Goal: Task Accomplishment & Management: Manage account settings

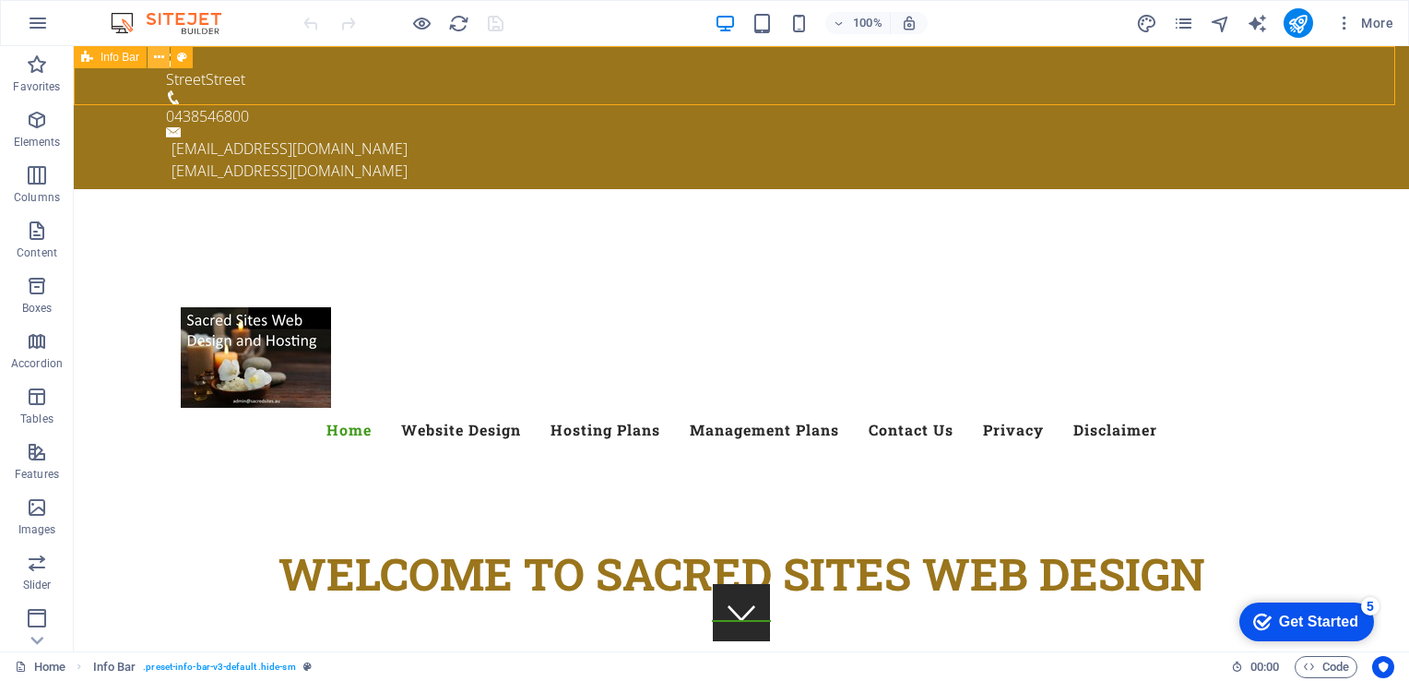
click at [0, 0] on button at bounding box center [0, 0] width 0 height 0
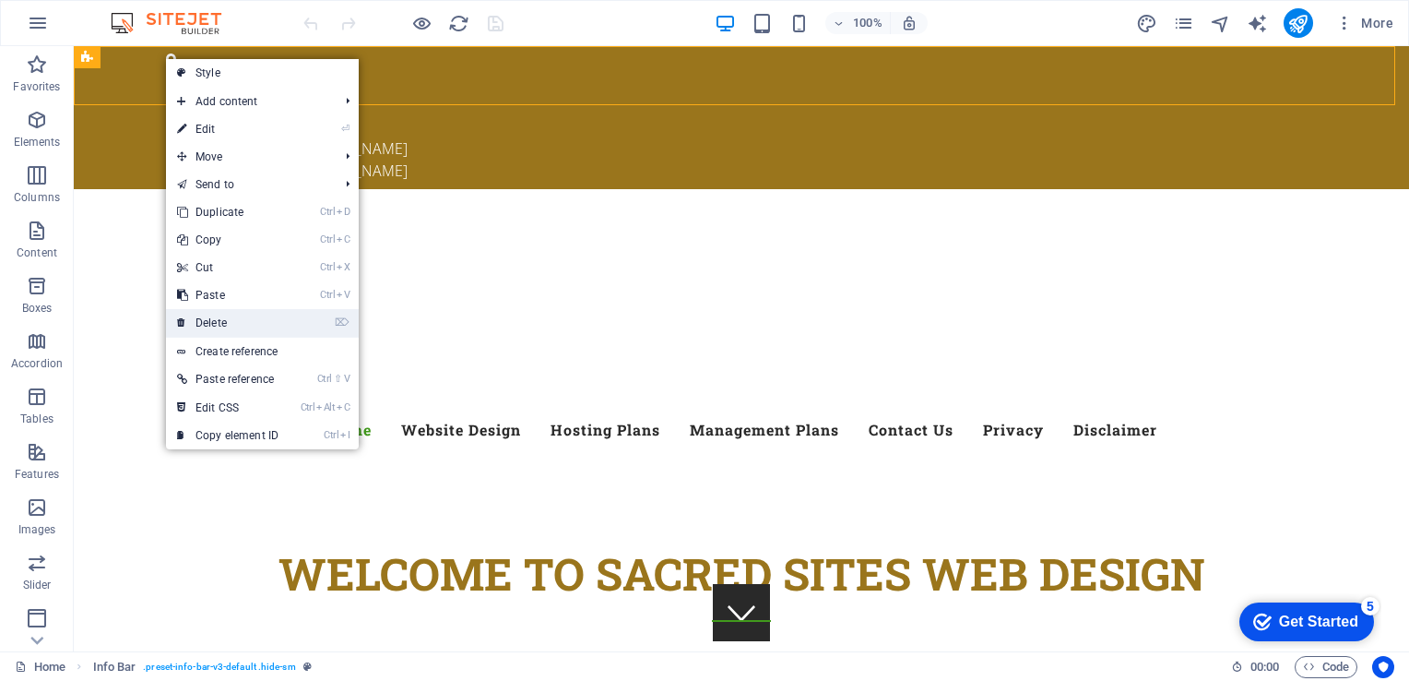
click at [203, 316] on link "⌦ Delete" at bounding box center [228, 323] width 124 height 28
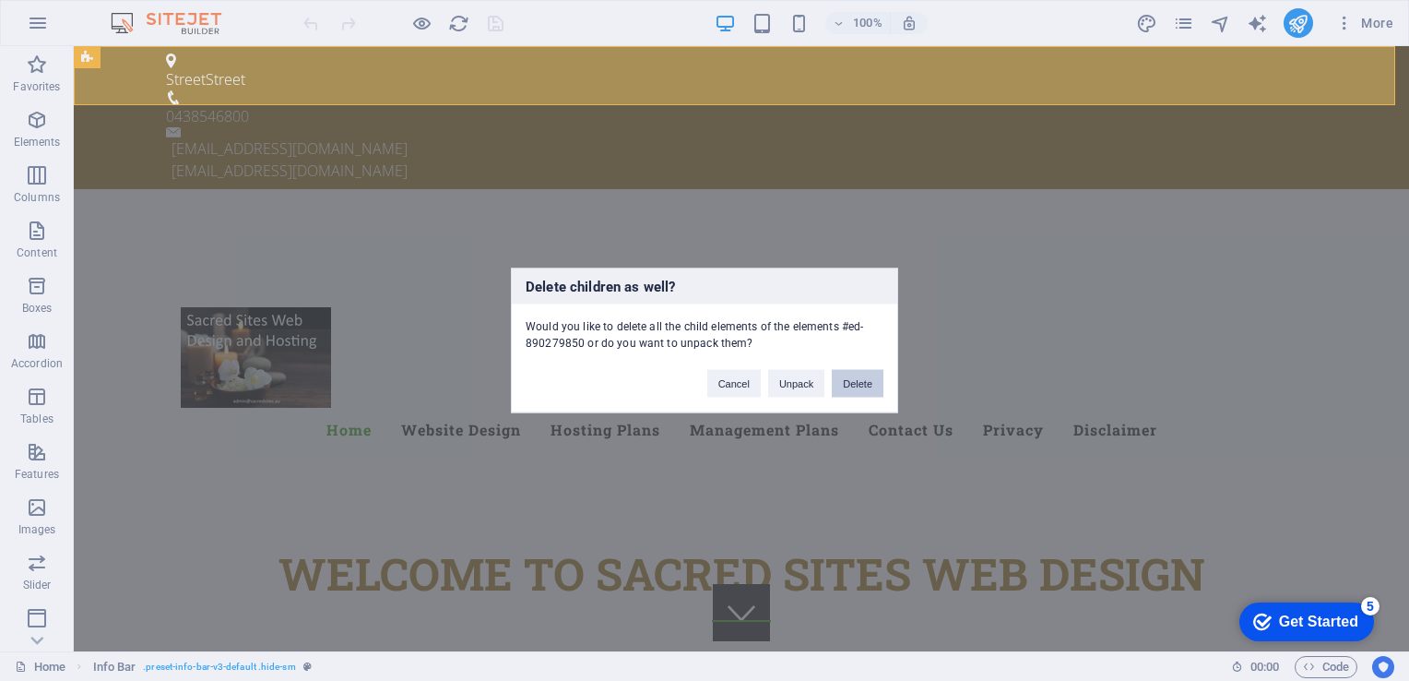
click at [859, 379] on button "Delete" at bounding box center [858, 384] width 52 height 28
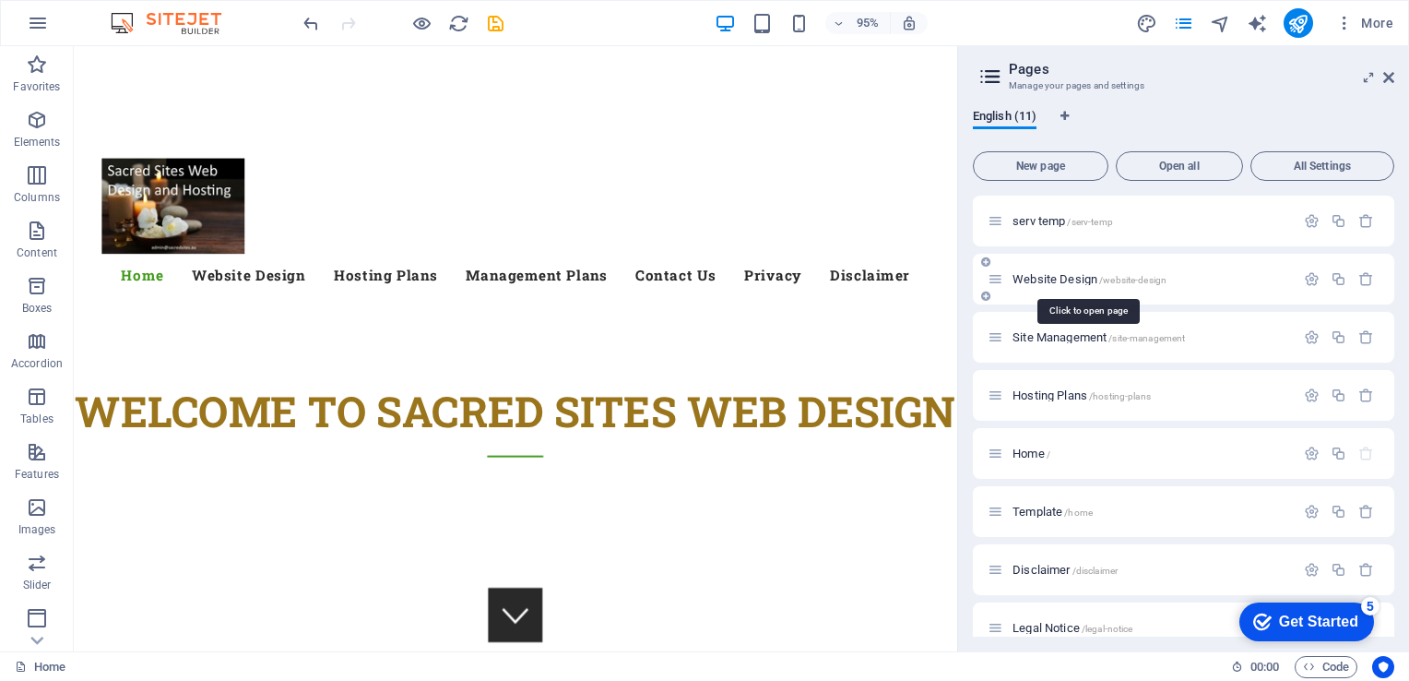
click at [1056, 274] on span "Website Design /website-design" at bounding box center [1090, 279] width 154 height 14
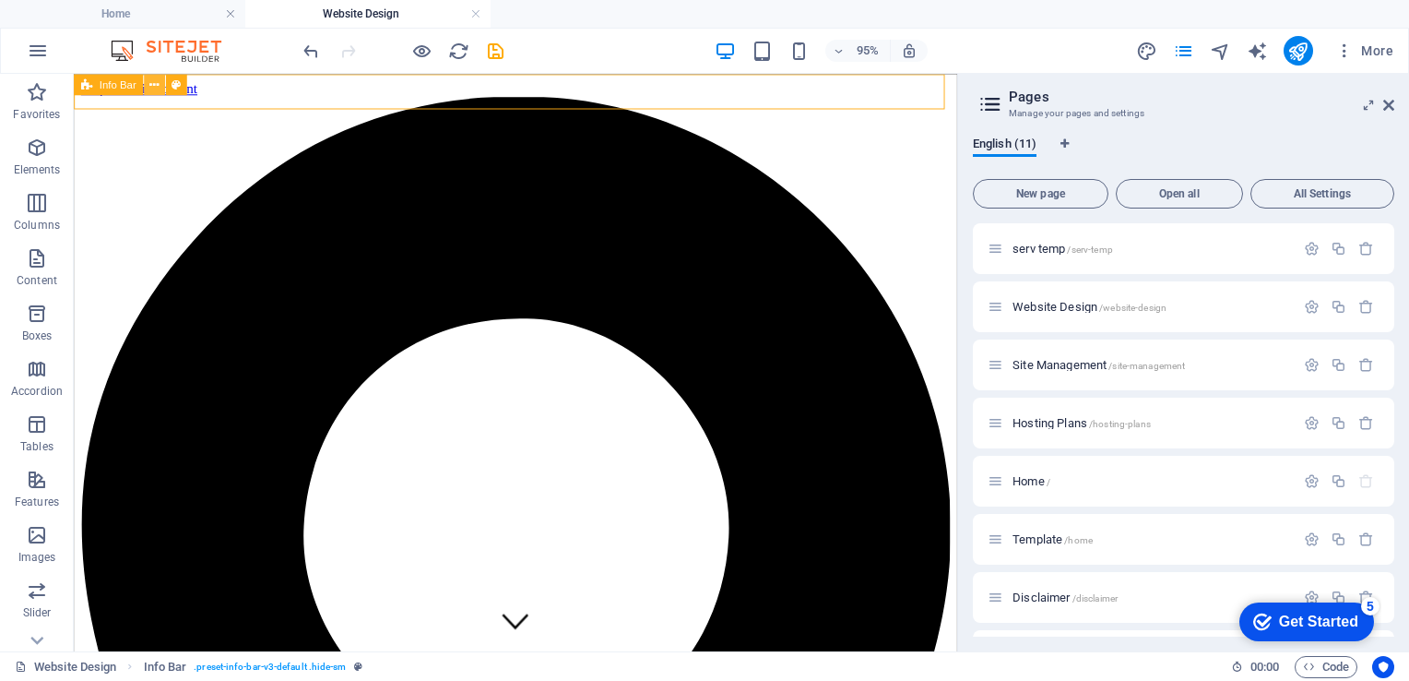
click at [158, 85] on icon at bounding box center [153, 84] width 9 height 18
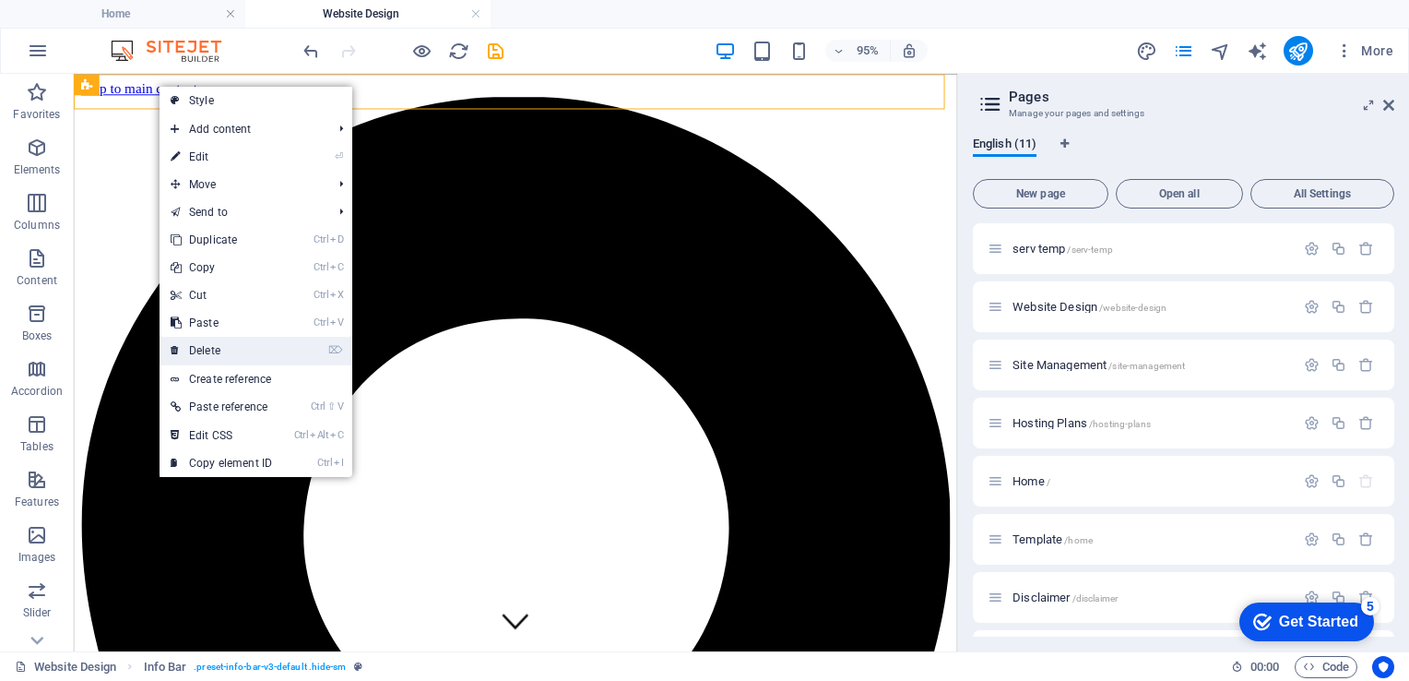
click at [202, 352] on link "⌦ Delete" at bounding box center [222, 351] width 124 height 28
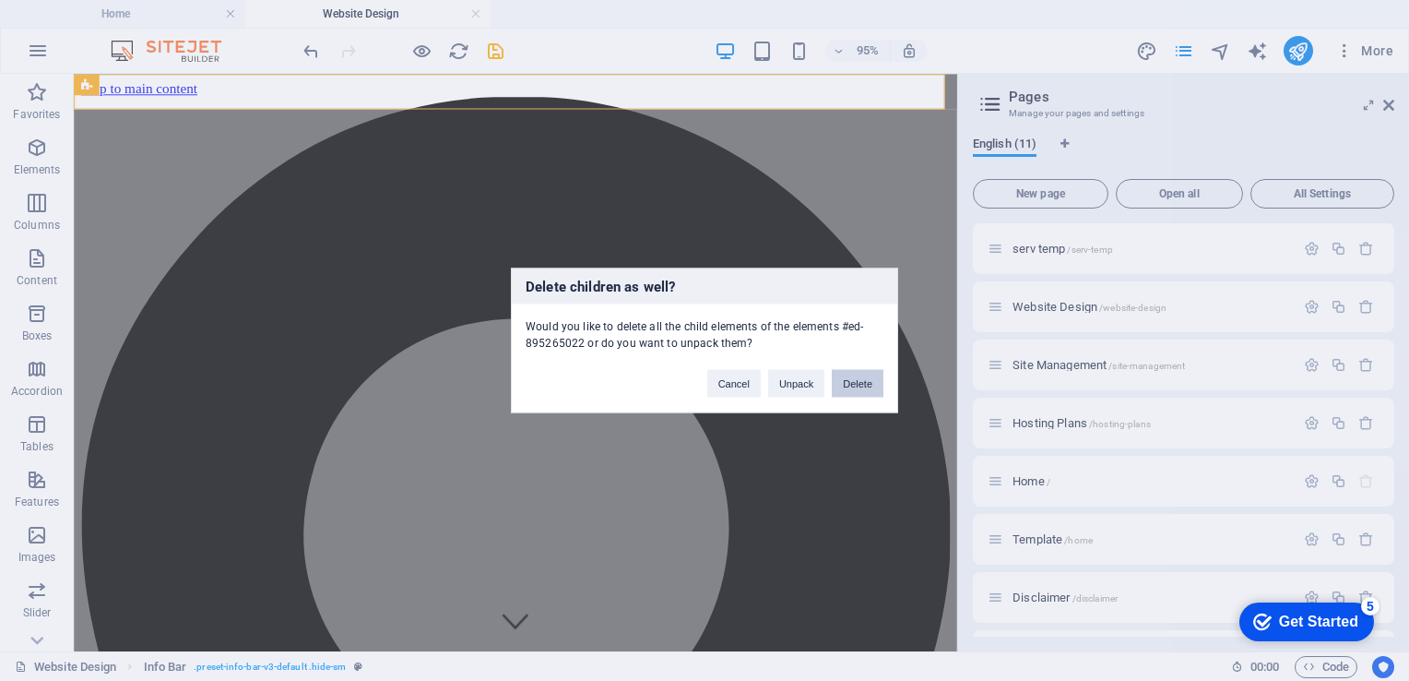
click at [849, 380] on button "Delete" at bounding box center [858, 384] width 52 height 28
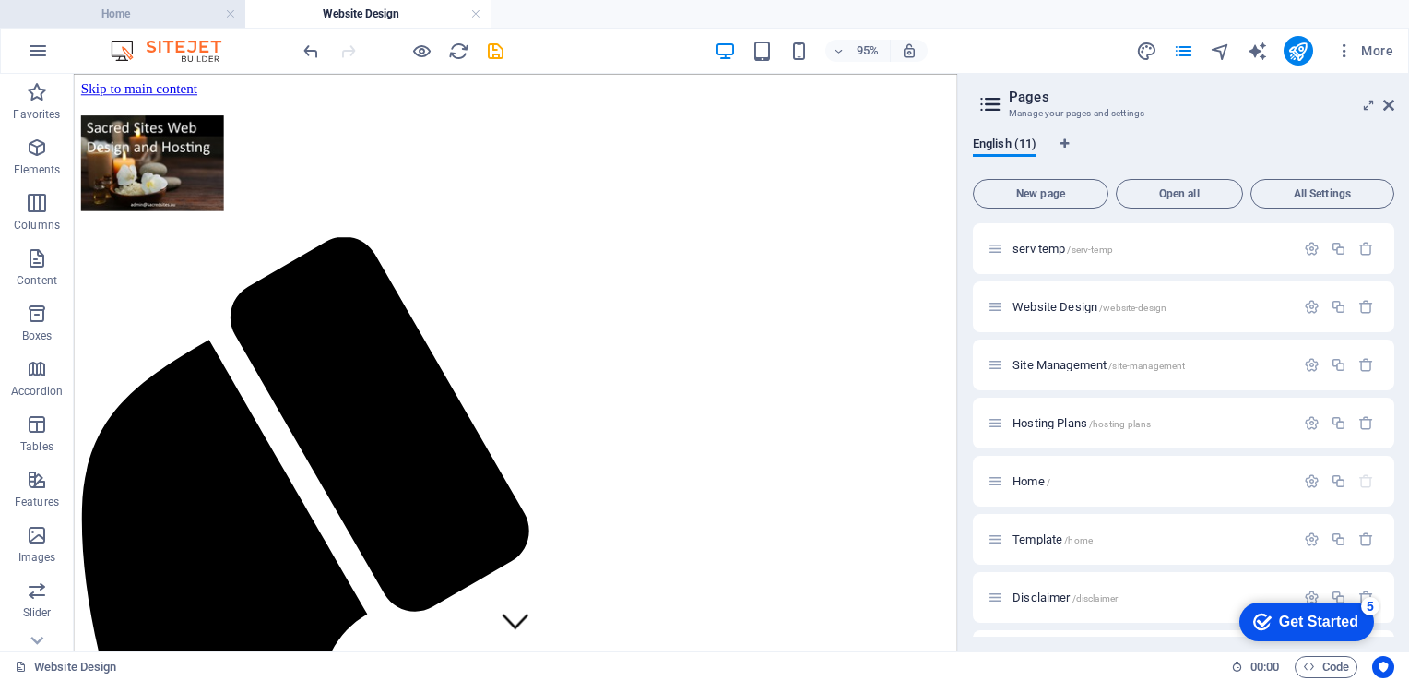
click at [129, 16] on h4 "Home" at bounding box center [122, 14] width 245 height 20
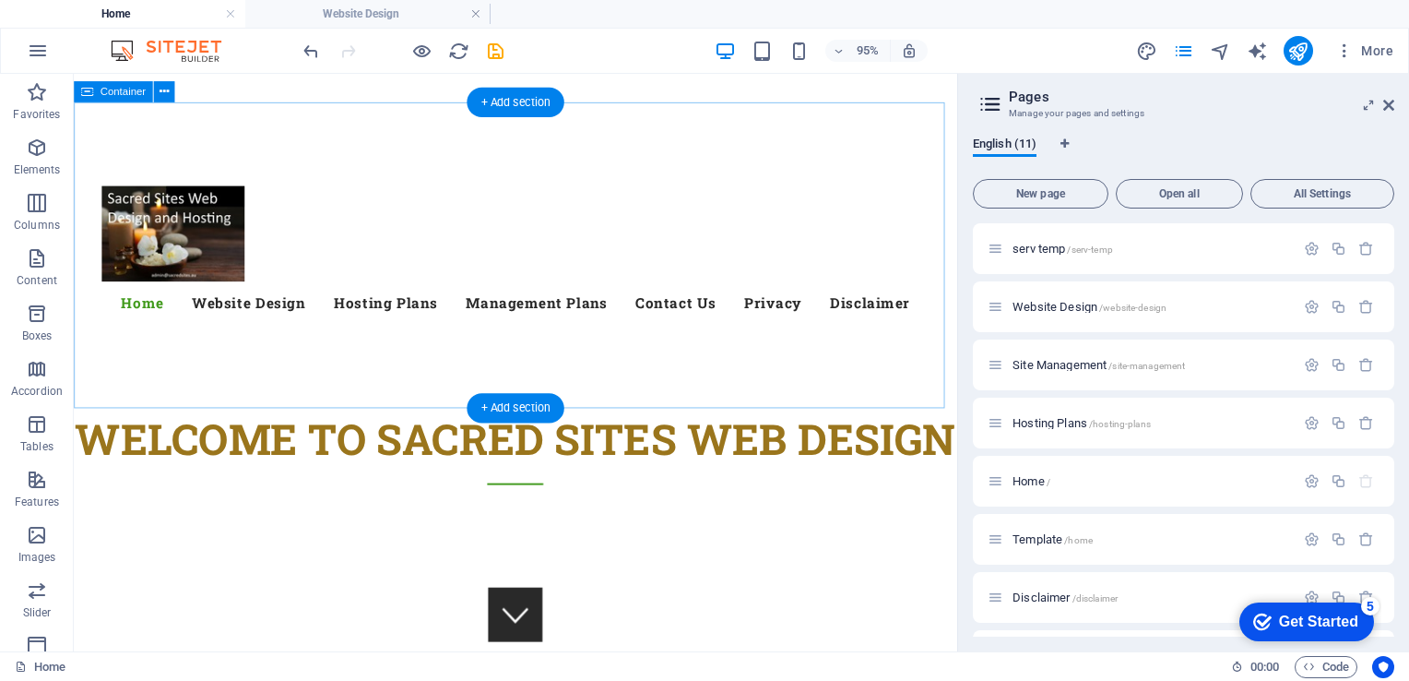
click at [287, 151] on div "Menu Home Website Design Hosting Plans Management Plans Contact Us Privacy Disc…" at bounding box center [539, 264] width 930 height 322
click at [220, 165] on div "Menu Home Website Design Hosting Plans Management Plans Contact Us Privacy Disc…" at bounding box center [539, 264] width 930 height 322
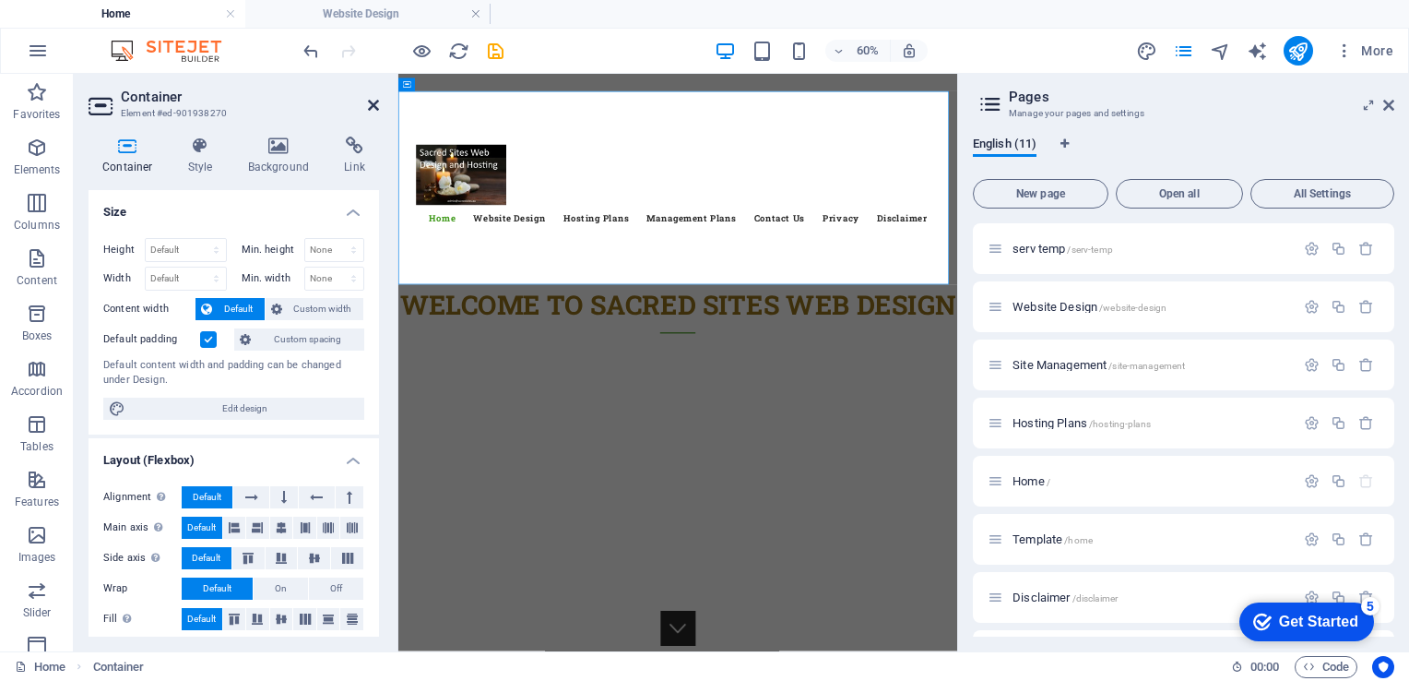
click at [370, 99] on icon at bounding box center [373, 105] width 11 height 15
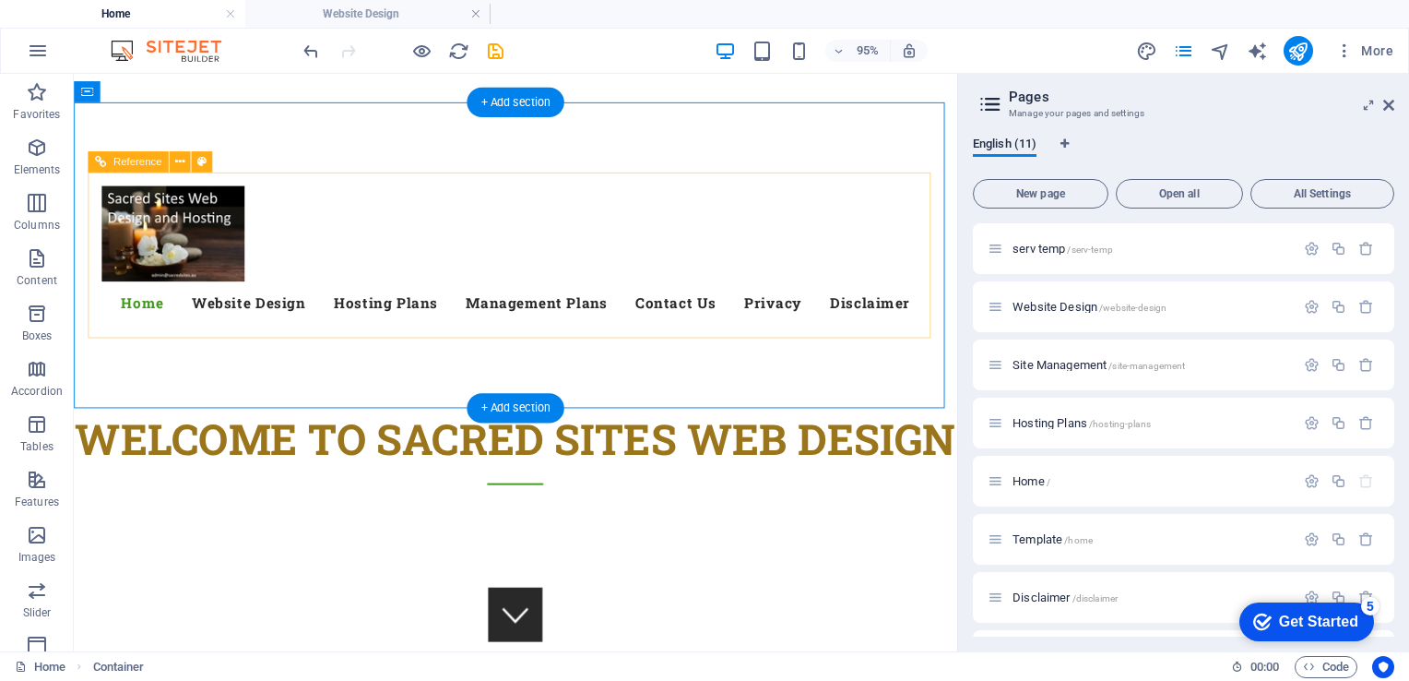
click at [182, 246] on div at bounding box center [538, 242] width 871 height 101
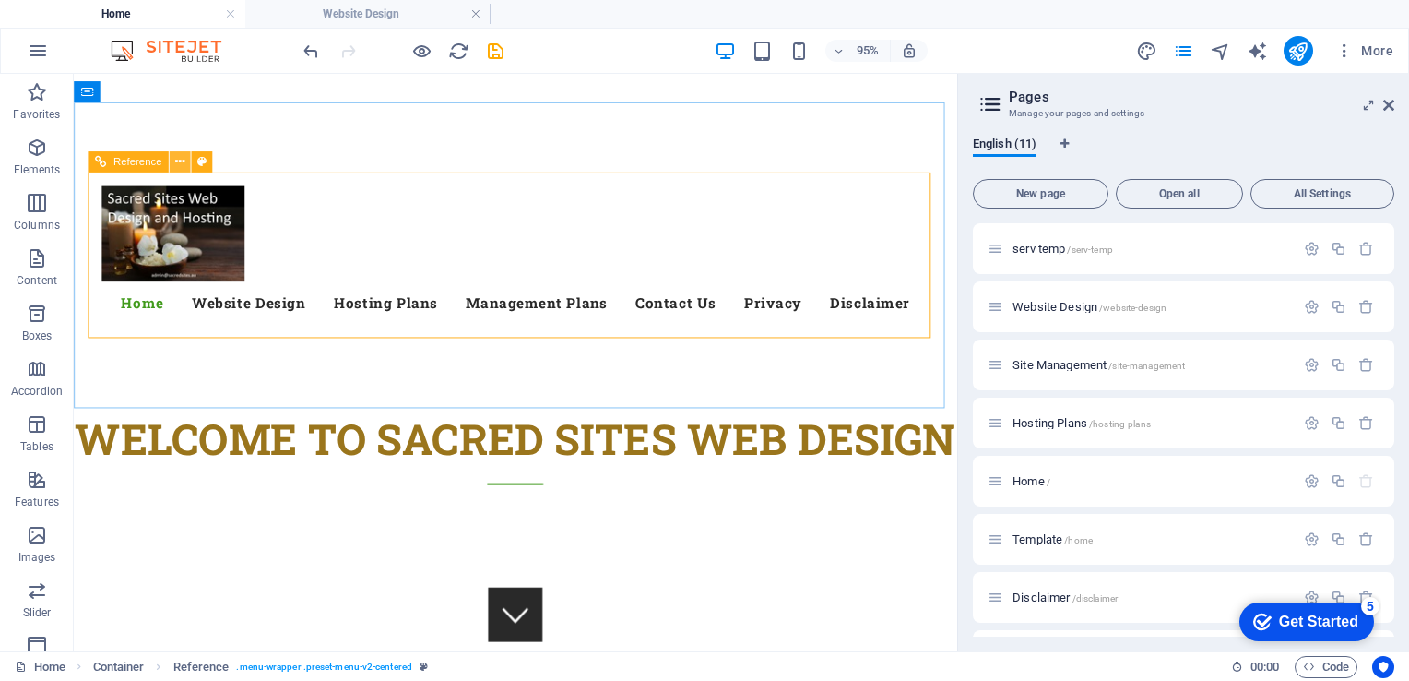
click at [181, 161] on icon at bounding box center [179, 161] width 9 height 18
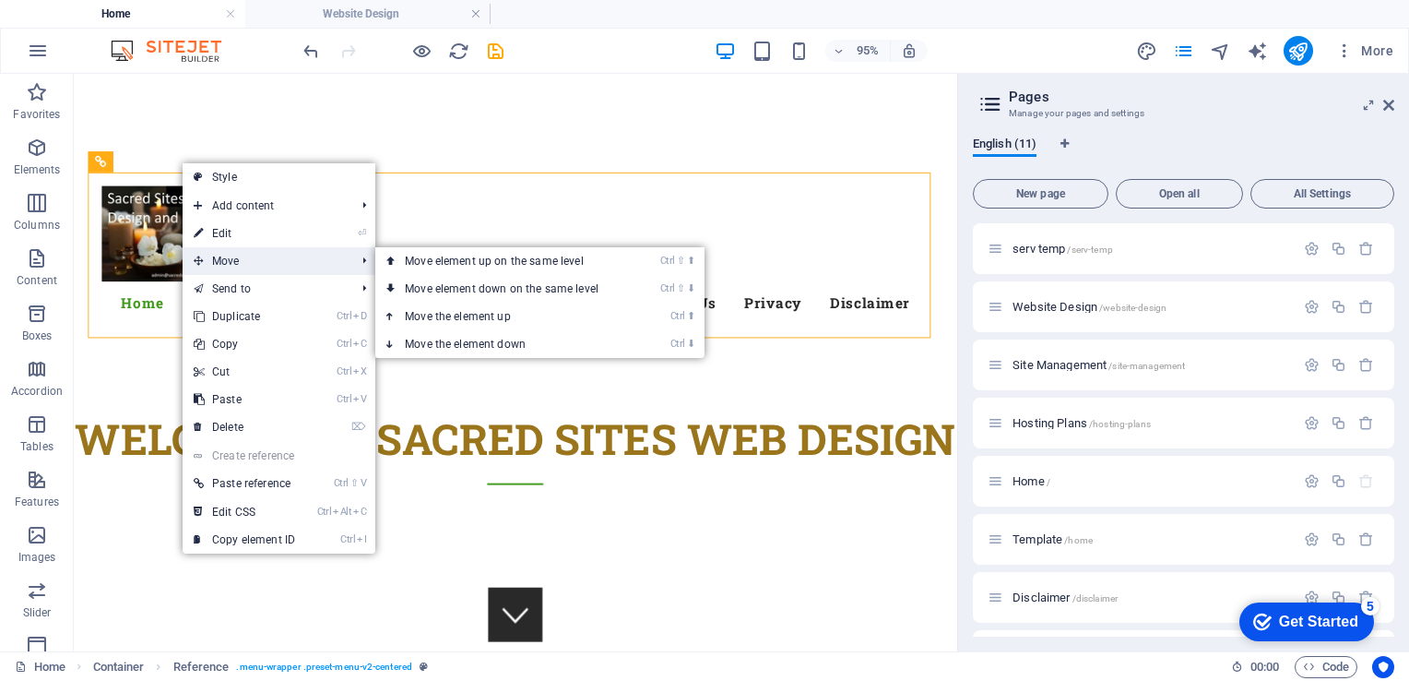
click at [228, 263] on span "Move" at bounding box center [265, 261] width 165 height 28
click at [476, 309] on link "Ctrl ⬆ Move the element up" at bounding box center [505, 316] width 260 height 28
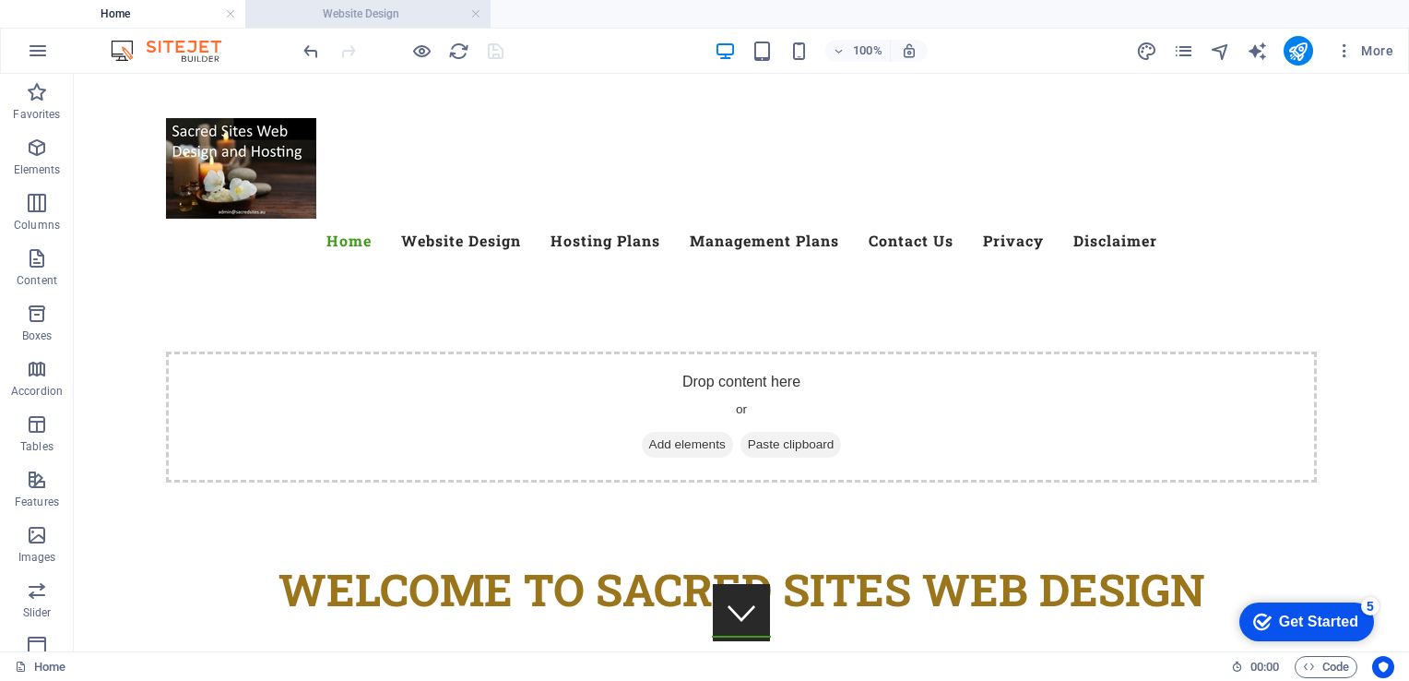
click at [341, 13] on h4 "Website Design" at bounding box center [367, 14] width 245 height 20
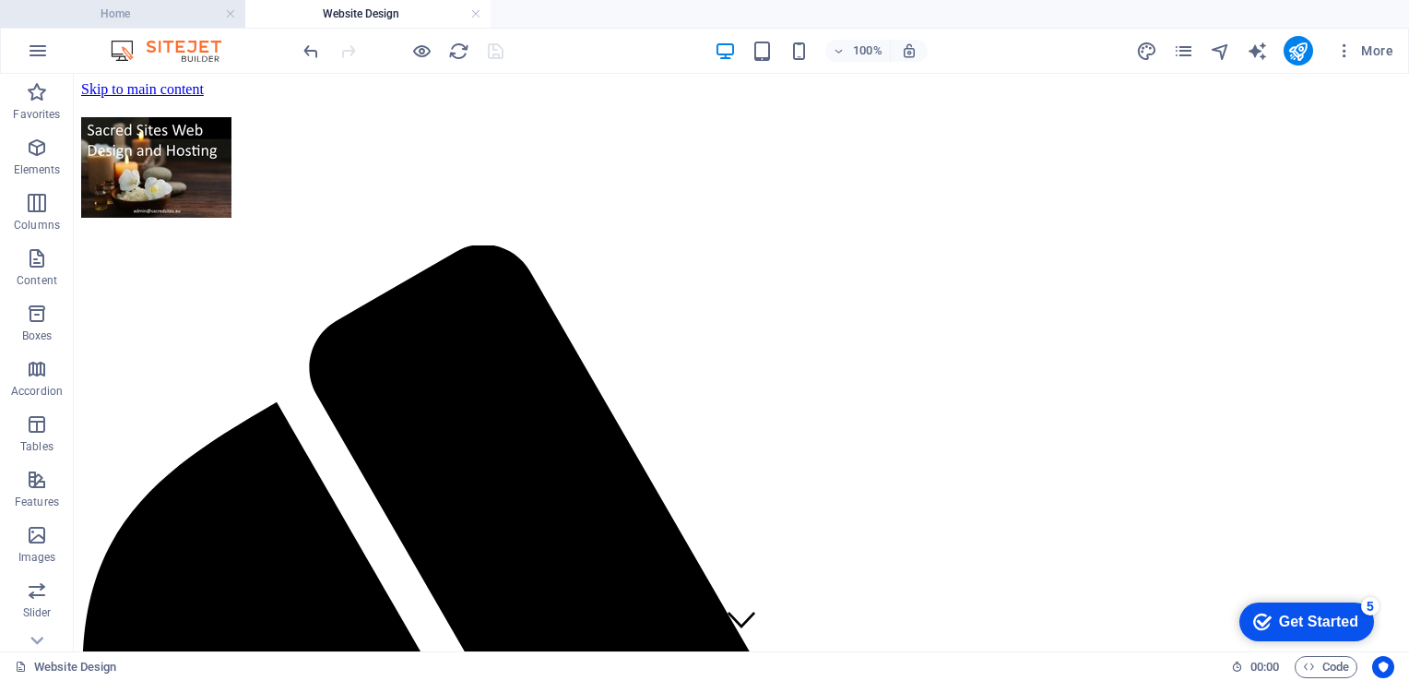
click at [148, 18] on h4 "Home" at bounding box center [122, 14] width 245 height 20
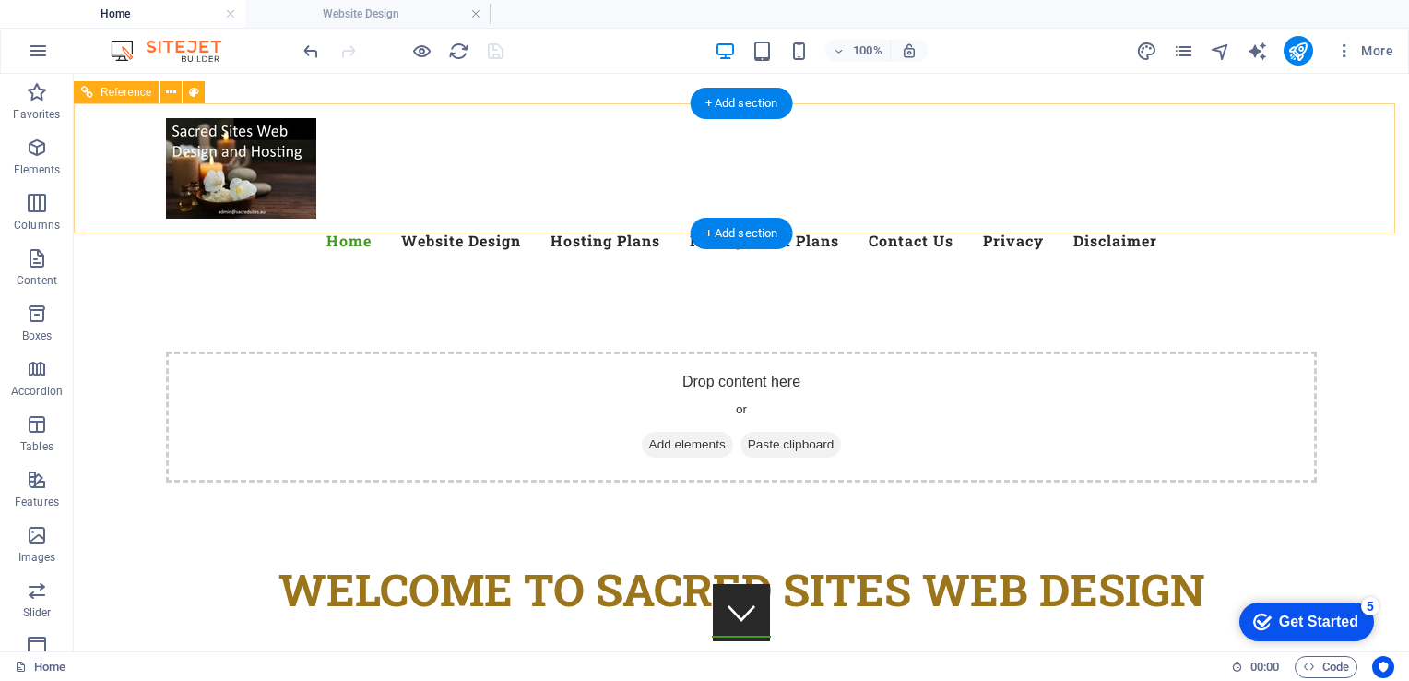
click at [245, 149] on div at bounding box center [741, 168] width 1151 height 101
click at [206, 172] on div at bounding box center [741, 168] width 1151 height 101
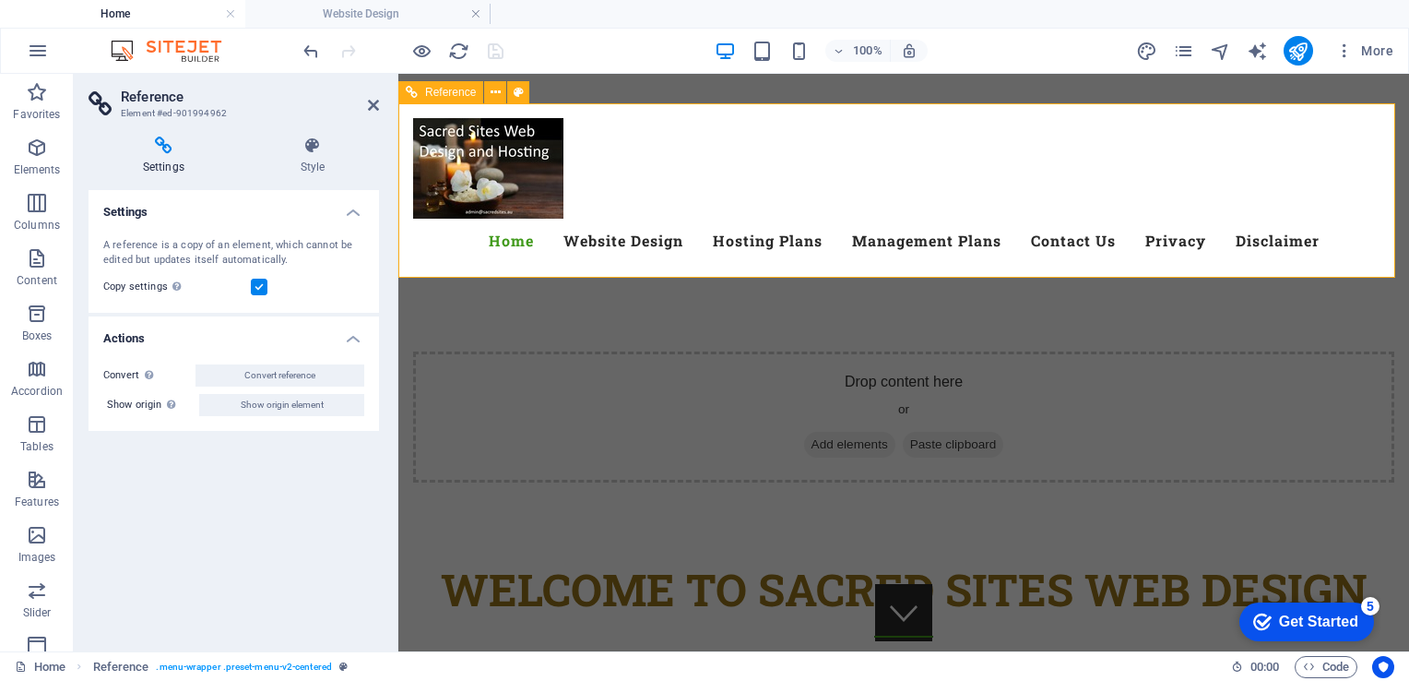
click at [492, 160] on div at bounding box center [903, 168] width 981 height 101
click at [370, 105] on icon at bounding box center [373, 105] width 11 height 15
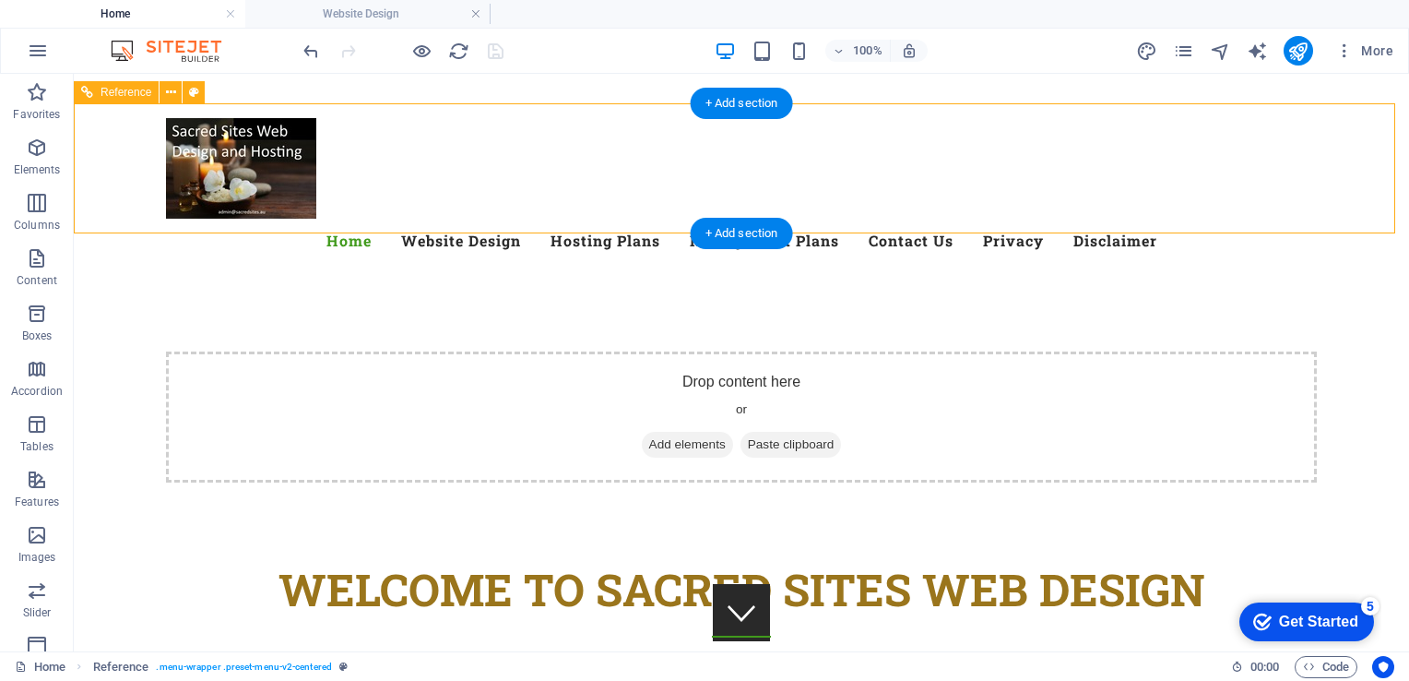
click at [284, 184] on div at bounding box center [741, 168] width 1151 height 101
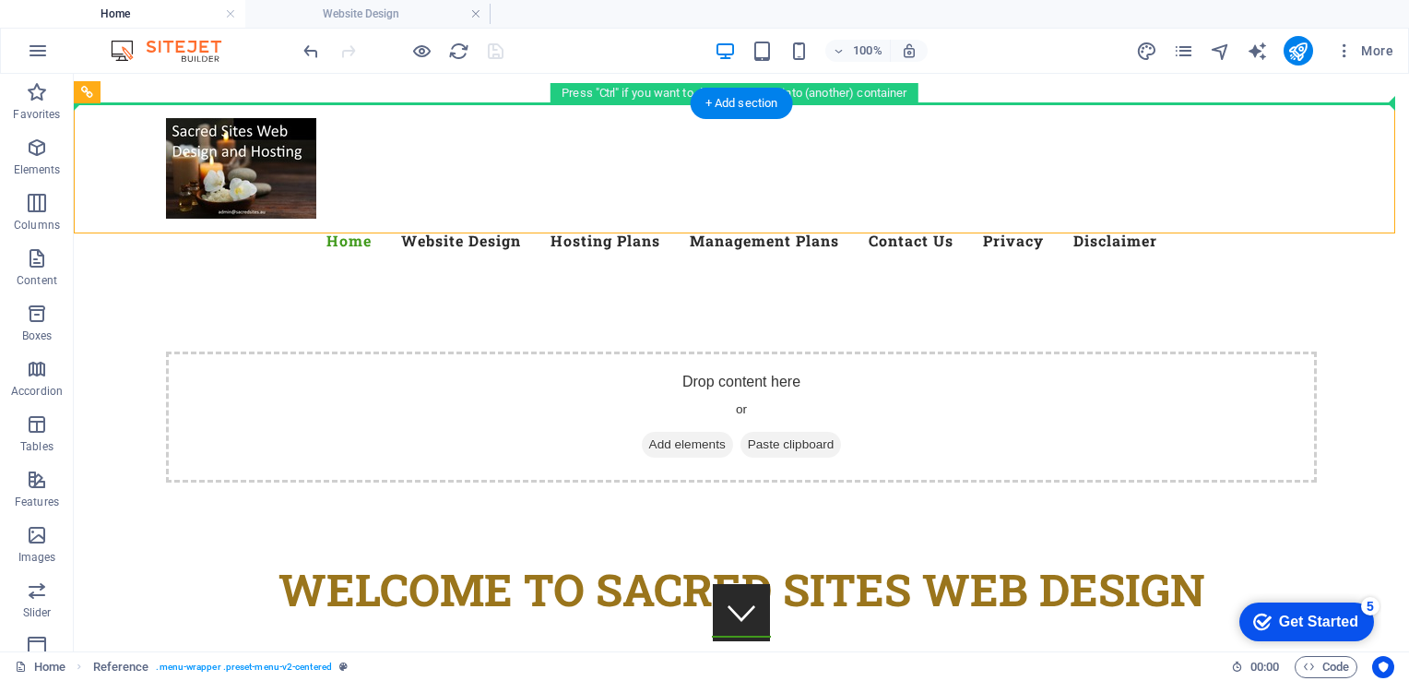
drag, startPoint x: 249, startPoint y: 184, endPoint x: 233, endPoint y: 93, distance: 92.6
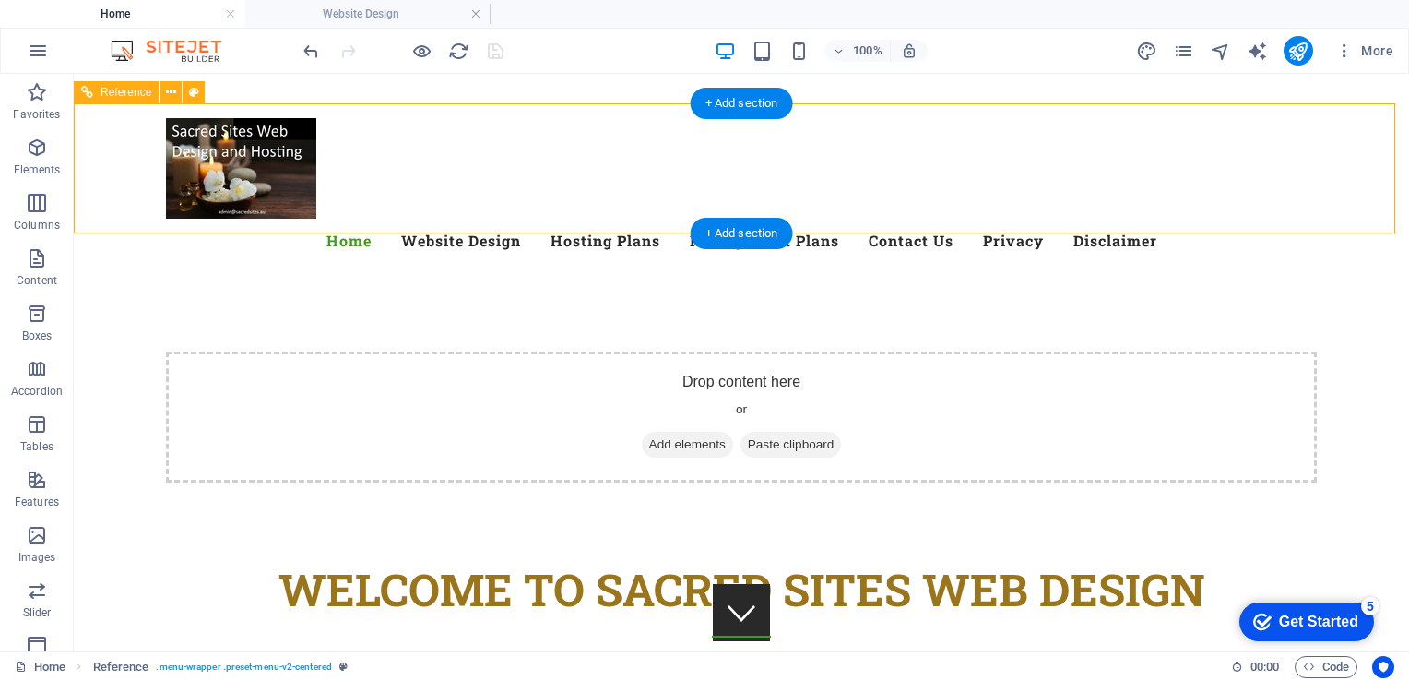
click at [221, 157] on div at bounding box center [741, 168] width 1151 height 101
click at [197, 176] on div at bounding box center [741, 168] width 1151 height 101
drag, startPoint x: 216, startPoint y: 170, endPoint x: 191, endPoint y: 116, distance: 59.0
click at [191, 116] on div "Menu Home Website Design Hosting Plans Management Plans Contact Us Privacy Disc…" at bounding box center [741, 190] width 1335 height 174
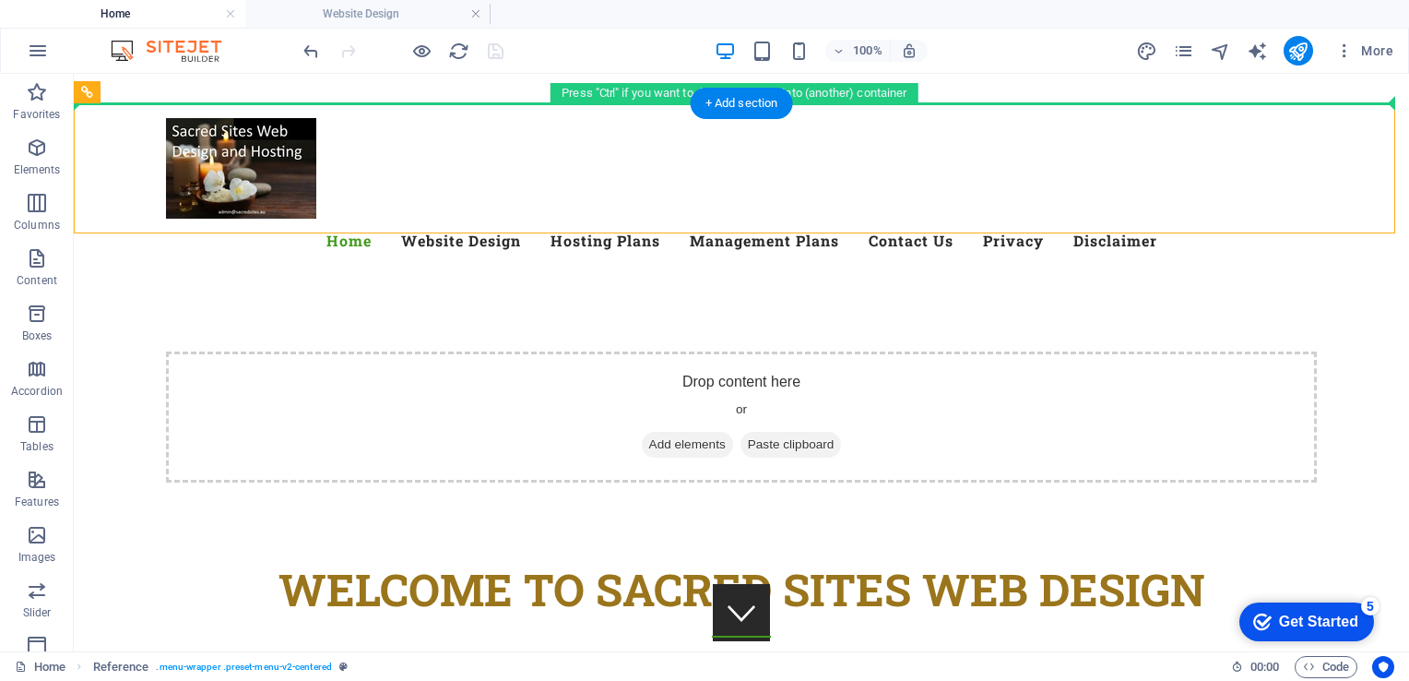
drag, startPoint x: 192, startPoint y: 126, endPoint x: 162, endPoint y: 94, distance: 43.7
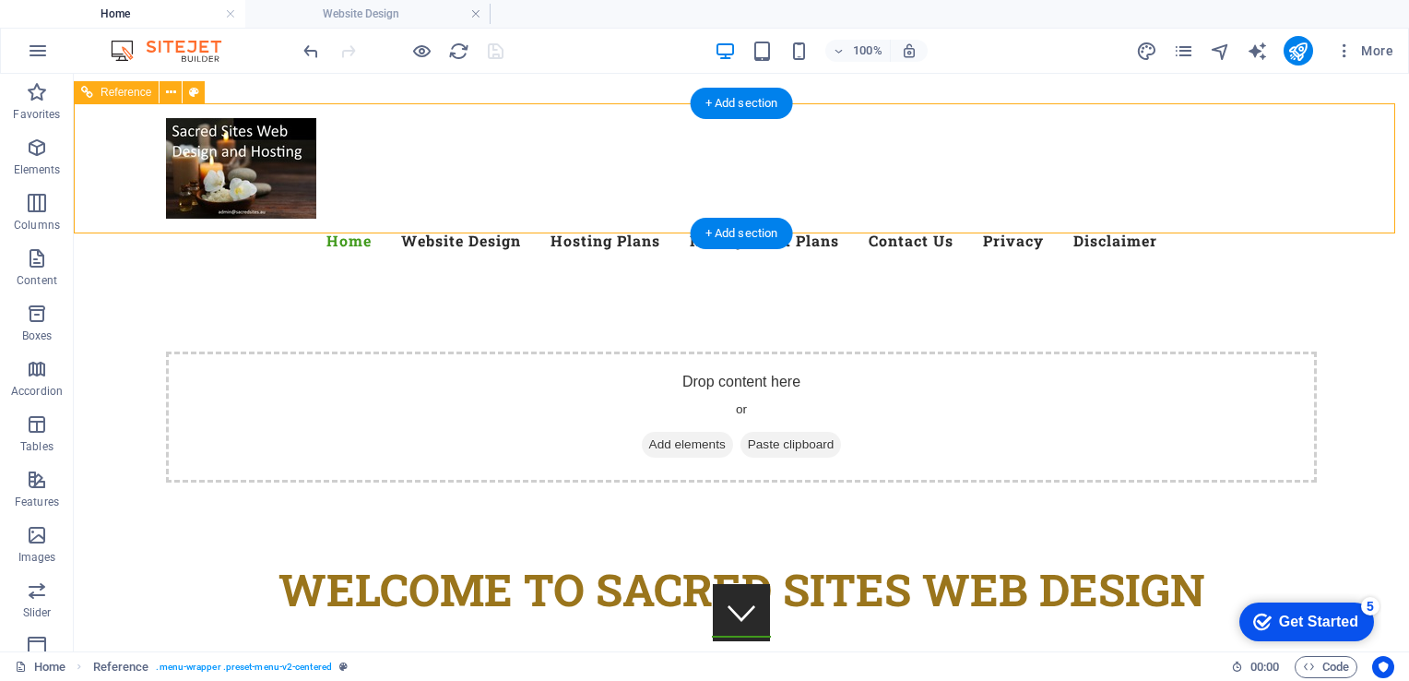
click at [331, 136] on div "Menu Home Website Design Hosting Plans Management Plans Contact Us Privacy Disc…" at bounding box center [741, 190] width 1335 height 174
click at [373, 120] on div "Menu Home Website Design Hosting Plans Management Plans Contact Us Privacy Disc…" at bounding box center [741, 190] width 1335 height 174
click at [616, 145] on icon at bounding box center [690, 167] width 149 height 44
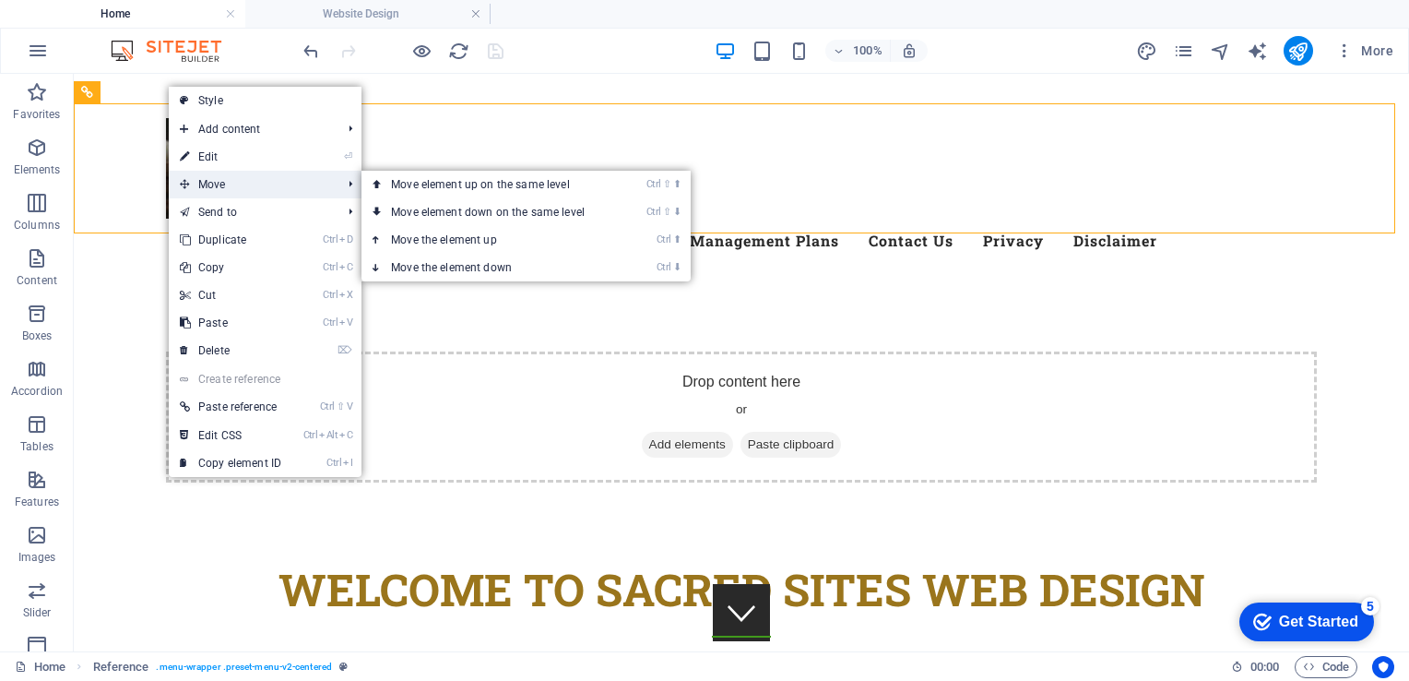
click at [218, 183] on span "Move" at bounding box center [251, 185] width 165 height 28
click at [467, 273] on link "Ctrl ⬇ Move the element down" at bounding box center [491, 268] width 260 height 28
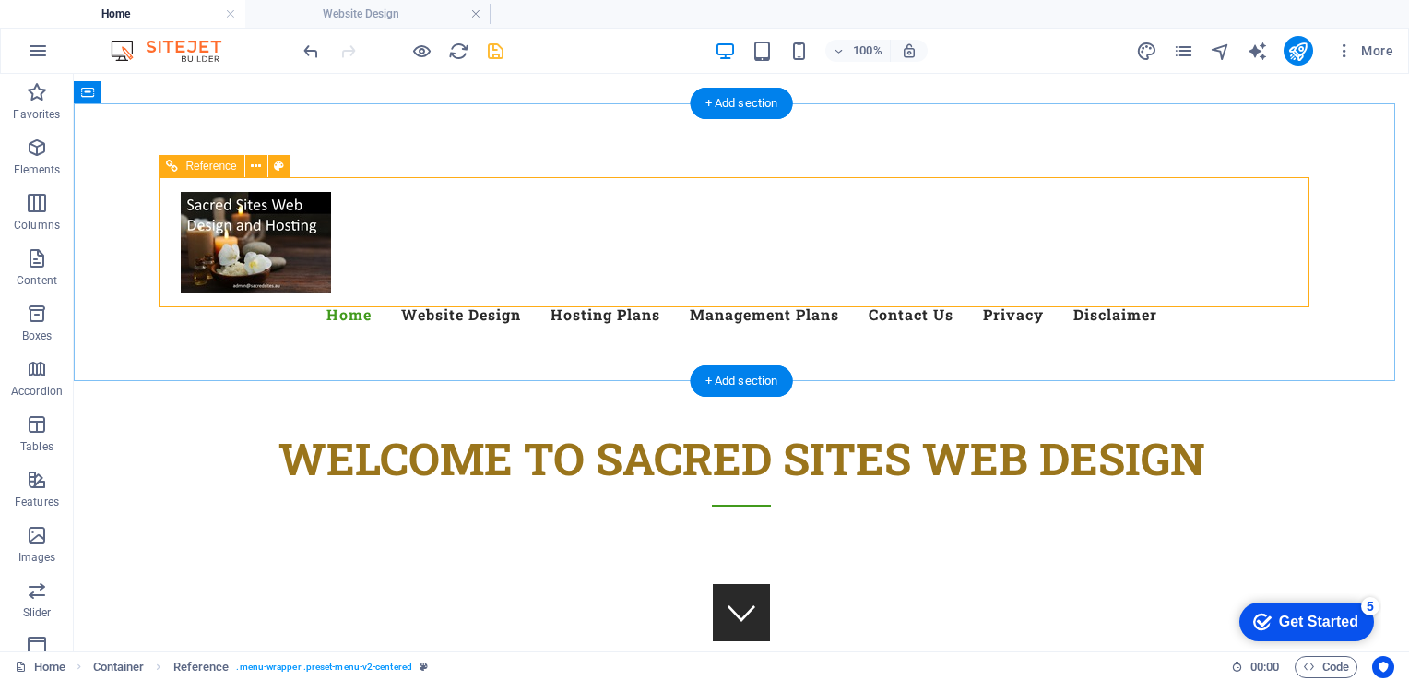
click at [268, 254] on div at bounding box center [741, 242] width 1121 height 101
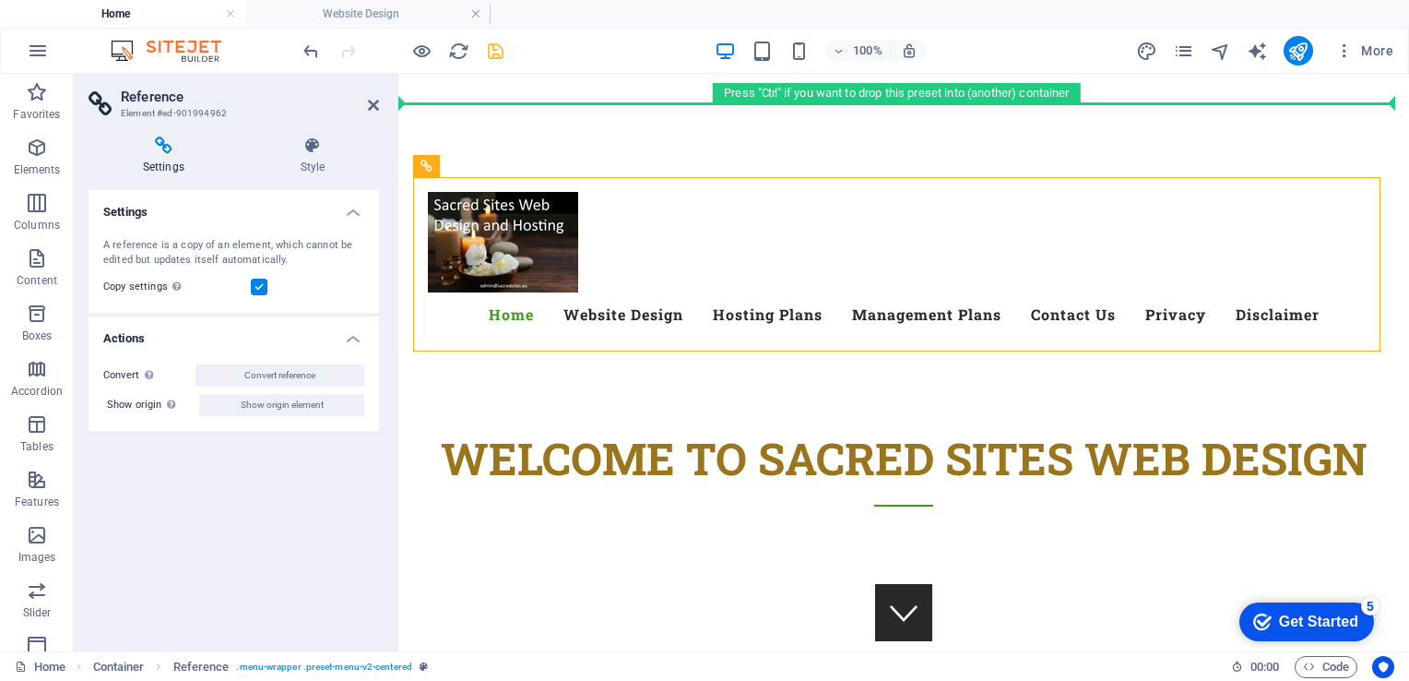
drag, startPoint x: 480, startPoint y: 264, endPoint x: 456, endPoint y: 94, distance: 171.2
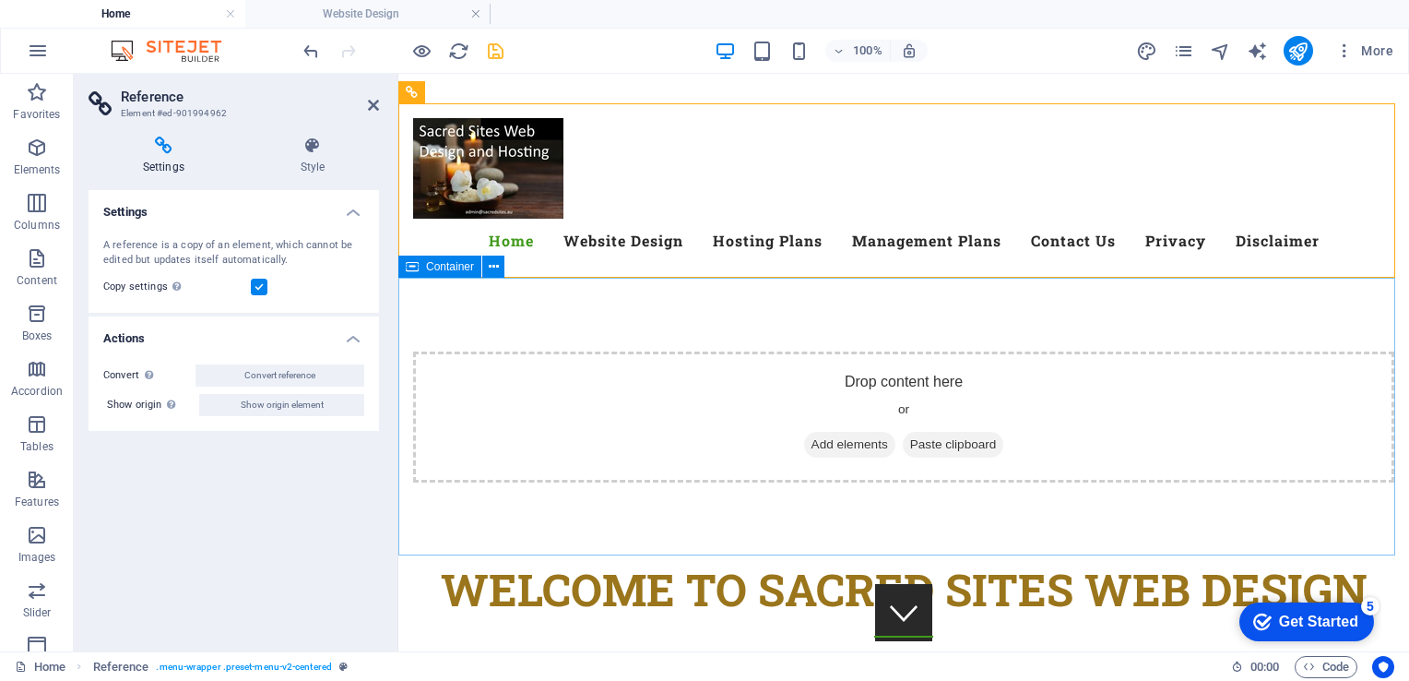
click at [605, 301] on div "Drop content here or Add elements Paste clipboard" at bounding box center [903, 417] width 1011 height 278
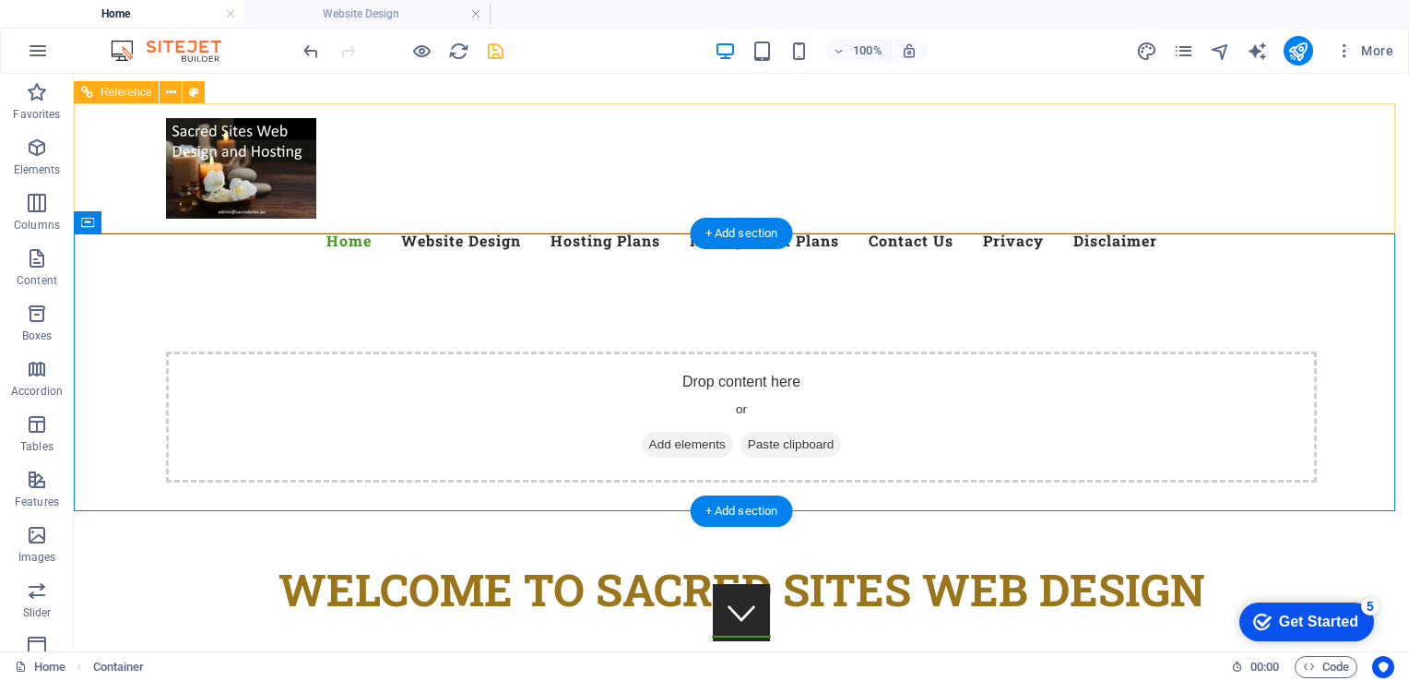
click at [446, 109] on div "Menu Home Website Design Hosting Plans Management Plans Contact Us Privacy Disc…" at bounding box center [741, 190] width 1335 height 174
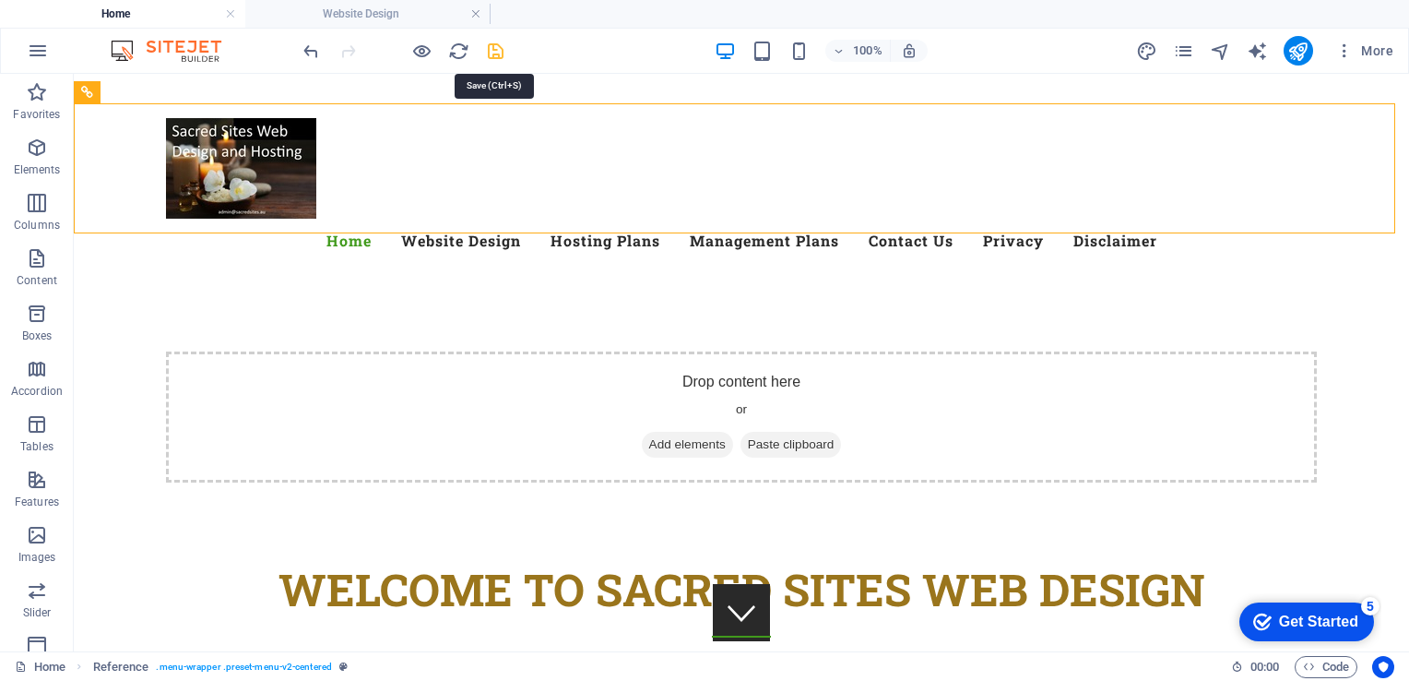
click at [489, 48] on icon "save" at bounding box center [495, 51] width 21 height 21
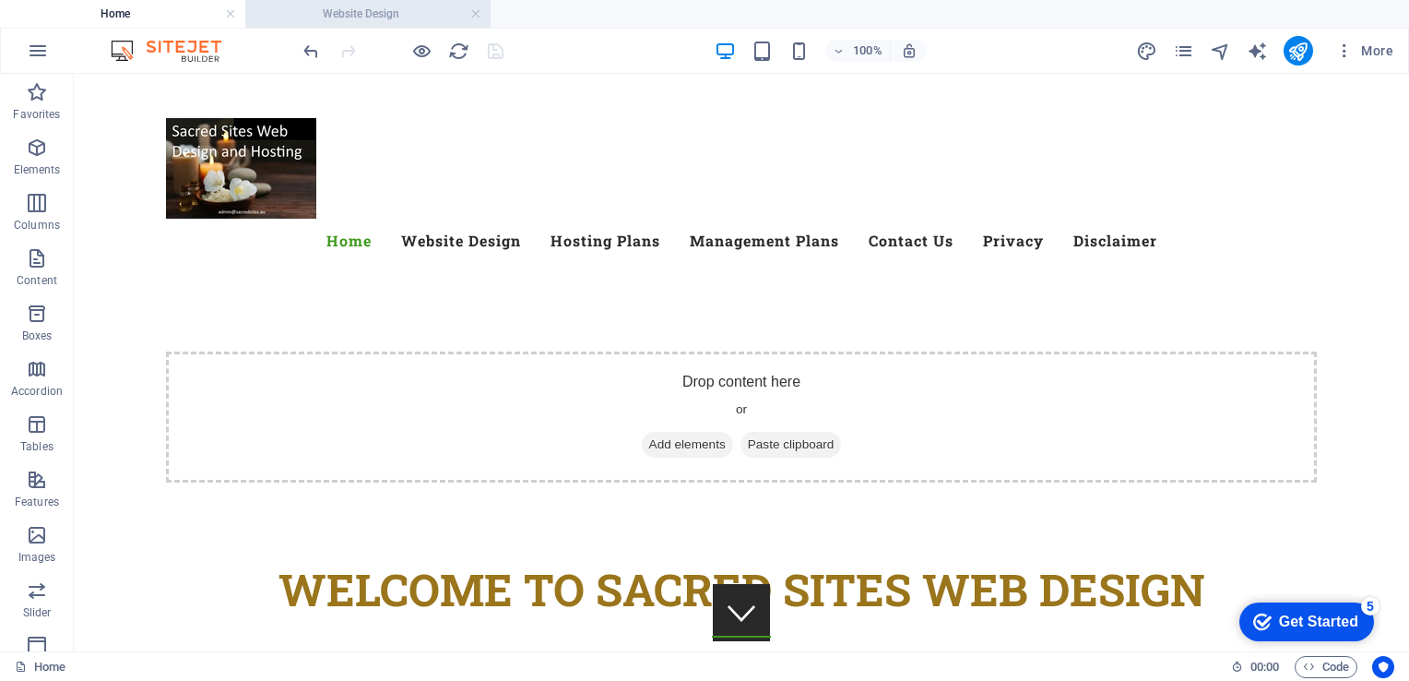
click at [340, 7] on h4 "Website Design" at bounding box center [367, 14] width 245 height 20
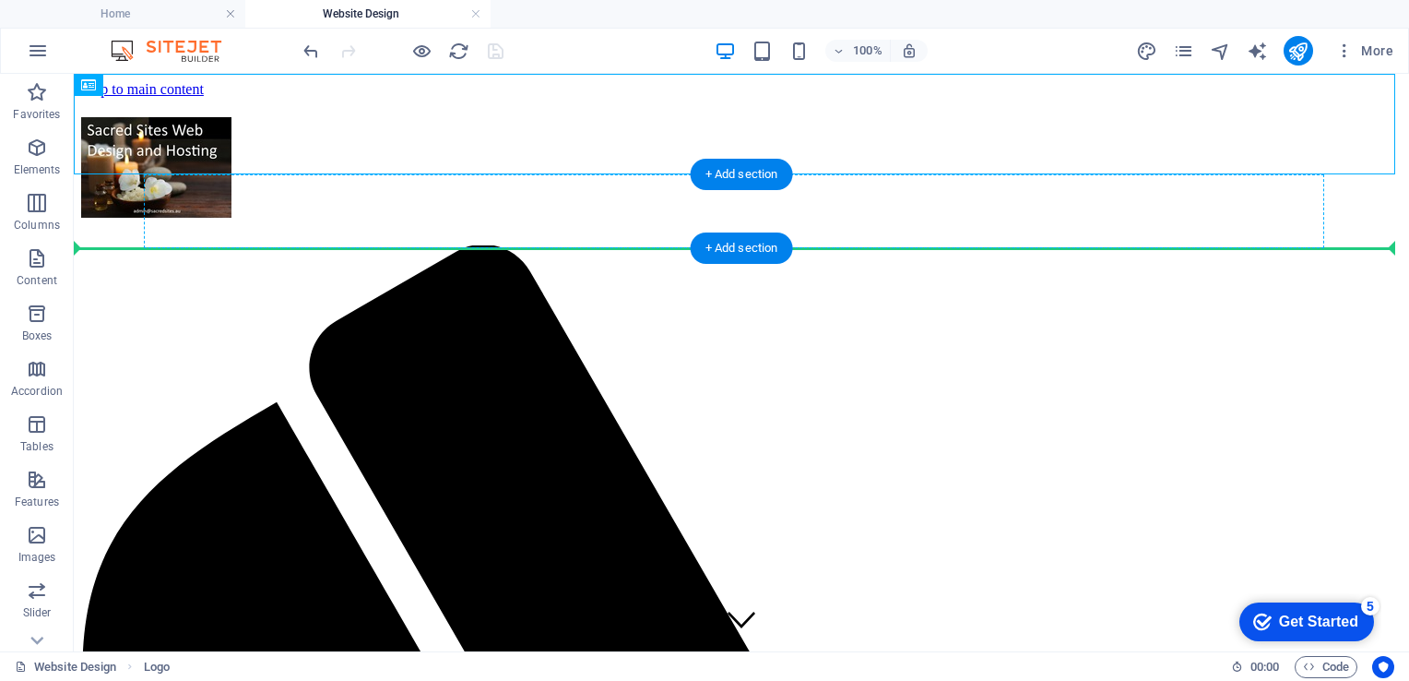
drag, startPoint x: 163, startPoint y: 117, endPoint x: 186, endPoint y: 231, distance: 116.7
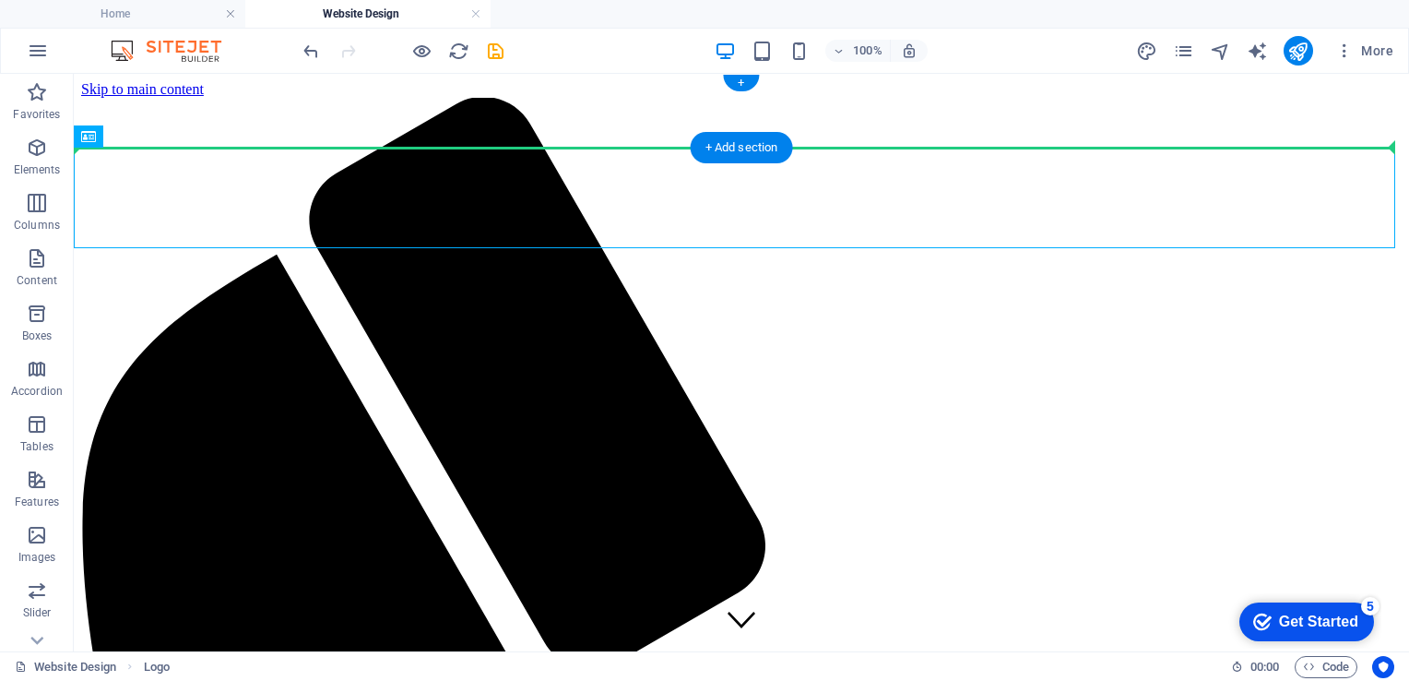
drag, startPoint x: 188, startPoint y: 223, endPoint x: 172, endPoint y: 135, distance: 89.9
drag, startPoint x: 129, startPoint y: 194, endPoint x: 121, endPoint y: 119, distance: 75.2
drag, startPoint x: 104, startPoint y: 231, endPoint x: 113, endPoint y: 116, distance: 114.7
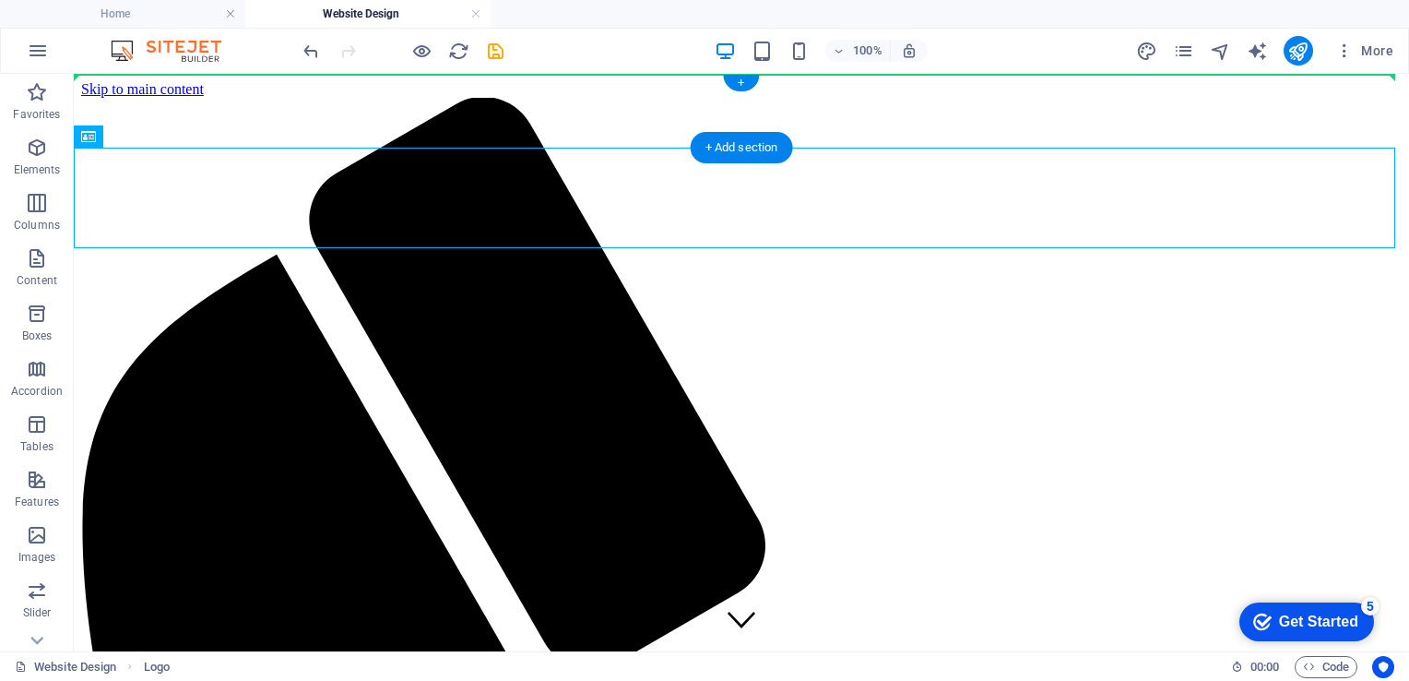
drag, startPoint x: 112, startPoint y: 194, endPoint x: 164, endPoint y: 169, distance: 58.2
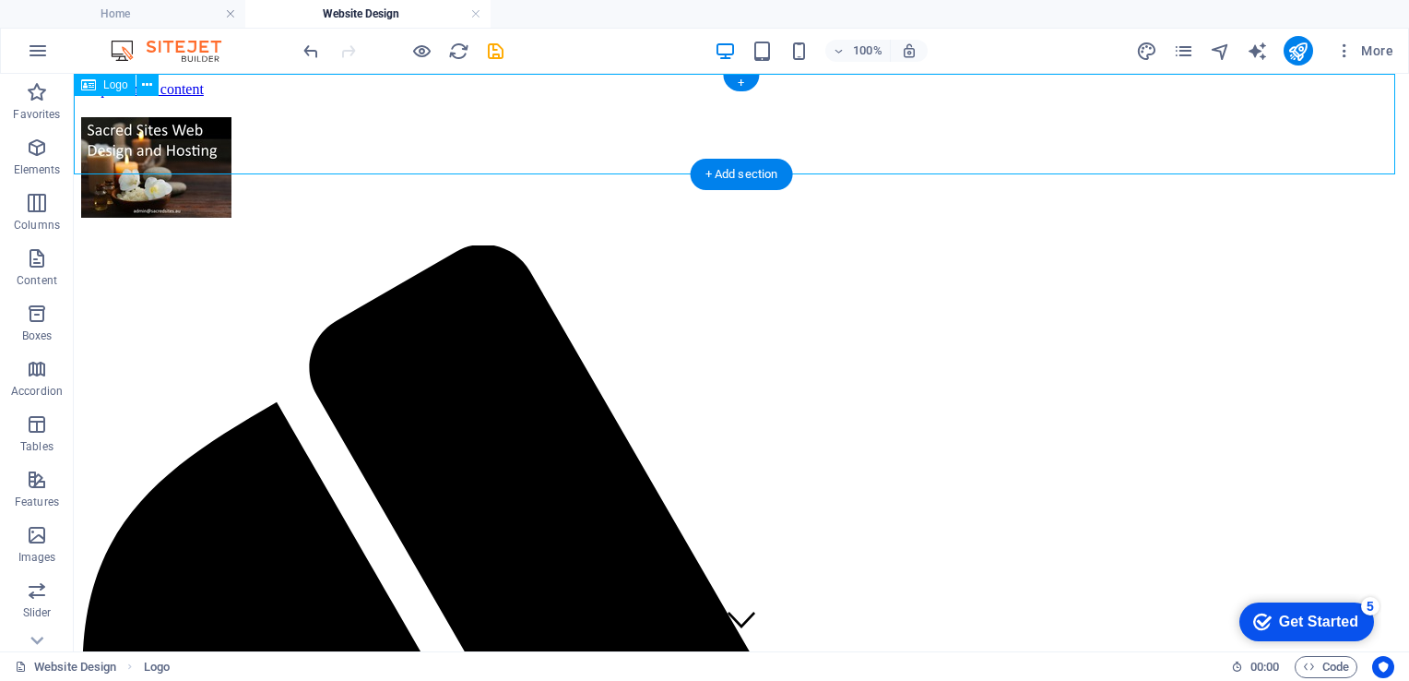
click at [158, 127] on div at bounding box center [741, 171] width 1321 height 108
click at [148, 87] on icon at bounding box center [147, 85] width 10 height 19
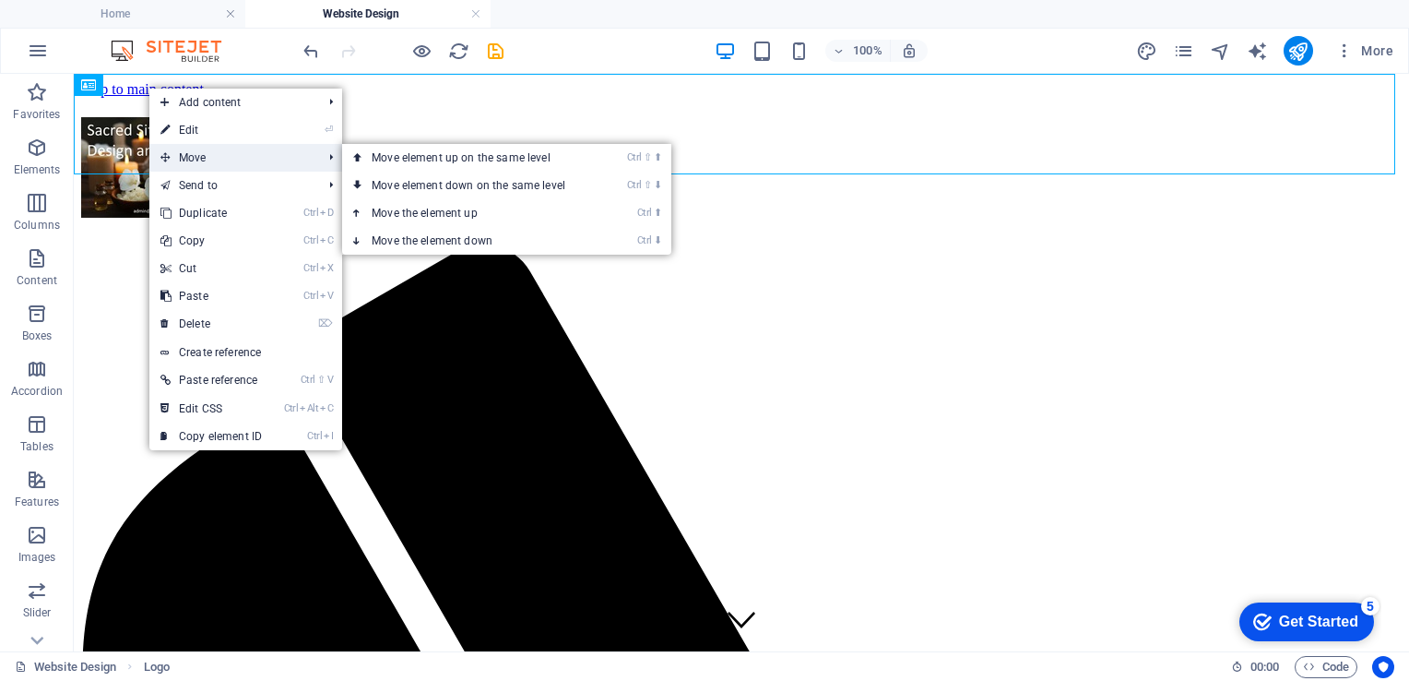
click at [211, 153] on span "Move" at bounding box center [231, 158] width 165 height 28
click at [446, 237] on link "Ctrl ⬇ Move the element down" at bounding box center [472, 241] width 260 height 28
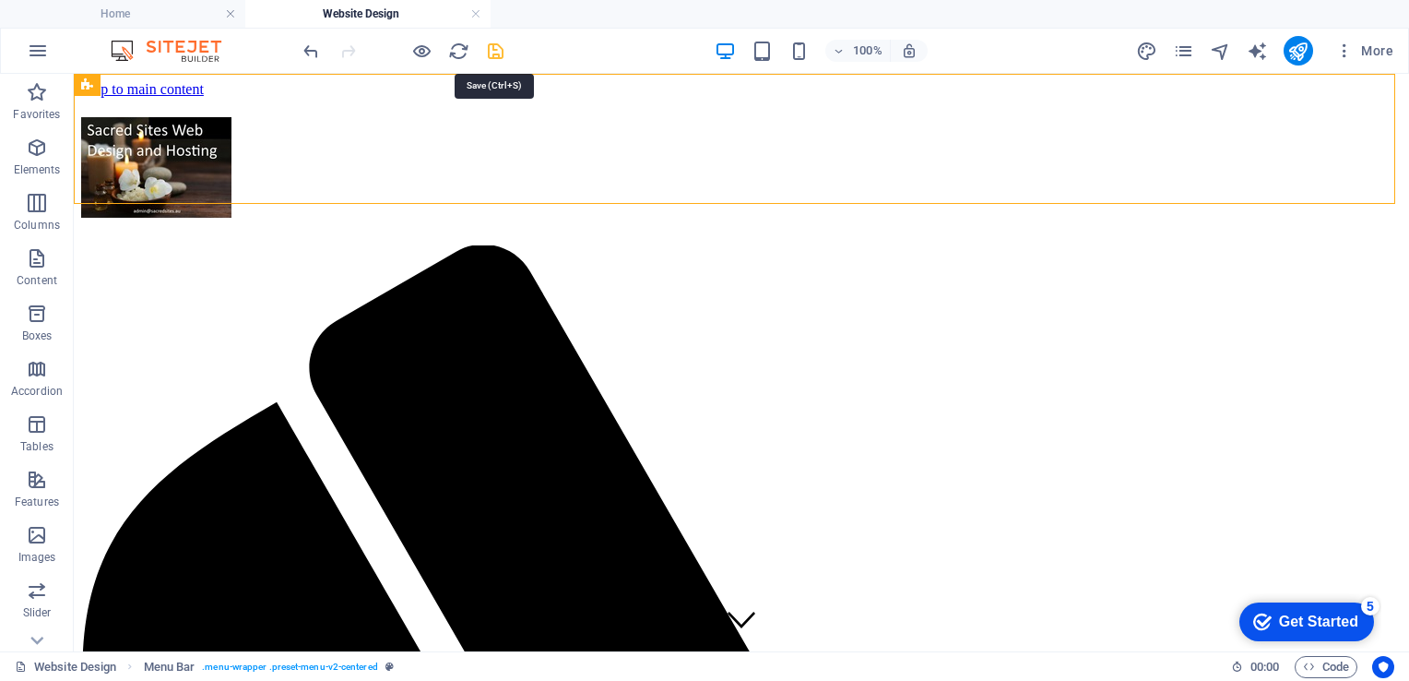
click at [495, 52] on icon "save" at bounding box center [495, 51] width 21 height 21
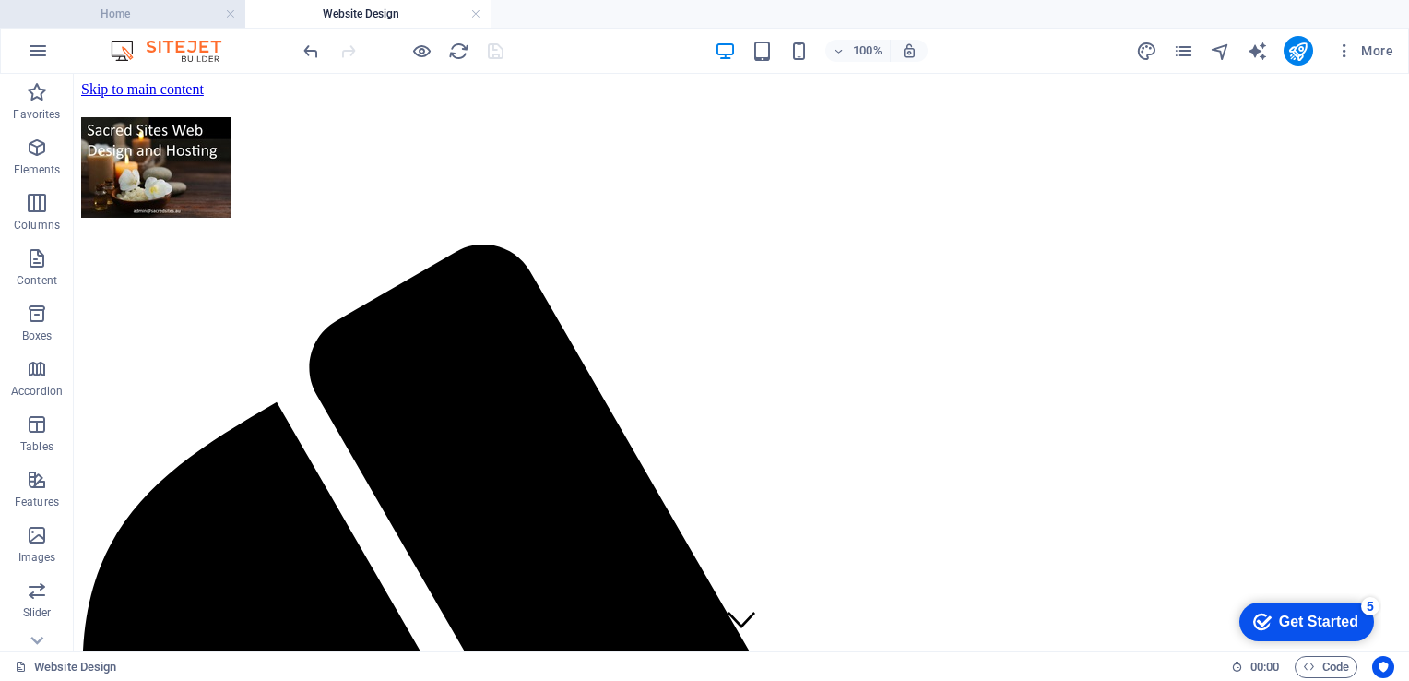
click at [142, 15] on h4 "Home" at bounding box center [122, 14] width 245 height 20
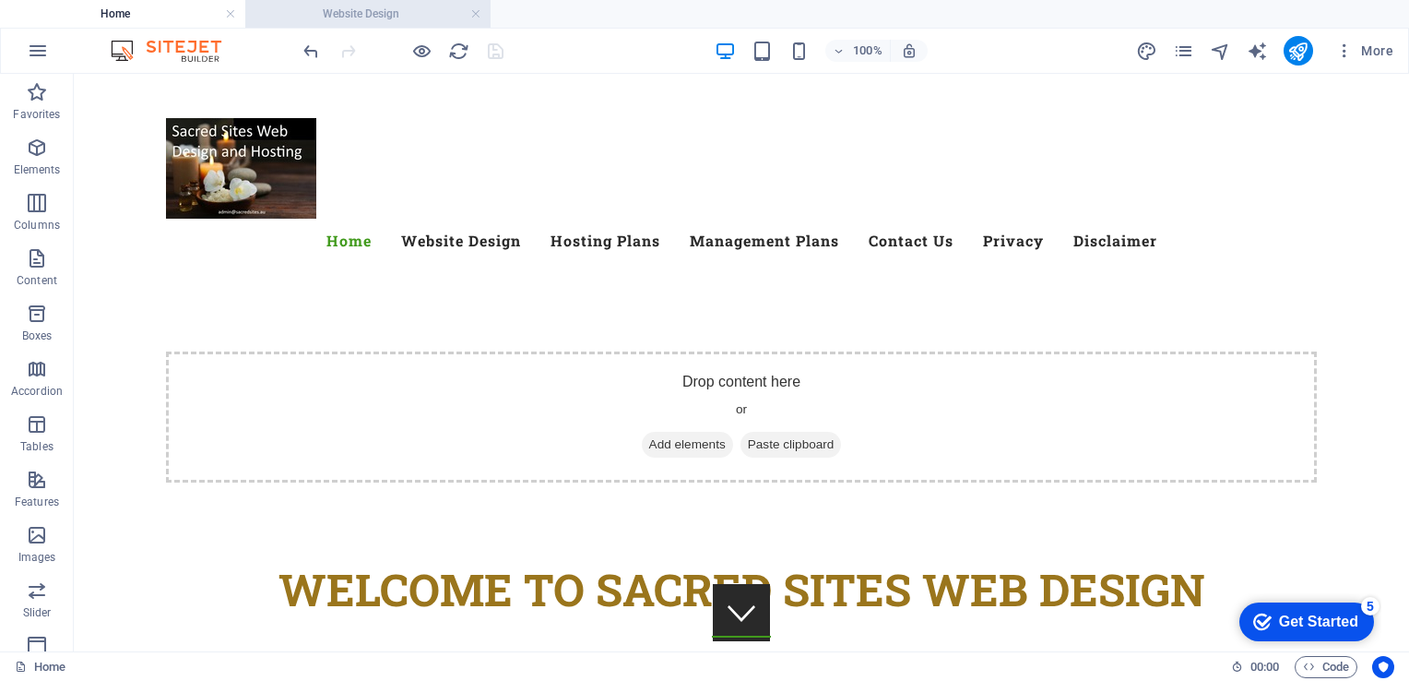
click at [352, 13] on h4 "Website Design" at bounding box center [367, 14] width 245 height 20
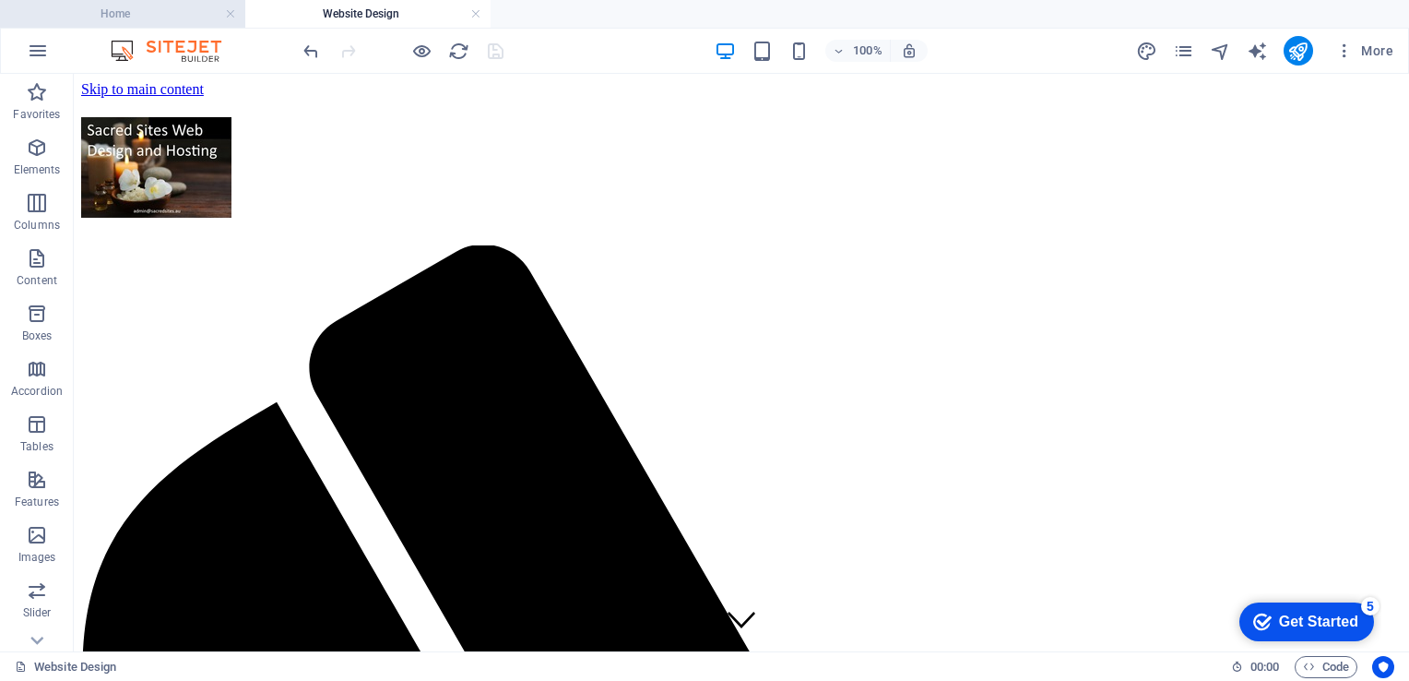
click at [138, 17] on h4 "Home" at bounding box center [122, 14] width 245 height 20
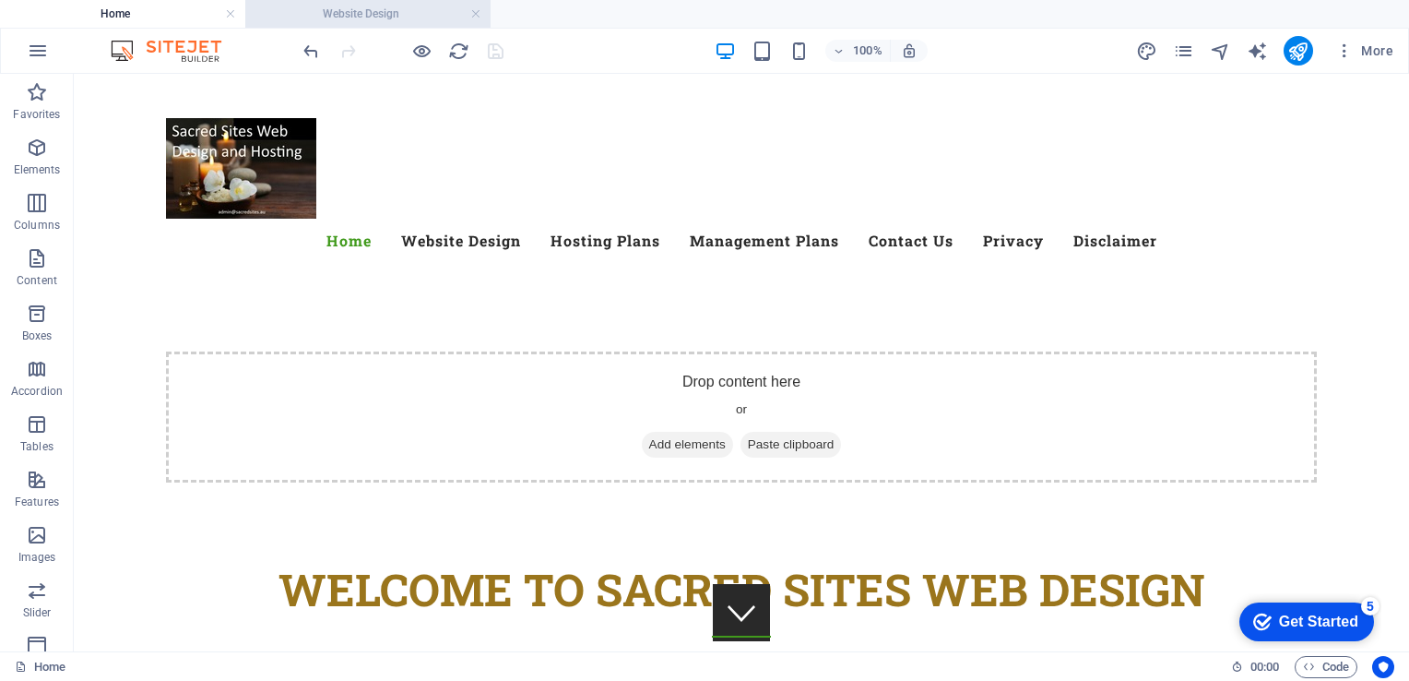
click at [341, 16] on h4 "Website Design" at bounding box center [367, 14] width 245 height 20
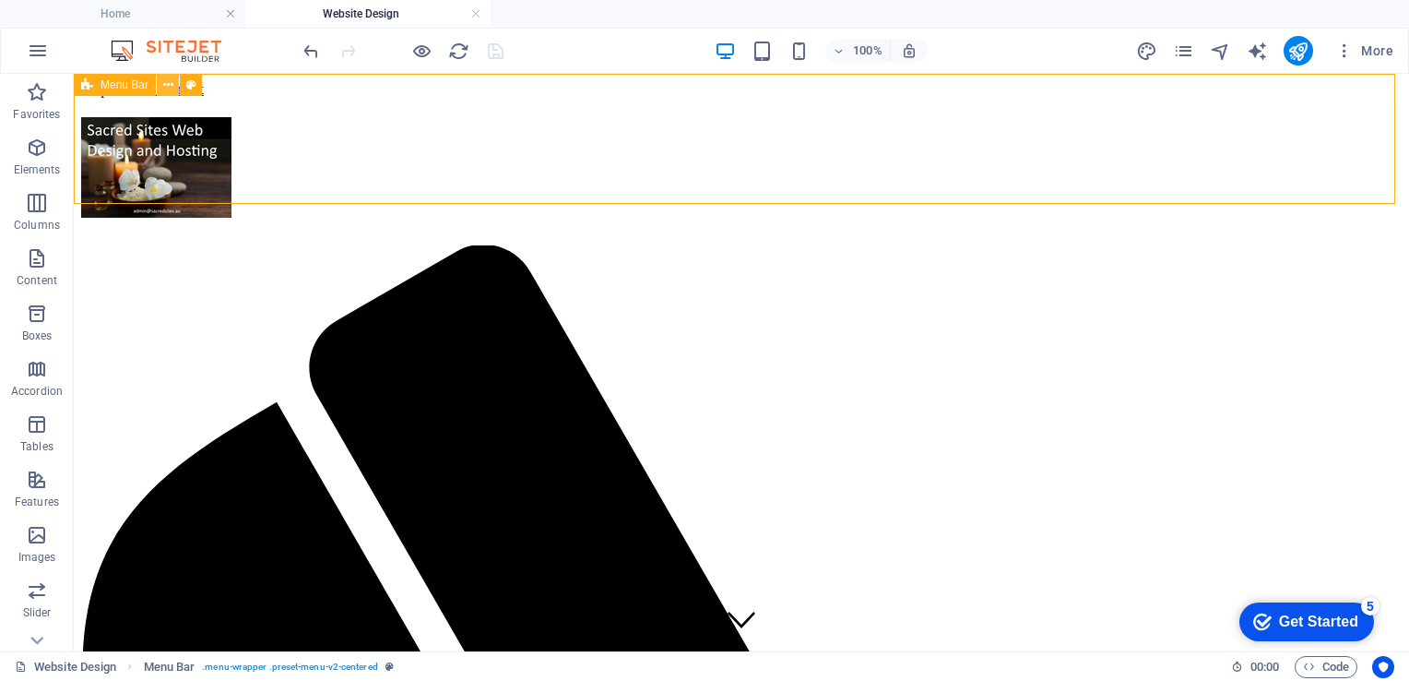
click at [172, 79] on icon at bounding box center [168, 85] width 10 height 19
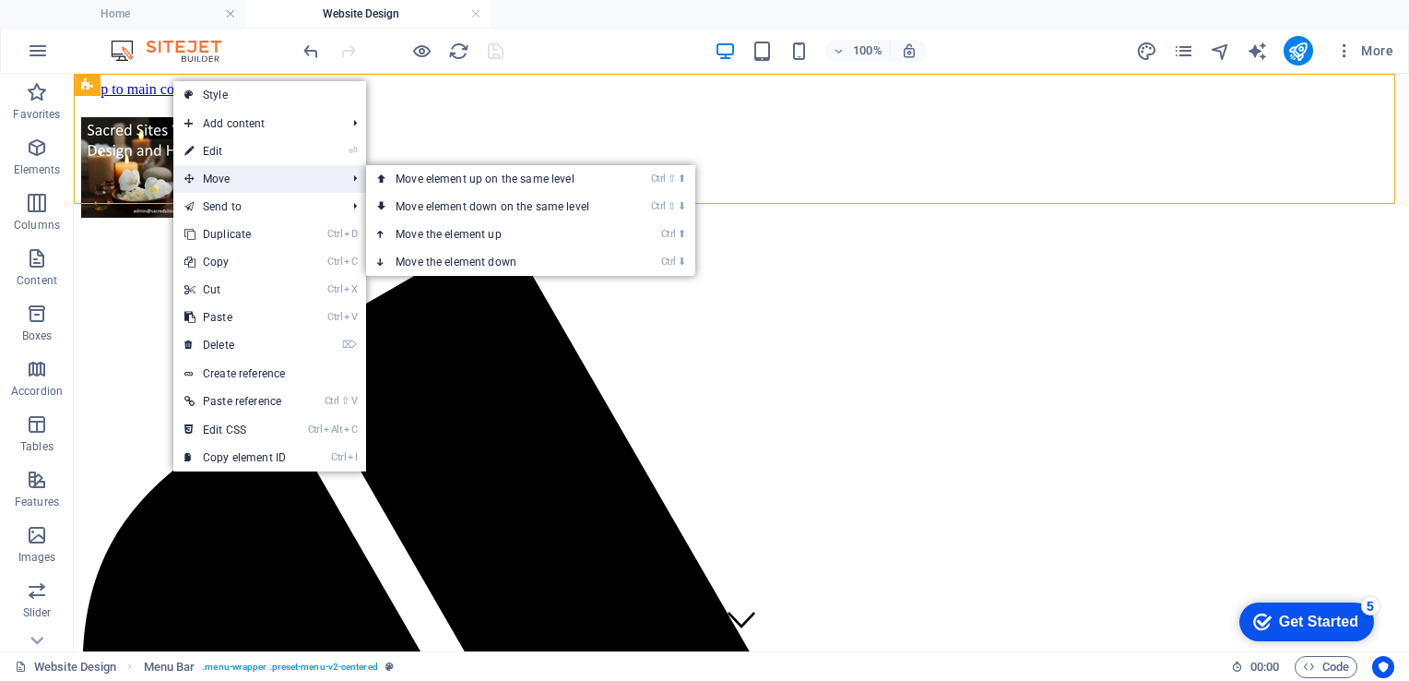
click at [222, 182] on span "Move" at bounding box center [255, 179] width 165 height 28
click at [491, 264] on link "Ctrl ⬇ Move the element down" at bounding box center [496, 262] width 260 height 28
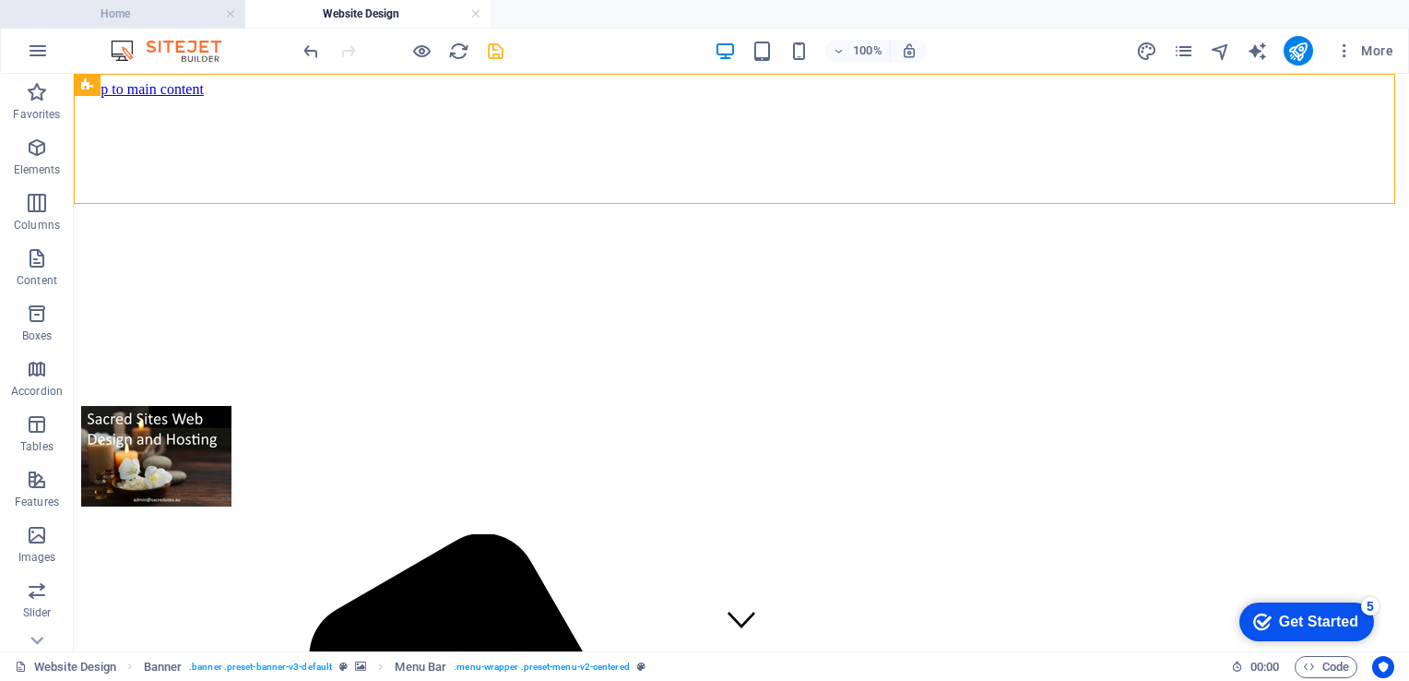
click at [103, 10] on h4 "Home" at bounding box center [122, 14] width 245 height 20
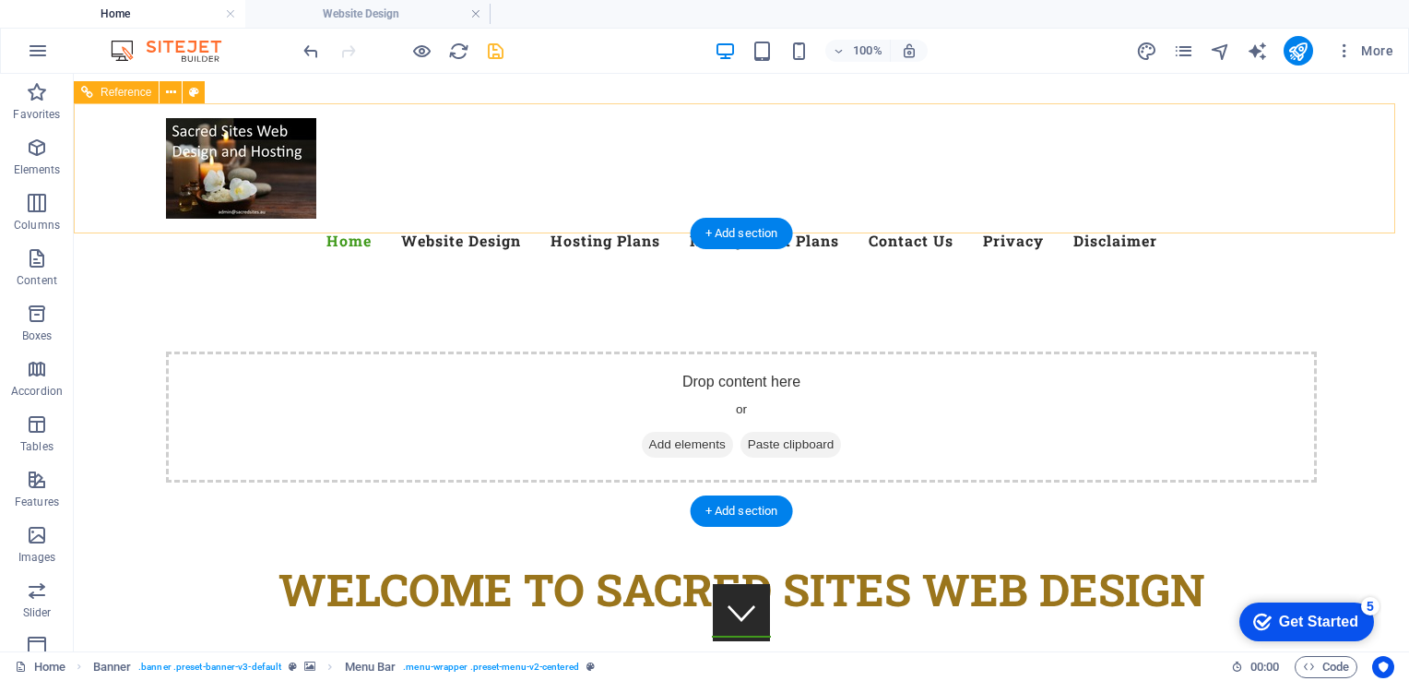
click at [222, 201] on div at bounding box center [741, 168] width 1151 height 101
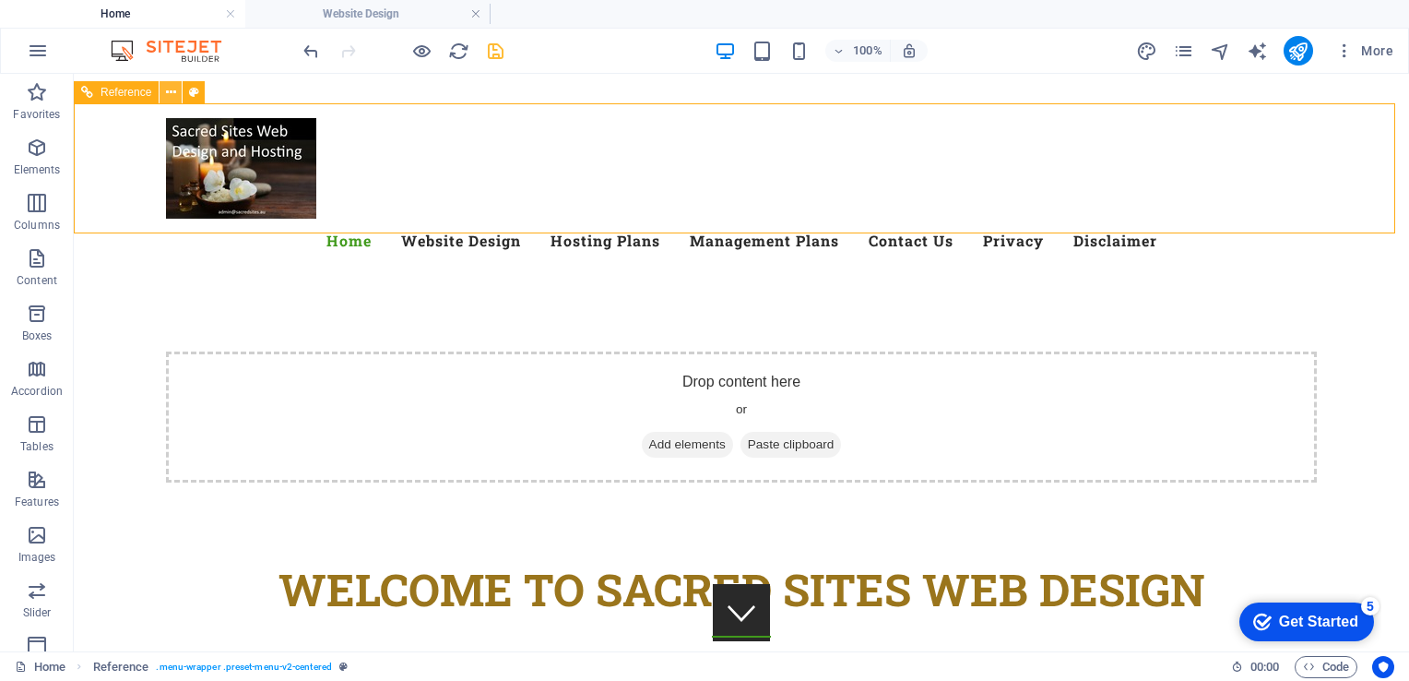
click at [174, 89] on icon at bounding box center [171, 92] width 10 height 19
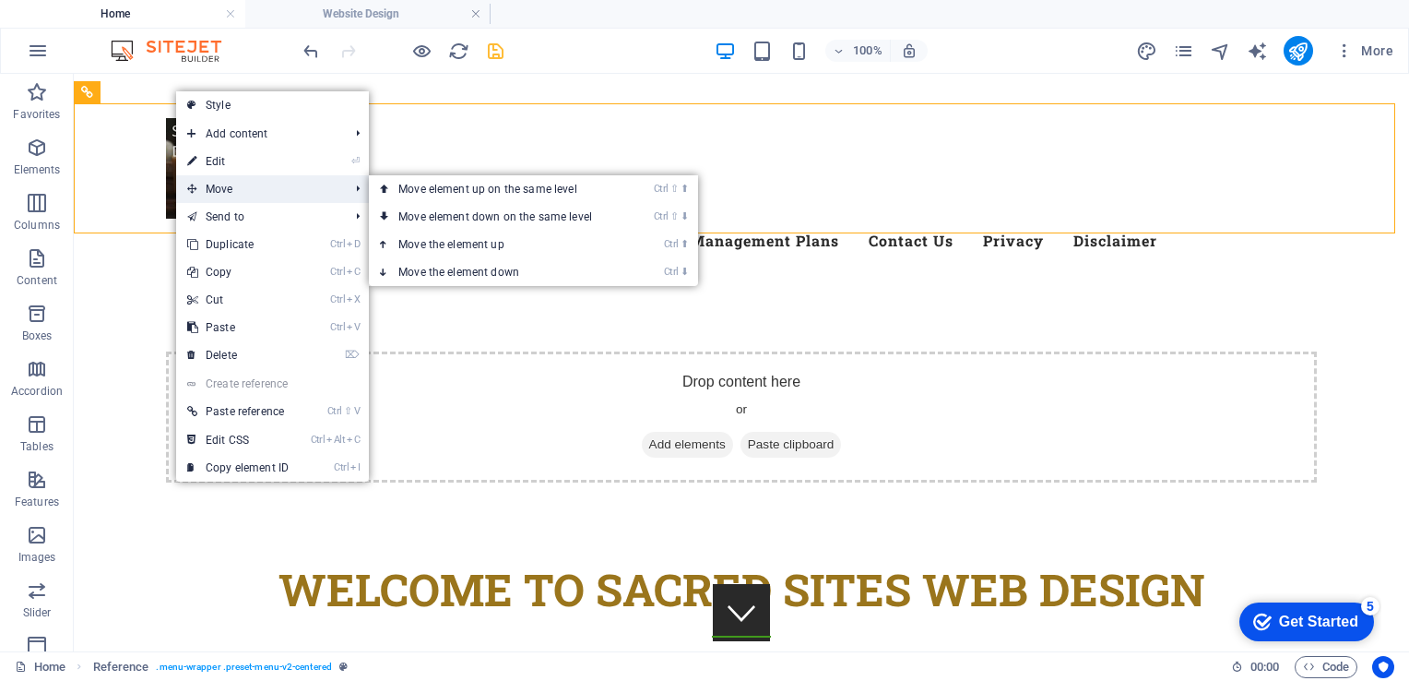
click at [240, 179] on span "Move" at bounding box center [258, 189] width 165 height 28
click at [476, 242] on link "Ctrl ⬆ Move the element up" at bounding box center [499, 245] width 260 height 28
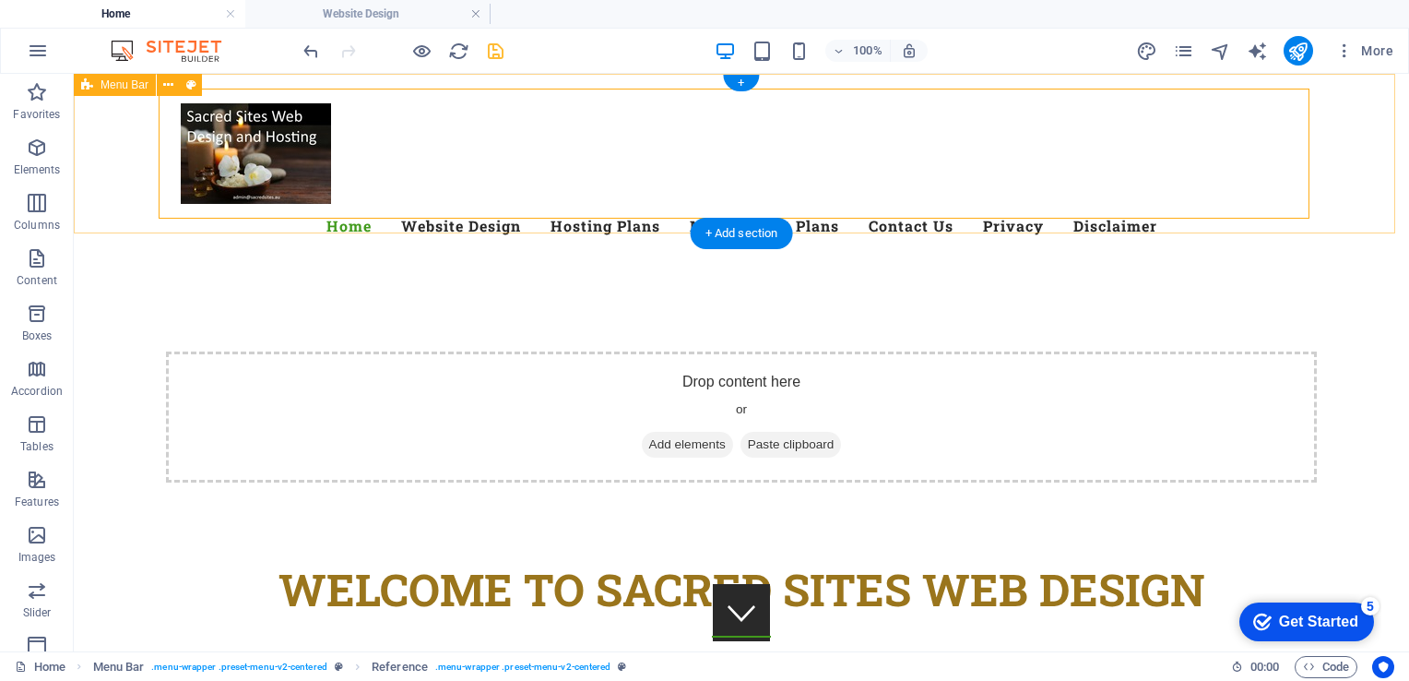
click at [113, 196] on div "Menu Menu Home Website Design Hosting Plans Management Plans Contact Us Privacy…" at bounding box center [741, 176] width 1335 height 204
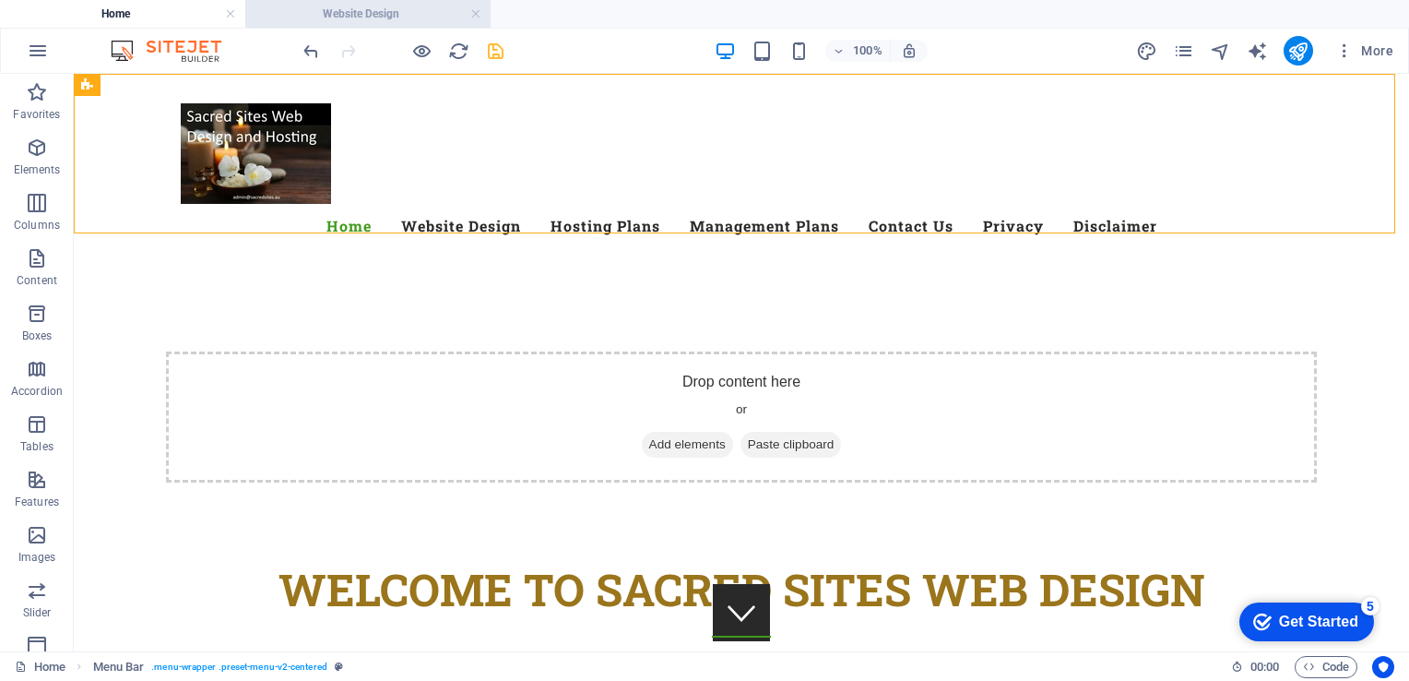
click at [317, 13] on h4 "Website Design" at bounding box center [367, 14] width 245 height 20
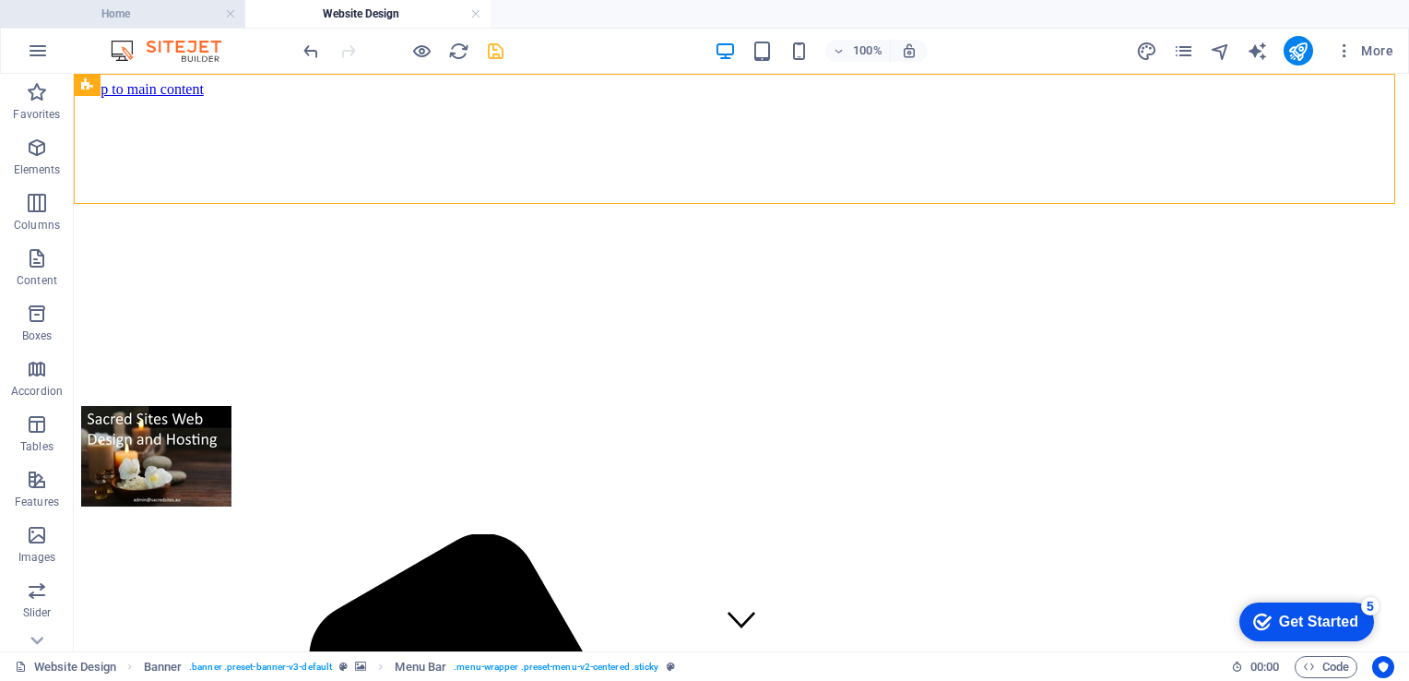
click at [150, 12] on h4 "Home" at bounding box center [122, 14] width 245 height 20
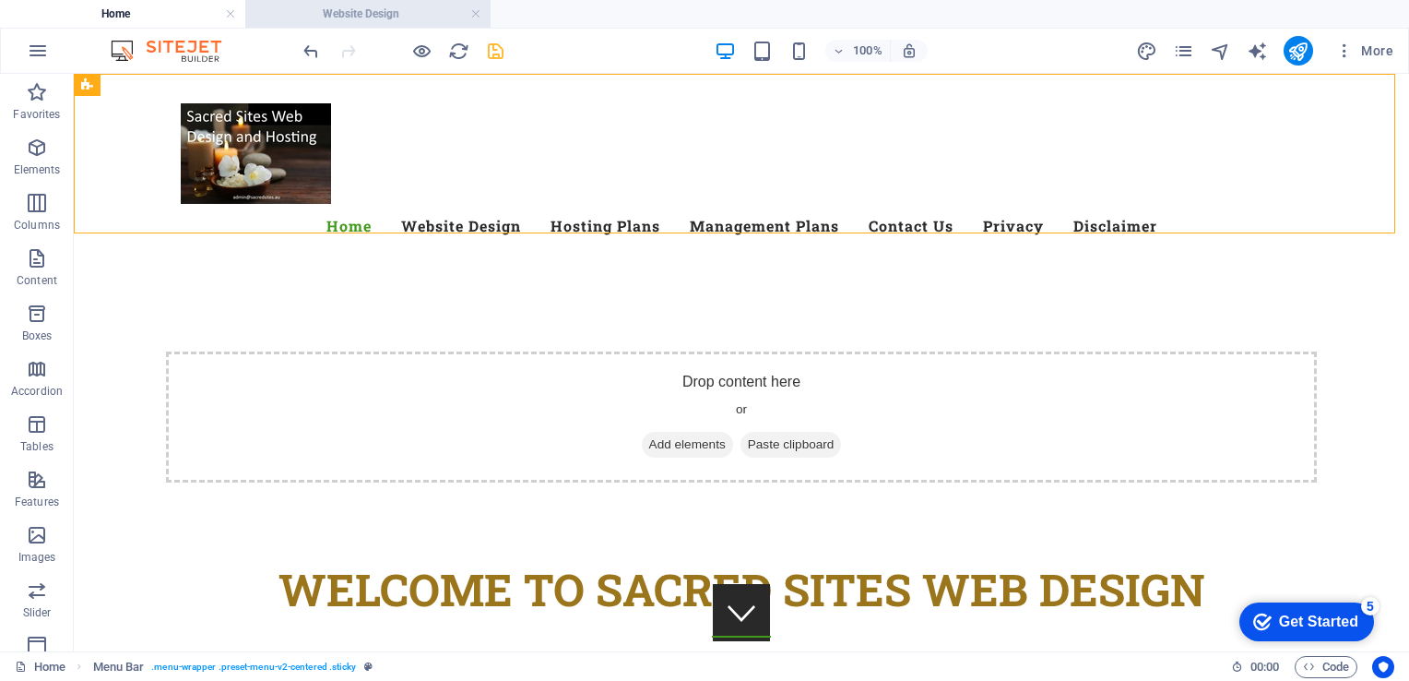
click at [369, 17] on h4 "Website Design" at bounding box center [367, 14] width 245 height 20
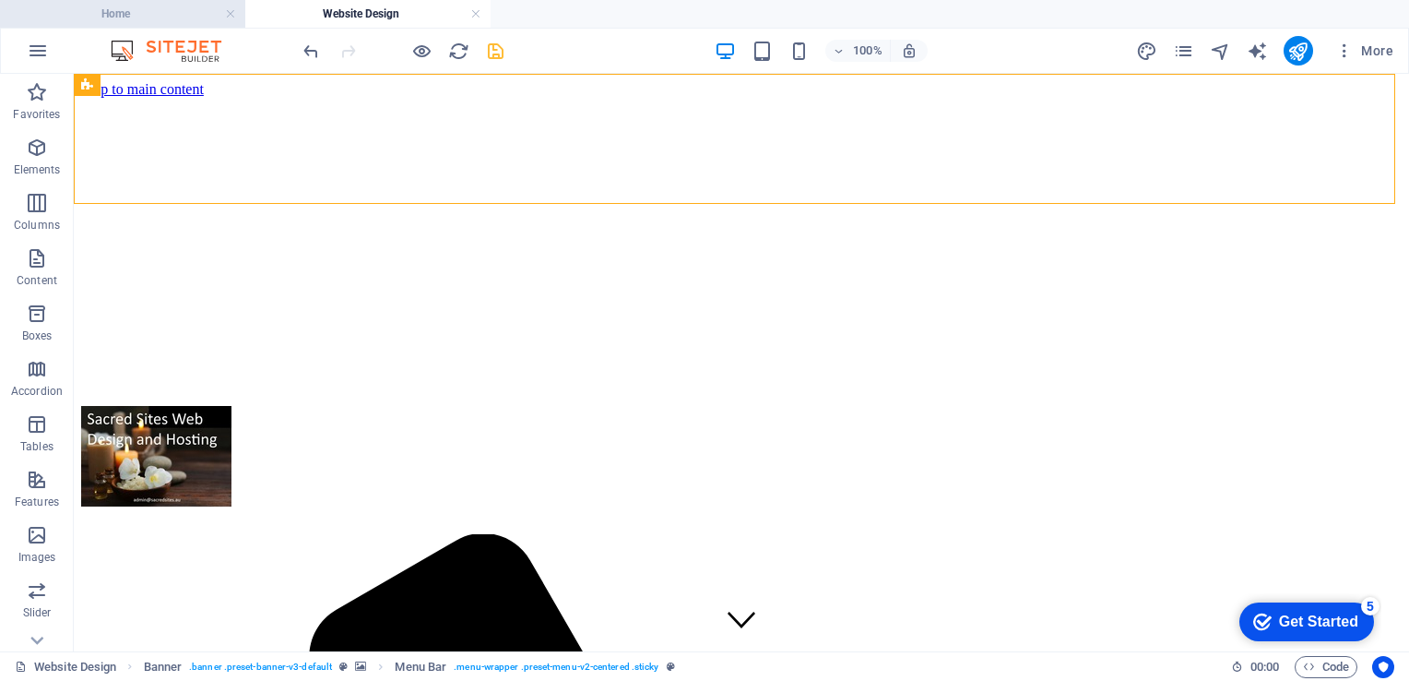
click at [107, 18] on h4 "Home" at bounding box center [122, 14] width 245 height 20
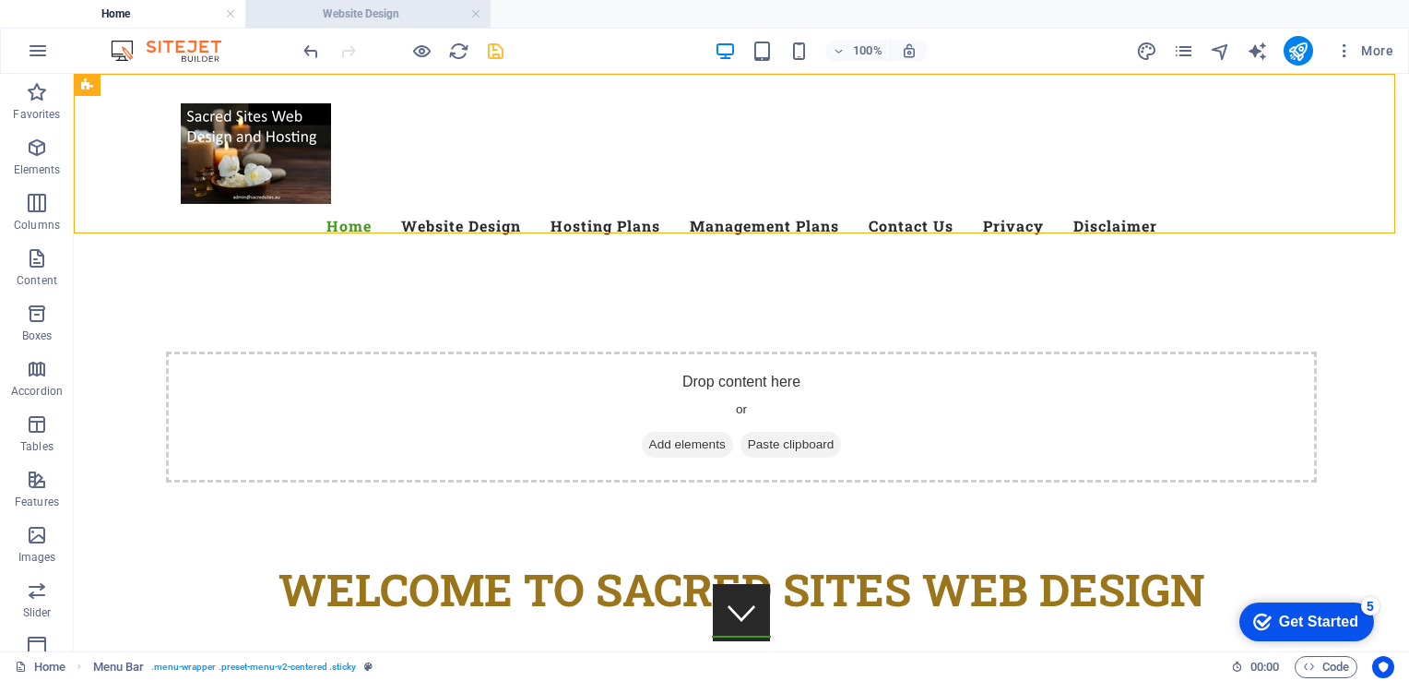
click at [343, 10] on h4 "Website Design" at bounding box center [367, 14] width 245 height 20
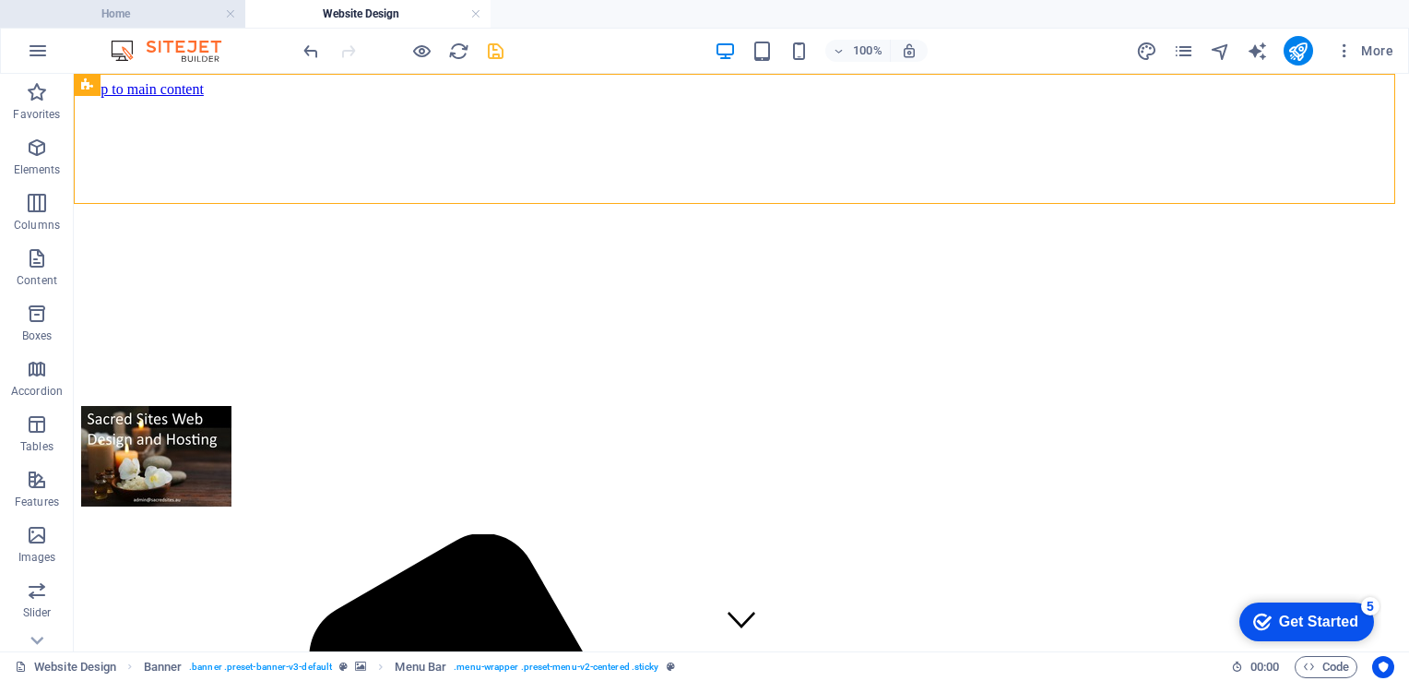
click at [140, 8] on h4 "Home" at bounding box center [122, 14] width 245 height 20
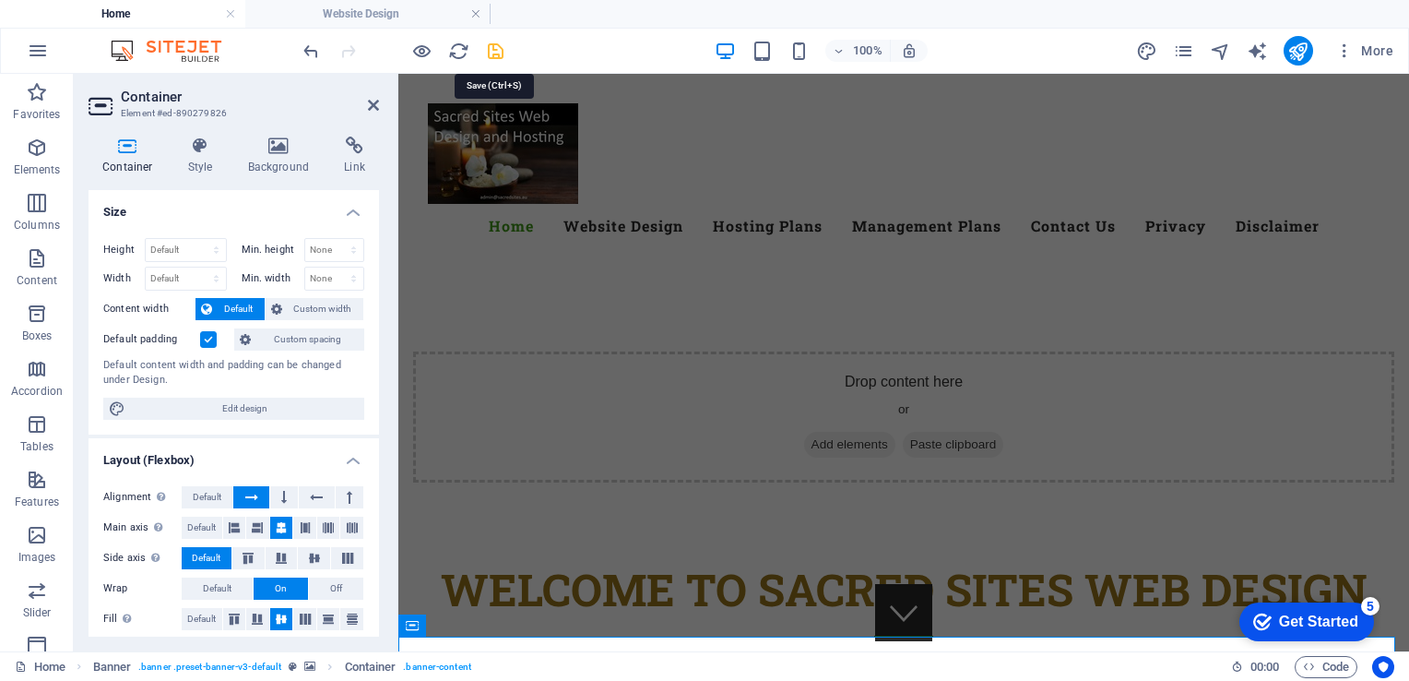
click at [496, 51] on icon "save" at bounding box center [495, 51] width 21 height 21
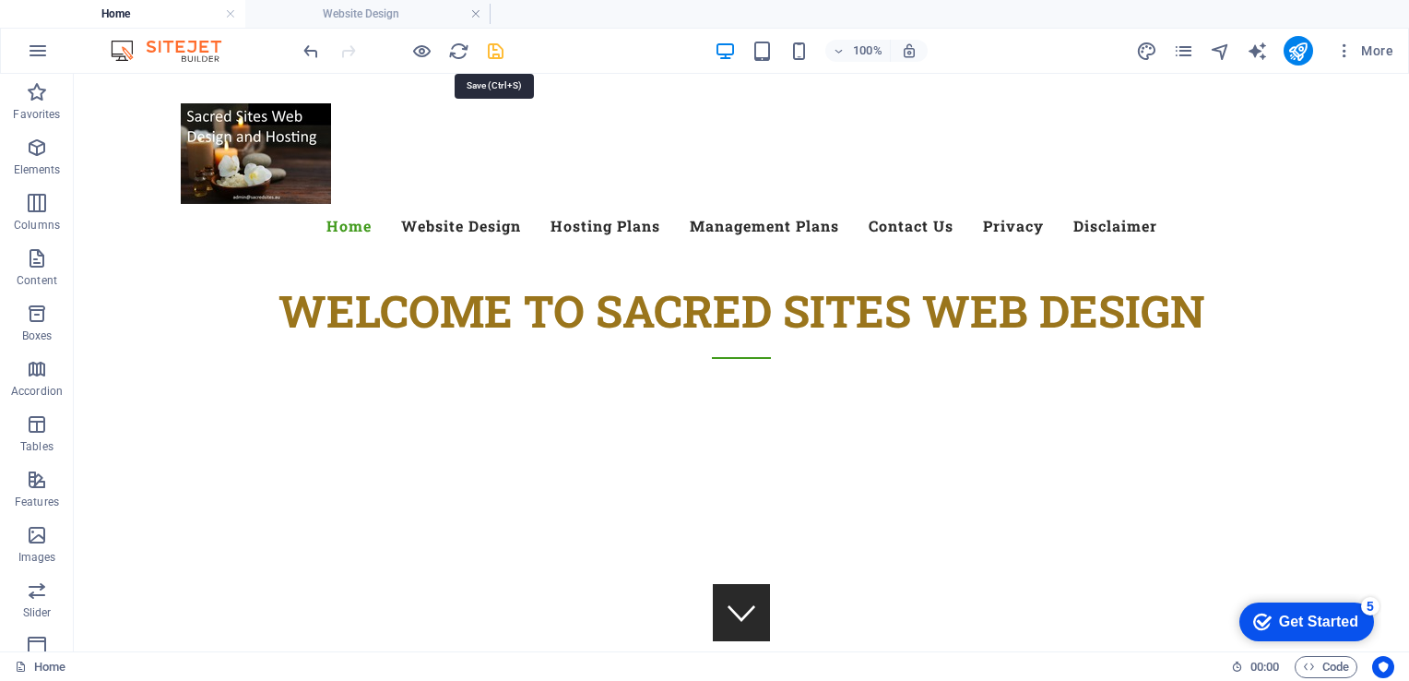
click at [494, 50] on icon "save" at bounding box center [495, 51] width 21 height 21
click at [363, 10] on h4 "Website Design" at bounding box center [367, 14] width 245 height 20
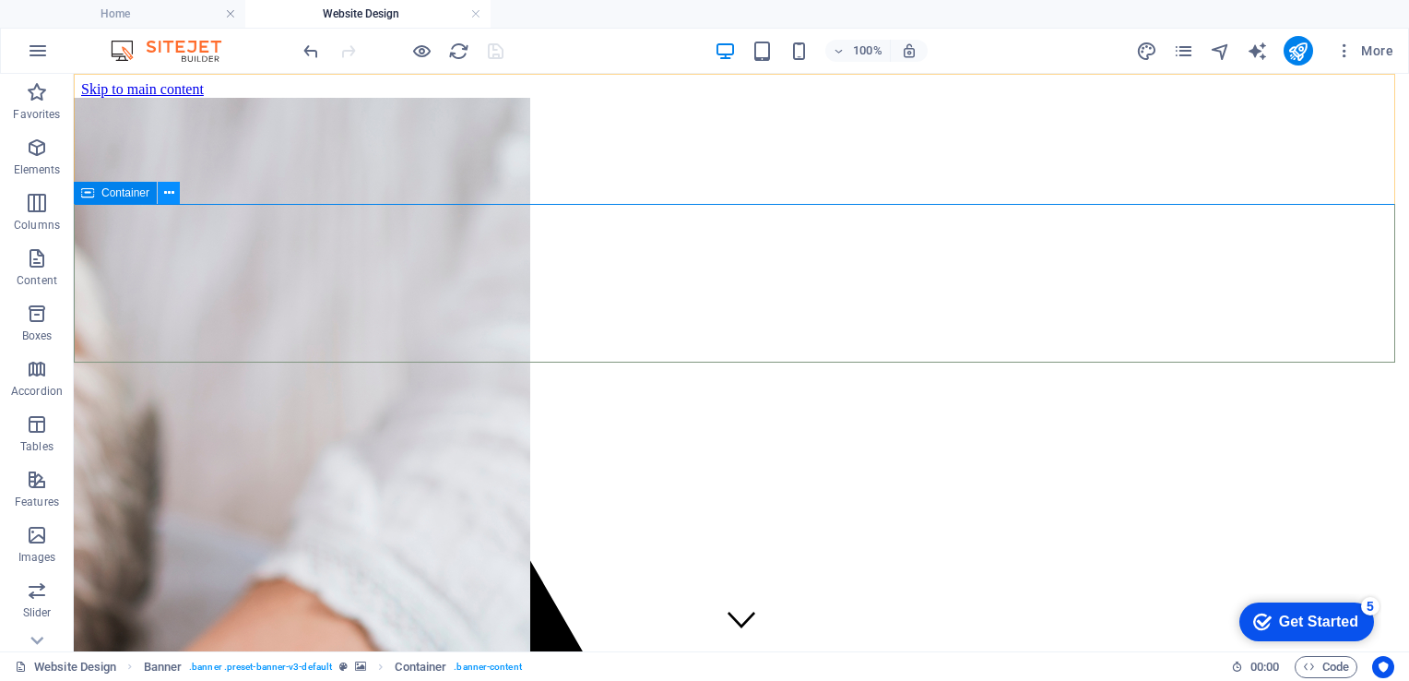
click at [169, 203] on button at bounding box center [169, 193] width 22 height 22
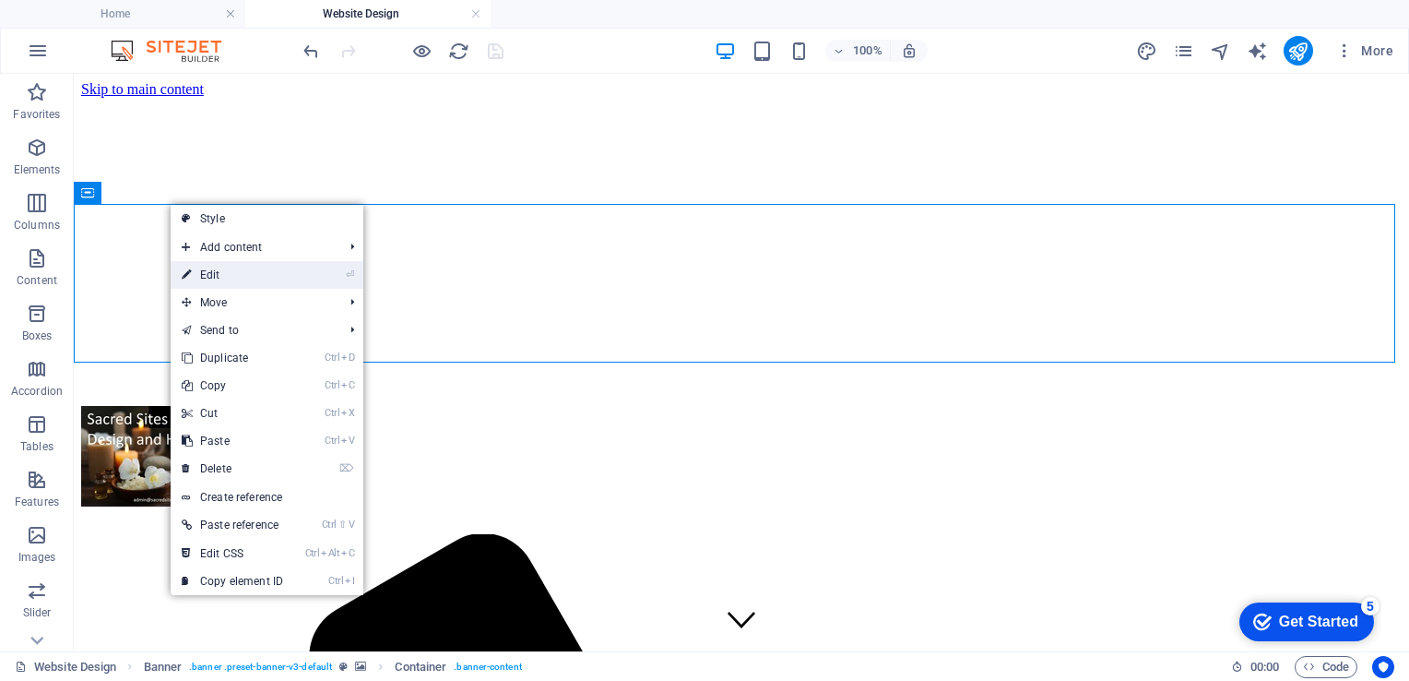
click at [222, 269] on link "⏎ Edit" at bounding box center [233, 275] width 124 height 28
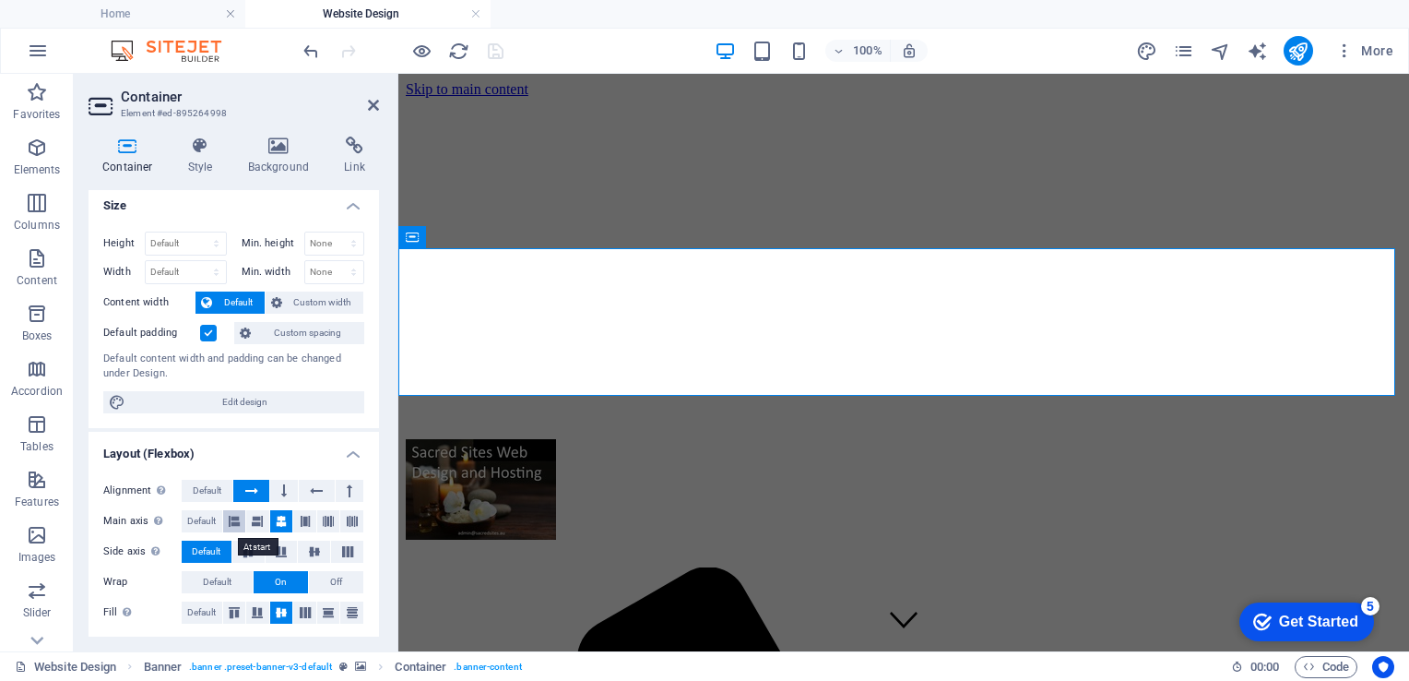
scroll to position [7, 0]
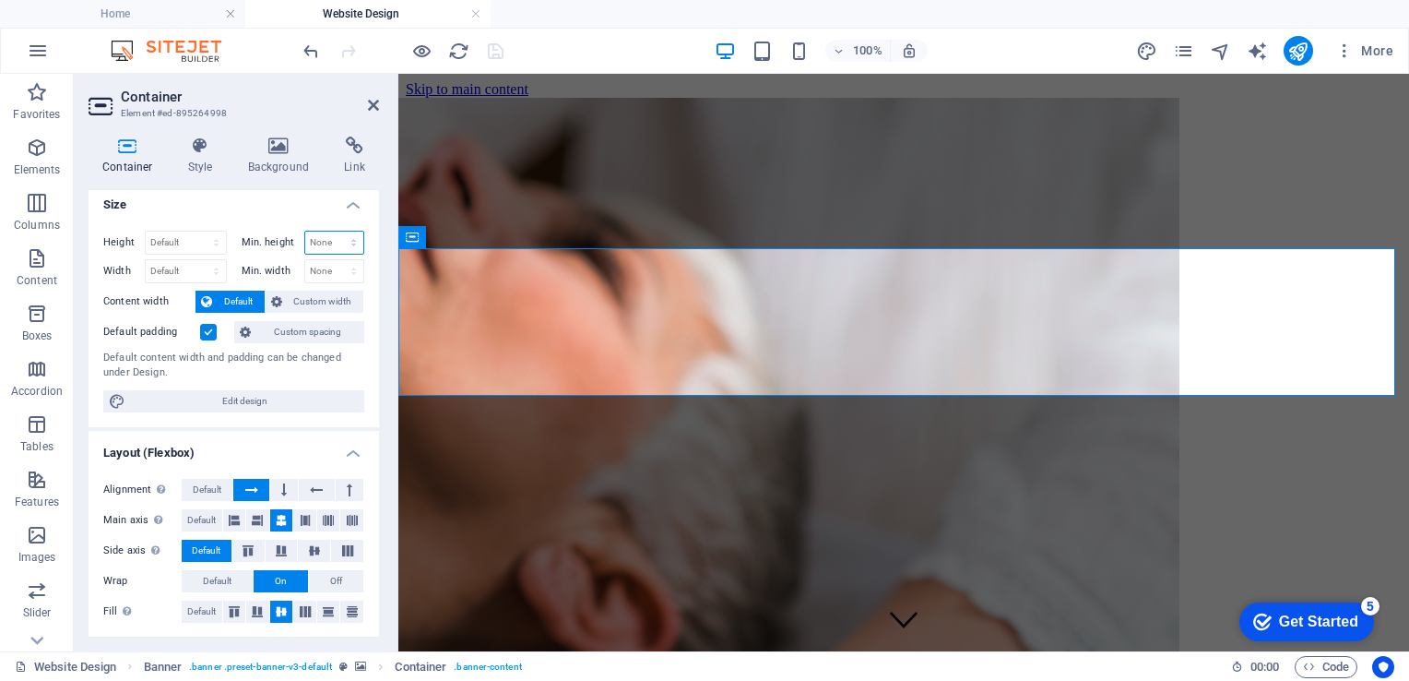
click at [320, 241] on select "None px rem % vh vw" at bounding box center [334, 242] width 59 height 22
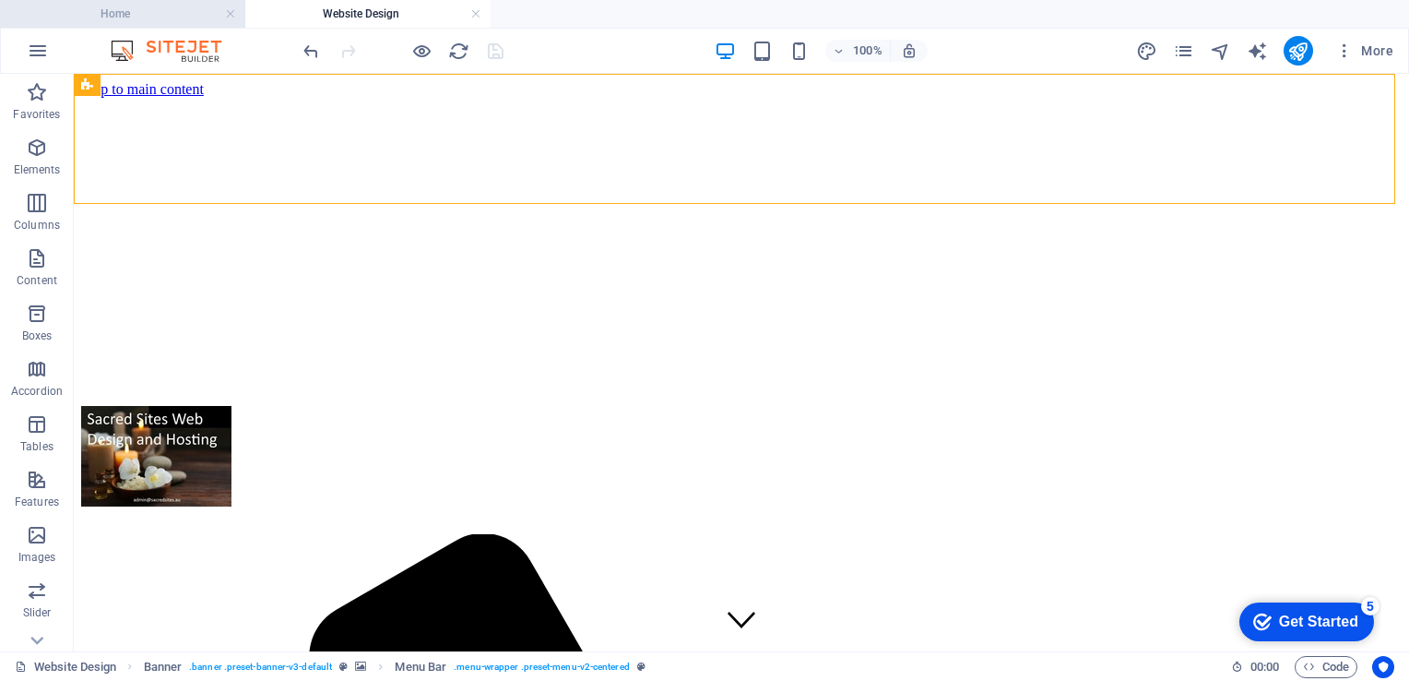
click at [142, 16] on h4 "Home" at bounding box center [122, 14] width 245 height 20
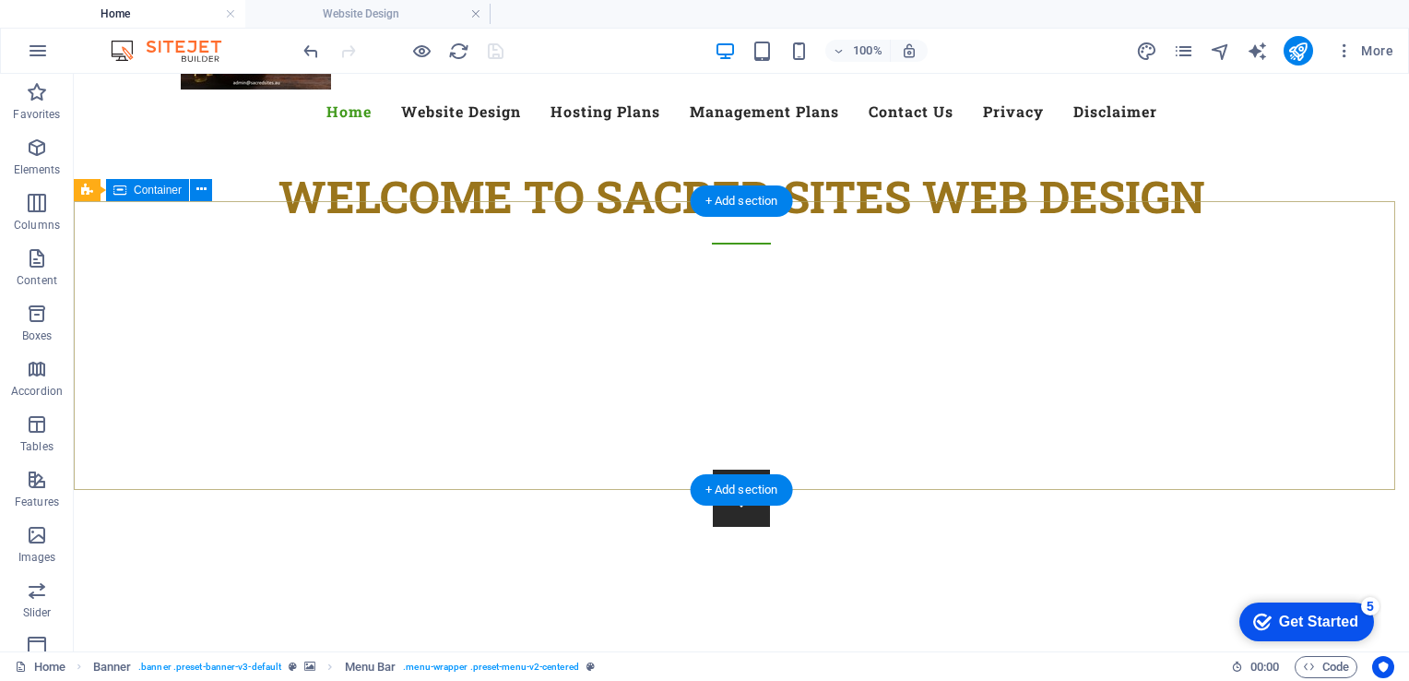
scroll to position [113, 0]
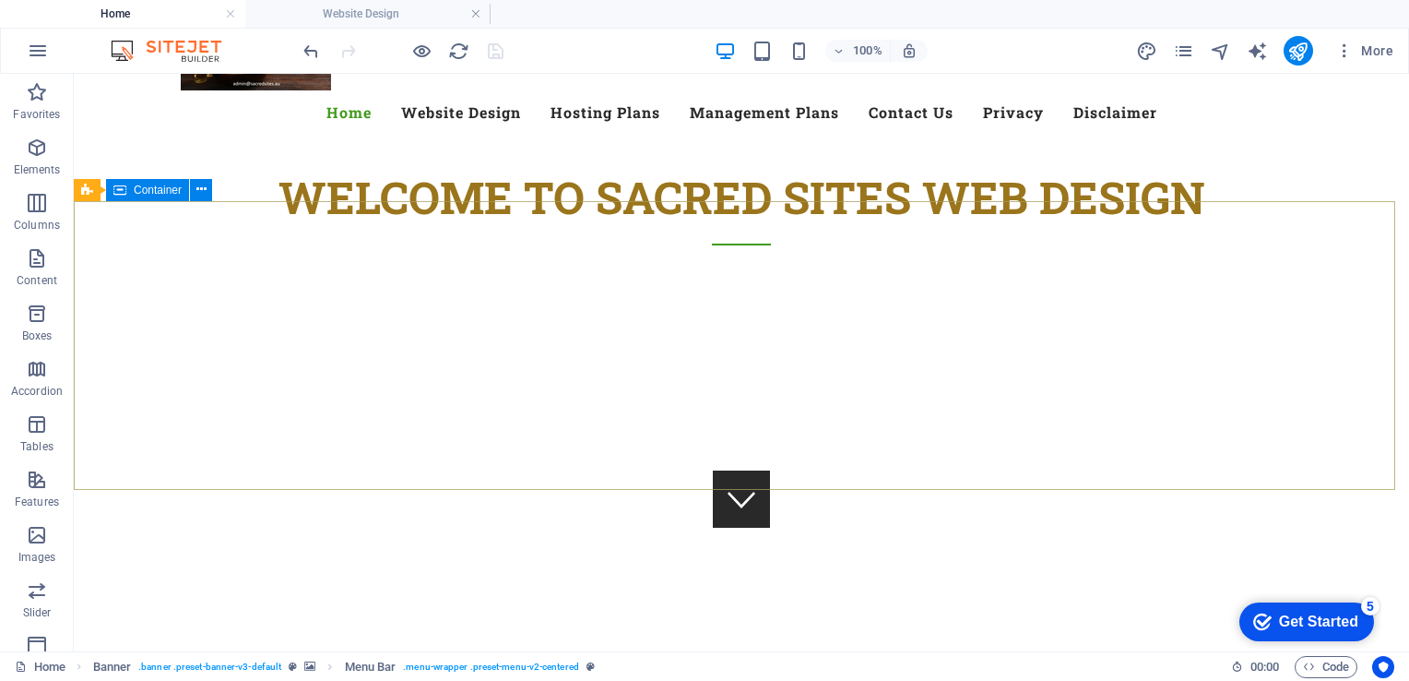
click at [143, 191] on span "Container" at bounding box center [158, 189] width 48 height 11
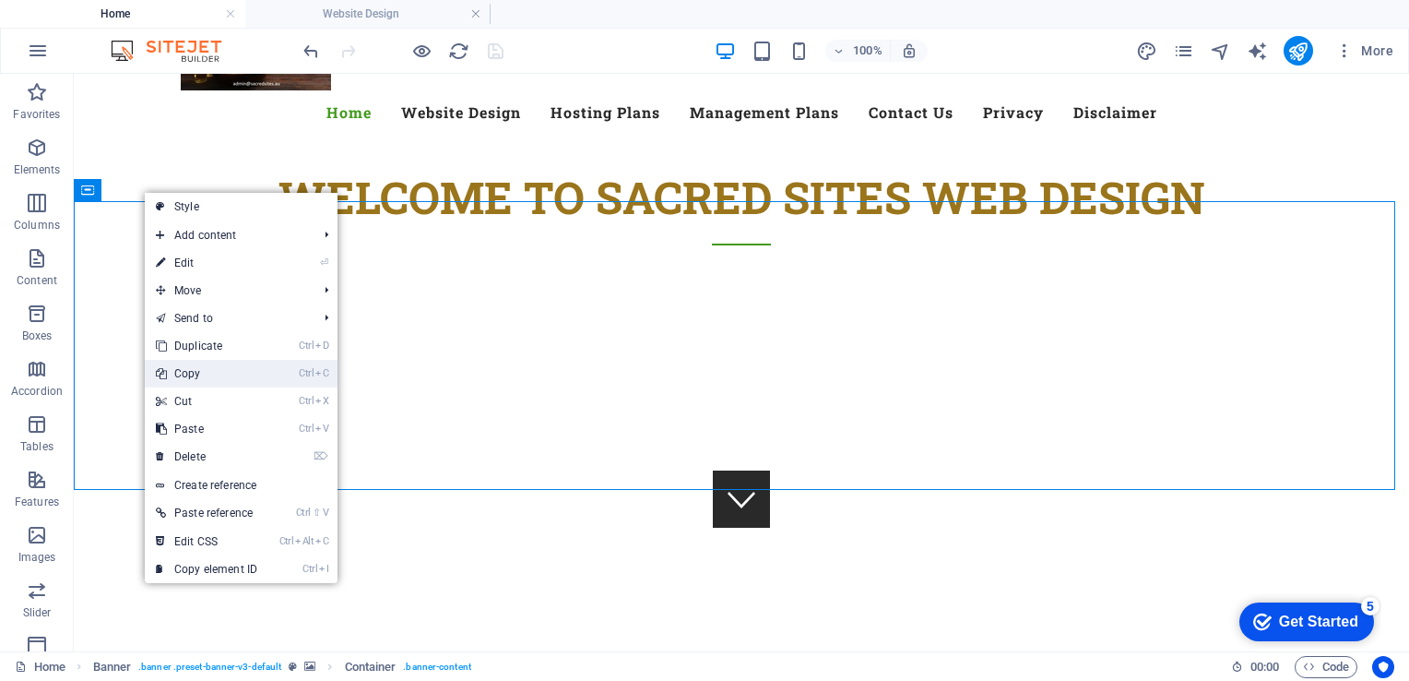
click at [221, 371] on link "Ctrl C Copy" at bounding box center [207, 374] width 124 height 28
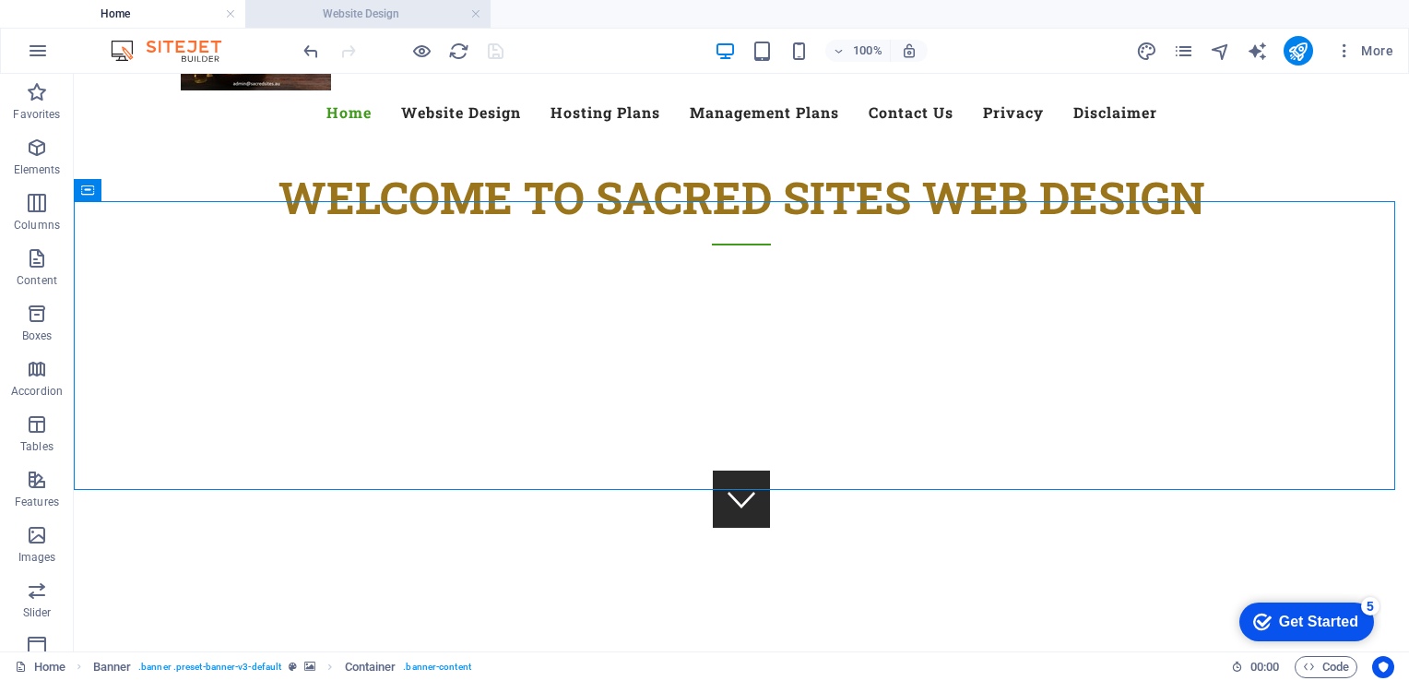
click at [346, 6] on h4 "Website Design" at bounding box center [367, 14] width 245 height 20
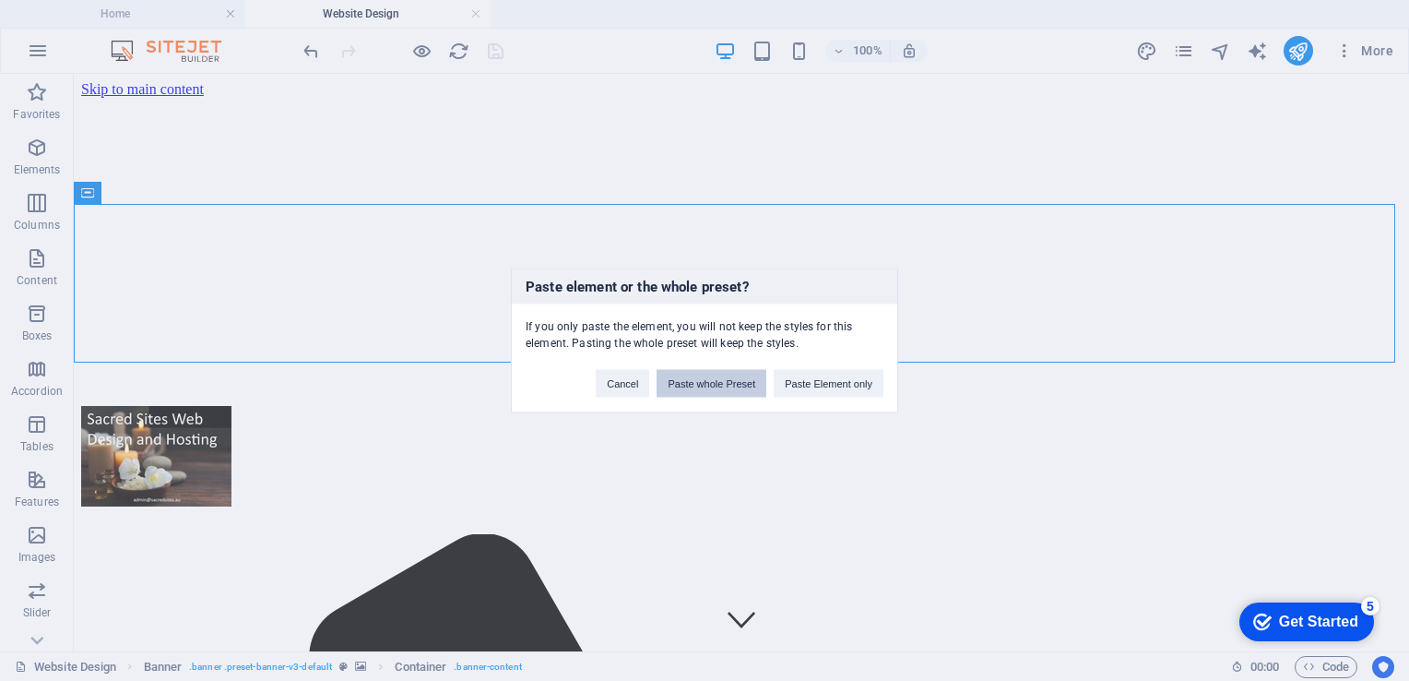
click at [709, 383] on button "Paste whole Preset" at bounding box center [712, 384] width 110 height 28
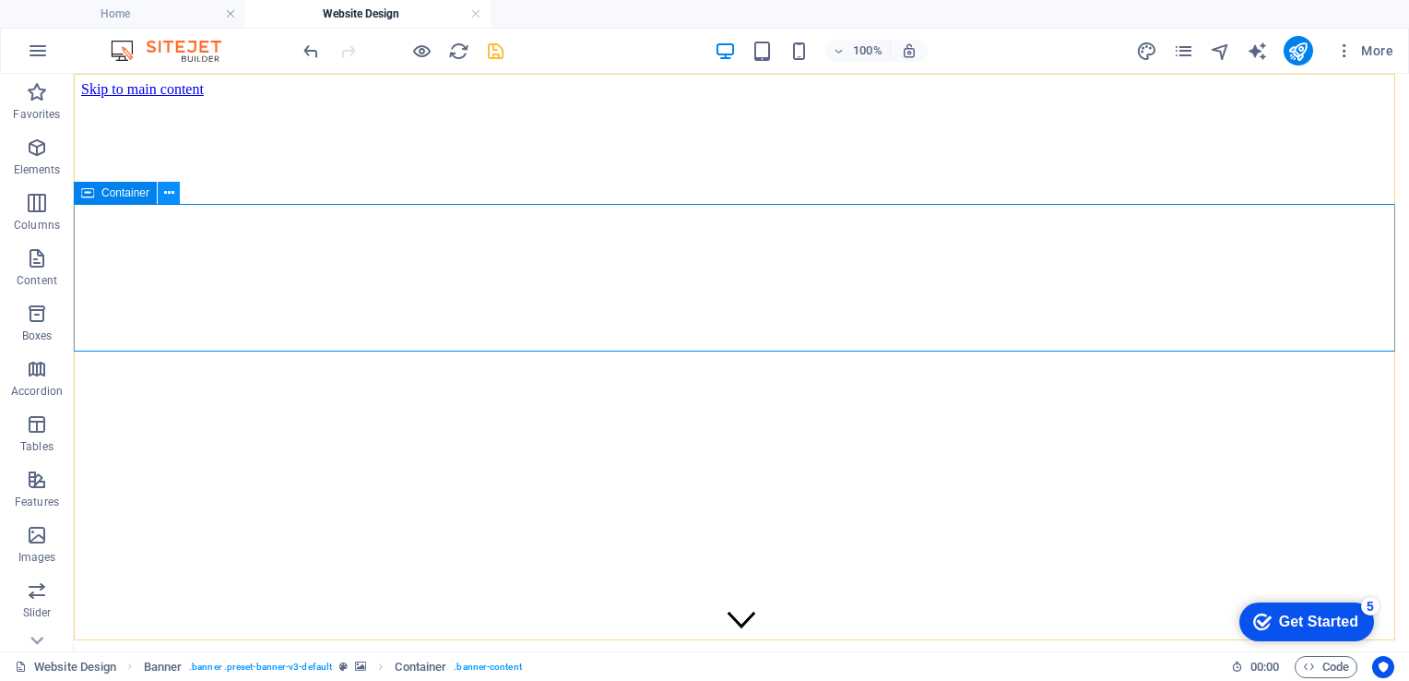
click at [166, 193] on icon at bounding box center [169, 193] width 10 height 19
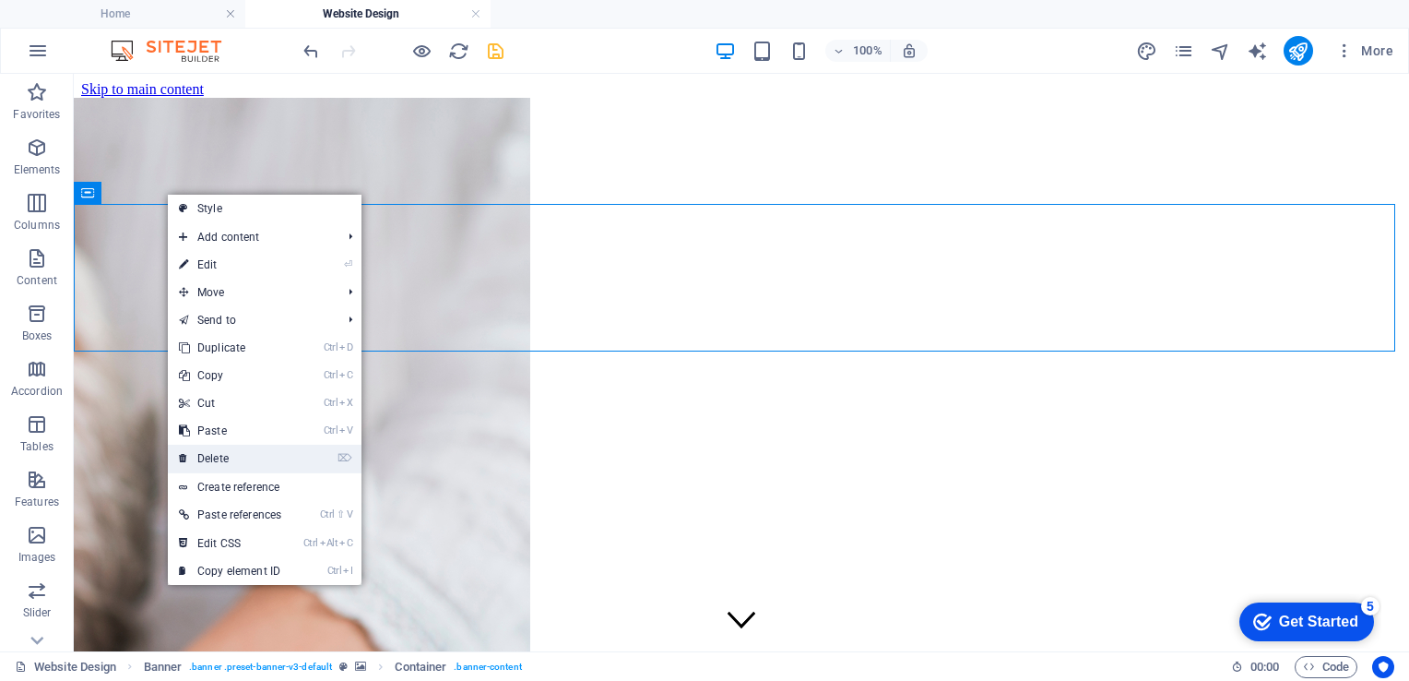
click at [229, 450] on link "⌦ Delete" at bounding box center [230, 458] width 124 height 28
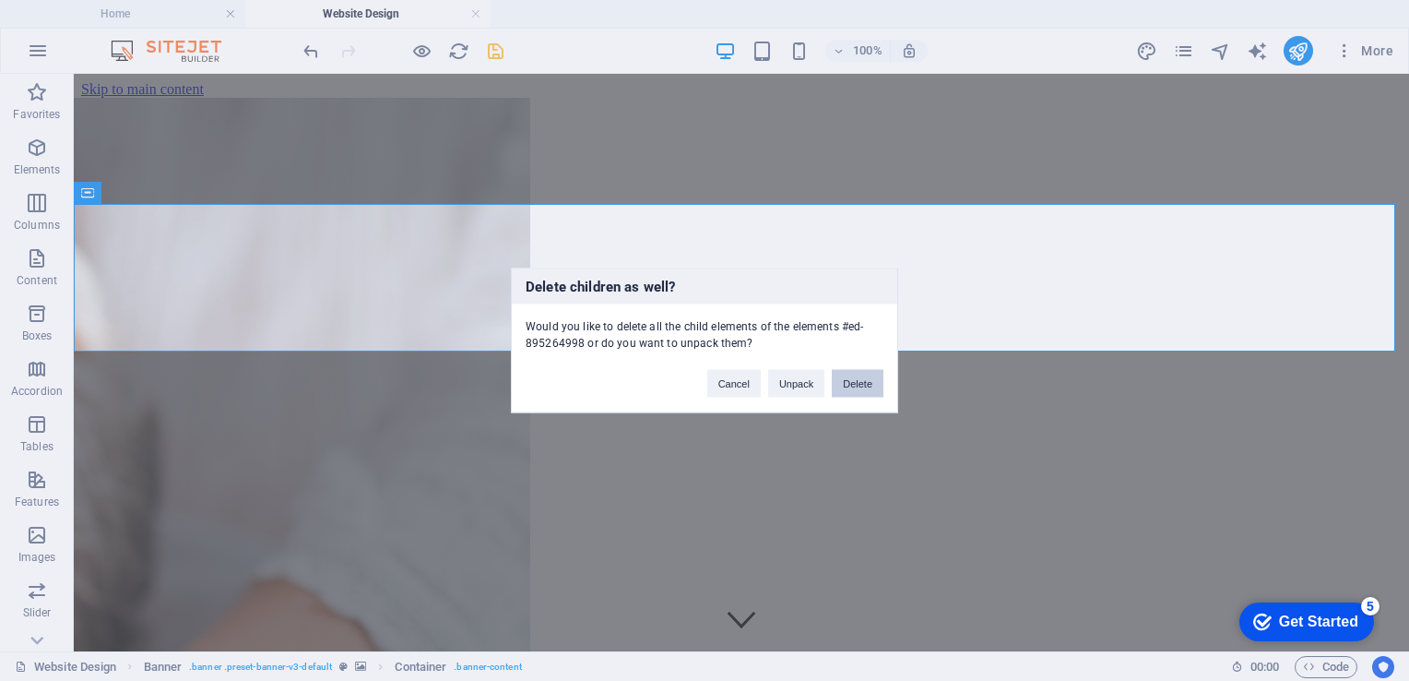
click at [871, 382] on button "Delete" at bounding box center [858, 384] width 52 height 28
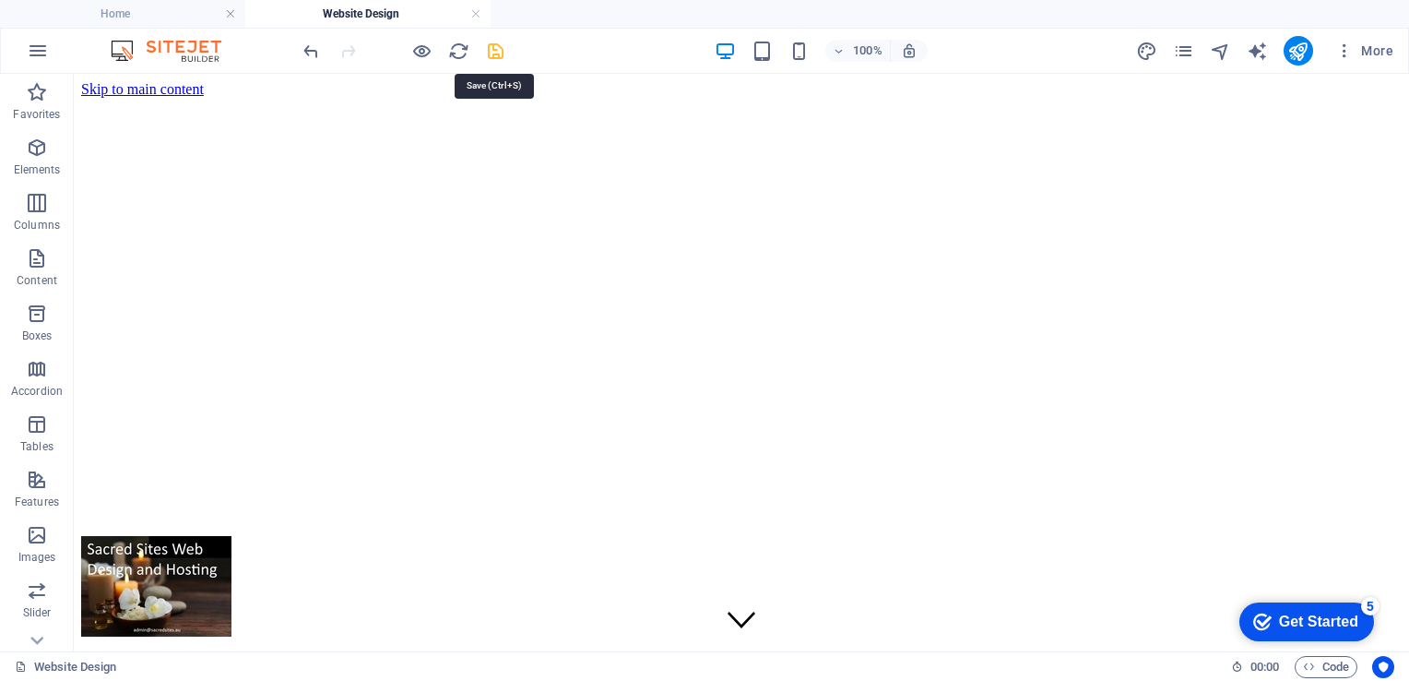
click at [494, 48] on icon "save" at bounding box center [495, 51] width 21 height 21
click at [106, 8] on h4 "Home" at bounding box center [122, 14] width 245 height 20
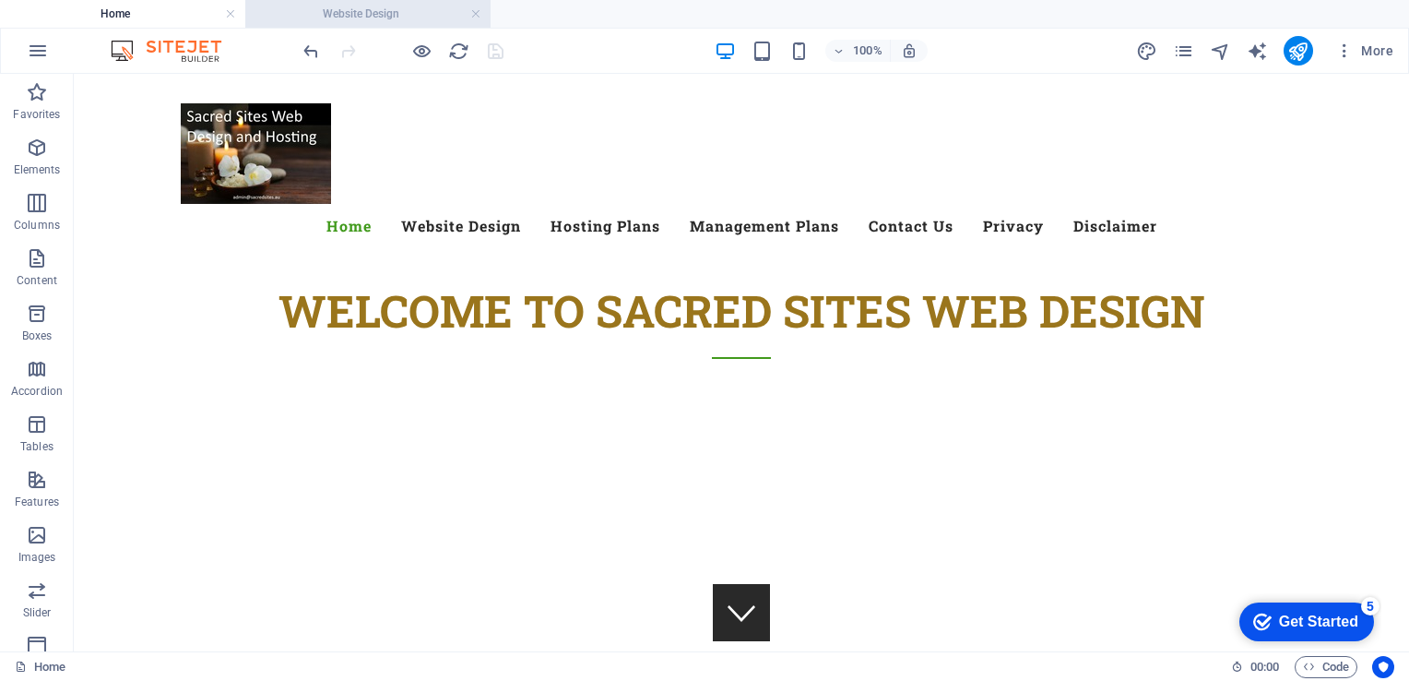
click at [373, 13] on h4 "Website Design" at bounding box center [367, 14] width 245 height 20
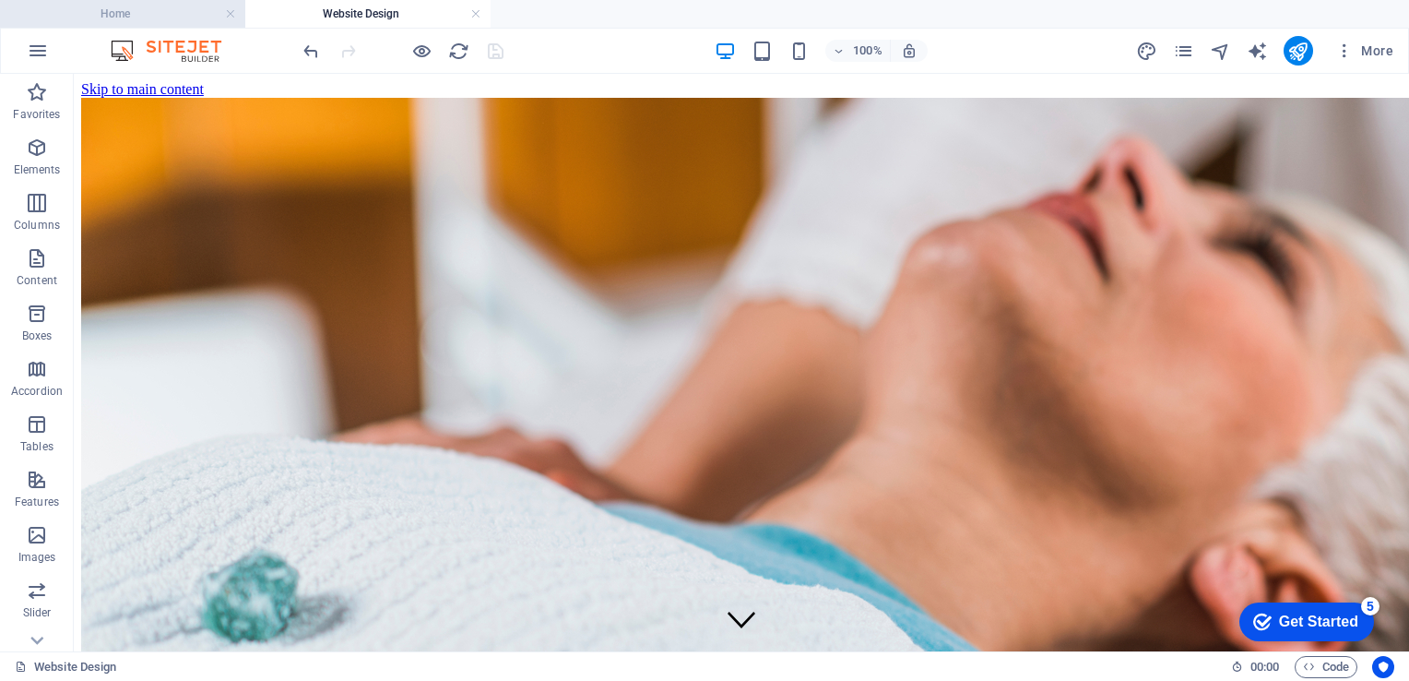
click at [177, 23] on h4 "Home" at bounding box center [122, 14] width 245 height 20
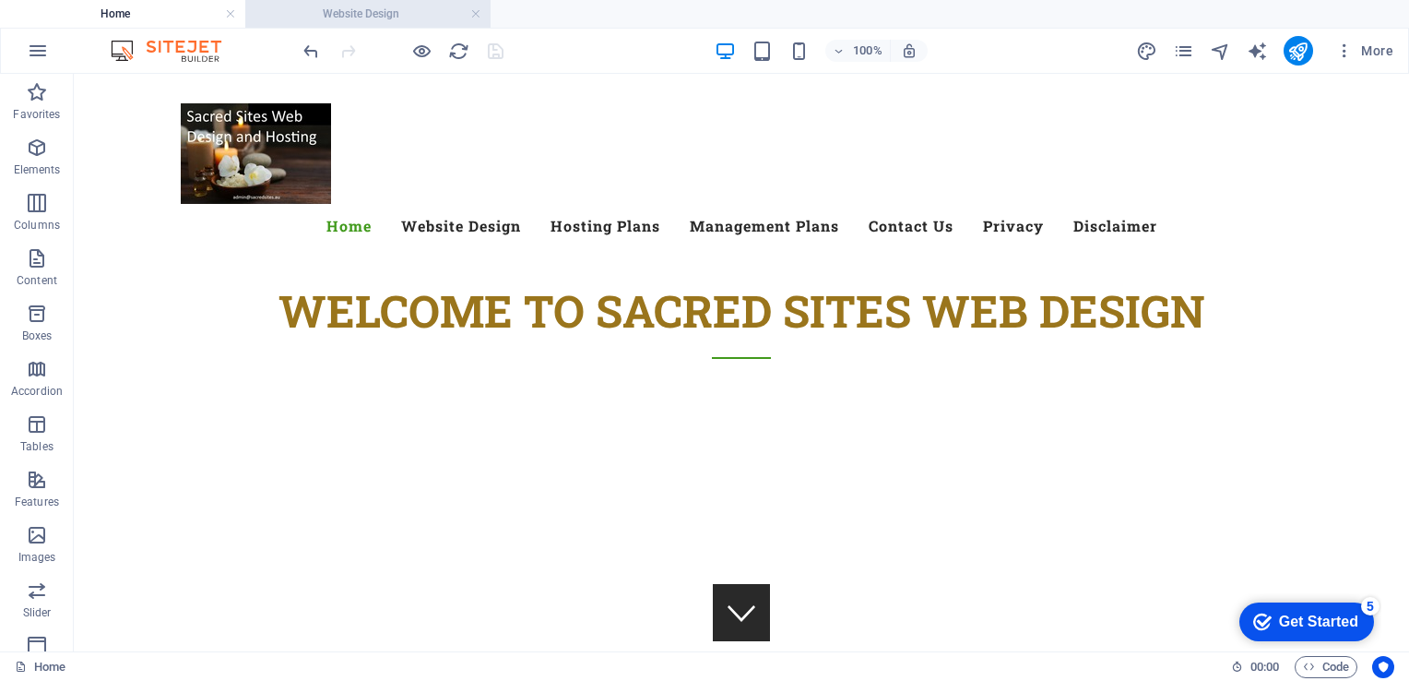
click at [350, 18] on h4 "Website Design" at bounding box center [367, 14] width 245 height 20
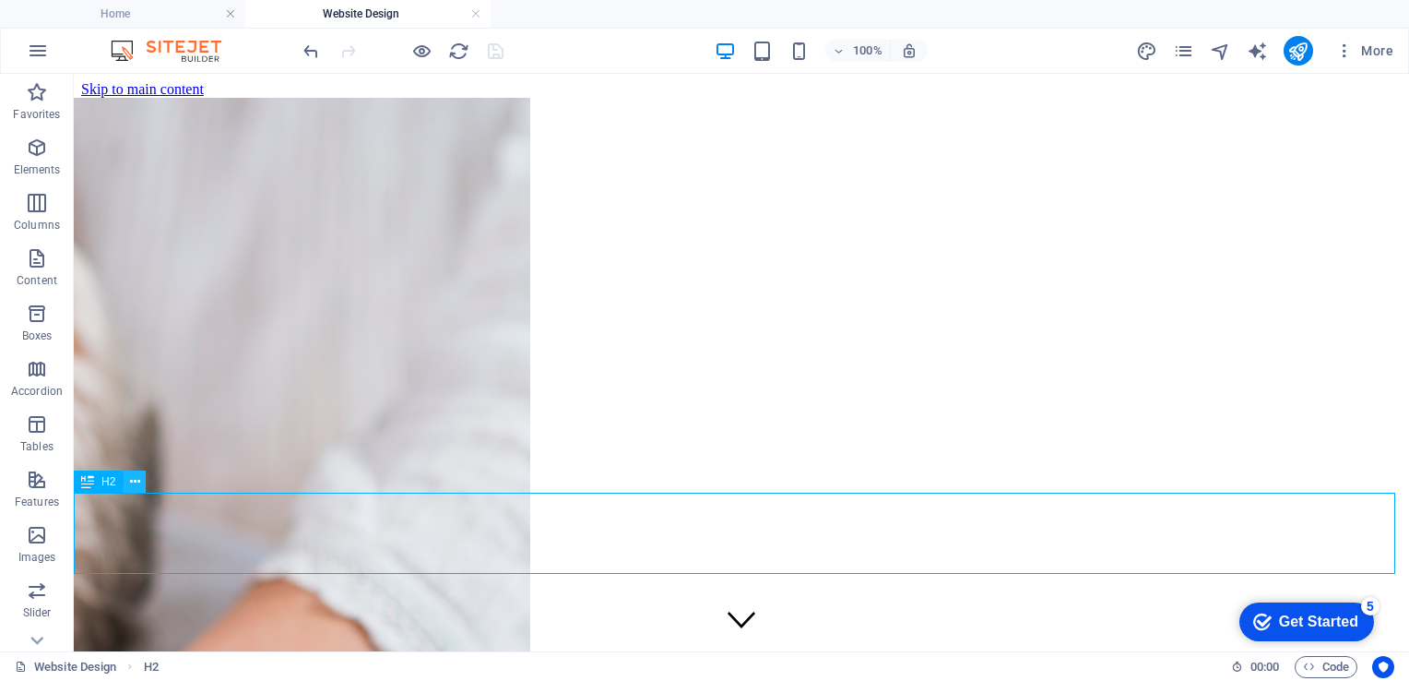
click at [133, 480] on icon at bounding box center [135, 481] width 10 height 19
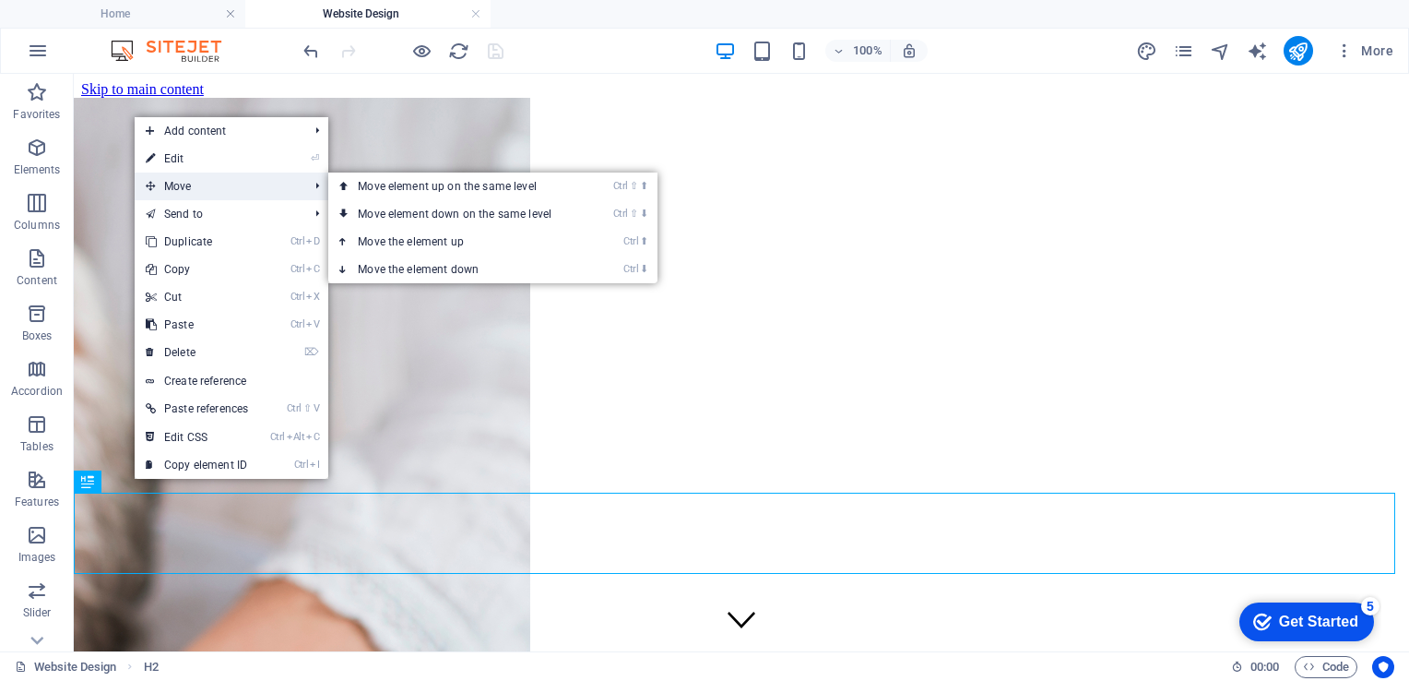
click at [192, 194] on span "Move" at bounding box center [218, 186] width 166 height 28
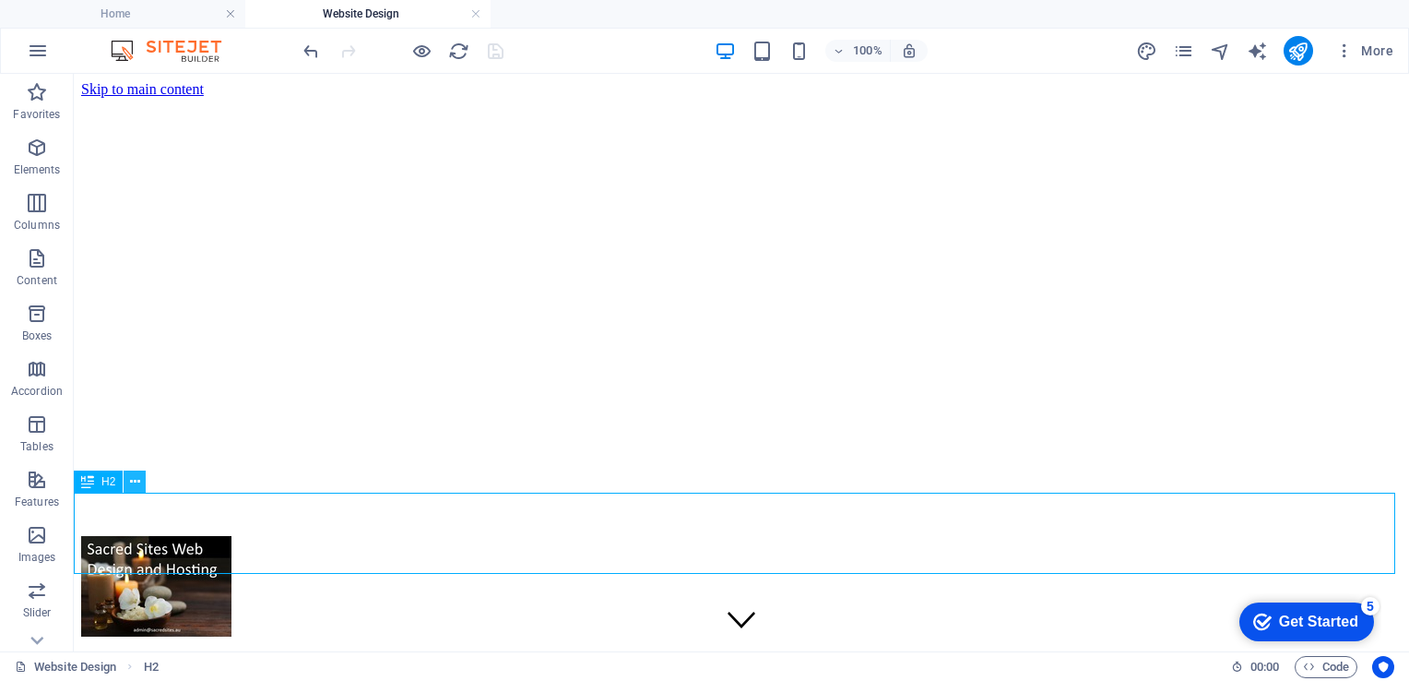
click at [131, 476] on icon at bounding box center [135, 481] width 10 height 19
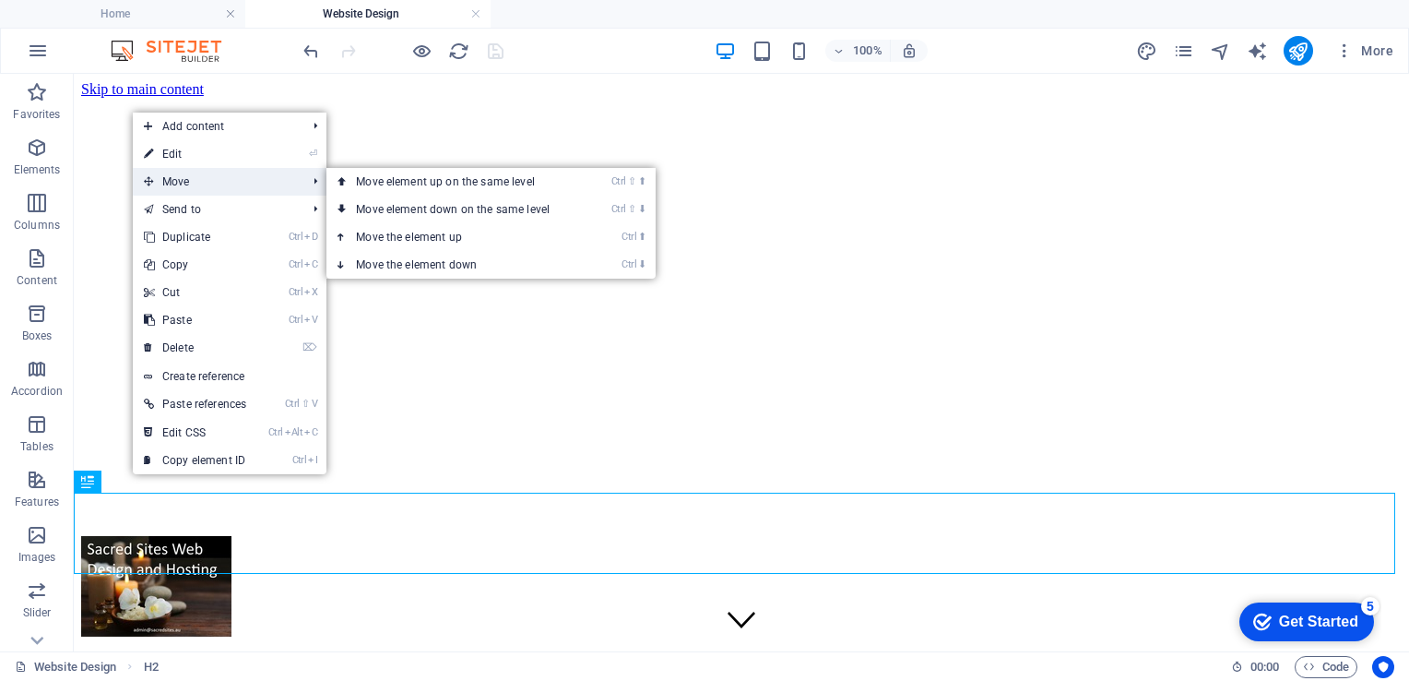
click at [223, 186] on span "Move" at bounding box center [216, 182] width 166 height 28
click at [417, 236] on link "Ctrl ⬆ Move the element up" at bounding box center [456, 237] width 260 height 28
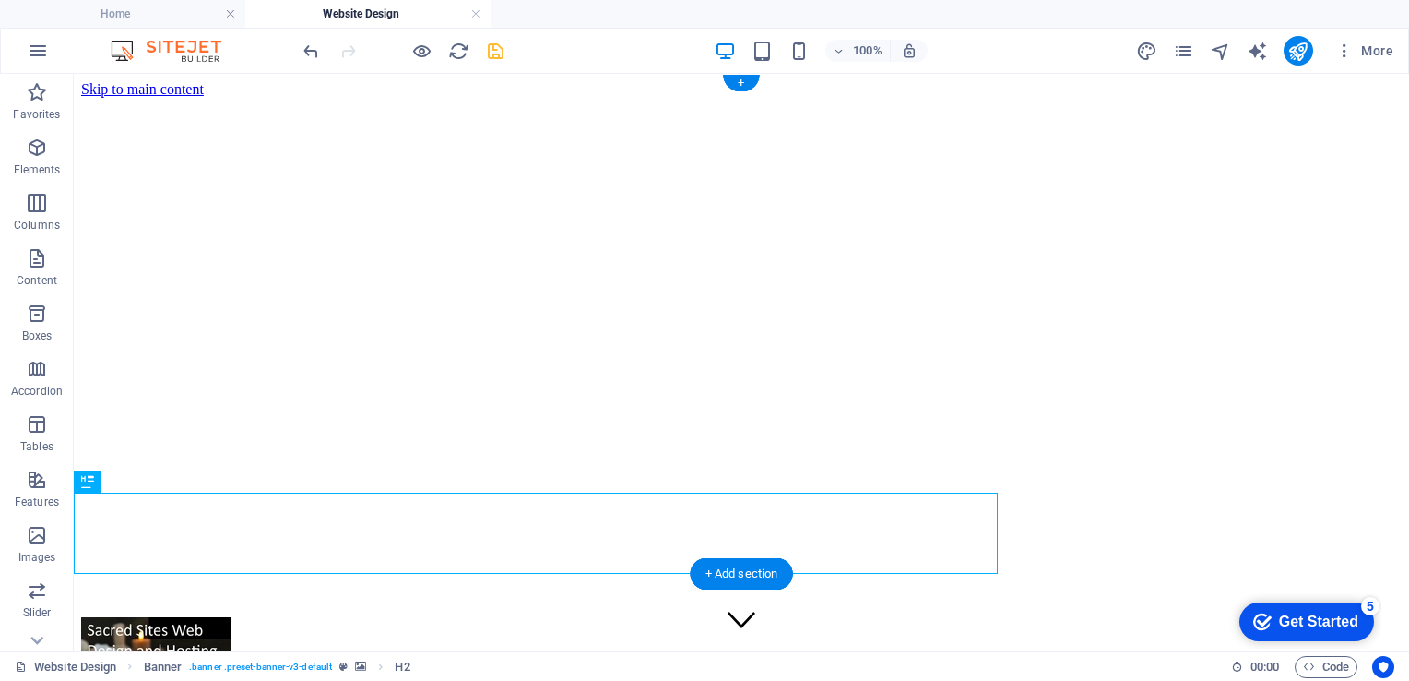
drag, startPoint x: 179, startPoint y: 559, endPoint x: 282, endPoint y: 533, distance: 106.5
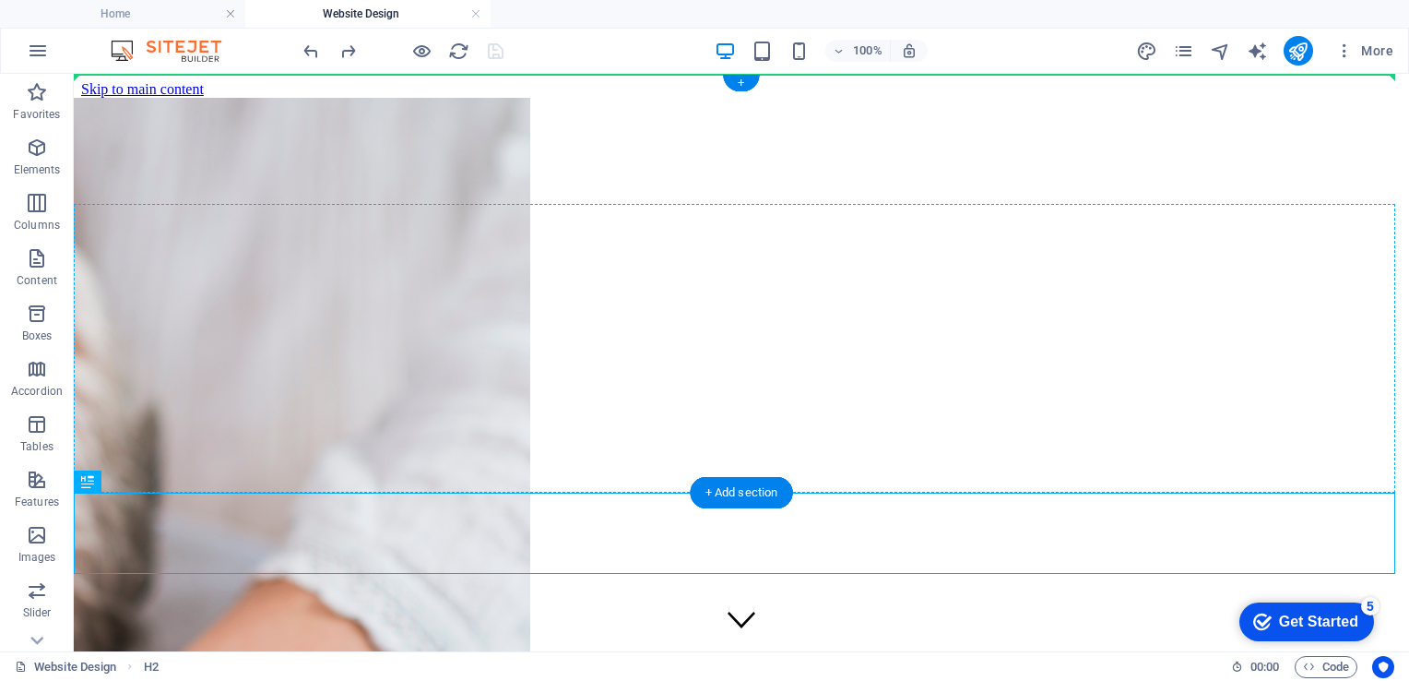
drag, startPoint x: 177, startPoint y: 557, endPoint x: 334, endPoint y: 204, distance: 386.4
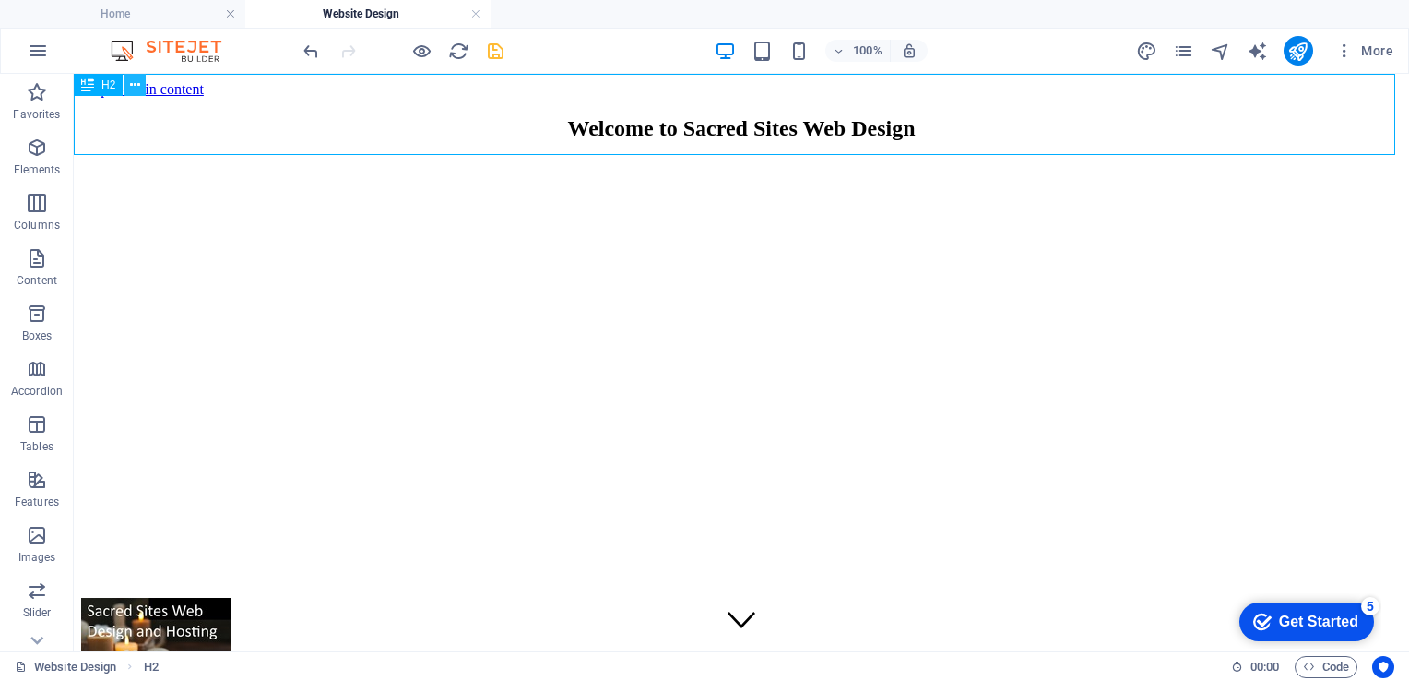
click at [141, 81] on button at bounding box center [135, 85] width 22 height 22
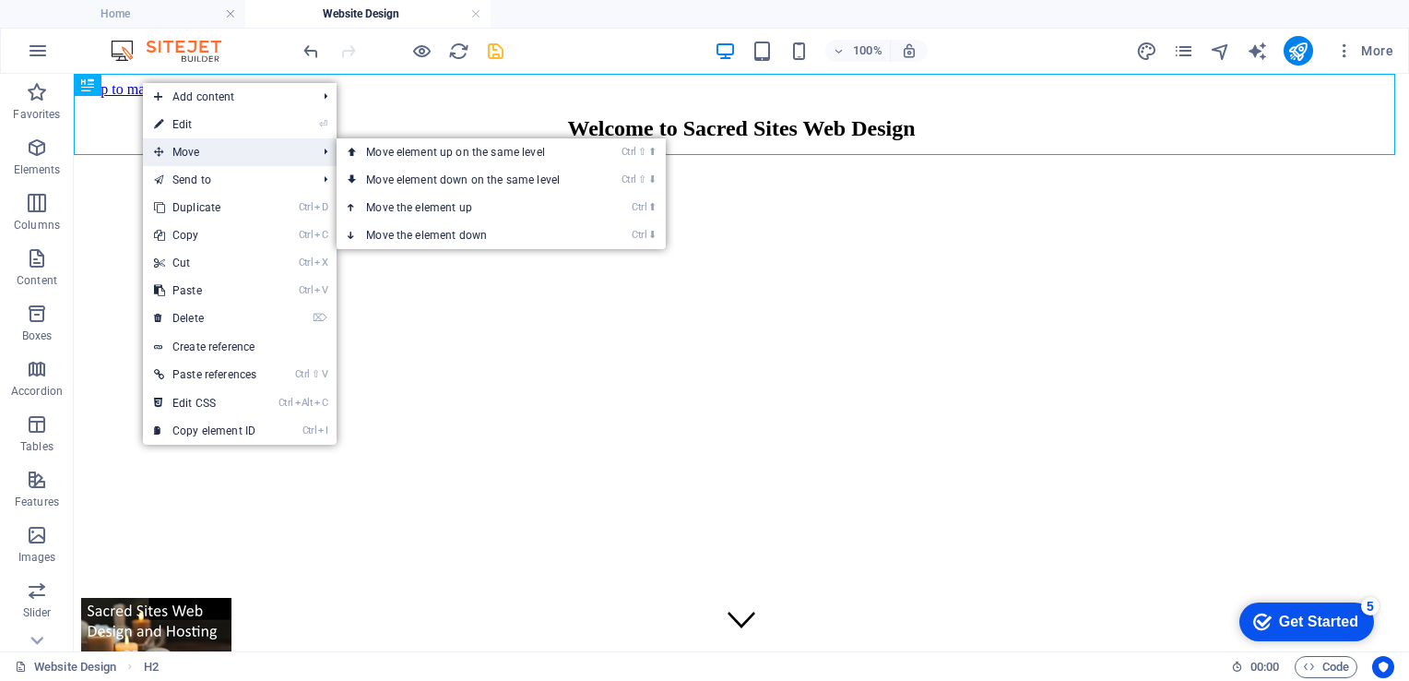
click at [201, 158] on span "Move" at bounding box center [226, 152] width 166 height 28
click at [421, 231] on link "Ctrl ⬇ Move the element down" at bounding box center [467, 235] width 260 height 28
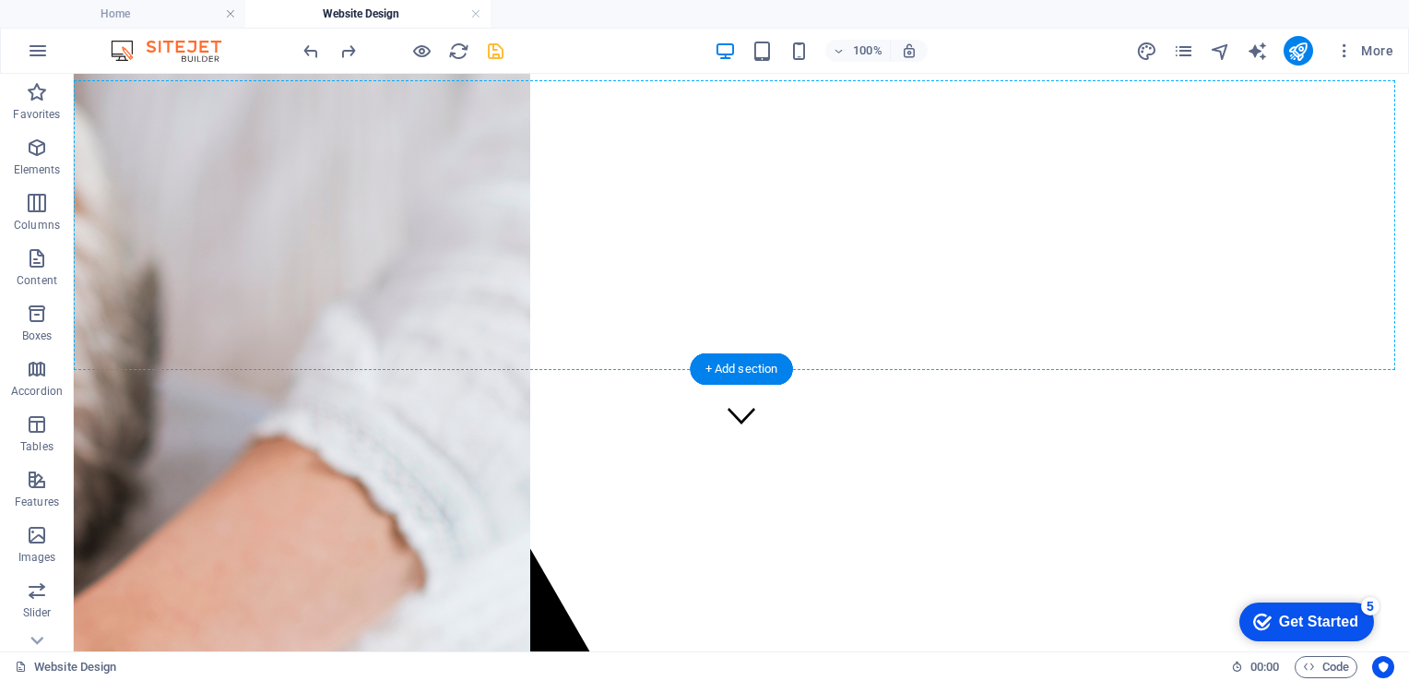
scroll to position [202, 0]
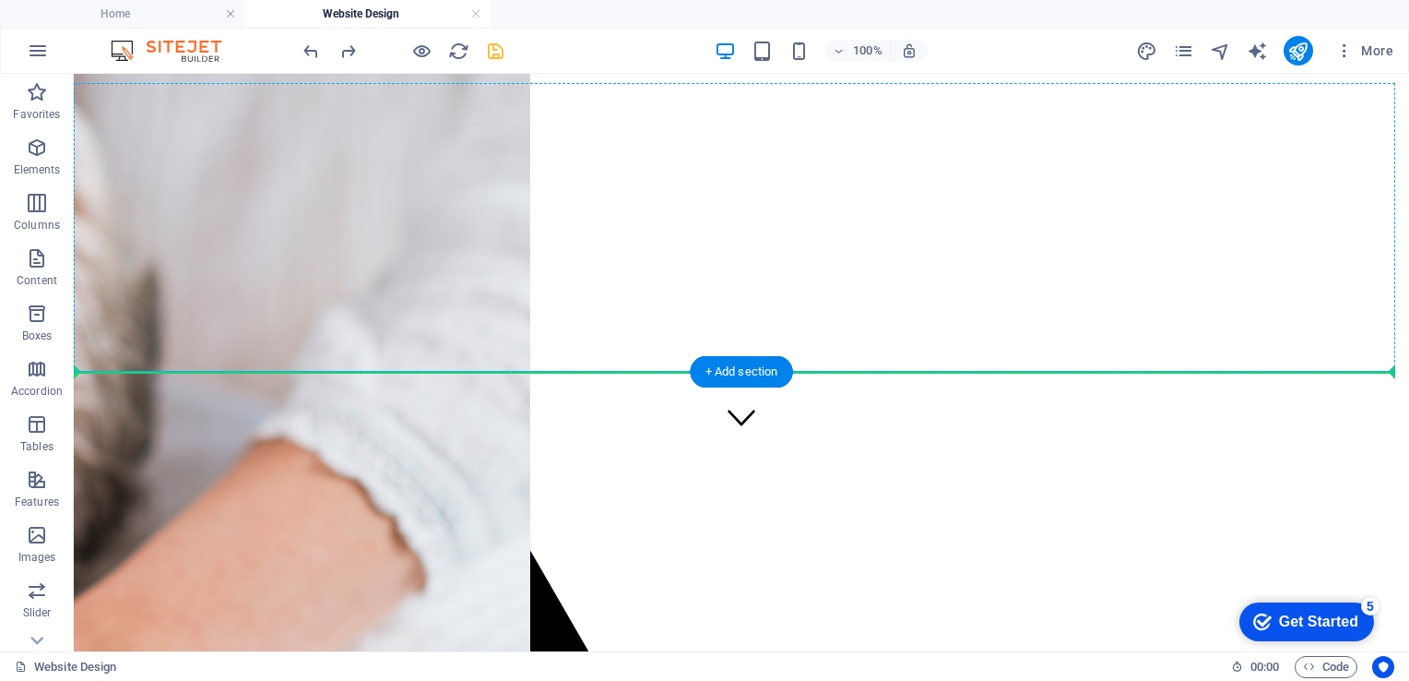
drag, startPoint x: 179, startPoint y: 160, endPoint x: 223, endPoint y: 367, distance: 211.3
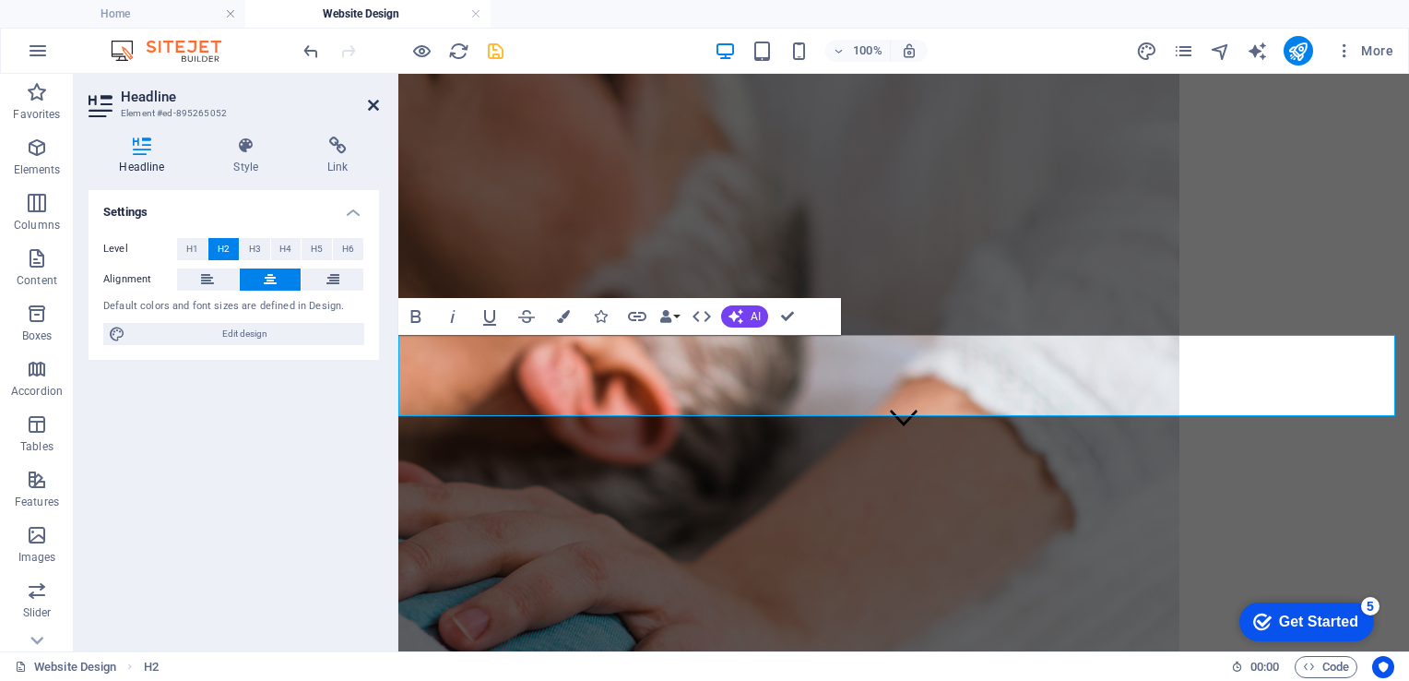
click at [377, 100] on icon at bounding box center [373, 105] width 11 height 15
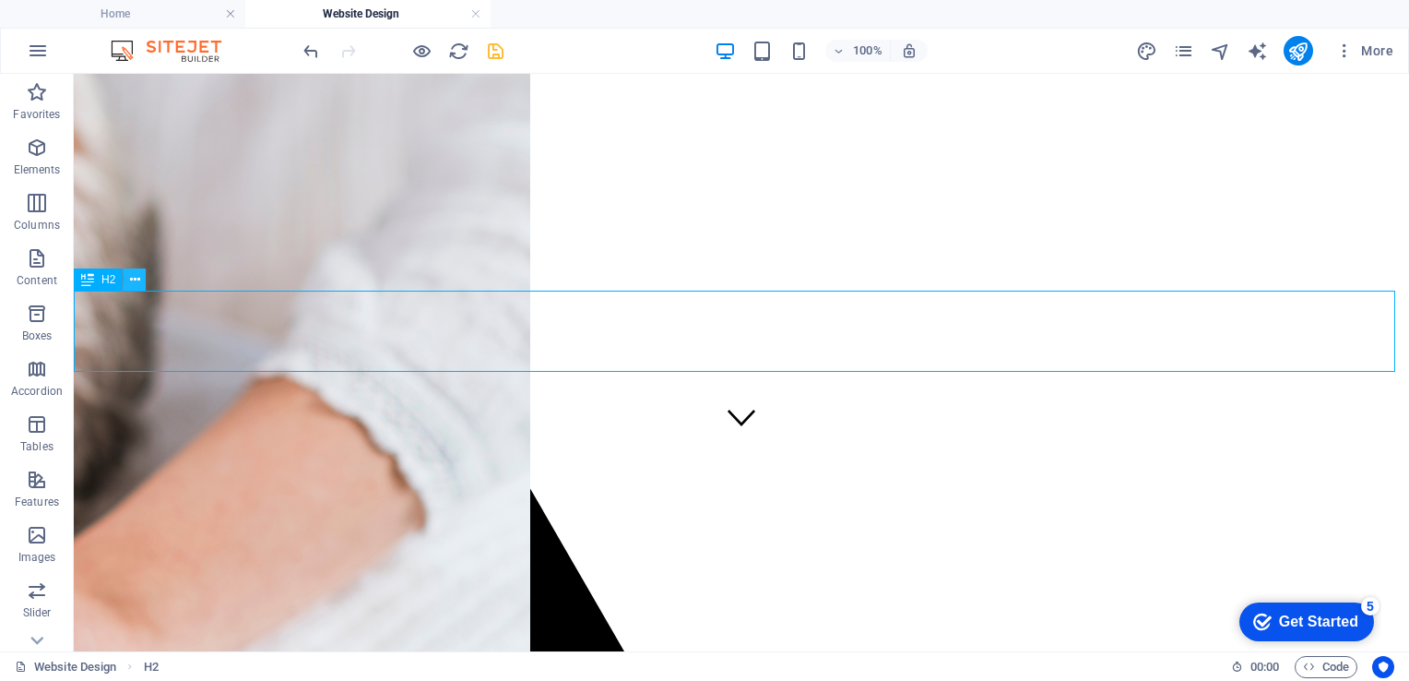
click at [130, 280] on icon at bounding box center [135, 279] width 10 height 19
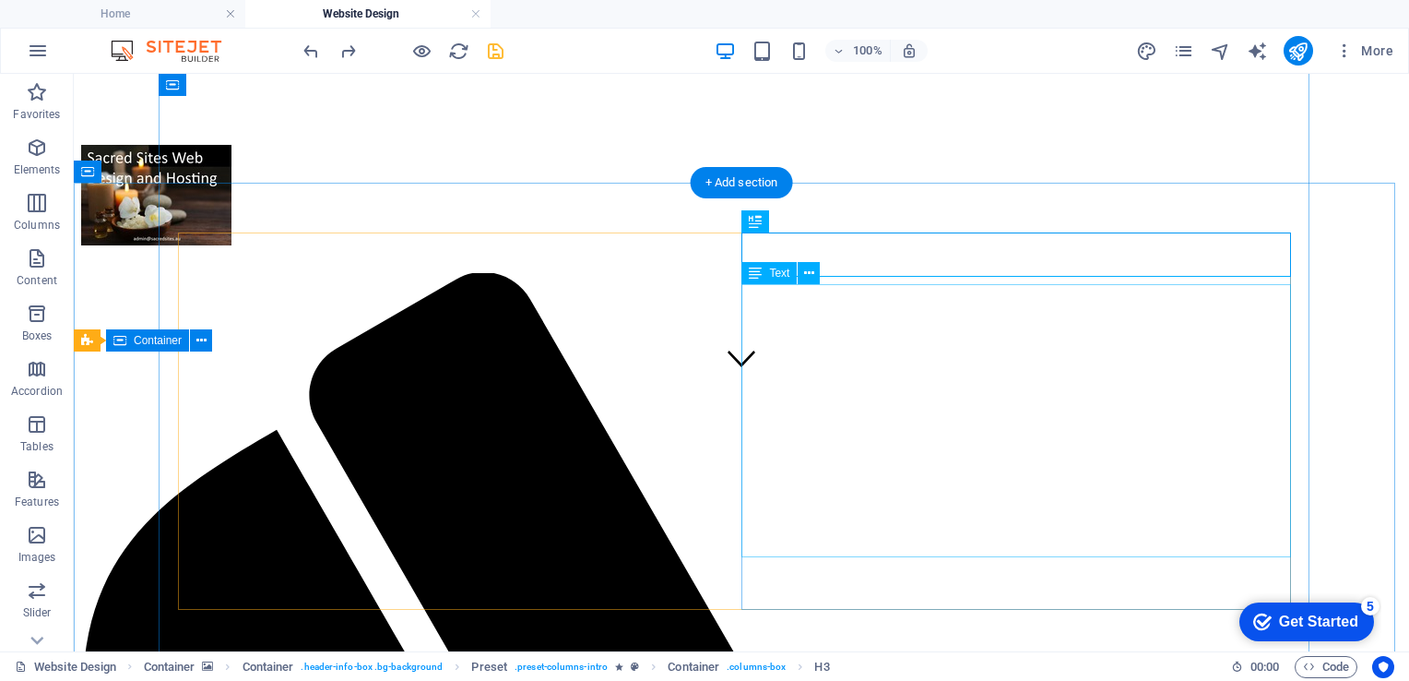
scroll to position [0, 0]
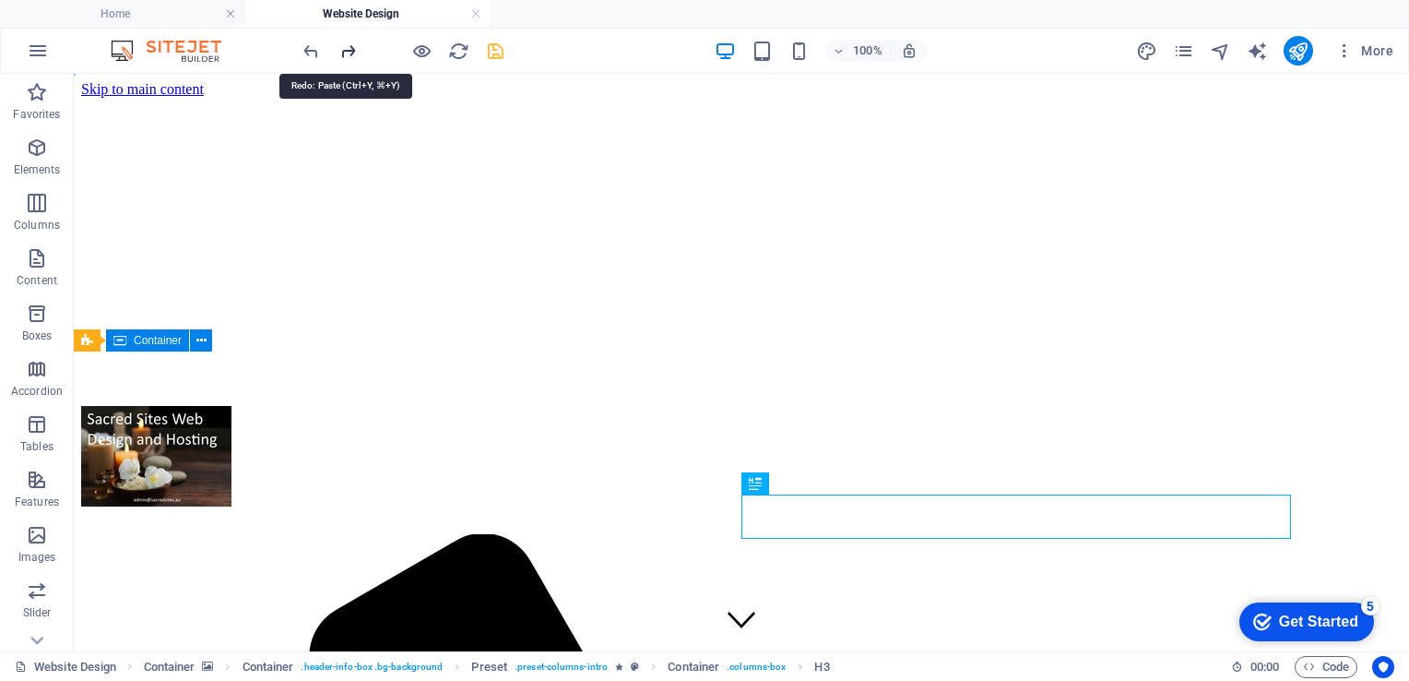
click at [351, 47] on icon "redo" at bounding box center [348, 51] width 21 height 21
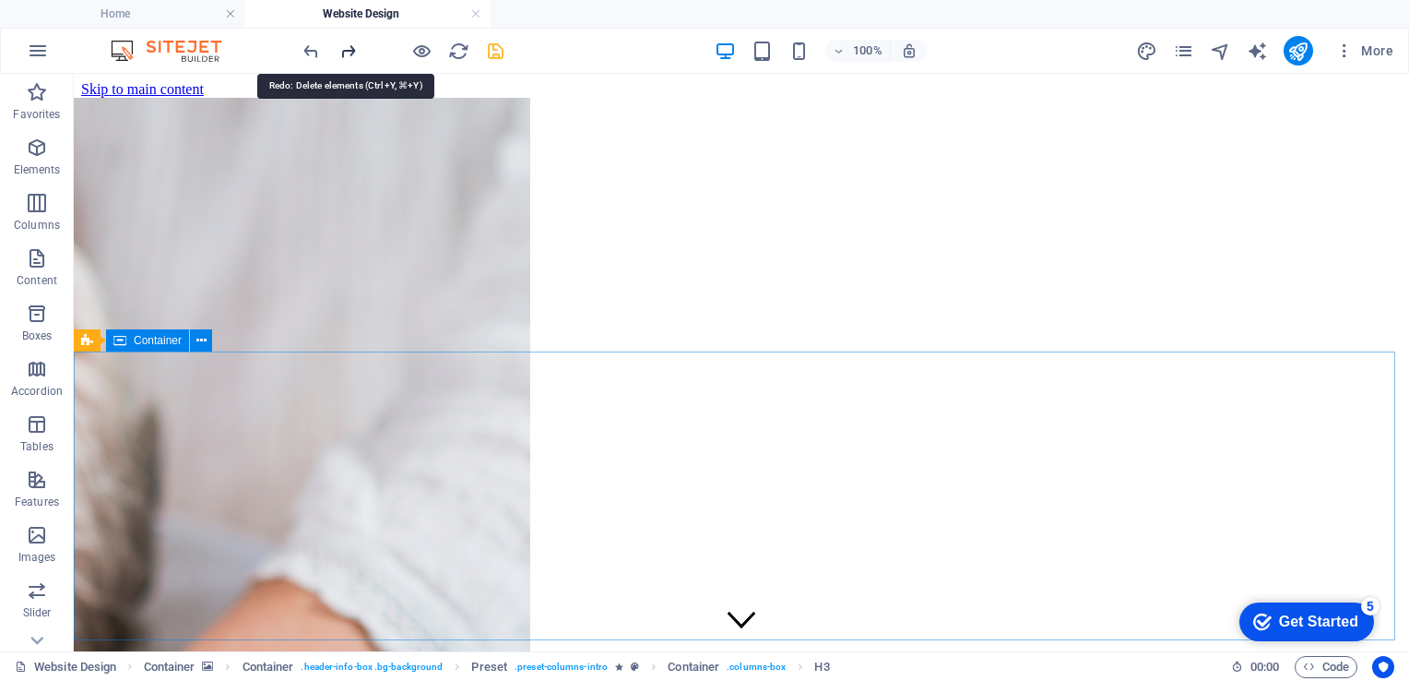
click at [654, 531] on icon "redo" at bounding box center [668, 545] width 28 height 28
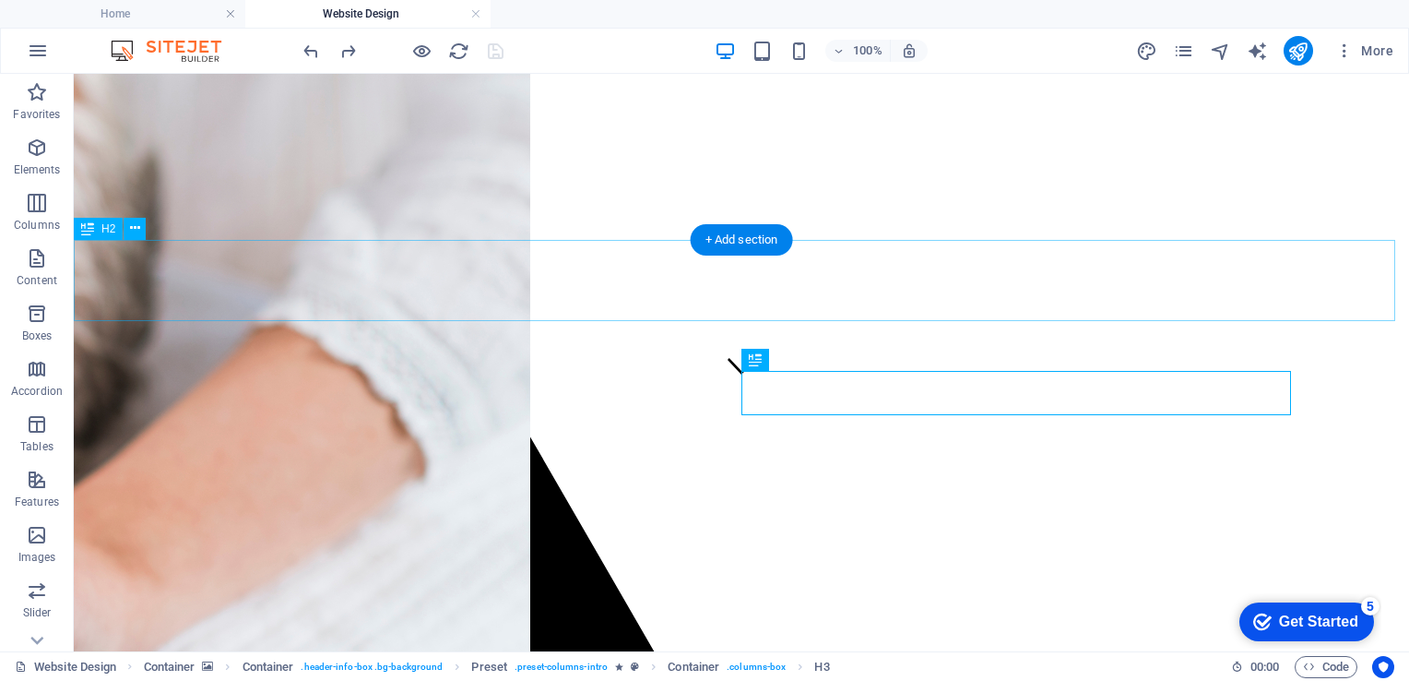
scroll to position [253, 0]
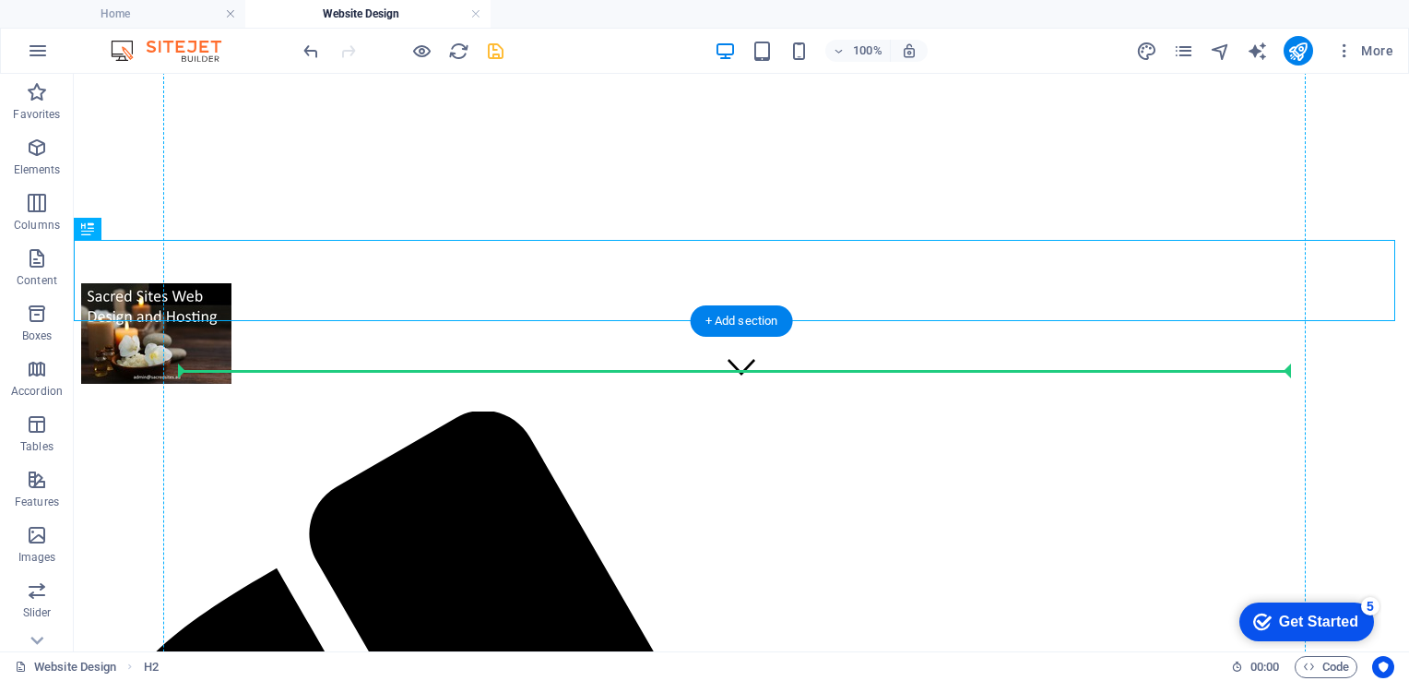
drag, startPoint x: 503, startPoint y: 347, endPoint x: 437, endPoint y: 352, distance: 65.7
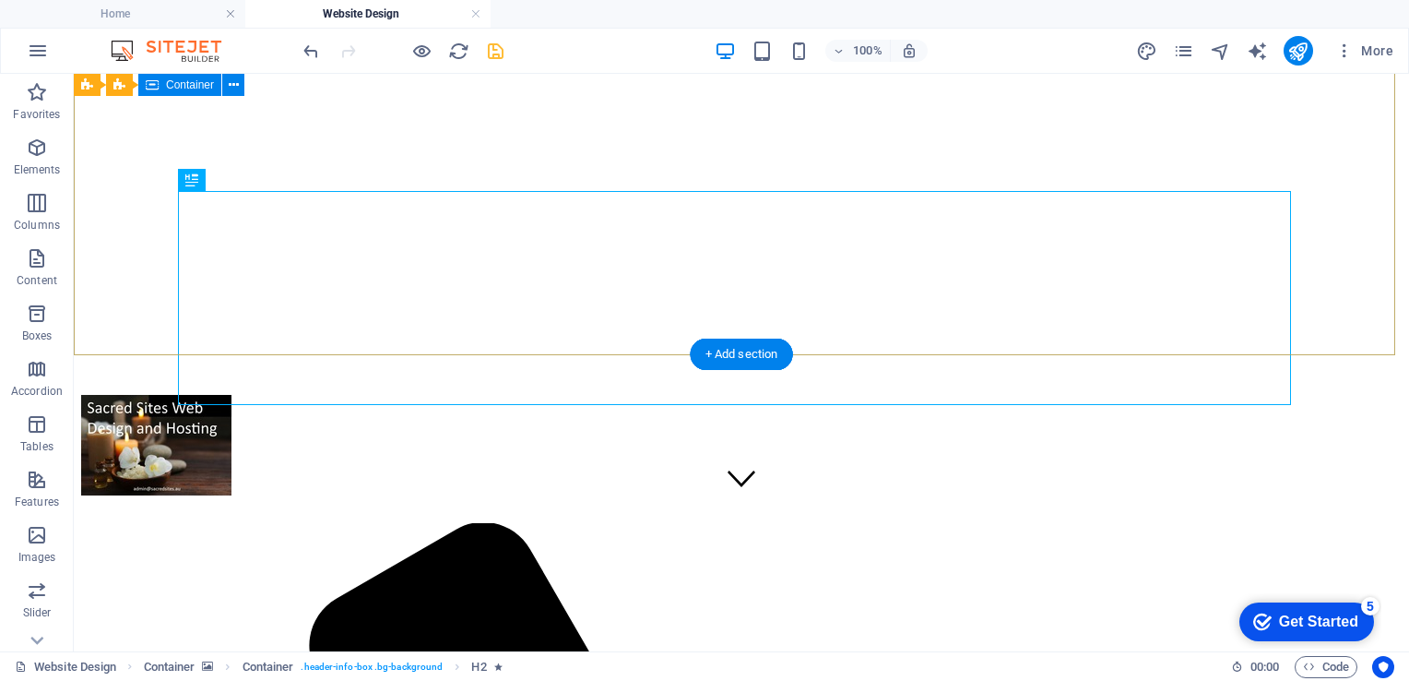
scroll to position [136, 0]
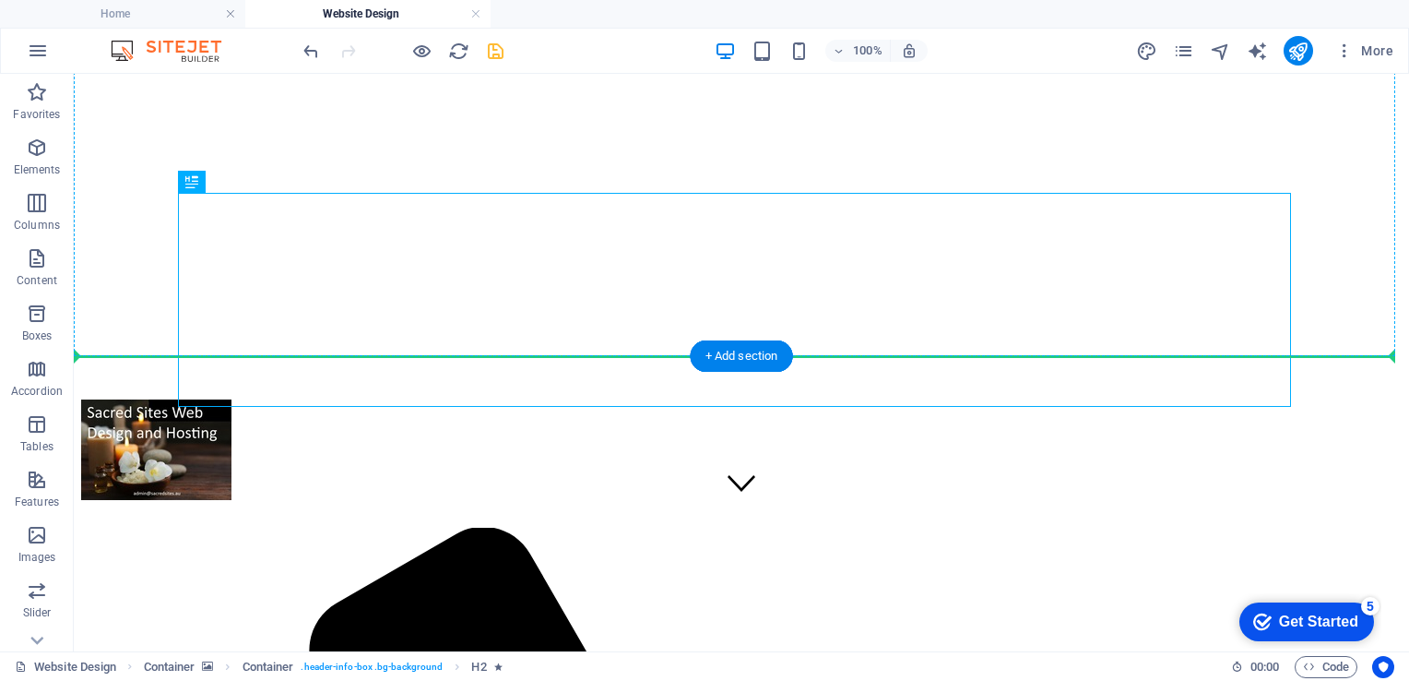
drag, startPoint x: 287, startPoint y: 255, endPoint x: 207, endPoint y: 354, distance: 126.6
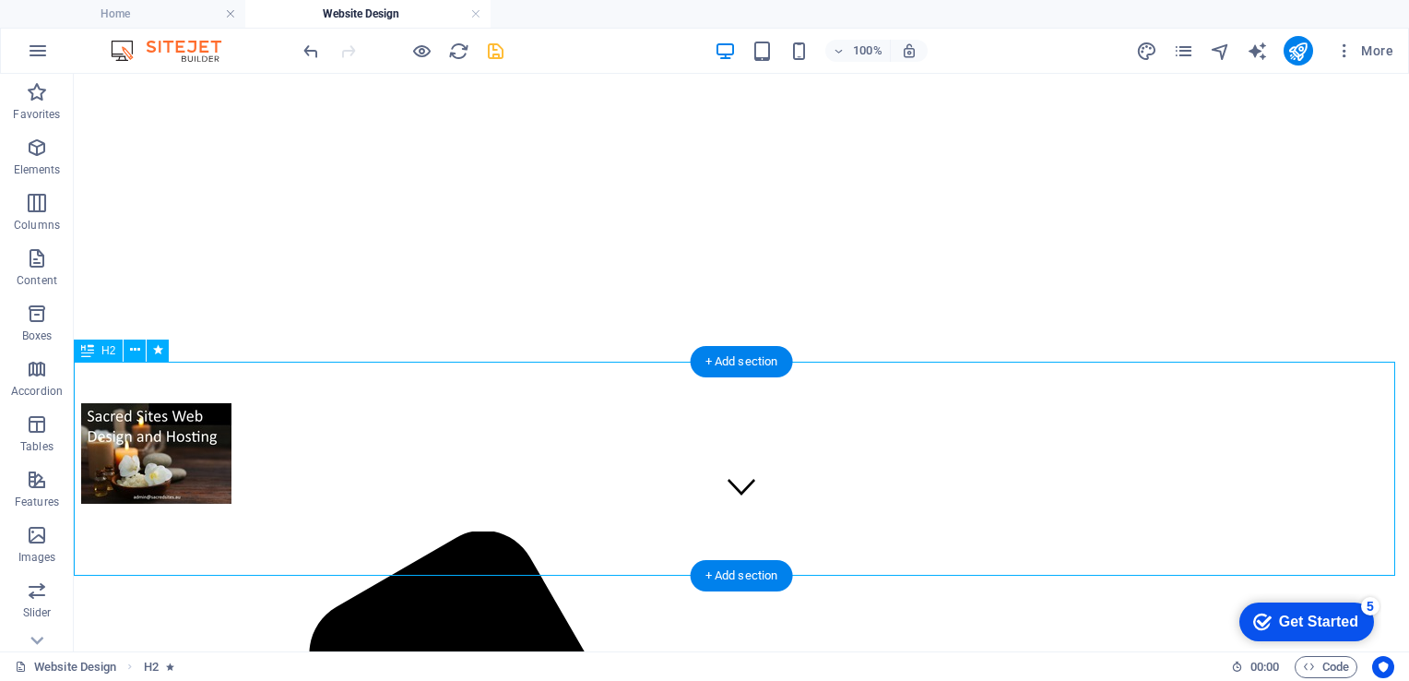
scroll to position [129, 0]
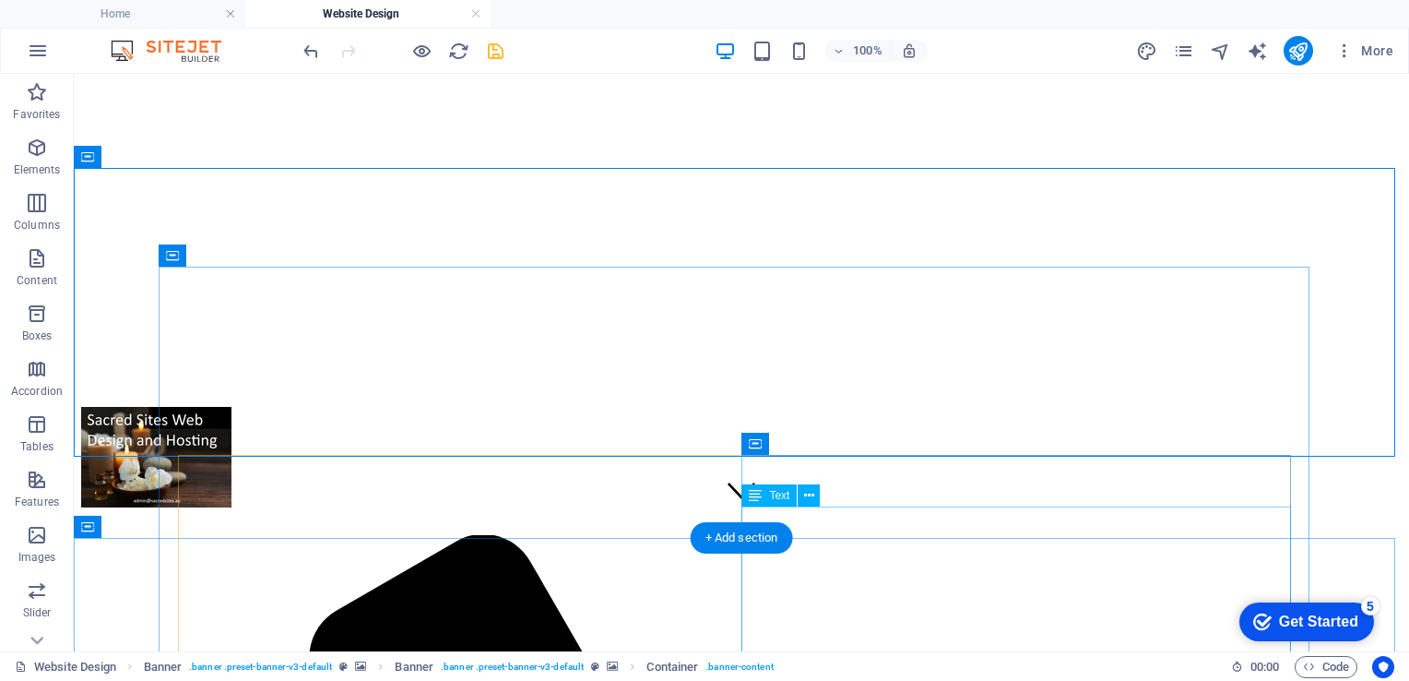
scroll to position [0, 0]
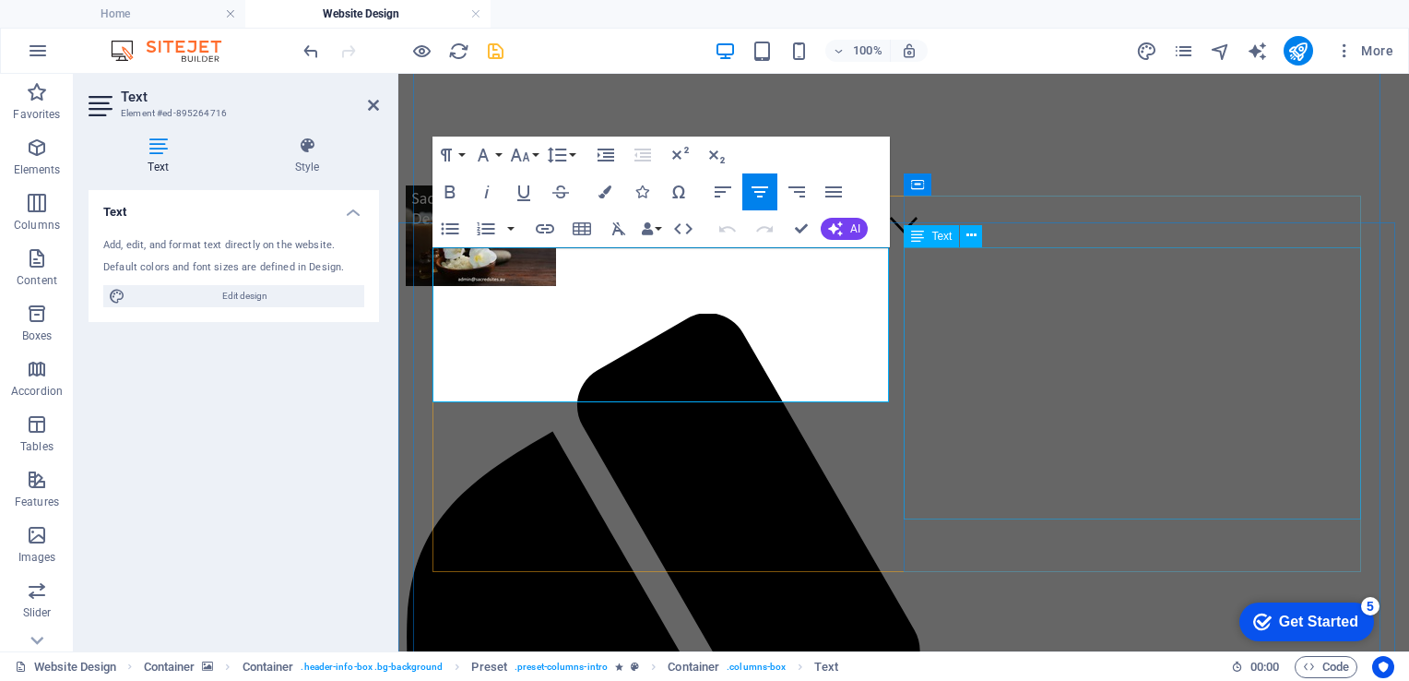
scroll to position [396, 0]
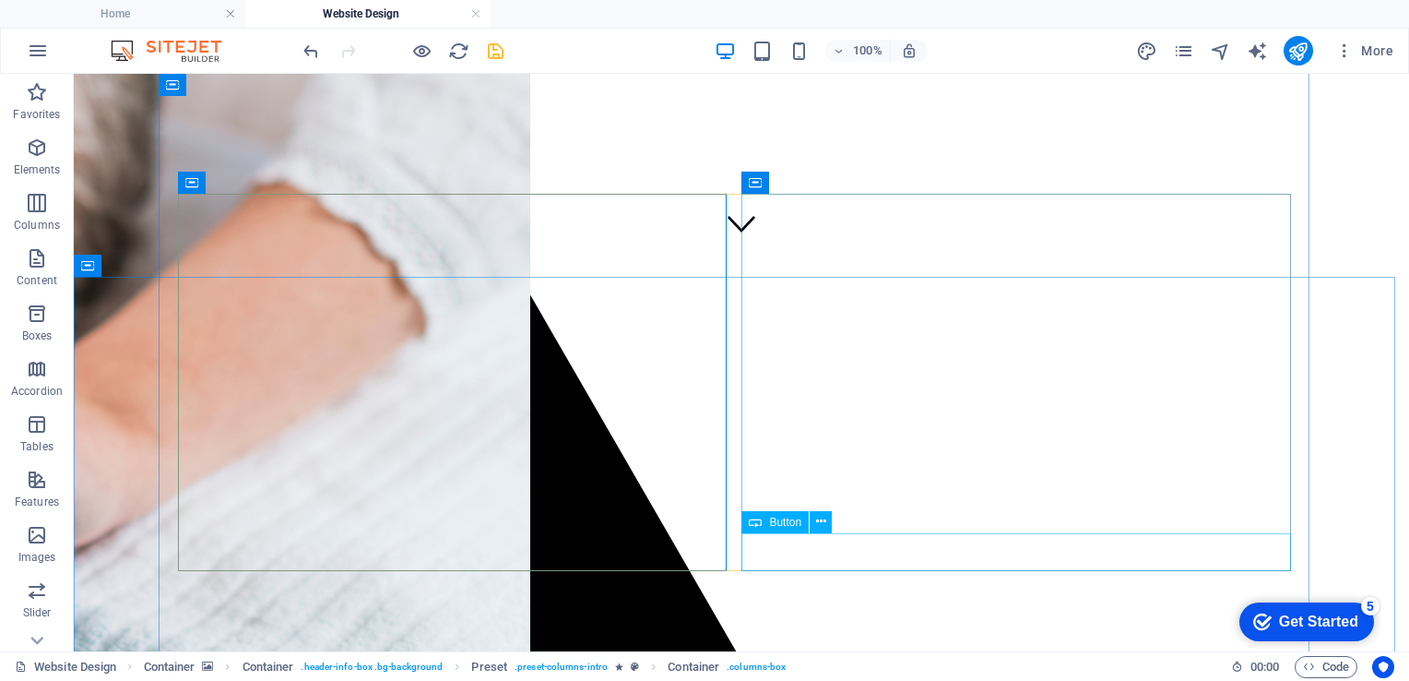
scroll to position [297, 0]
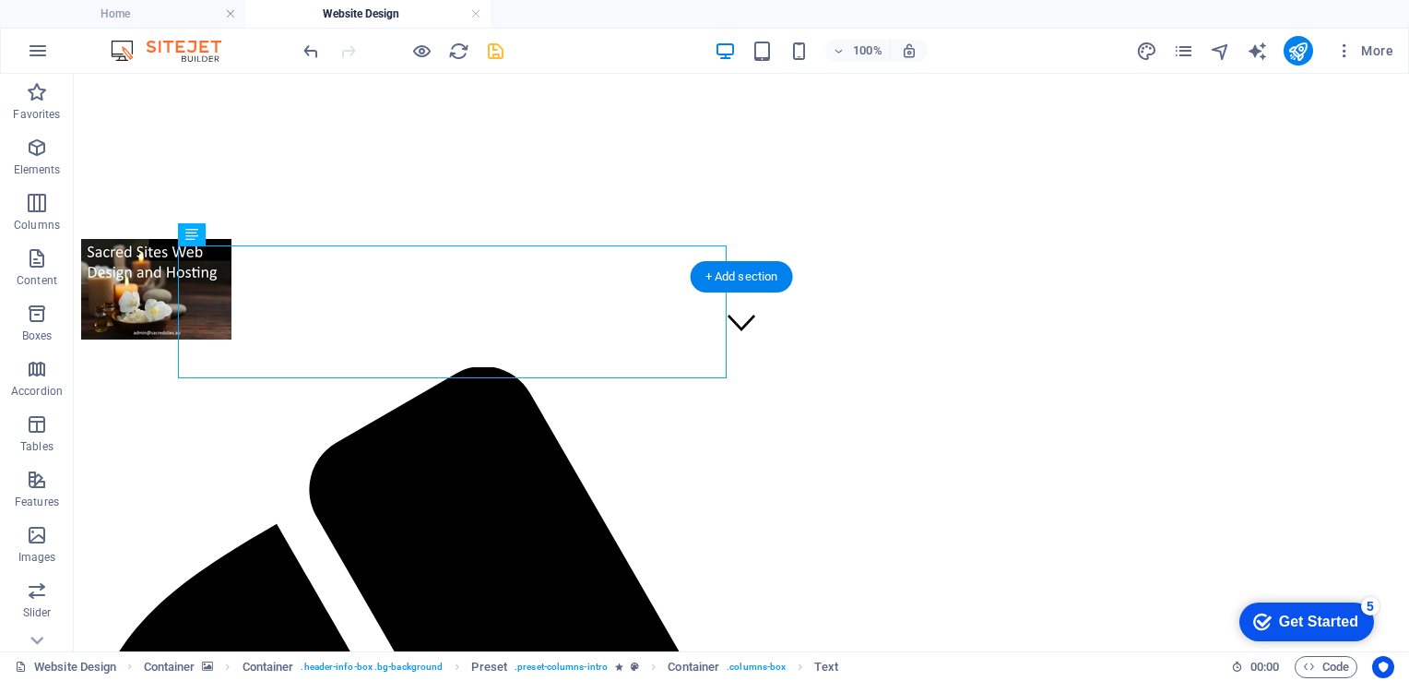
drag, startPoint x: 299, startPoint y: 312, endPoint x: 223, endPoint y: 327, distance: 77.2
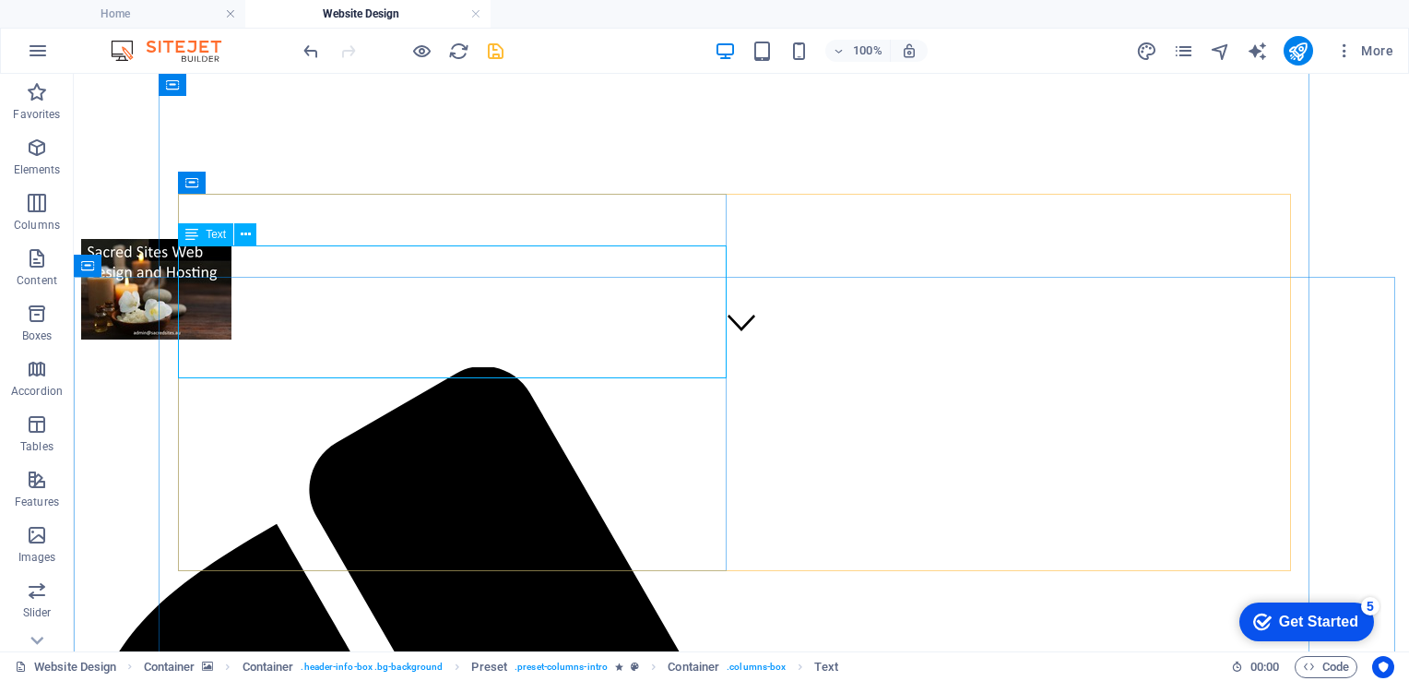
click at [211, 232] on span "Text" at bounding box center [216, 234] width 20 height 11
click at [221, 236] on span "Text" at bounding box center [216, 234] width 20 height 11
click at [218, 229] on span "Text" at bounding box center [216, 234] width 20 height 11
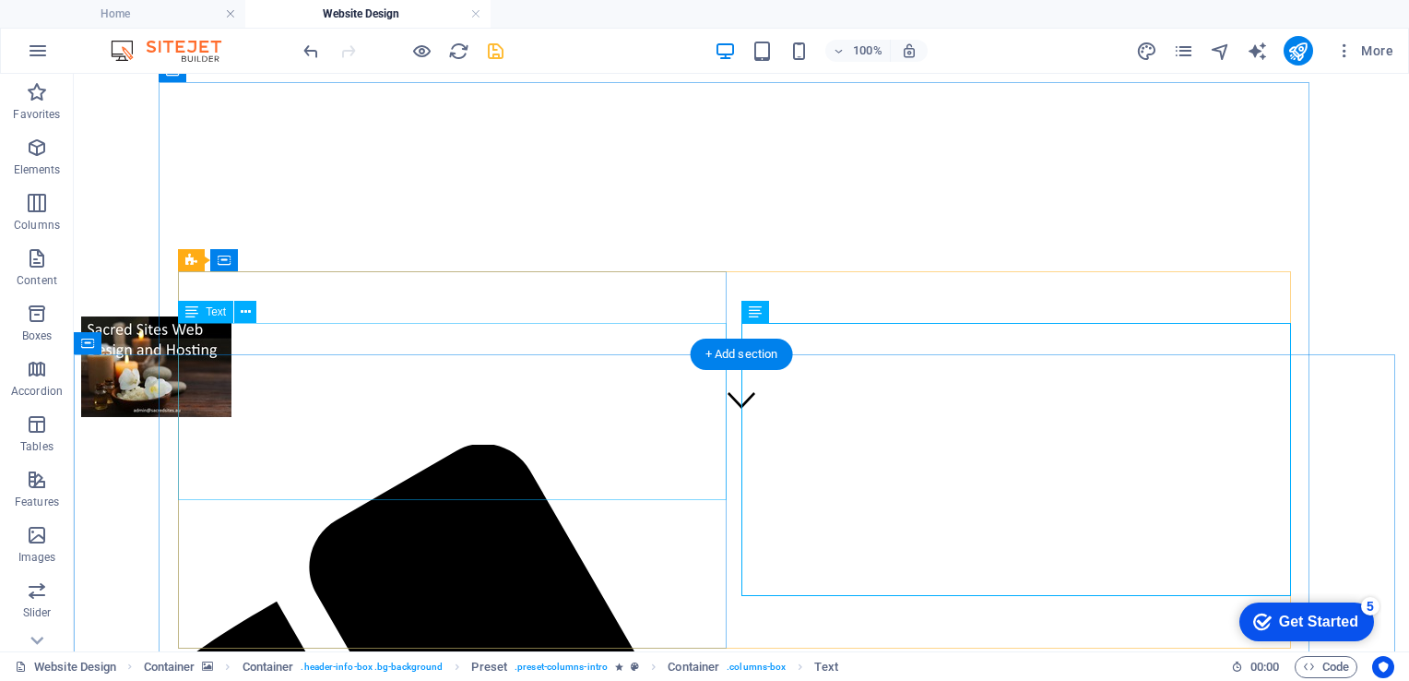
scroll to position [219, 0]
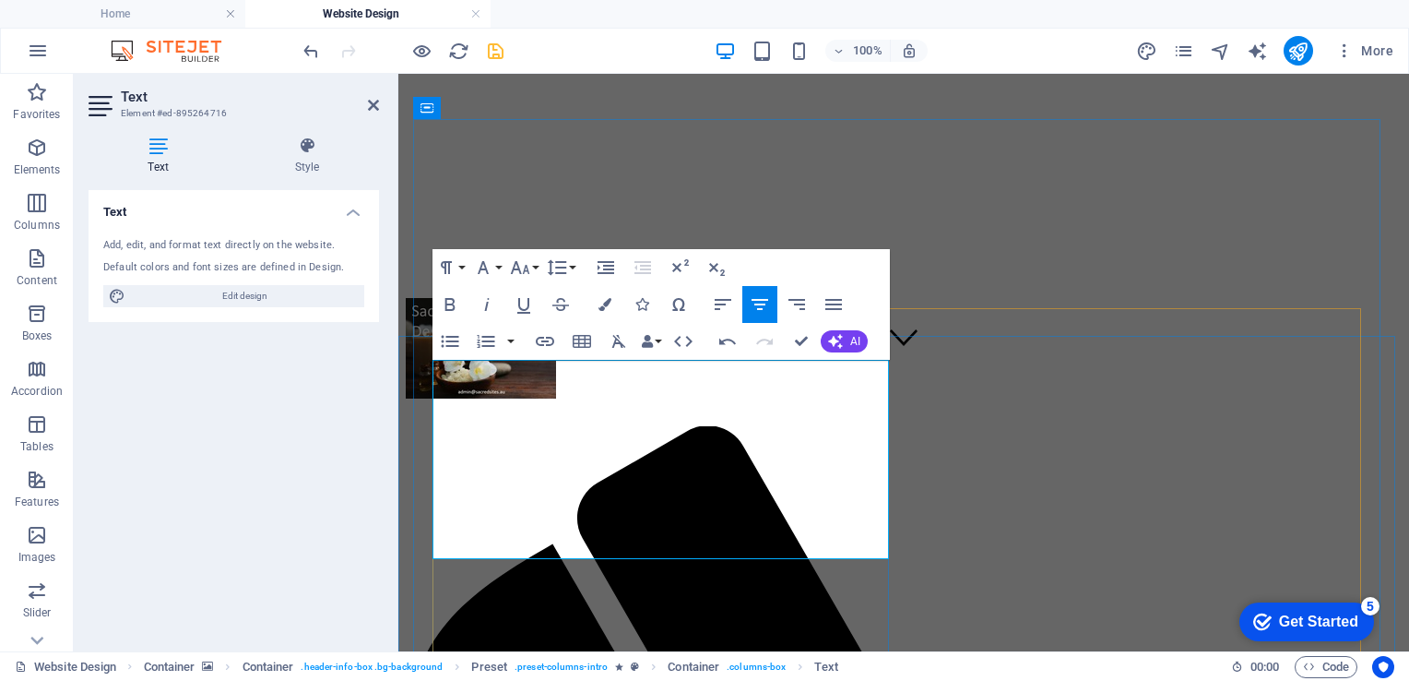
scroll to position [341, 0]
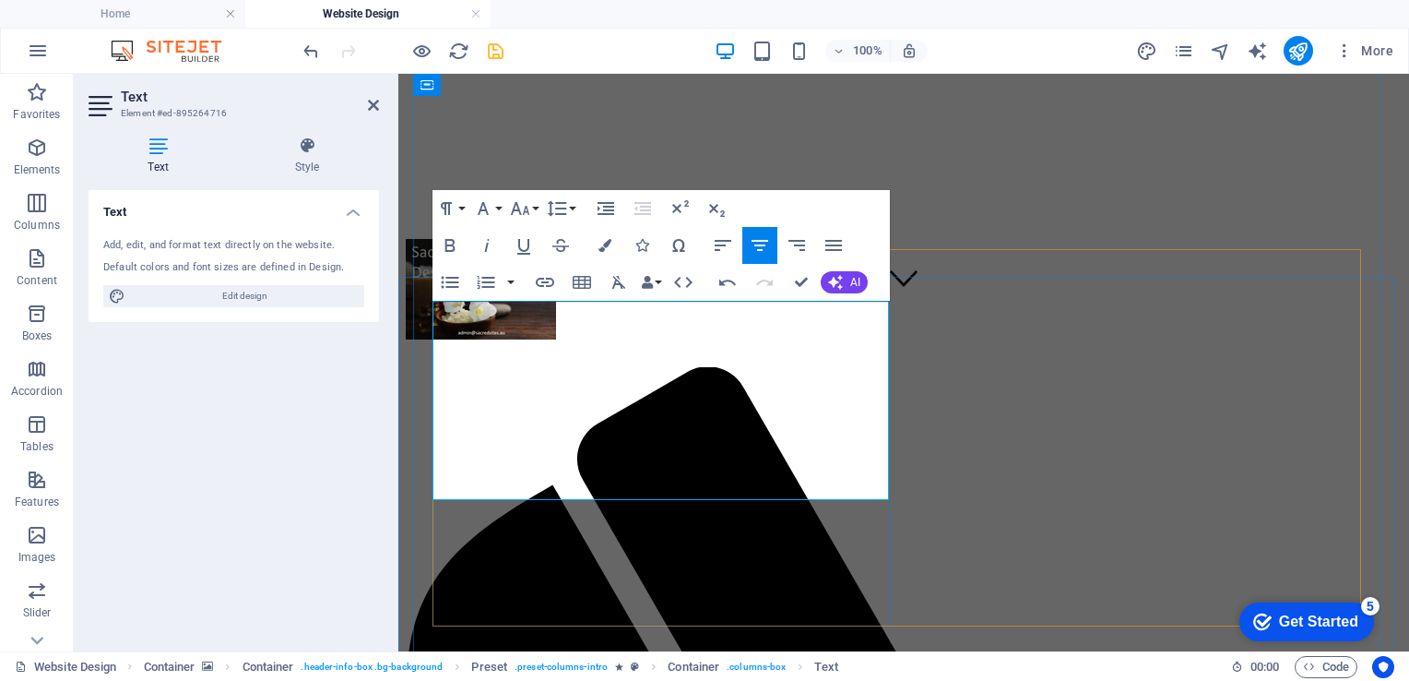
drag, startPoint x: 448, startPoint y: 471, endPoint x: 872, endPoint y: 496, distance: 424.9
click at [724, 237] on icon "button" at bounding box center [723, 245] width 22 height 22
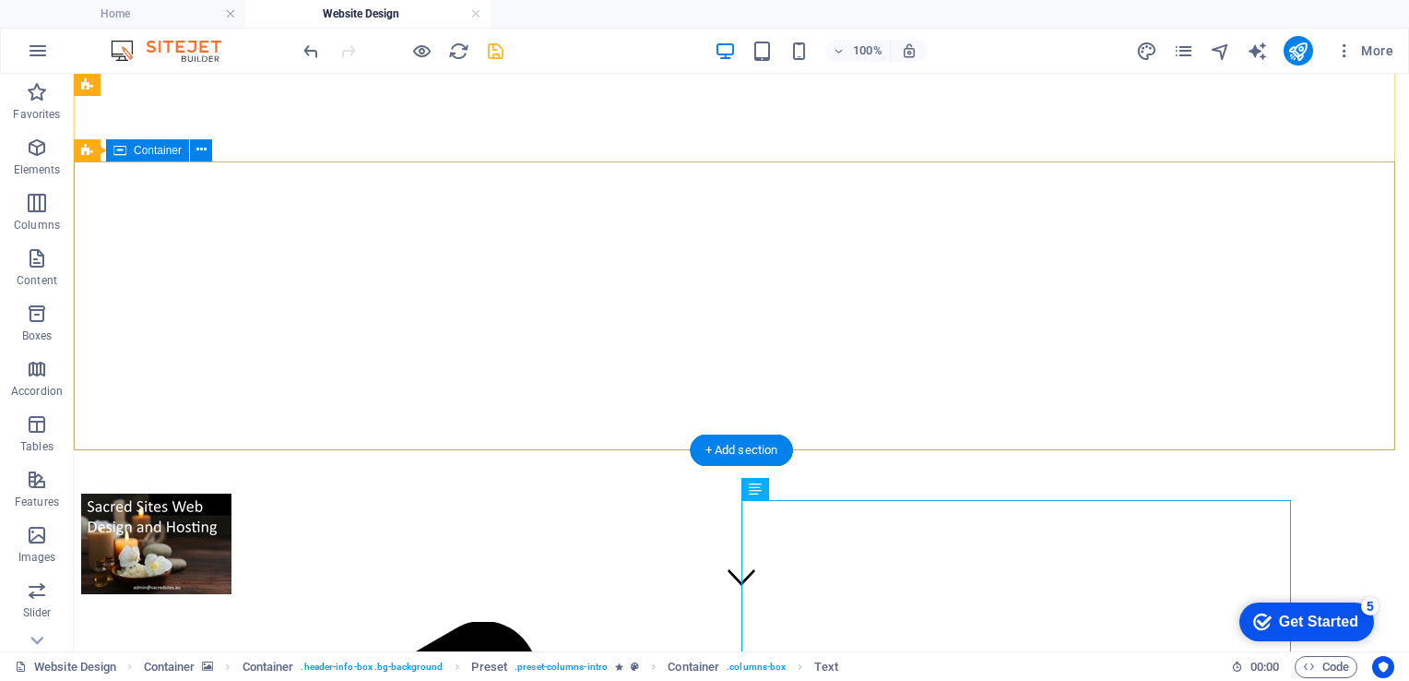
scroll to position [0, 0]
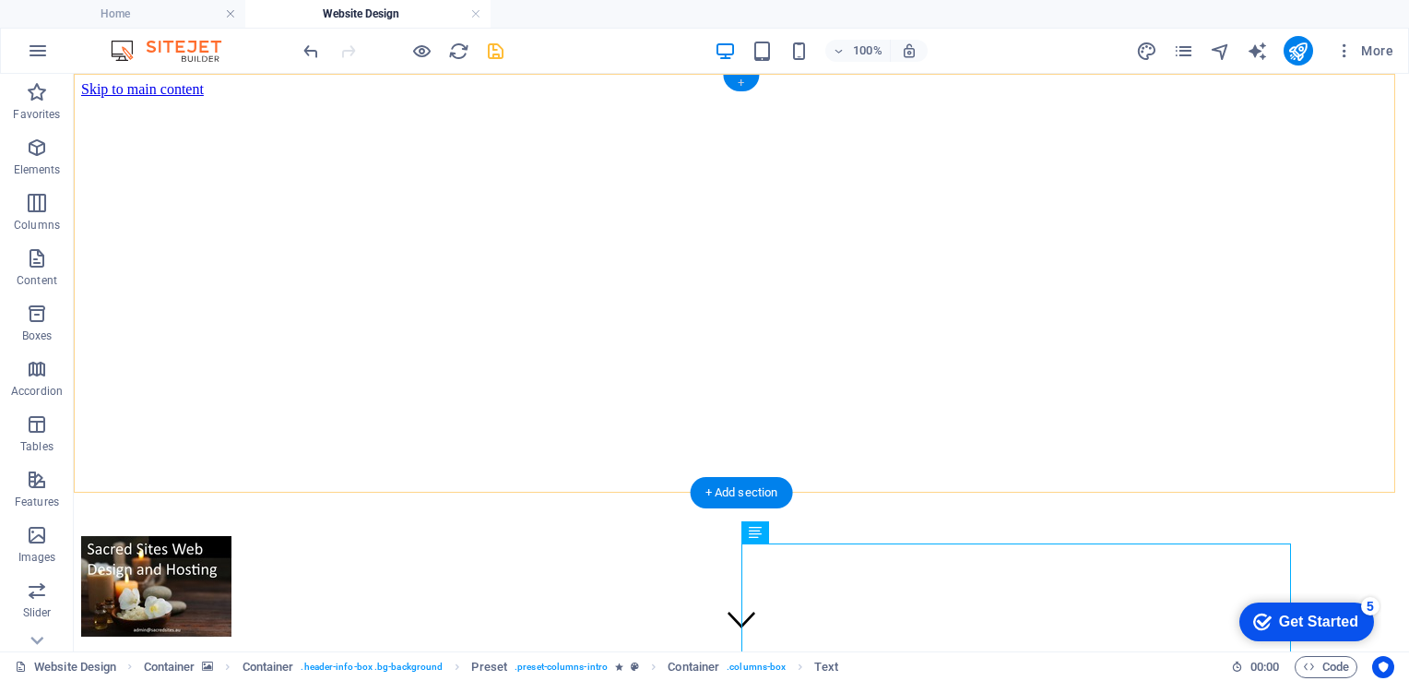
click at [740, 86] on div "+" at bounding box center [741, 83] width 36 height 17
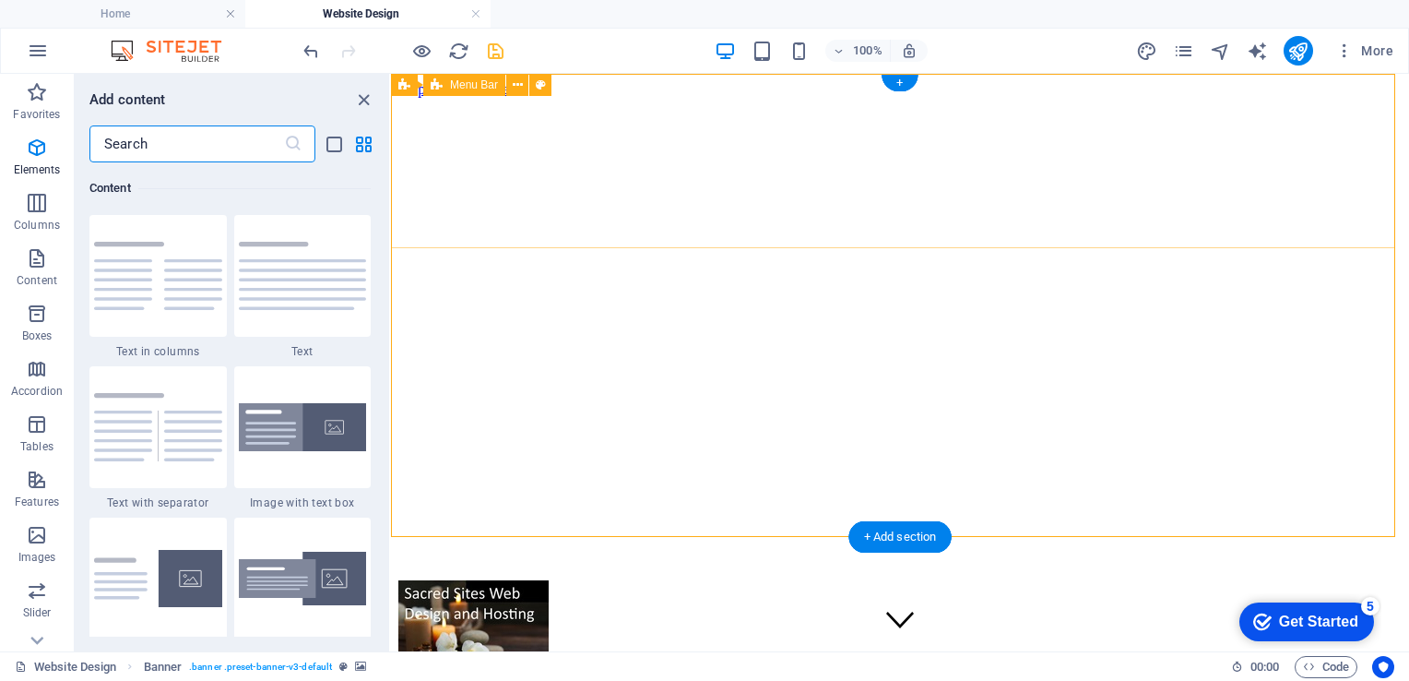
scroll to position [3227, 0]
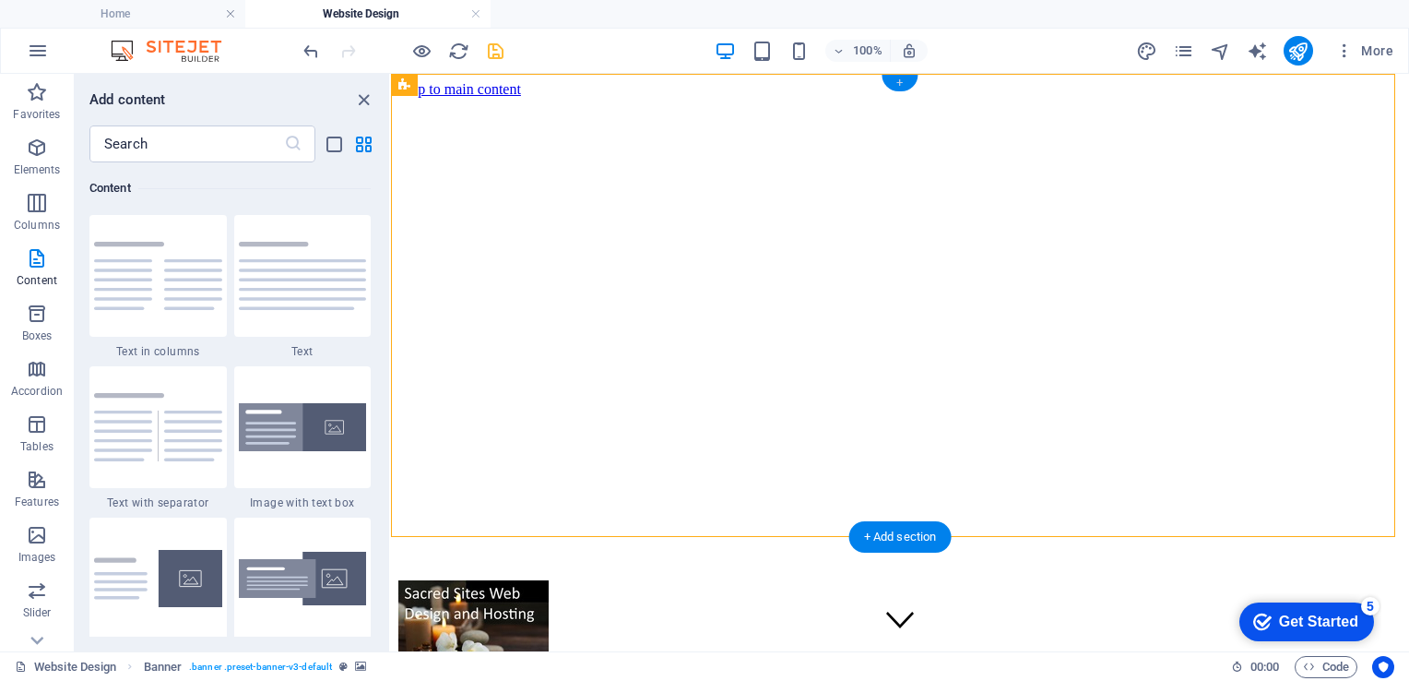
click at [900, 85] on div "+" at bounding box center [900, 83] width 36 height 17
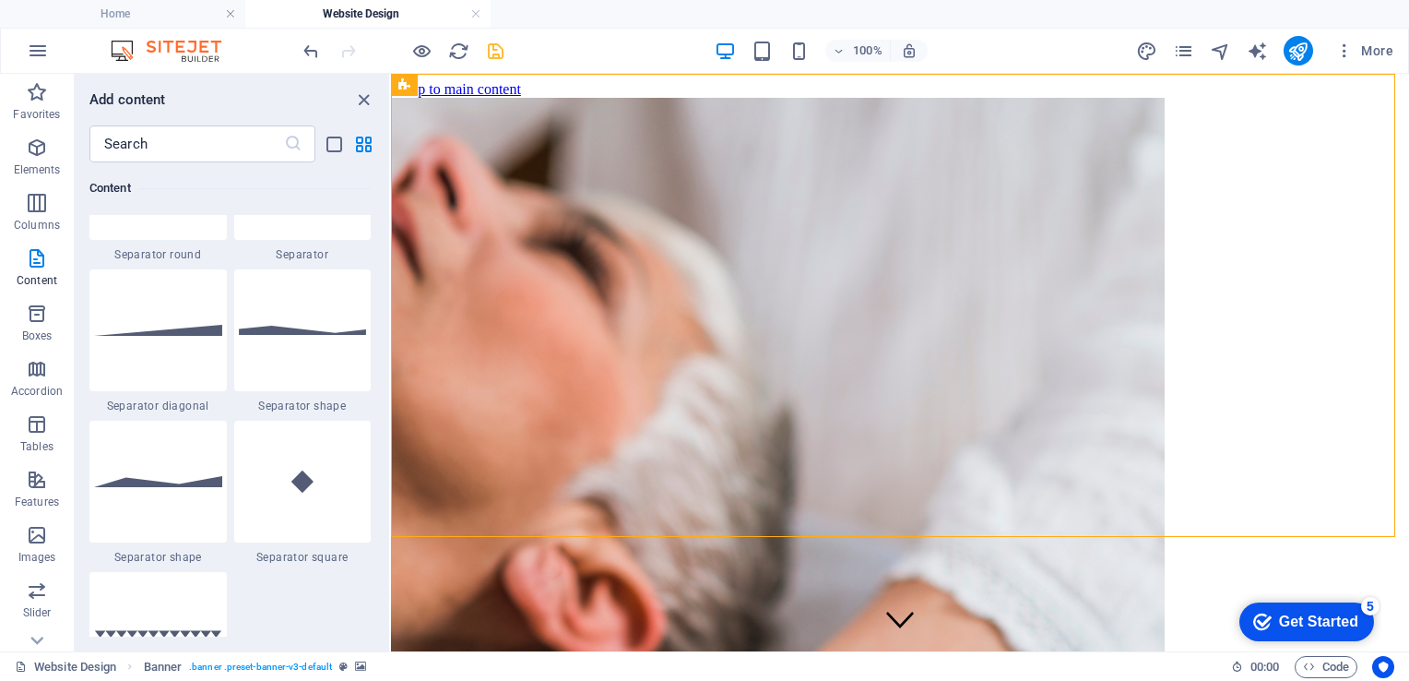
scroll to position [4502, 0]
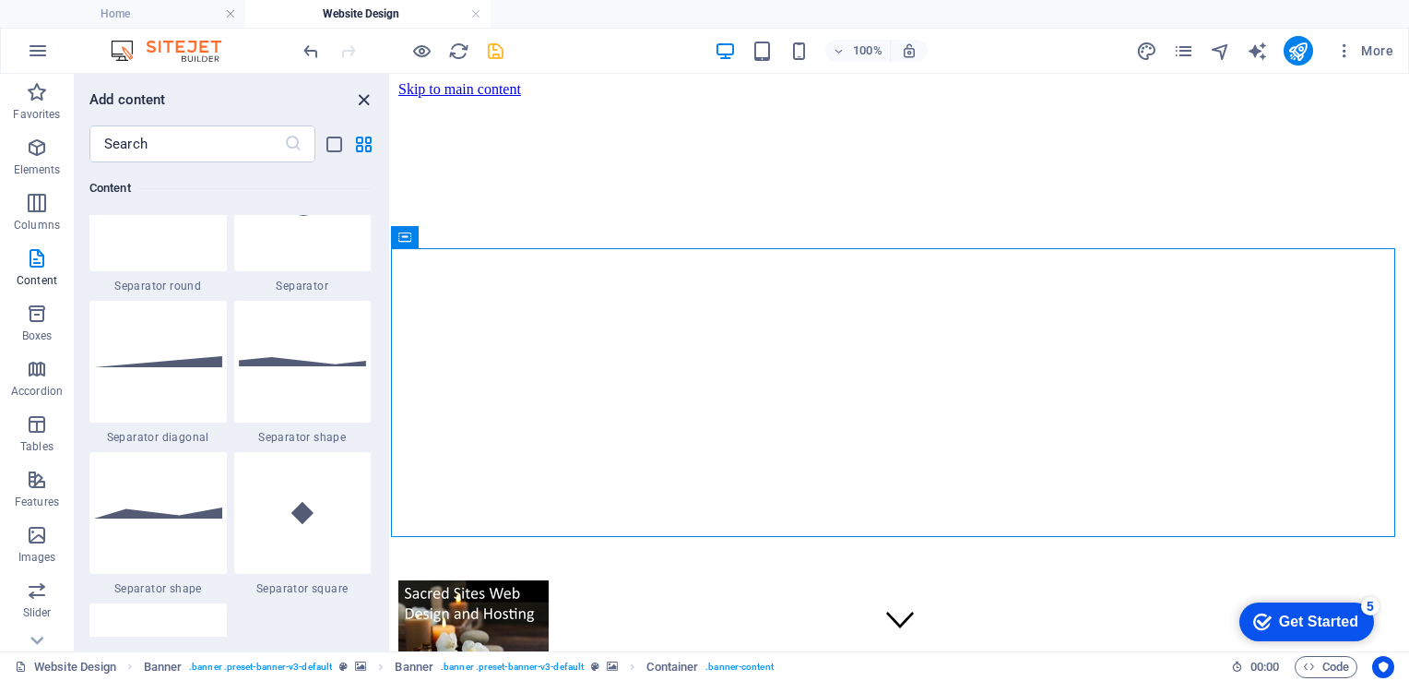
click at [362, 94] on icon "close panel" at bounding box center [363, 99] width 21 height 21
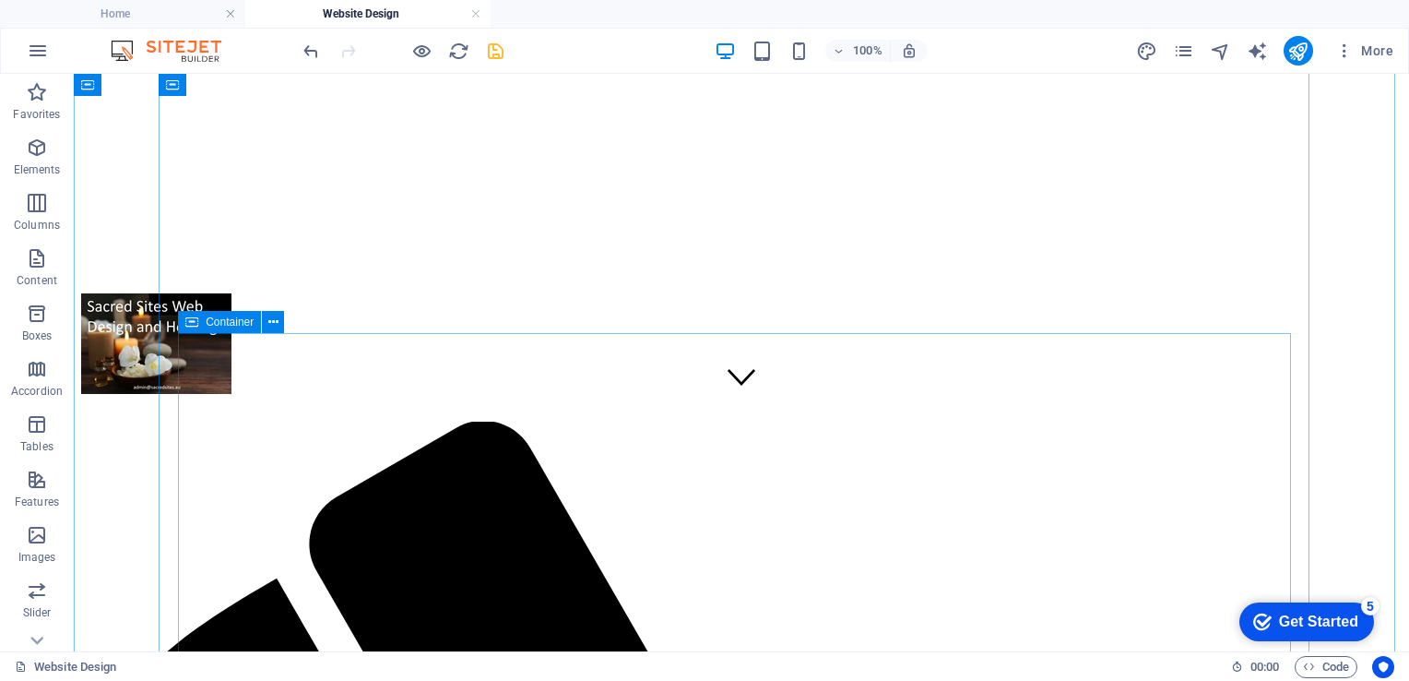
scroll to position [190, 0]
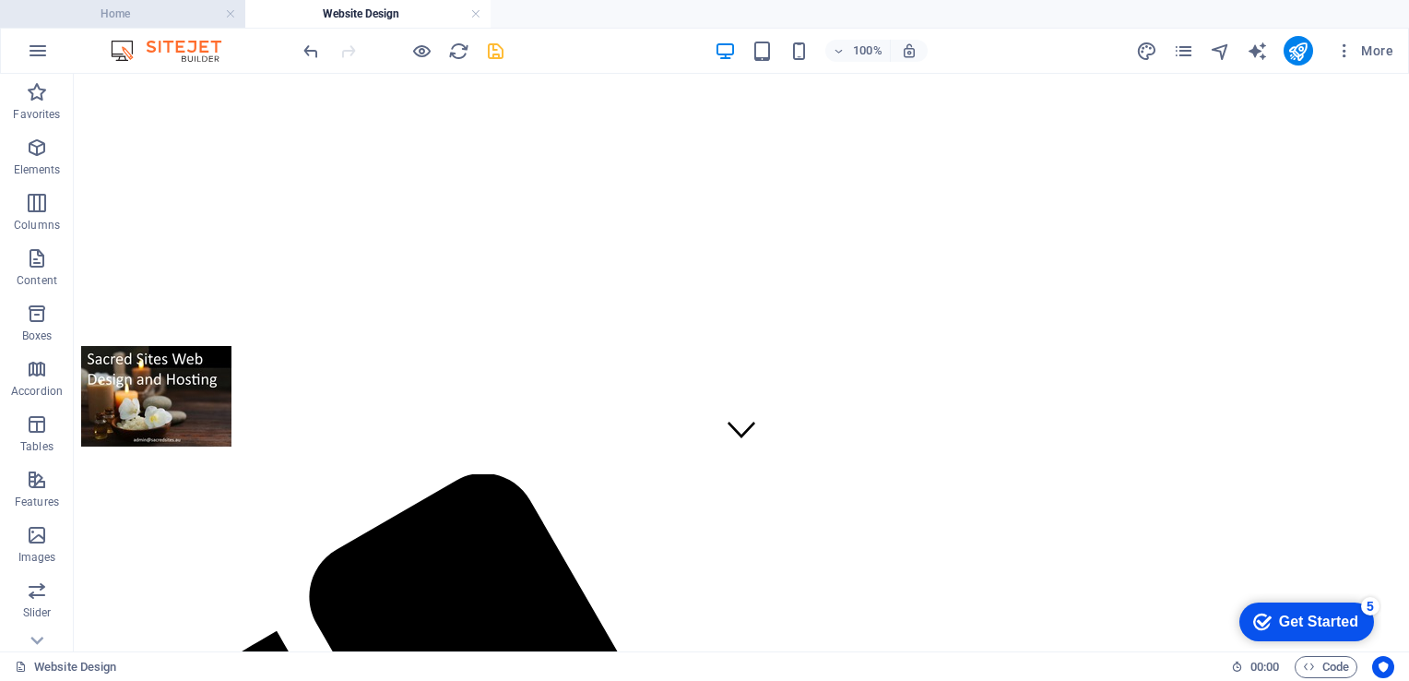
click at [113, 8] on h4 "Home" at bounding box center [122, 14] width 245 height 20
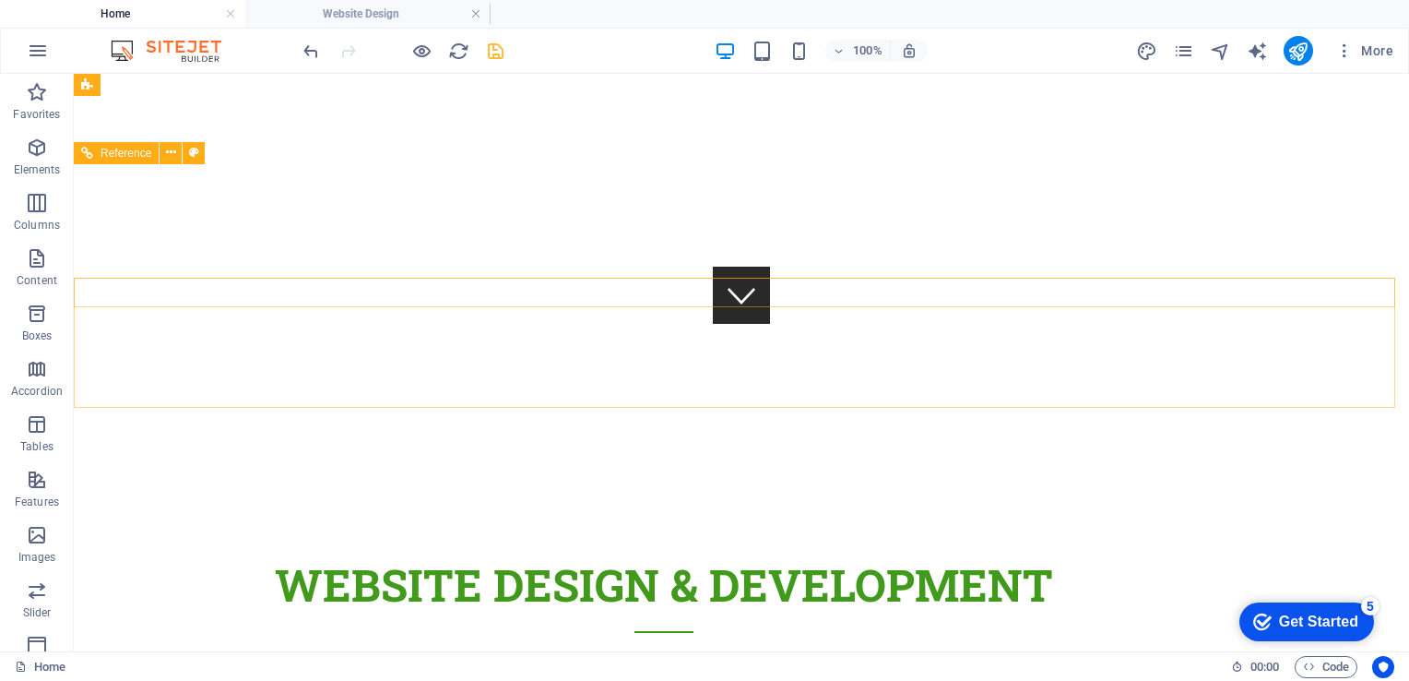
scroll to position [310, 0]
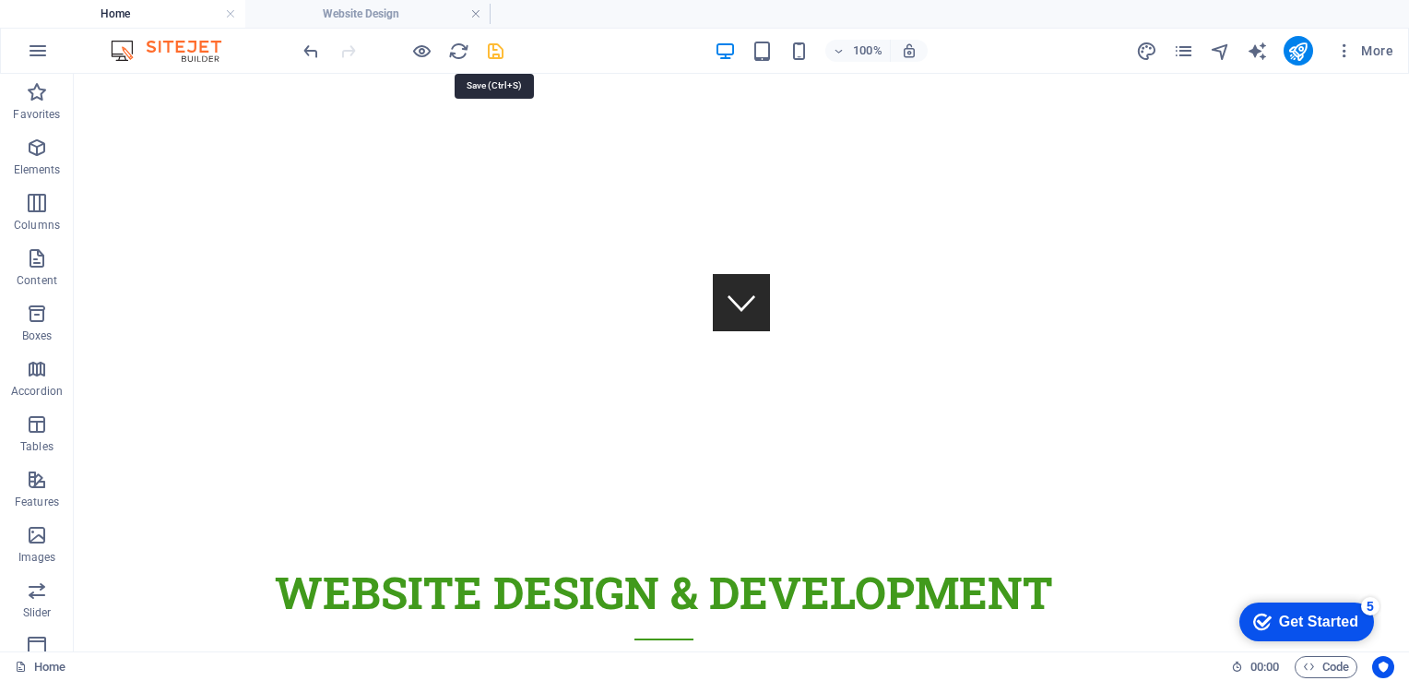
click at [495, 49] on icon "save" at bounding box center [495, 51] width 21 height 21
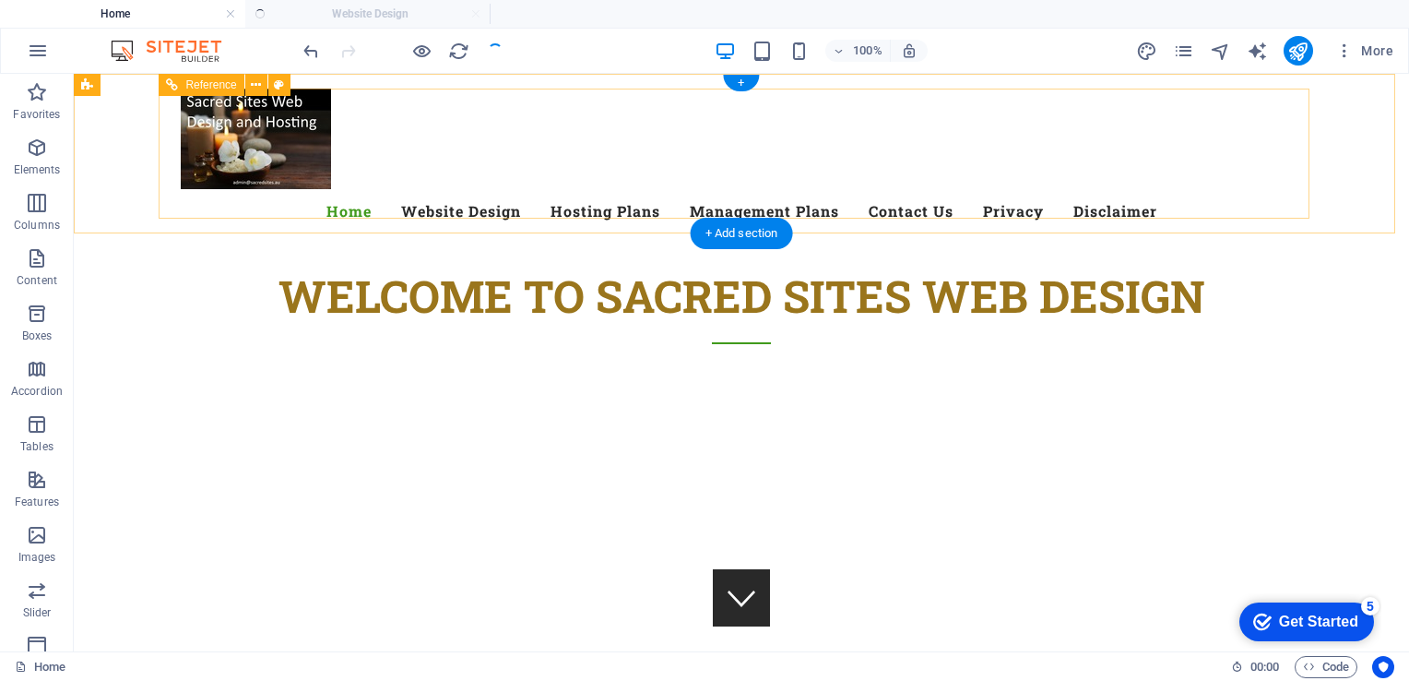
scroll to position [0, 0]
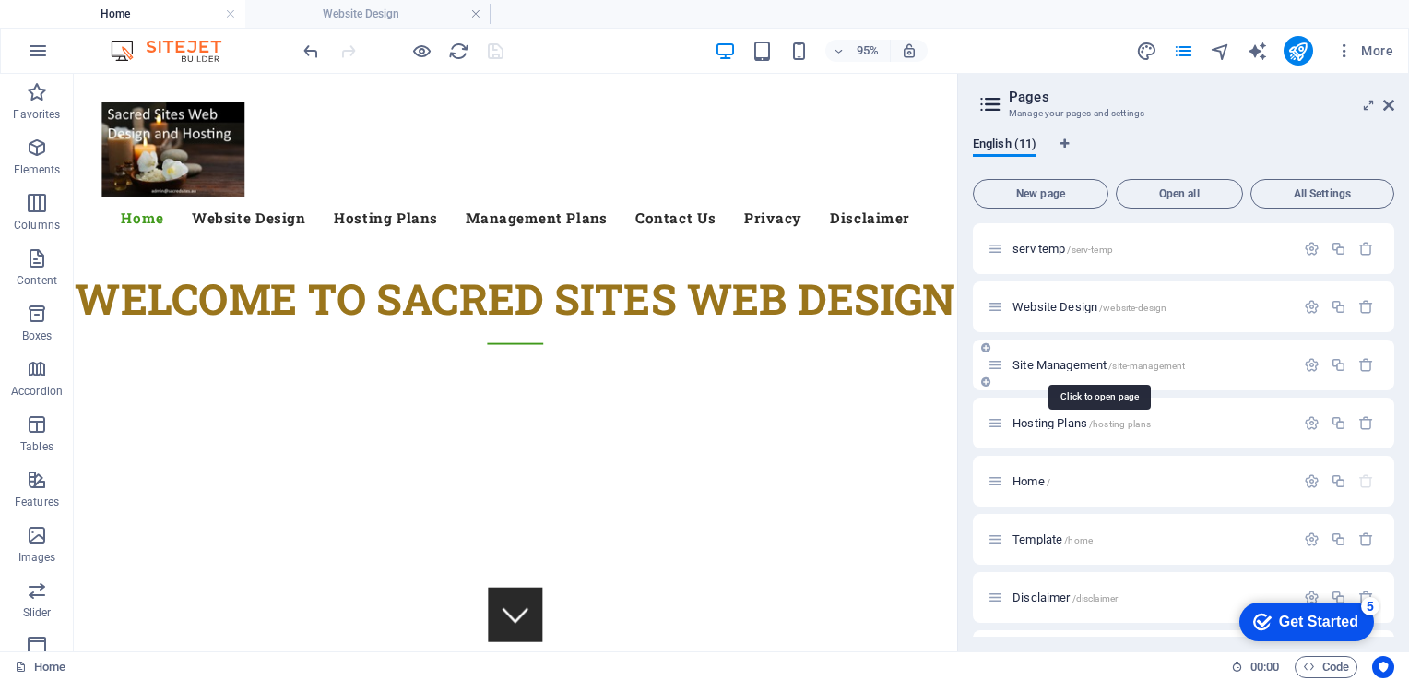
click at [1055, 362] on span "Site Management /site-management" at bounding box center [1099, 365] width 172 height 14
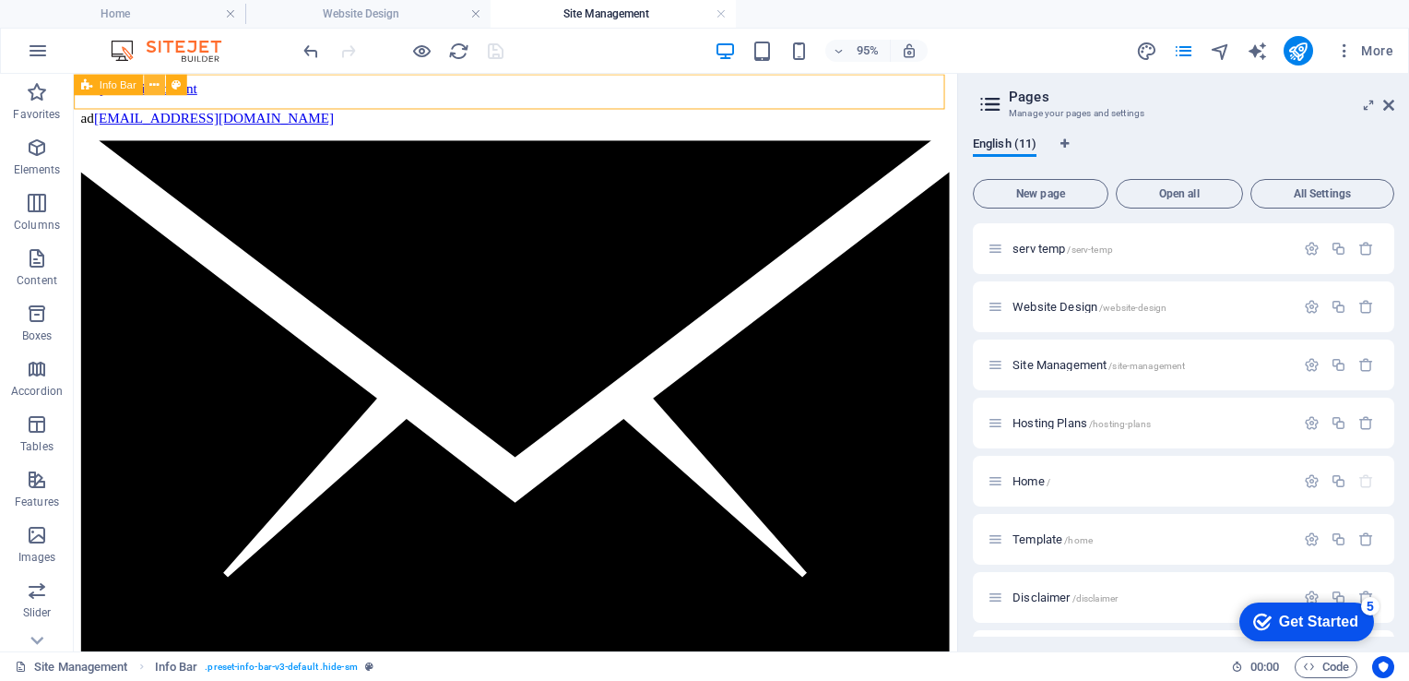
click at [153, 84] on icon at bounding box center [153, 84] width 9 height 18
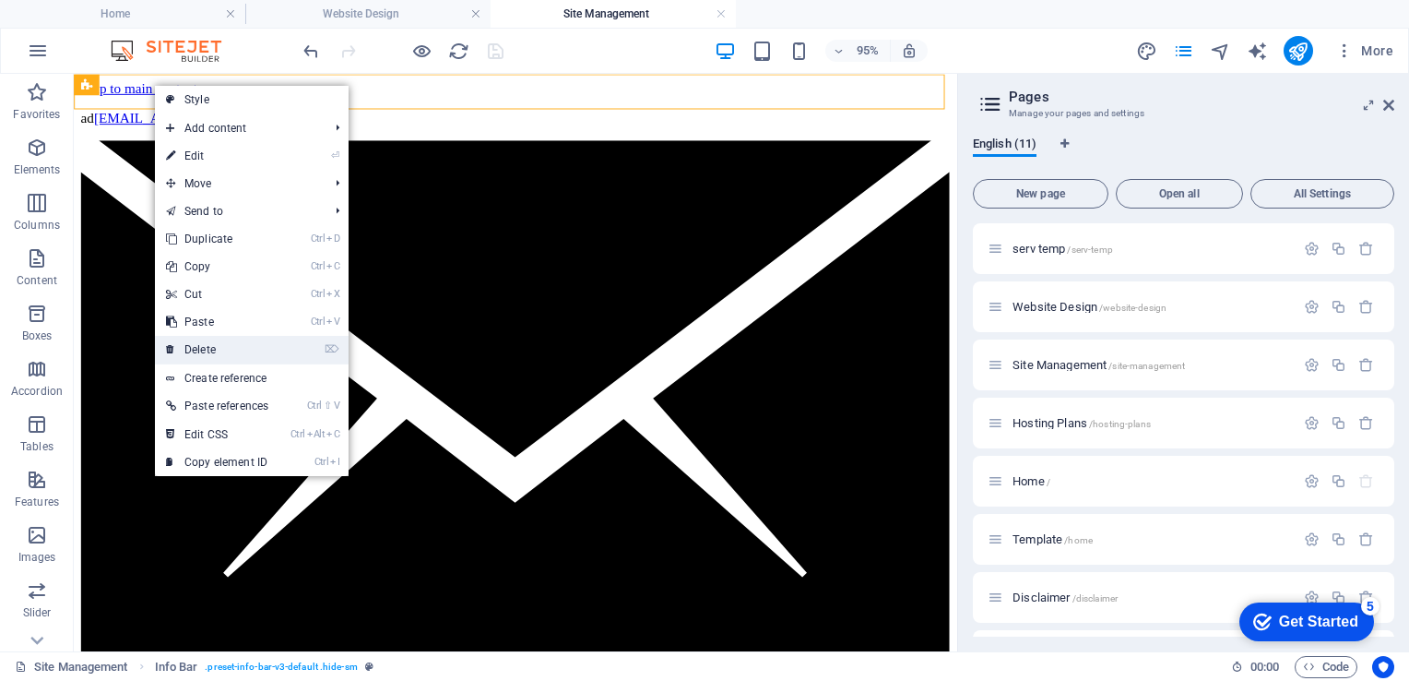
click at [200, 344] on link "⌦ Delete" at bounding box center [217, 350] width 124 height 28
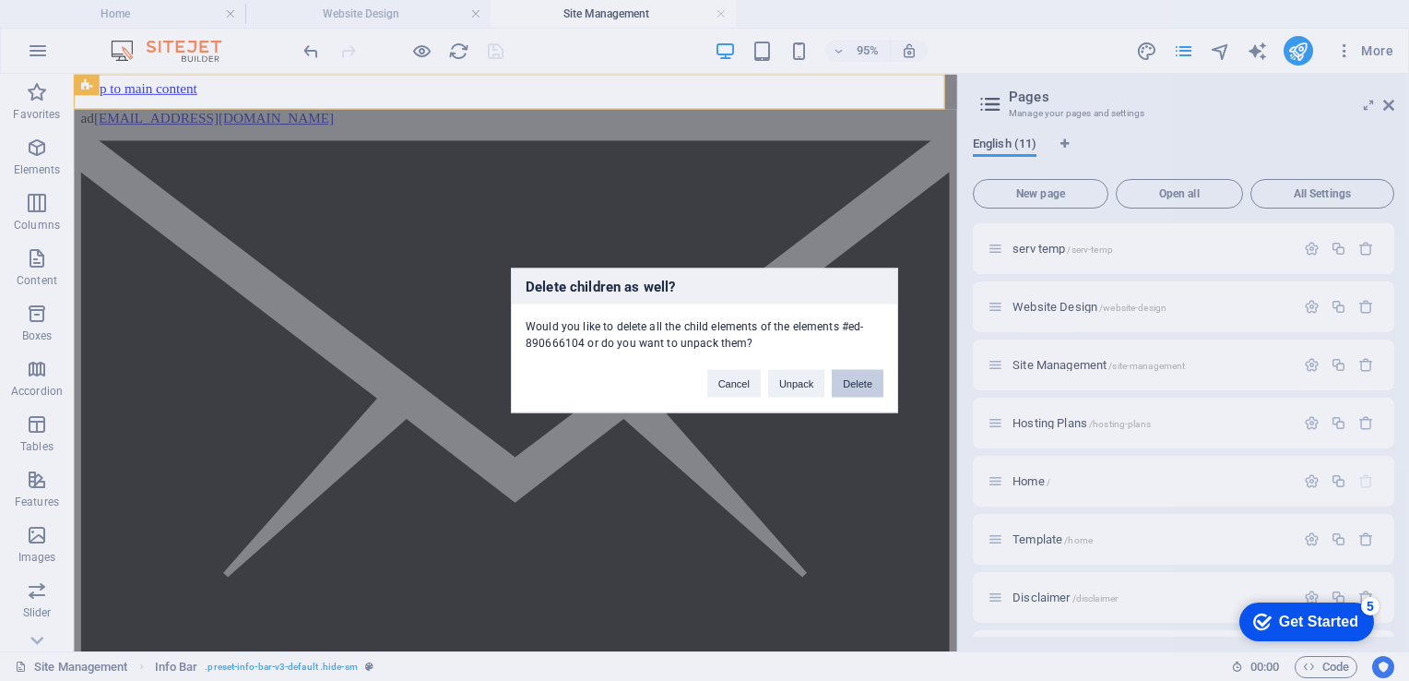
click at [848, 380] on button "Delete" at bounding box center [858, 384] width 52 height 28
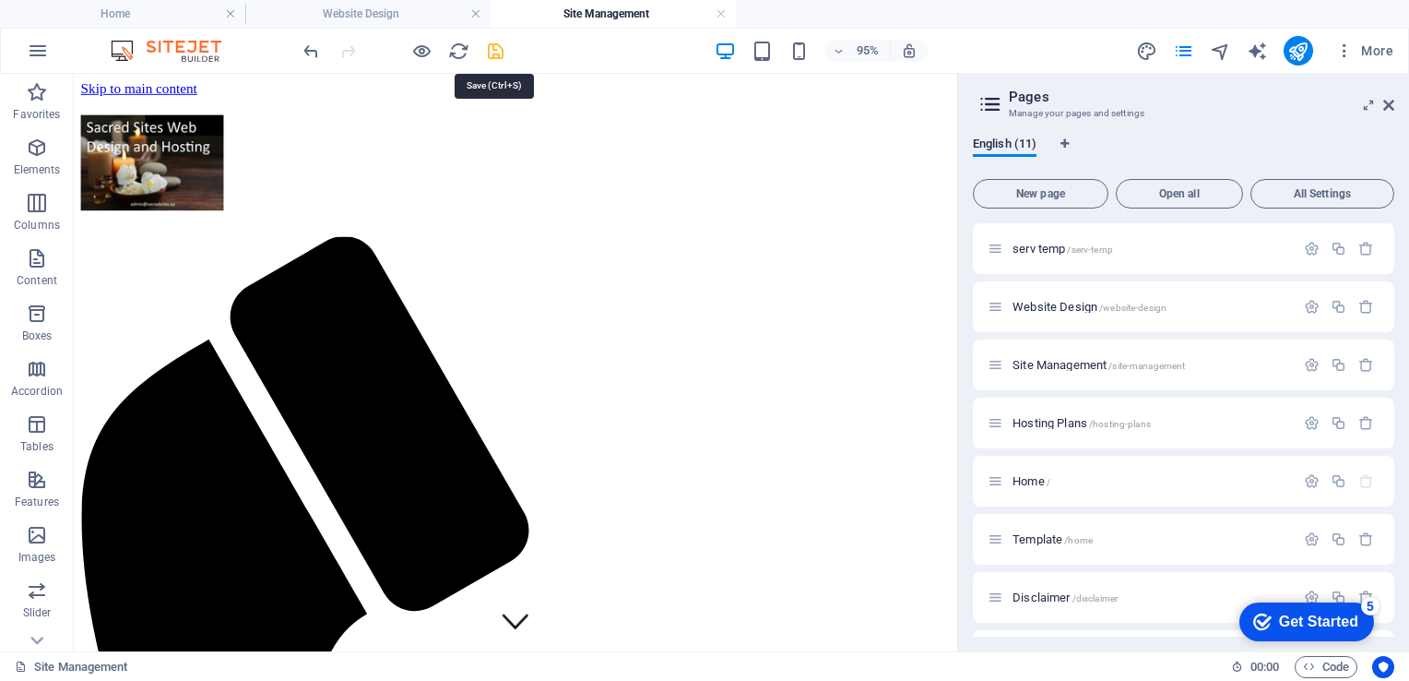
click at [494, 47] on icon "save" at bounding box center [495, 51] width 21 height 21
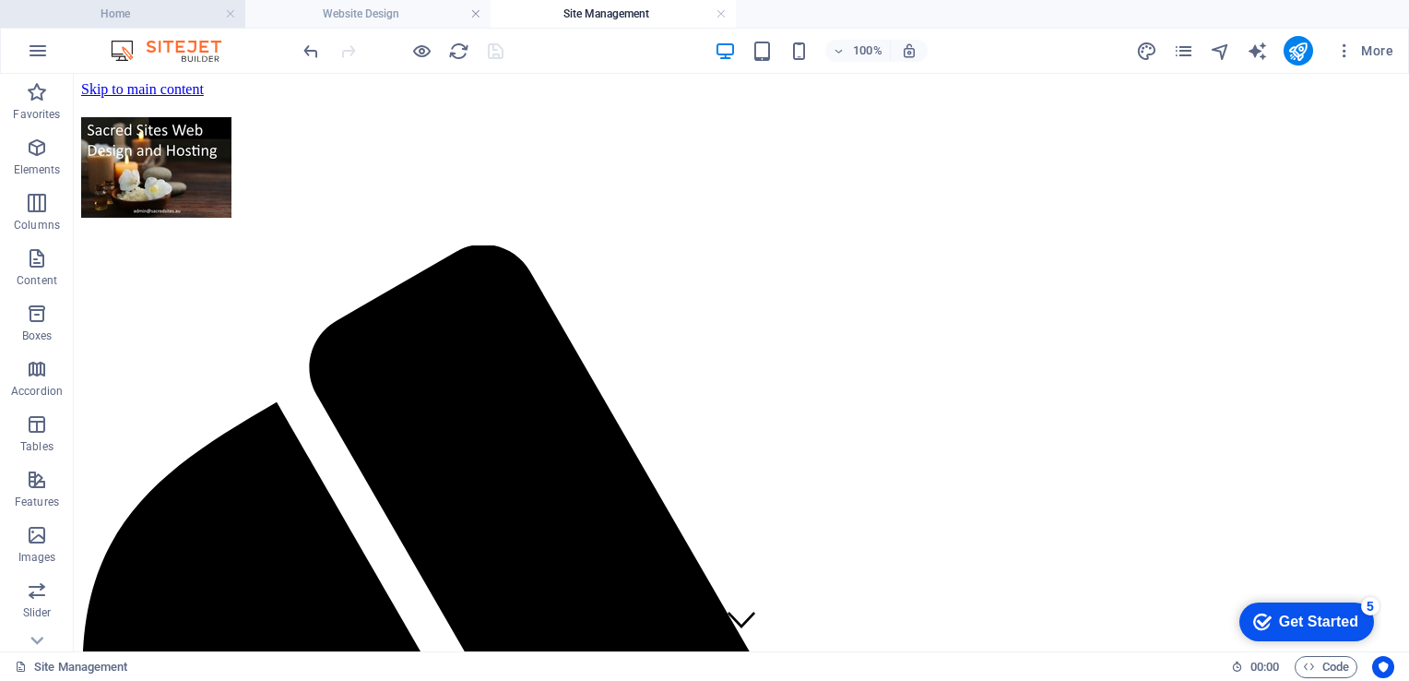
click at [144, 15] on h4 "Home" at bounding box center [122, 14] width 245 height 20
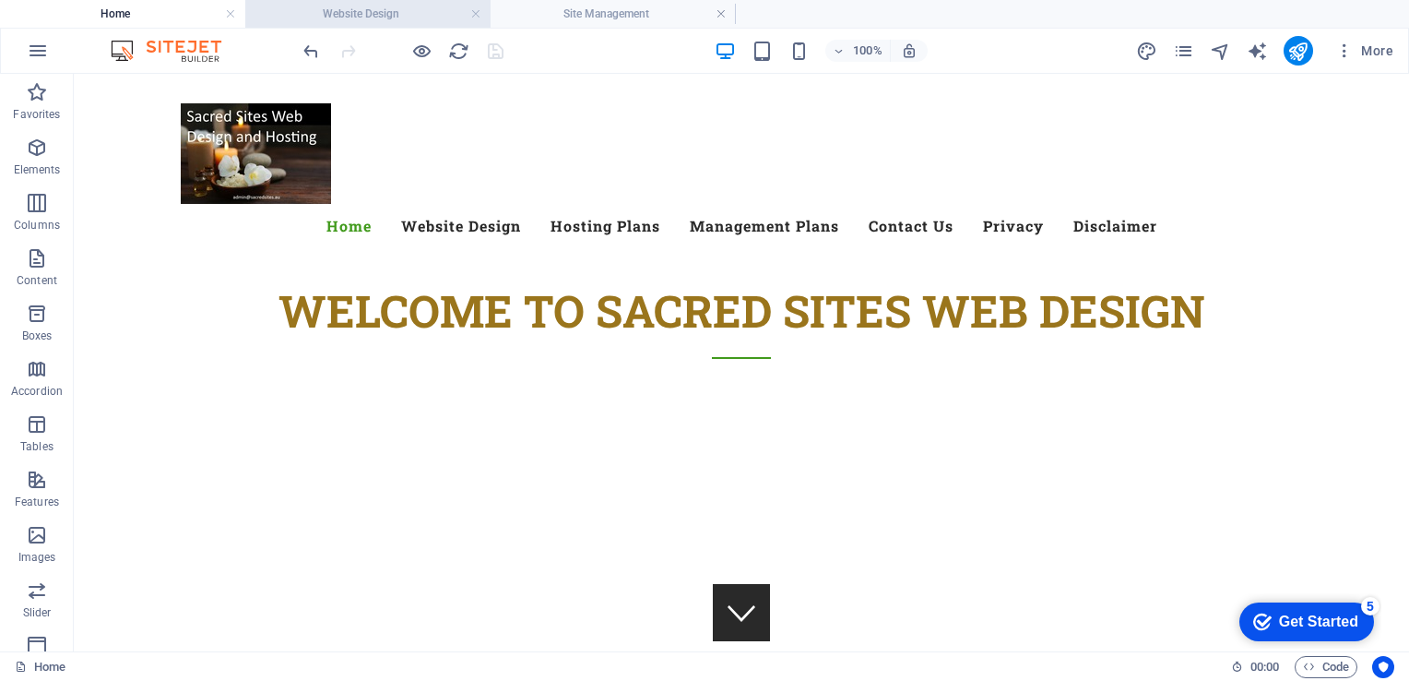
click at [348, 10] on h4 "Website Design" at bounding box center [367, 14] width 245 height 20
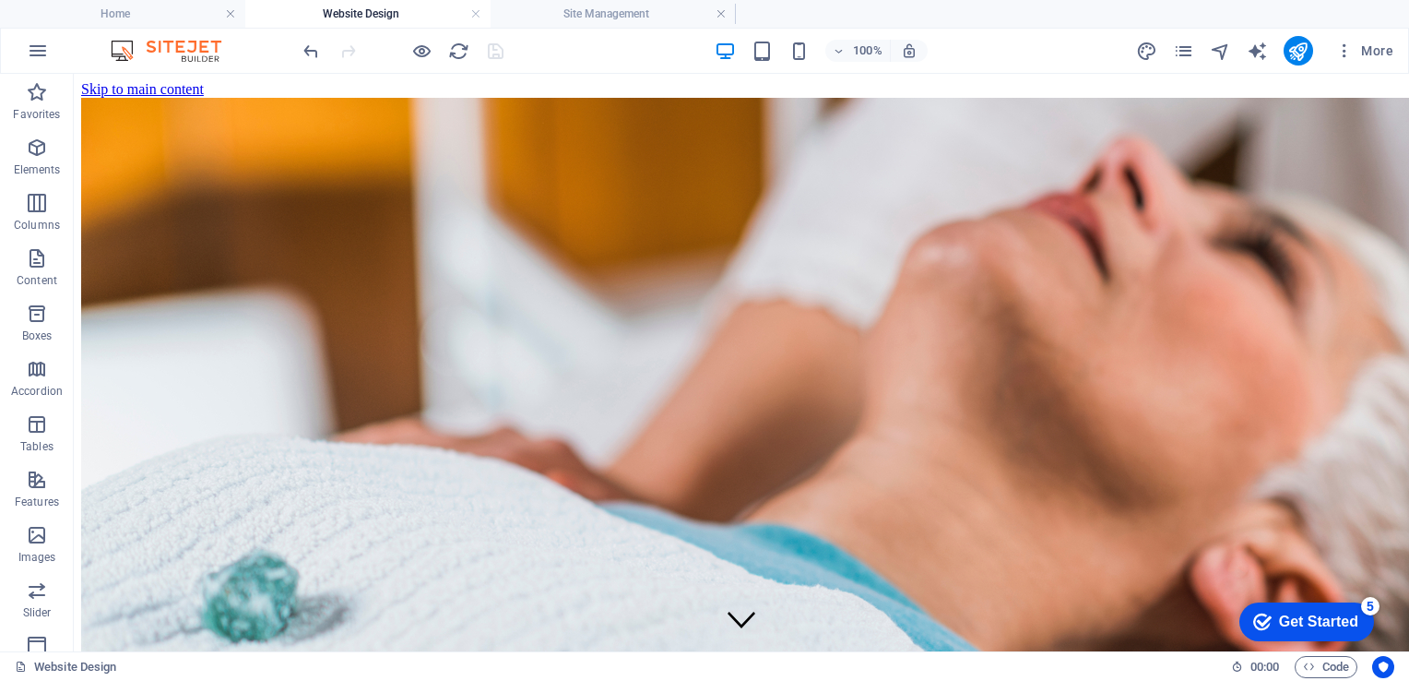
scroll to position [190, 0]
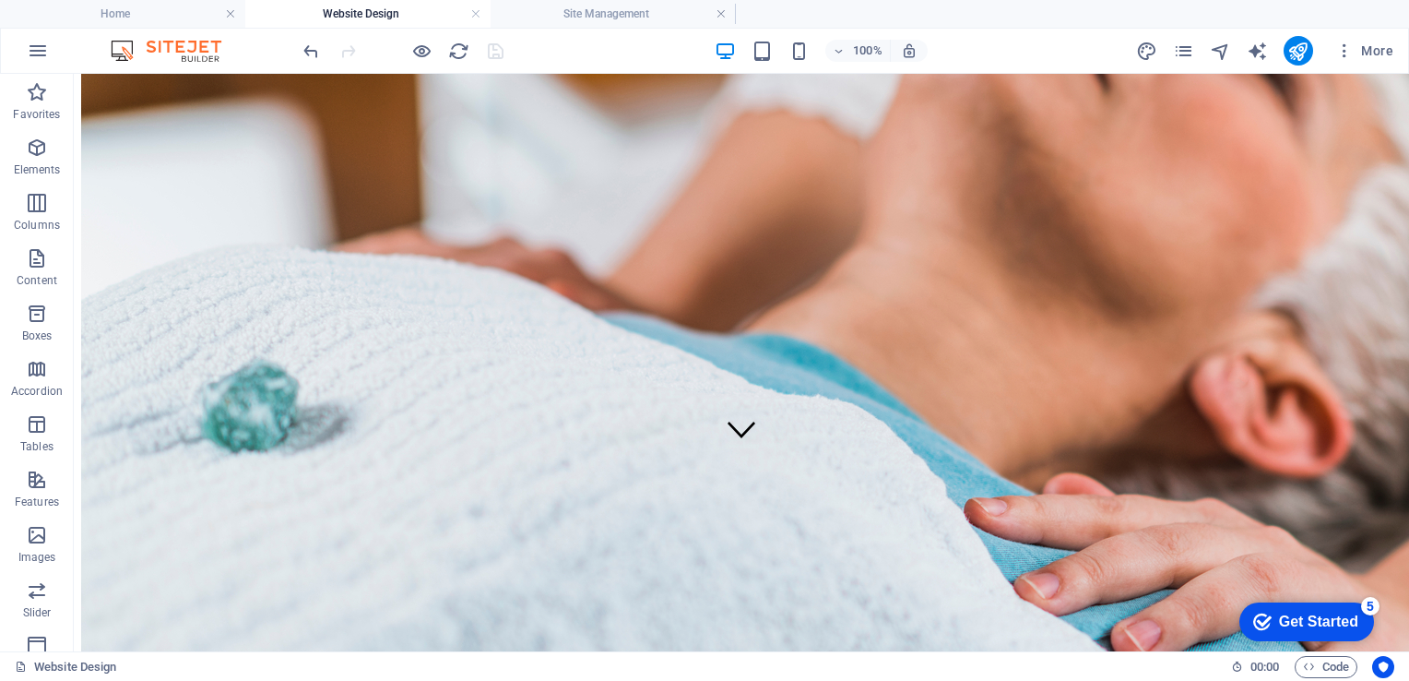
click at [375, 8] on h4 "Website Design" at bounding box center [367, 14] width 245 height 20
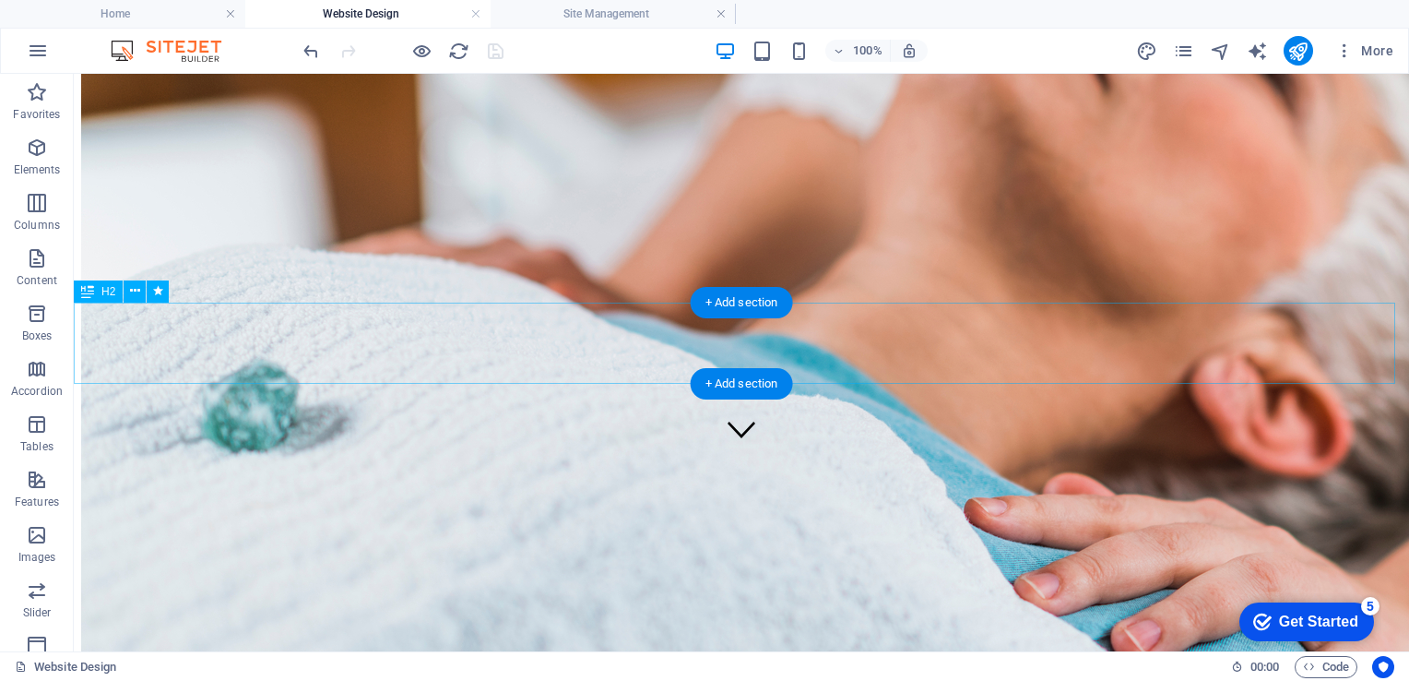
scroll to position [0, 0]
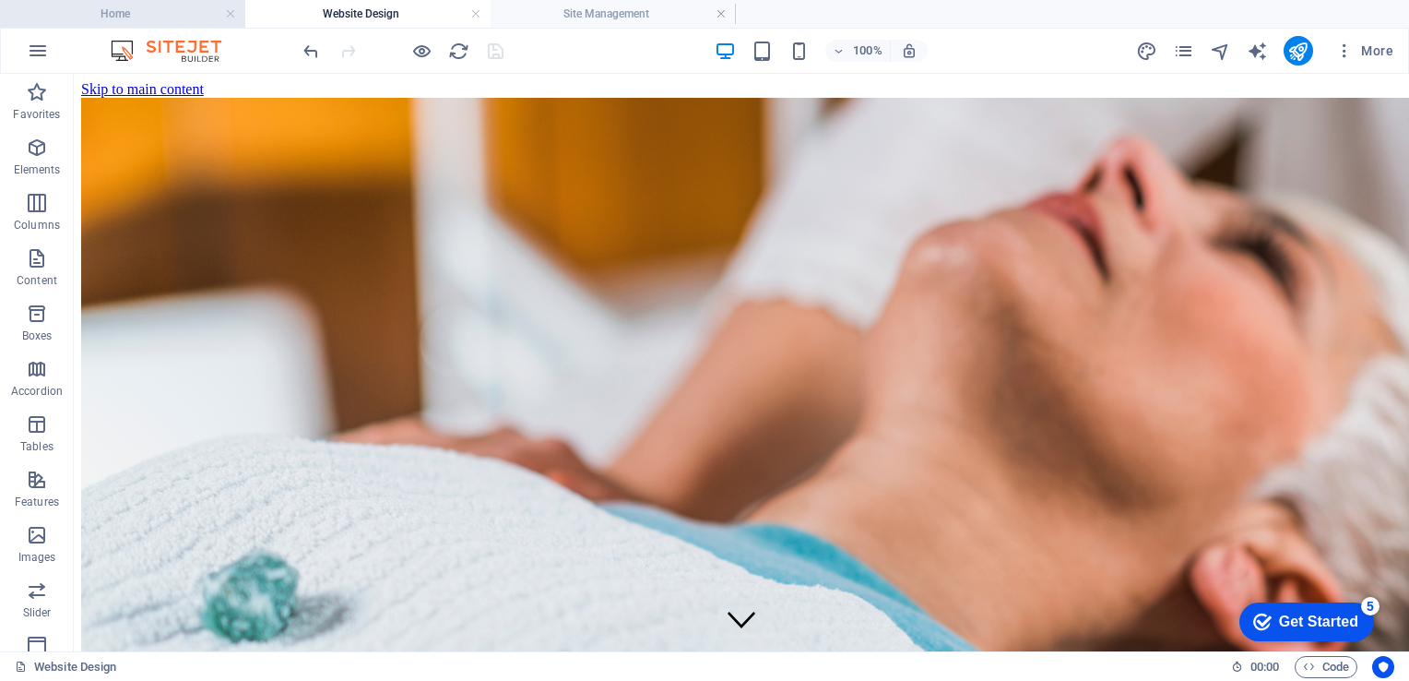
click at [110, 11] on h4 "Home" at bounding box center [122, 14] width 245 height 20
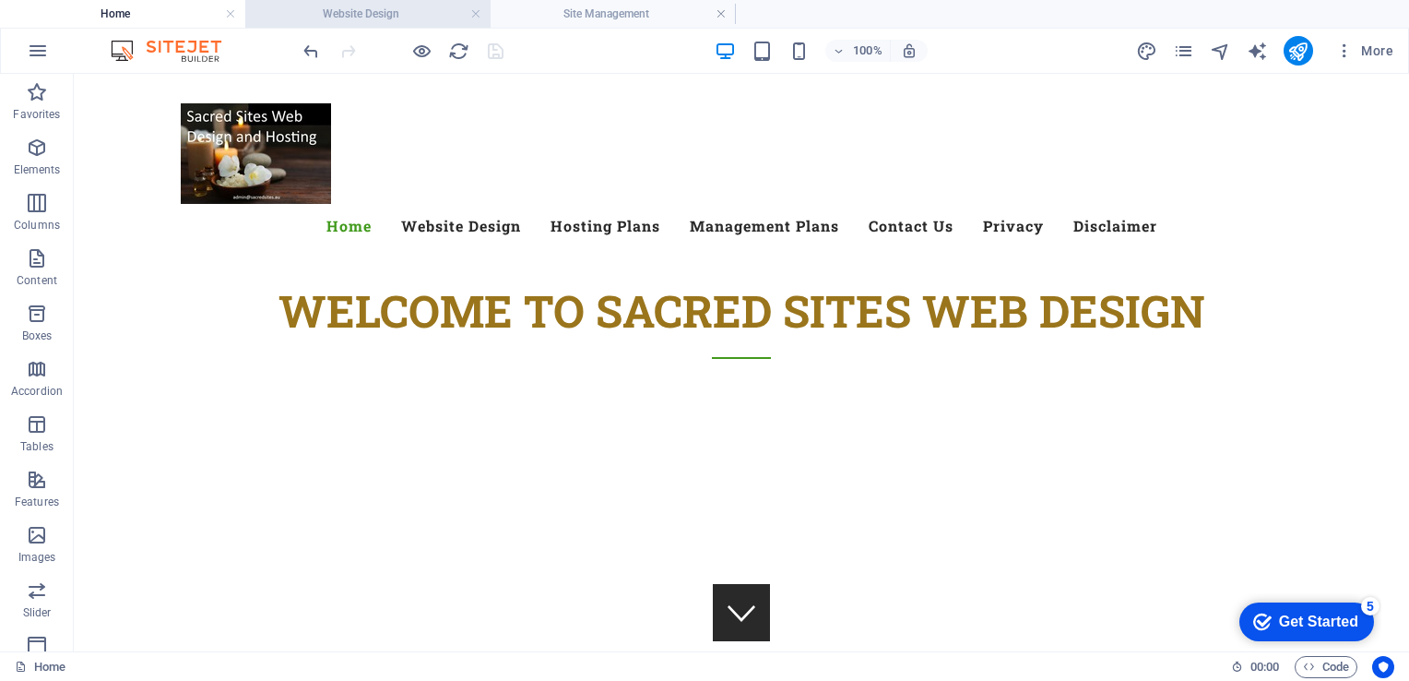
click at [327, 20] on h4 "Website Design" at bounding box center [367, 14] width 245 height 20
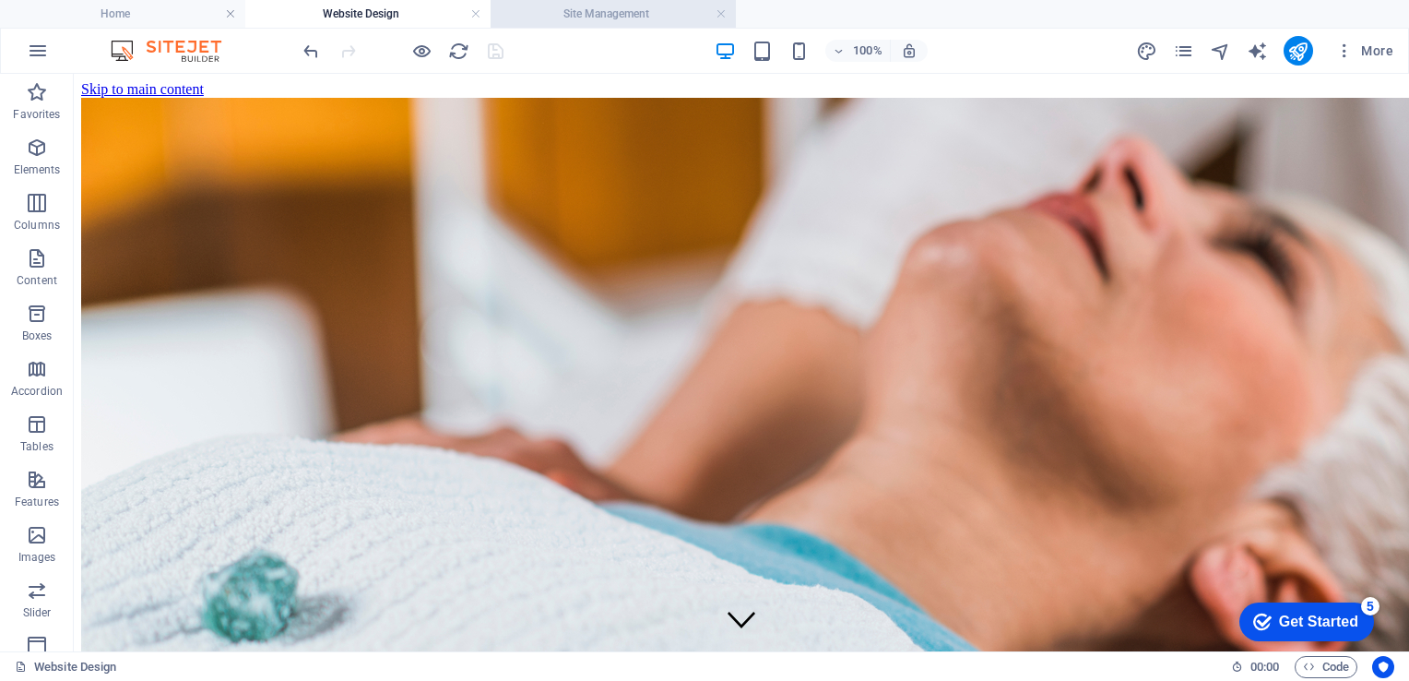
click at [570, 21] on h4 "Site Management" at bounding box center [613, 14] width 245 height 20
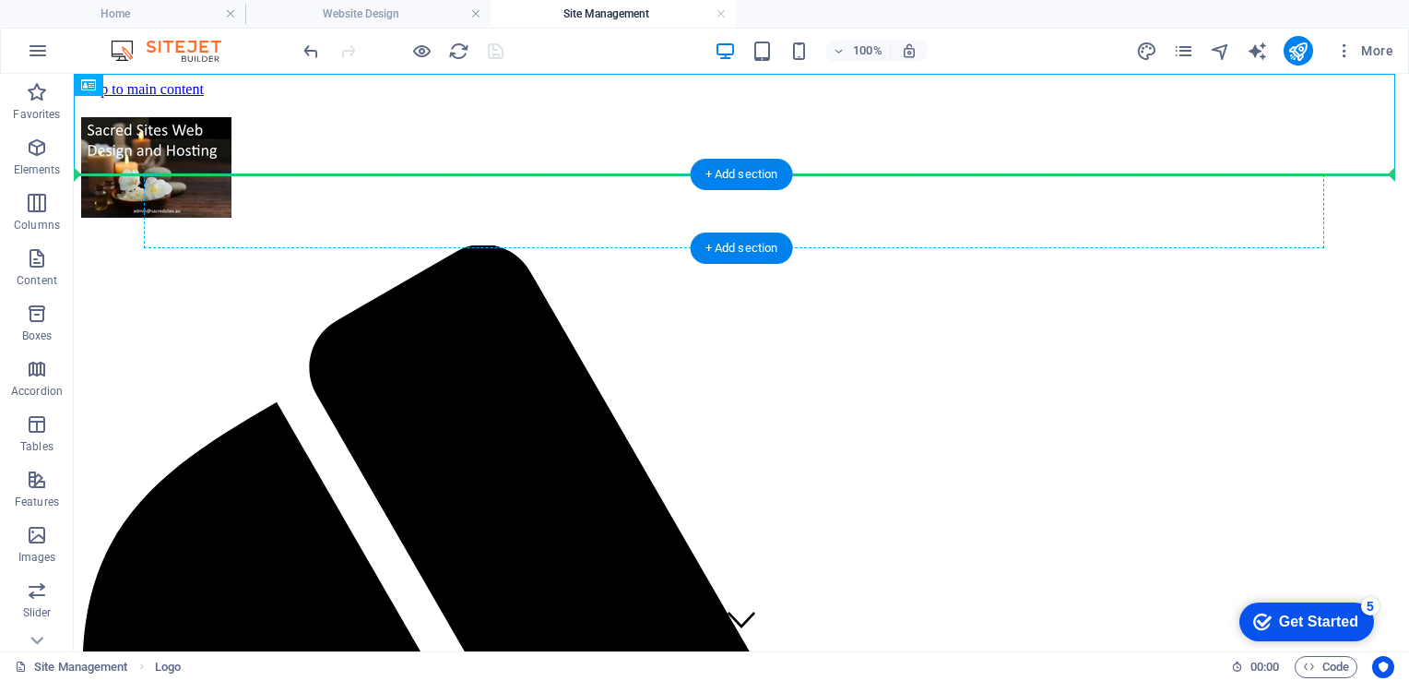
drag, startPoint x: 183, startPoint y: 153, endPoint x: 220, endPoint y: 194, distance: 55.5
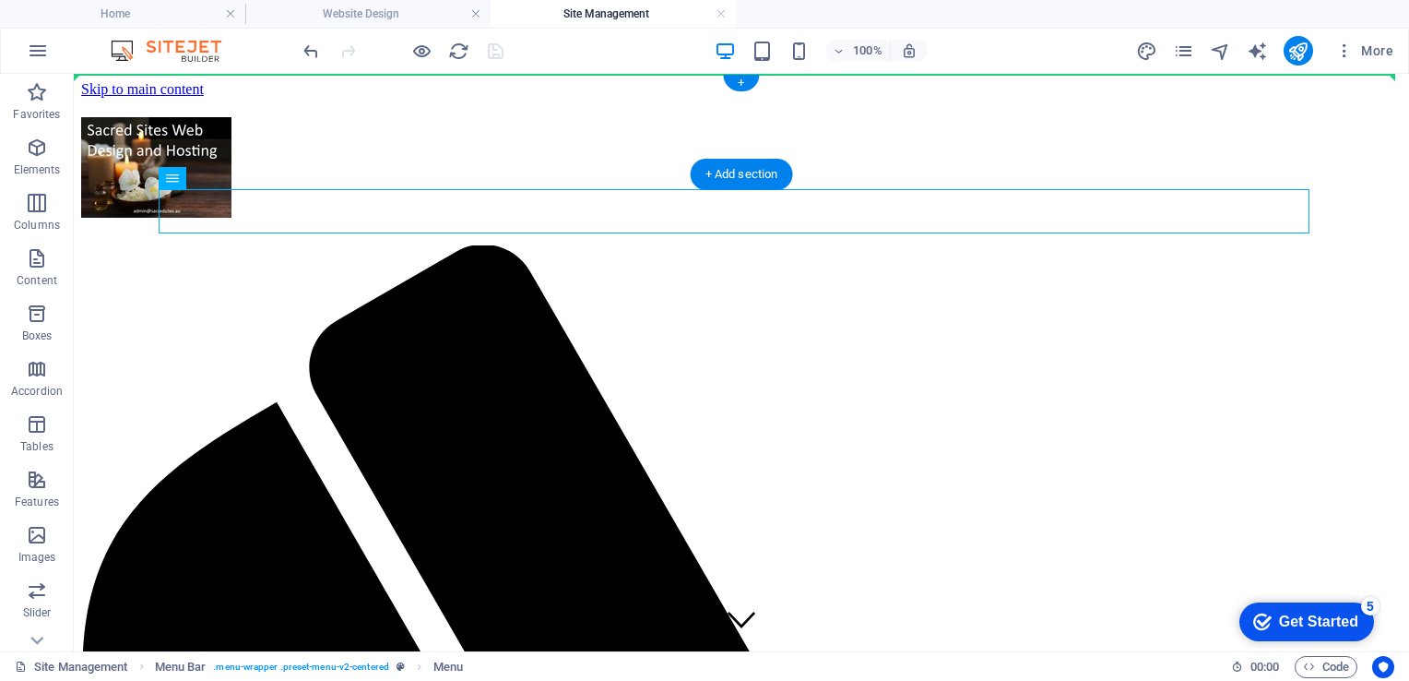
drag, startPoint x: 266, startPoint y: 253, endPoint x: 260, endPoint y: 101, distance: 151.3
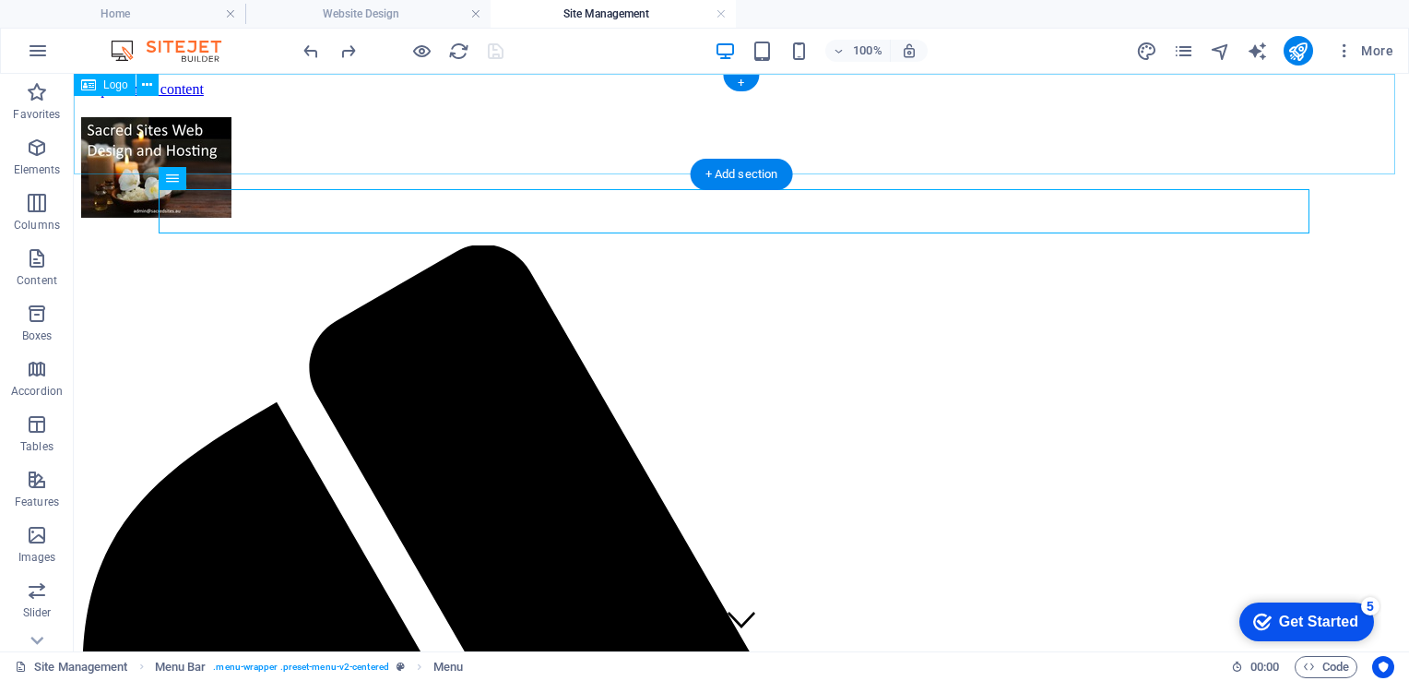
click at [145, 119] on div at bounding box center [741, 171] width 1321 height 108
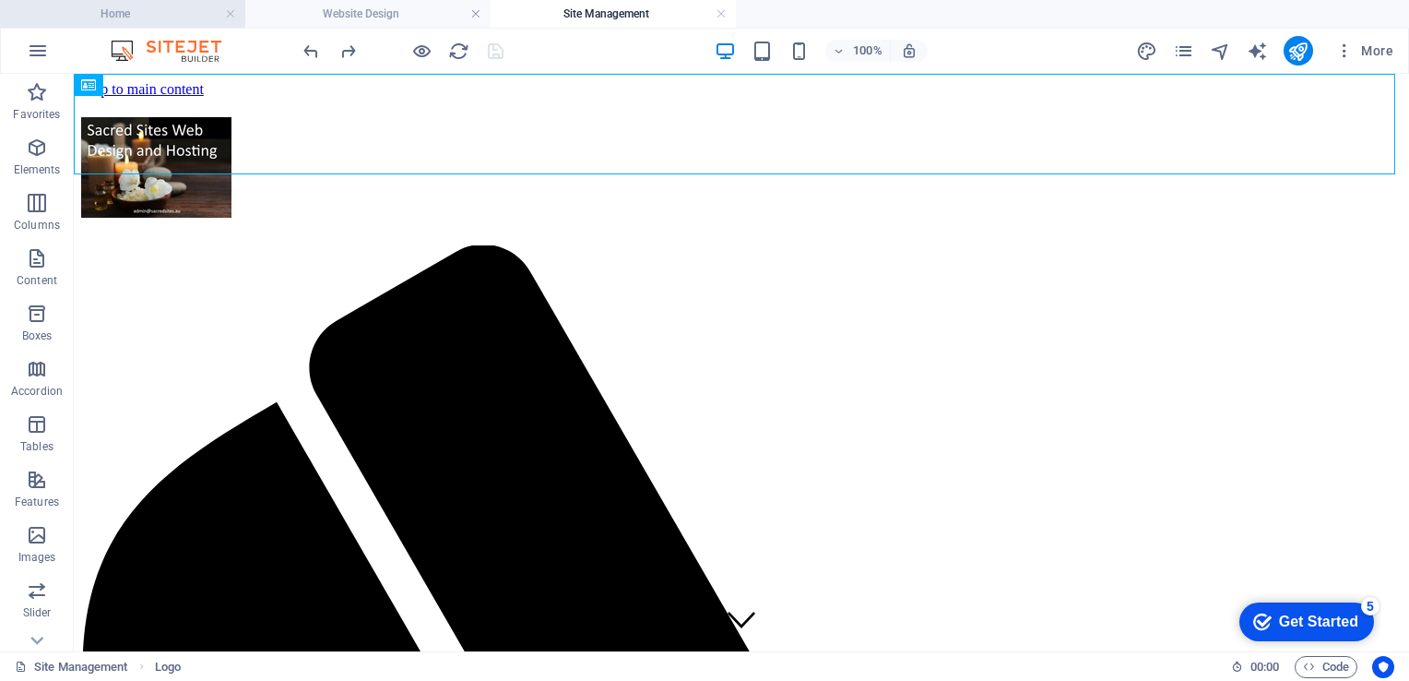
click at [160, 13] on h4 "Home" at bounding box center [122, 14] width 245 height 20
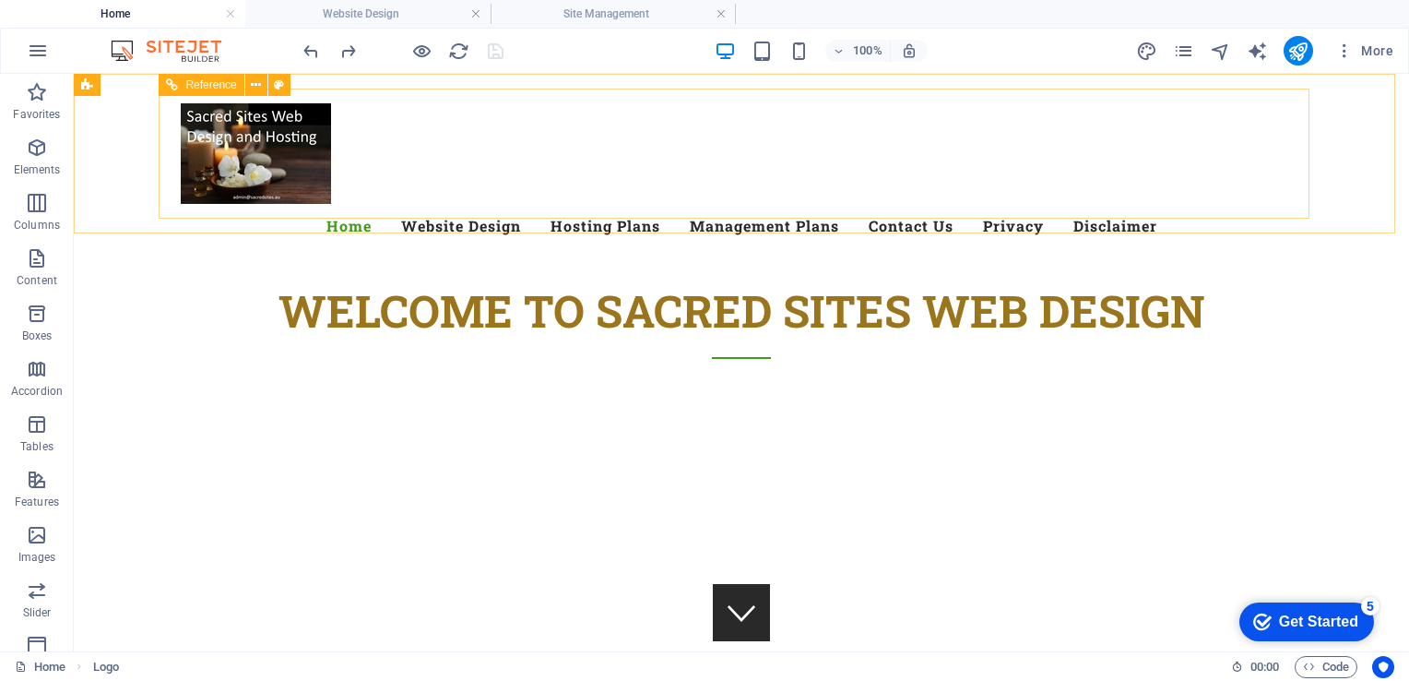
click at [185, 86] on span "Reference" at bounding box center [210, 84] width 51 height 11
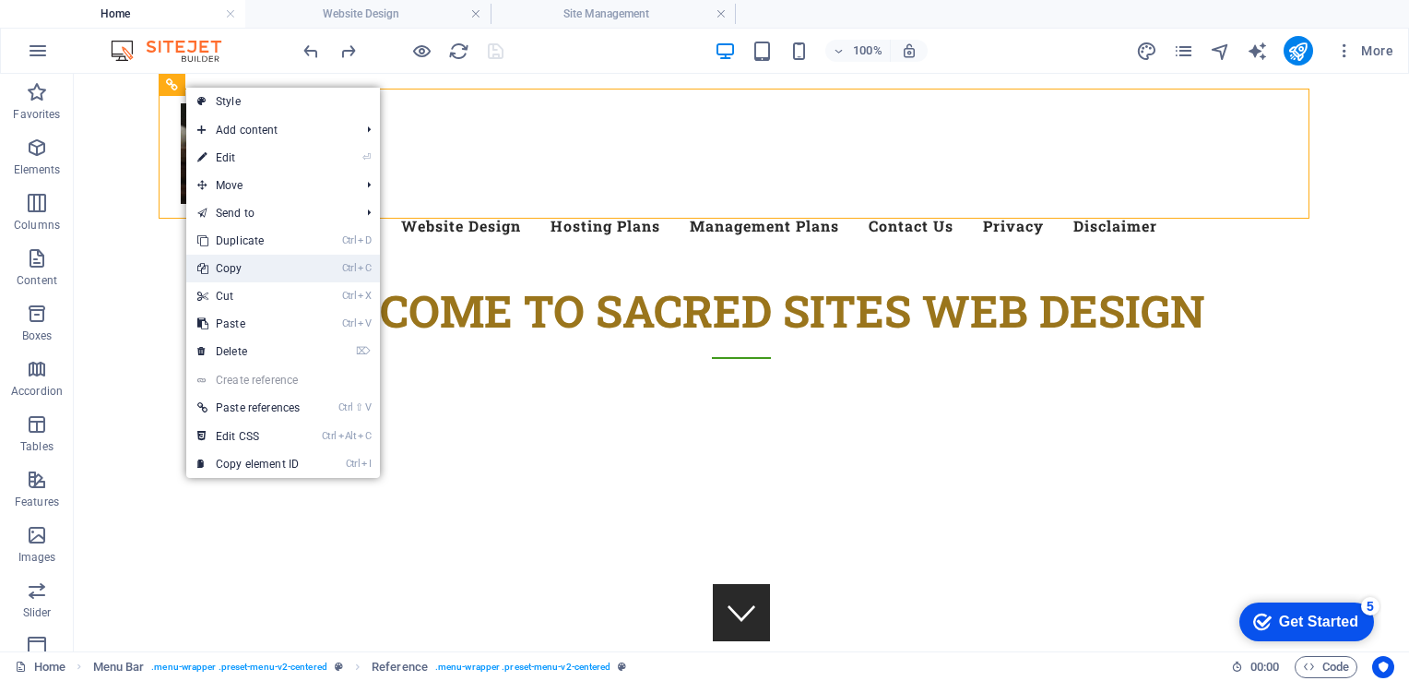
click at [251, 268] on link "Ctrl C Copy" at bounding box center [248, 269] width 124 height 28
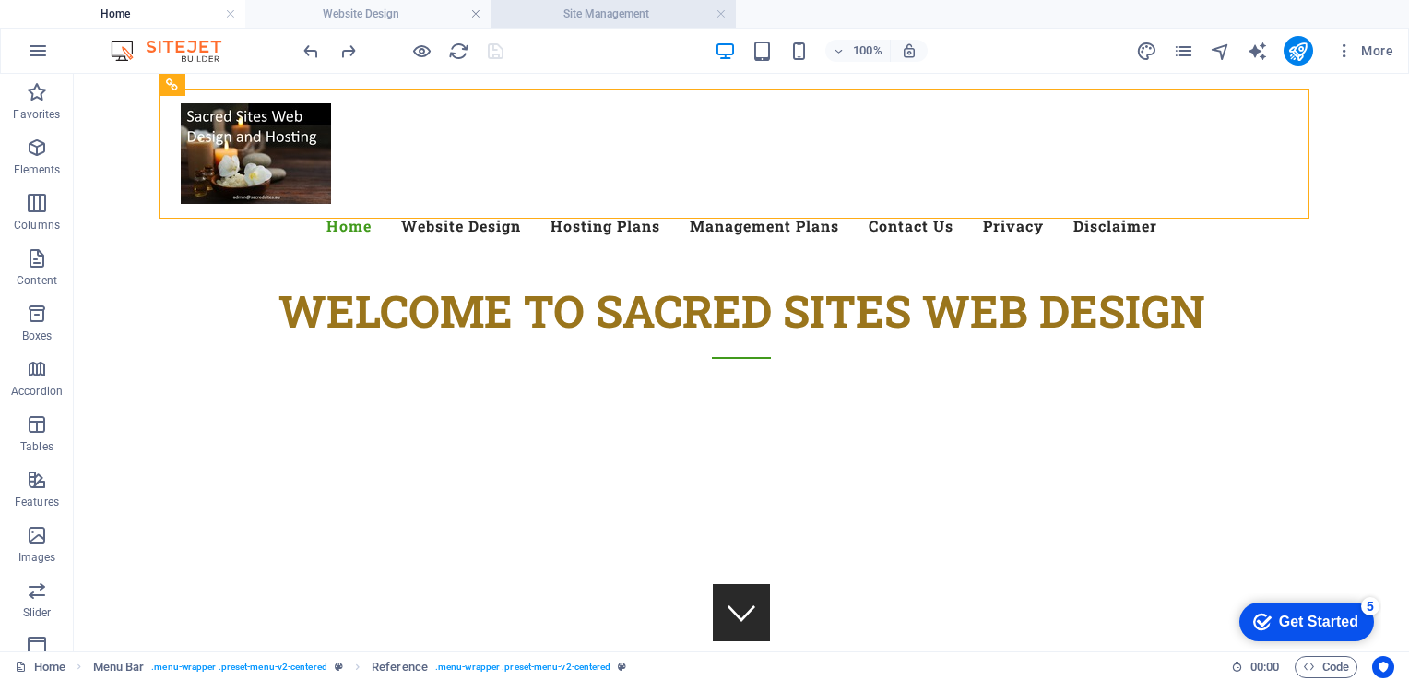
click at [605, 9] on h4 "Site Management" at bounding box center [613, 14] width 245 height 20
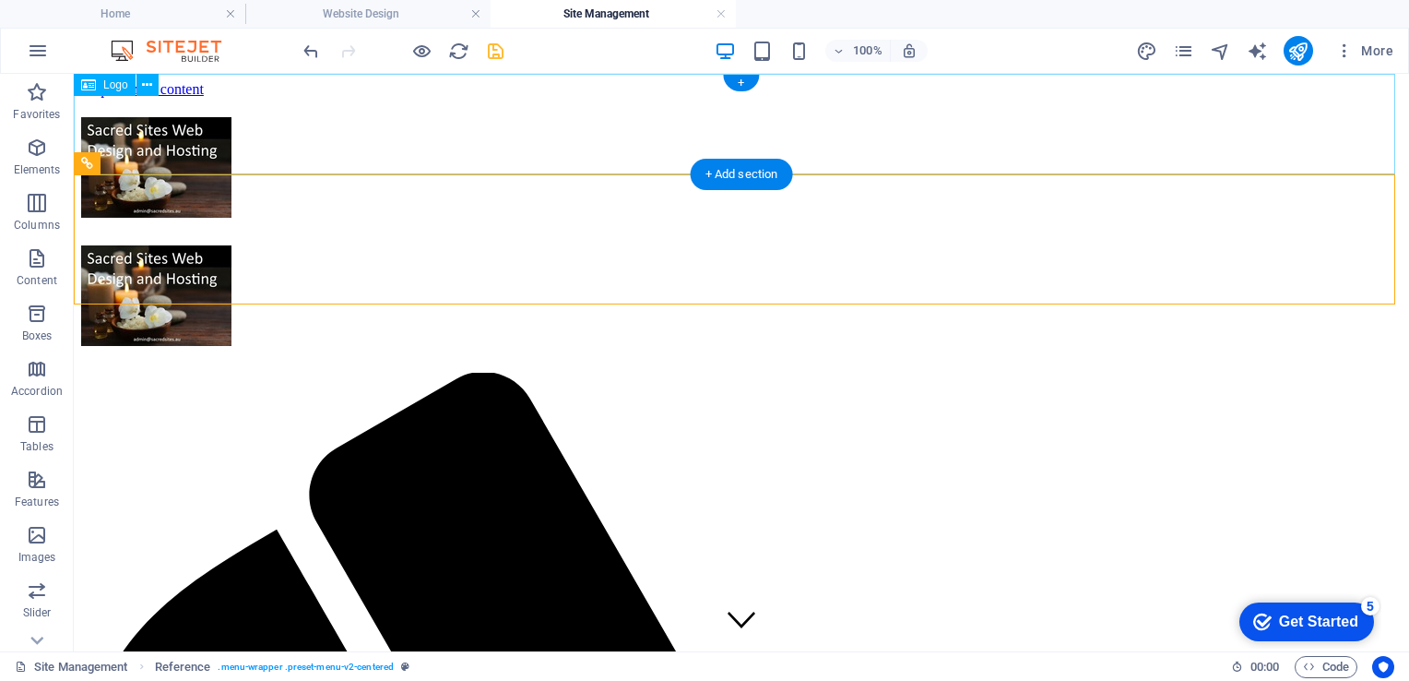
click at [172, 117] on div at bounding box center [741, 171] width 1321 height 108
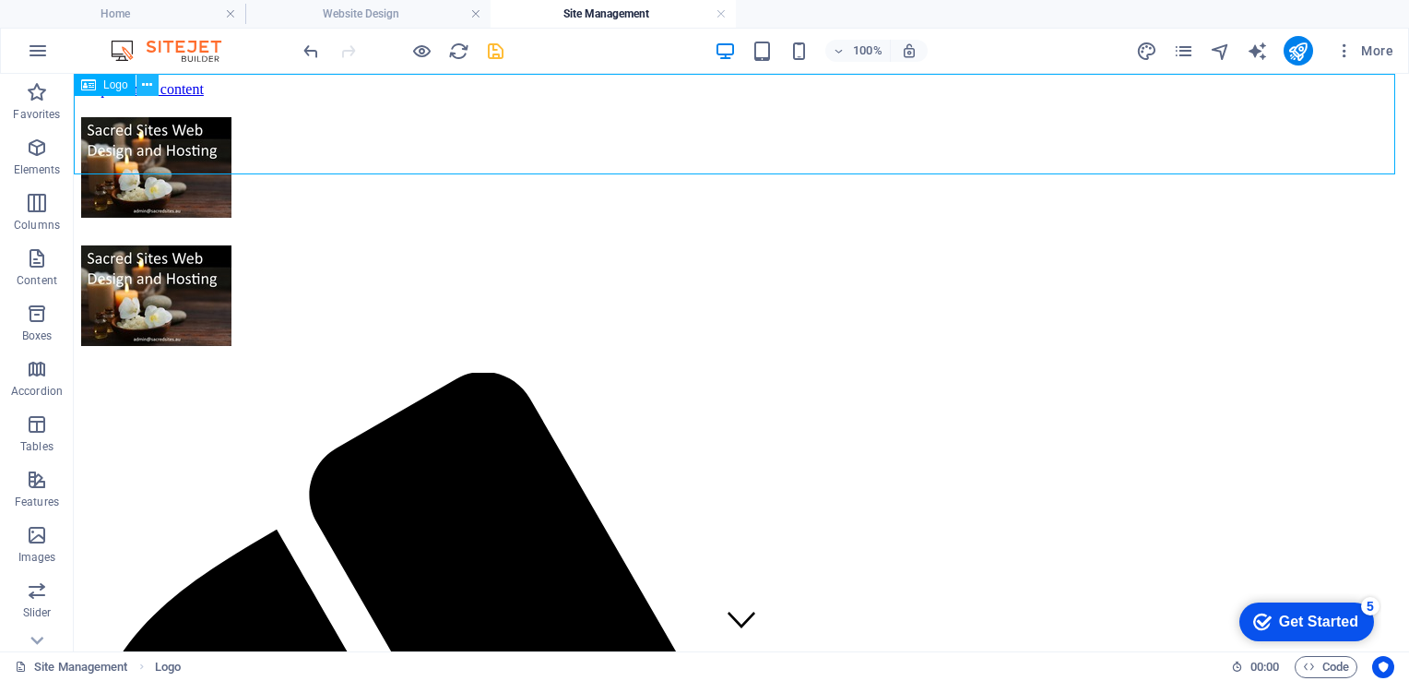
click at [148, 84] on icon at bounding box center [147, 85] width 10 height 19
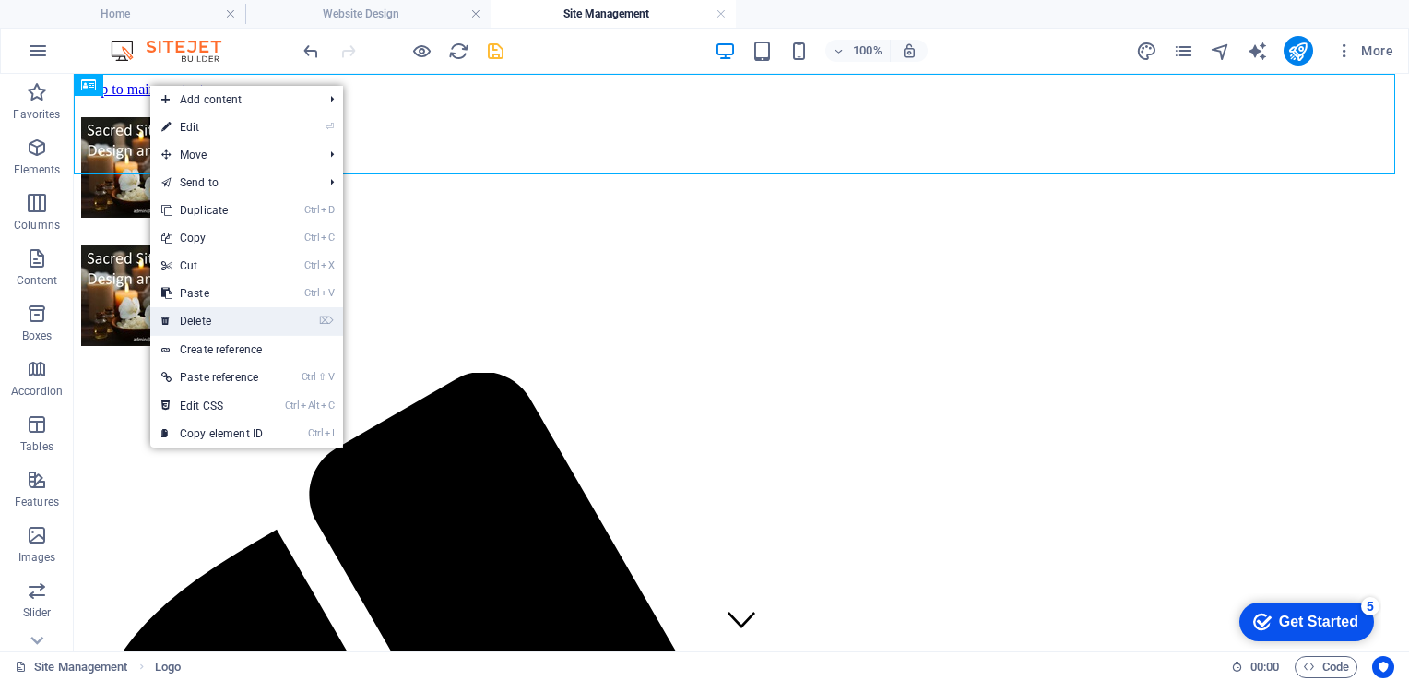
click at [206, 316] on link "⌦ Delete" at bounding box center [212, 321] width 124 height 28
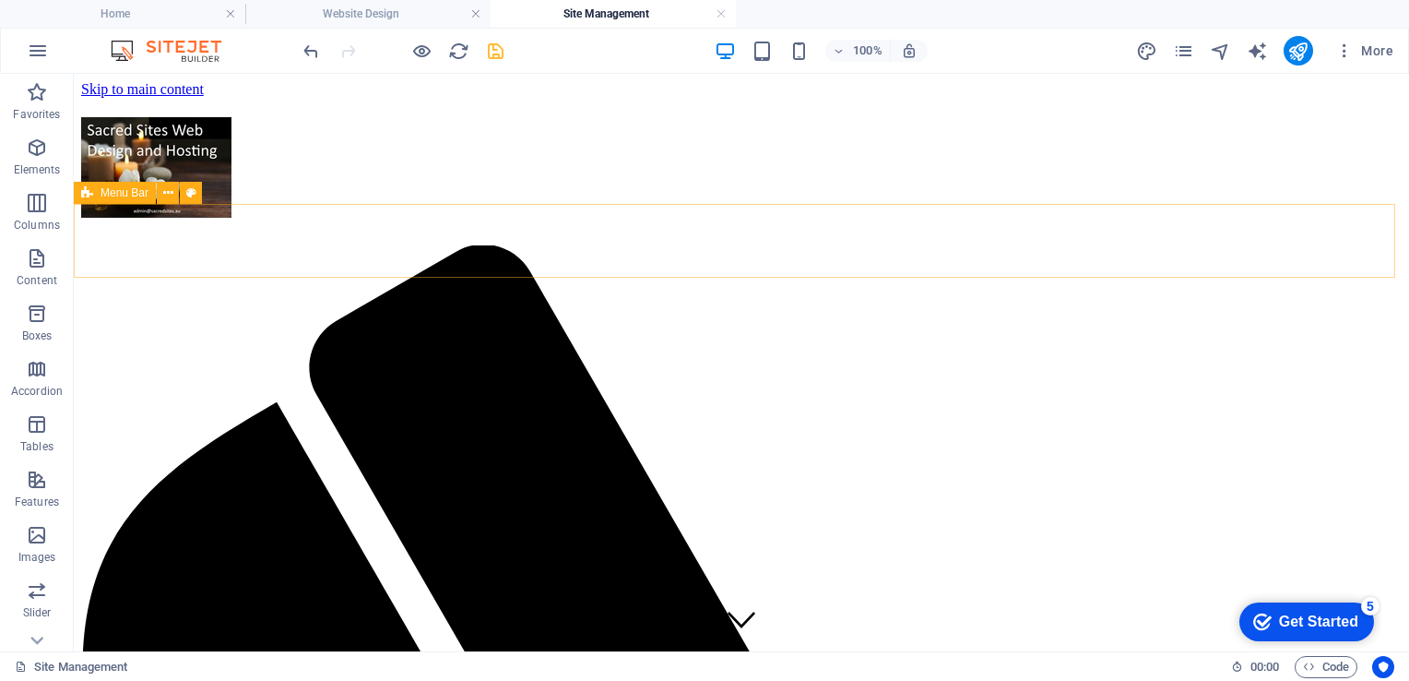
click at [131, 198] on span "Menu Bar" at bounding box center [125, 192] width 48 height 11
click at [172, 195] on icon at bounding box center [168, 193] width 10 height 19
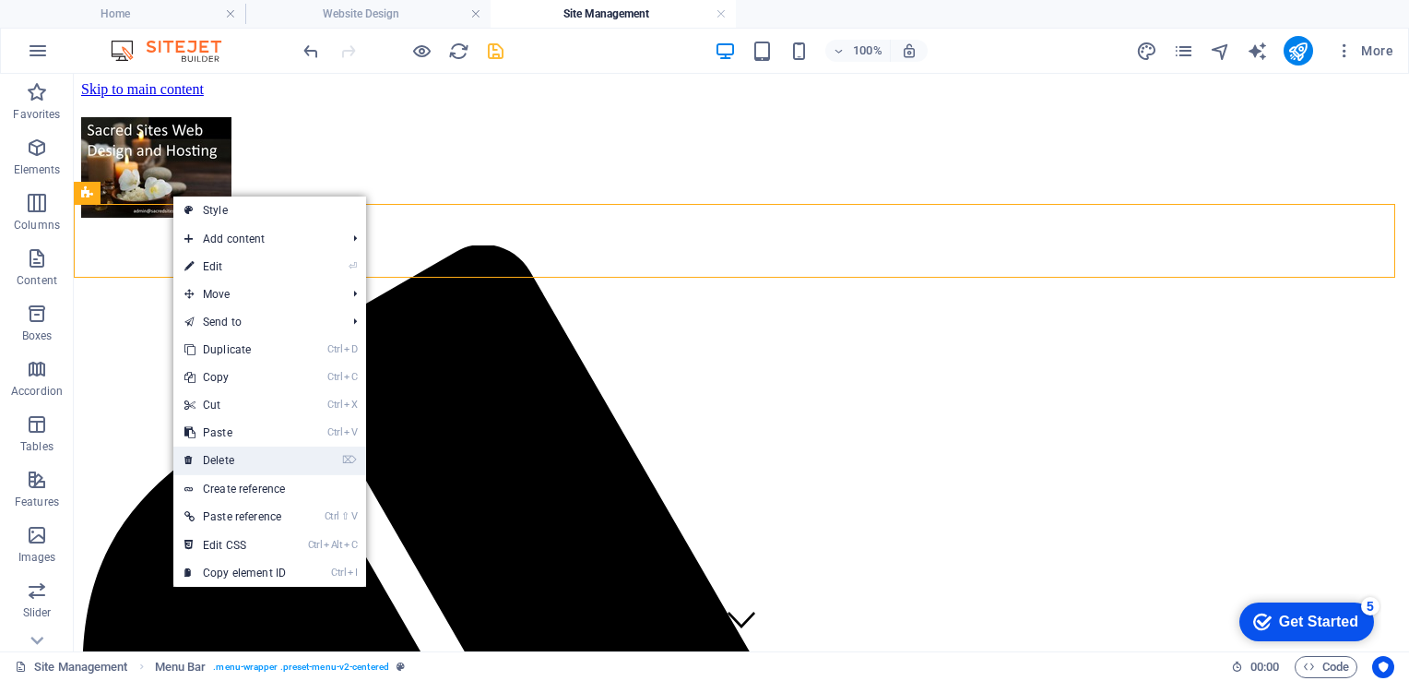
click at [221, 461] on link "⌦ Delete" at bounding box center [235, 460] width 124 height 28
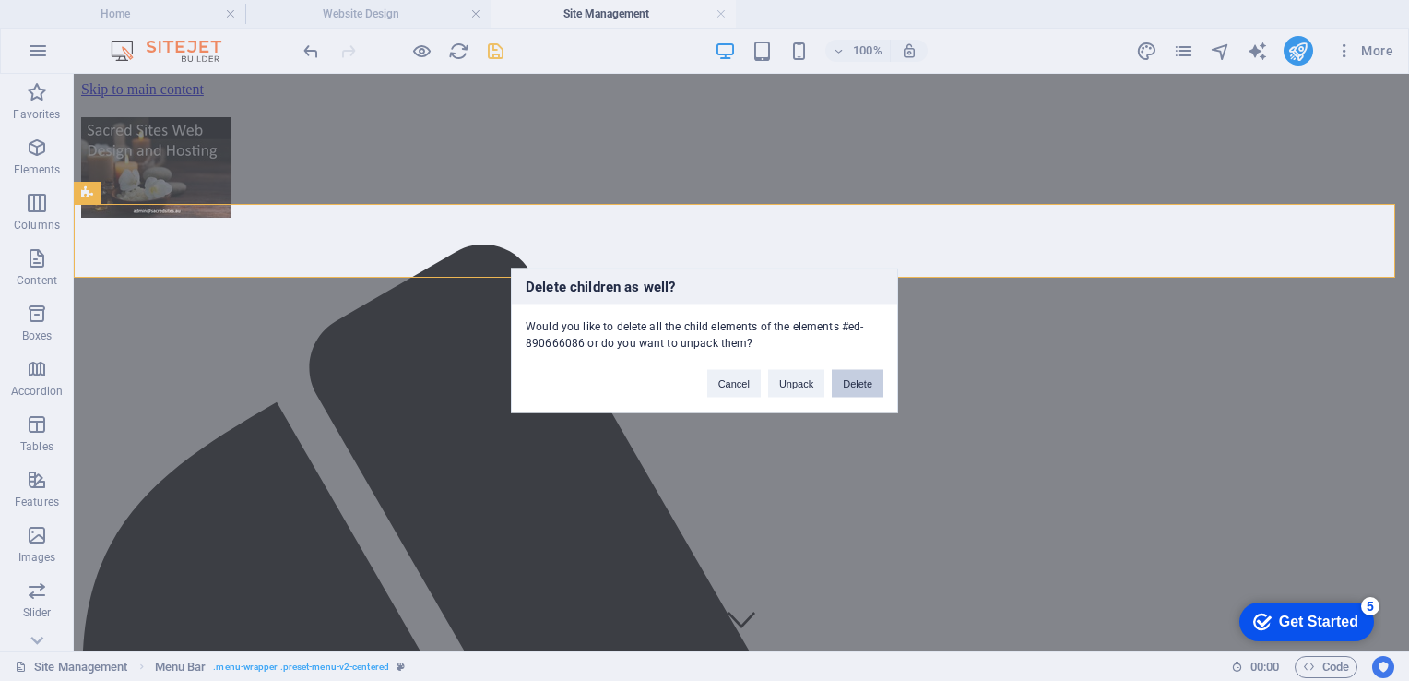
click at [856, 382] on button "Delete" at bounding box center [858, 384] width 52 height 28
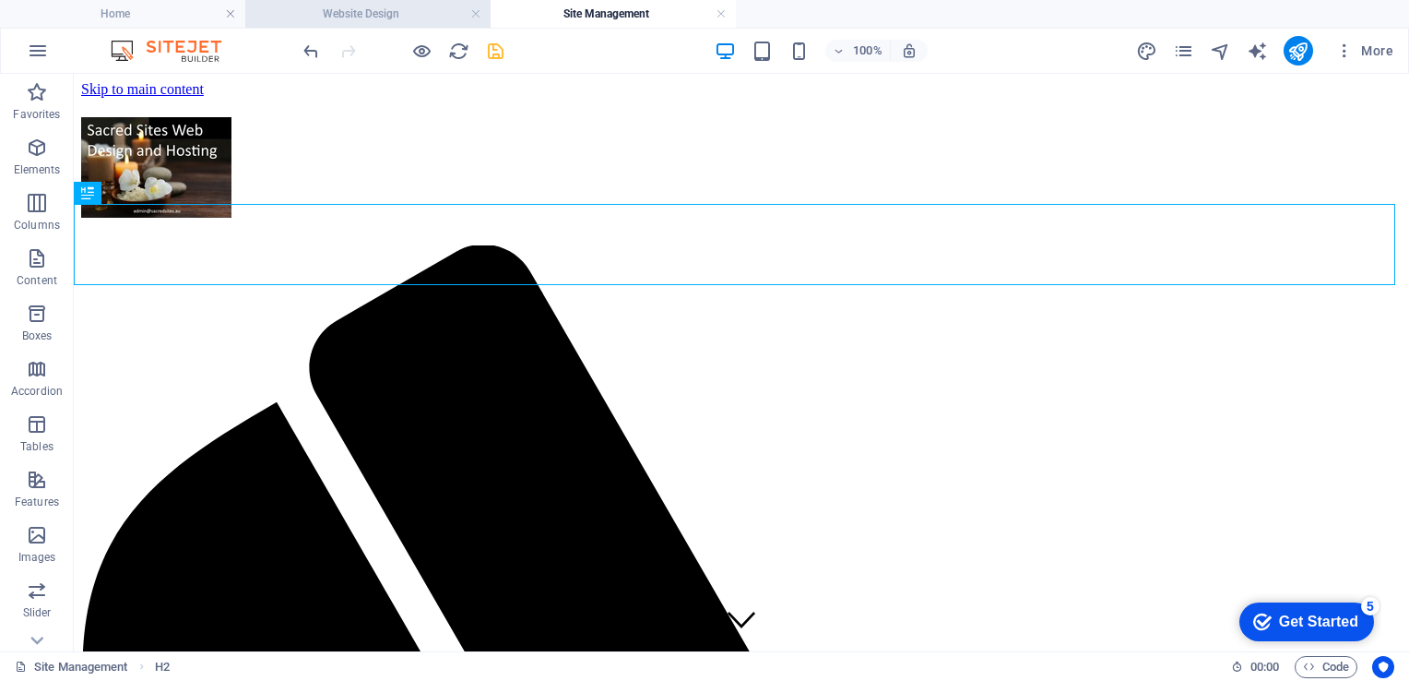
click at [376, 11] on h4 "Website Design" at bounding box center [367, 14] width 245 height 20
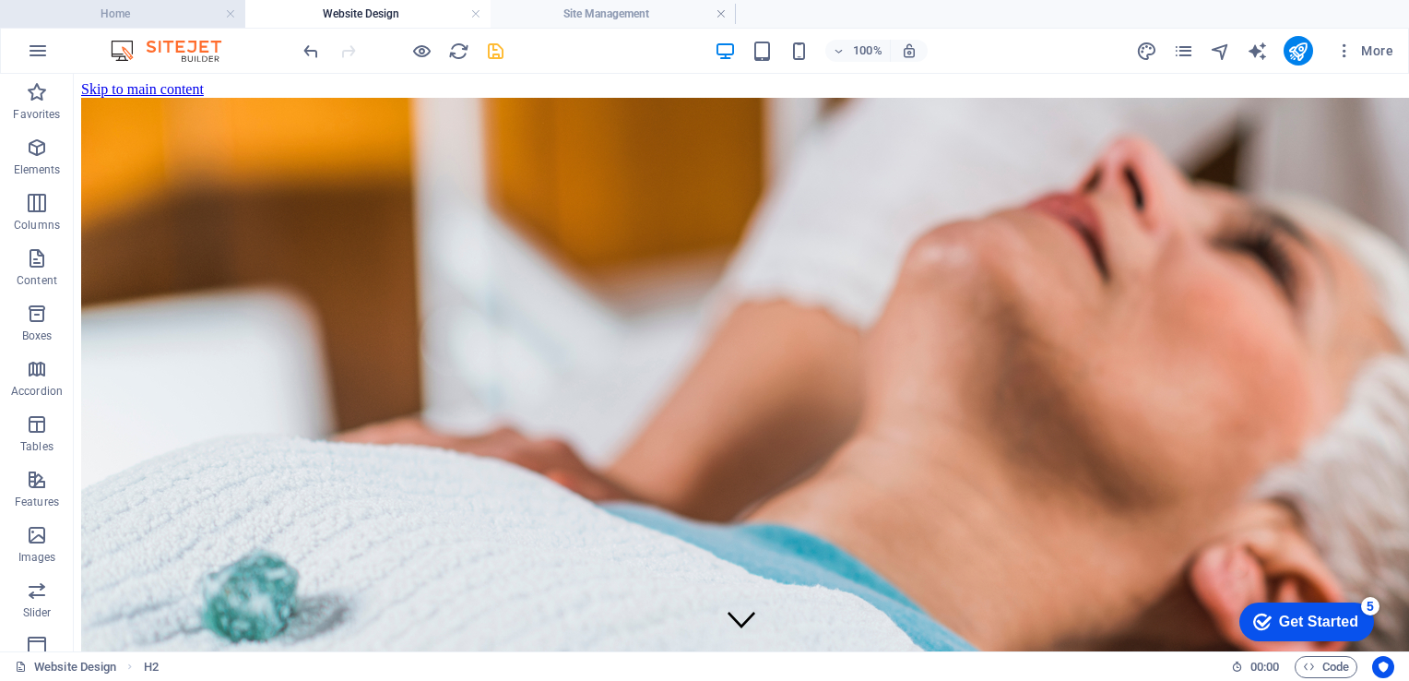
click at [179, 12] on h4 "Home" at bounding box center [122, 14] width 245 height 20
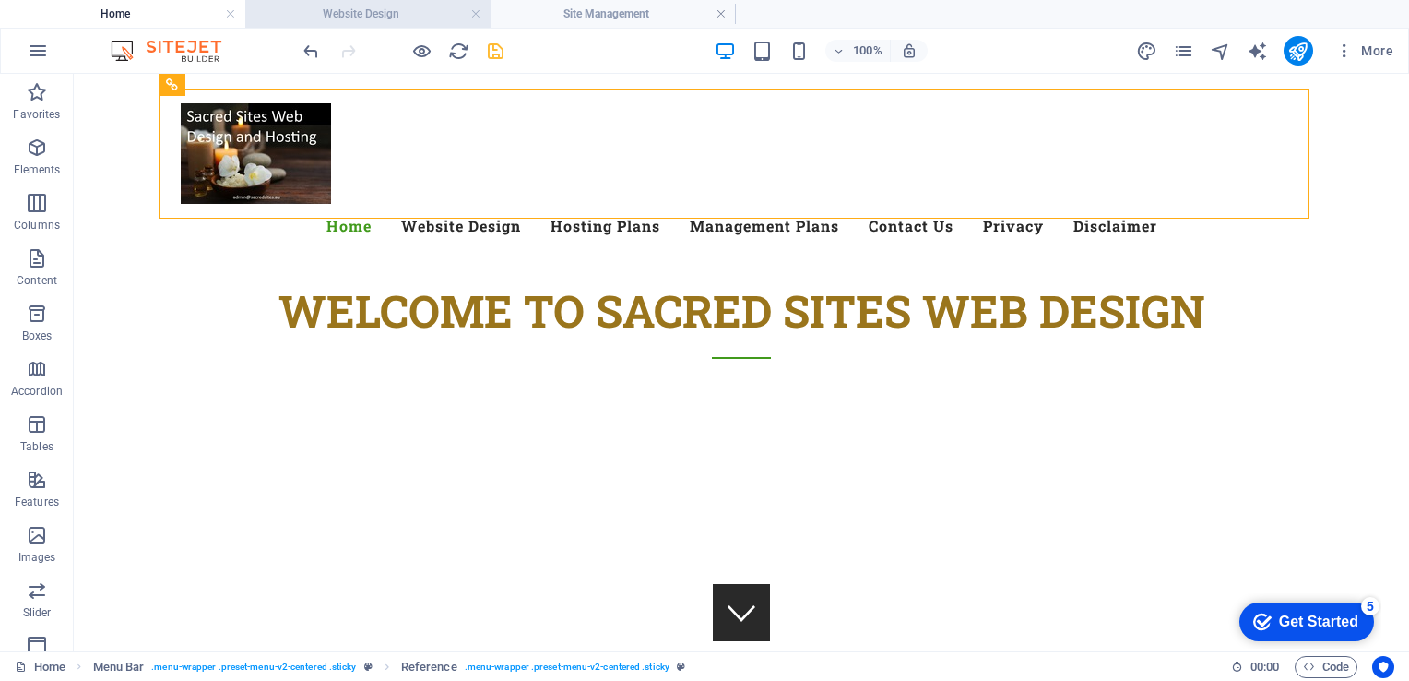
click at [344, 11] on h4 "Website Design" at bounding box center [367, 14] width 245 height 20
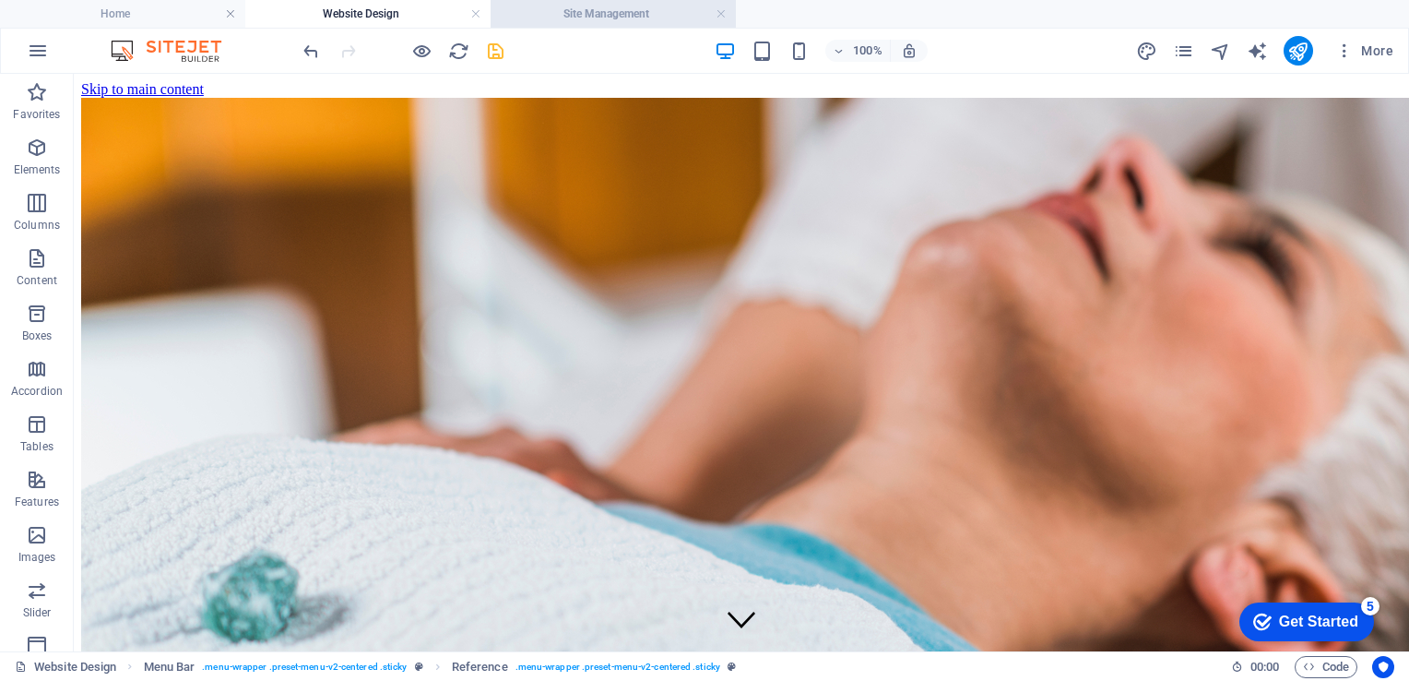
click at [567, 13] on h4 "Site Management" at bounding box center [613, 14] width 245 height 20
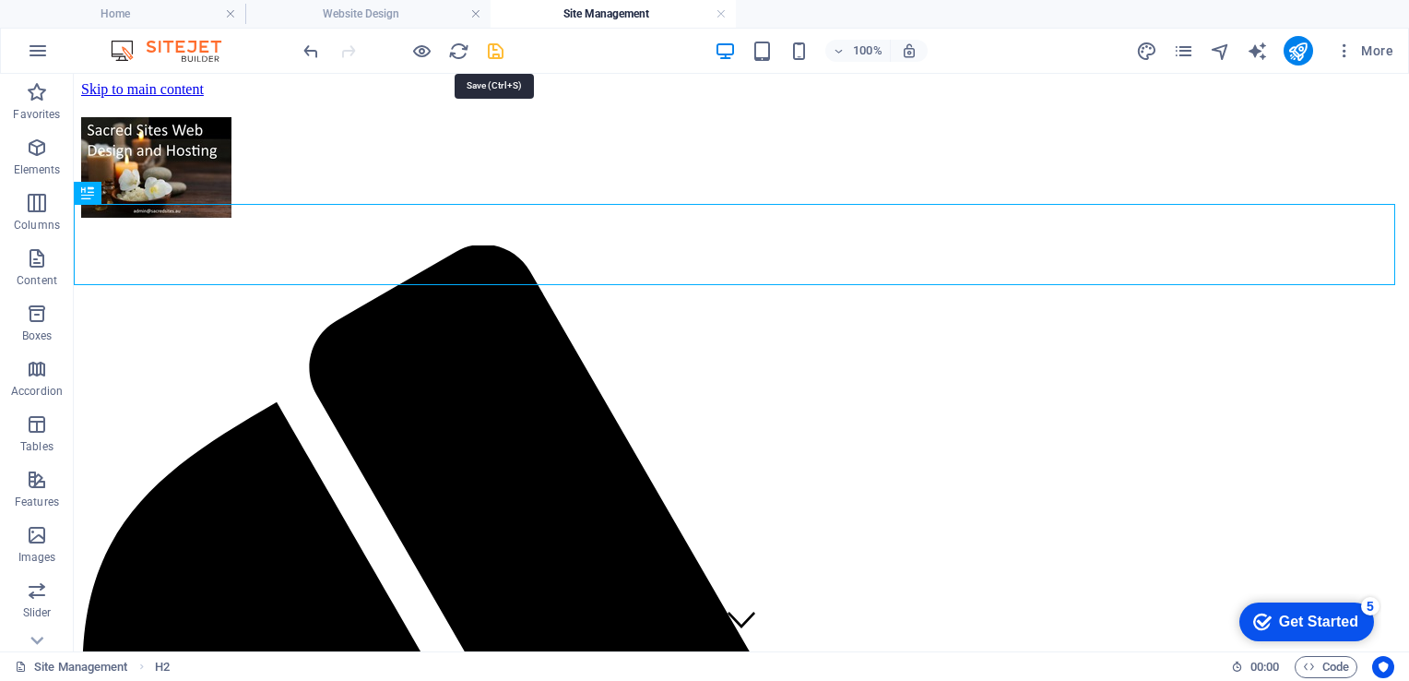
click at [488, 46] on icon "save" at bounding box center [495, 51] width 21 height 21
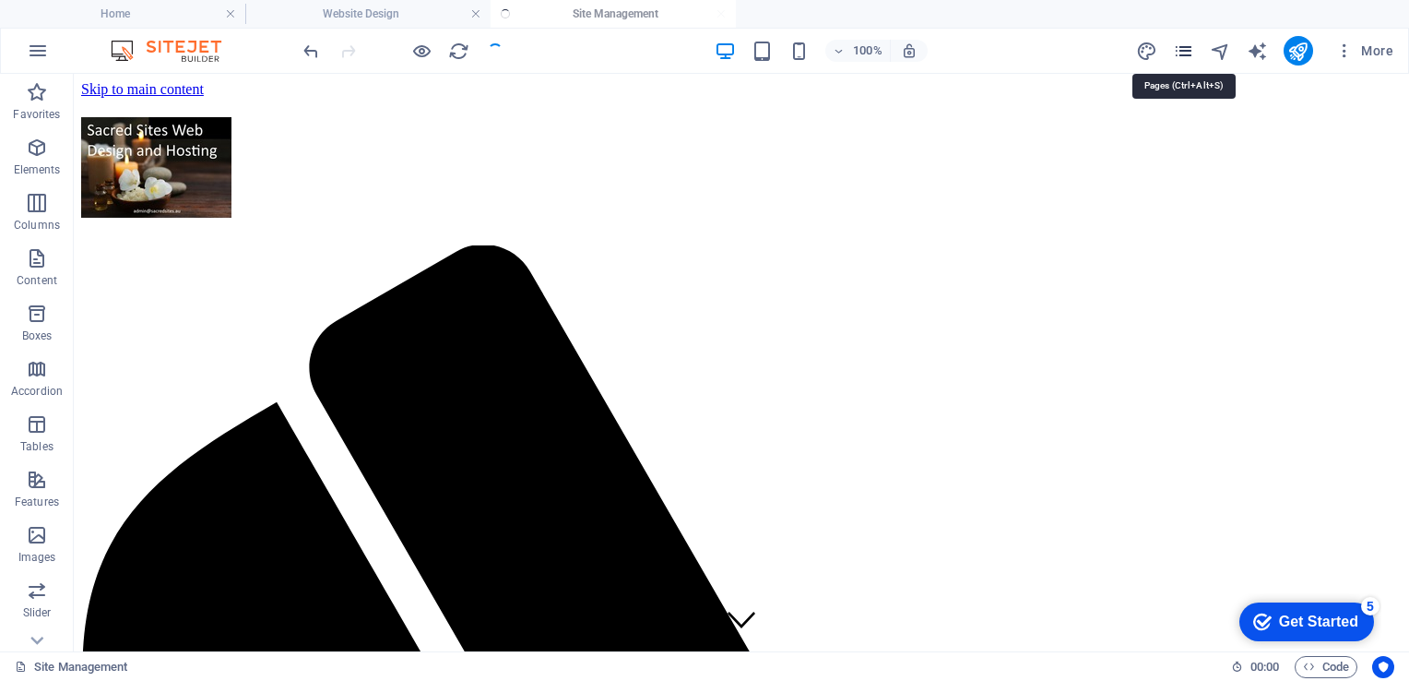
click at [1184, 50] on icon "pages" at bounding box center [1183, 51] width 21 height 21
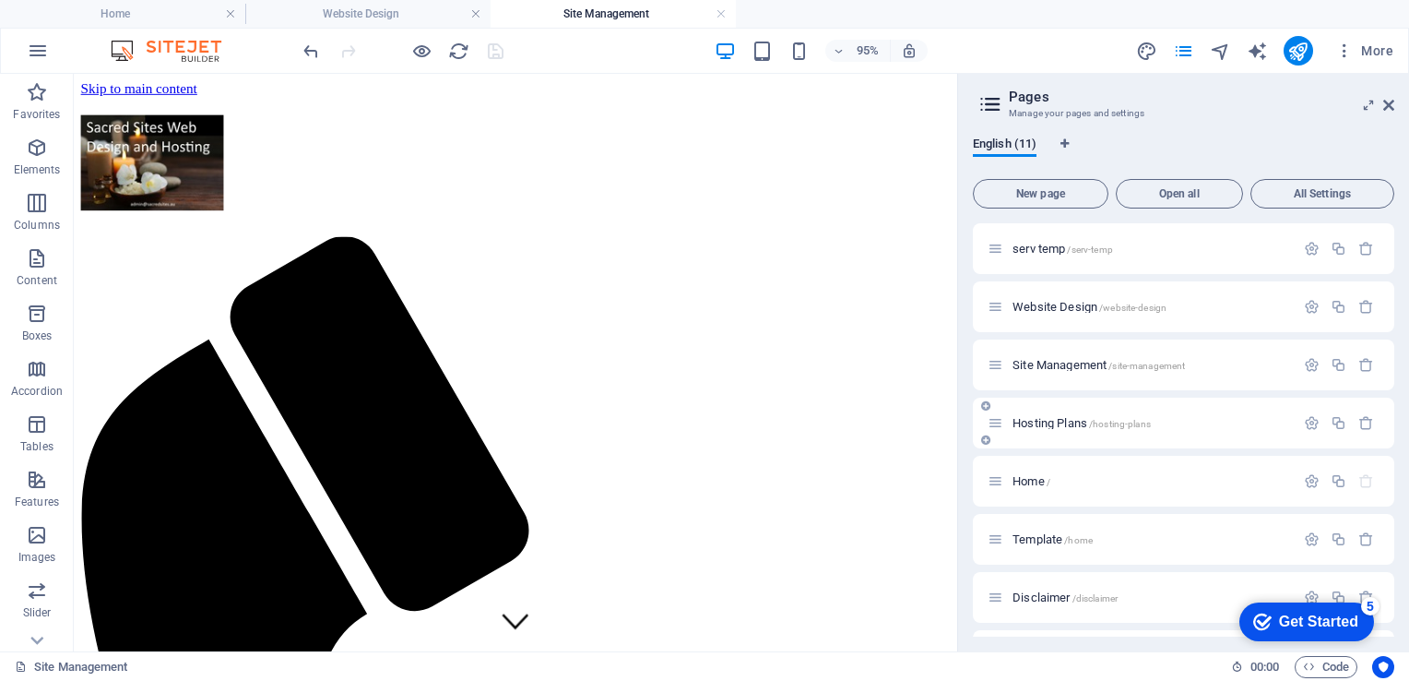
click at [1033, 422] on span "Hosting Plans /hosting-plans" at bounding box center [1082, 423] width 138 height 14
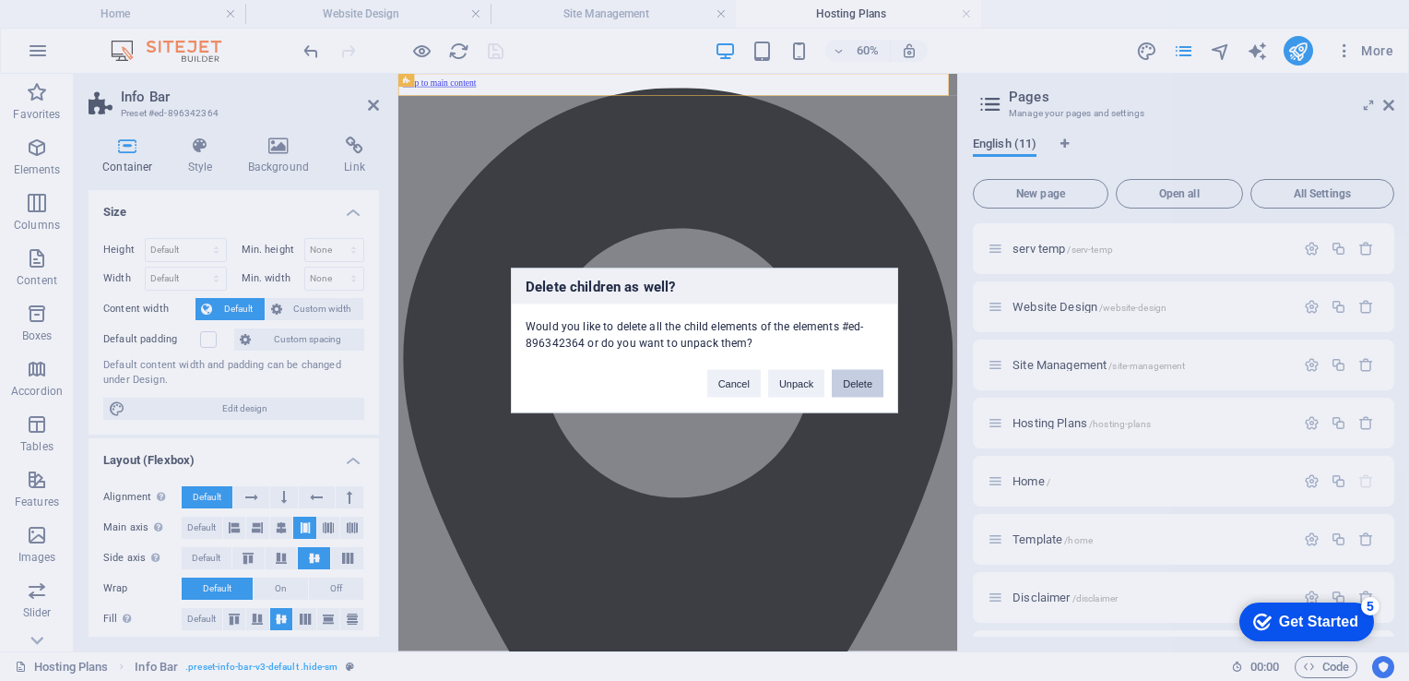
click at [860, 385] on button "Delete" at bounding box center [858, 384] width 52 height 28
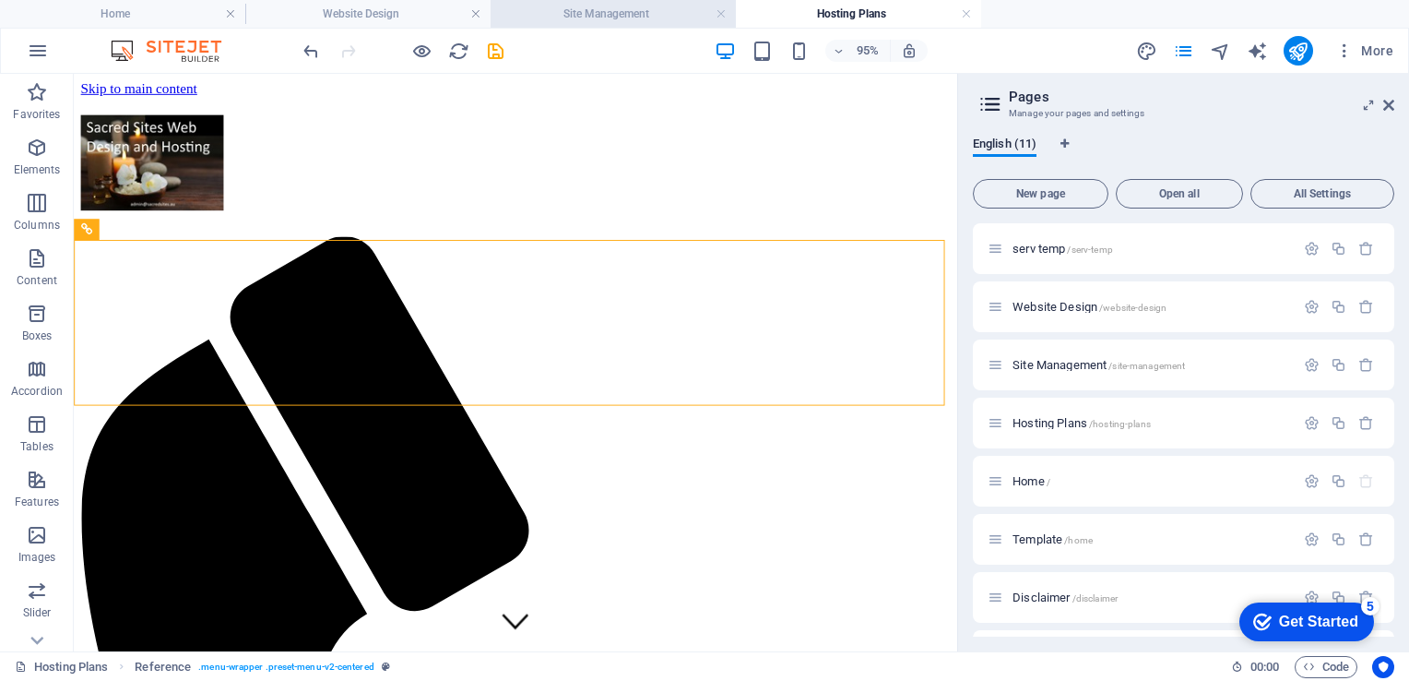
click at [621, 18] on h4 "Site Management" at bounding box center [613, 14] width 245 height 20
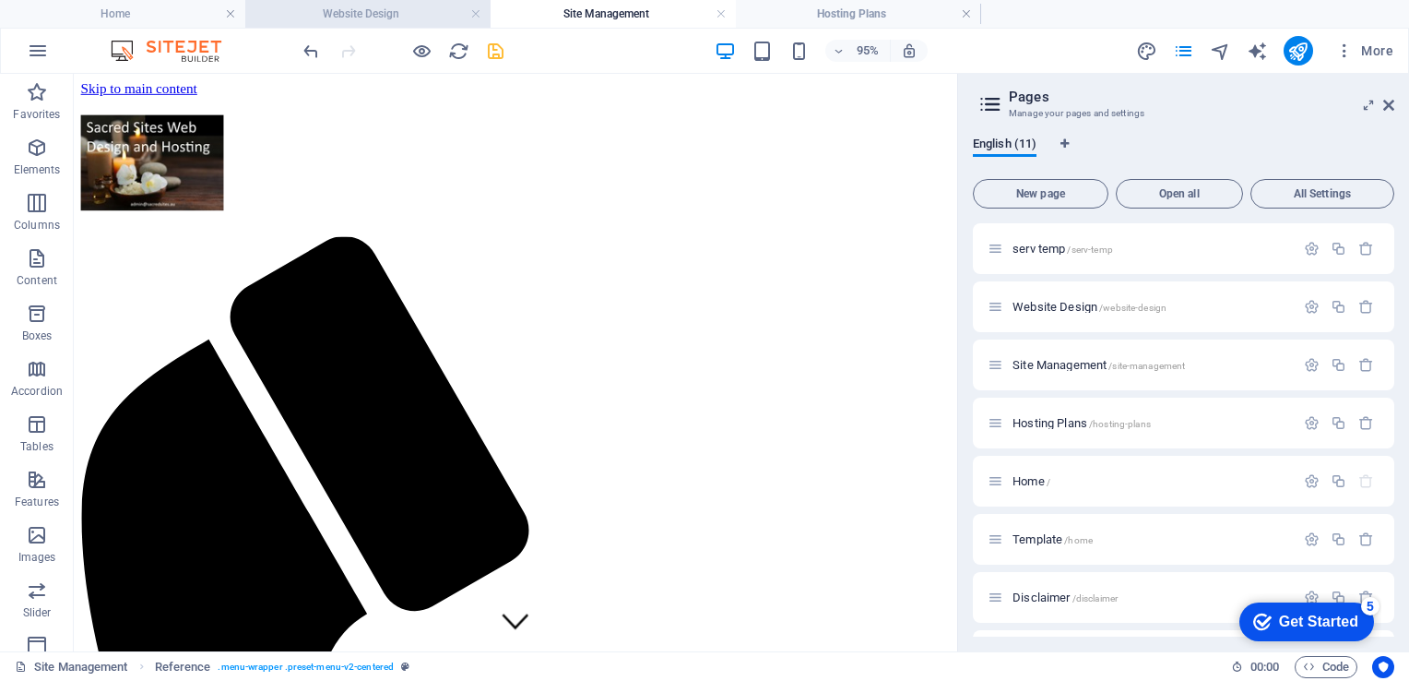
click at [336, 14] on h4 "Website Design" at bounding box center [367, 14] width 245 height 20
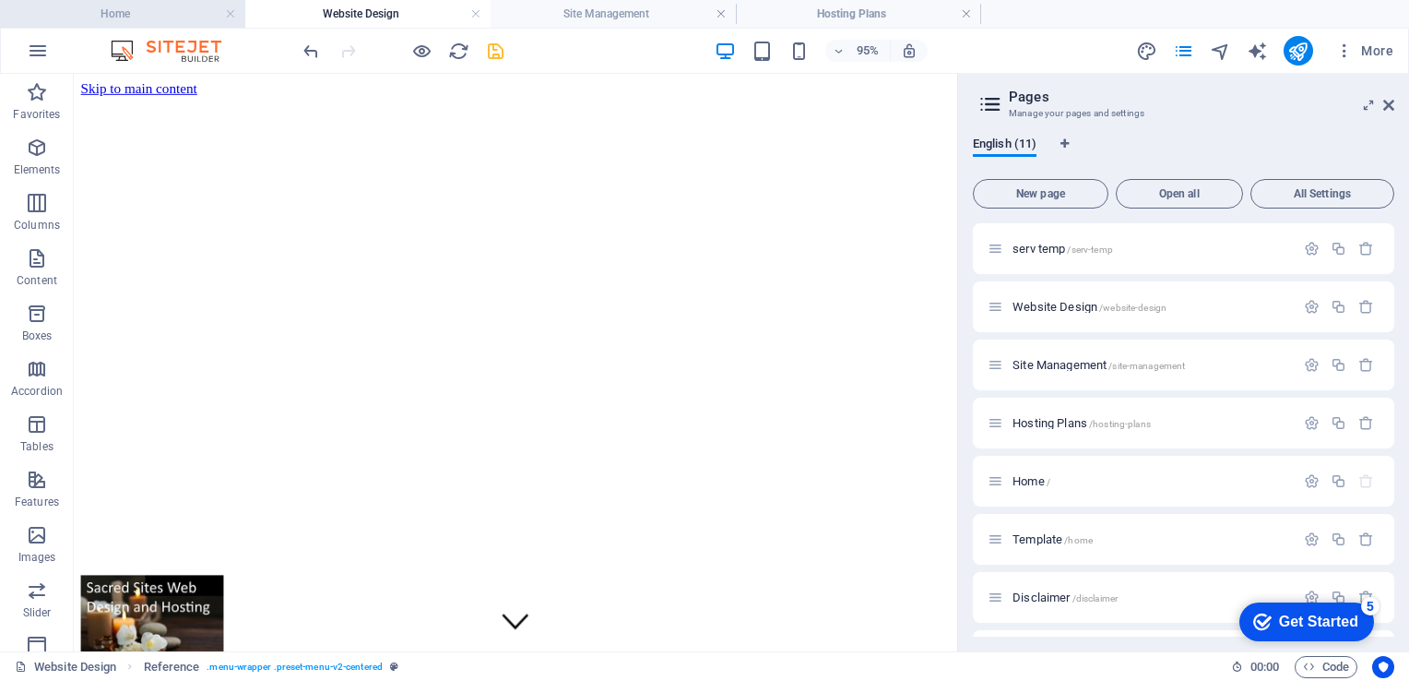
click at [127, 17] on h4 "Home" at bounding box center [122, 14] width 245 height 20
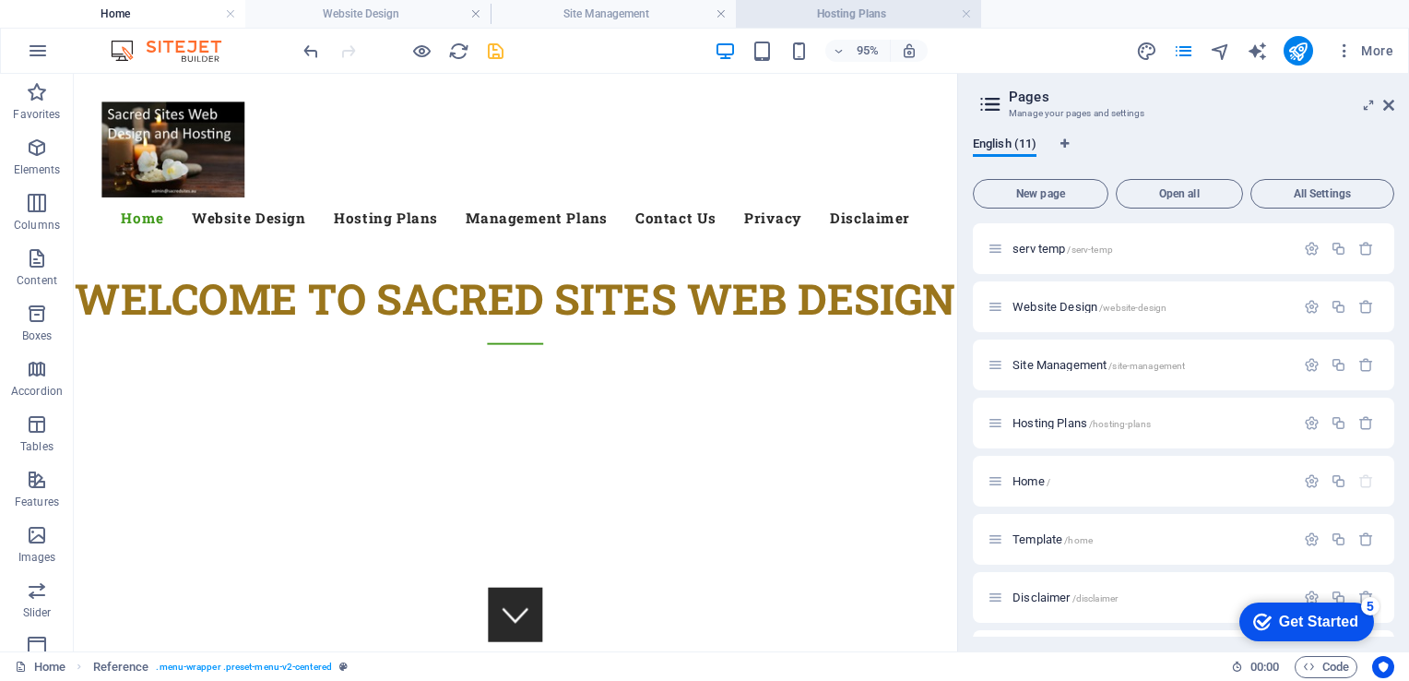
click at [824, 13] on h4 "Hosting Plans" at bounding box center [858, 14] width 245 height 20
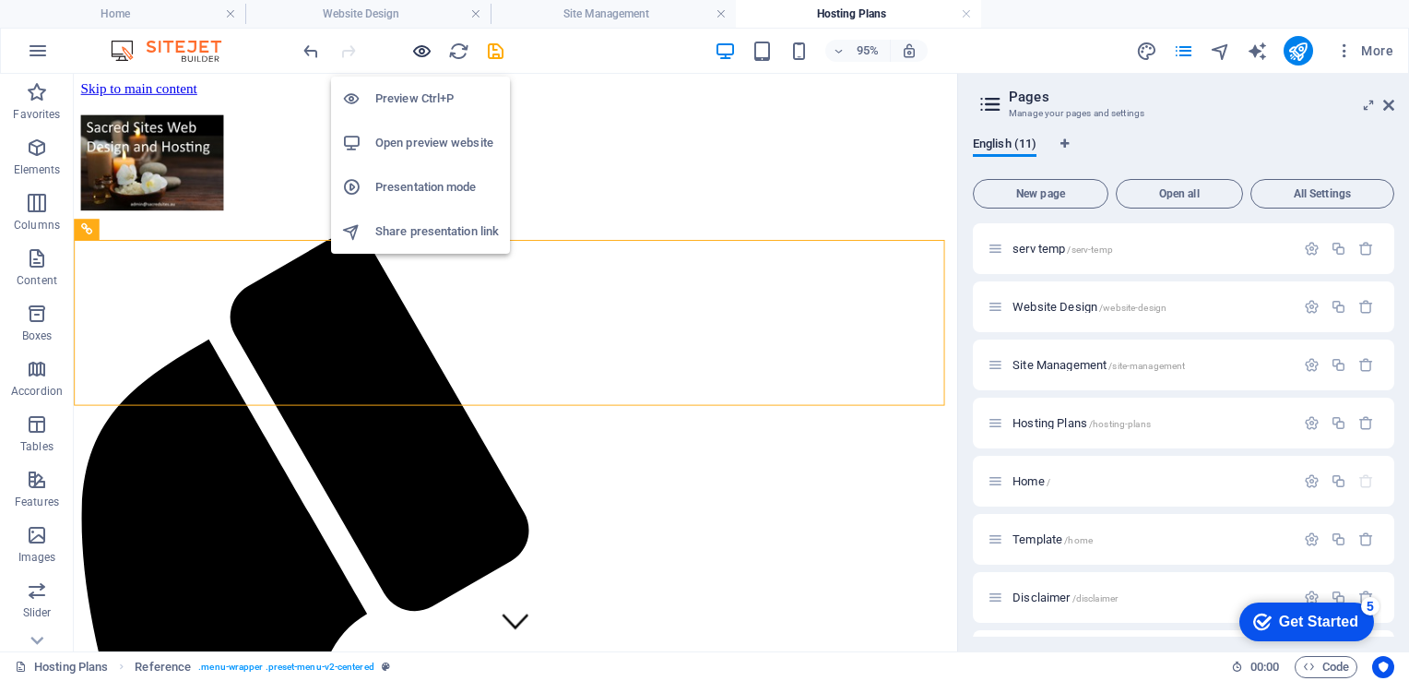
click at [422, 50] on icon "button" at bounding box center [421, 51] width 21 height 21
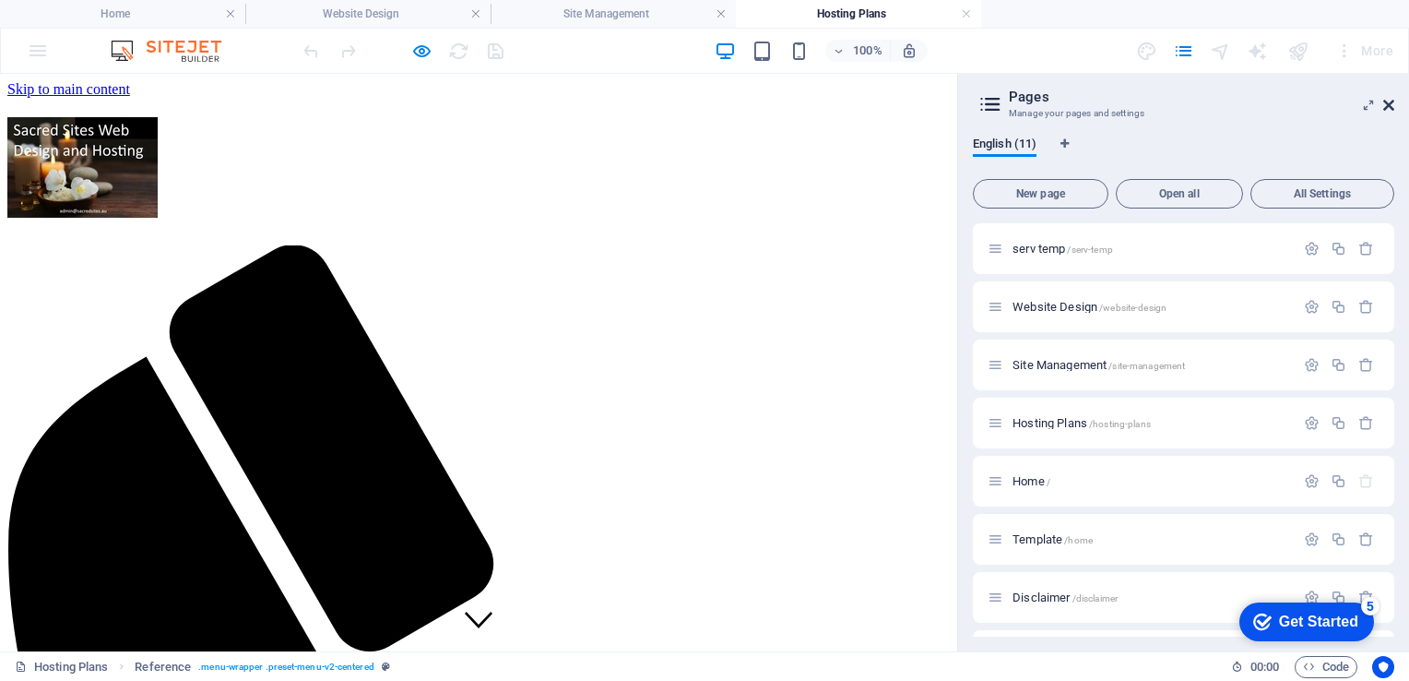
click at [1383, 101] on icon at bounding box center [1388, 105] width 11 height 15
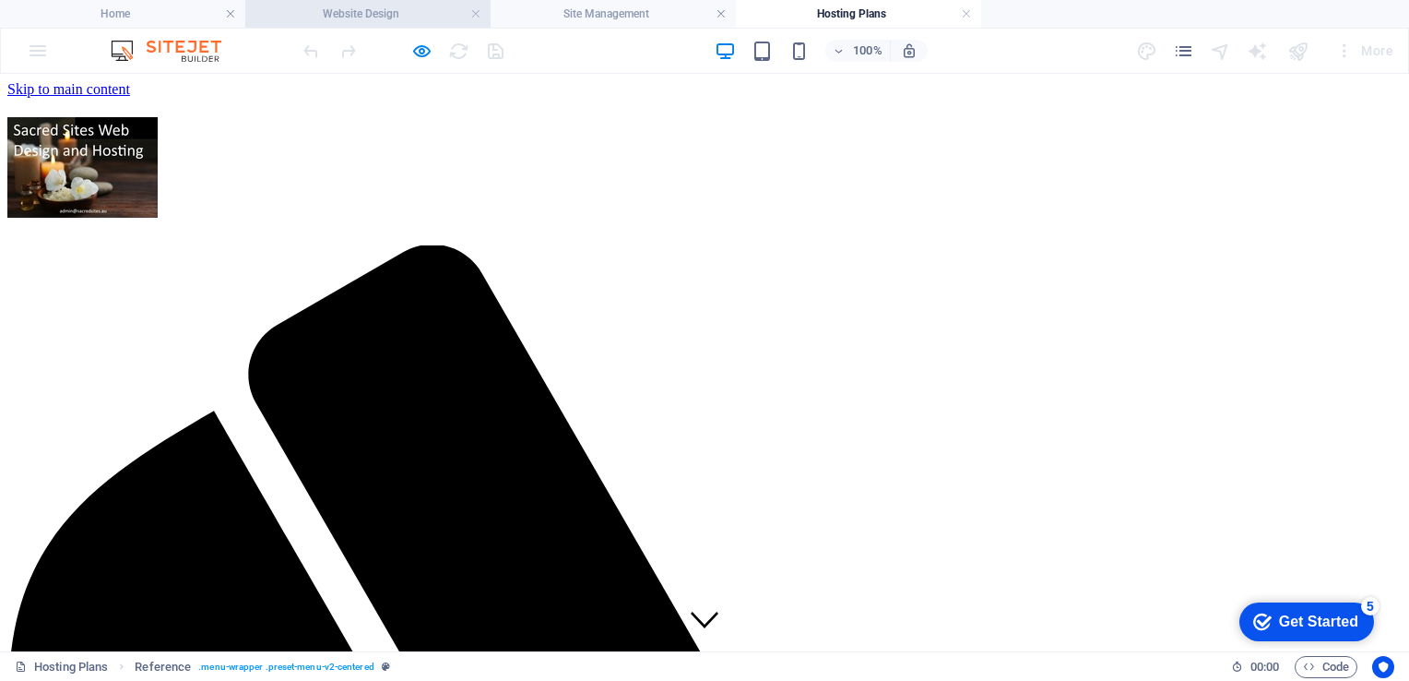
click at [380, 2] on li "Website Design" at bounding box center [367, 14] width 245 height 28
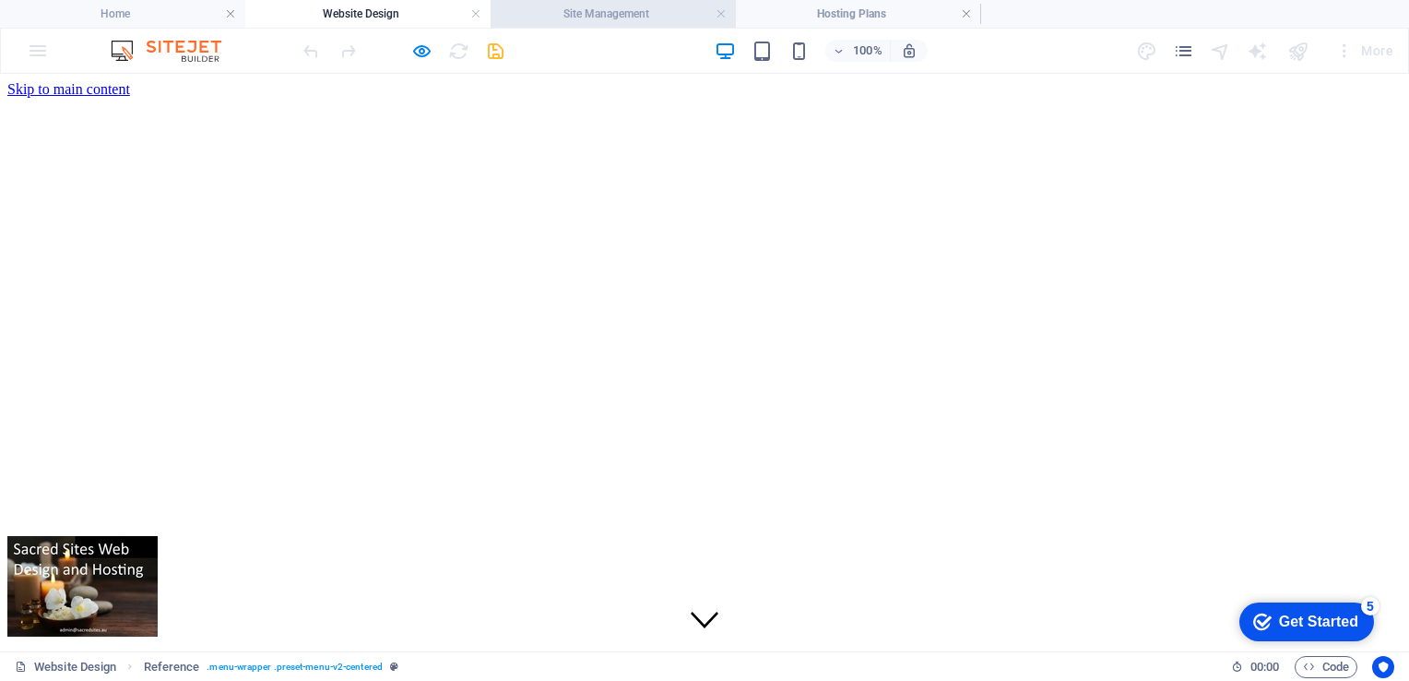
click at [605, 7] on h4 "Site Management" at bounding box center [613, 14] width 245 height 20
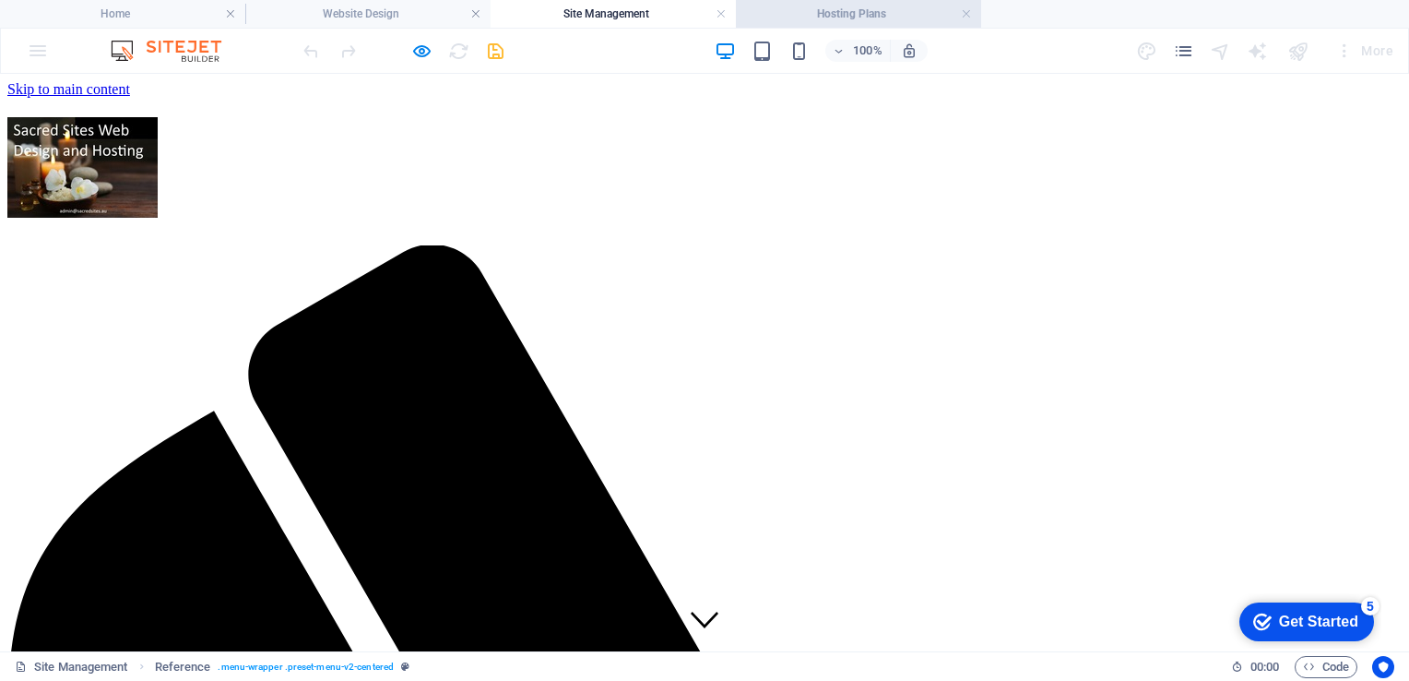
click at [839, 7] on h4 "Hosting Plans" at bounding box center [858, 14] width 245 height 20
click at [158, 184] on img at bounding box center [82, 167] width 150 height 101
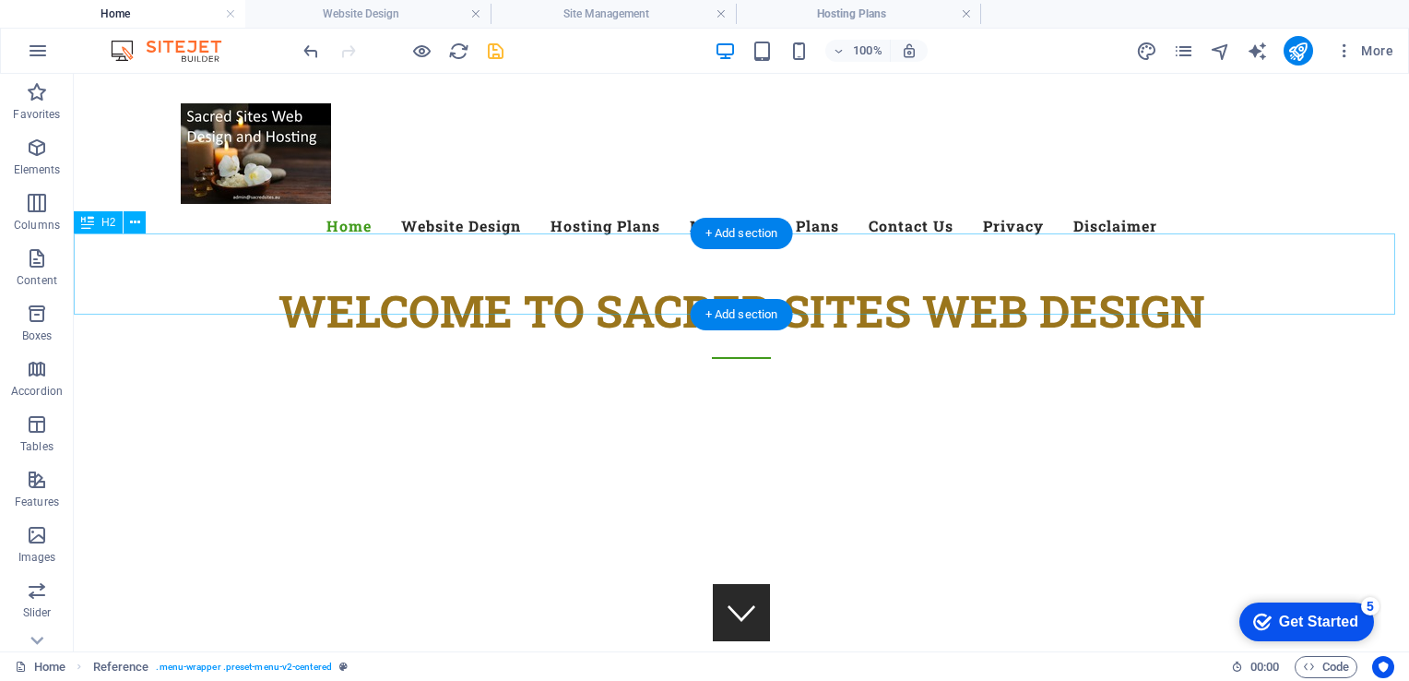
drag, startPoint x: 871, startPoint y: 189, endPoint x: 904, endPoint y: 284, distance: 100.6
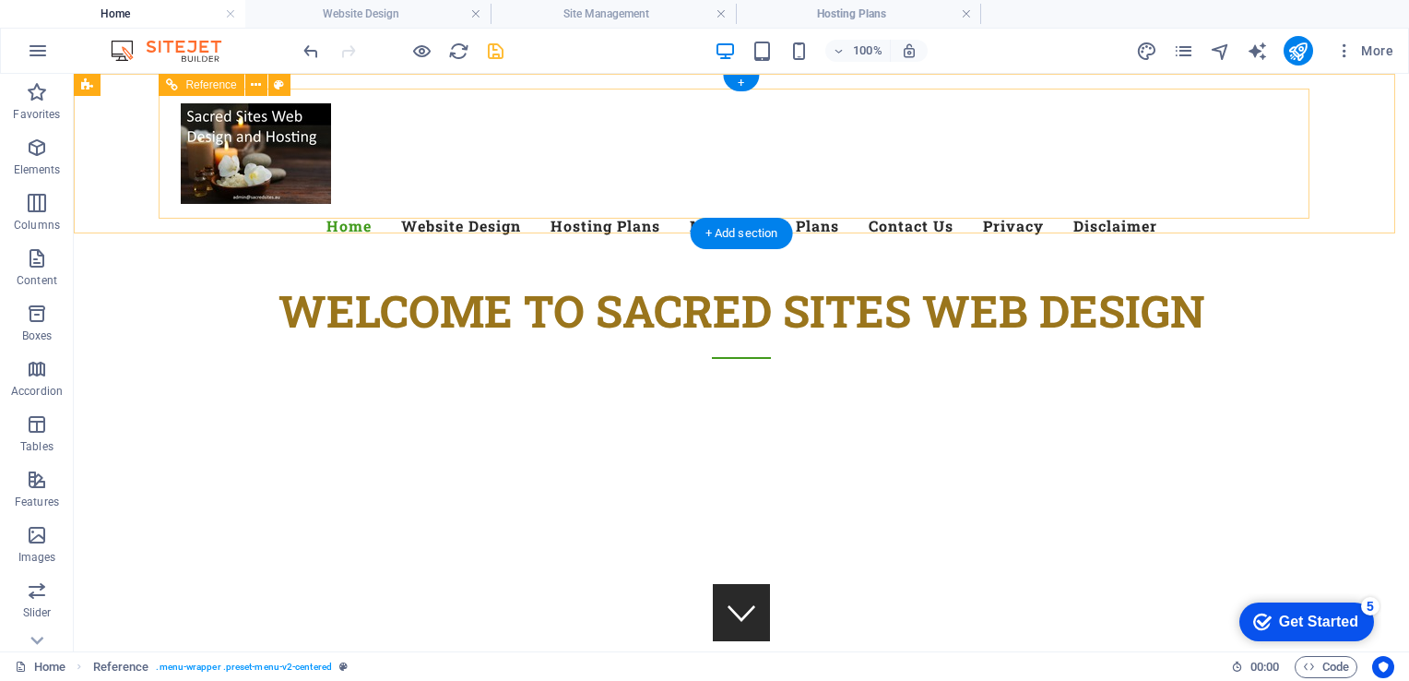
click at [229, 167] on div at bounding box center [741, 153] width 1121 height 101
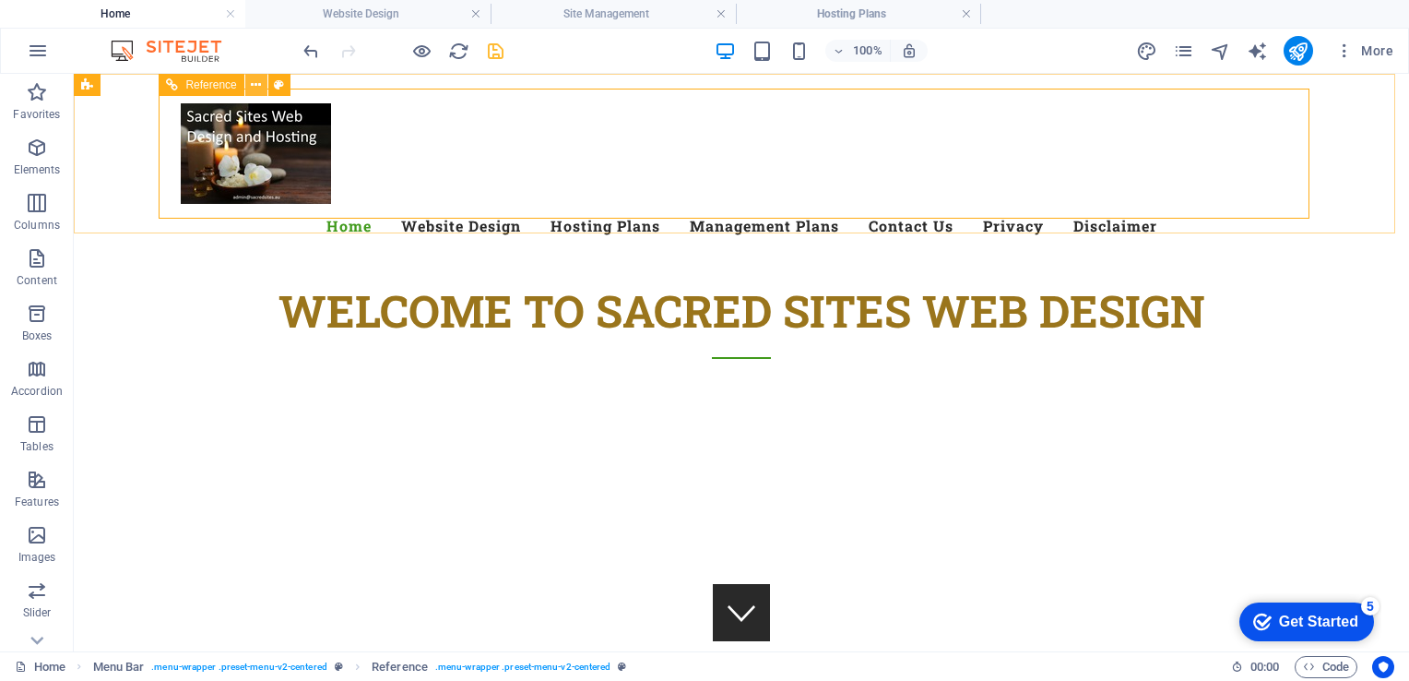
click at [254, 76] on icon at bounding box center [256, 85] width 10 height 19
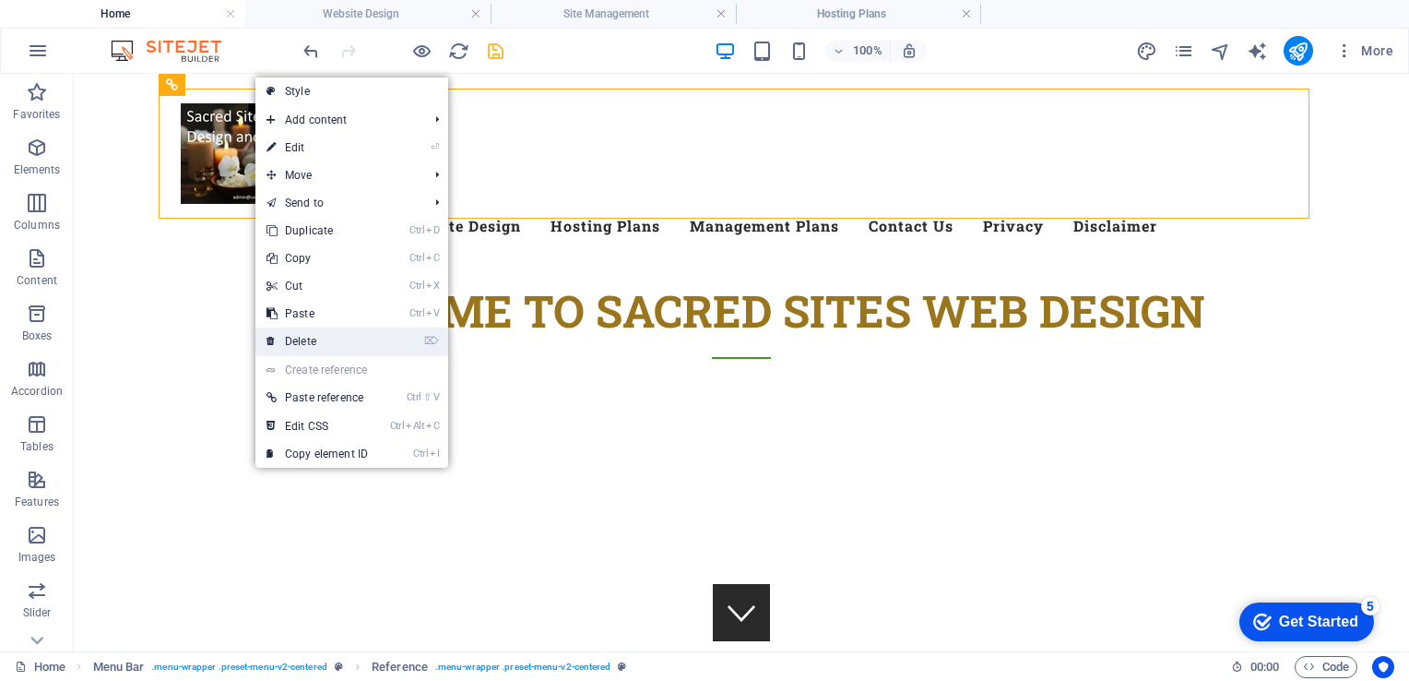
click at [324, 342] on link "⌦ Delete" at bounding box center [317, 341] width 124 height 28
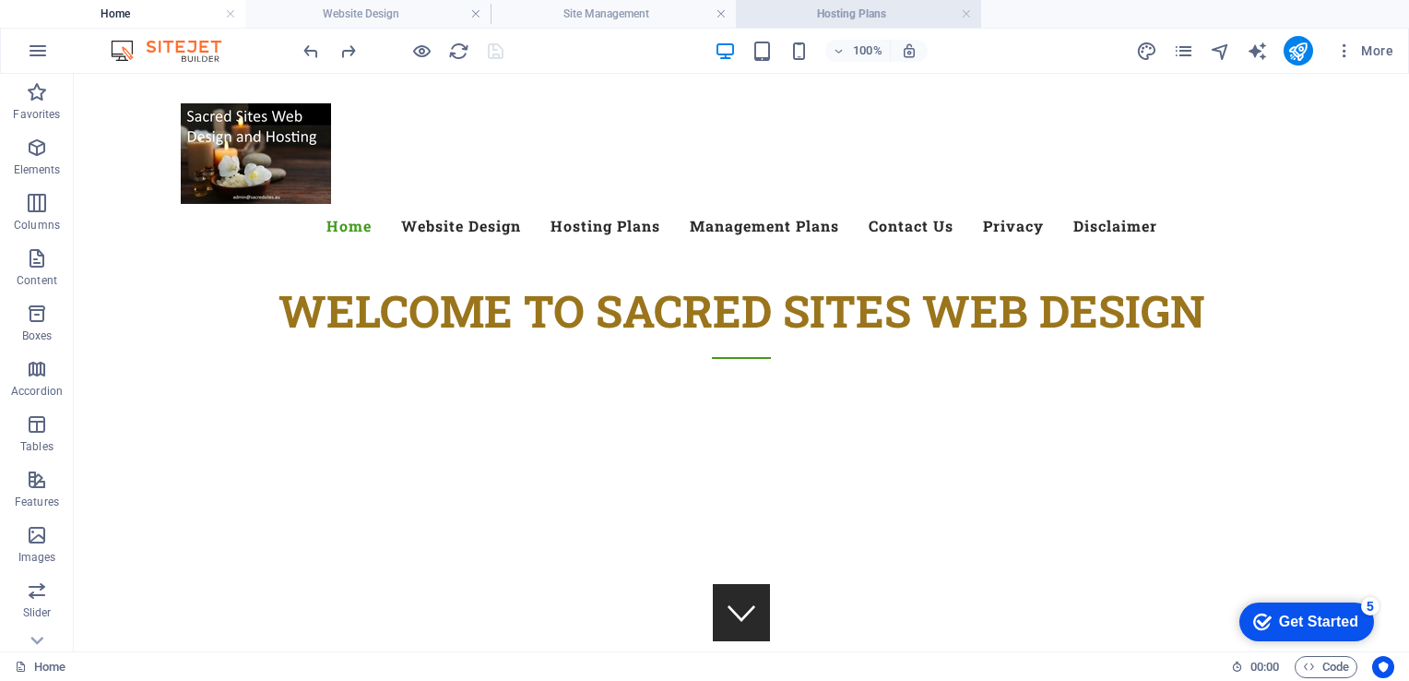
click at [840, 10] on h4 "Hosting Plans" at bounding box center [858, 14] width 245 height 20
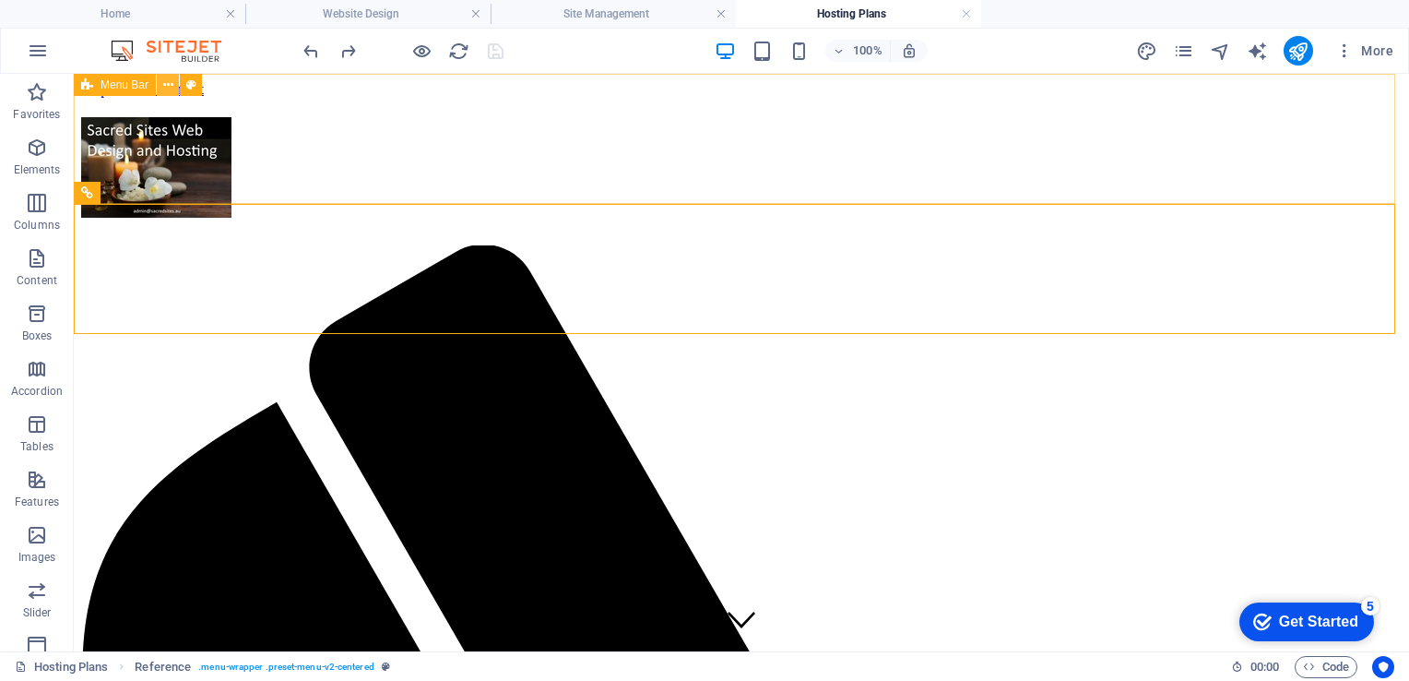
click at [170, 83] on icon at bounding box center [168, 85] width 10 height 19
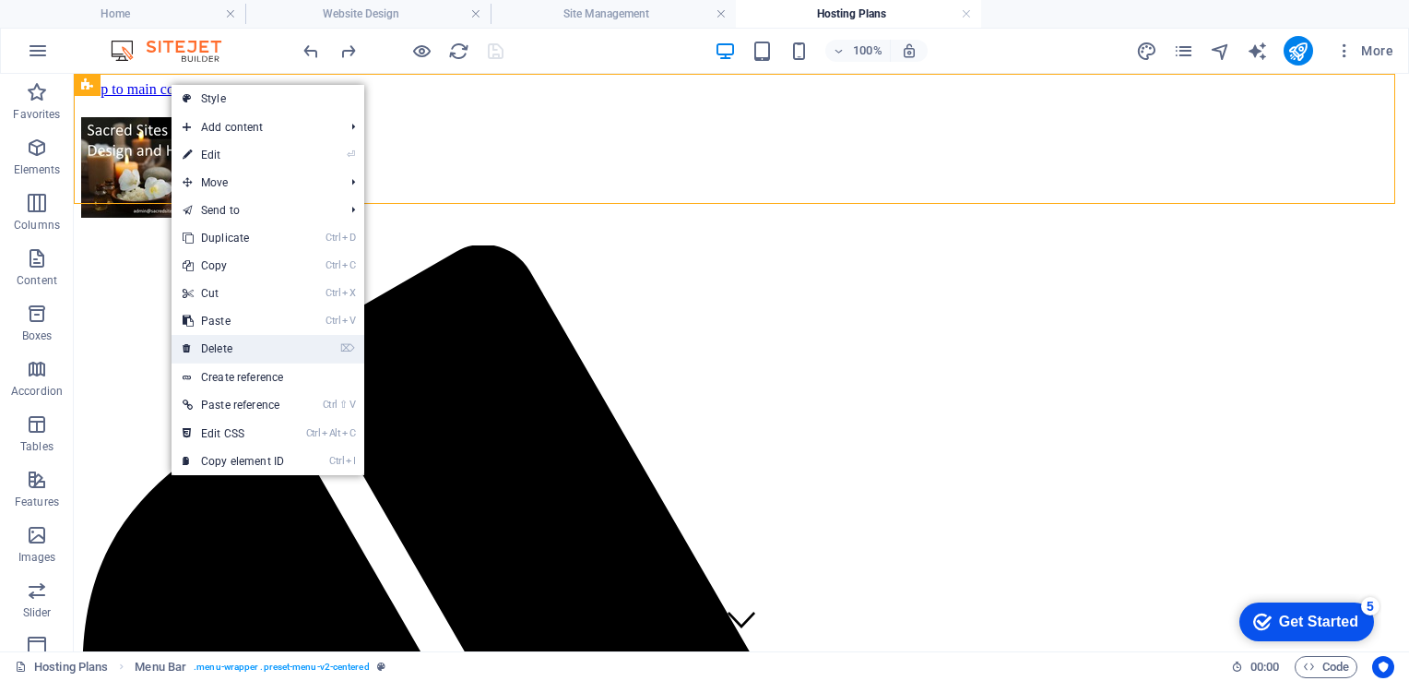
click at [216, 348] on link "⌦ Delete" at bounding box center [234, 349] width 124 height 28
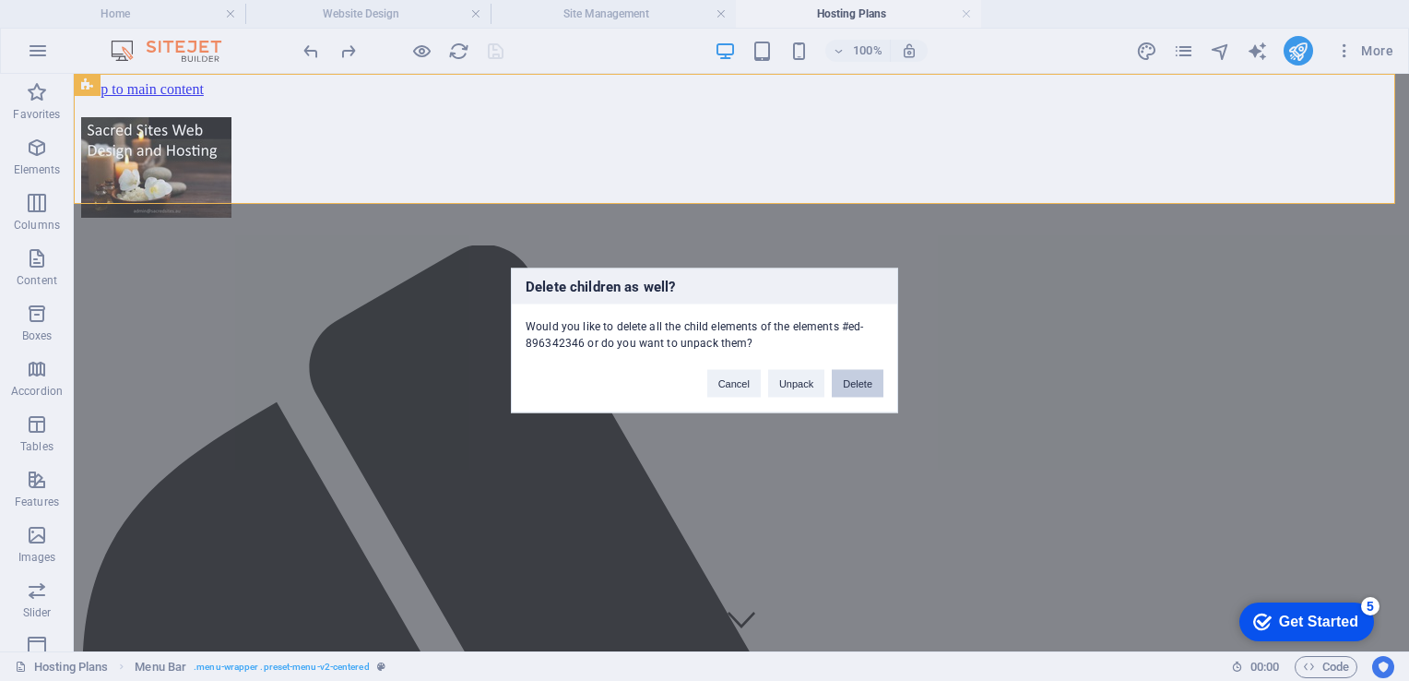
click at [858, 382] on button "Delete" at bounding box center [858, 384] width 52 height 28
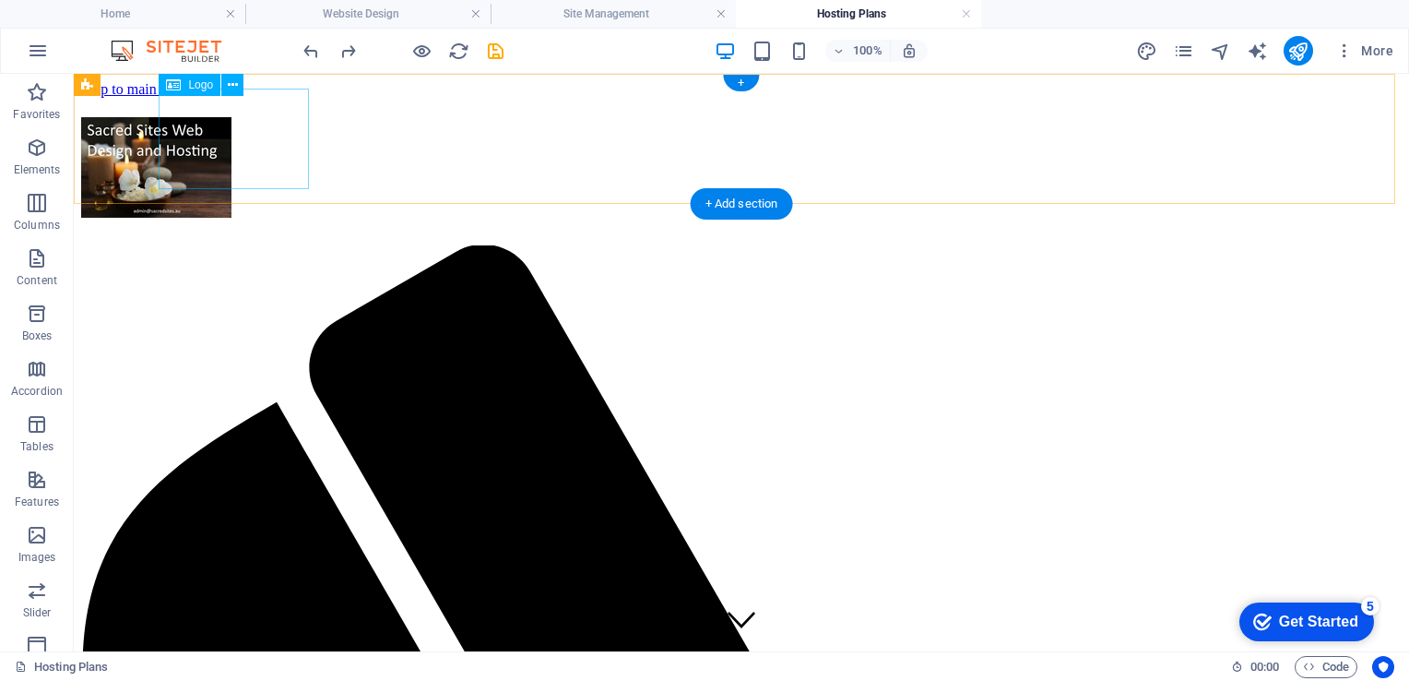
click at [236, 117] on div at bounding box center [741, 171] width 1321 height 108
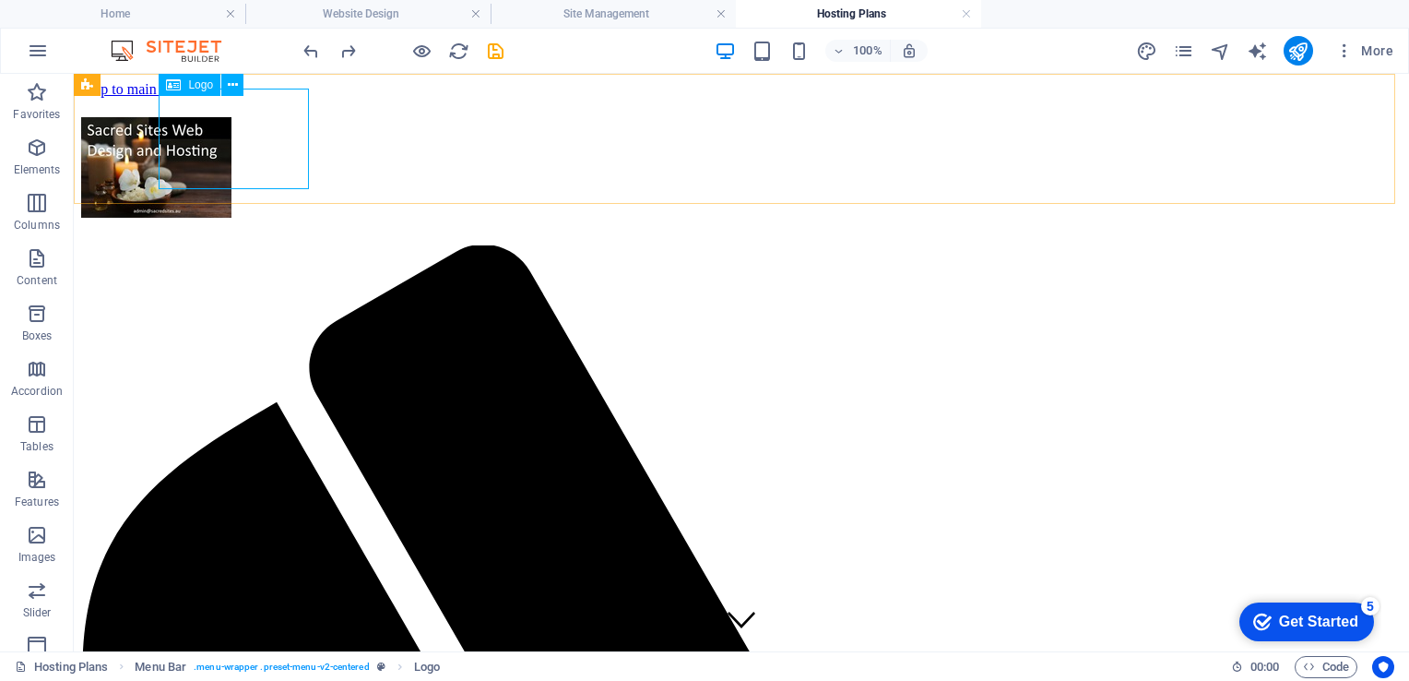
click at [197, 84] on span "Logo" at bounding box center [200, 84] width 25 height 11
click at [228, 85] on icon at bounding box center [233, 85] width 10 height 19
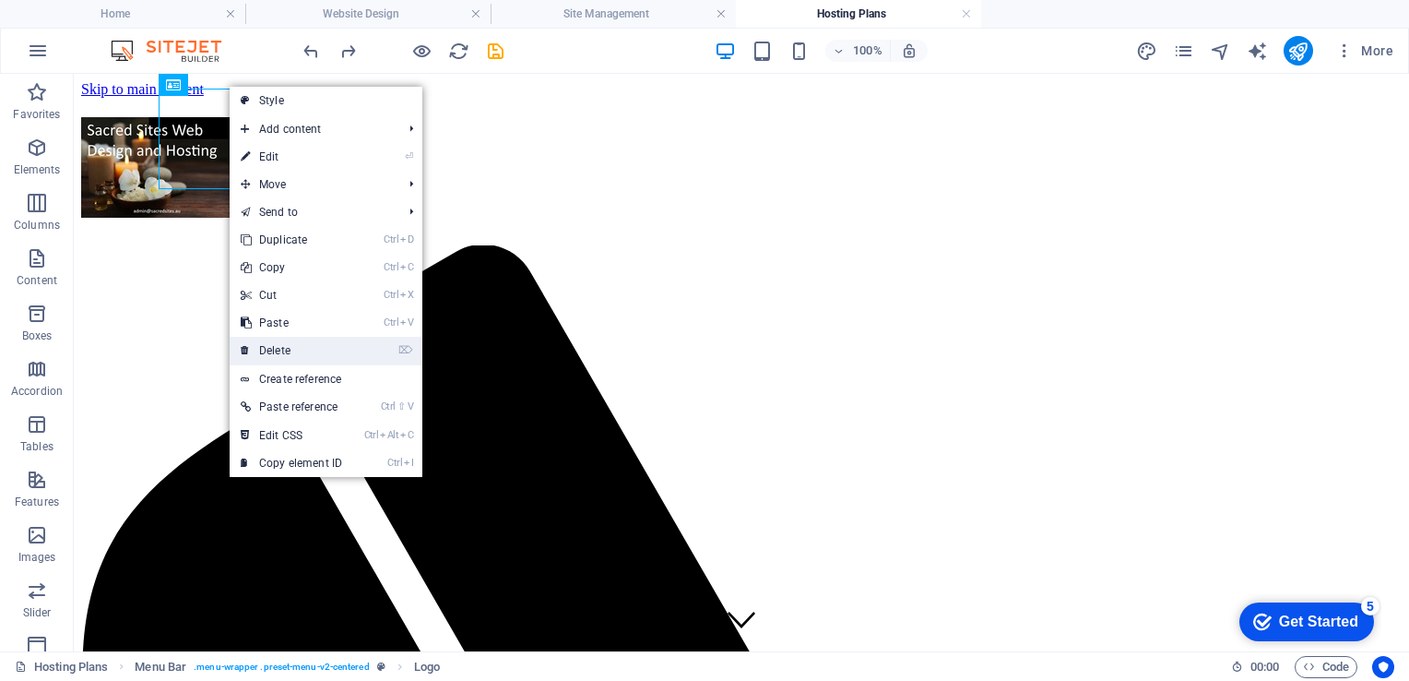
click at [275, 350] on link "⌦ Delete" at bounding box center [292, 351] width 124 height 28
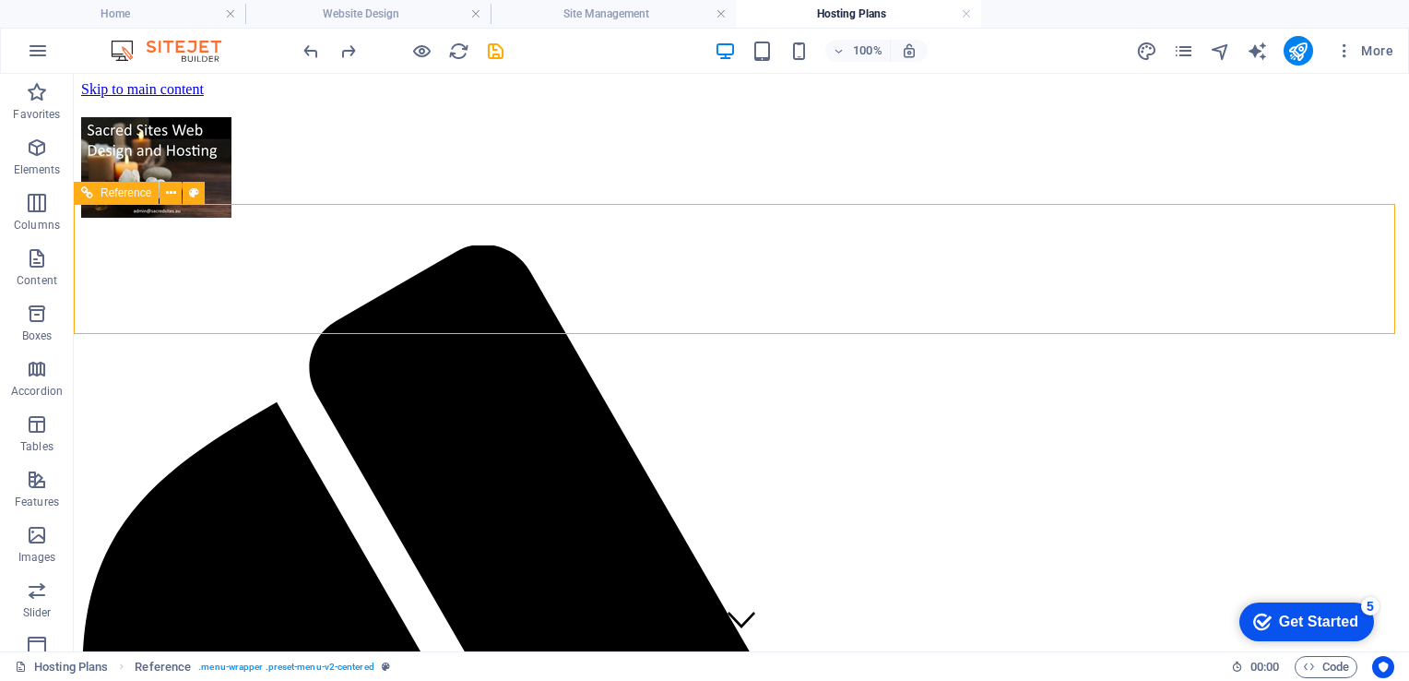
click at [109, 199] on div "Reference" at bounding box center [116, 193] width 85 height 22
click at [172, 194] on icon at bounding box center [171, 193] width 10 height 19
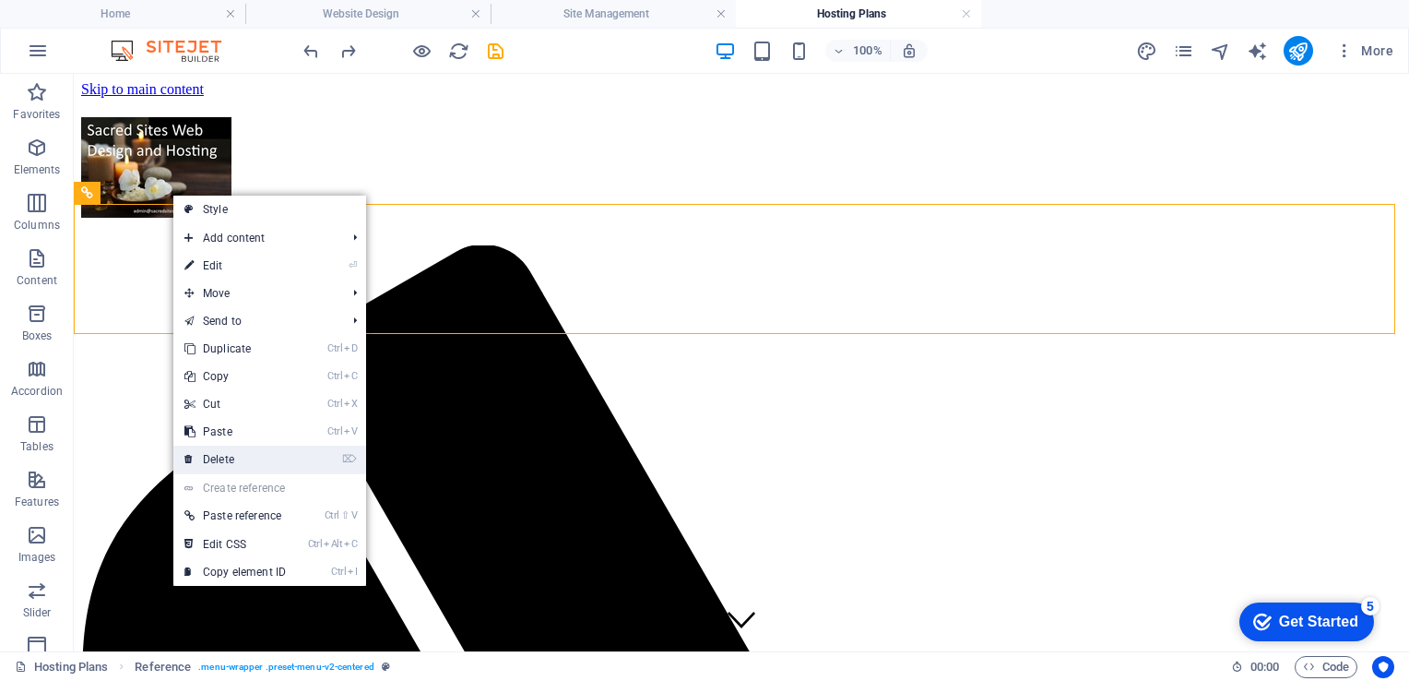
click at [225, 459] on link "⌦ Delete" at bounding box center [235, 459] width 124 height 28
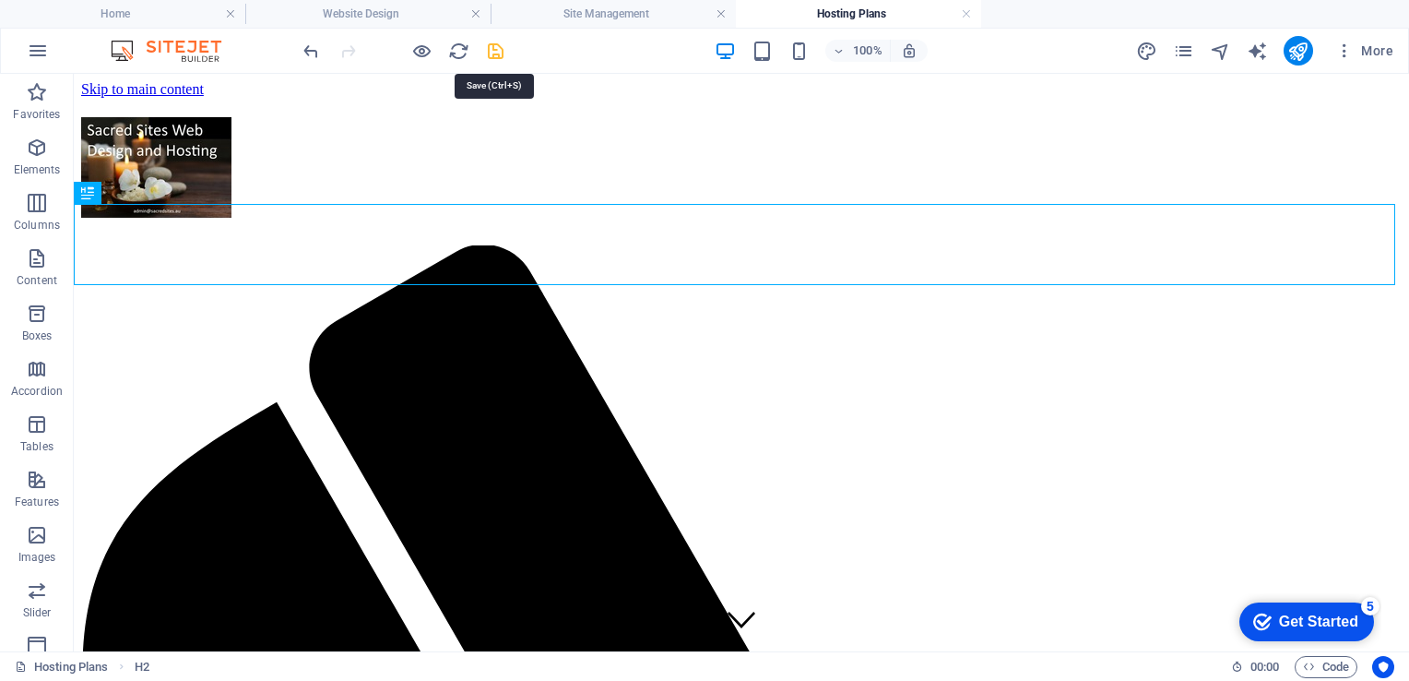
click at [497, 53] on icon "save" at bounding box center [495, 51] width 21 height 21
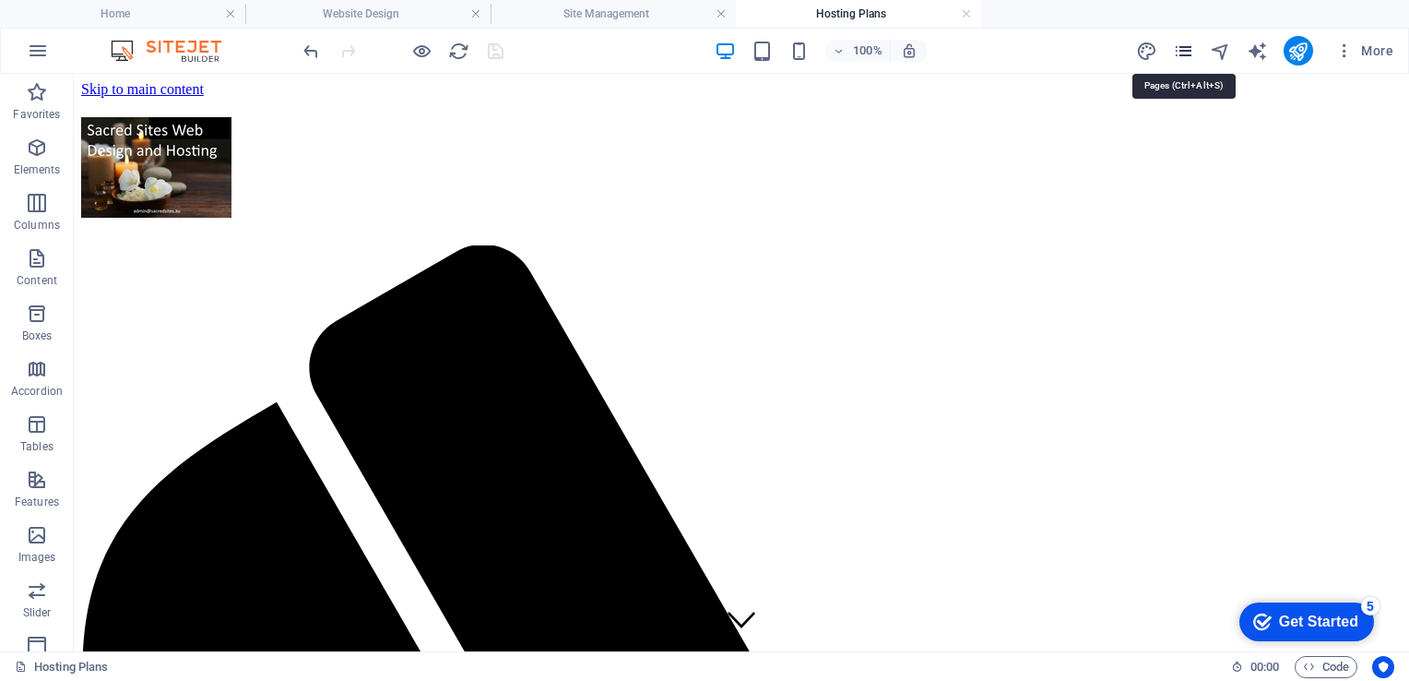
click at [1182, 44] on icon "pages" at bounding box center [1183, 51] width 21 height 21
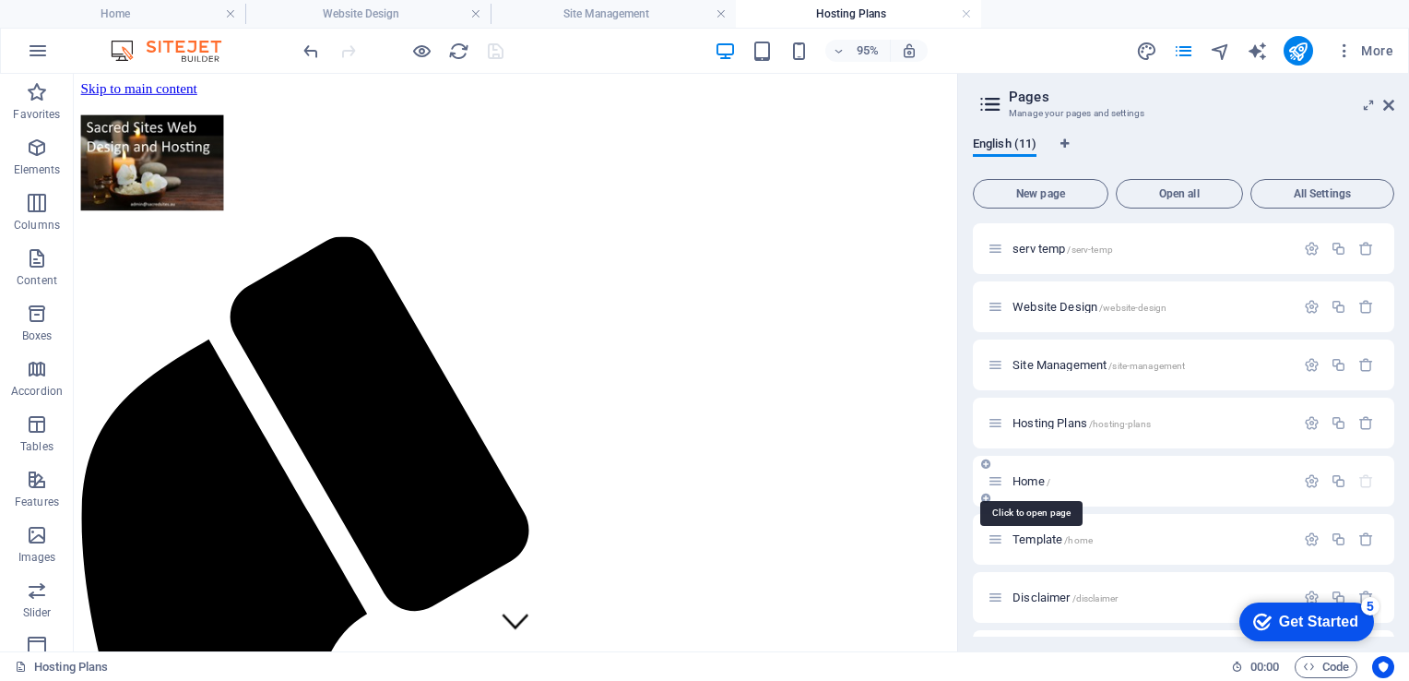
click at [1027, 478] on span "Home /" at bounding box center [1032, 481] width 38 height 14
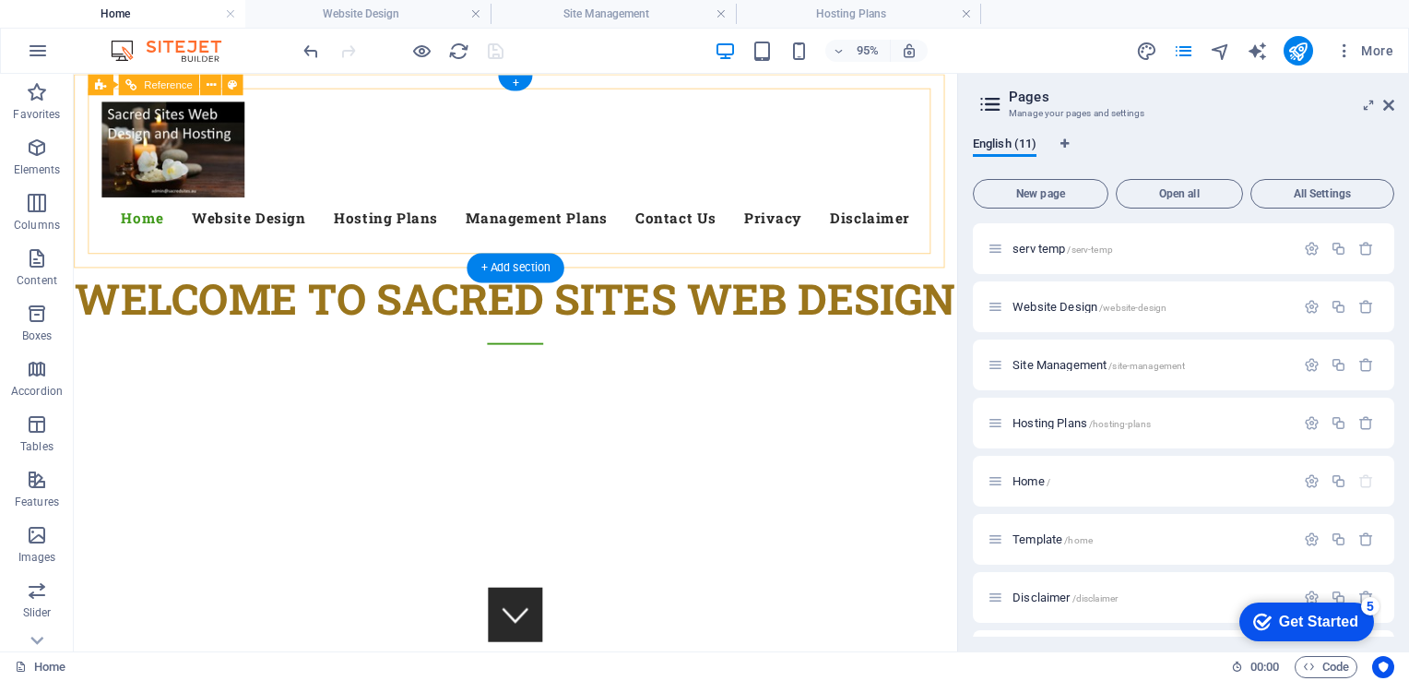
click at [741, 172] on div "Menu Home Website Design Hosting Plans Management Plans Contact Us Privacy Disc…" at bounding box center [539, 176] width 900 height 174
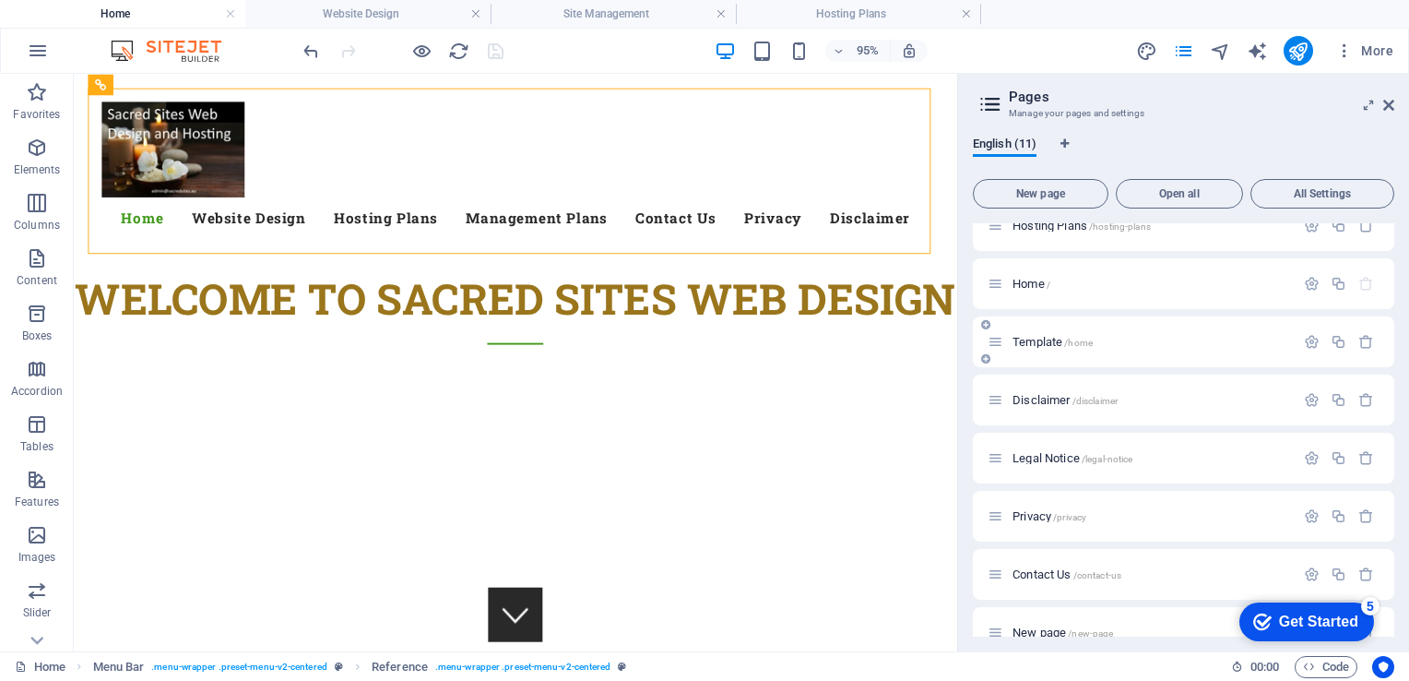
scroll to position [196, 0]
click at [1042, 393] on div "Disclaimer /disclaimer" at bounding box center [1141, 401] width 307 height 21
click at [1037, 400] on span "Disclaimer /disclaimer" at bounding box center [1065, 402] width 105 height 14
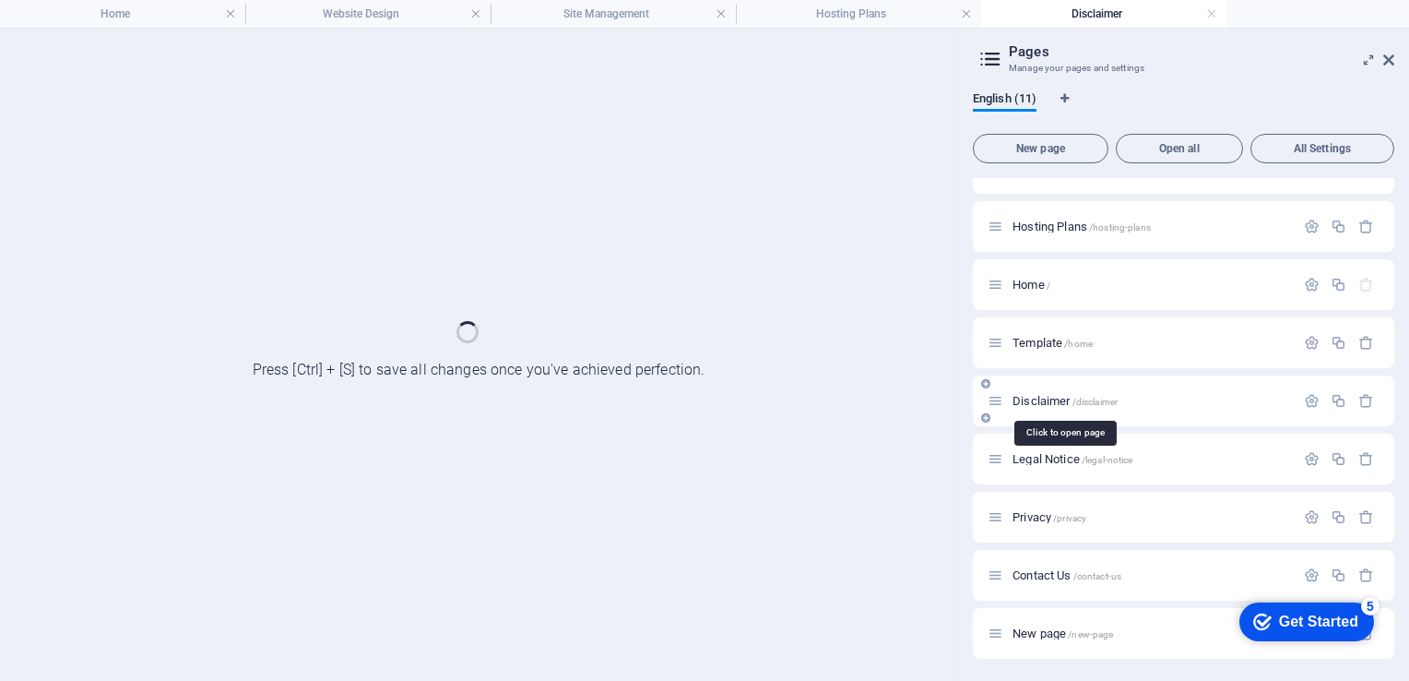
click at [1037, 400] on span "Disclaimer /disclaimer" at bounding box center [1065, 401] width 105 height 14
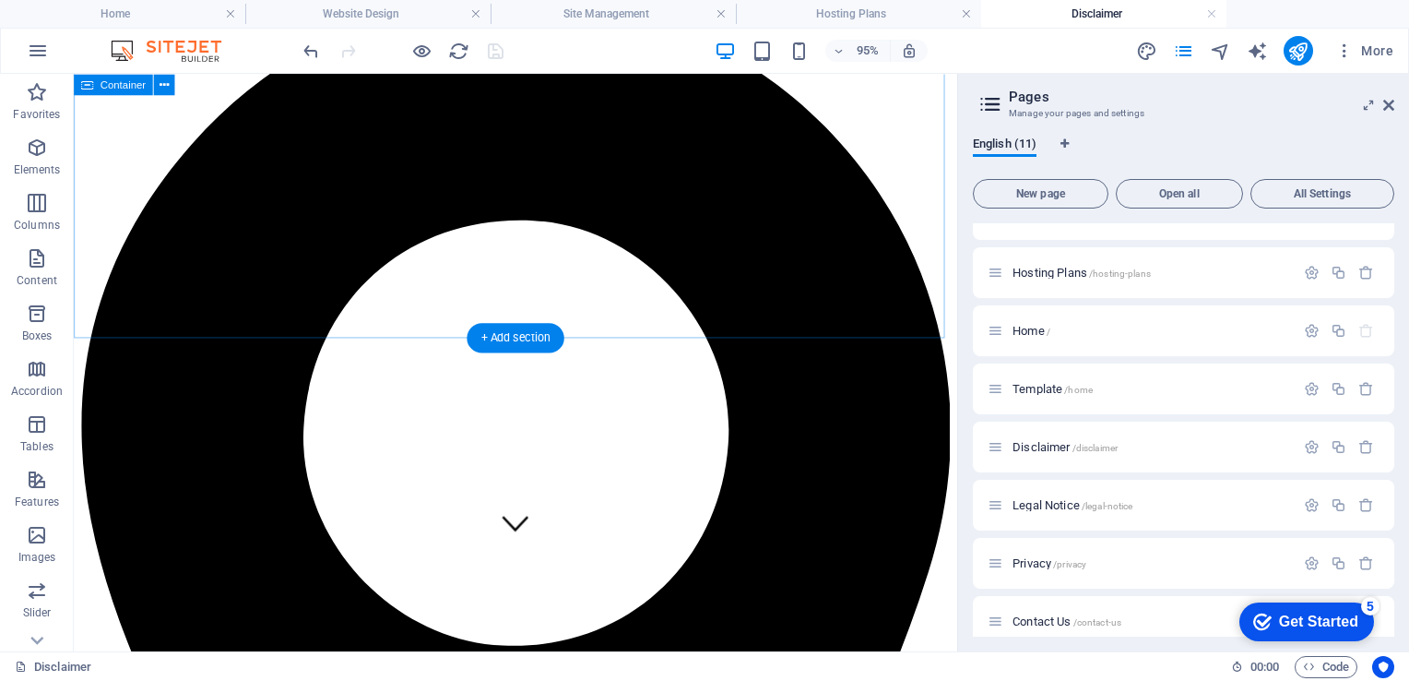
scroll to position [0, 0]
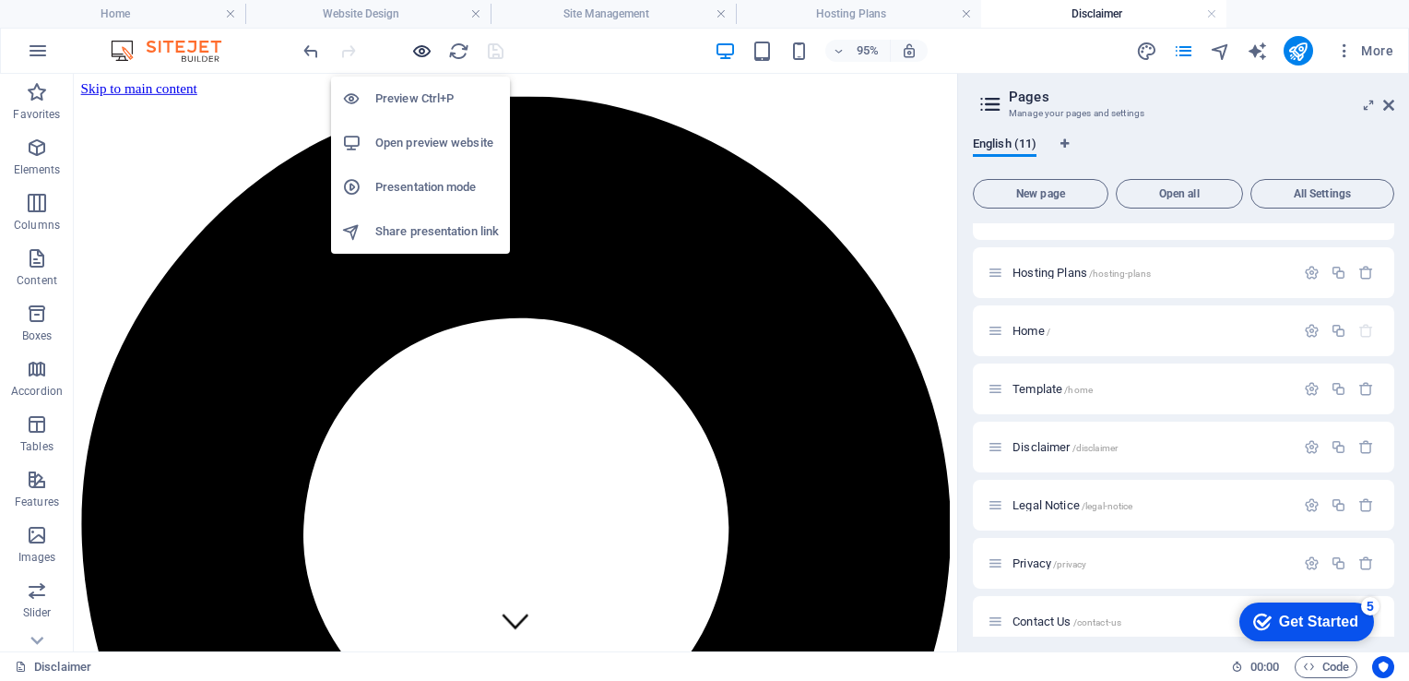
click at [428, 49] on icon "button" at bounding box center [421, 51] width 21 height 21
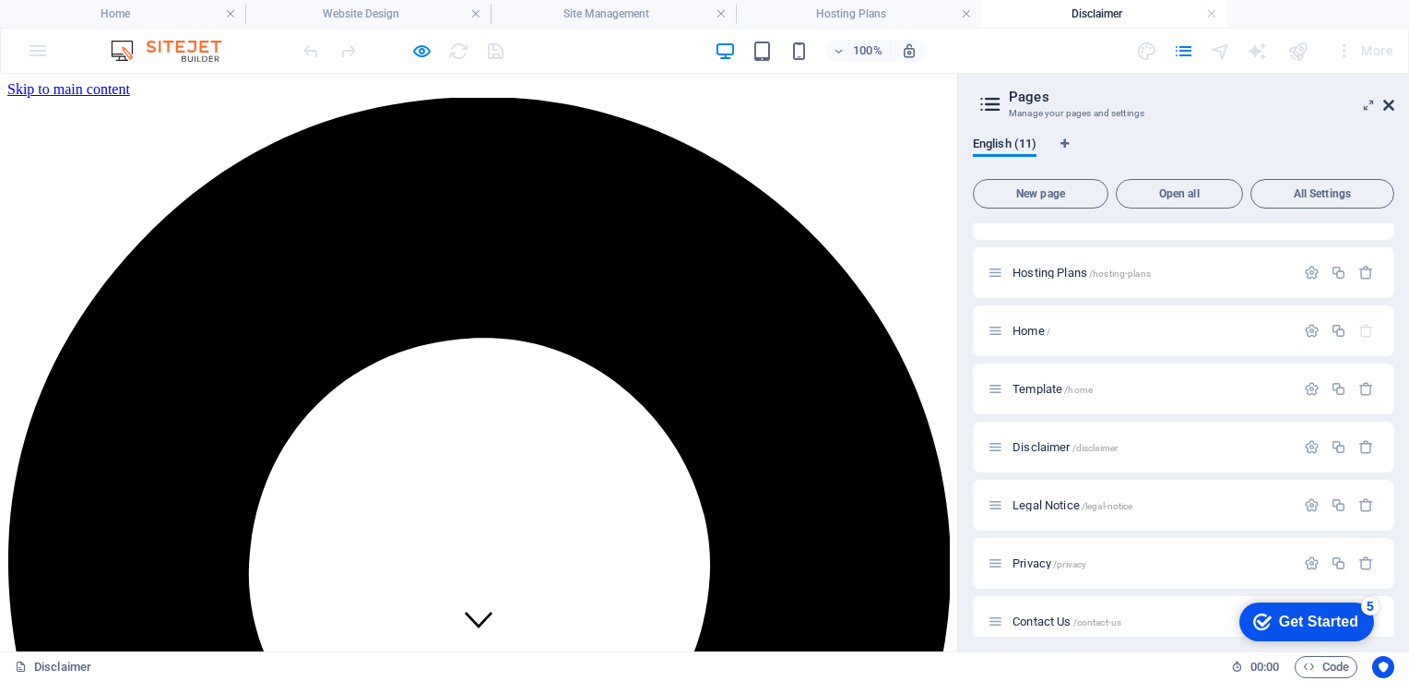
click at [1388, 104] on icon at bounding box center [1388, 105] width 11 height 15
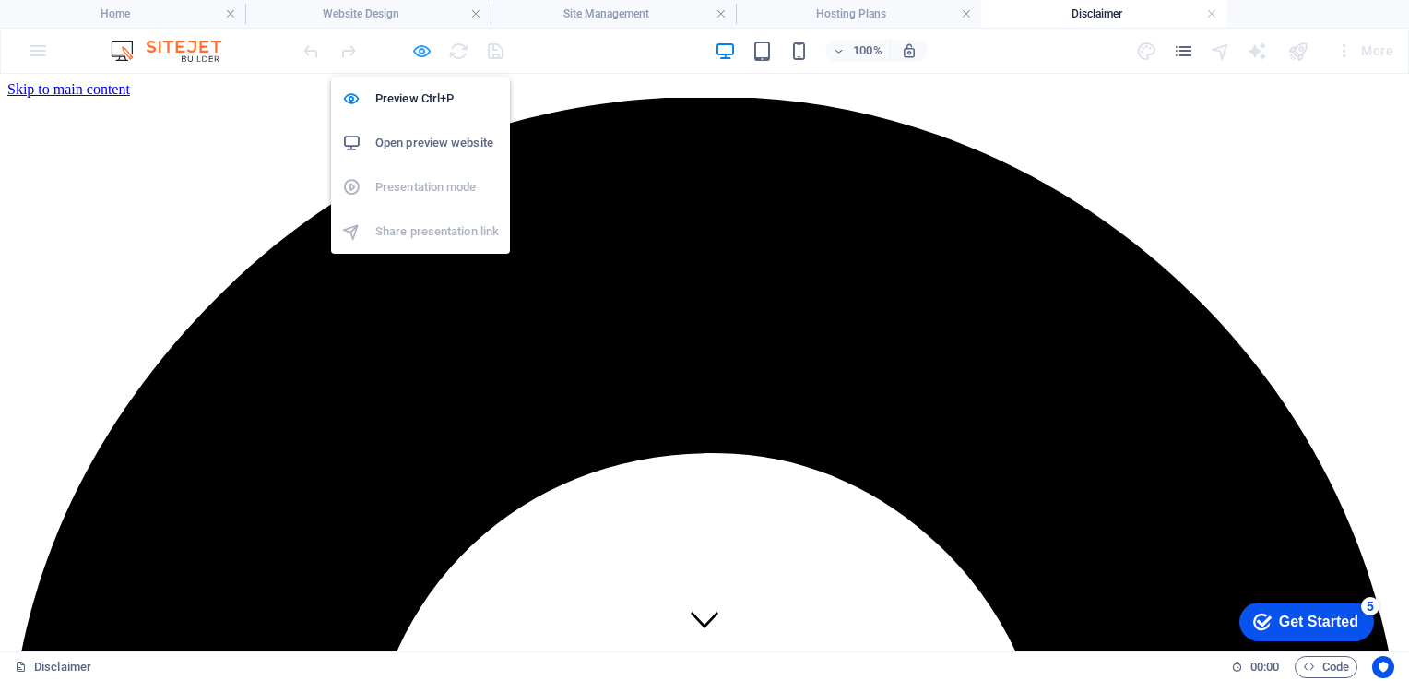
click at [431, 46] on icon "button" at bounding box center [421, 51] width 21 height 21
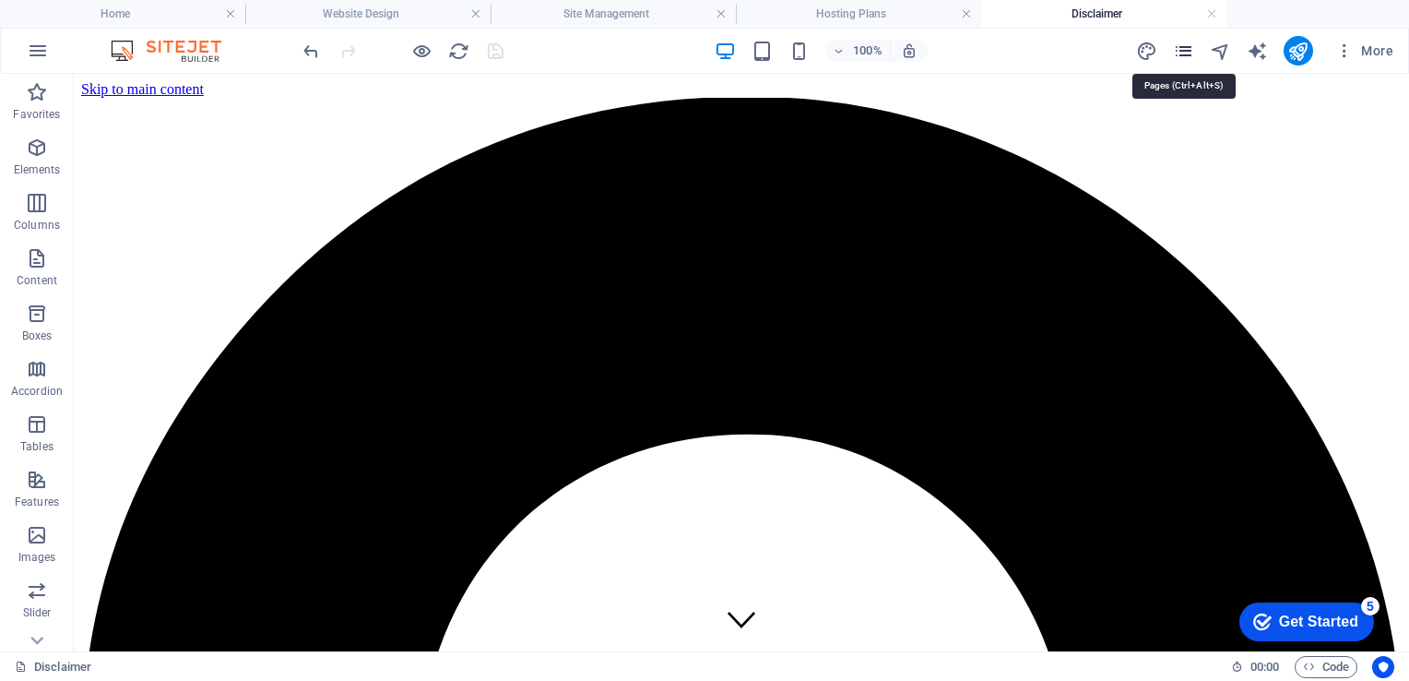
click at [1191, 51] on icon "pages" at bounding box center [1183, 51] width 21 height 21
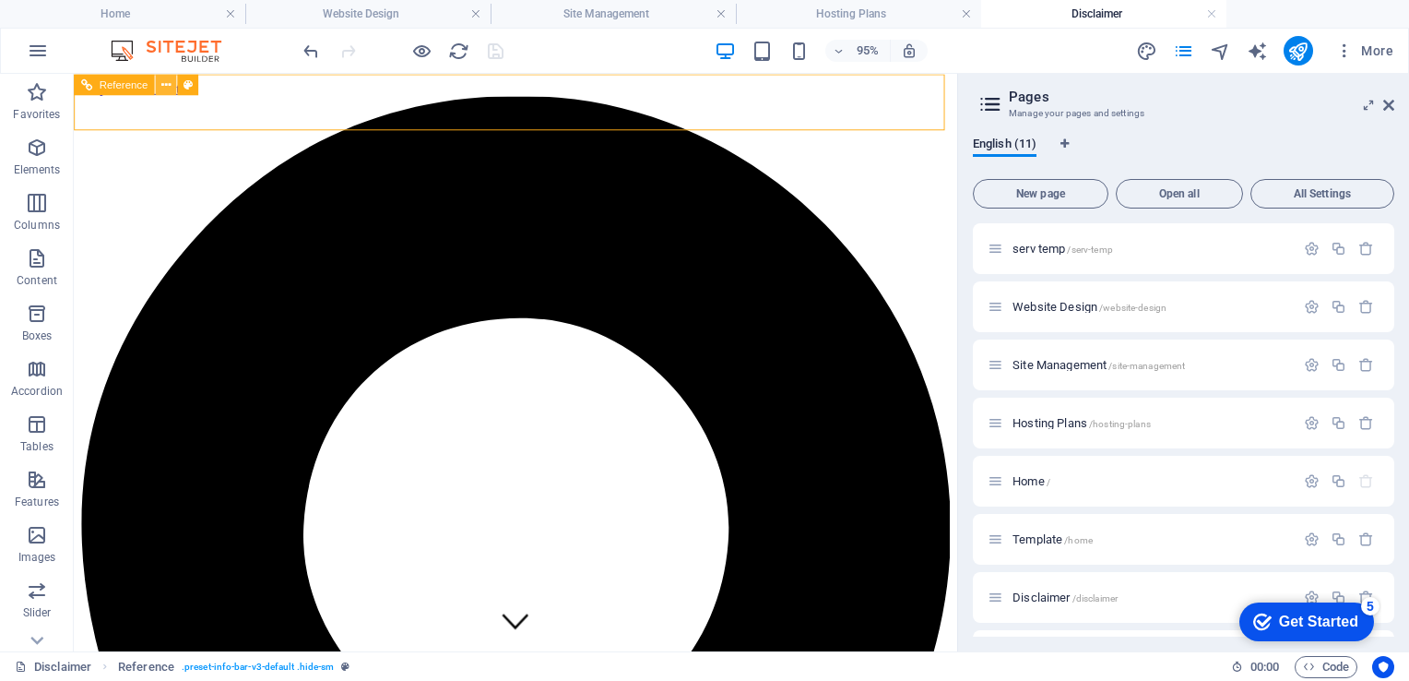
click at [162, 87] on icon at bounding box center [165, 84] width 9 height 18
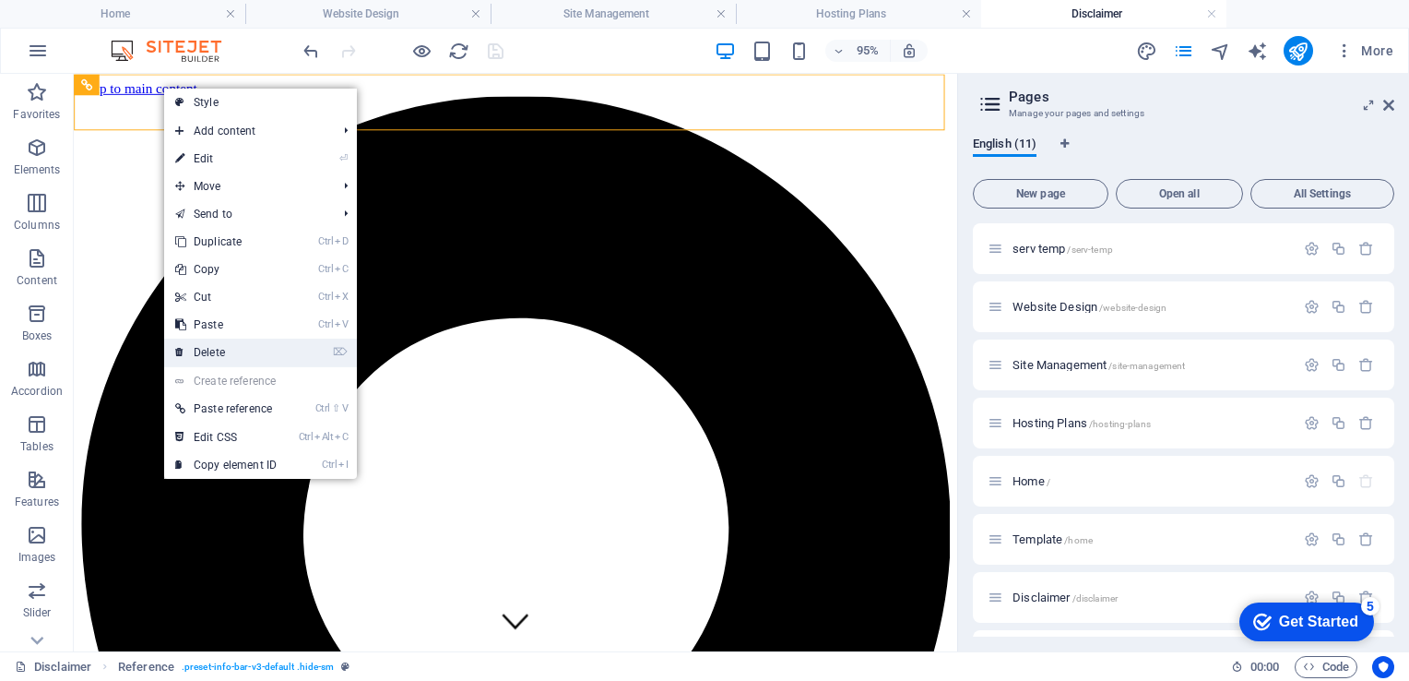
click at [207, 354] on link "⌦ Delete" at bounding box center [226, 352] width 124 height 28
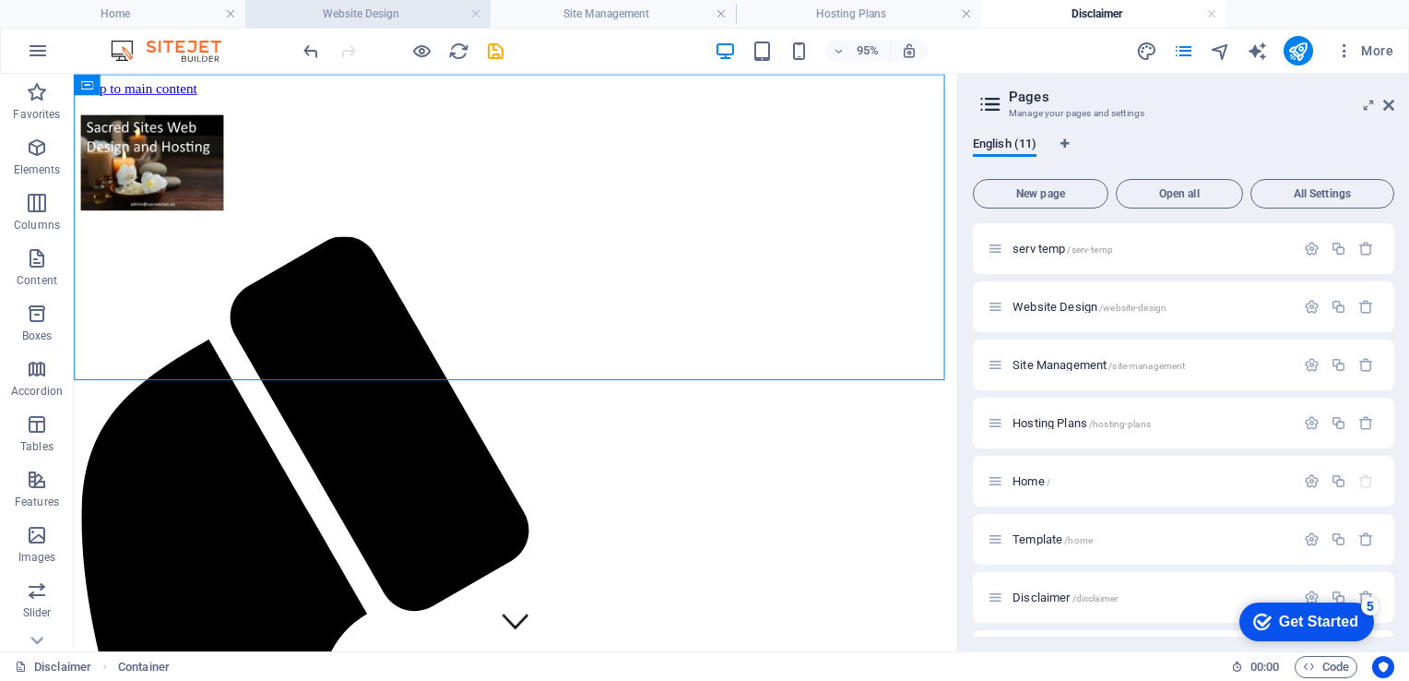
click at [365, 7] on h4 "Website Design" at bounding box center [367, 14] width 245 height 20
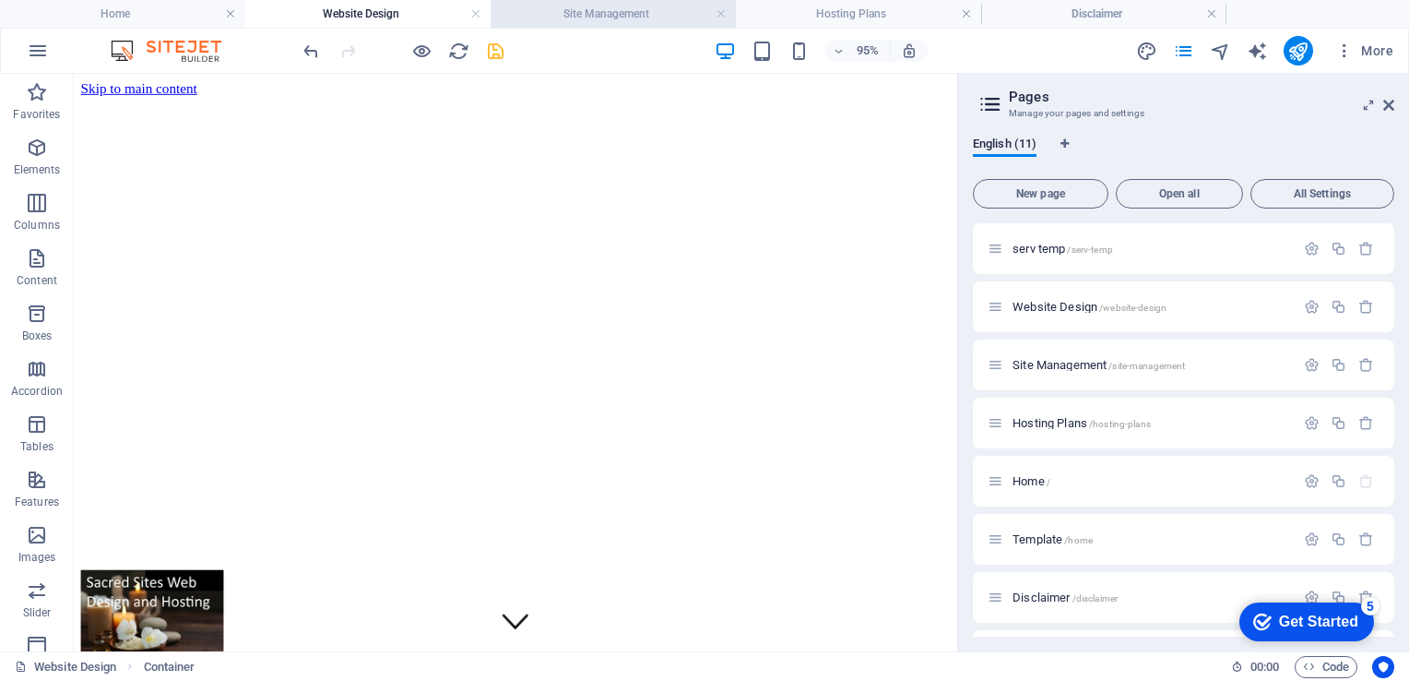
click at [569, 11] on h4 "Site Management" at bounding box center [613, 14] width 245 height 20
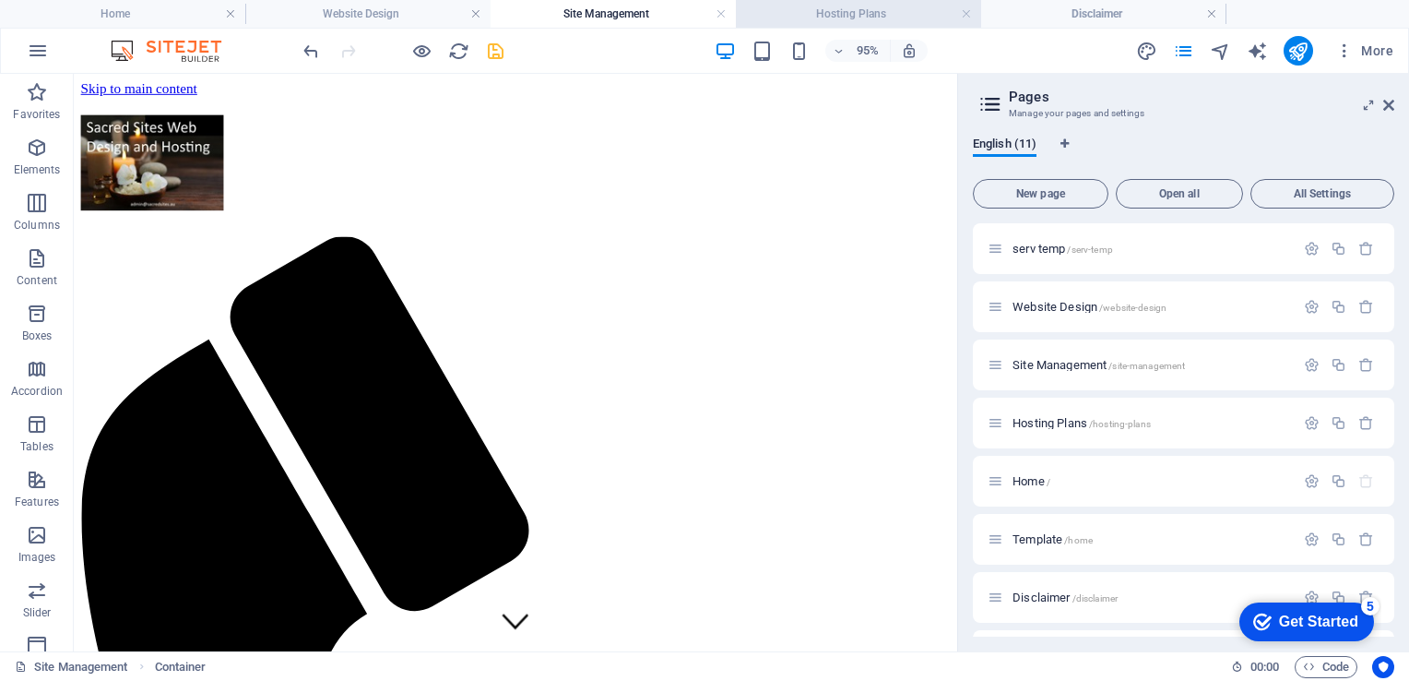
click at [809, 9] on h4 "Hosting Plans" at bounding box center [858, 14] width 245 height 20
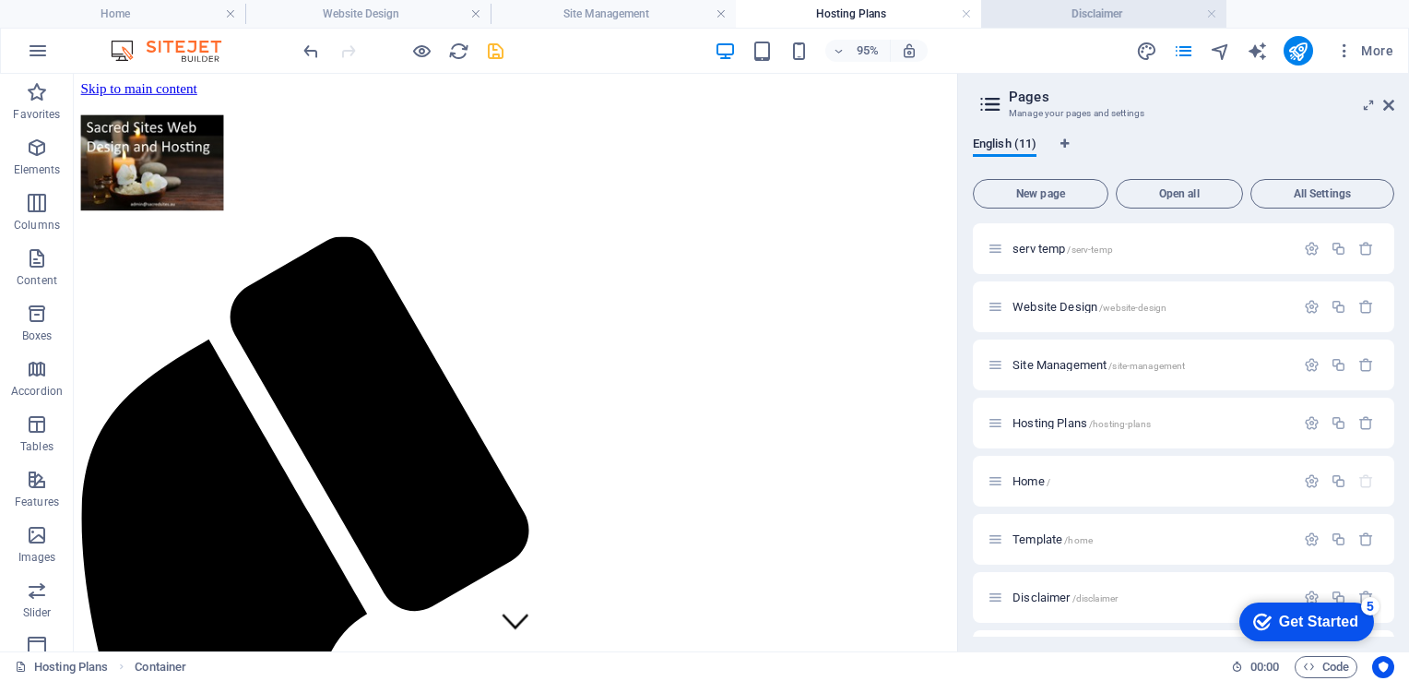
click at [1060, 15] on h4 "Disclaimer" at bounding box center [1103, 14] width 245 height 20
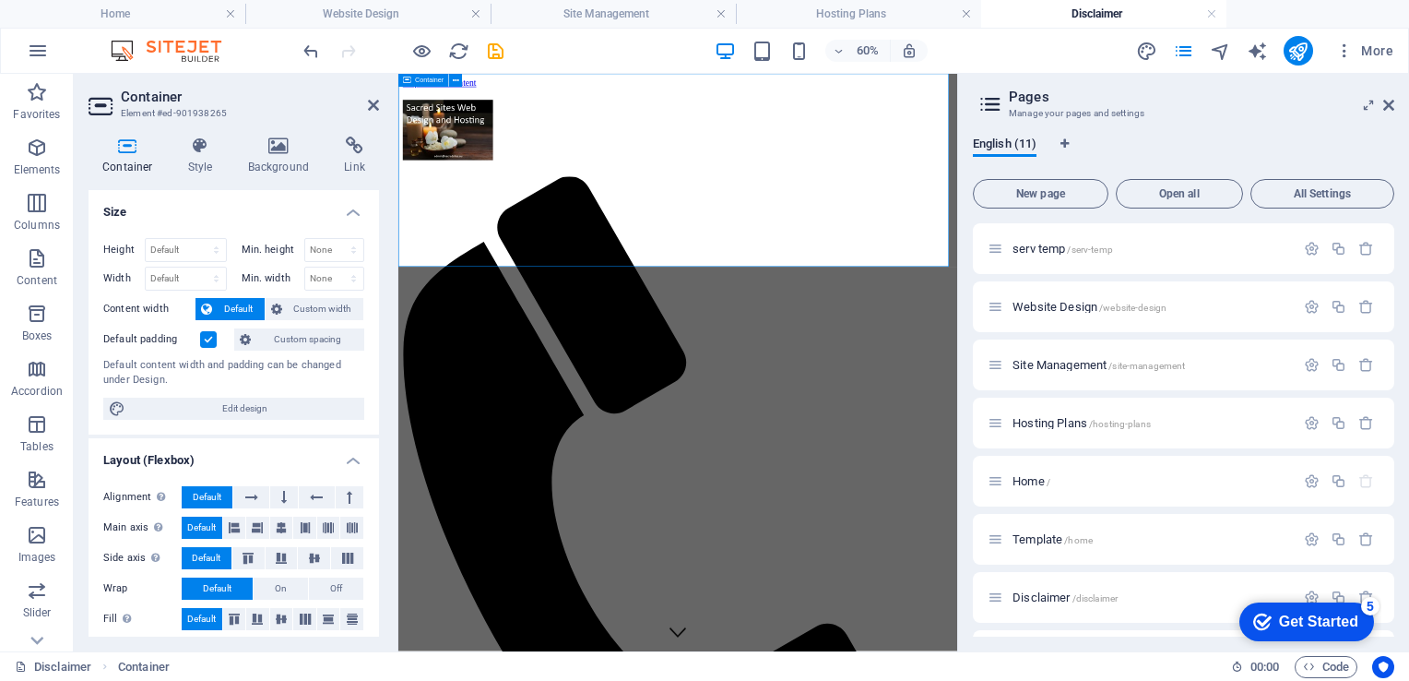
click at [369, 101] on icon at bounding box center [373, 105] width 11 height 15
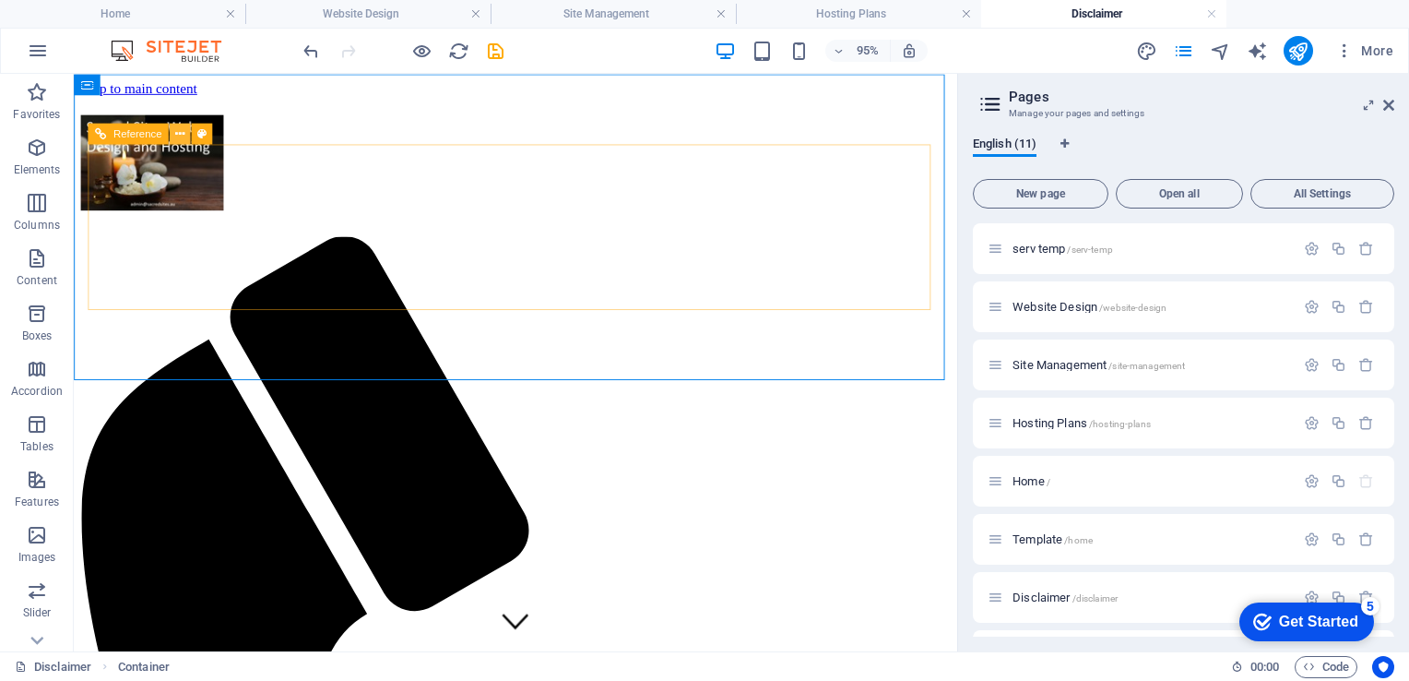
click at [180, 135] on icon at bounding box center [179, 133] width 9 height 18
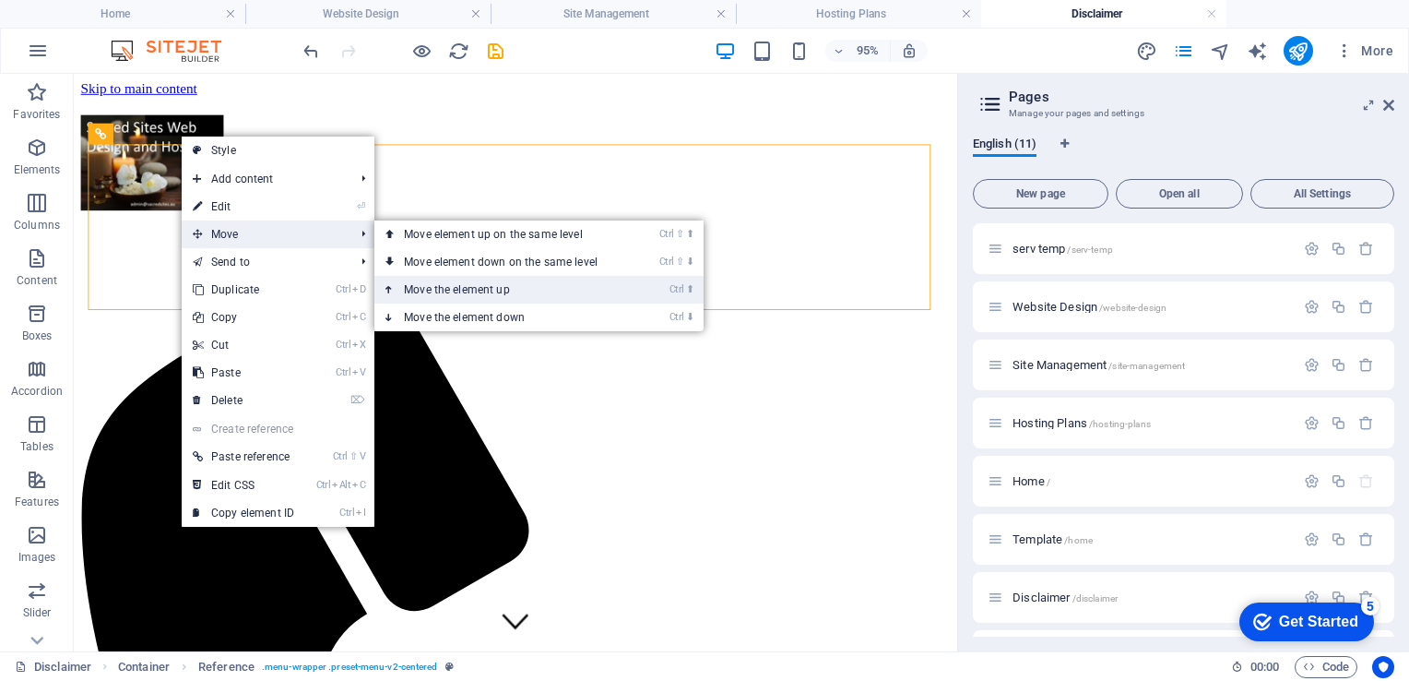
click at [474, 290] on link "Ctrl ⬆ Move the element up" at bounding box center [504, 290] width 260 height 28
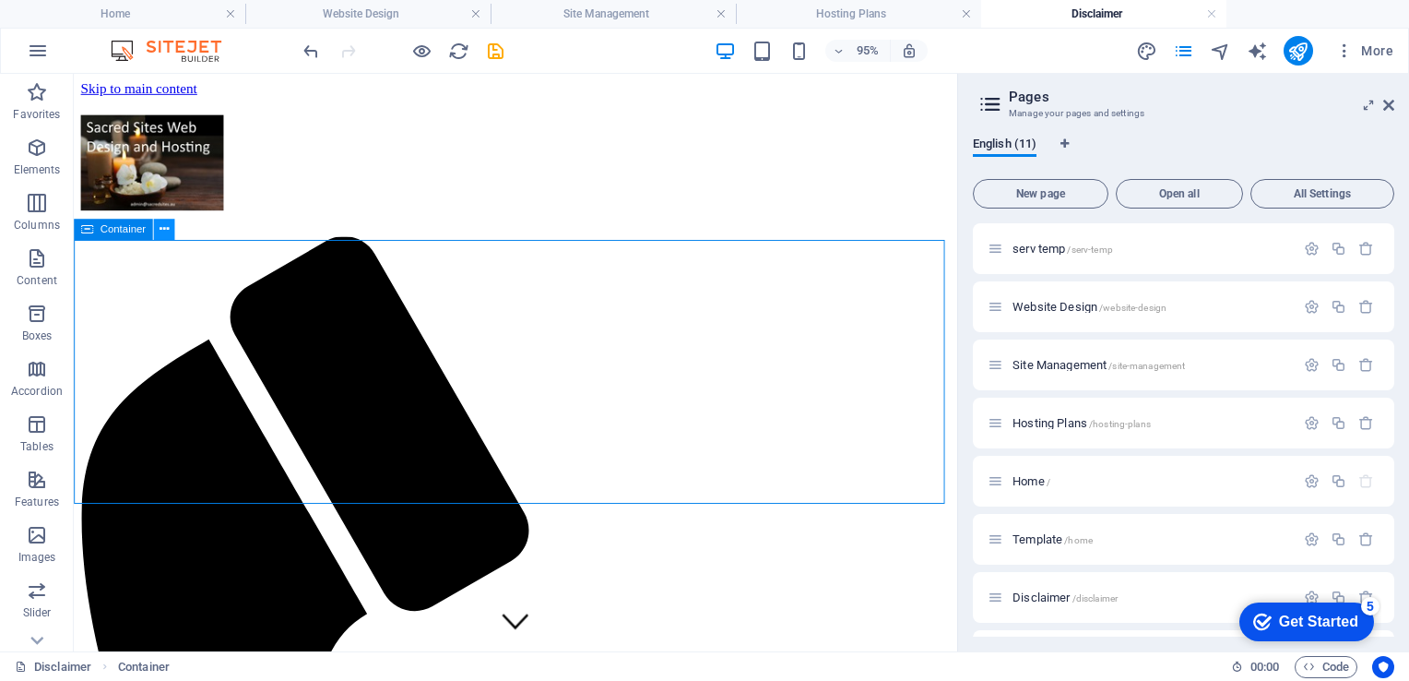
click at [162, 227] on icon at bounding box center [164, 228] width 9 height 18
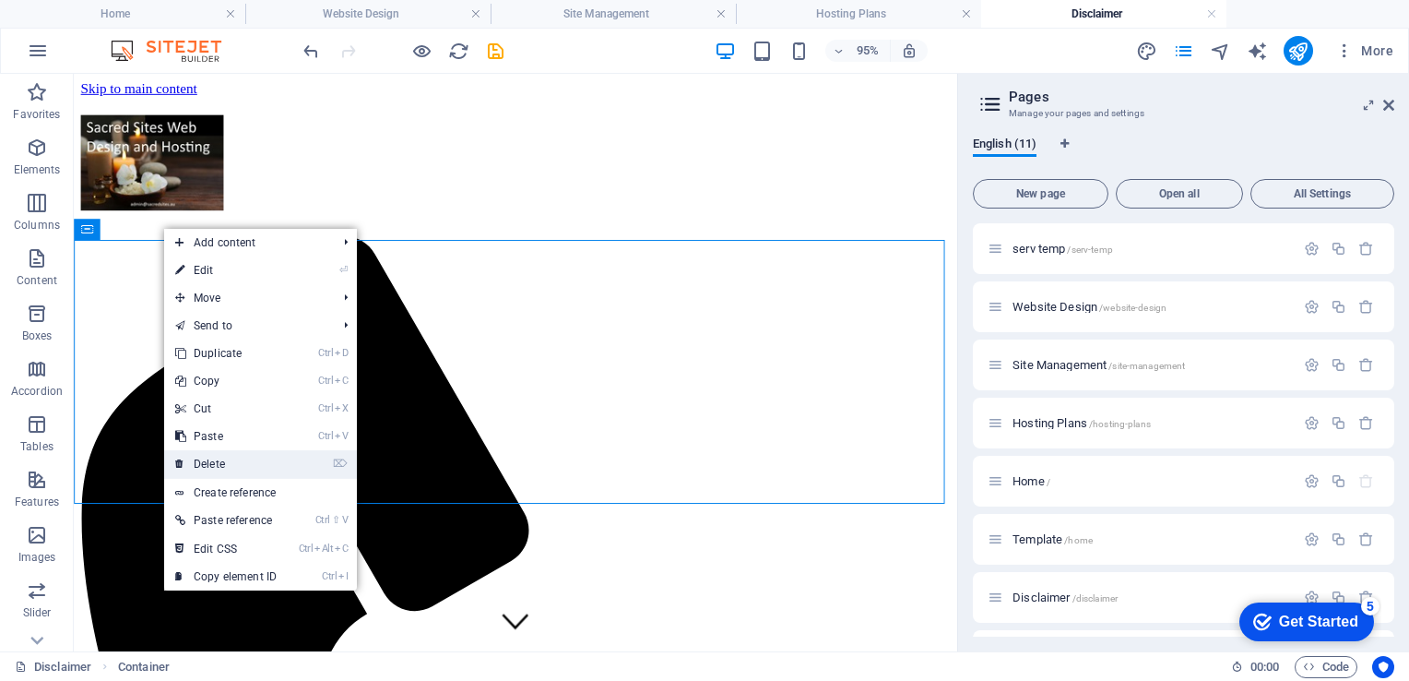
click at [215, 460] on link "⌦ Delete" at bounding box center [226, 464] width 124 height 28
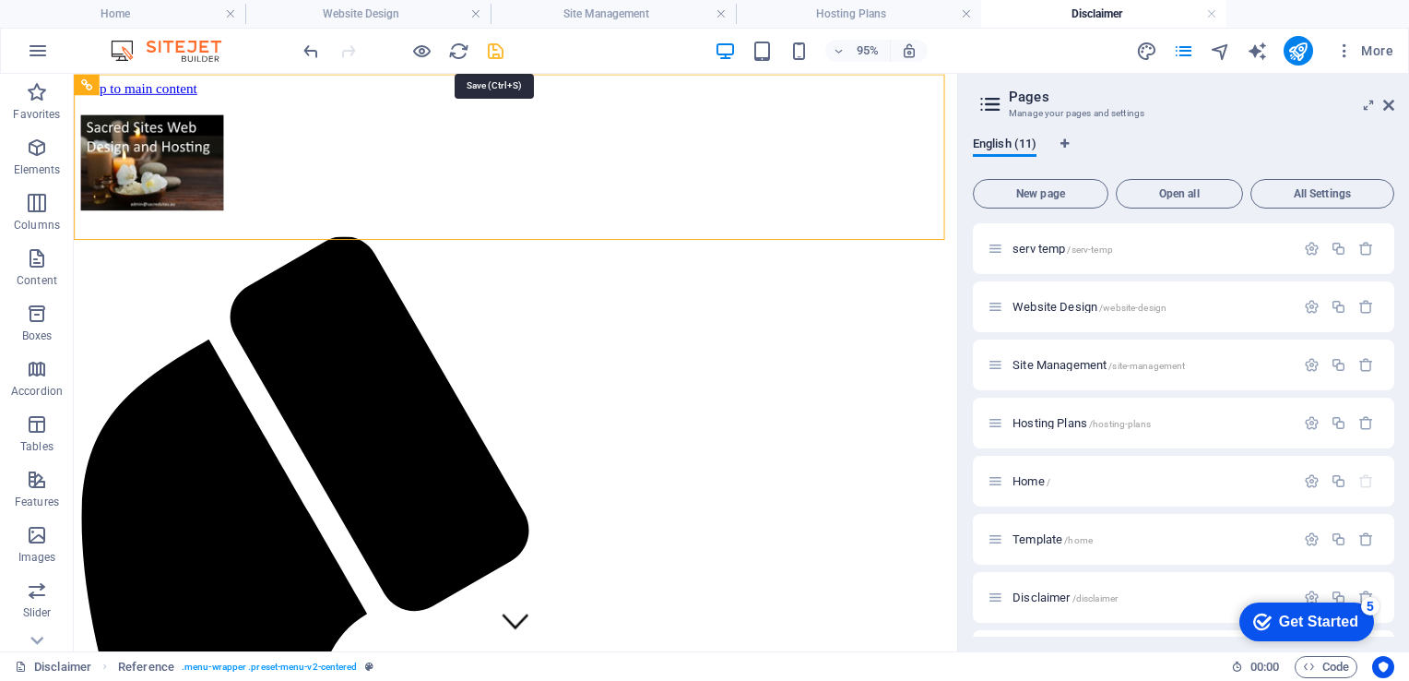
click at [494, 51] on icon "save" at bounding box center [495, 51] width 21 height 21
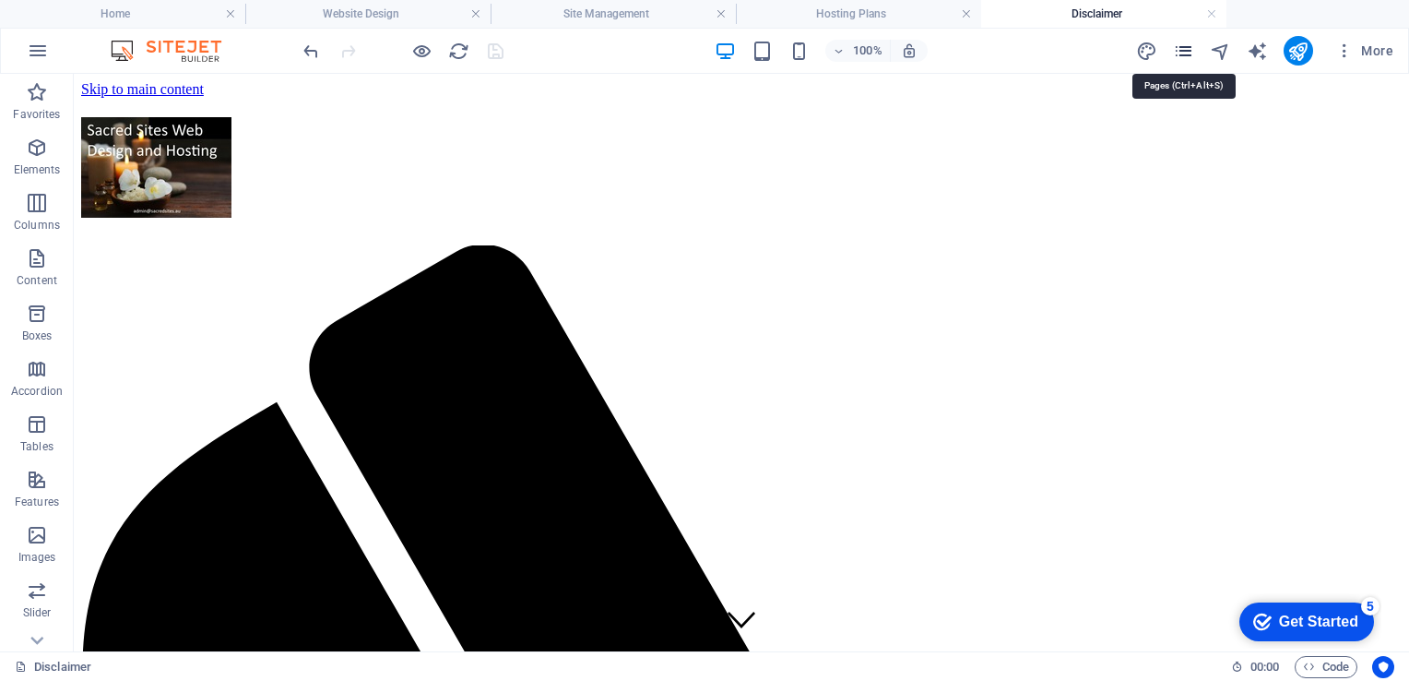
click at [1190, 48] on icon "pages" at bounding box center [1183, 51] width 21 height 21
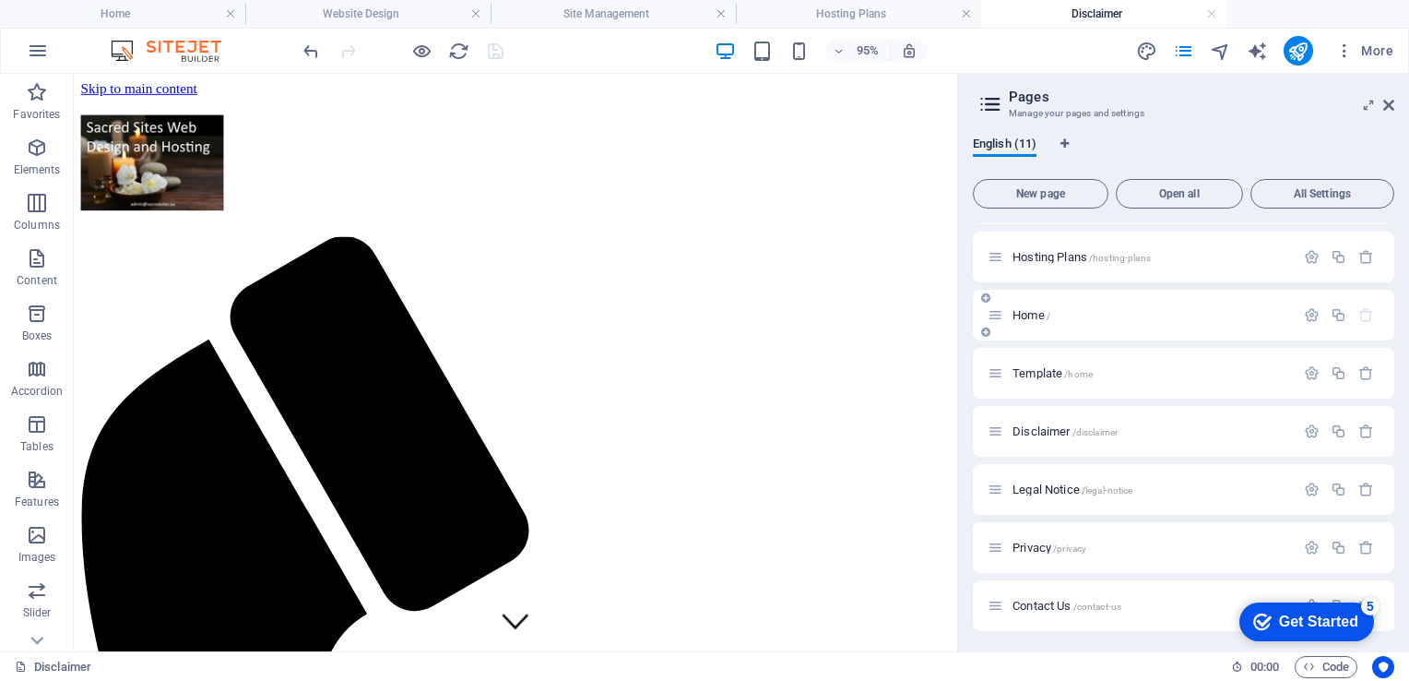
scroll to position [172, 0]
click at [1029, 538] on span "Privacy /privacy" at bounding box center [1050, 542] width 74 height 14
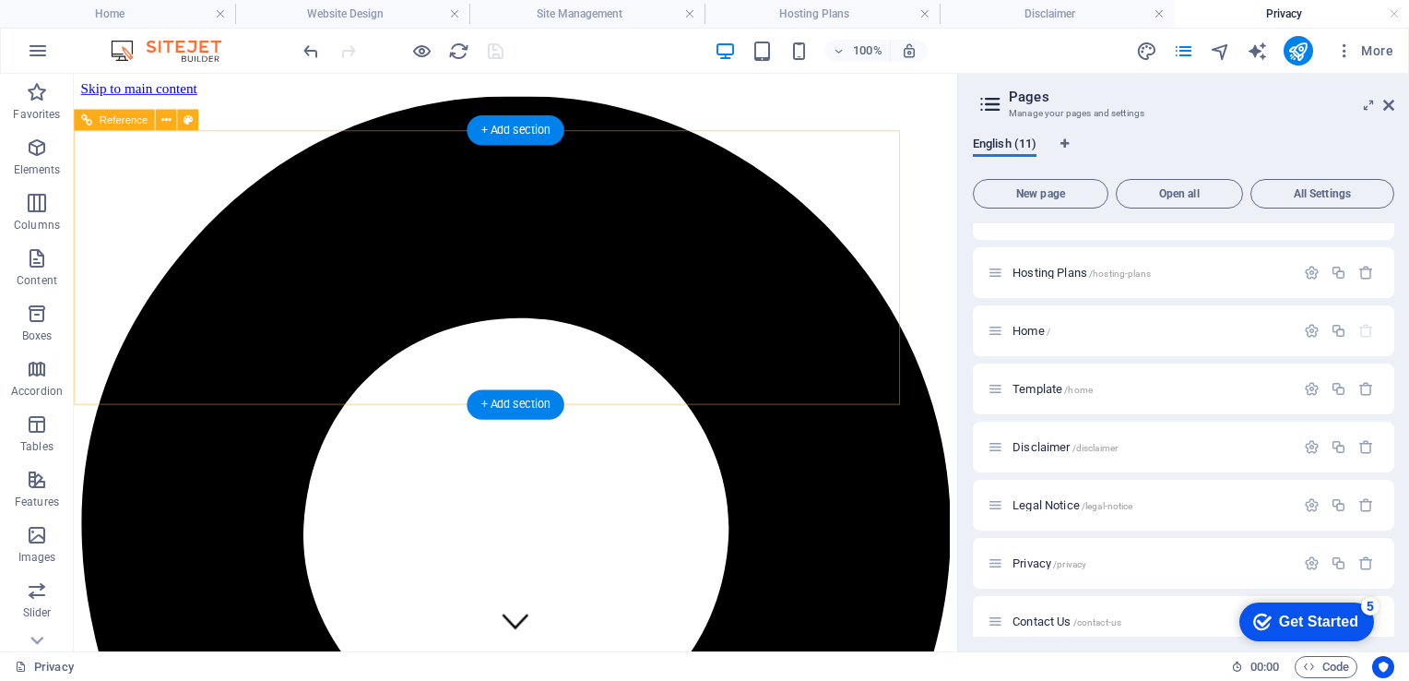
scroll to position [0, 0]
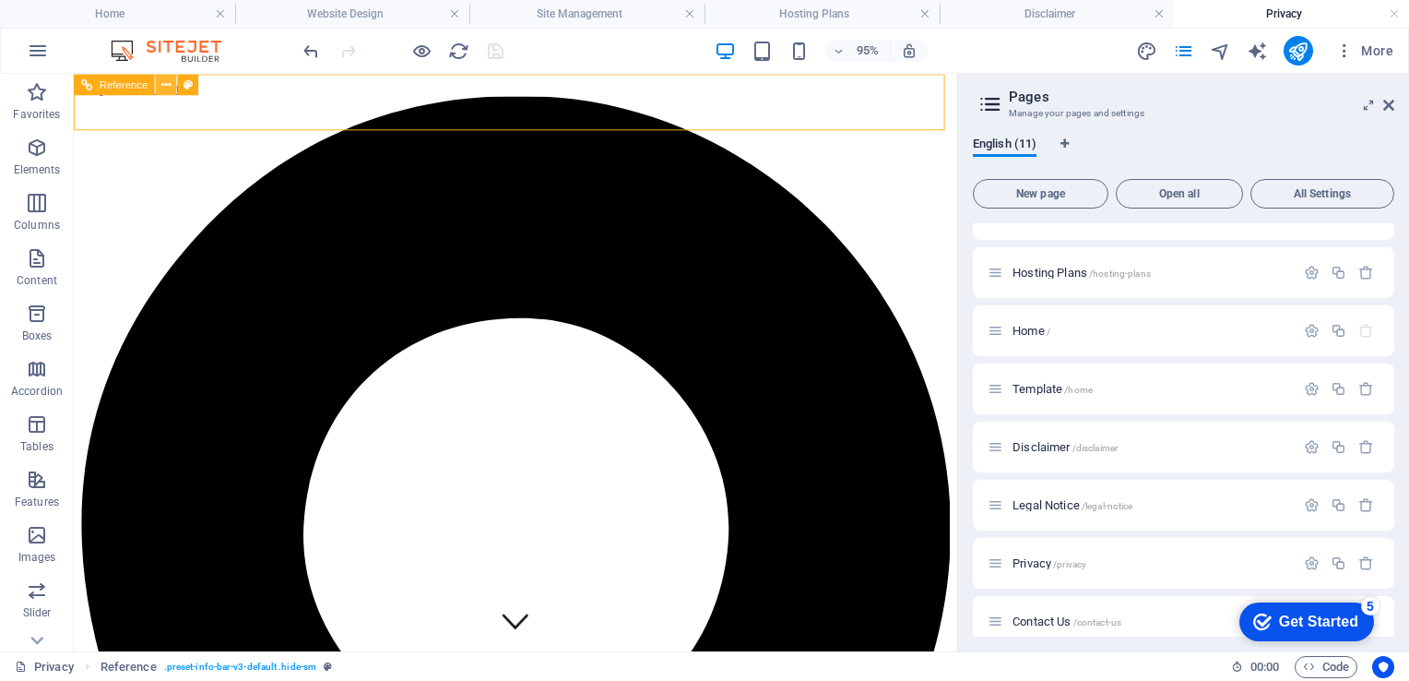
click at [172, 80] on button at bounding box center [166, 84] width 21 height 21
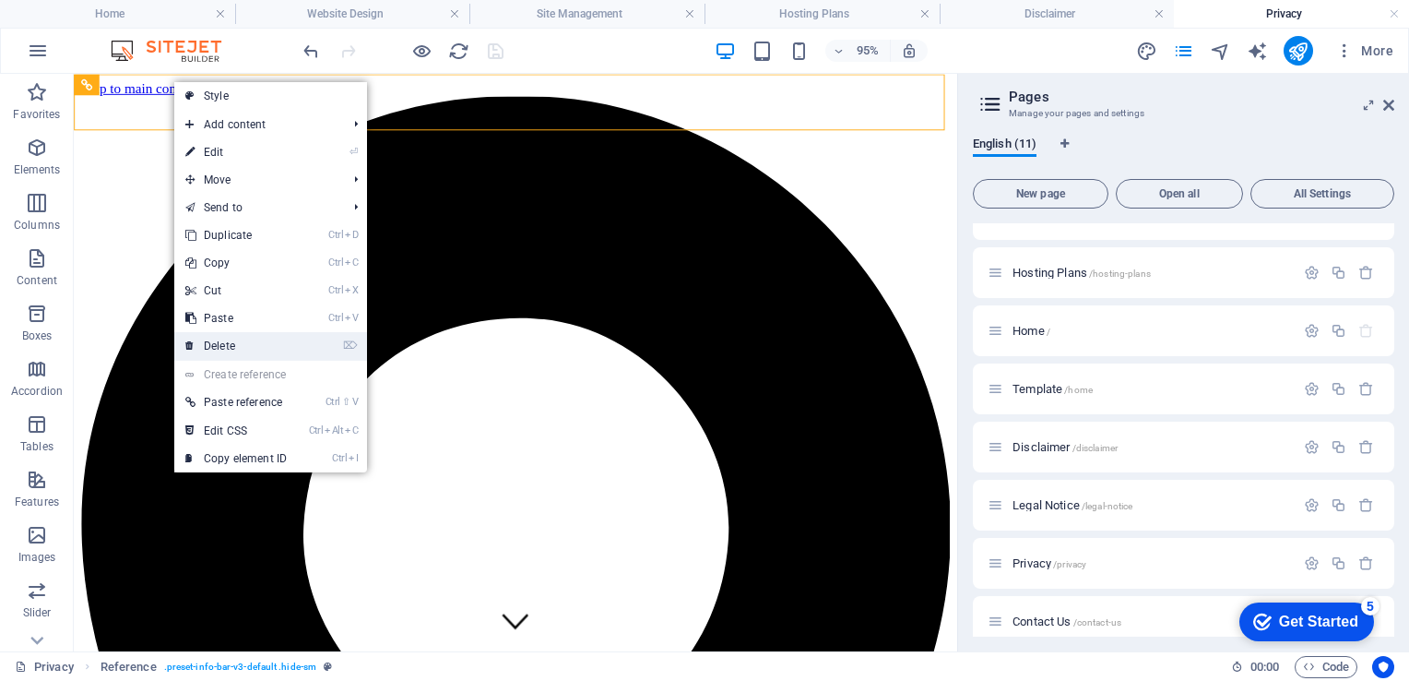
click at [208, 349] on link "⌦ Delete" at bounding box center [236, 346] width 124 height 28
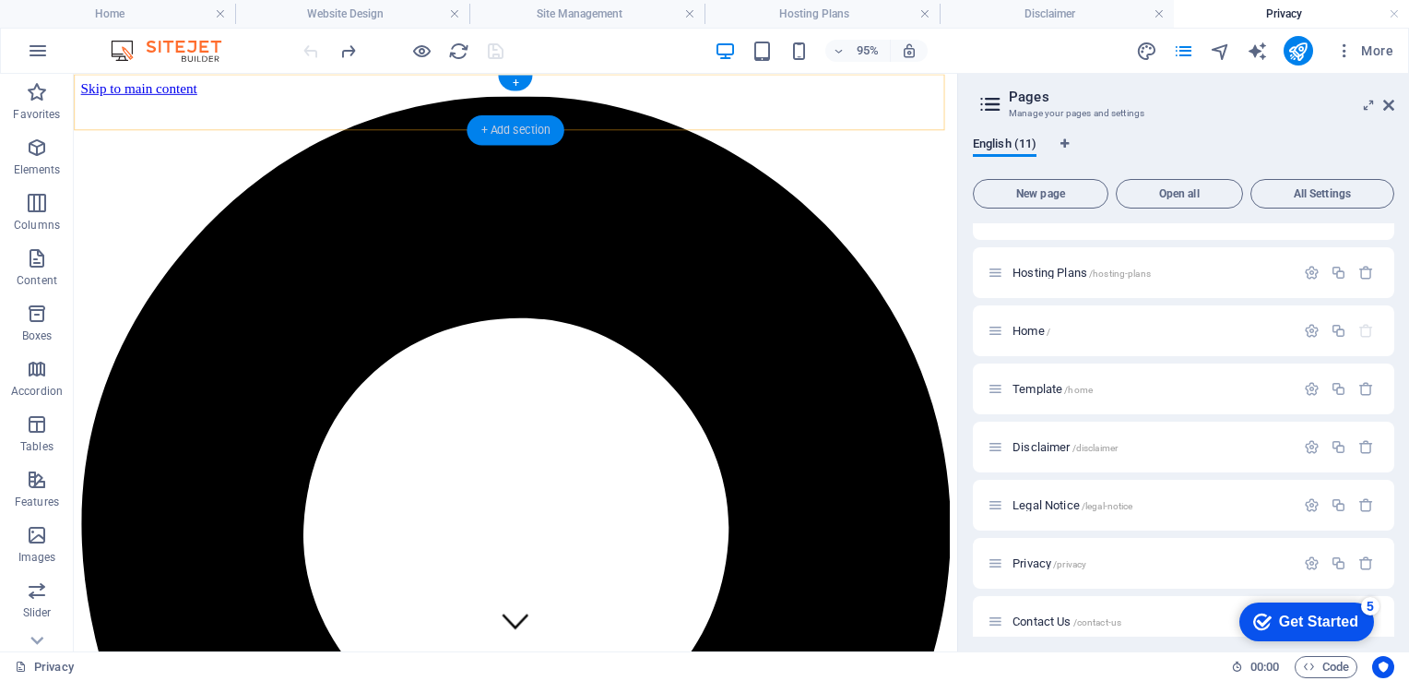
click at [502, 125] on div "+ Add section" at bounding box center [515, 130] width 97 height 30
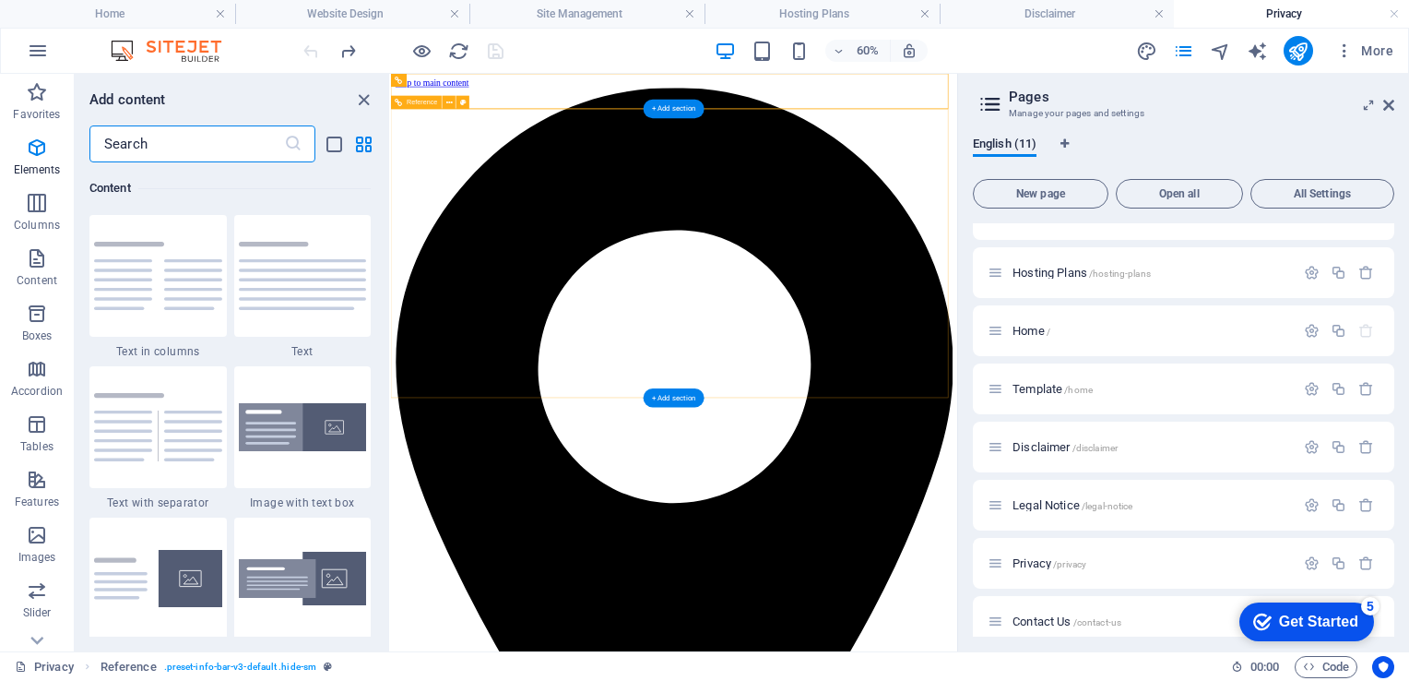
scroll to position [3227, 0]
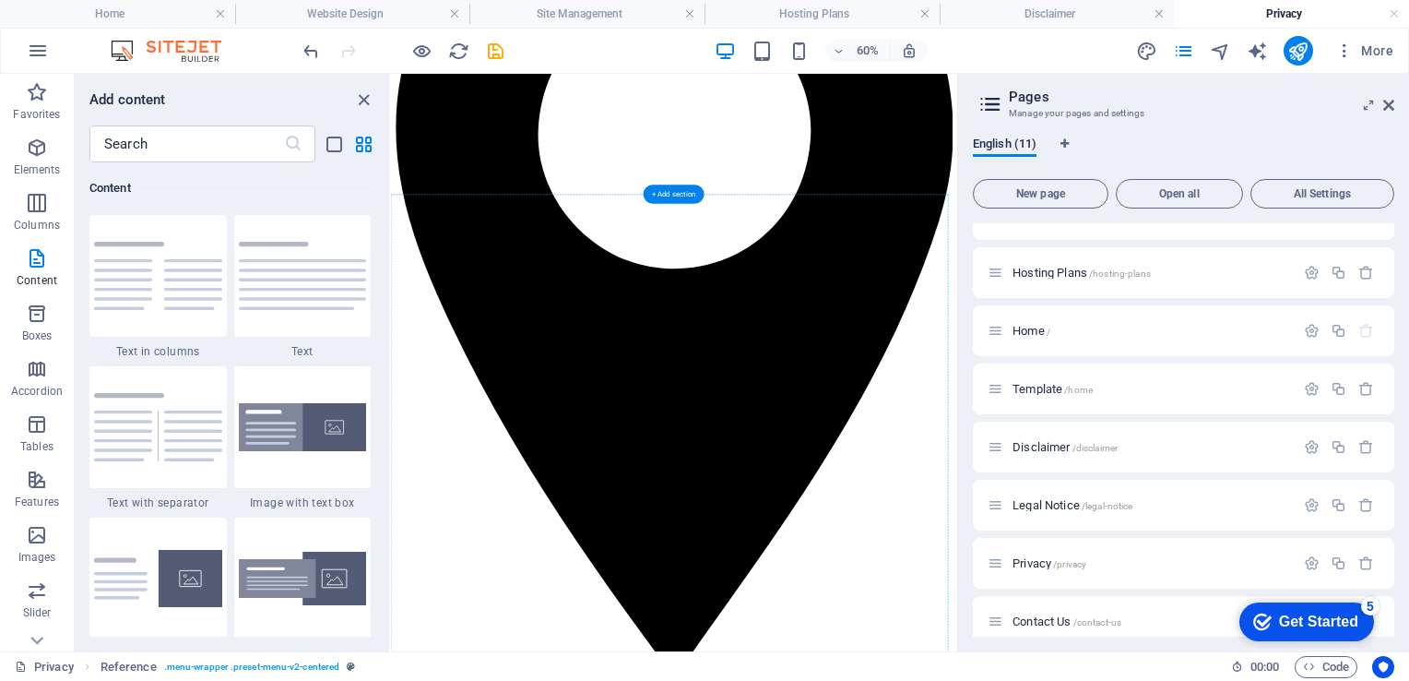
scroll to position [0, 0]
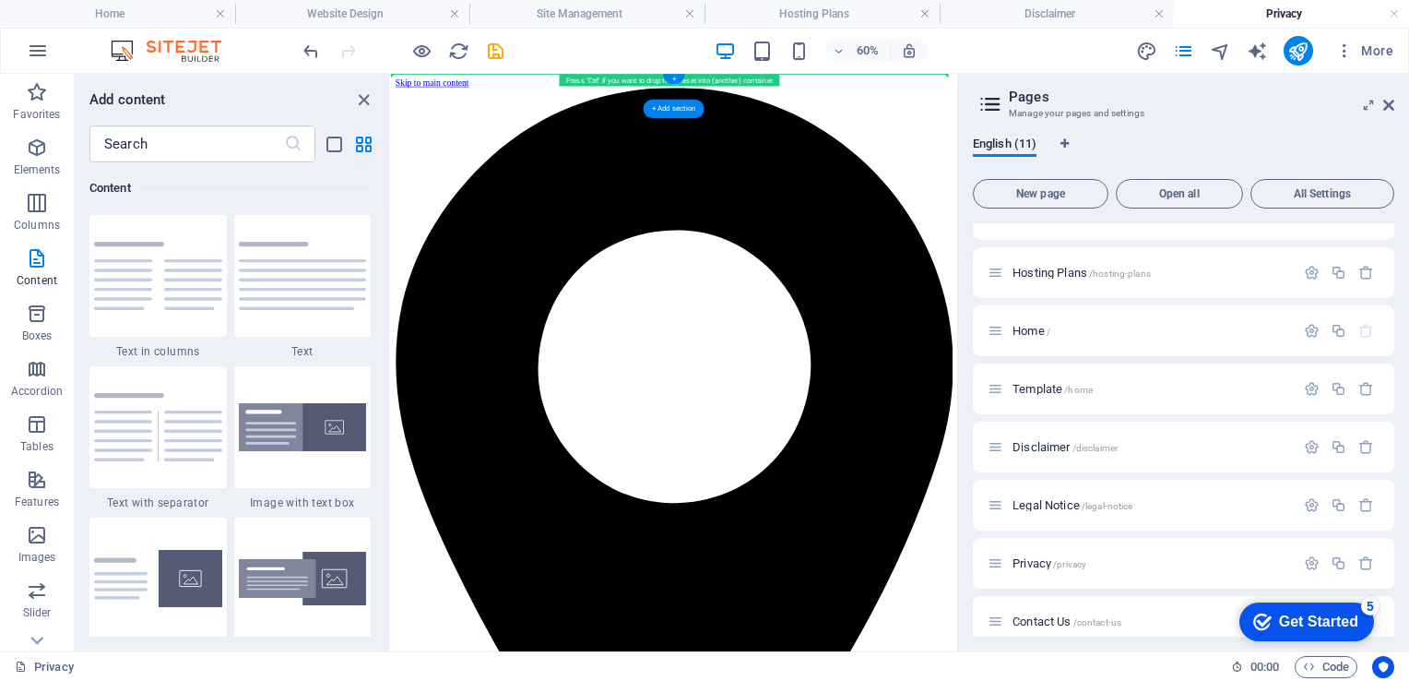
drag, startPoint x: 808, startPoint y: 381, endPoint x: 444, endPoint y: 101, distance: 459.1
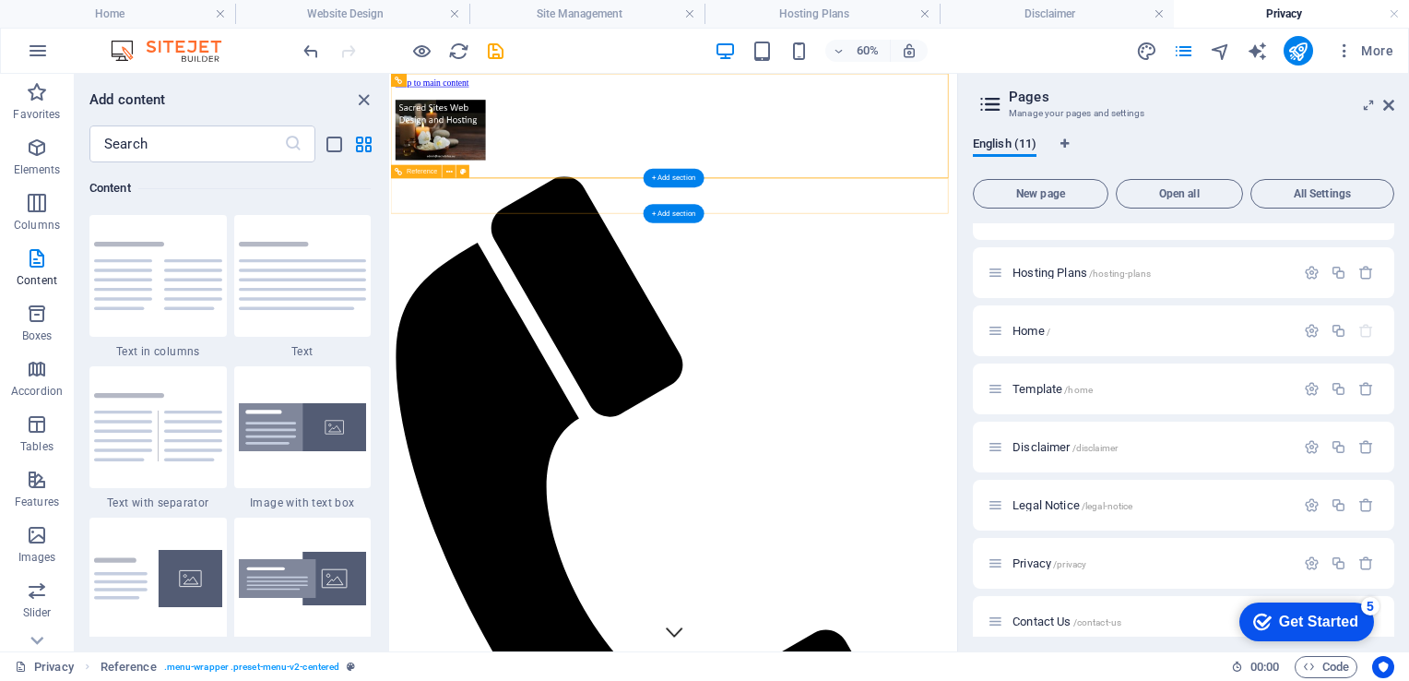
click at [448, 172] on icon at bounding box center [449, 172] width 6 height 12
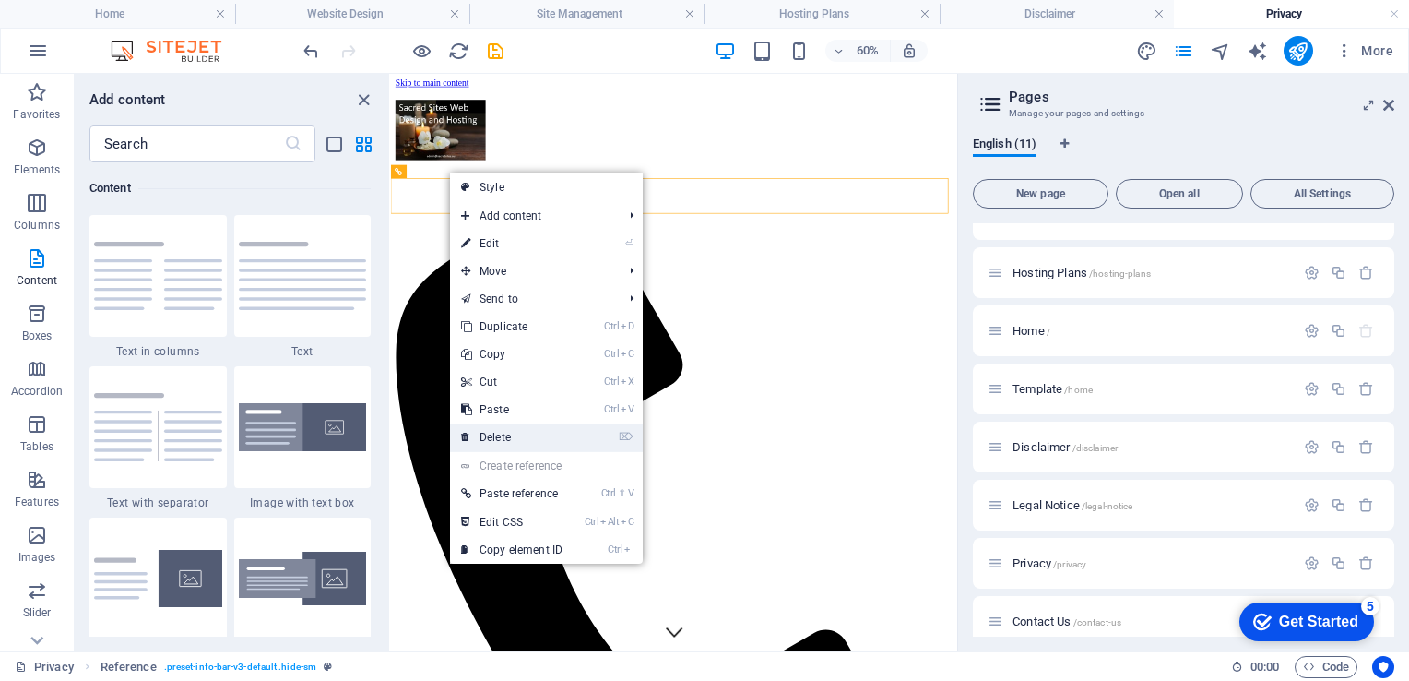
click at [510, 433] on link "⌦ Delete" at bounding box center [512, 437] width 124 height 28
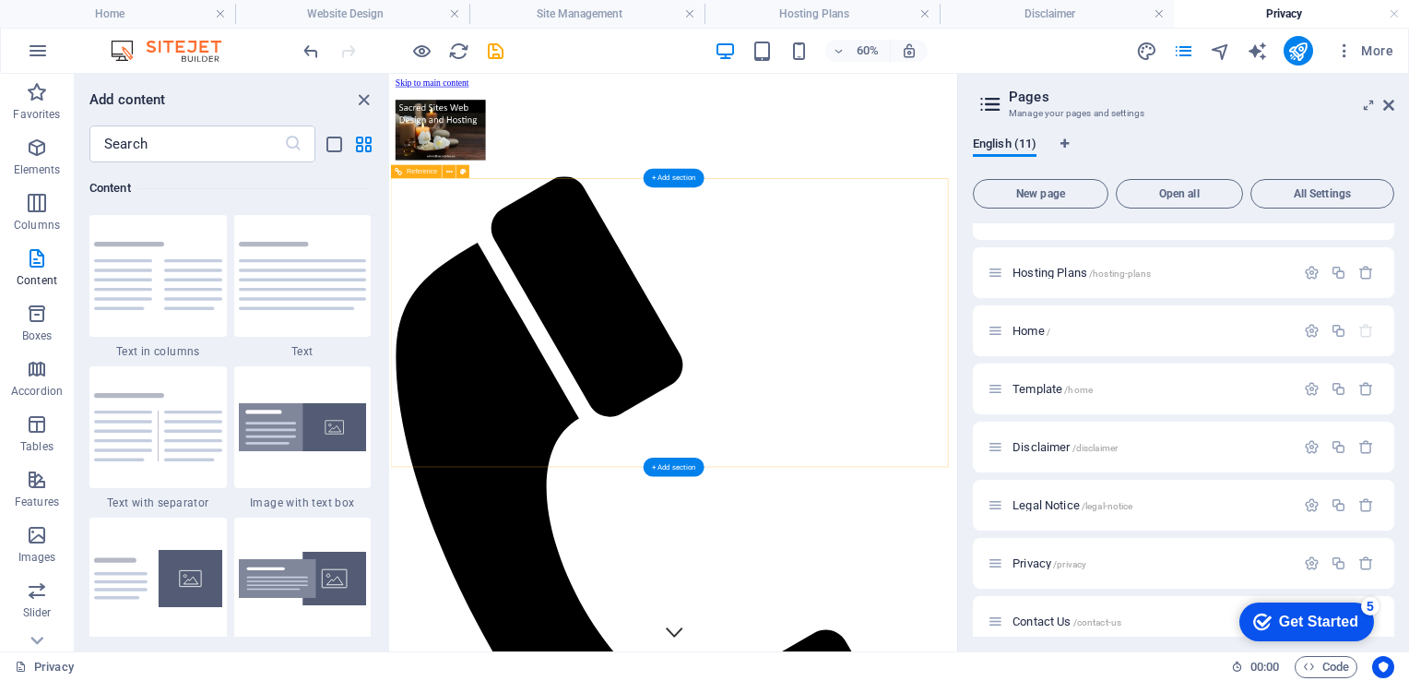
drag, startPoint x: 901, startPoint y: 507, endPoint x: 589, endPoint y: 673, distance: 353.1
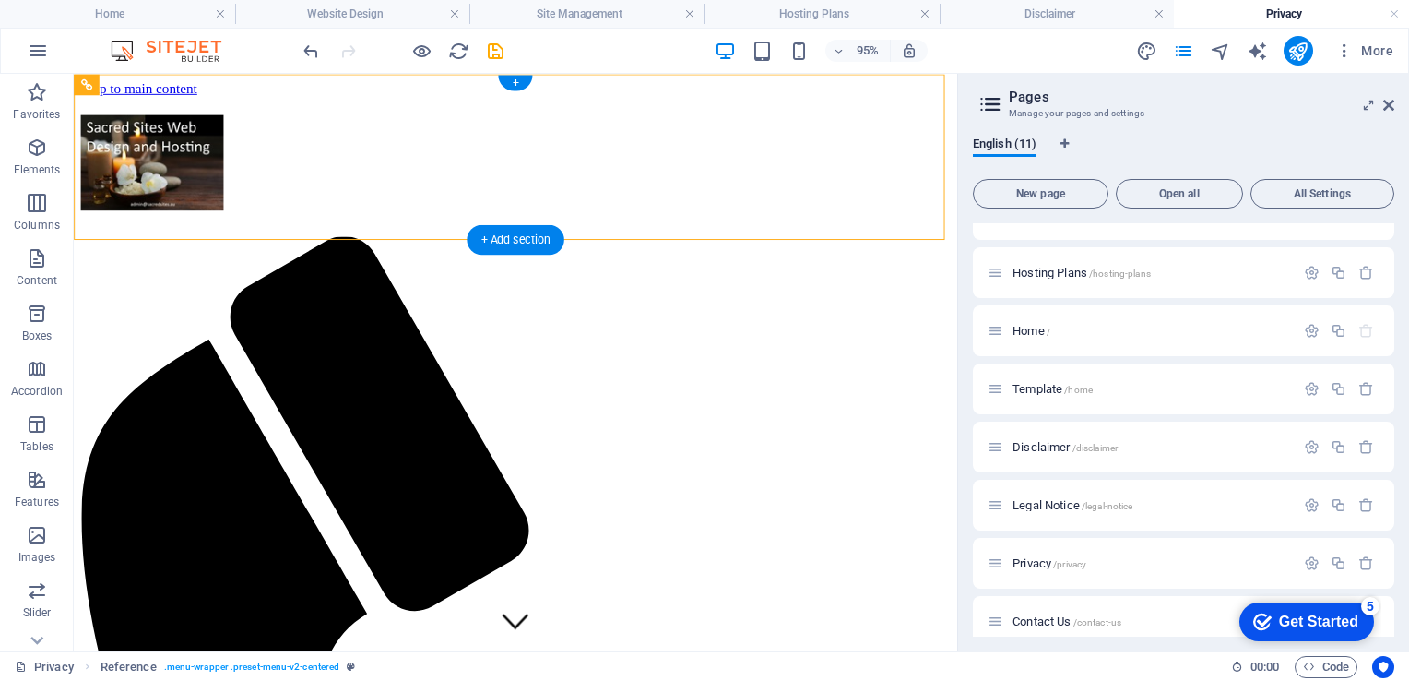
drag, startPoint x: 196, startPoint y: 156, endPoint x: 338, endPoint y: 95, distance: 154.5
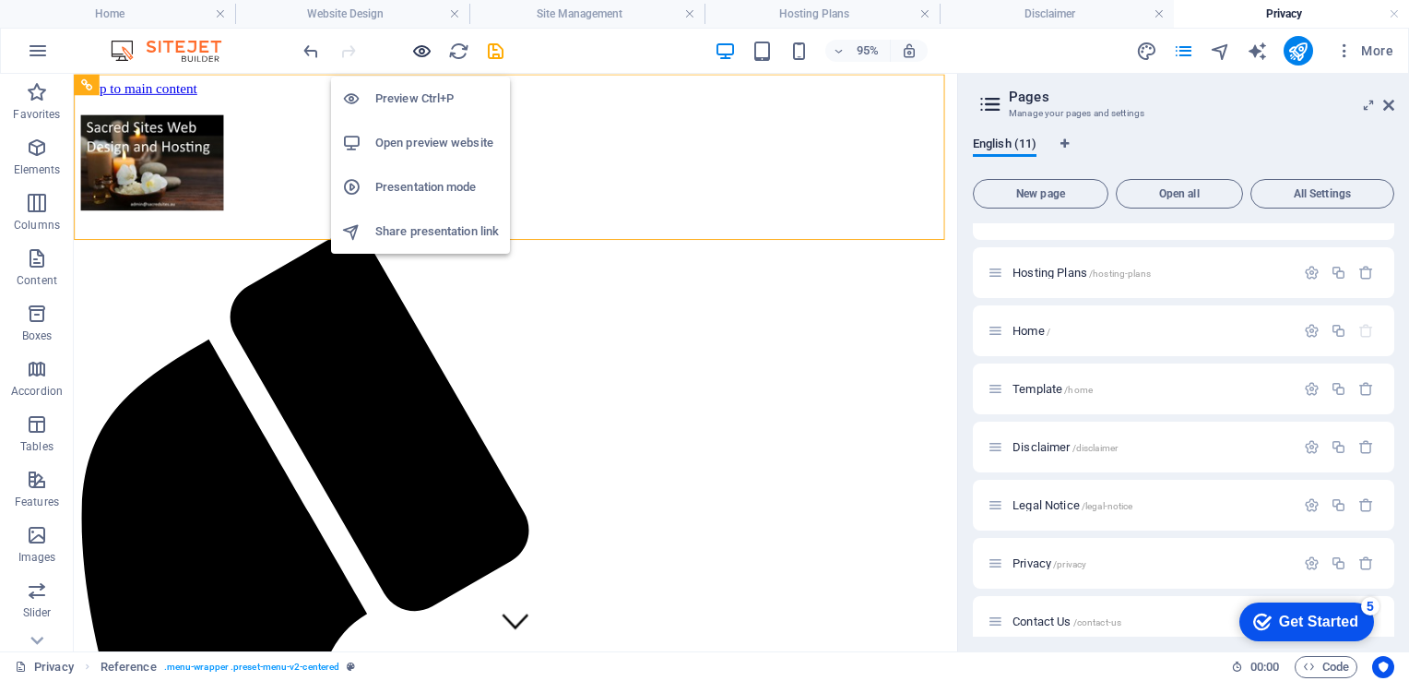
click at [420, 46] on icon "button" at bounding box center [421, 51] width 21 height 21
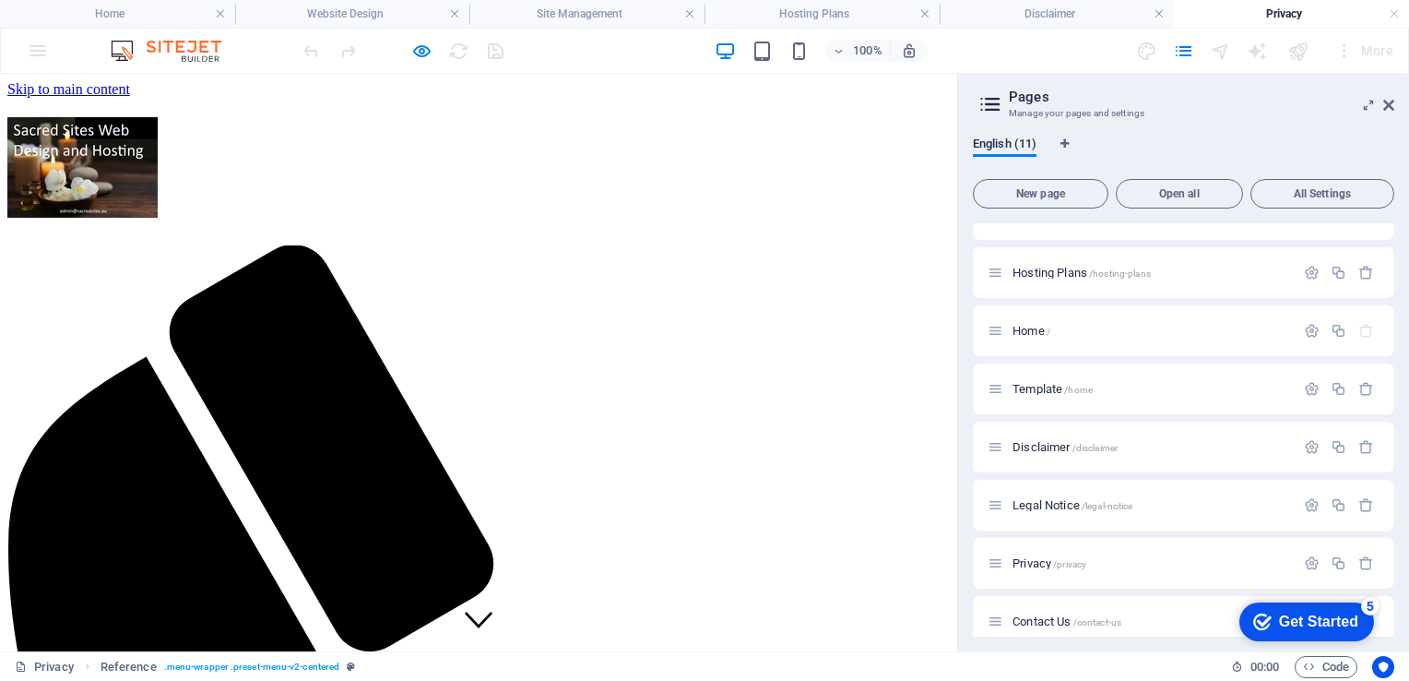
click at [1394, 101] on aside "Pages Manage your pages and settings English (11) New page Open all All Setting…" at bounding box center [1183, 362] width 452 height 577
click at [1383, 107] on icon at bounding box center [1388, 105] width 11 height 15
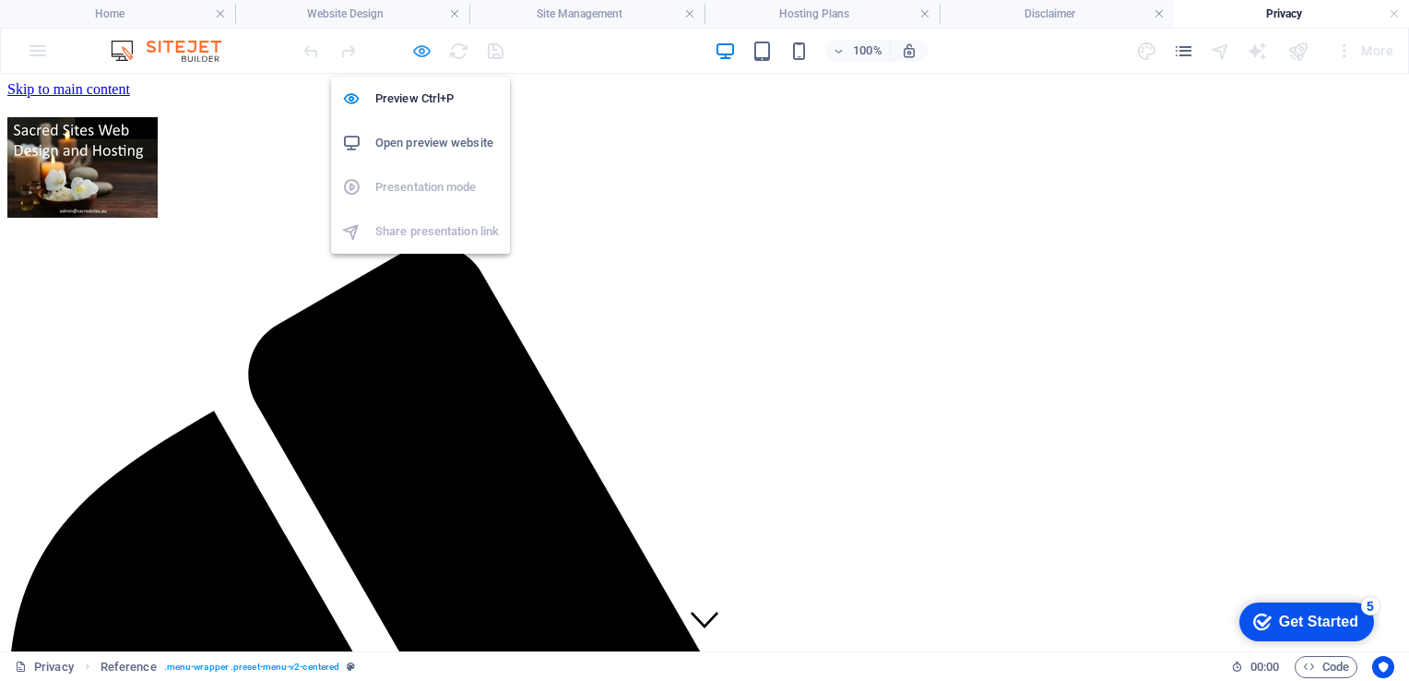
click at [425, 48] on icon "button" at bounding box center [421, 51] width 21 height 21
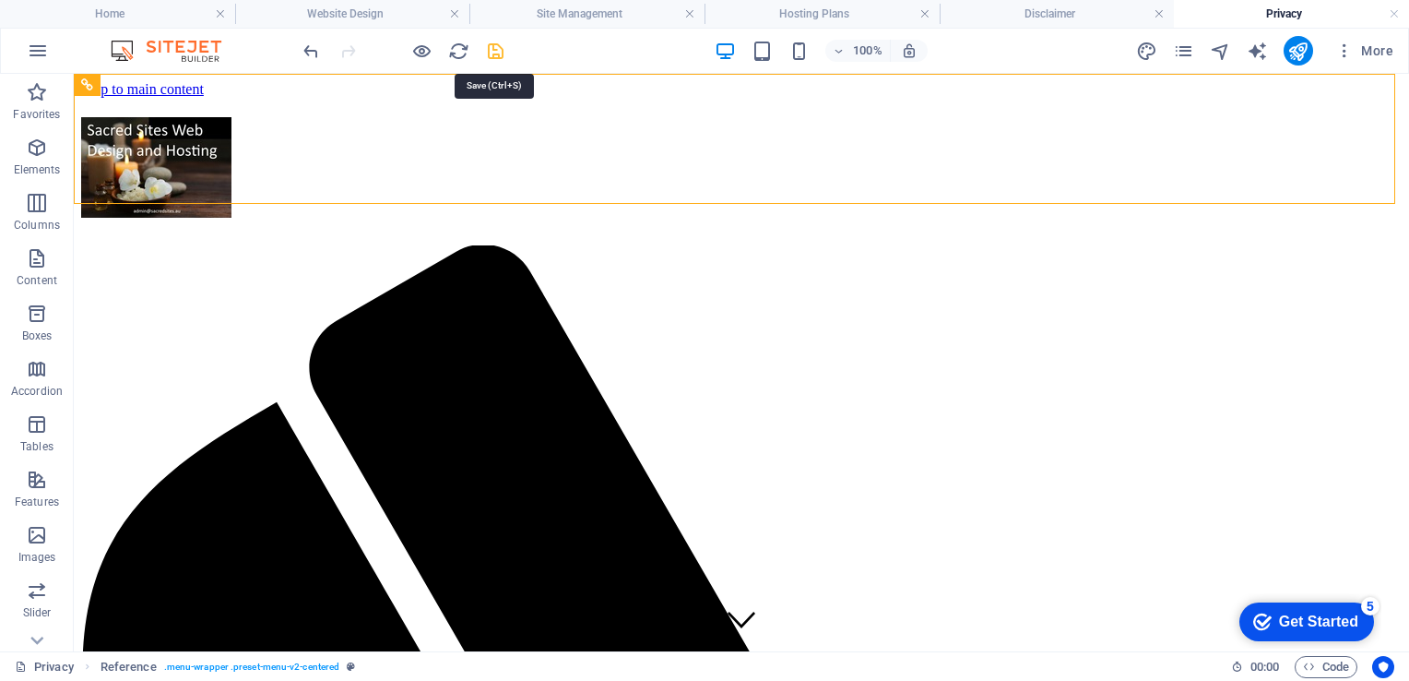
click at [494, 50] on icon "save" at bounding box center [495, 51] width 21 height 21
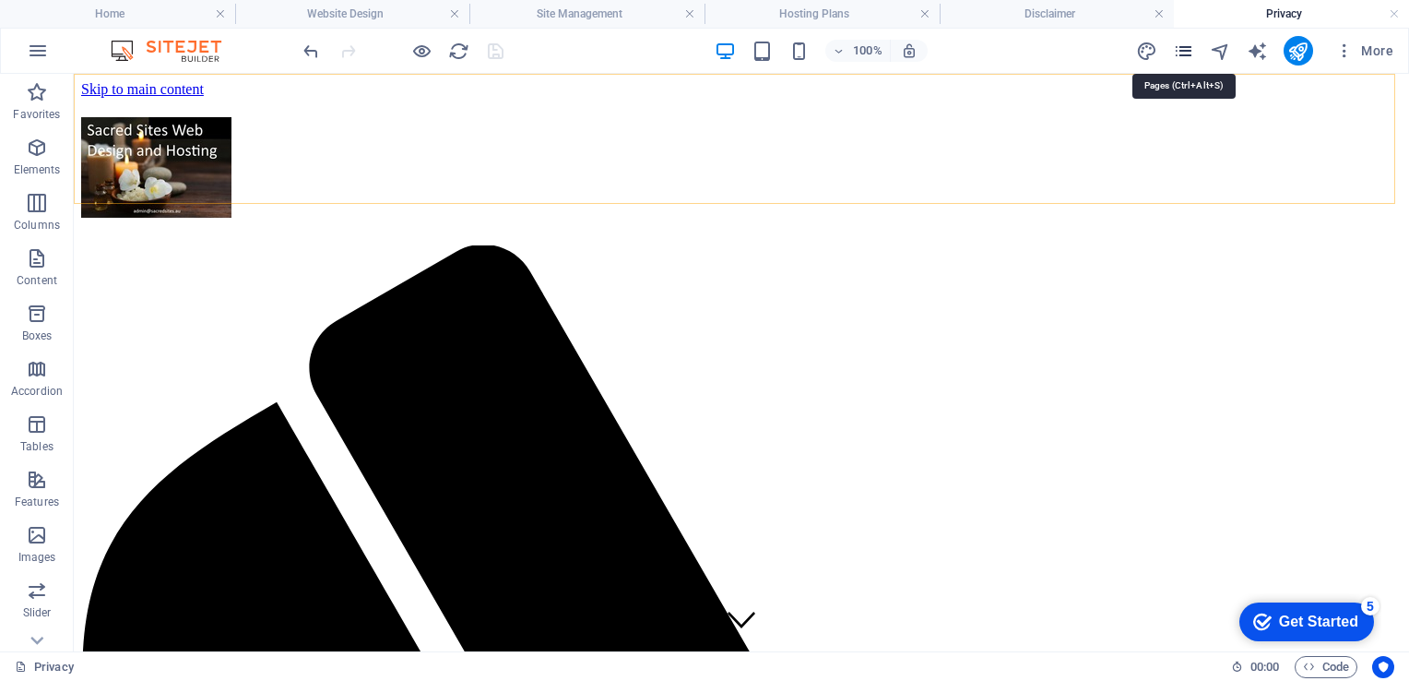
click at [1191, 50] on icon "pages" at bounding box center [1183, 51] width 21 height 21
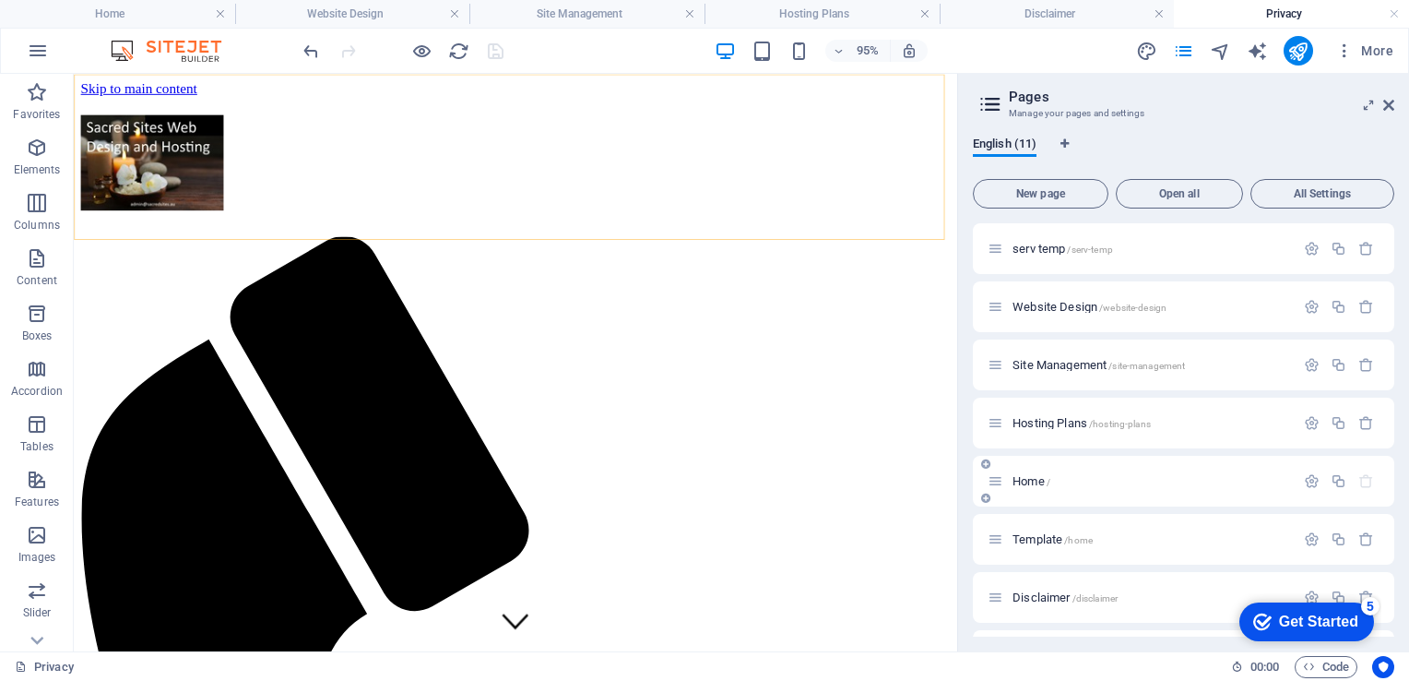
scroll to position [225, 0]
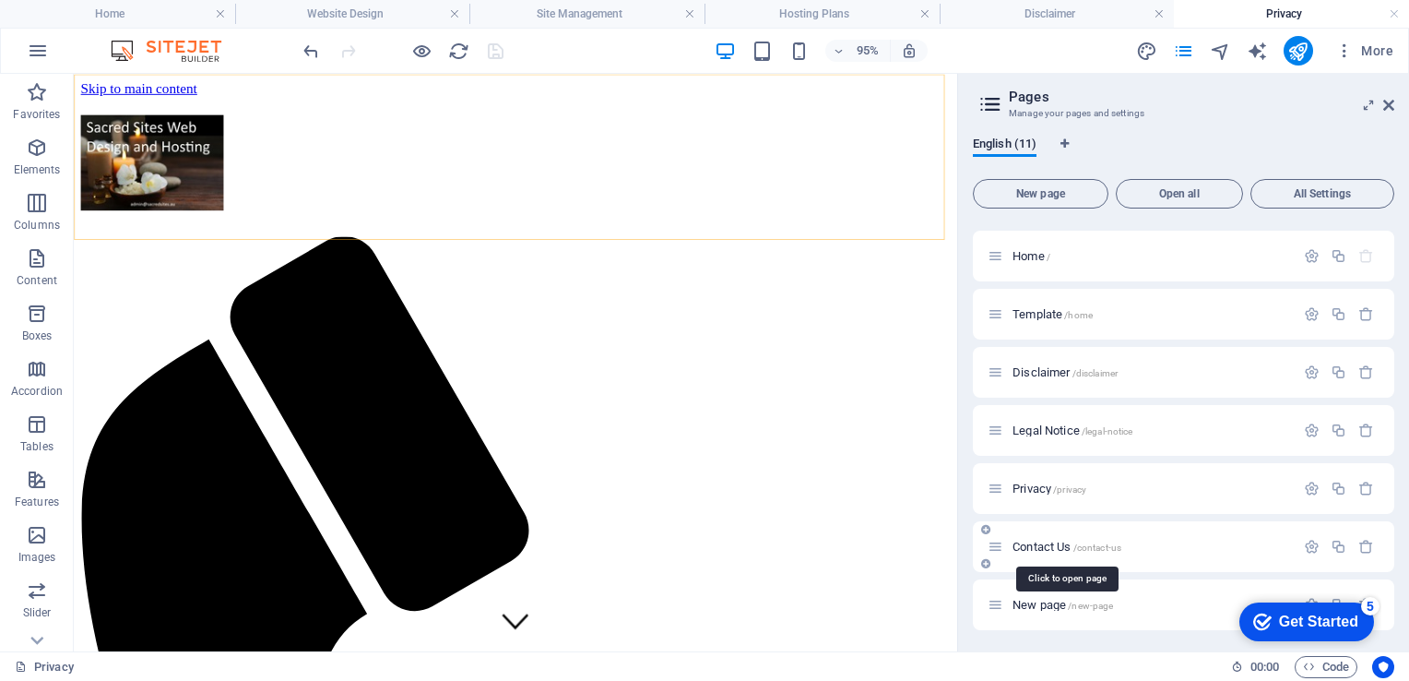
click at [1037, 546] on span "Contact Us /contact-us" at bounding box center [1067, 546] width 109 height 14
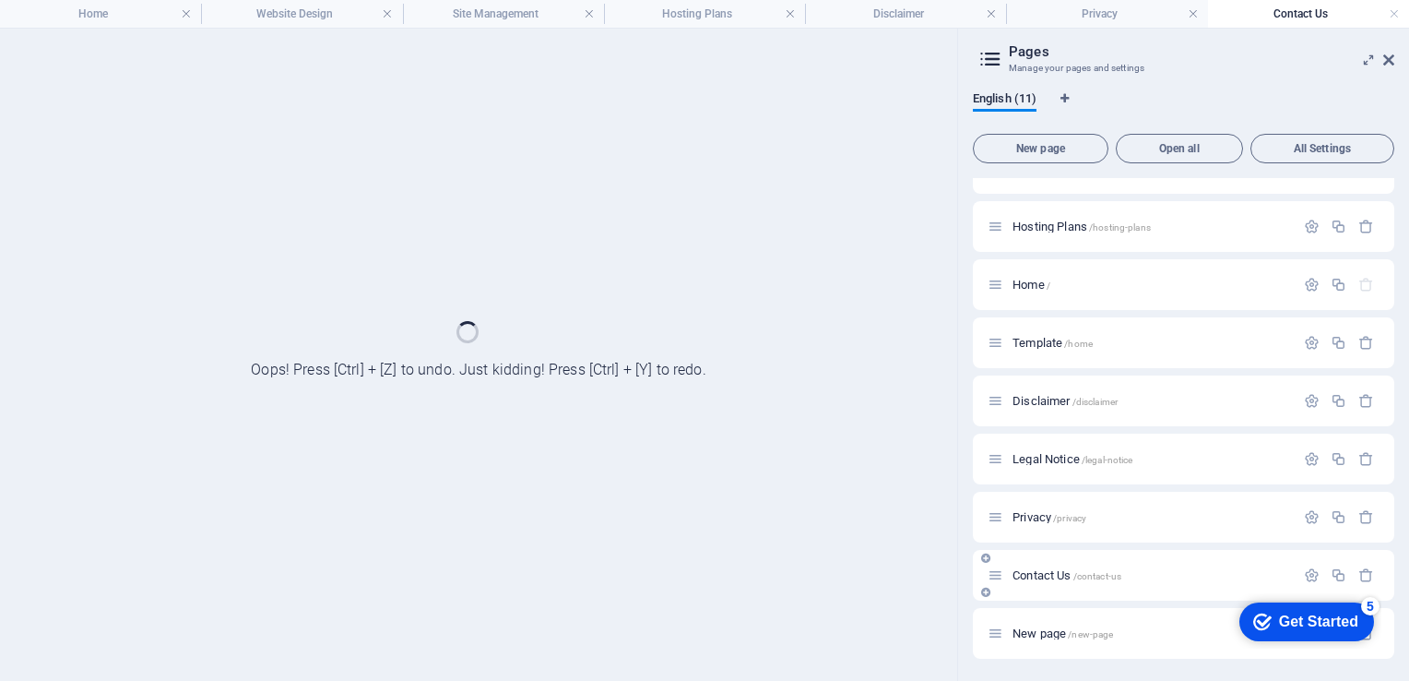
click at [1037, 546] on div "serv temp /serv-temp Website Design /website-design Site Management /site-manag…" at bounding box center [1183, 343] width 421 height 632
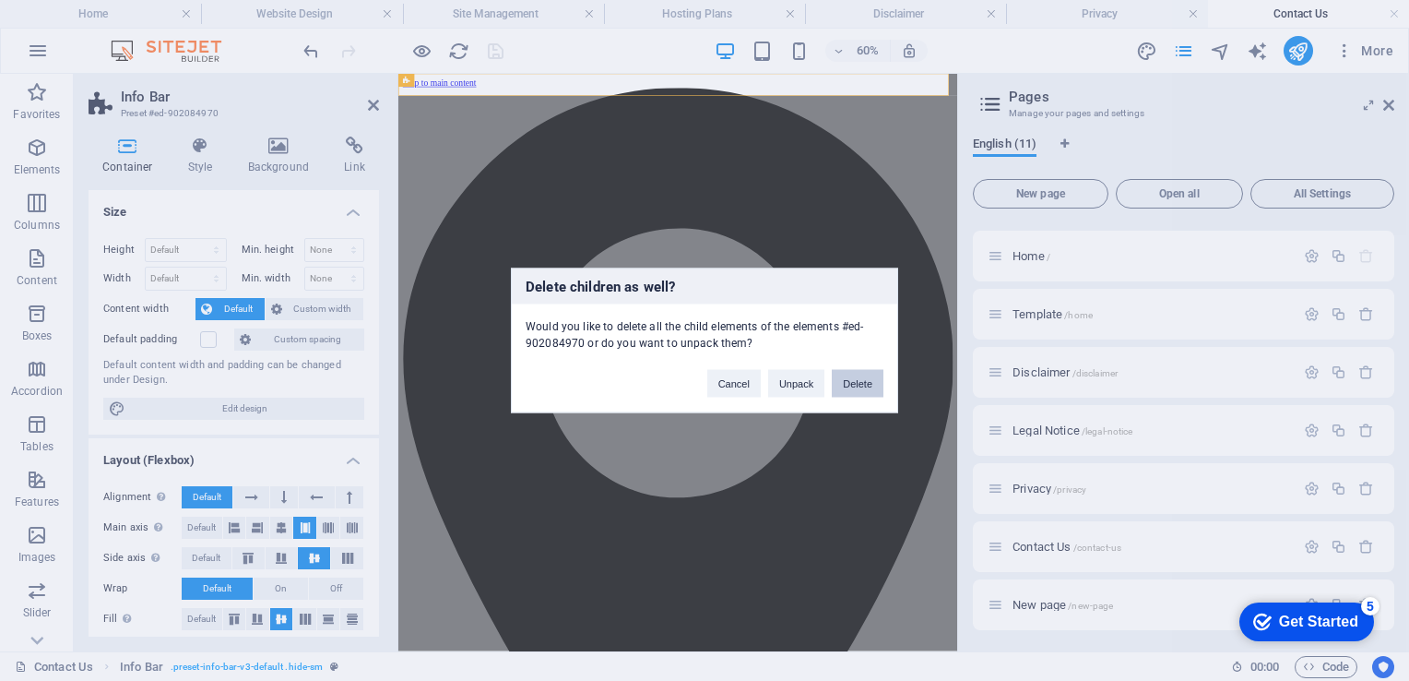
click at [859, 381] on button "Delete" at bounding box center [858, 384] width 52 height 28
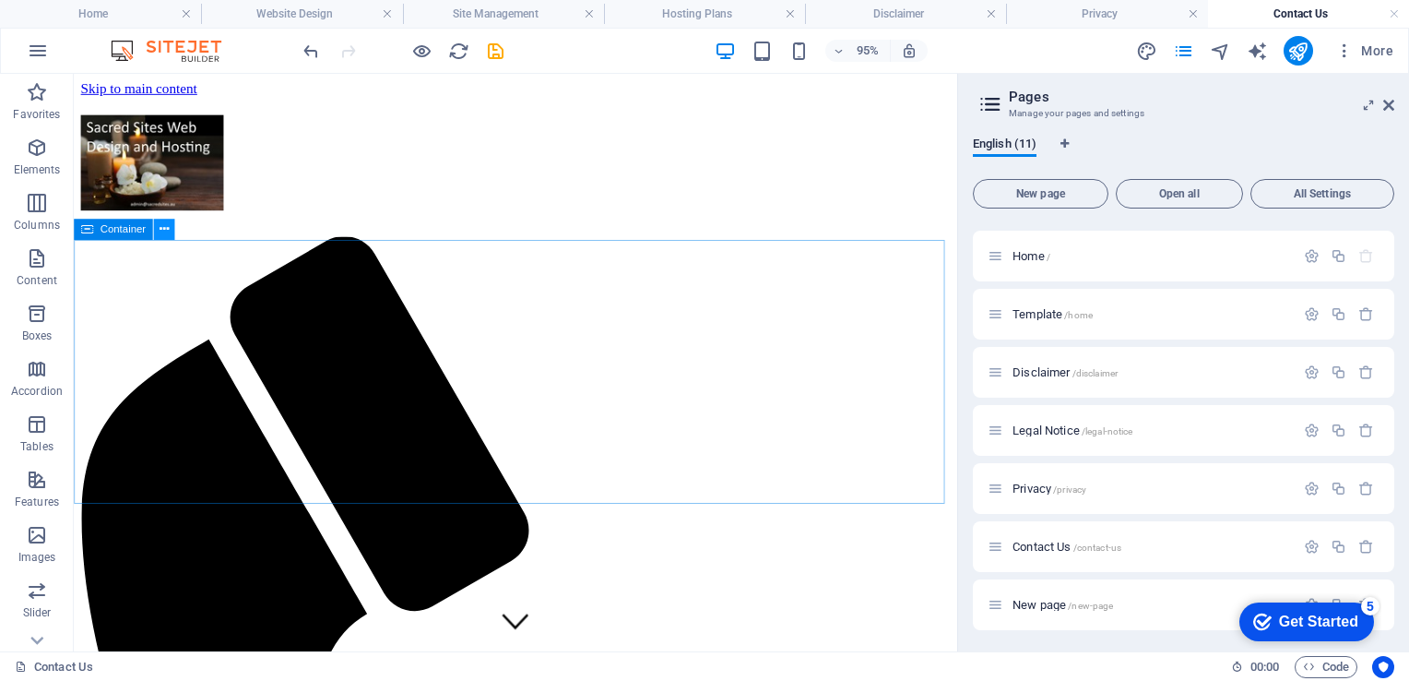
click at [164, 228] on icon at bounding box center [164, 228] width 9 height 18
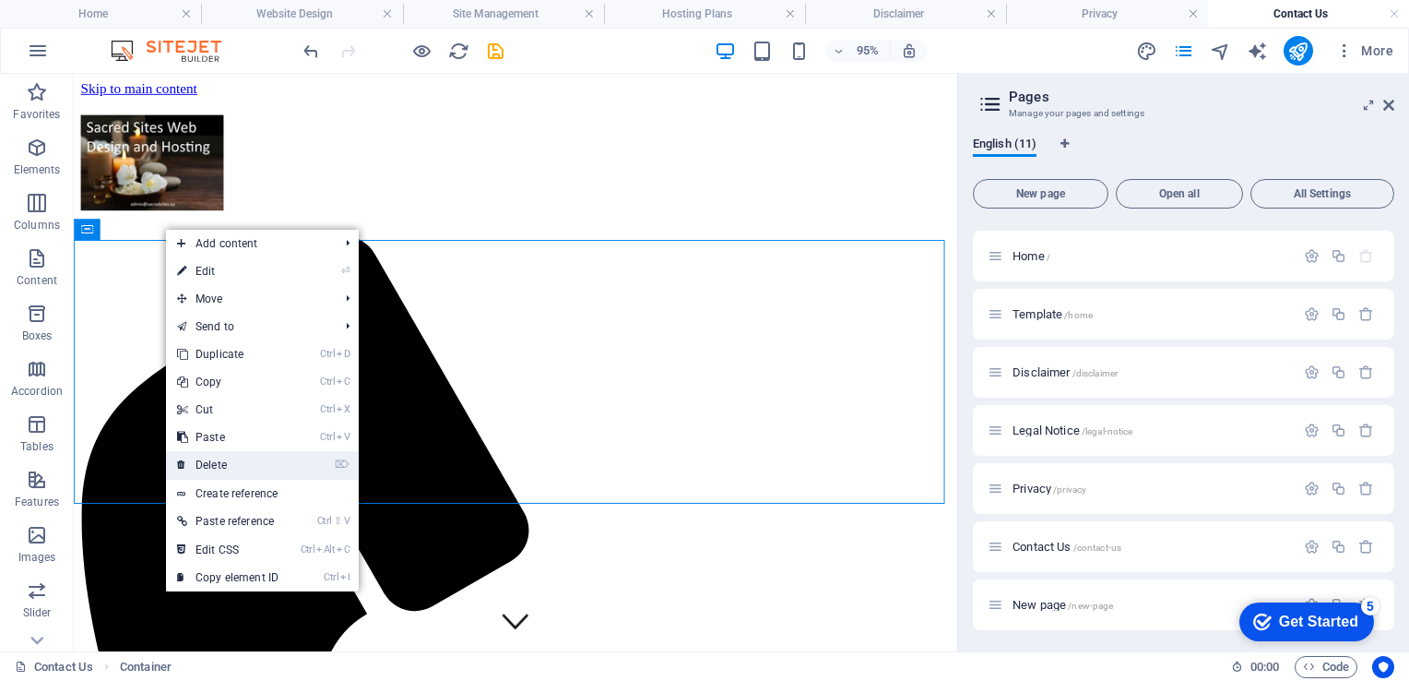
click at [196, 456] on link "⌦ Delete" at bounding box center [228, 465] width 124 height 28
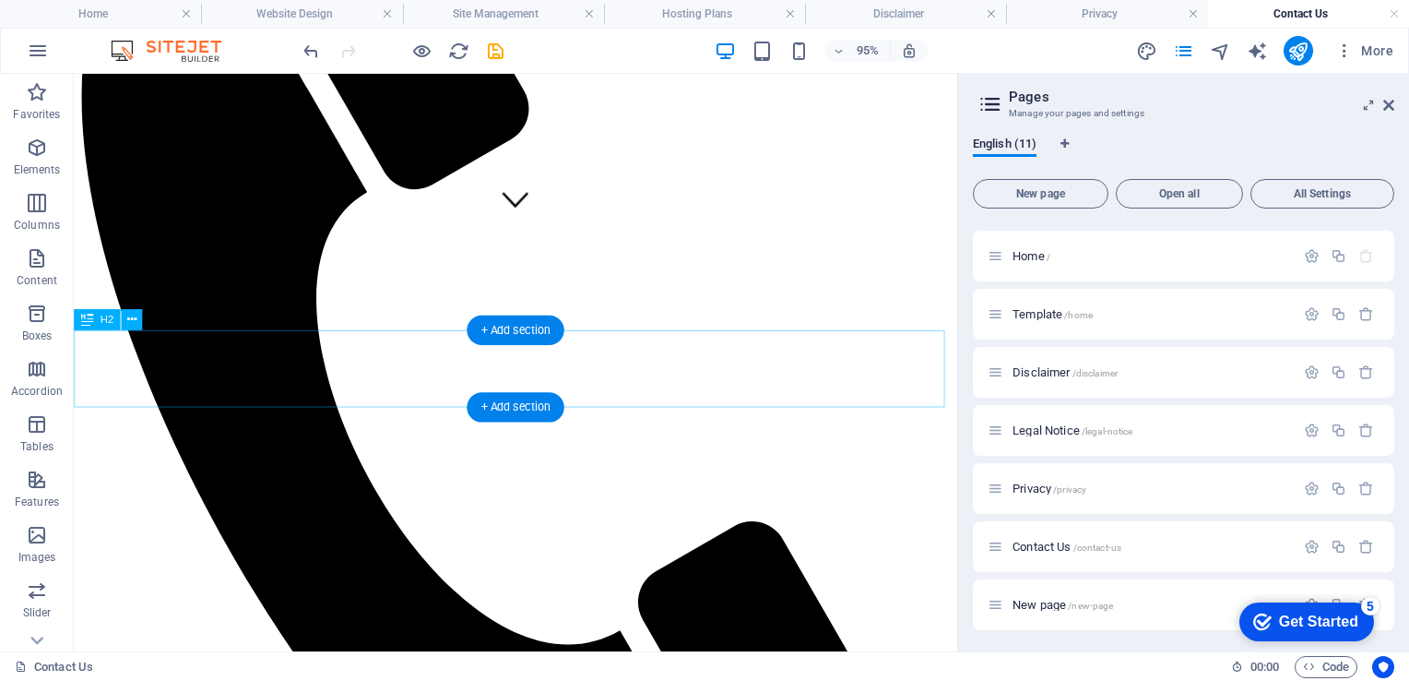
scroll to position [434, 0]
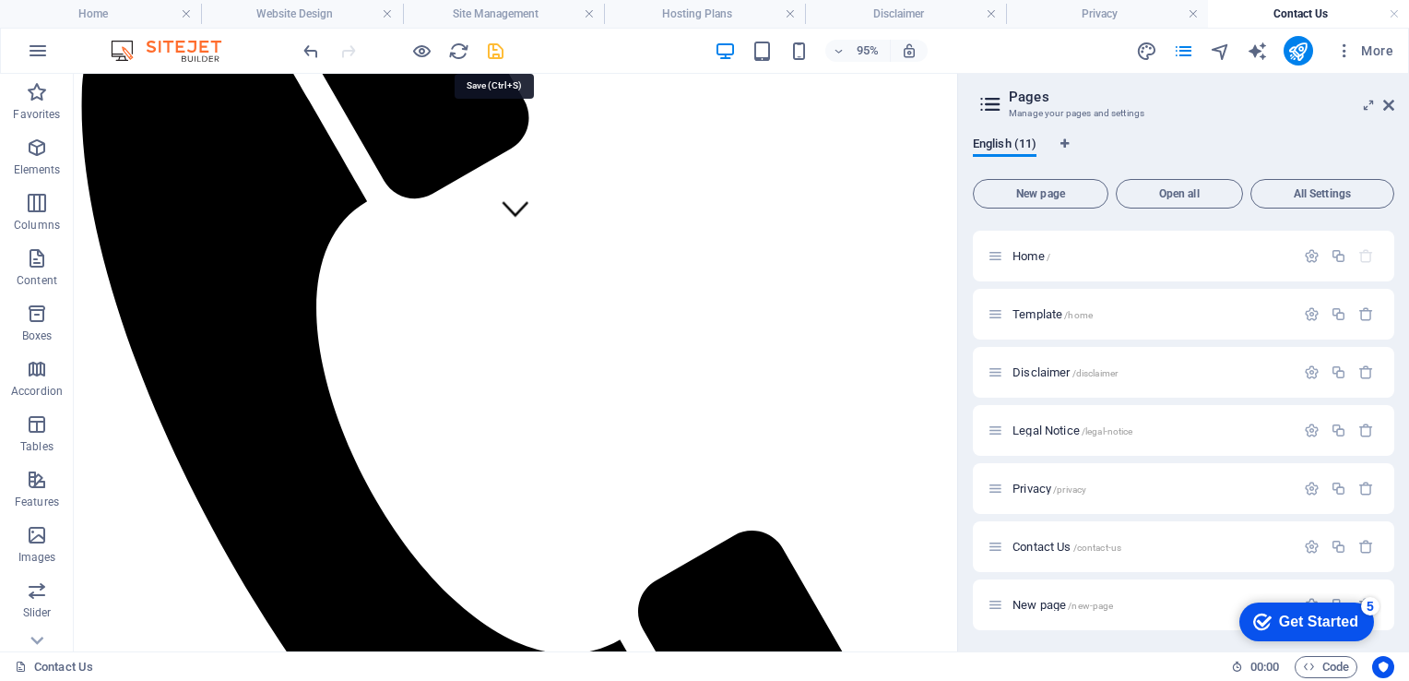
click at [501, 46] on icon "save" at bounding box center [495, 51] width 21 height 21
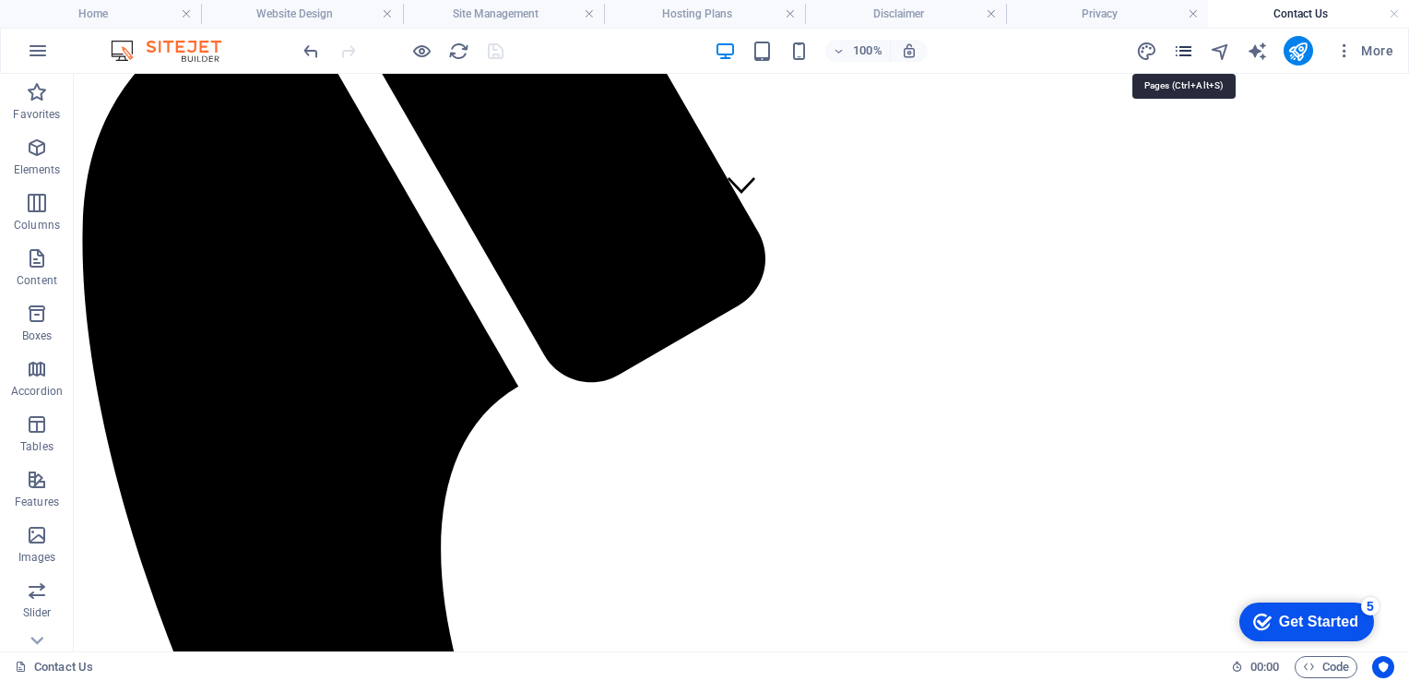
click at [1183, 51] on icon "pages" at bounding box center [1183, 51] width 21 height 21
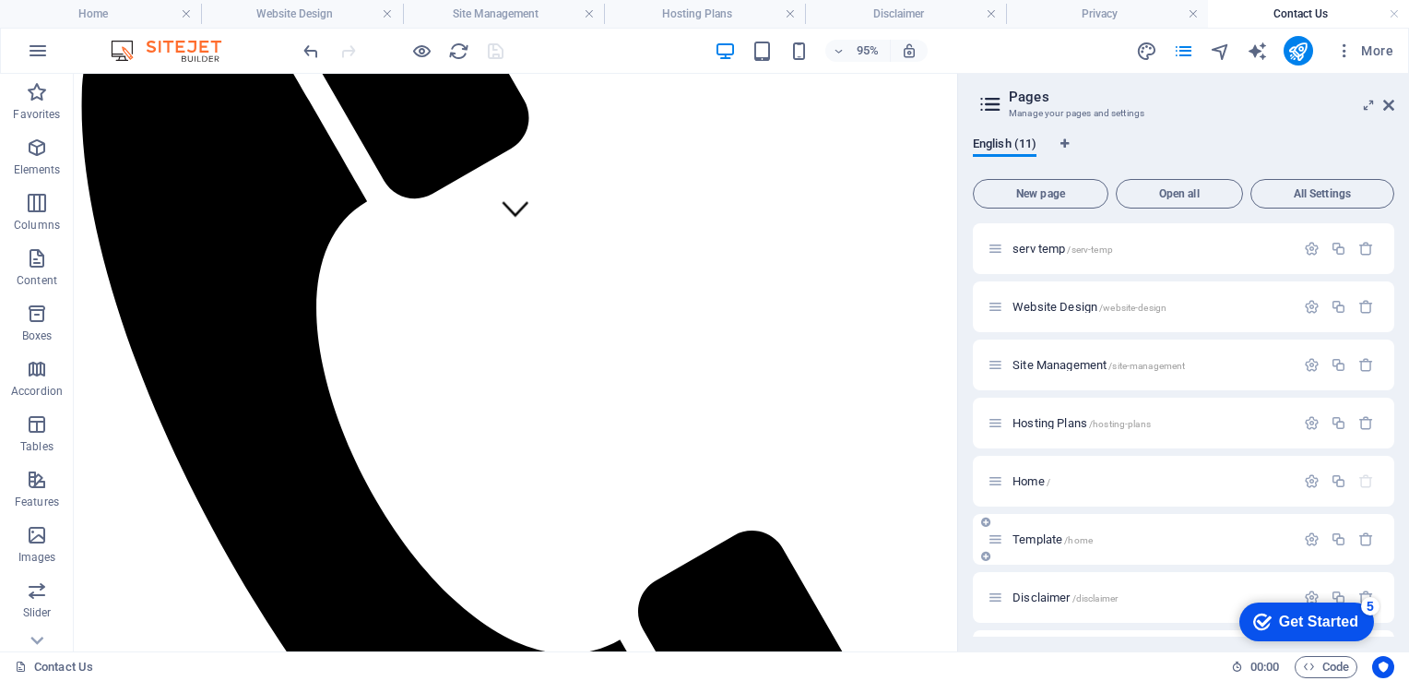
scroll to position [225, 0]
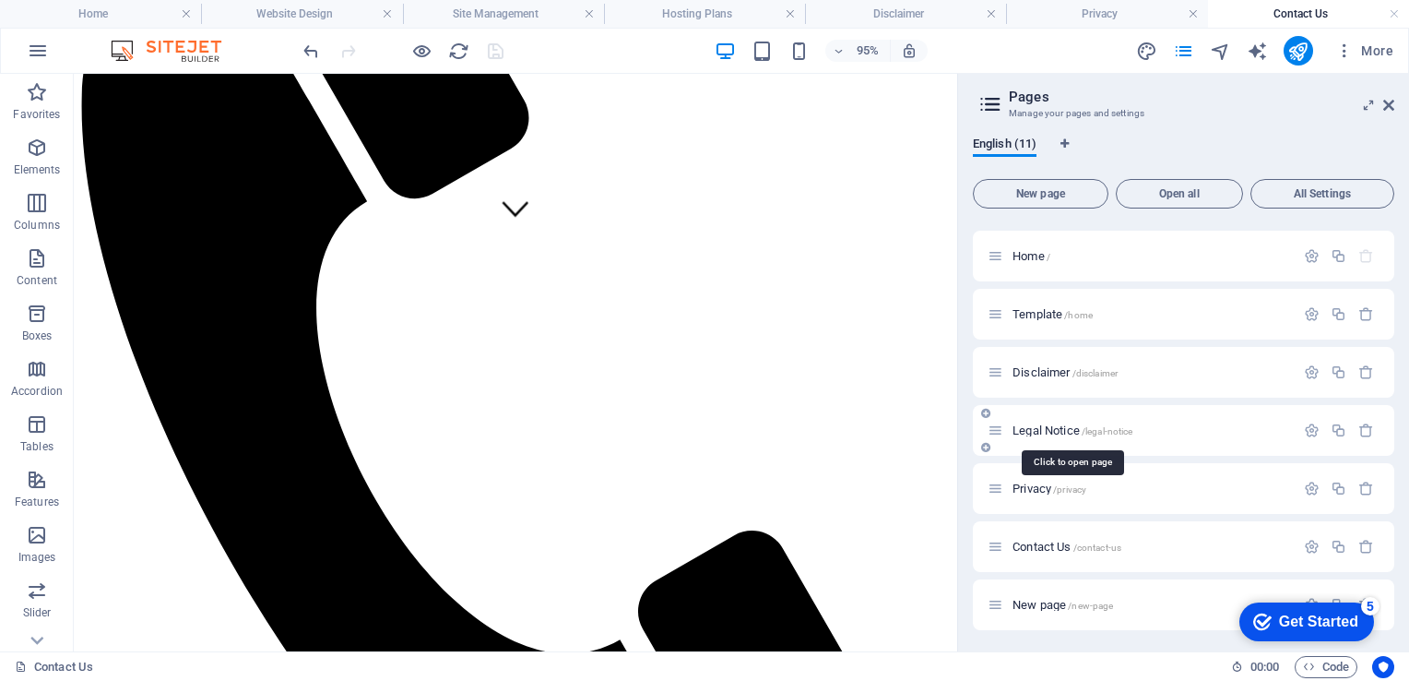
click at [1046, 429] on span "Legal Notice /legal-notice" at bounding box center [1073, 430] width 120 height 14
click at [1046, 429] on div "serv temp /serv-temp Website Design /website-design Site Management /site-manag…" at bounding box center [1183, 314] width 421 height 632
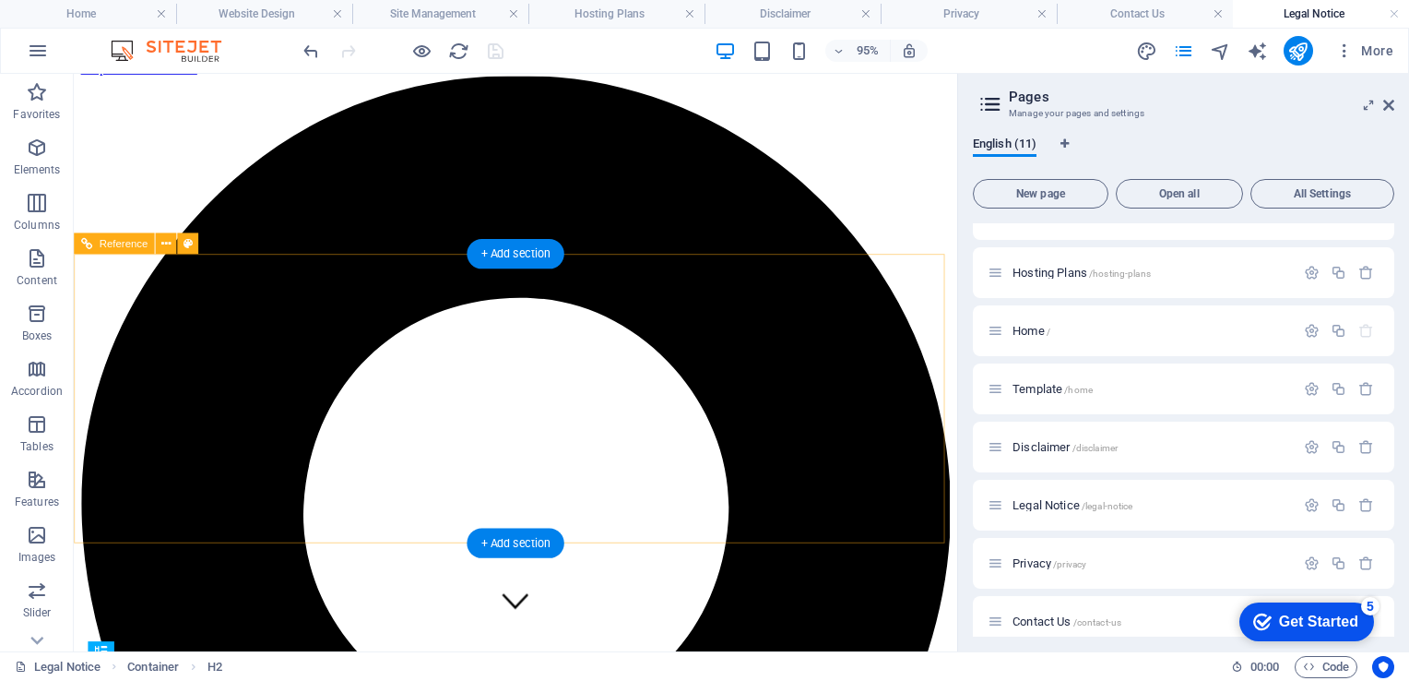
scroll to position [0, 0]
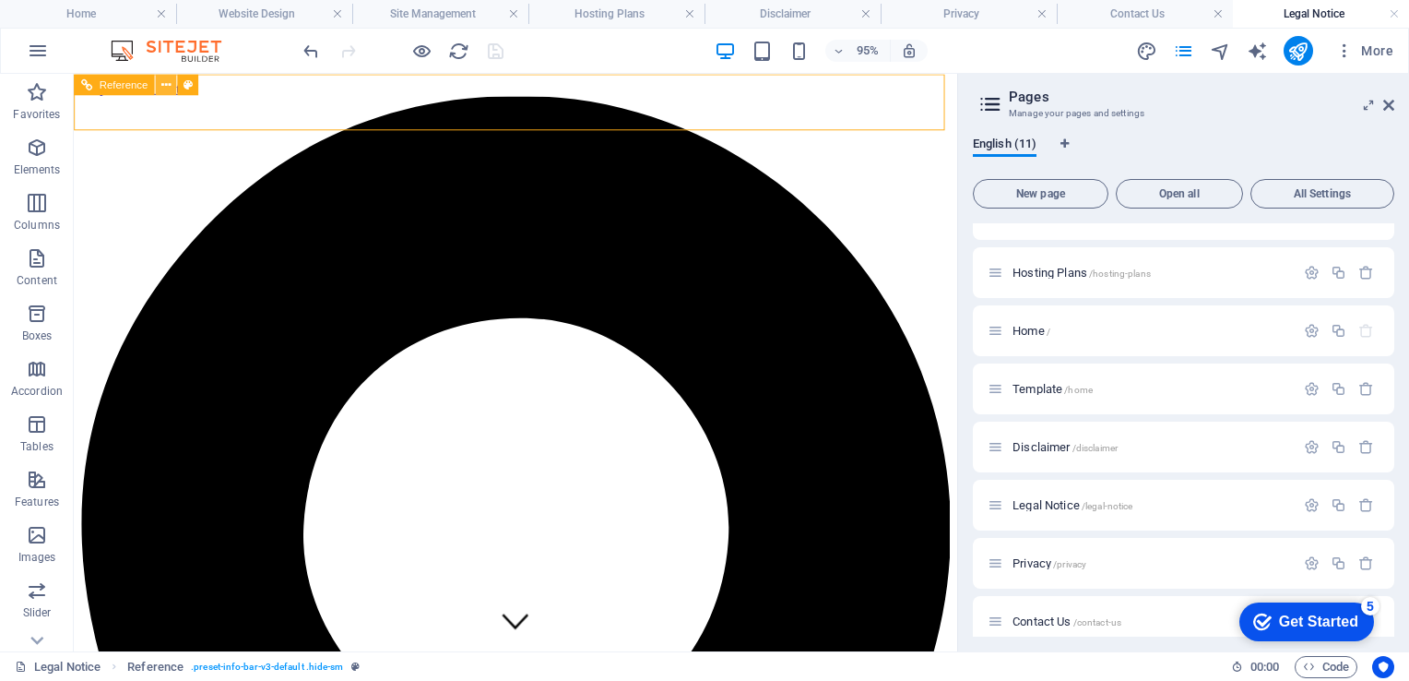
click at [162, 85] on icon at bounding box center [165, 84] width 9 height 18
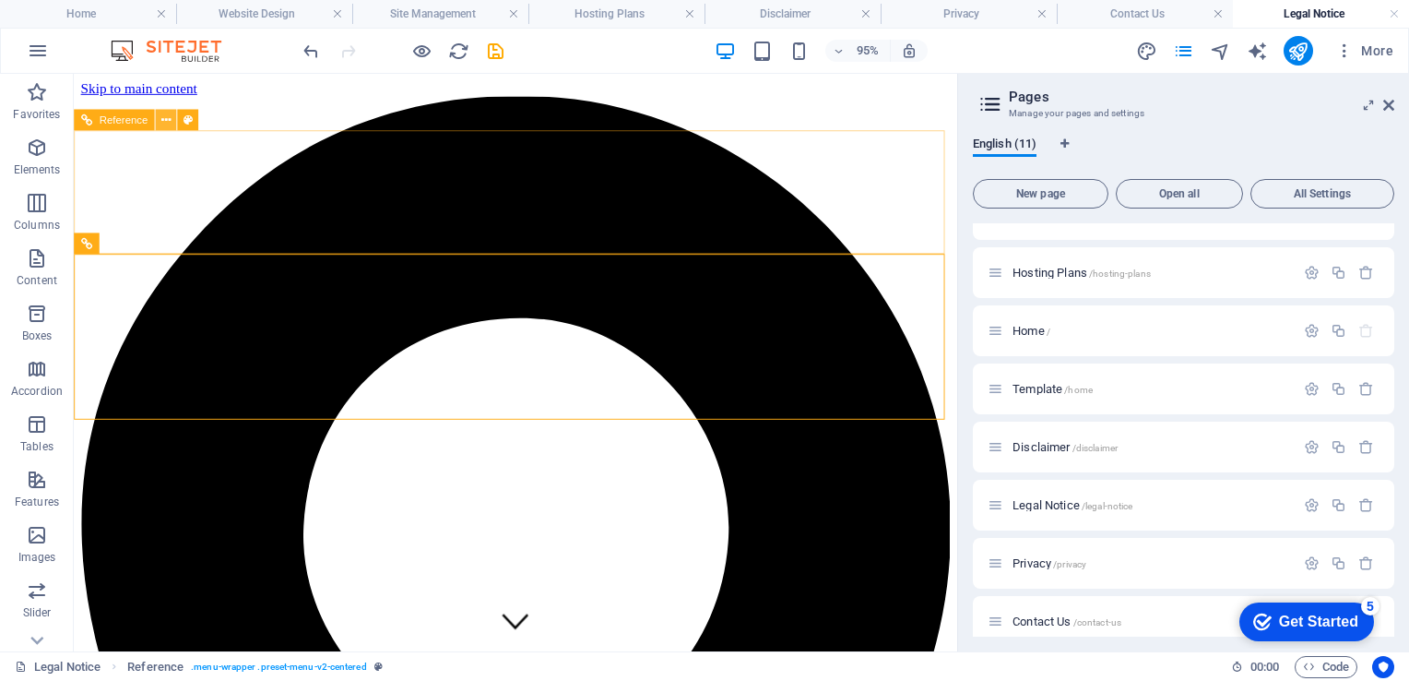
click at [166, 116] on icon at bounding box center [165, 119] width 9 height 18
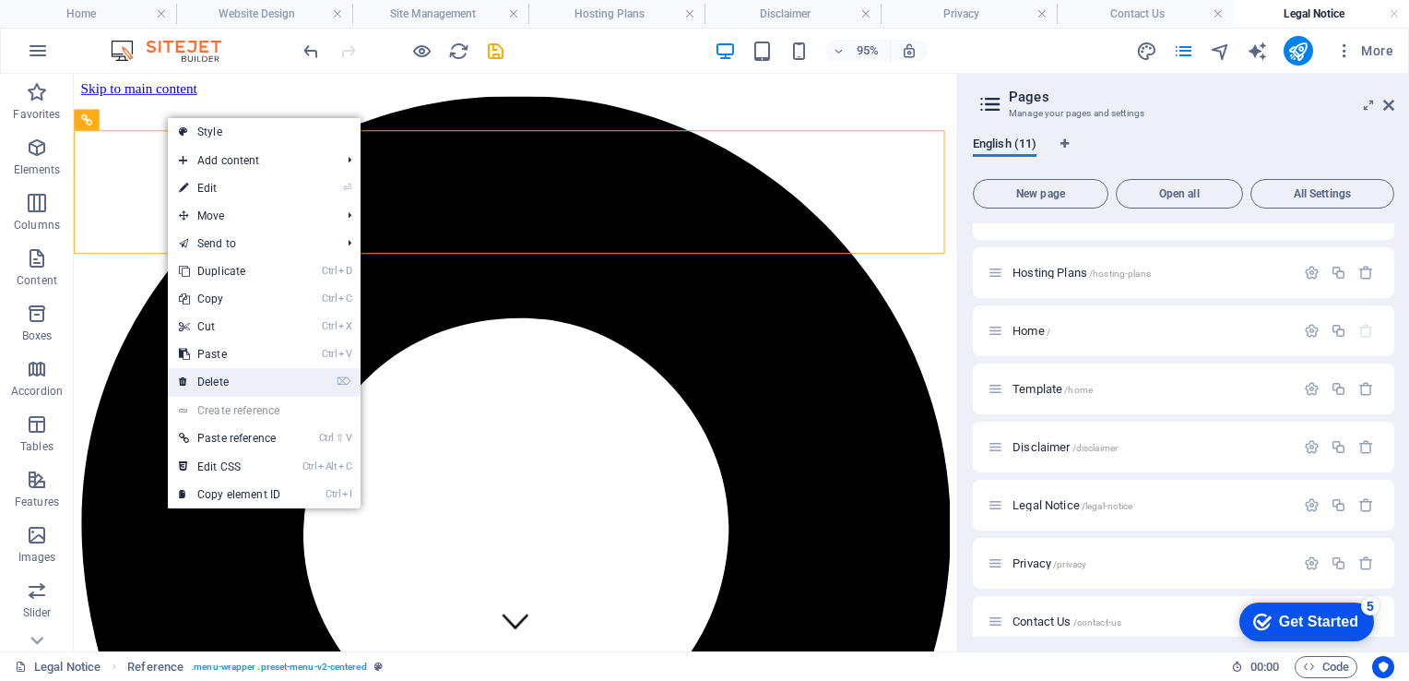
click at [216, 385] on link "⌦ Delete" at bounding box center [230, 382] width 124 height 28
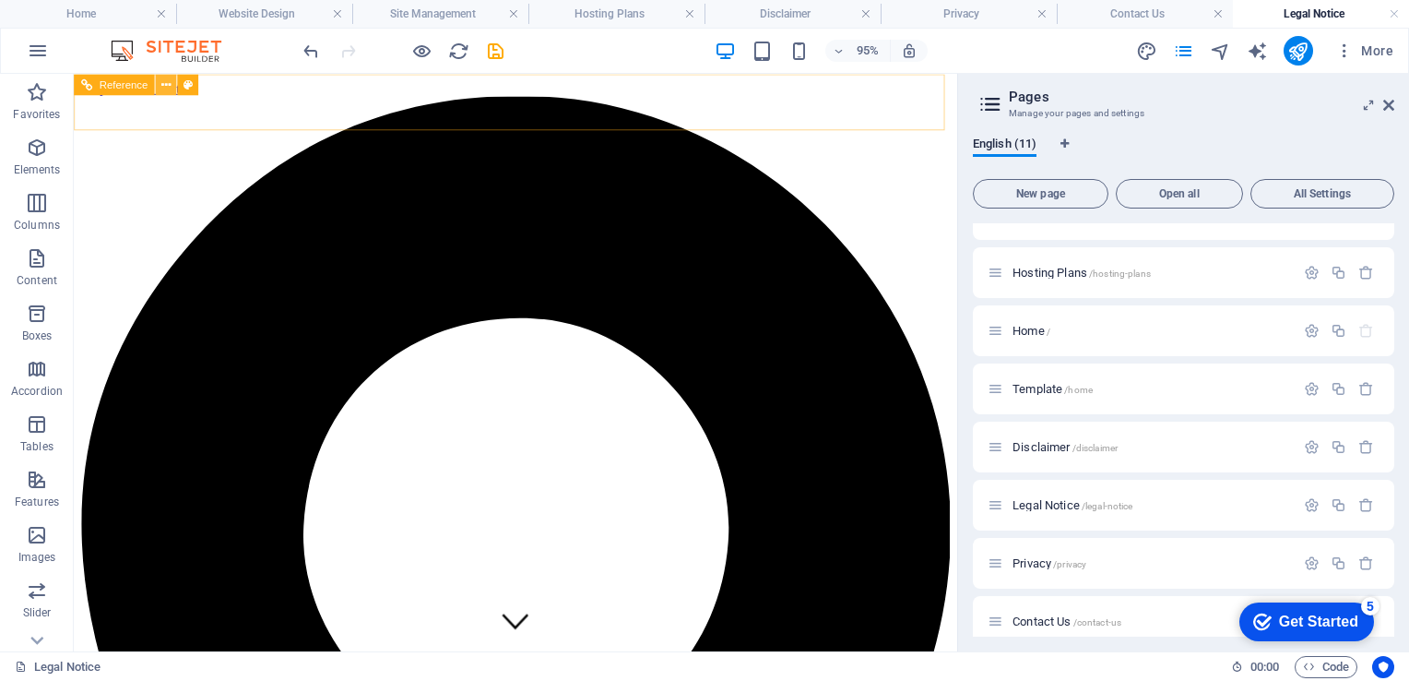
click at [163, 85] on icon at bounding box center [165, 84] width 9 height 18
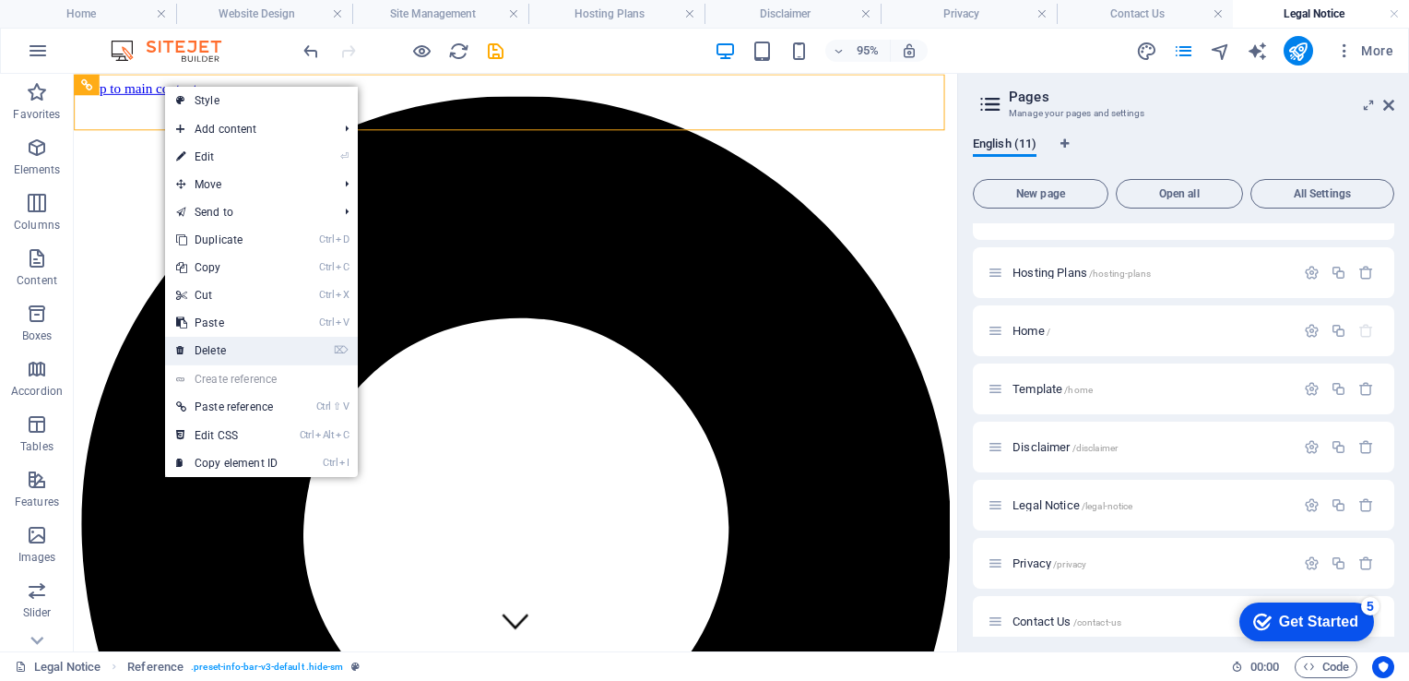
click at [218, 355] on link "⌦ Delete" at bounding box center [227, 351] width 124 height 28
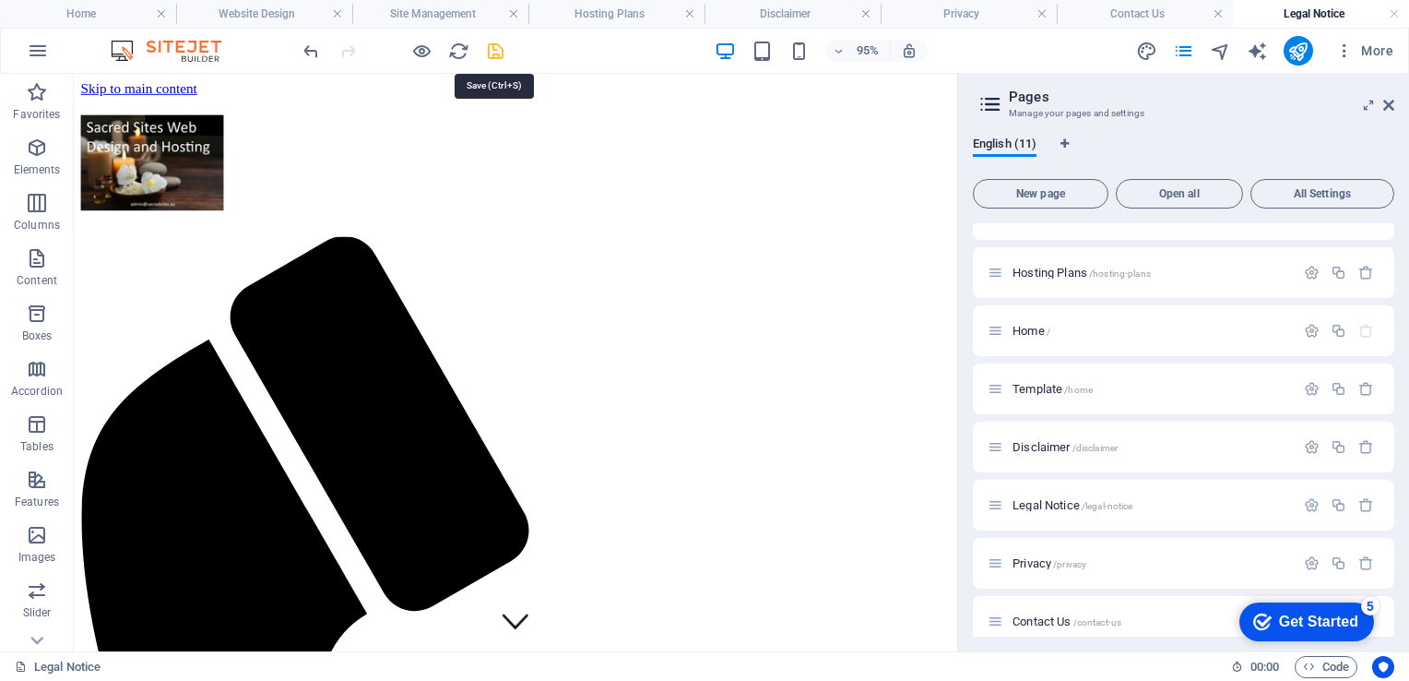
click at [498, 49] on icon "save" at bounding box center [495, 51] width 21 height 21
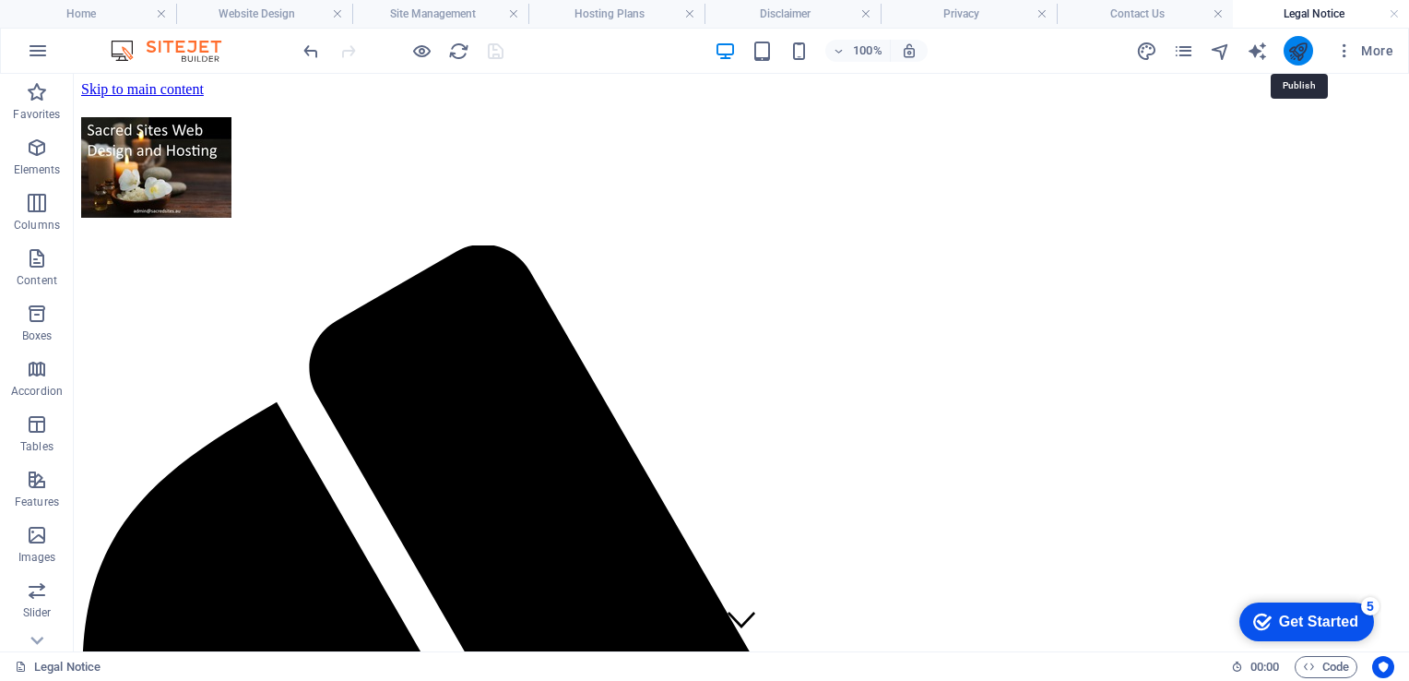
click at [1295, 51] on icon "publish" at bounding box center [1297, 51] width 21 height 21
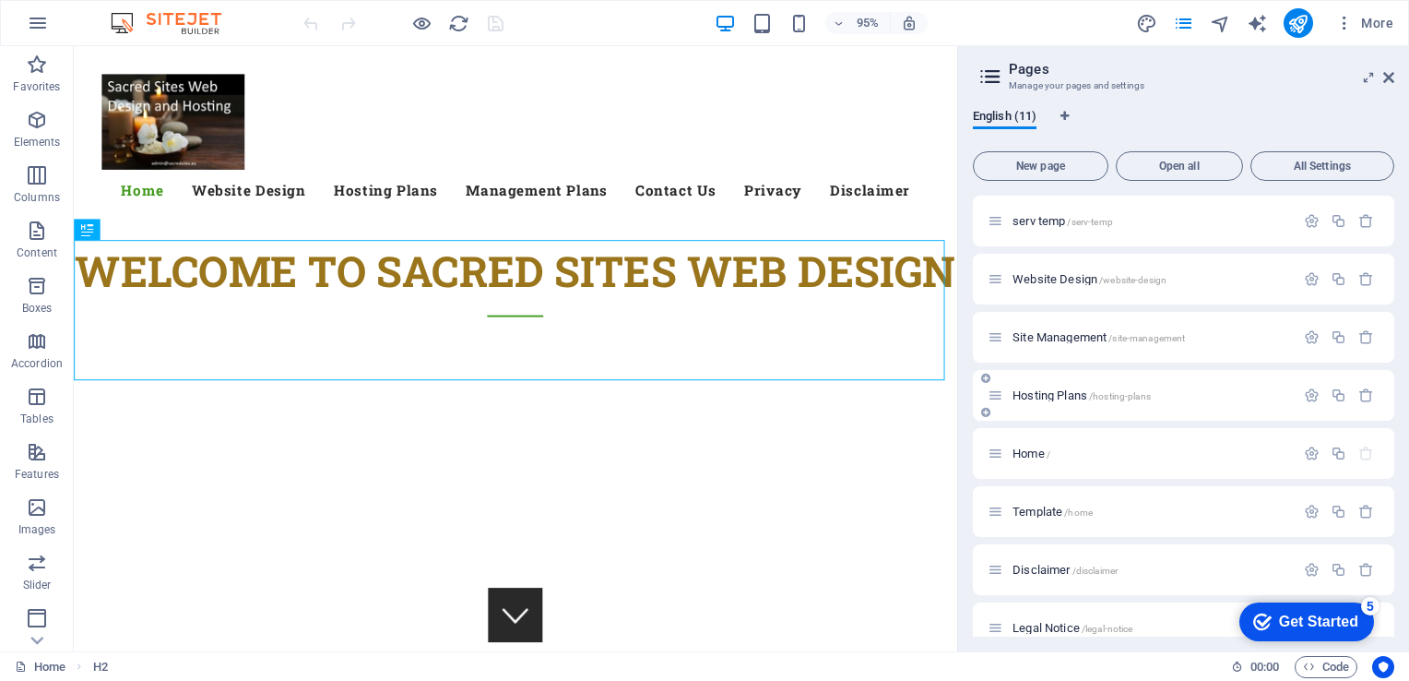
click at [1025, 394] on span "Hosting Plans /hosting-plans" at bounding box center [1082, 395] width 138 height 14
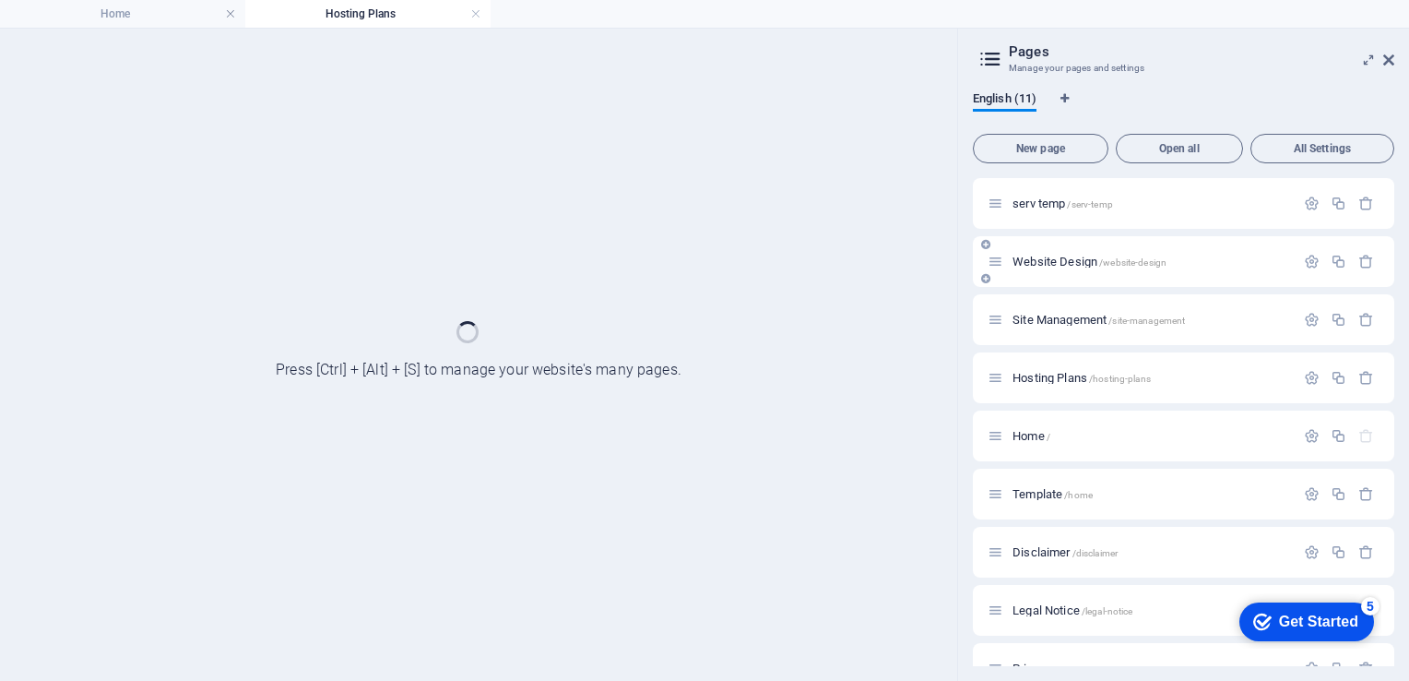
click at [0, 0] on div "Website Design /website-design" at bounding box center [0, 0] width 0 height 0
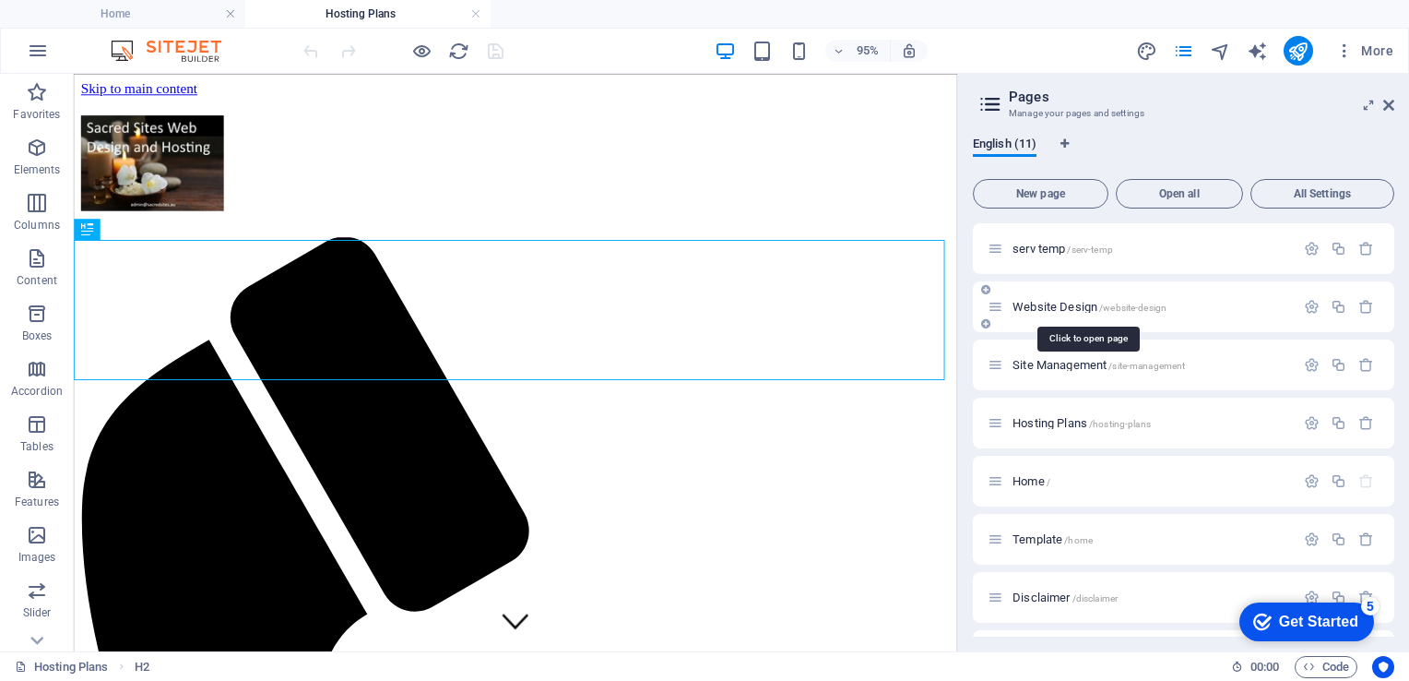
click at [0, 0] on span "Website Design /website-design" at bounding box center [0, 0] width 0 height 0
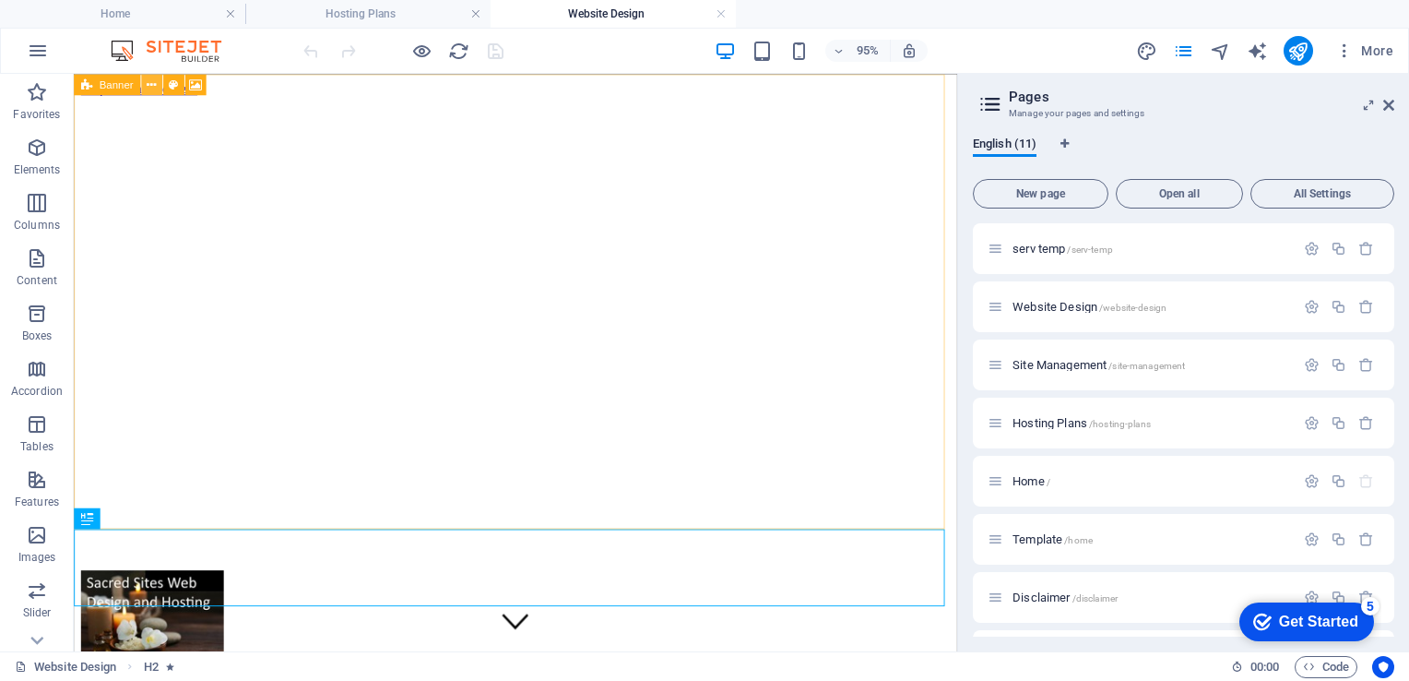
click at [151, 83] on icon at bounding box center [151, 84] width 9 height 18
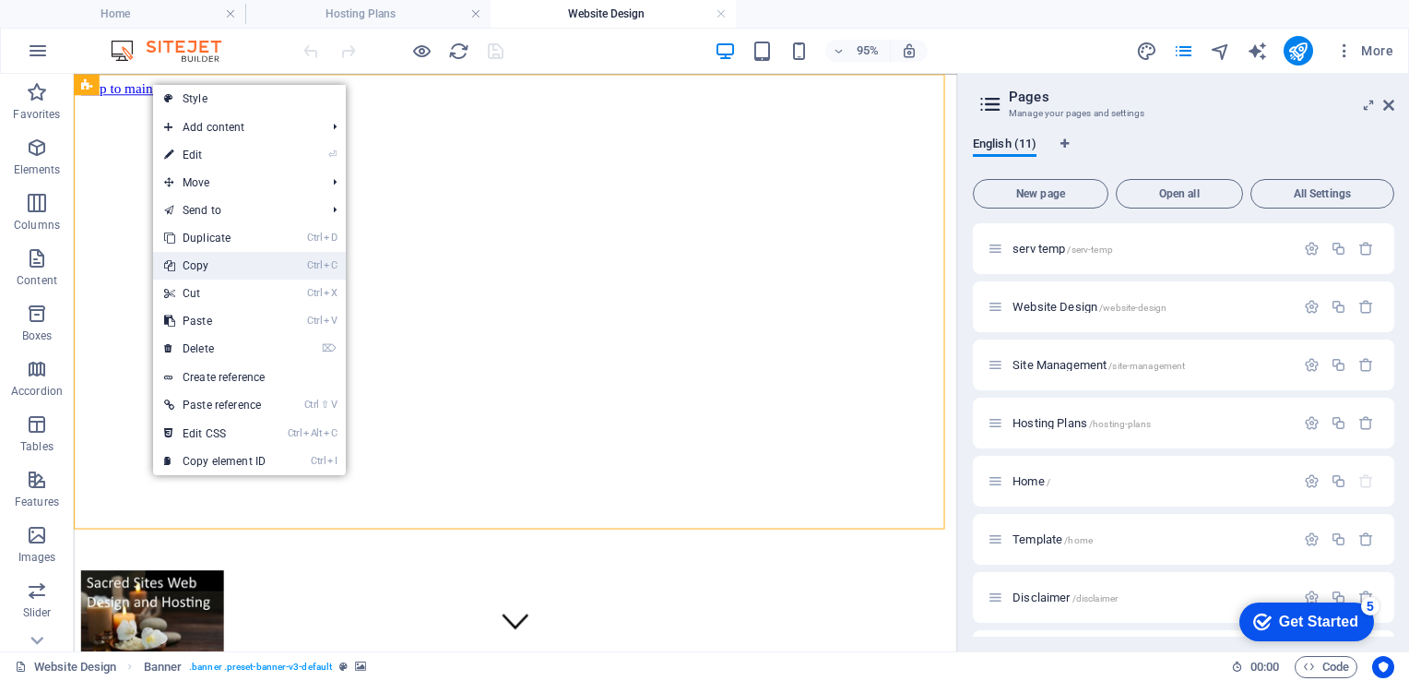
click at [196, 265] on link "Ctrl C Copy" at bounding box center [215, 266] width 124 height 28
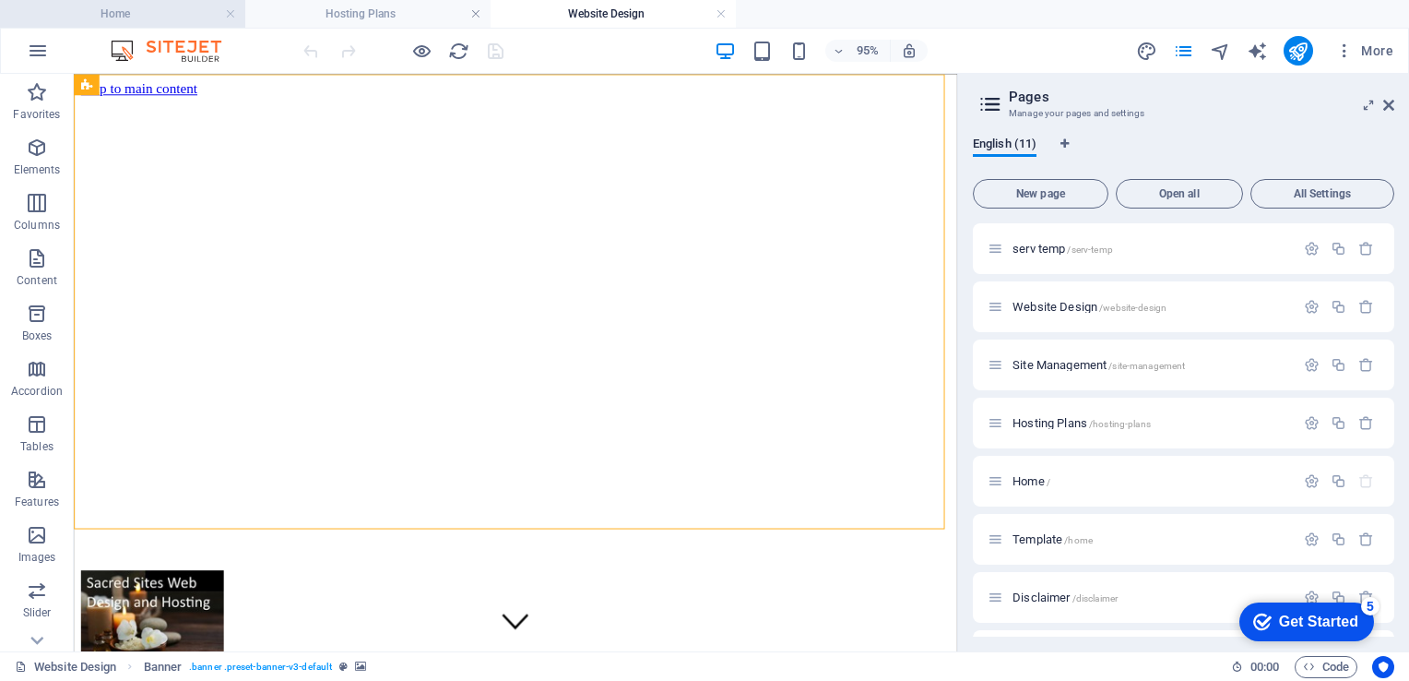
click at [144, 18] on h4 "Home" at bounding box center [122, 14] width 245 height 20
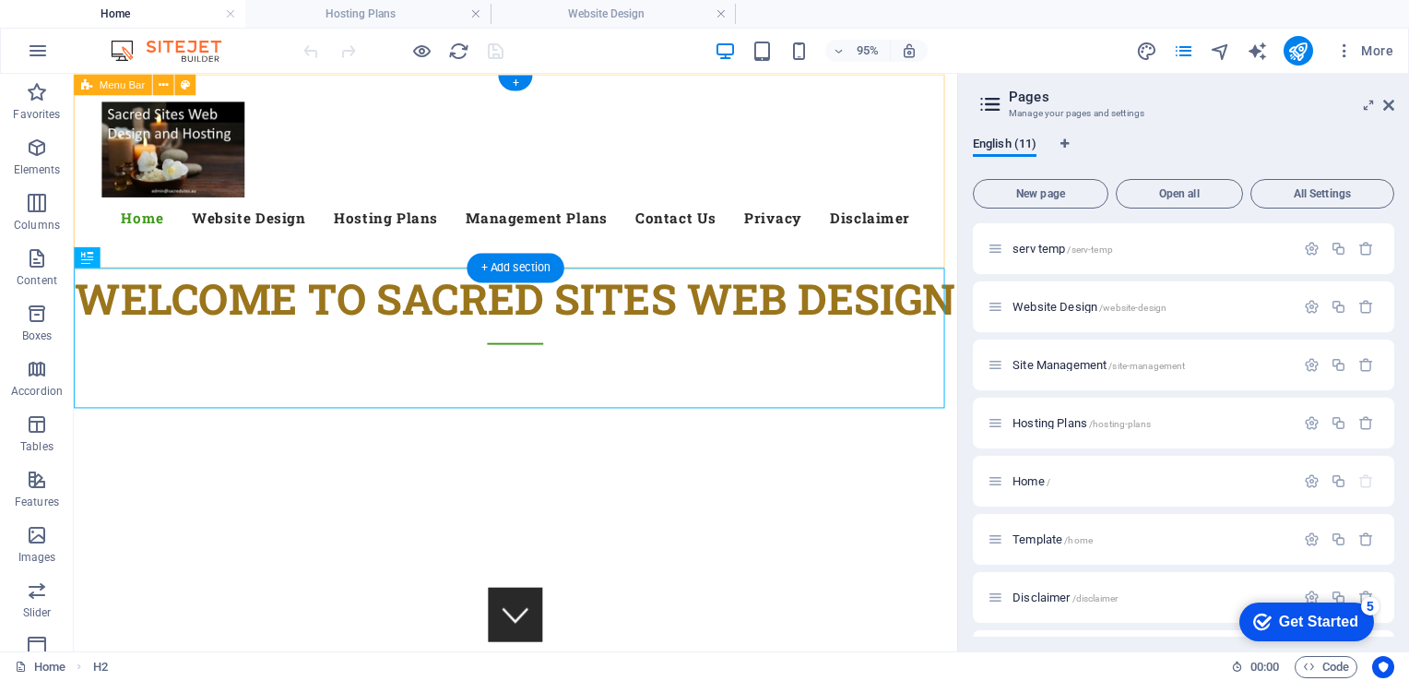
click at [309, 83] on div "Menu Menu Home Website Design Hosting Plans Management Plans Contact Us Privacy…" at bounding box center [539, 176] width 930 height 204
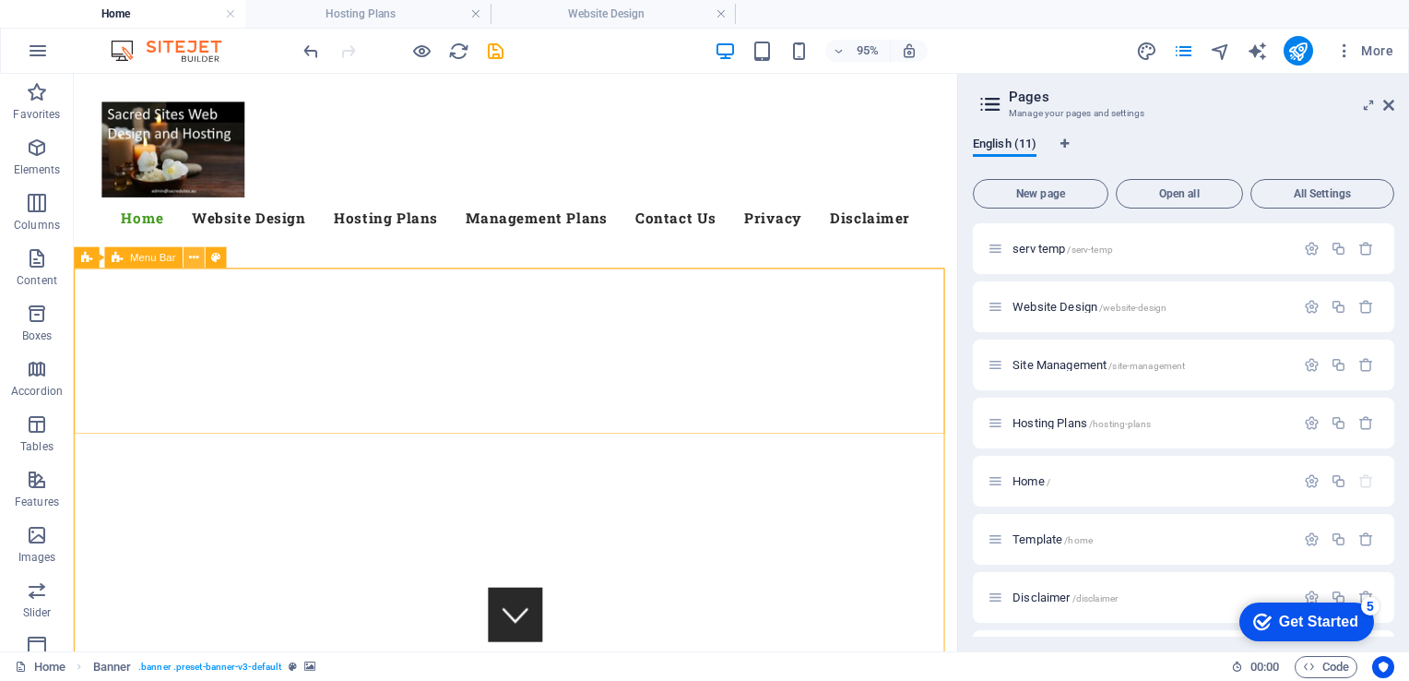
click at [196, 253] on icon at bounding box center [193, 257] width 9 height 18
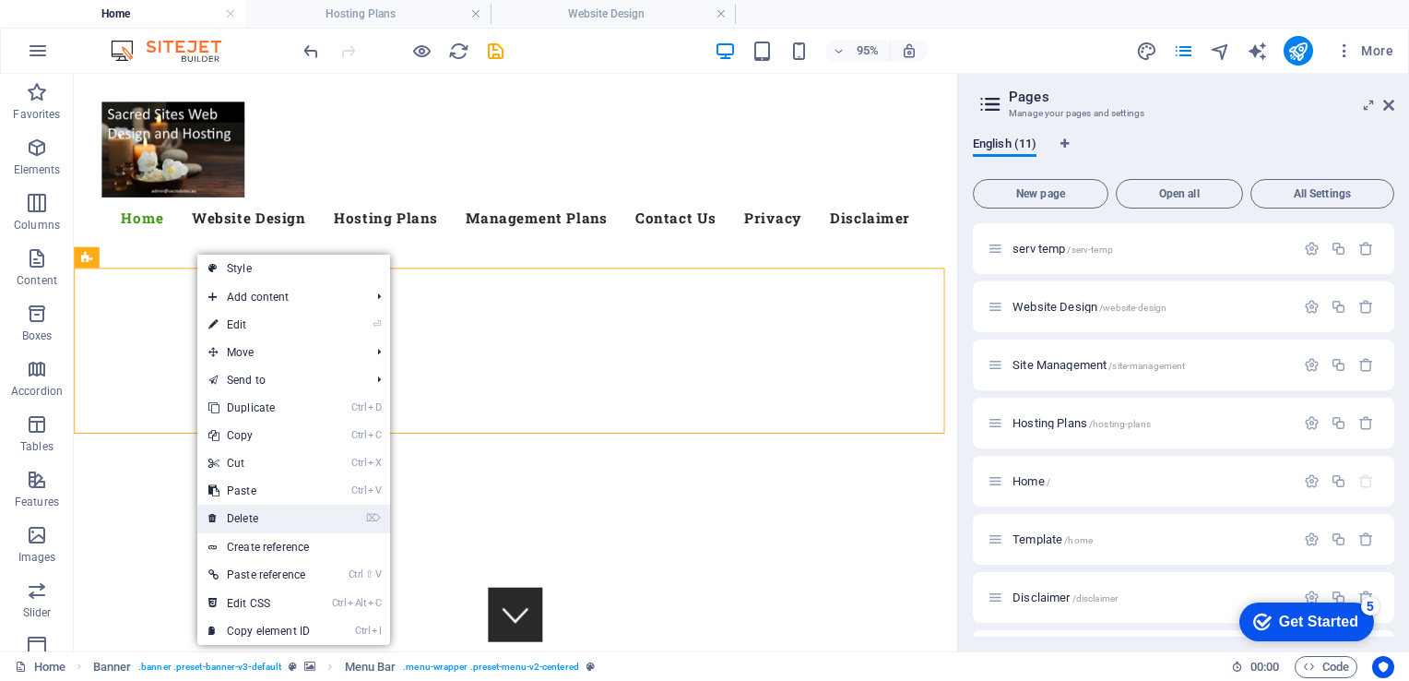
click at [249, 515] on link "⌦ Delete" at bounding box center [259, 518] width 124 height 28
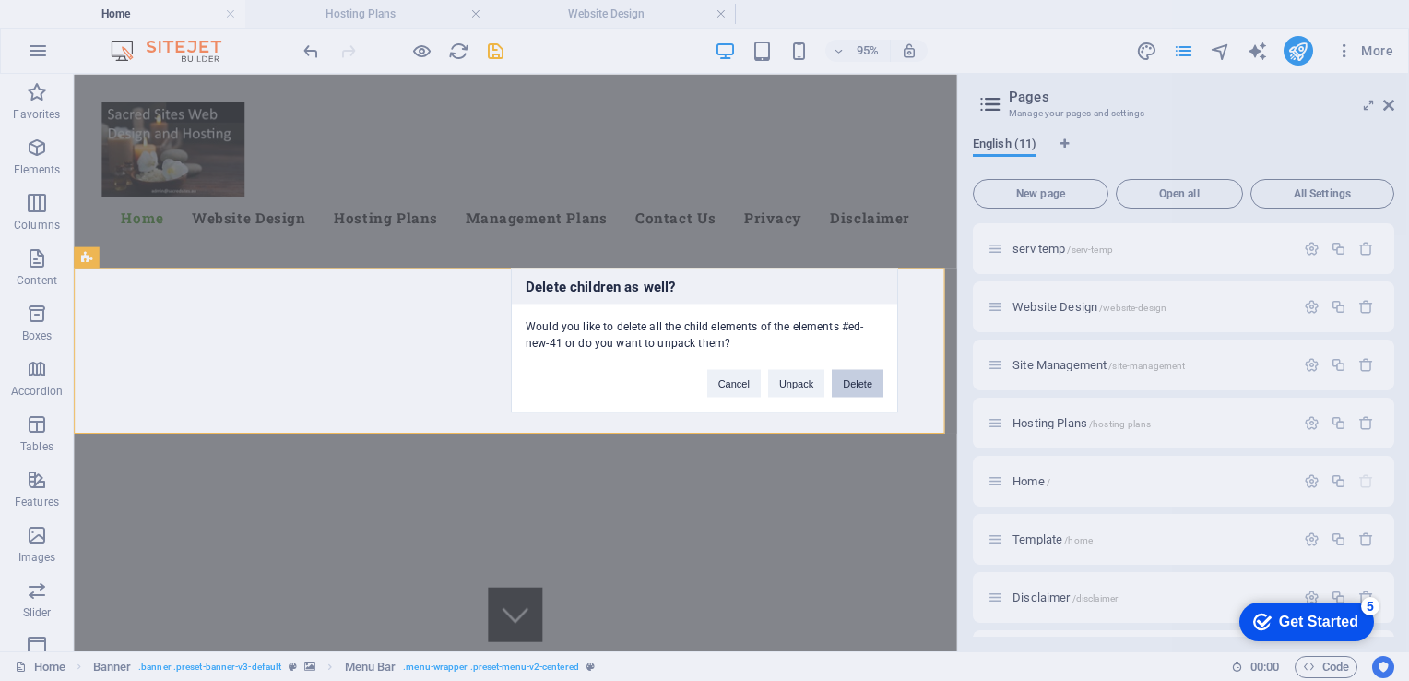
click at [864, 380] on button "Delete" at bounding box center [858, 384] width 52 height 28
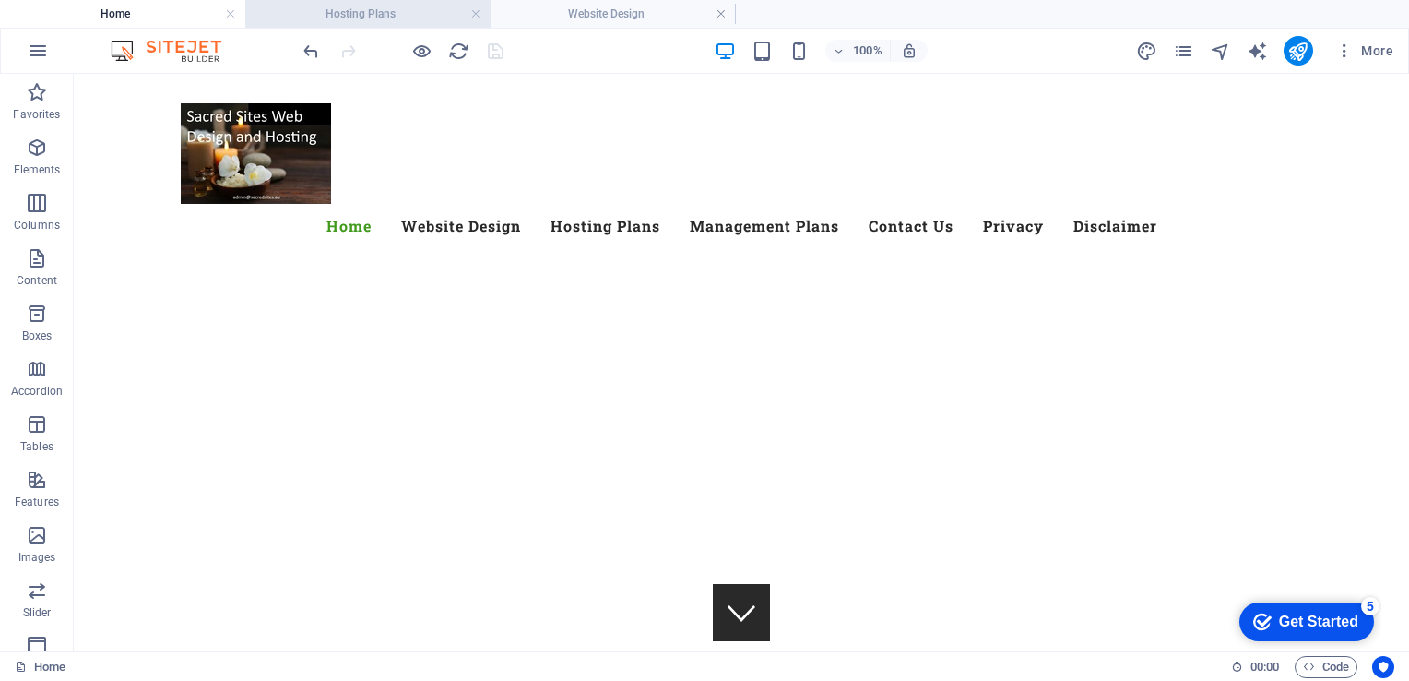
click at [339, 8] on h4 "Hosting Plans" at bounding box center [367, 14] width 245 height 20
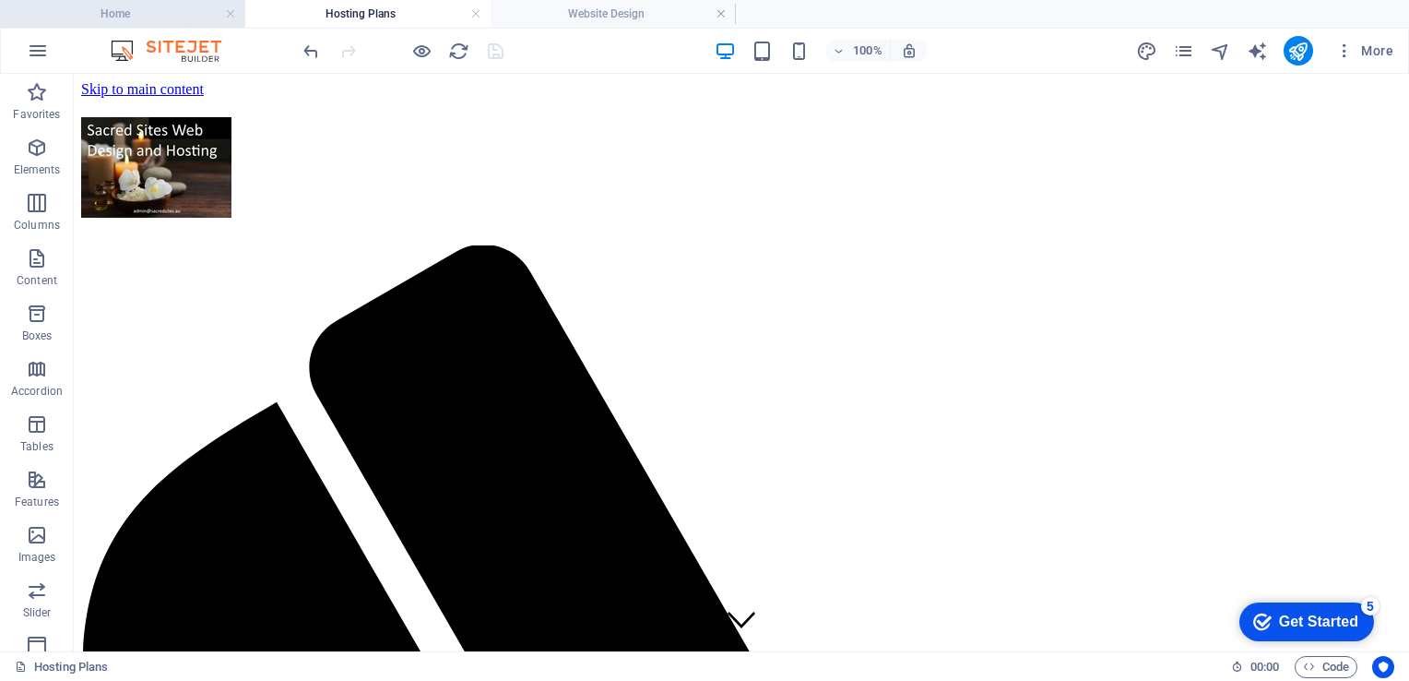
click at [118, 14] on h4 "Home" at bounding box center [122, 14] width 245 height 20
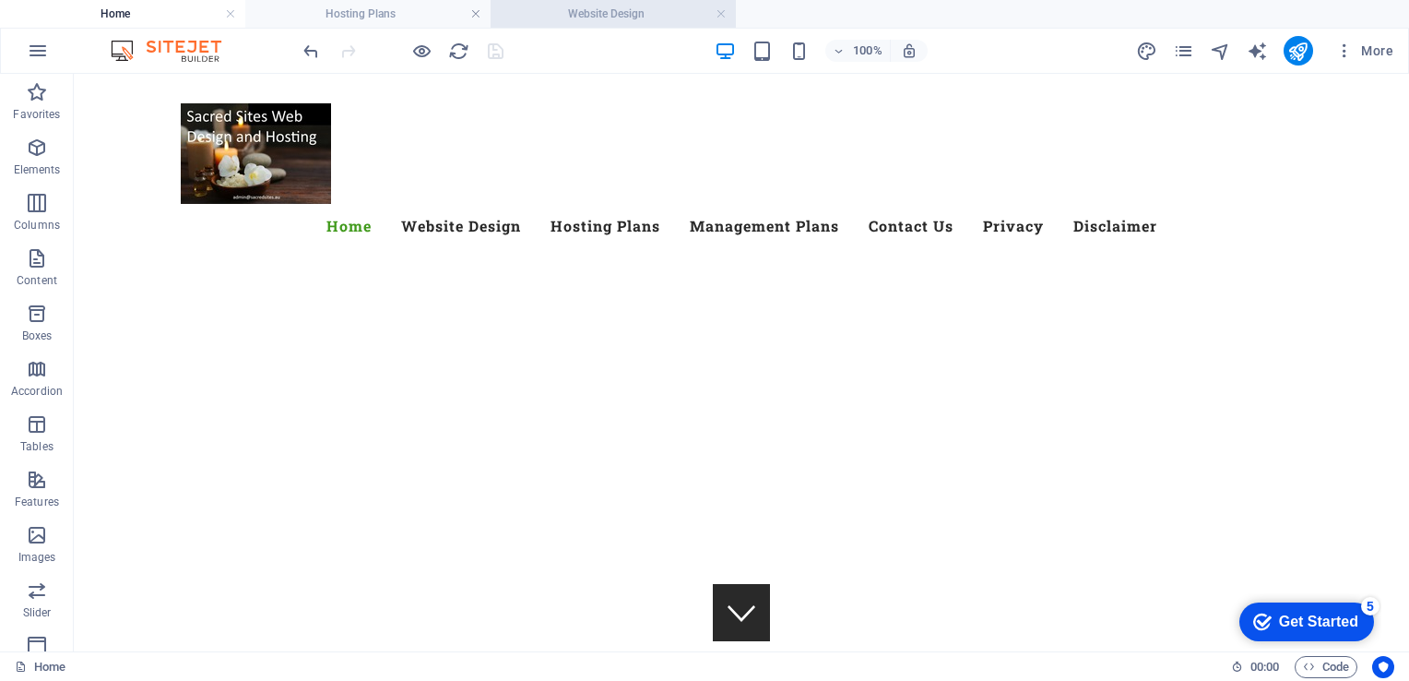
click at [572, 17] on h4 "Website Design" at bounding box center [613, 14] width 245 height 20
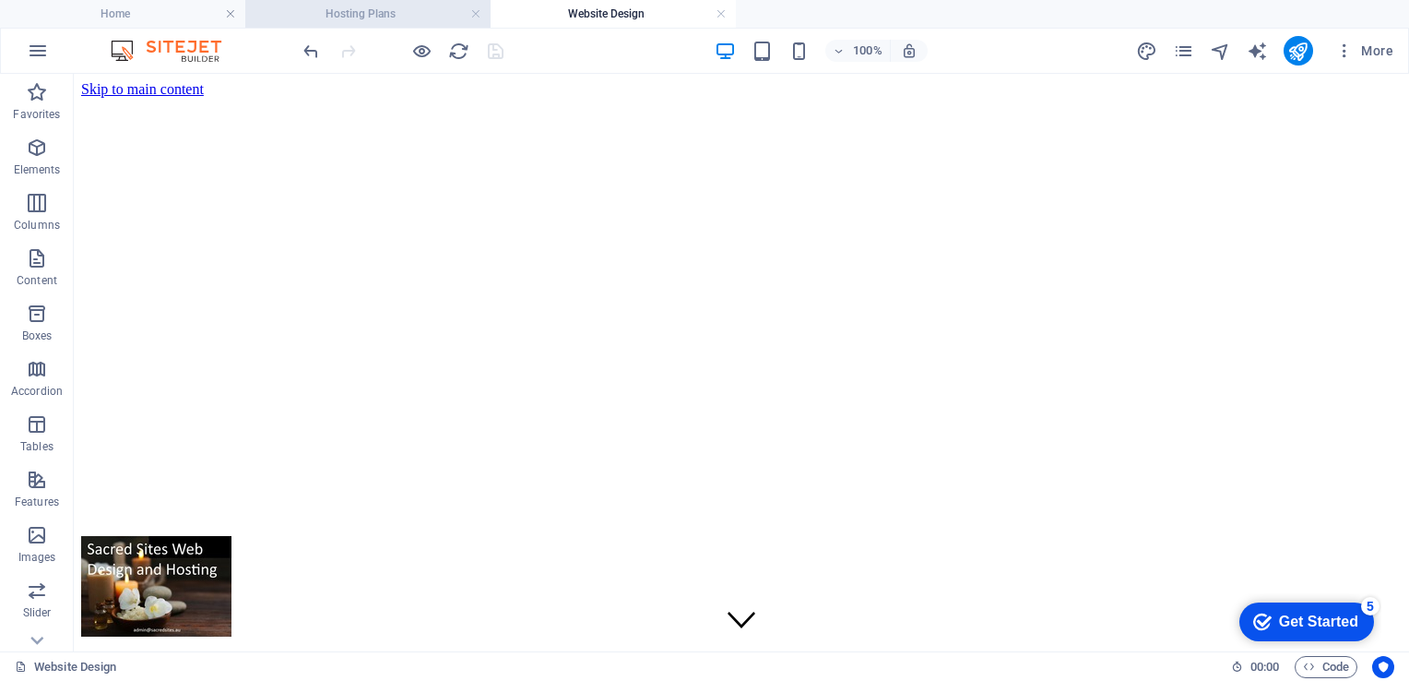
click at [413, 26] on li "Hosting Plans" at bounding box center [367, 14] width 245 height 28
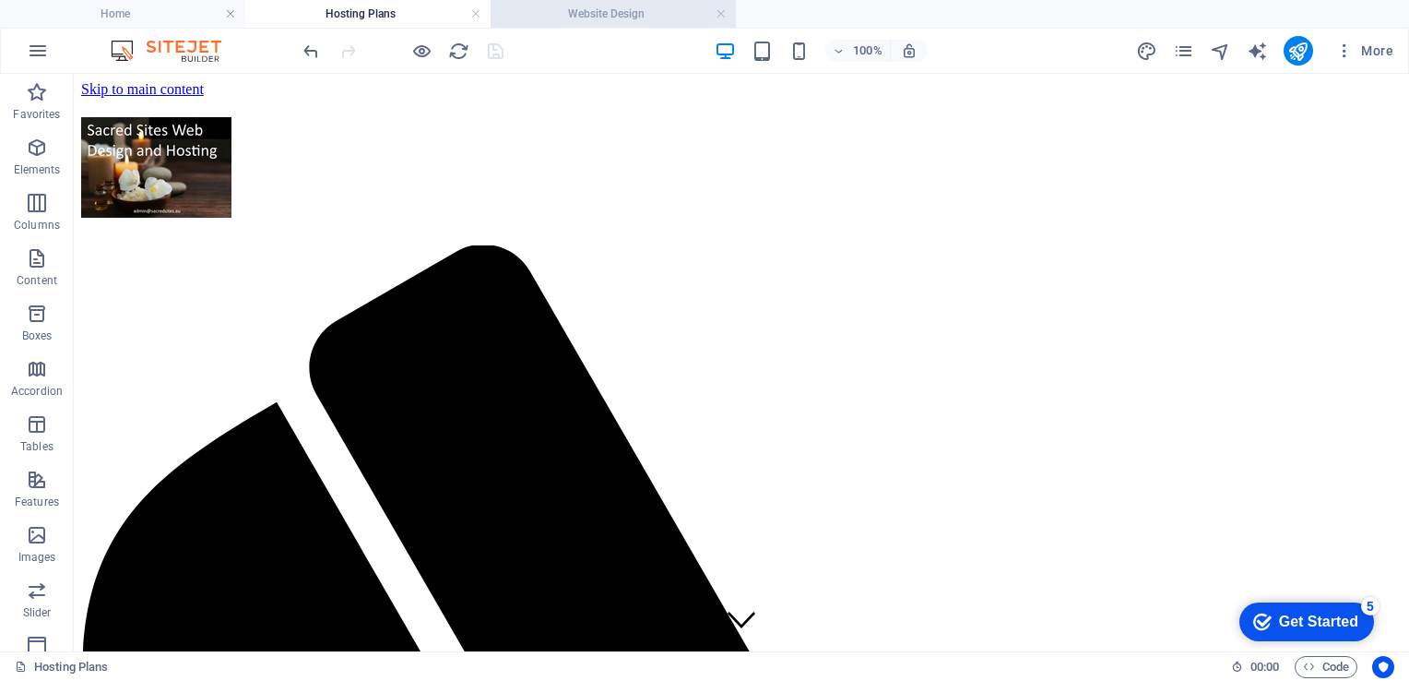
click at [561, 24] on li "Website Design" at bounding box center [613, 14] width 245 height 28
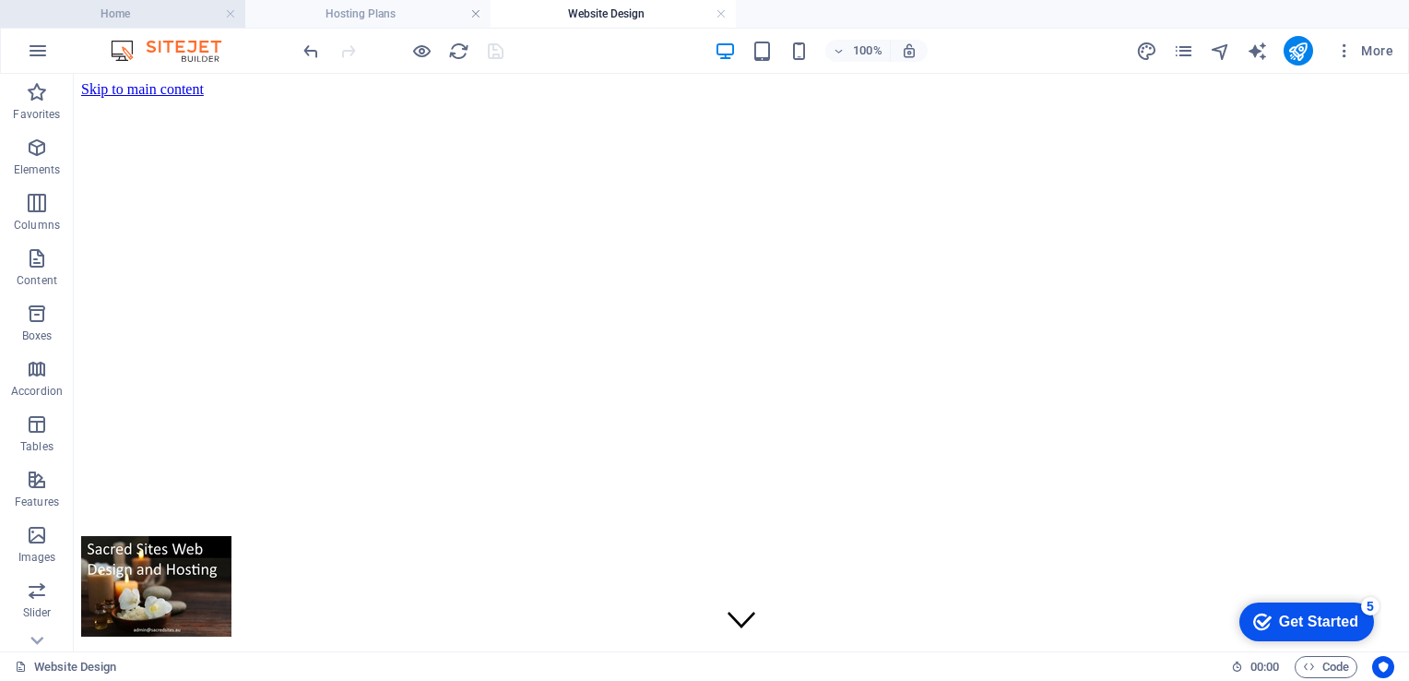
click at [103, 6] on h4 "Home" at bounding box center [122, 14] width 245 height 20
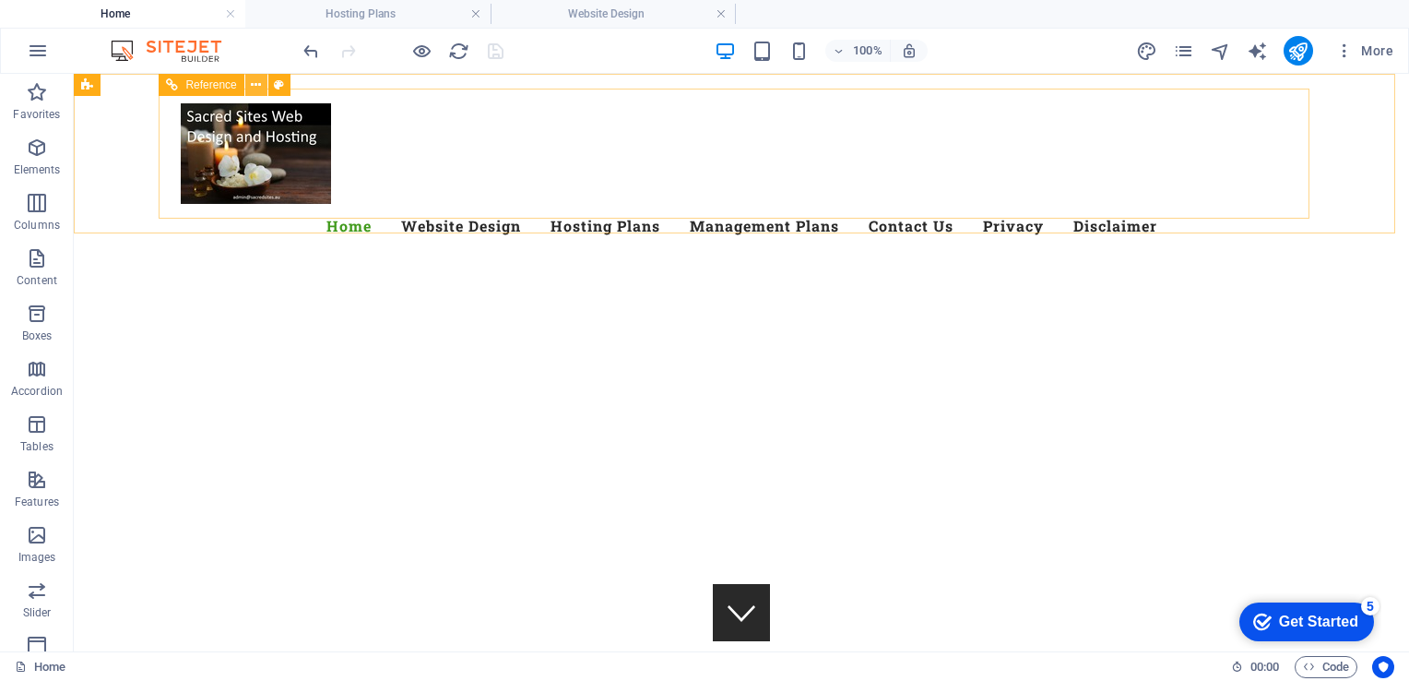
click at [0, 0] on icon at bounding box center [0, 0] width 0 height 0
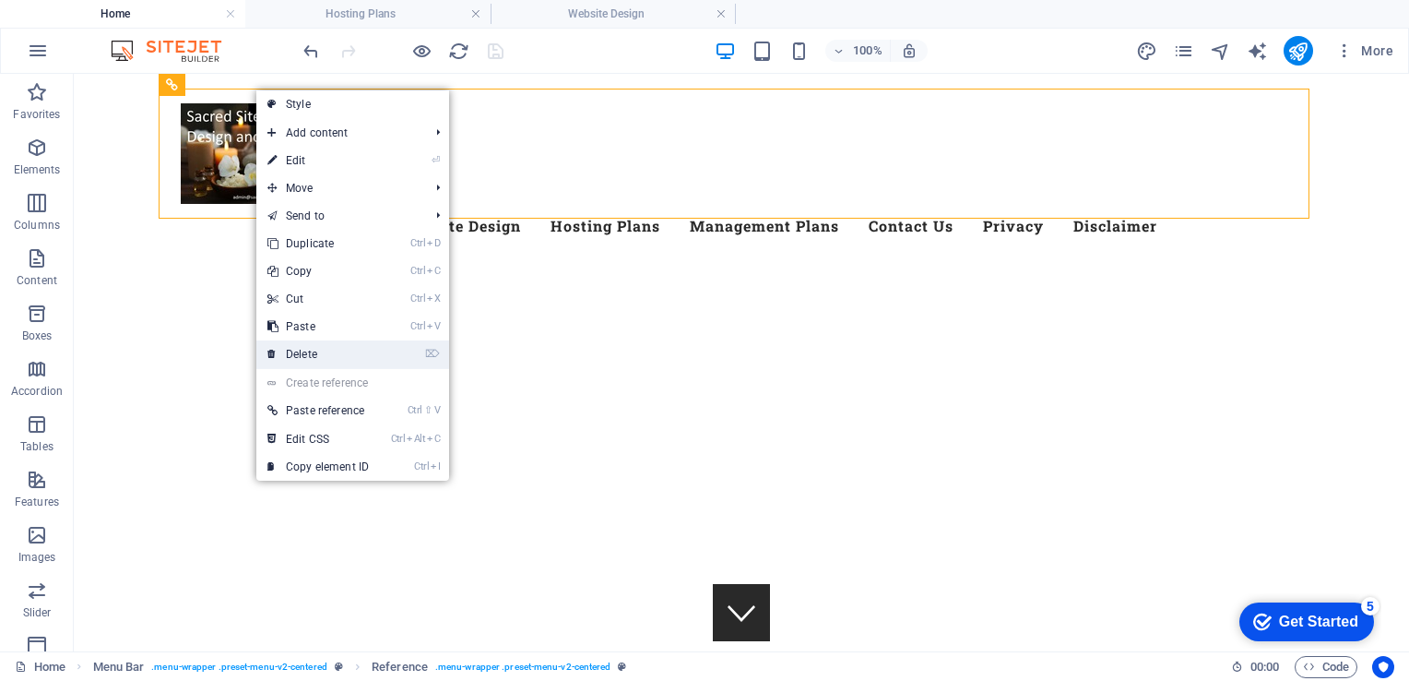
click at [319, 356] on link "⌦ Delete" at bounding box center [318, 354] width 124 height 28
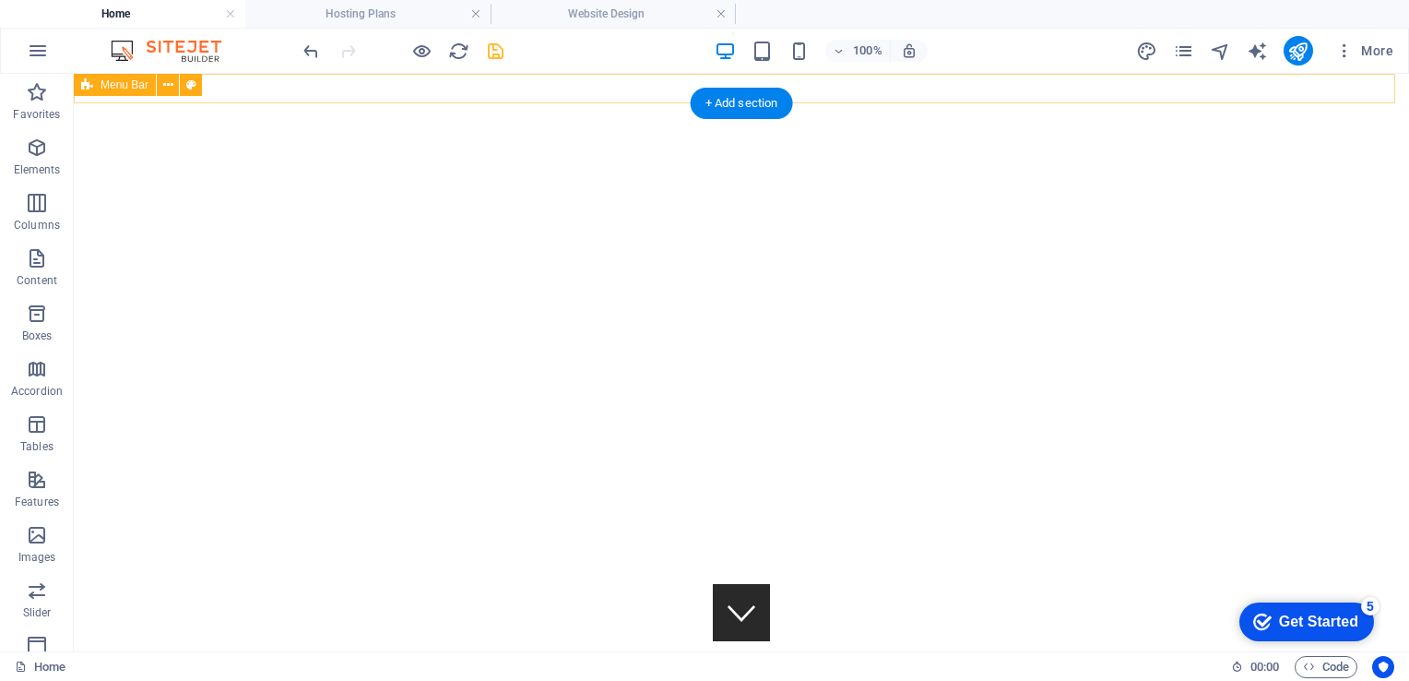
click at [296, 87] on div "Menu" at bounding box center [741, 89] width 1335 height 30
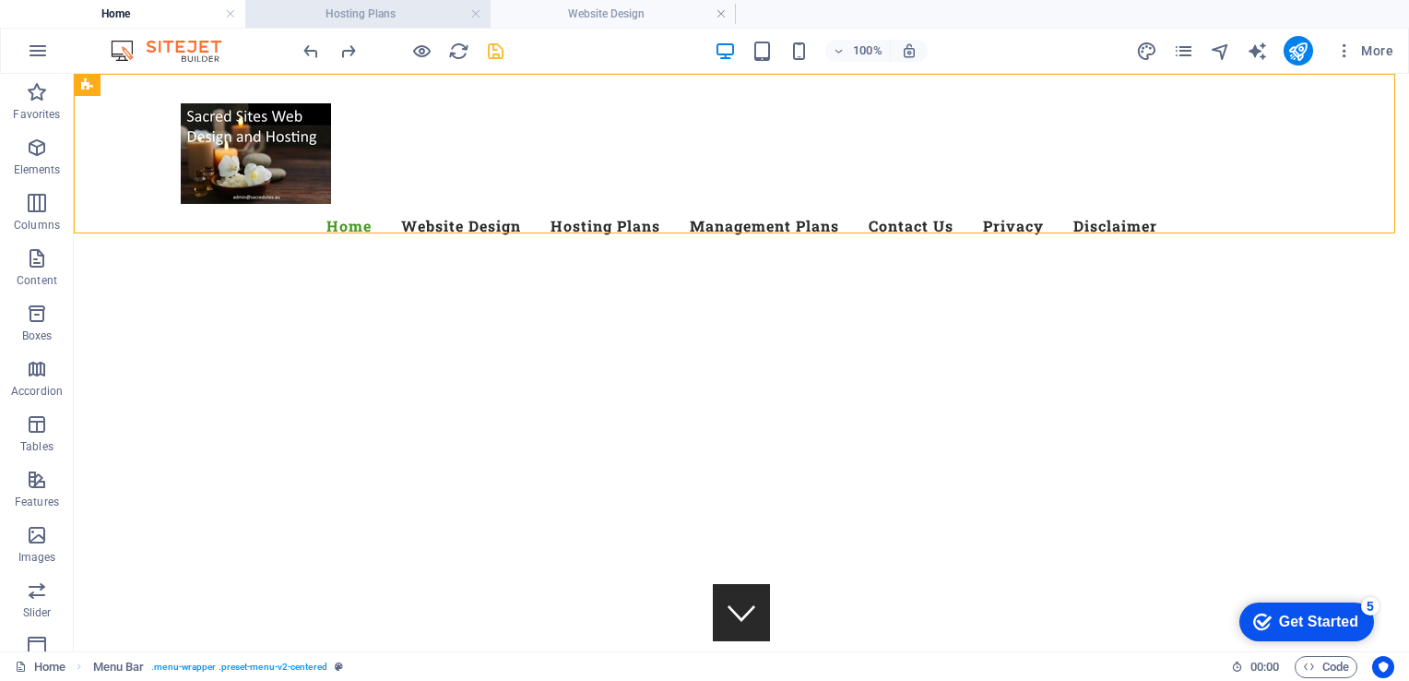
click at [389, 20] on h4 "Hosting Plans" at bounding box center [367, 14] width 245 height 20
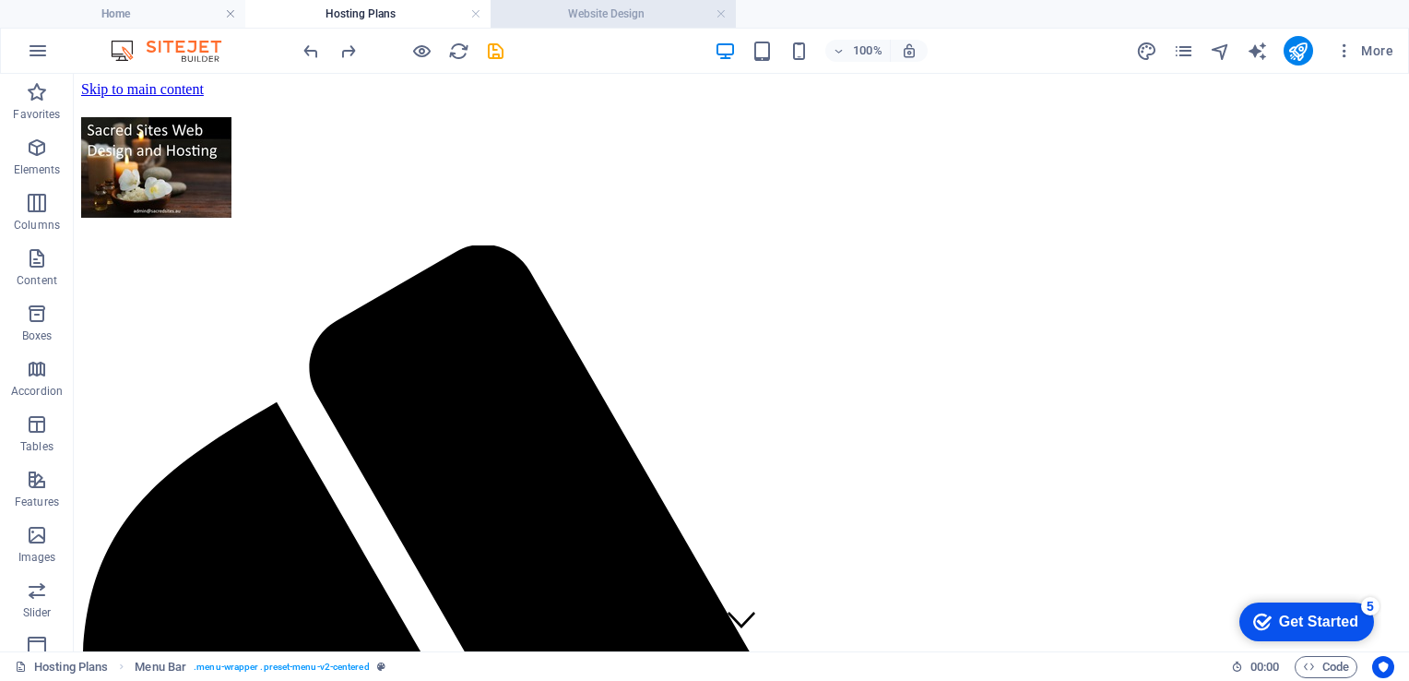
click at [605, 7] on h4 "Website Design" at bounding box center [613, 14] width 245 height 20
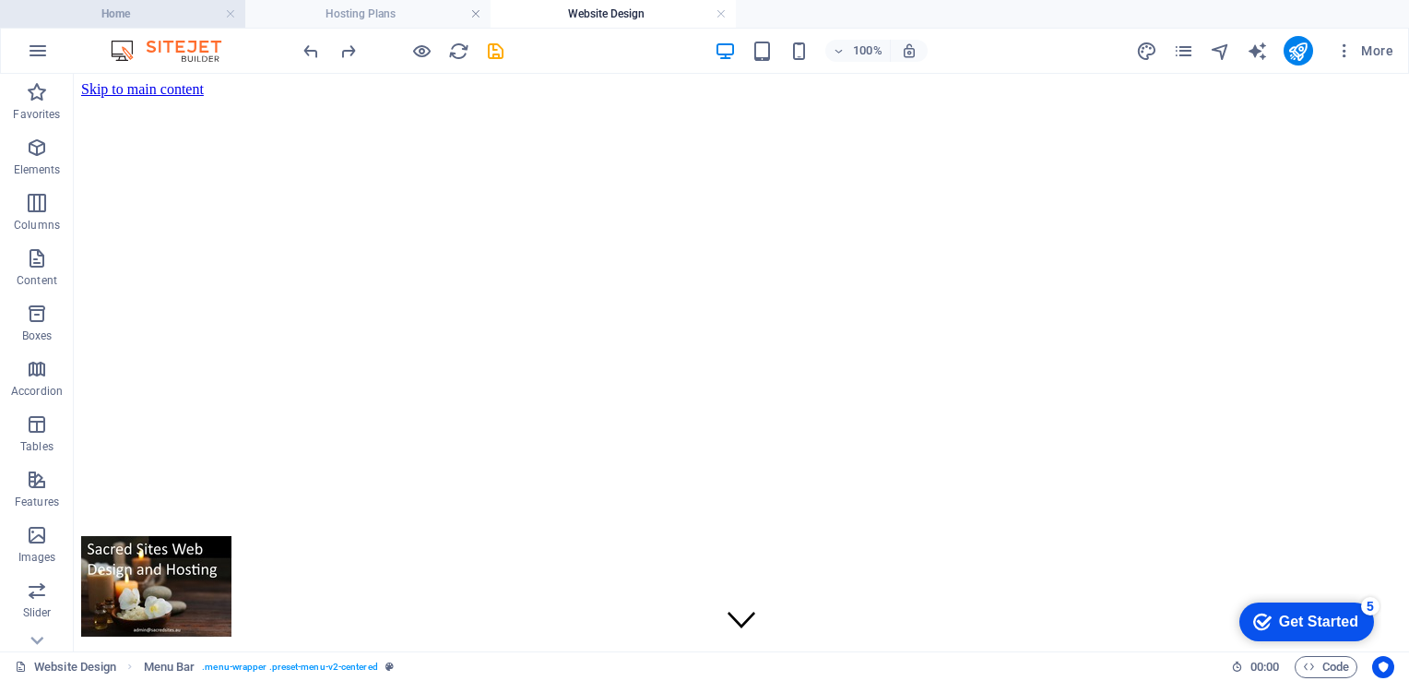
click at [109, 20] on h4 "Home" at bounding box center [122, 14] width 245 height 20
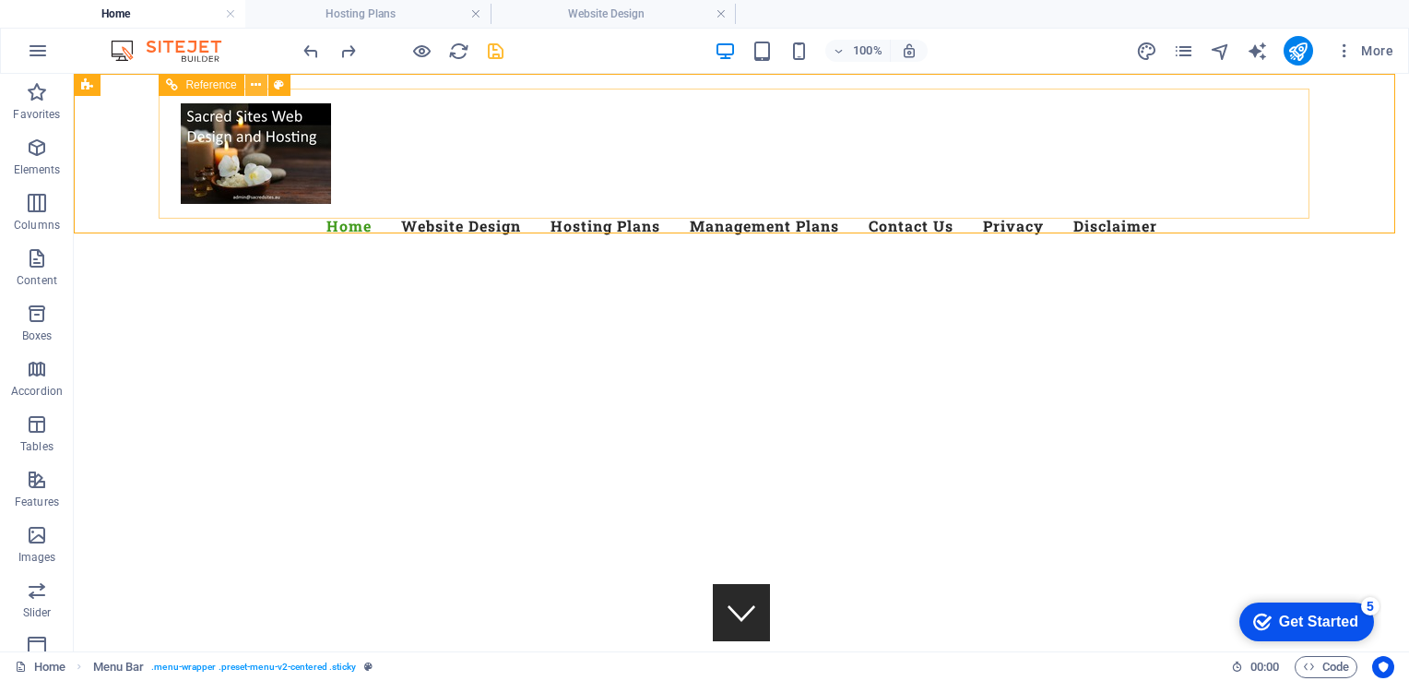
click at [0, 0] on icon at bounding box center [0, 0] width 0 height 0
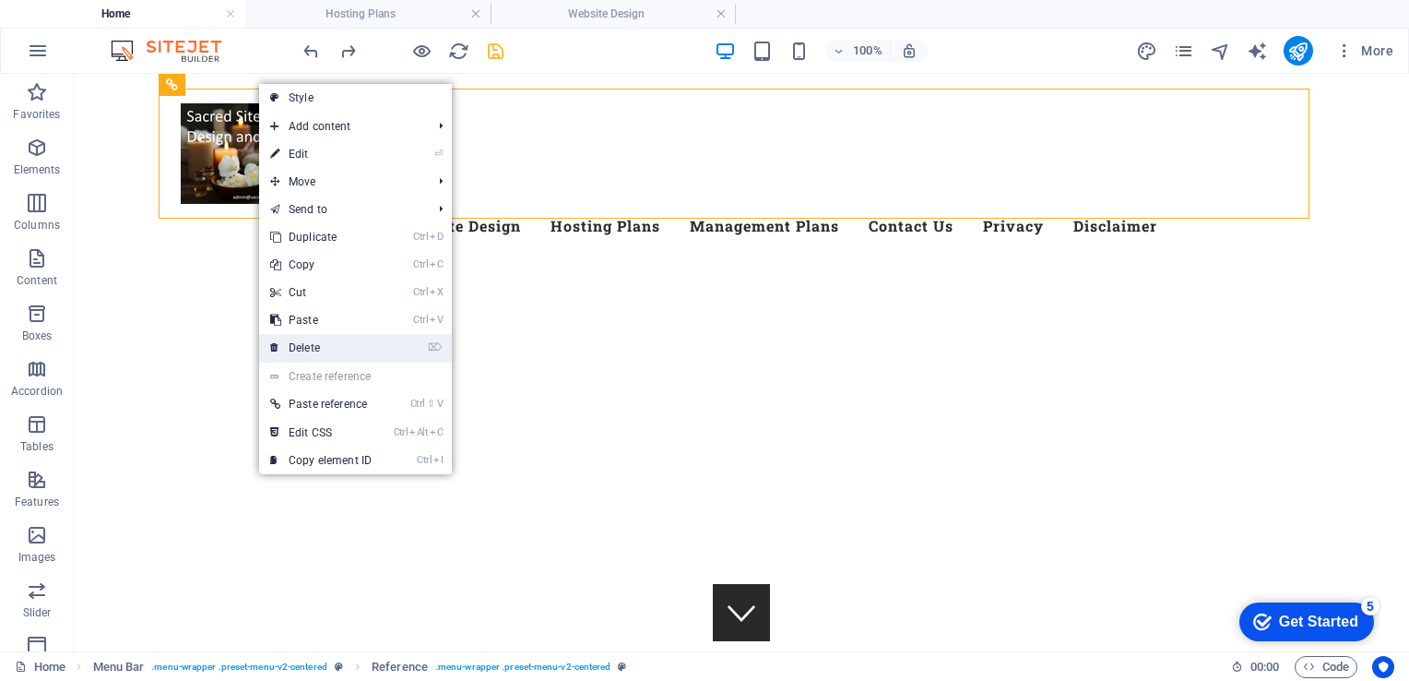
click at [296, 345] on link "⌦ Delete" at bounding box center [321, 348] width 124 height 28
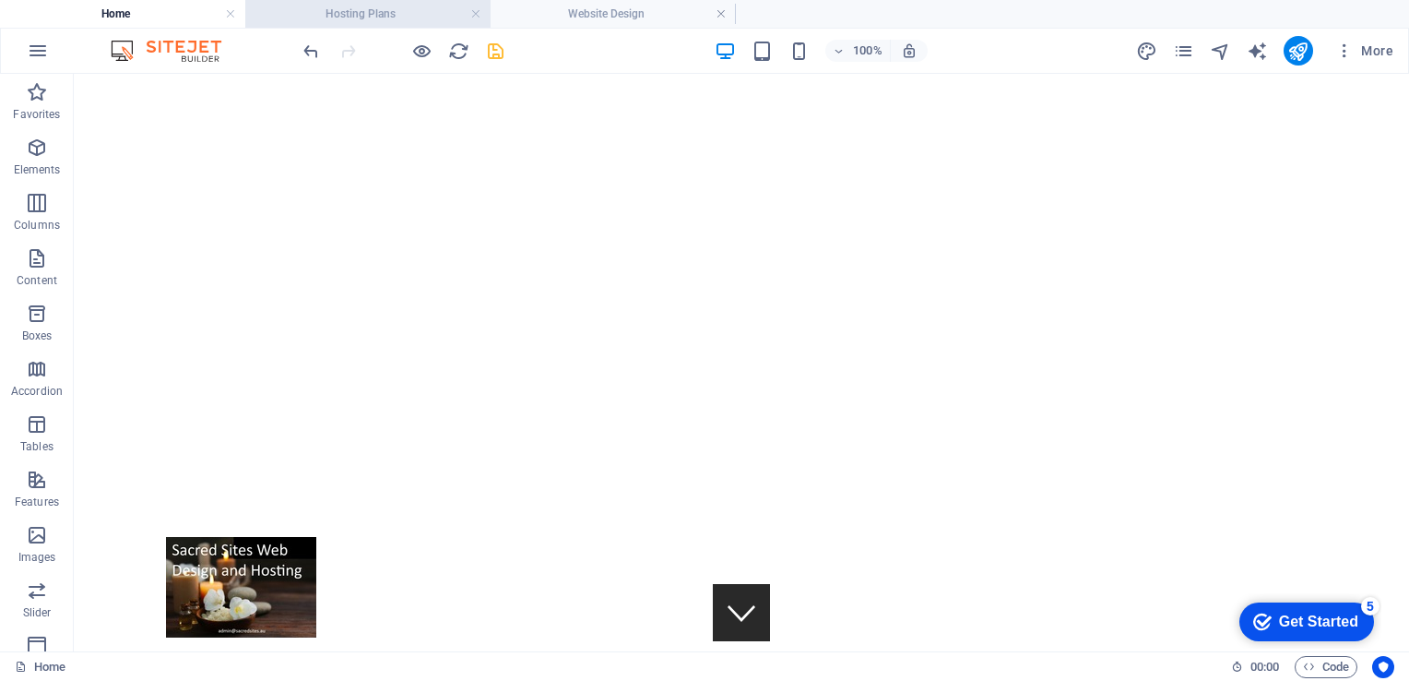
click at [339, 9] on h4 "Hosting Plans" at bounding box center [367, 14] width 245 height 20
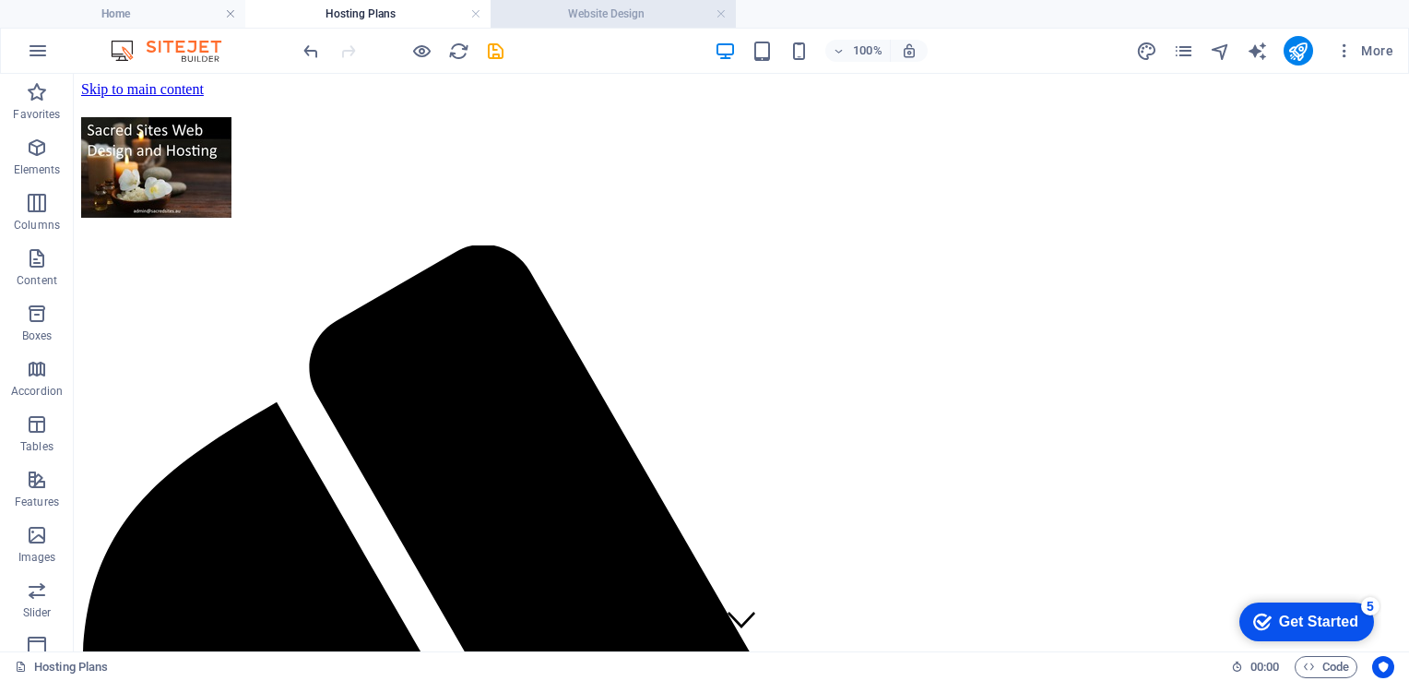
click at [586, 10] on h4 "Website Design" at bounding box center [613, 14] width 245 height 20
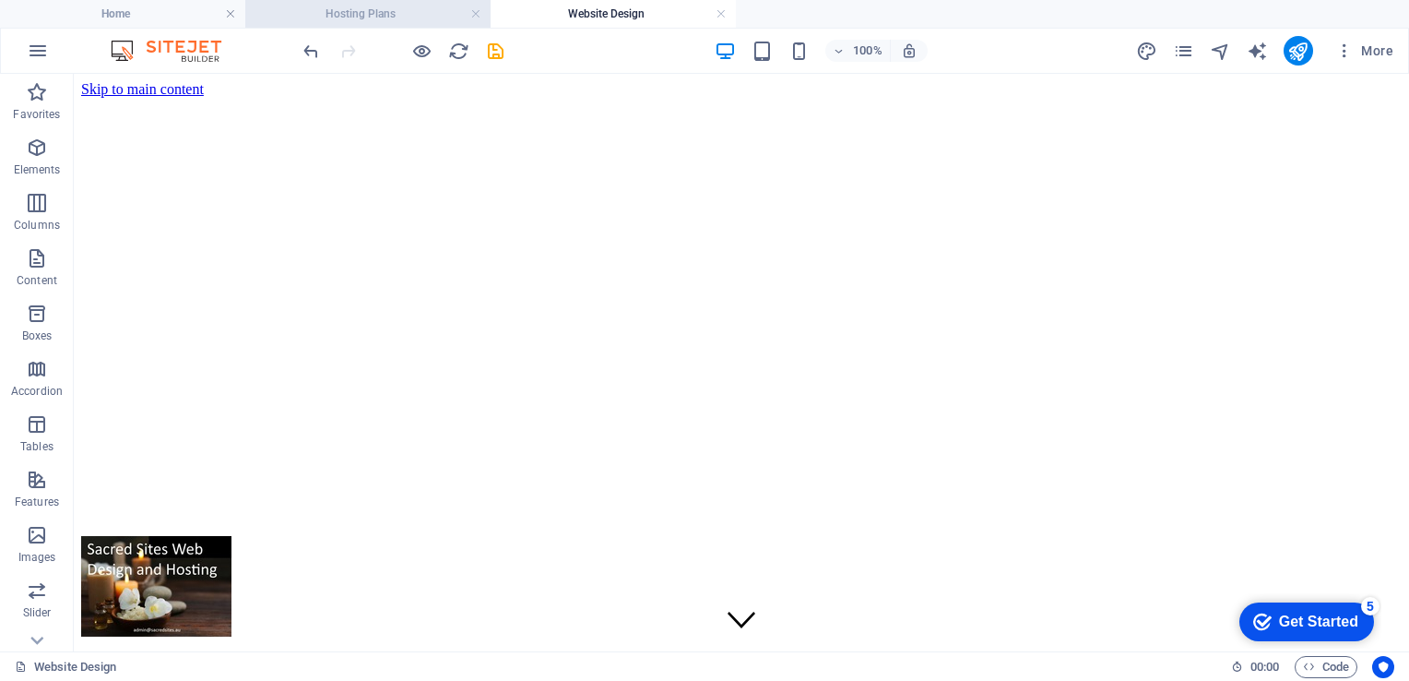
click at [418, 8] on h4 "Hosting Plans" at bounding box center [367, 14] width 245 height 20
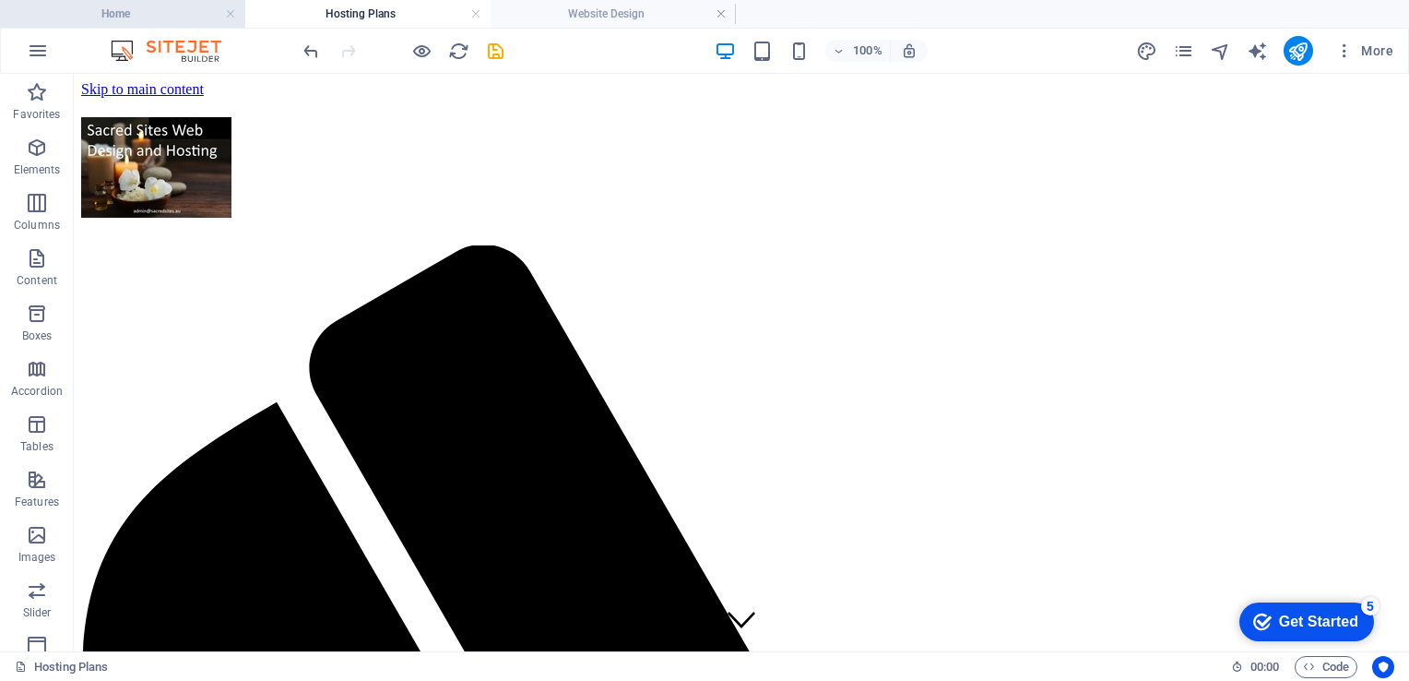
click at [140, 18] on h4 "Home" at bounding box center [122, 14] width 245 height 20
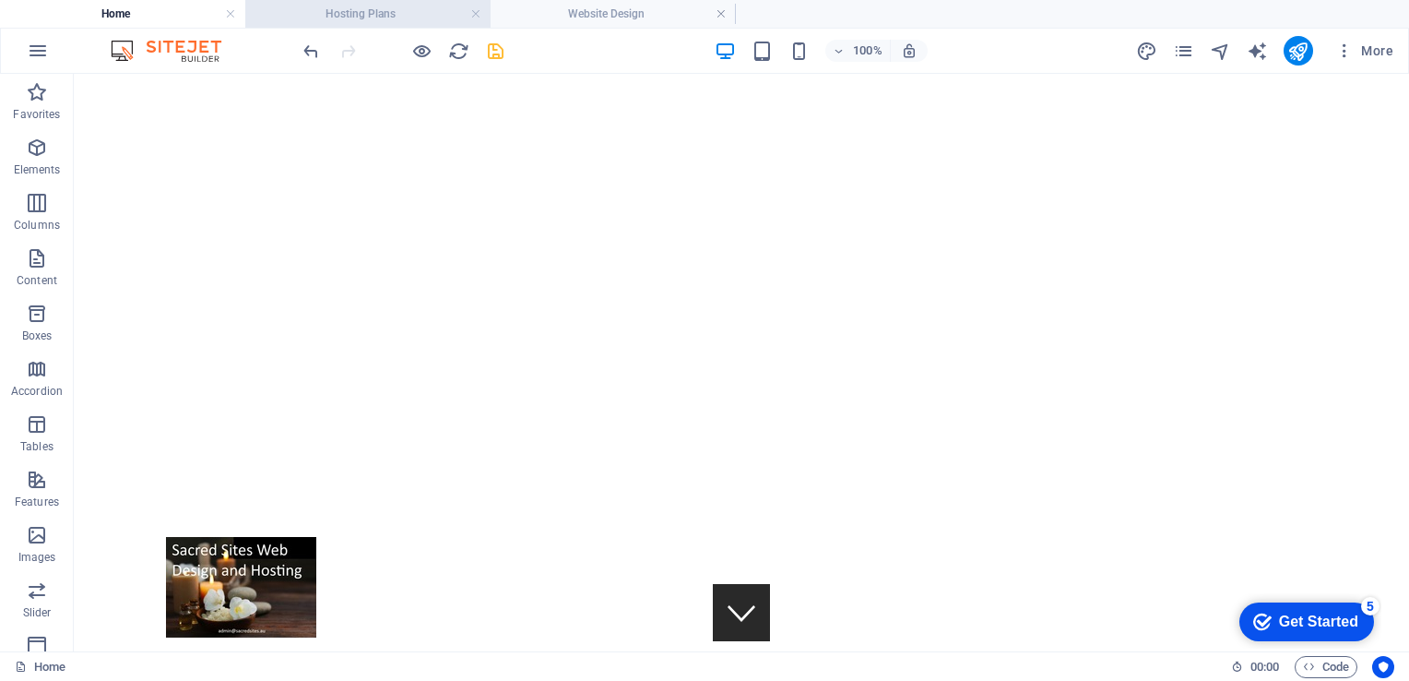
click at [352, 13] on h4 "Hosting Plans" at bounding box center [367, 14] width 245 height 20
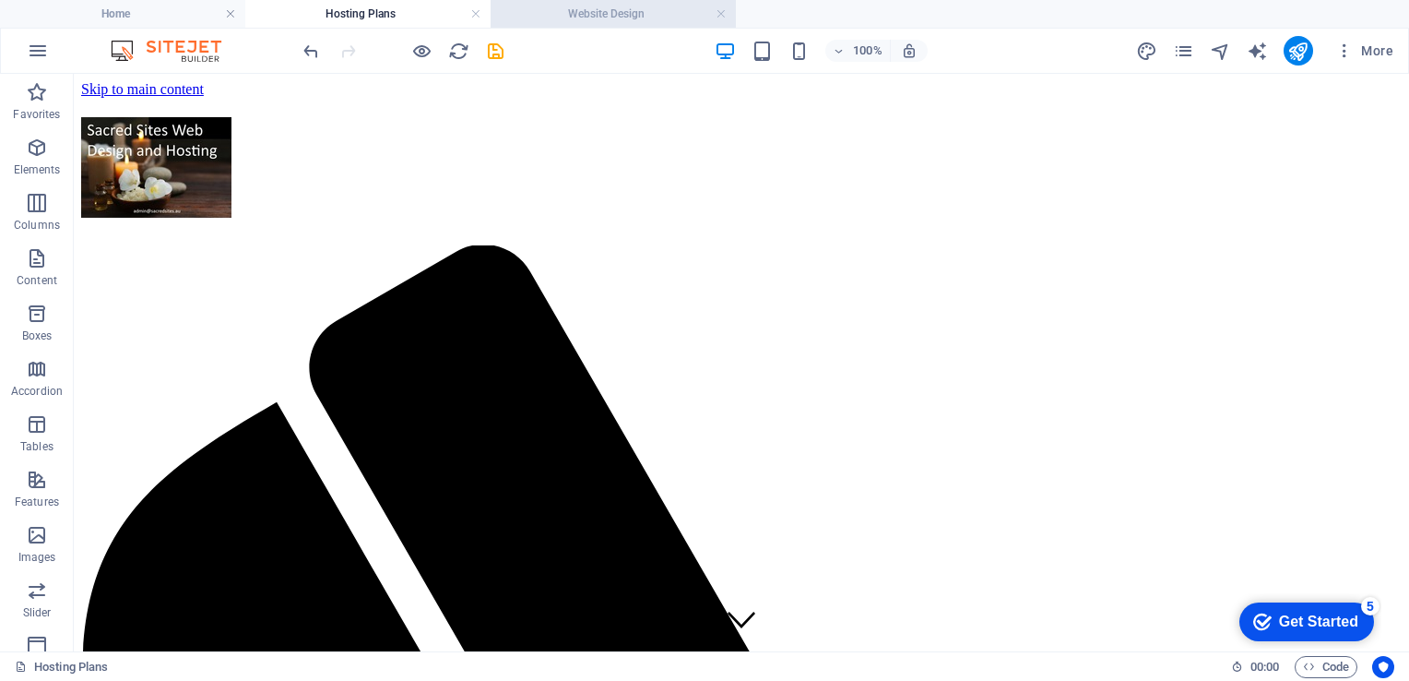
click at [598, 16] on h4 "Website Design" at bounding box center [613, 14] width 245 height 20
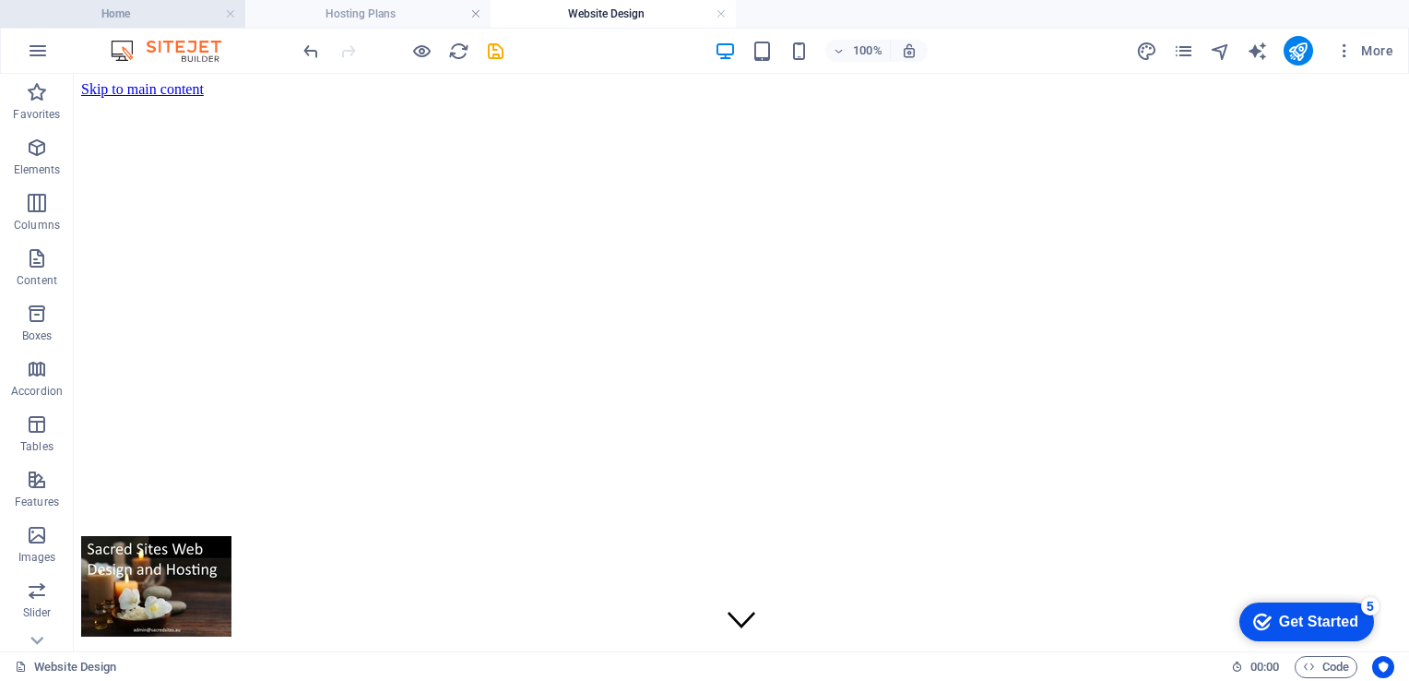
click at [174, 18] on h4 "Home" at bounding box center [122, 14] width 245 height 20
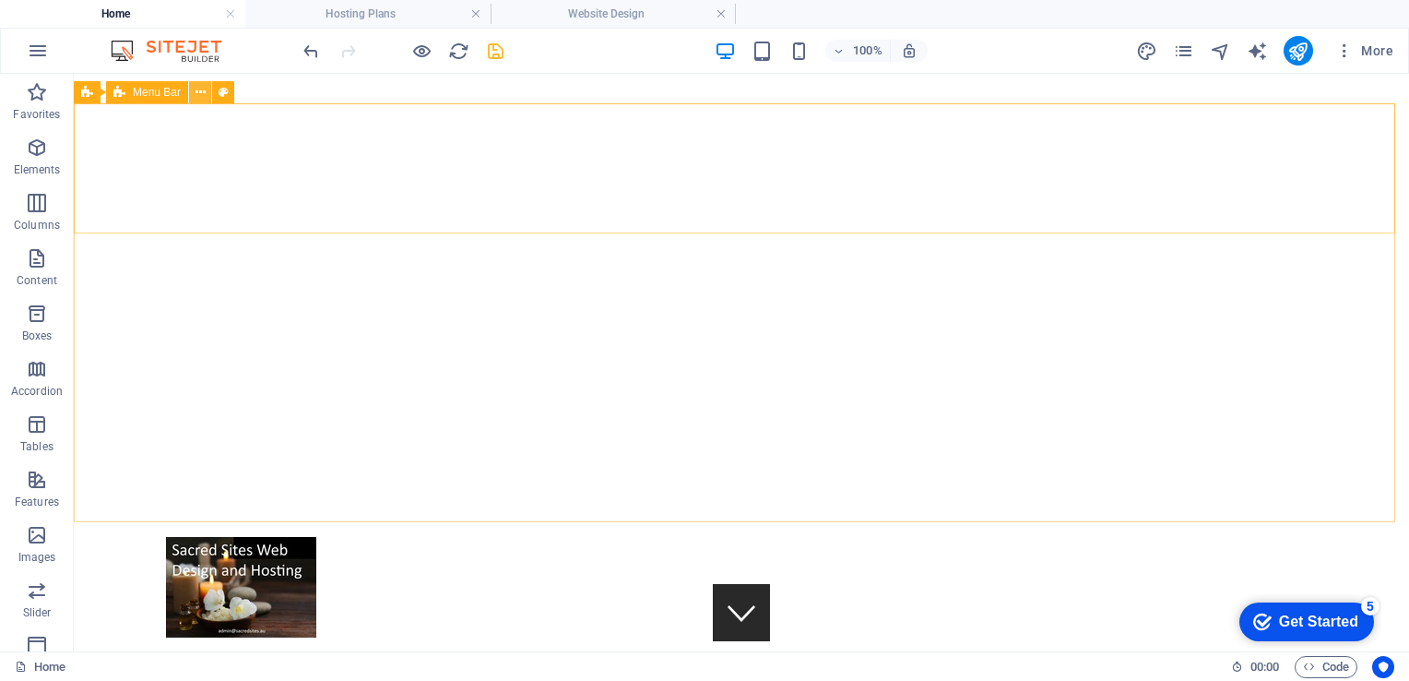
click at [198, 89] on icon at bounding box center [201, 92] width 10 height 19
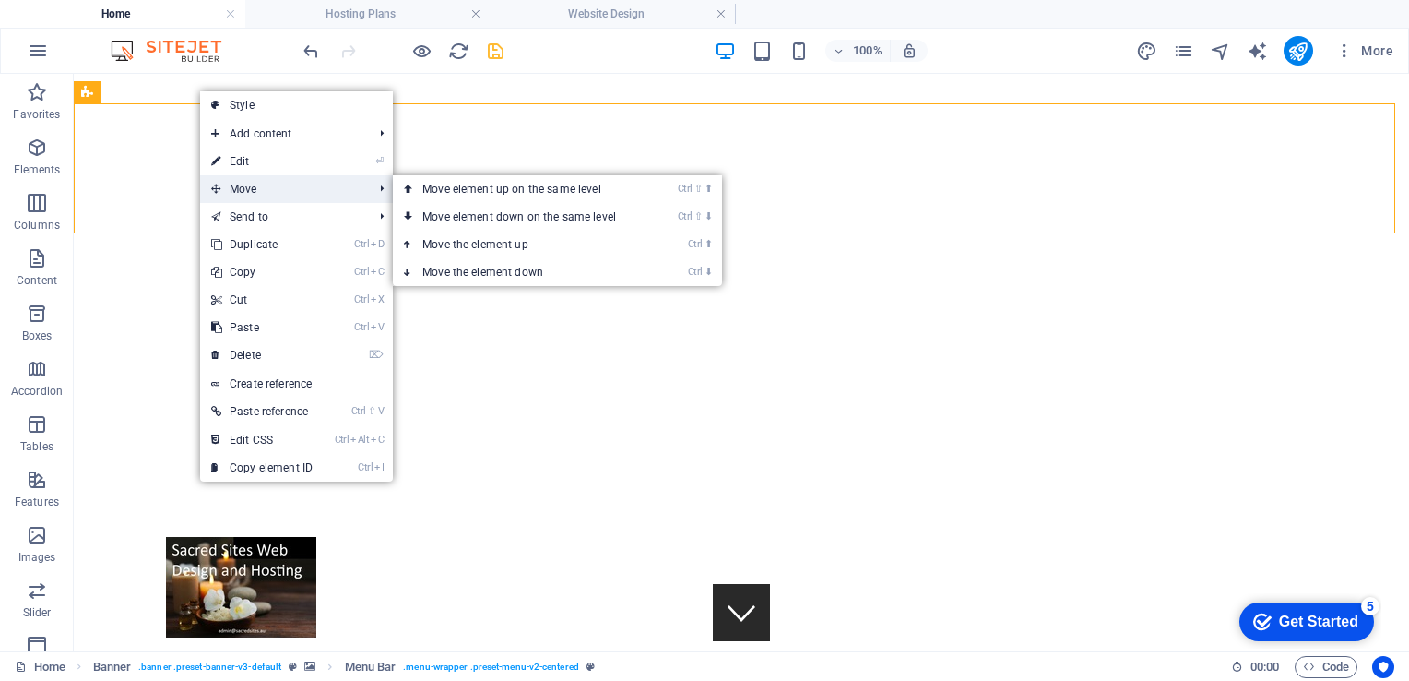
click at [254, 196] on span "Move" at bounding box center [282, 189] width 165 height 28
click at [491, 239] on link "Ctrl ⬆ Move the element up" at bounding box center [523, 245] width 260 height 28
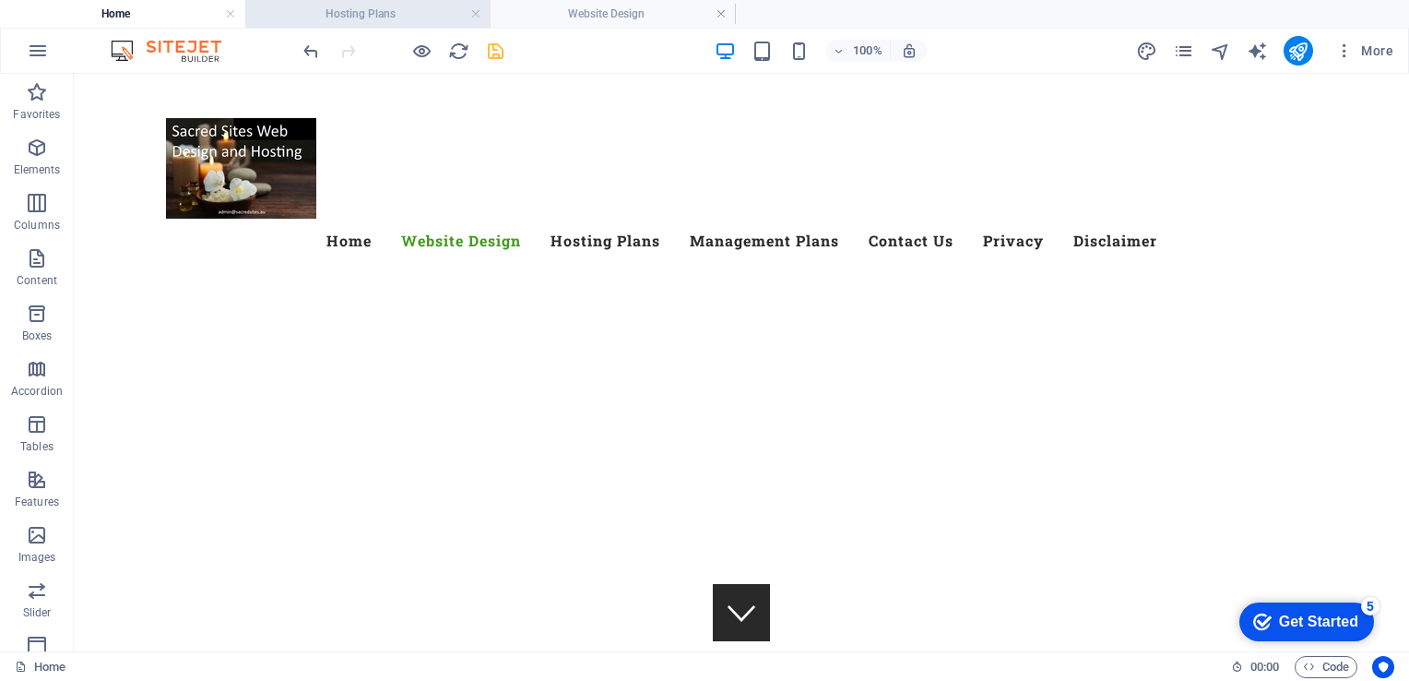
click at [354, 10] on h4 "Hosting Plans" at bounding box center [367, 14] width 245 height 20
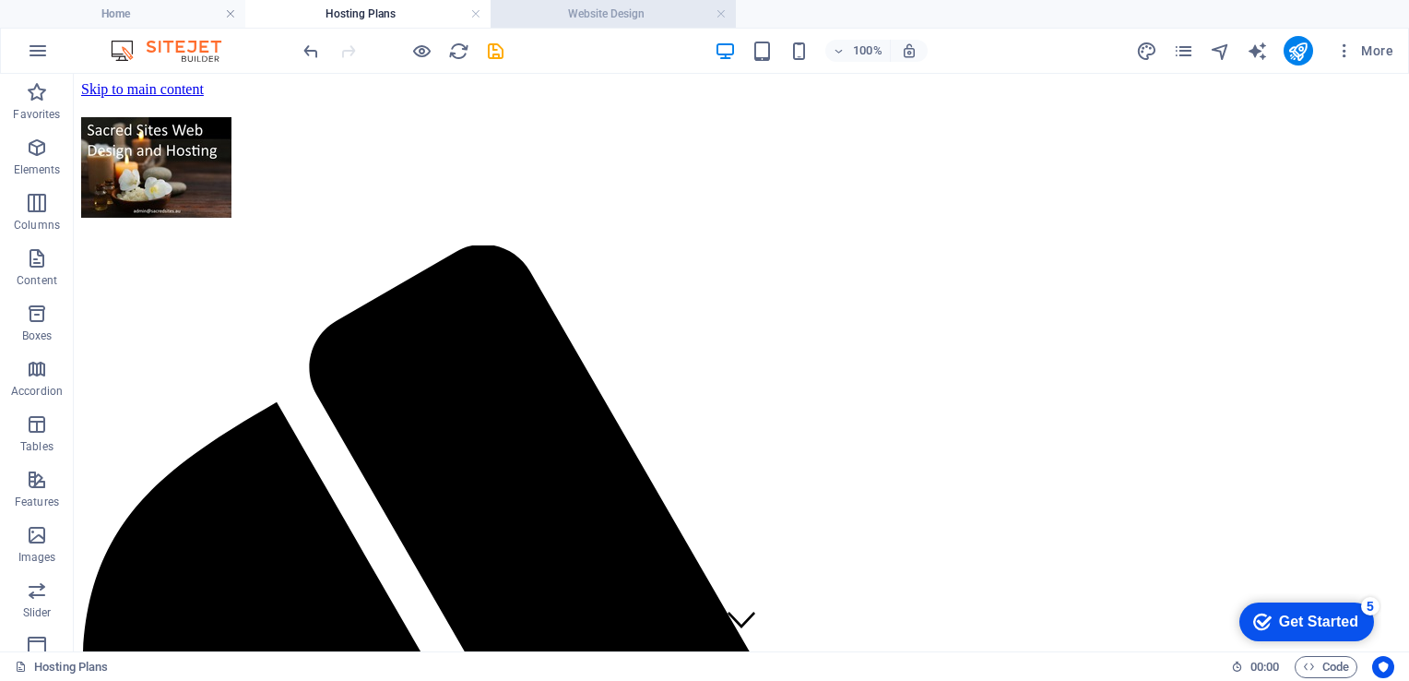
click at [591, 11] on h4 "Website Design" at bounding box center [613, 14] width 245 height 20
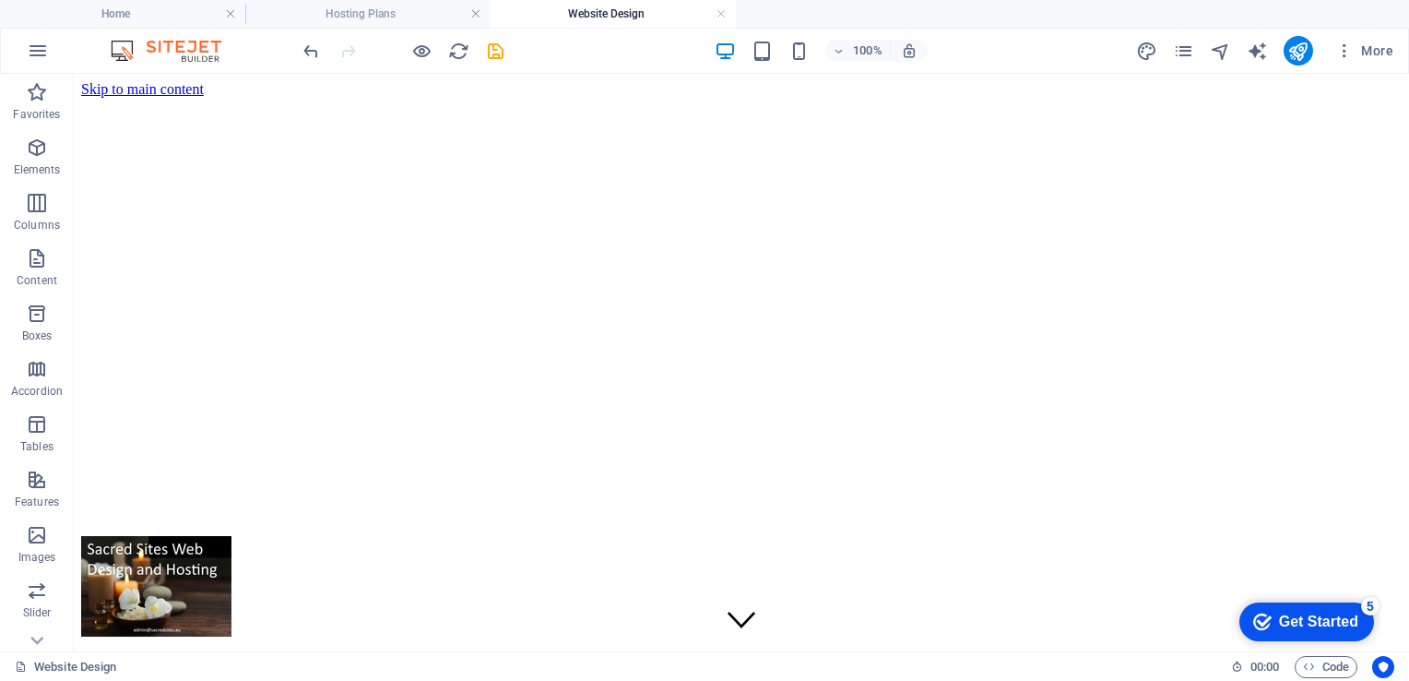
click at [591, 13] on h4 "Website Design" at bounding box center [613, 14] width 245 height 20
click at [357, 11] on h4 "Hosting Plans" at bounding box center [367, 14] width 245 height 20
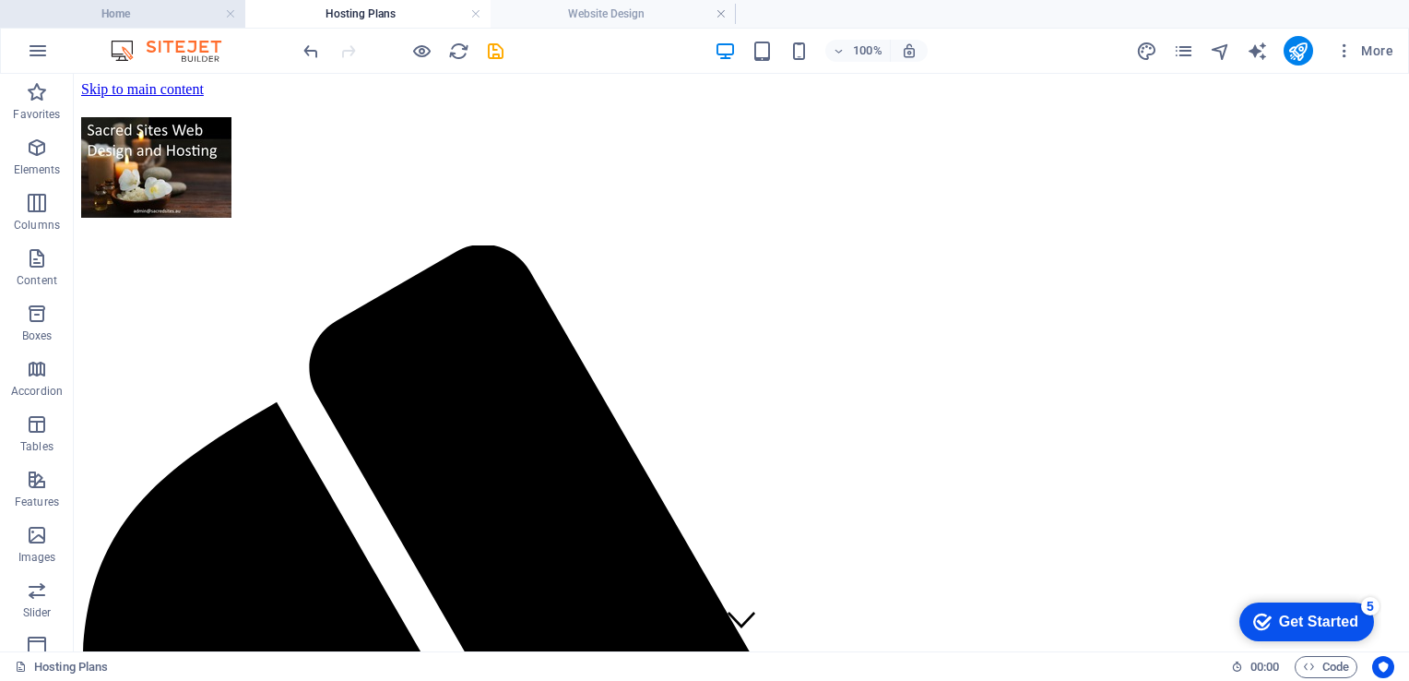
click at [162, 21] on h4 "Home" at bounding box center [122, 14] width 245 height 20
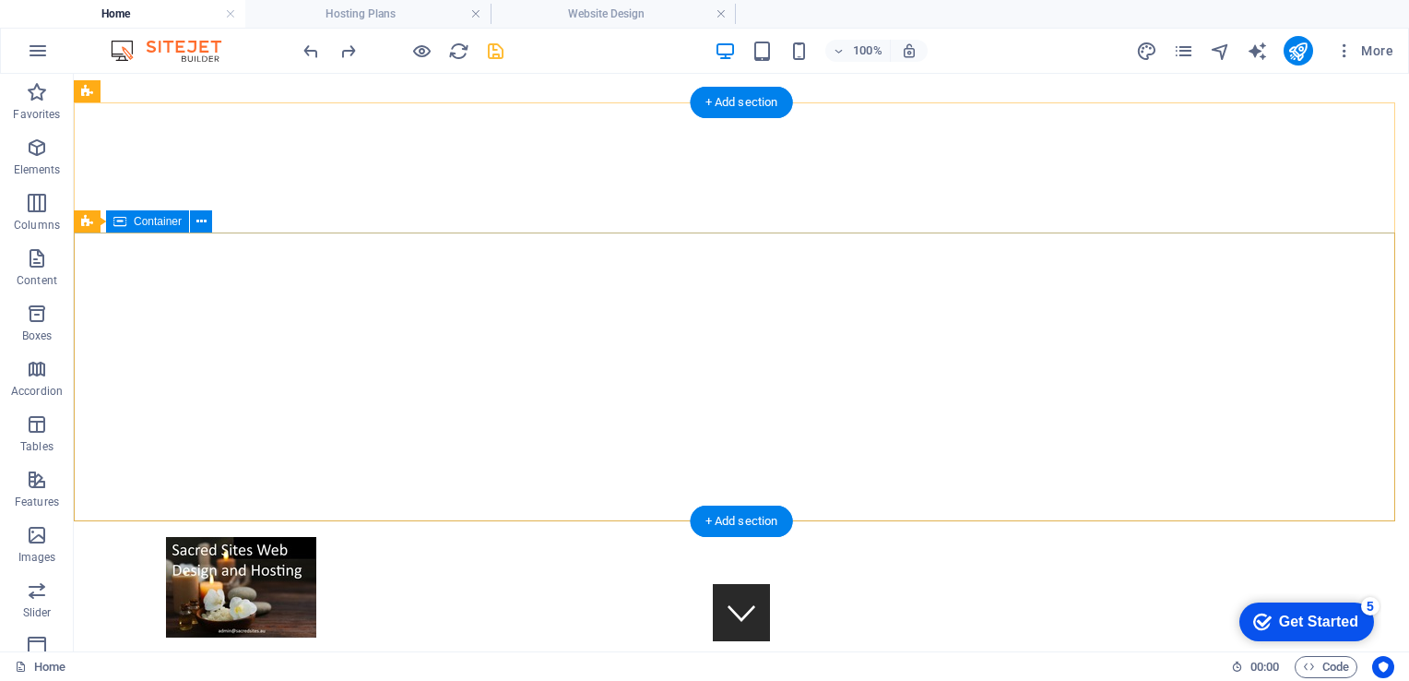
scroll to position [2, 0]
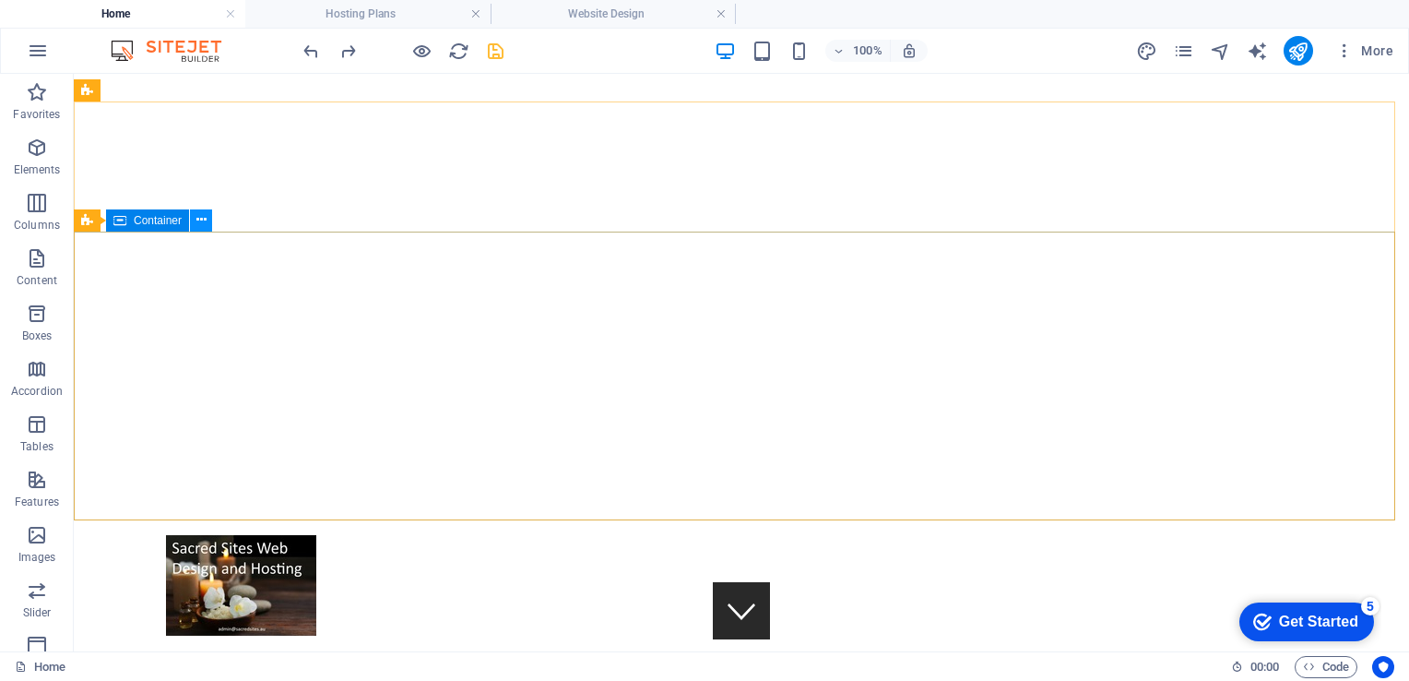
click at [202, 219] on icon at bounding box center [201, 219] width 10 height 19
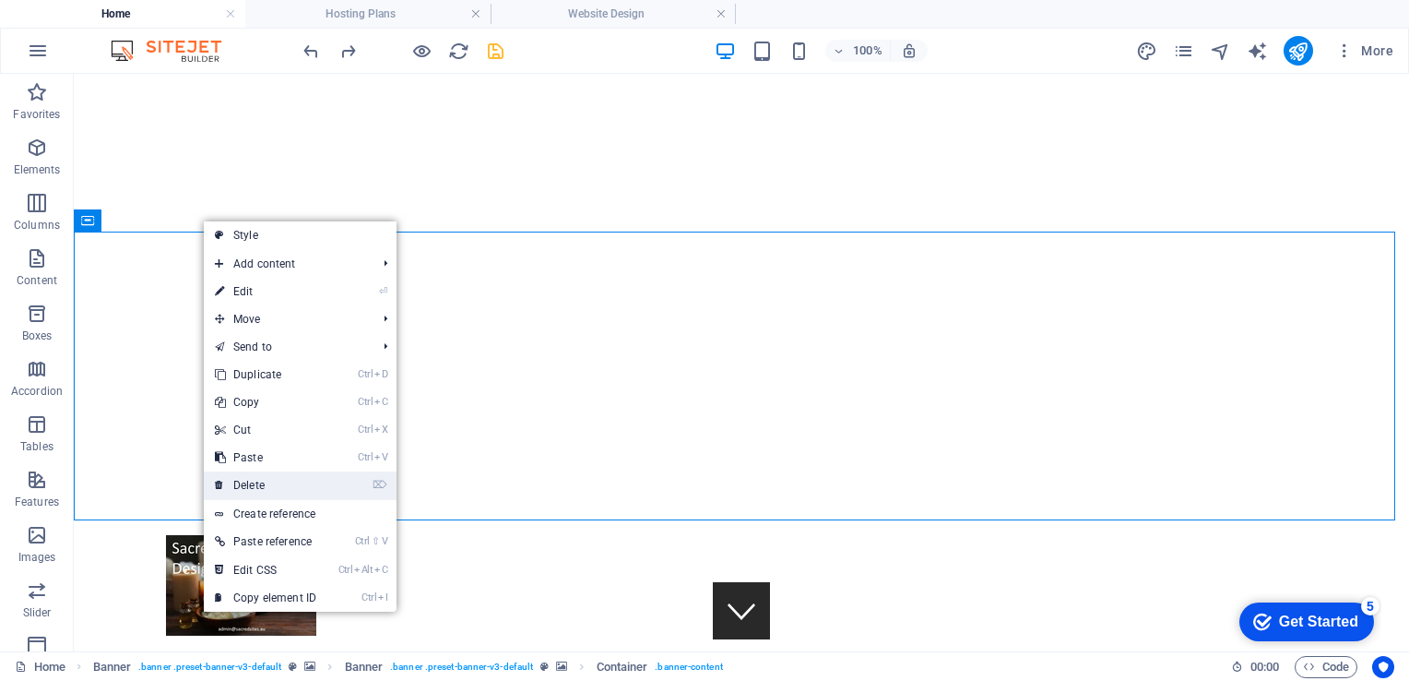
click at [261, 481] on link "⌦ Delete" at bounding box center [266, 485] width 124 height 28
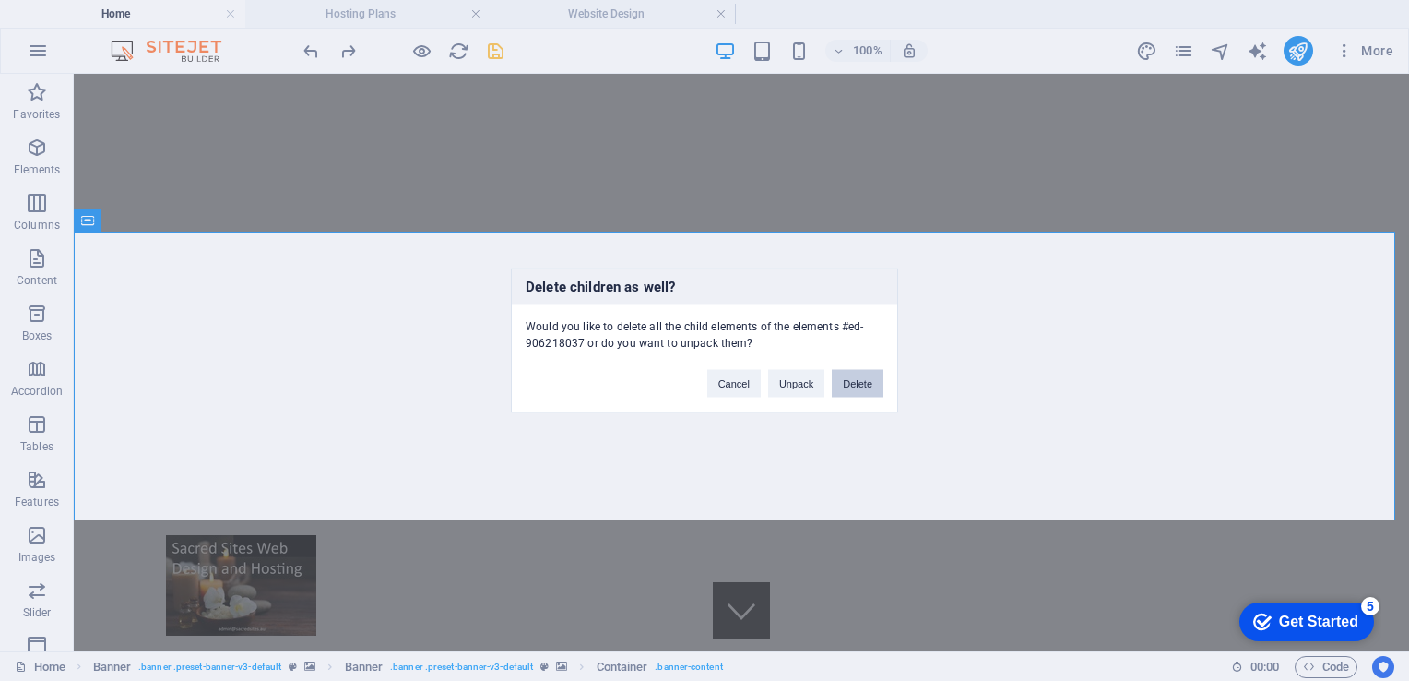
click at [858, 381] on button "Delete" at bounding box center [858, 384] width 52 height 28
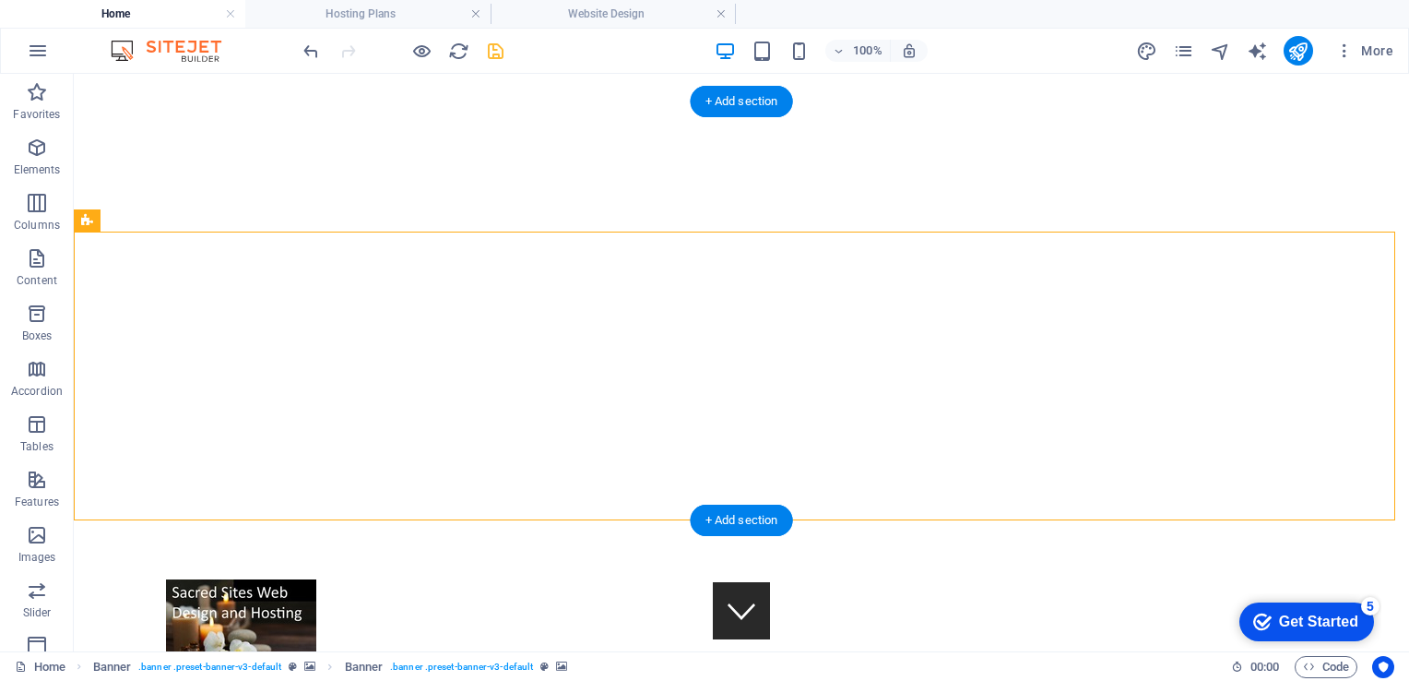
select select "vh"
select select "banner"
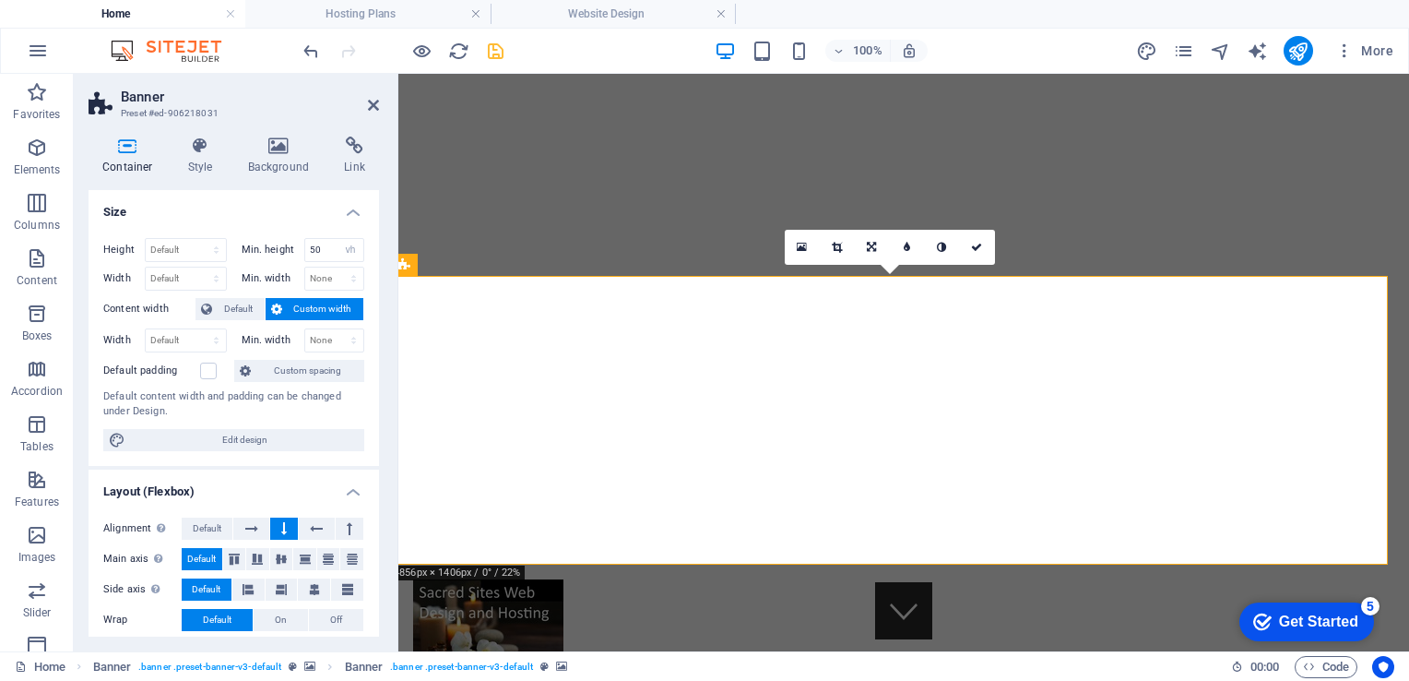
scroll to position [2, 7]
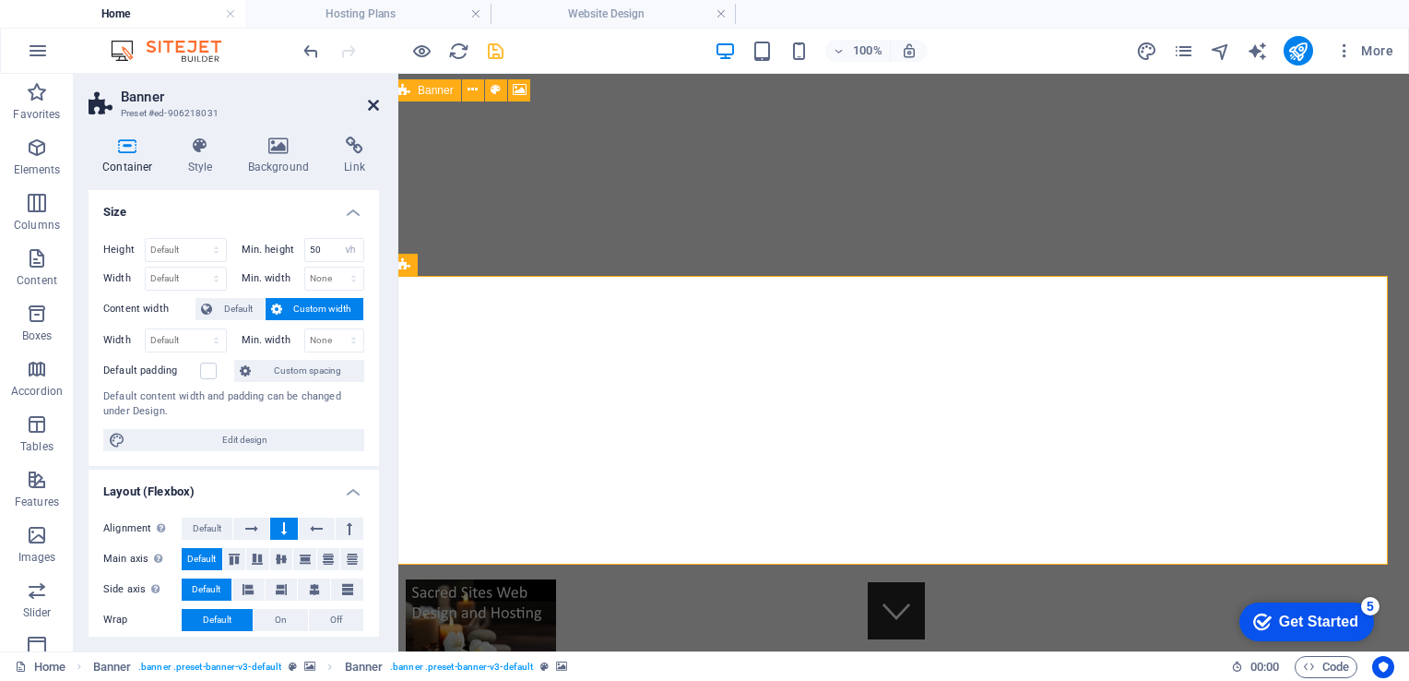
click at [369, 105] on icon at bounding box center [373, 105] width 11 height 15
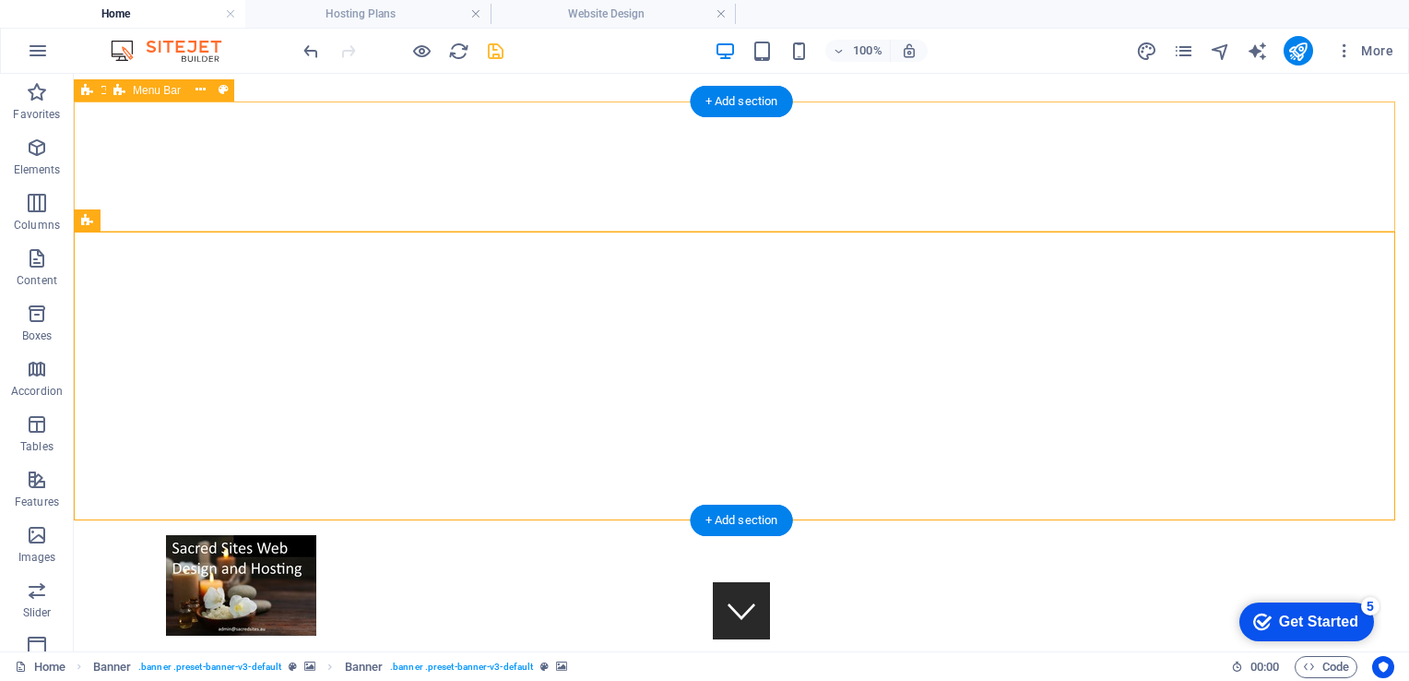
scroll to position [2, 0]
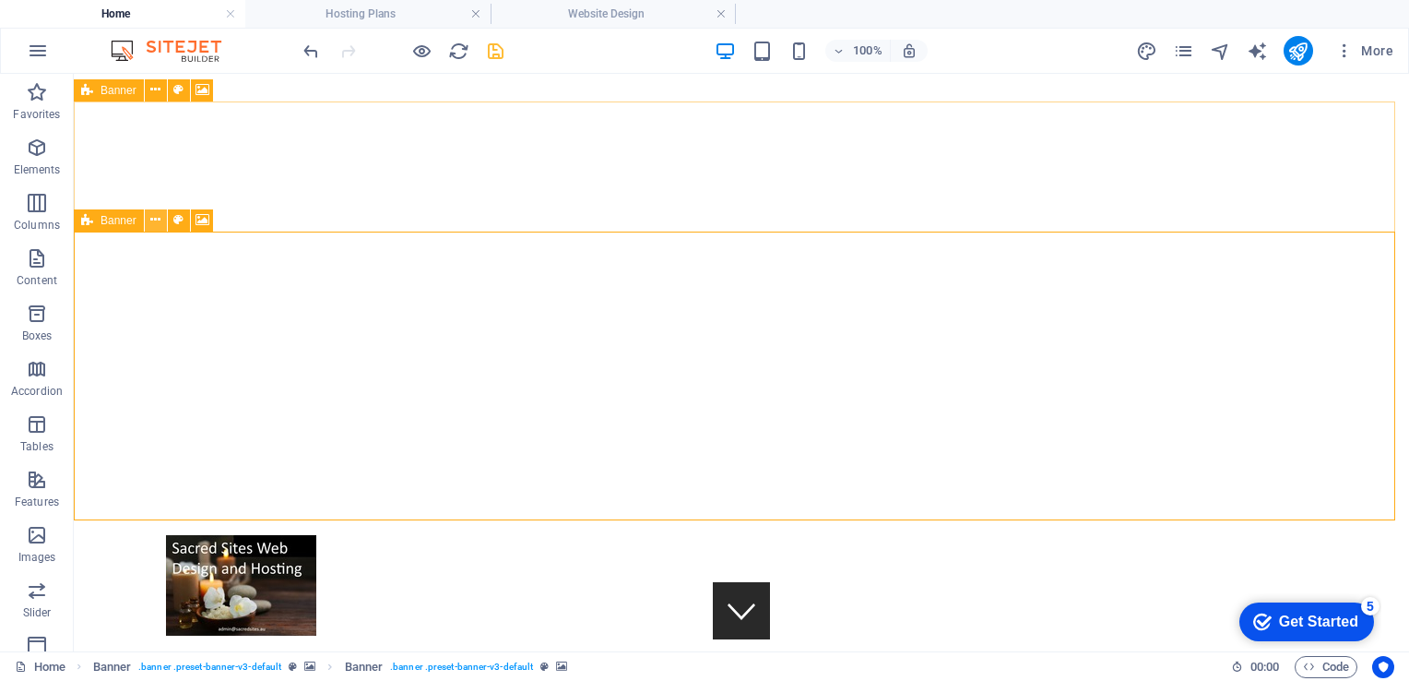
click at [159, 215] on icon at bounding box center [155, 219] width 10 height 19
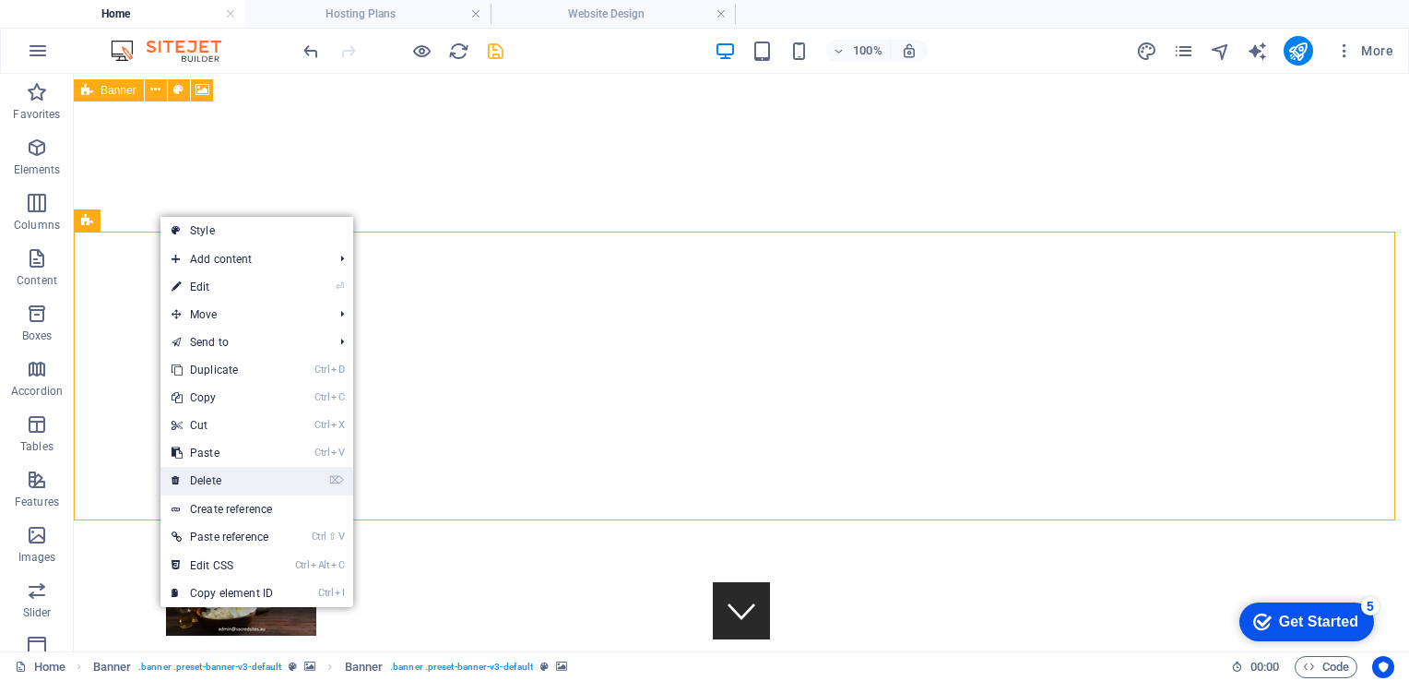
click at [229, 475] on link "⌦ Delete" at bounding box center [222, 481] width 124 height 28
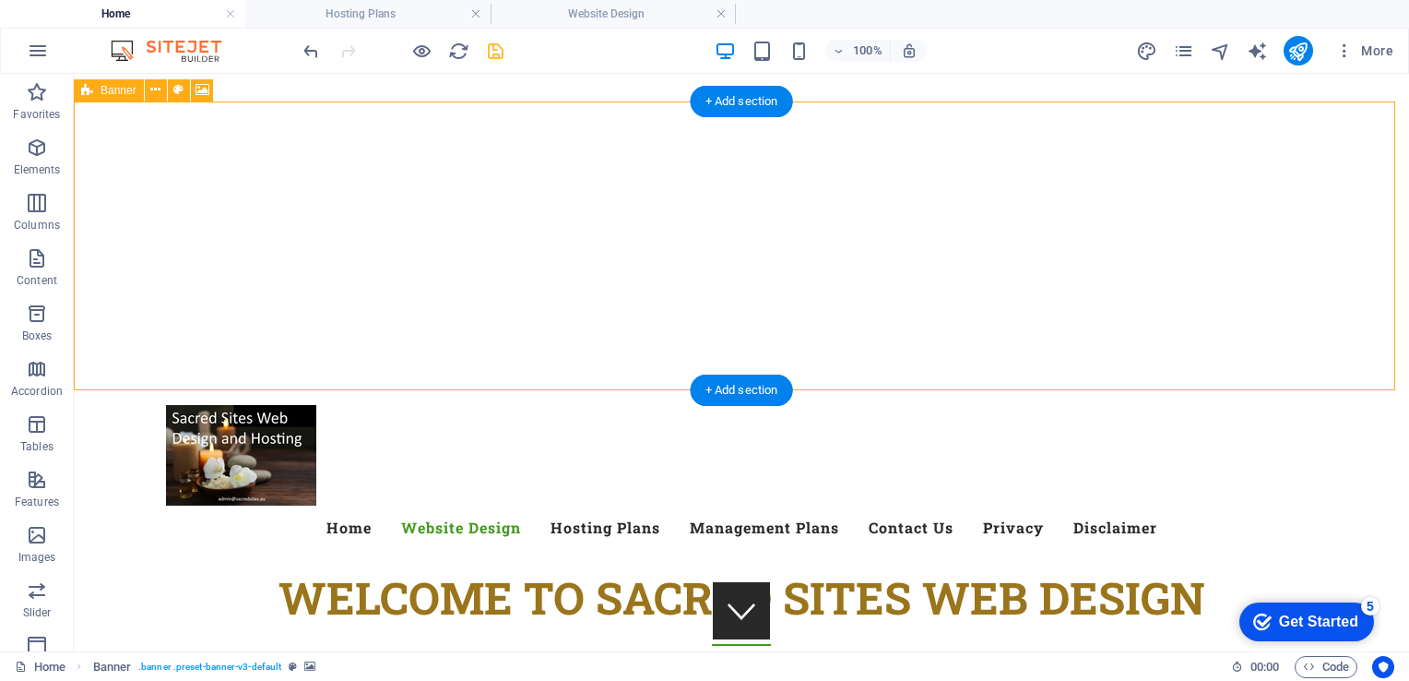
select select "vh"
select select "banner"
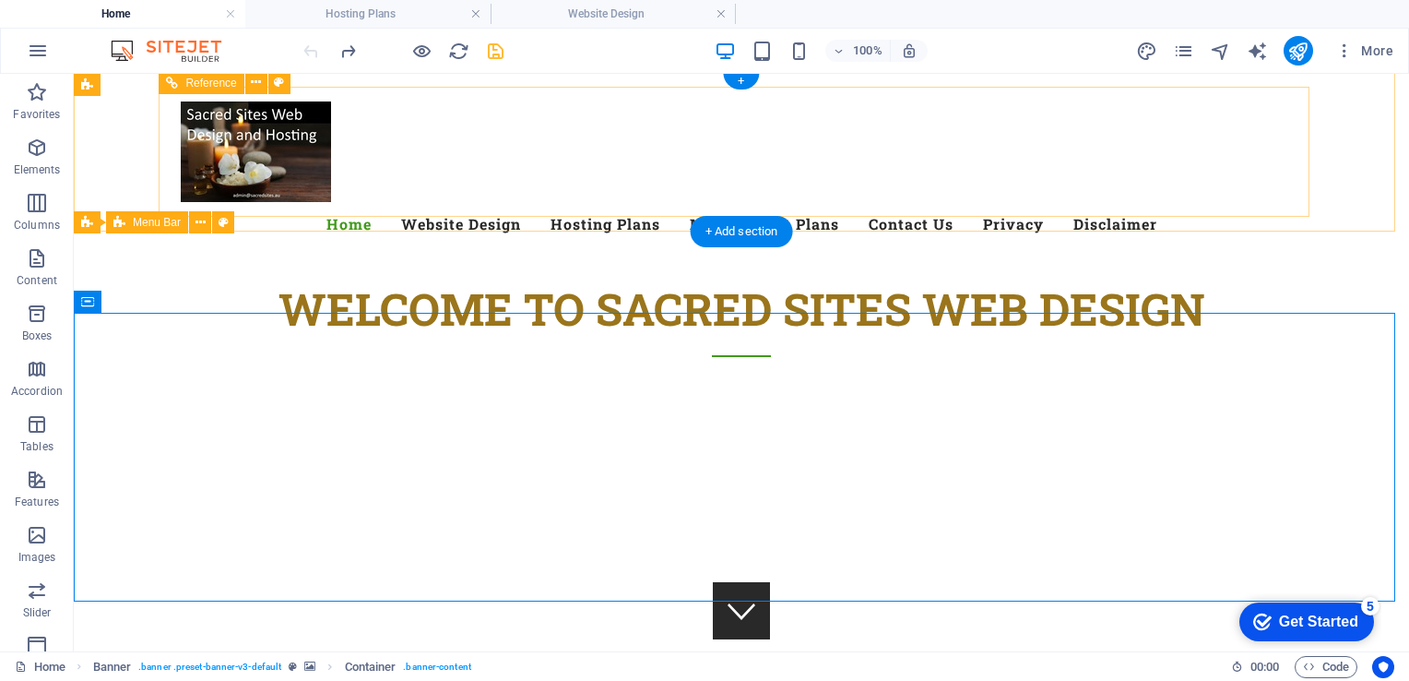
click at [430, 202] on nav "Home Website Design Hosting Plans Management Plans Contact Us Privacy Disclaimer" at bounding box center [741, 224] width 1121 height 44
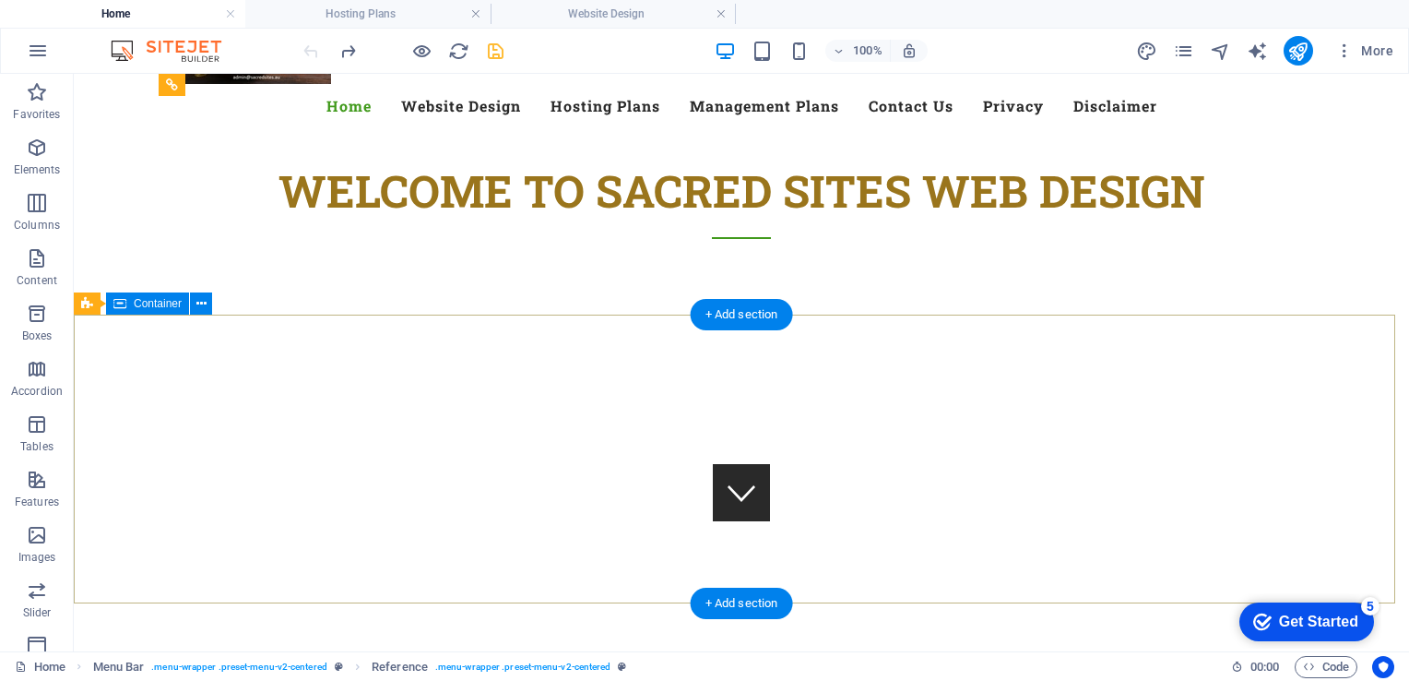
scroll to position [0, 0]
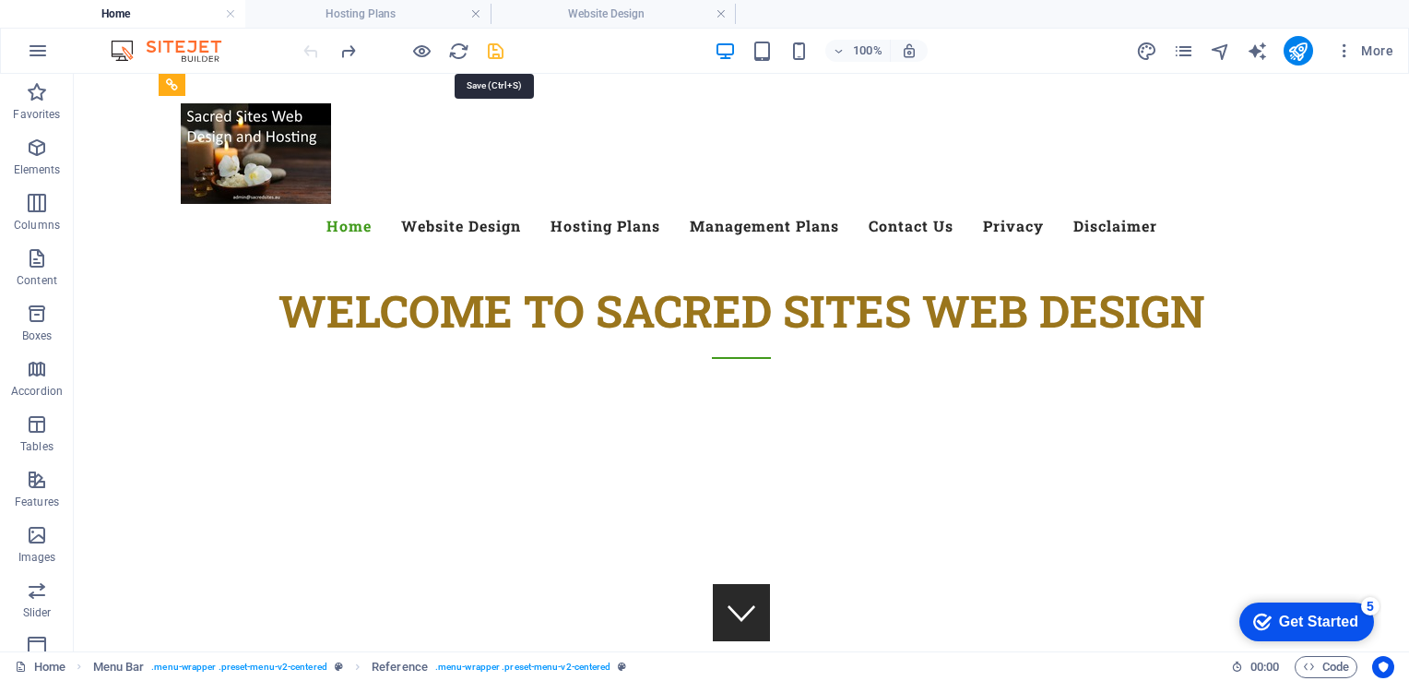
click at [493, 46] on icon "save" at bounding box center [495, 51] width 21 height 21
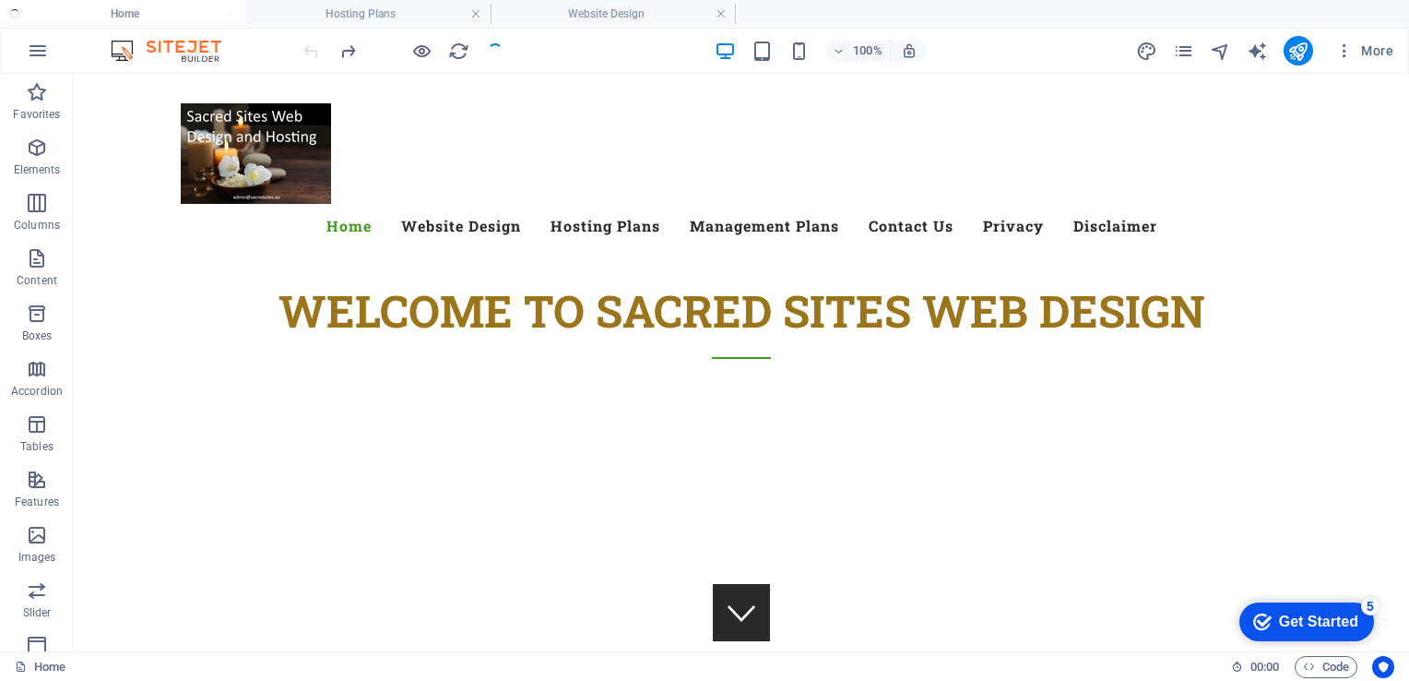
click at [189, 10] on ul "Home Hosting Plans Website Design" at bounding box center [704, 14] width 1409 height 28
drag, startPoint x: 462, startPoint y: 53, endPoint x: 717, endPoint y: 39, distance: 255.9
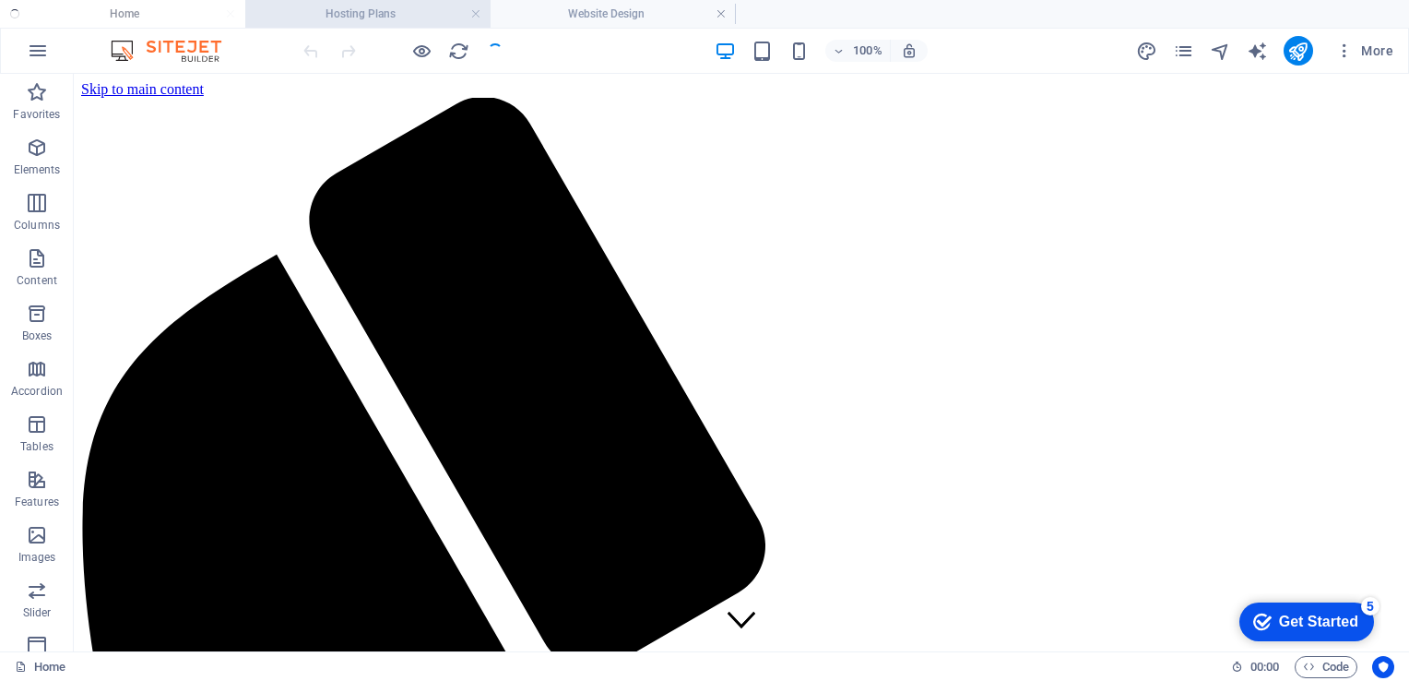
click at [328, 15] on h4 "Hosting Plans" at bounding box center [367, 14] width 245 height 20
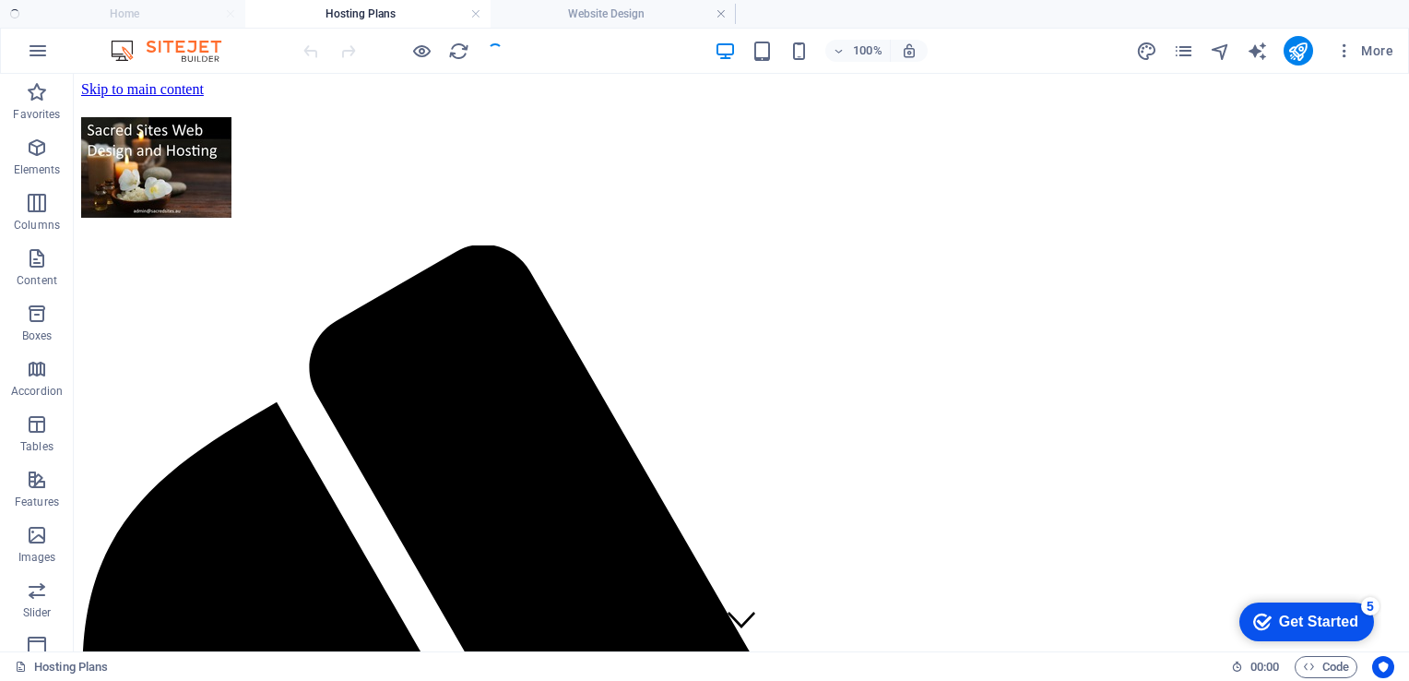
click at [143, 5] on ul "Home Hosting Plans Website Design" at bounding box center [704, 14] width 1409 height 28
click at [602, 13] on h4 "Website Design" at bounding box center [613, 14] width 245 height 20
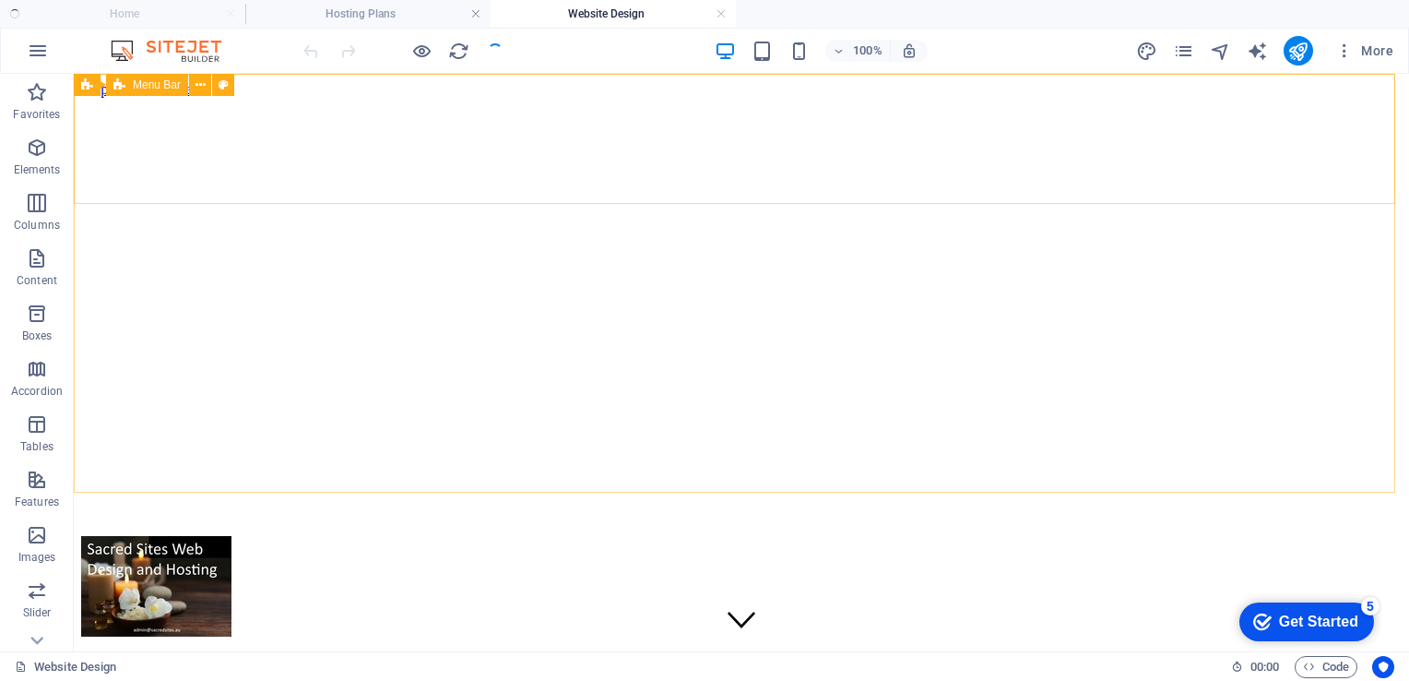
click at [141, 84] on span "Menu Bar" at bounding box center [157, 84] width 48 height 11
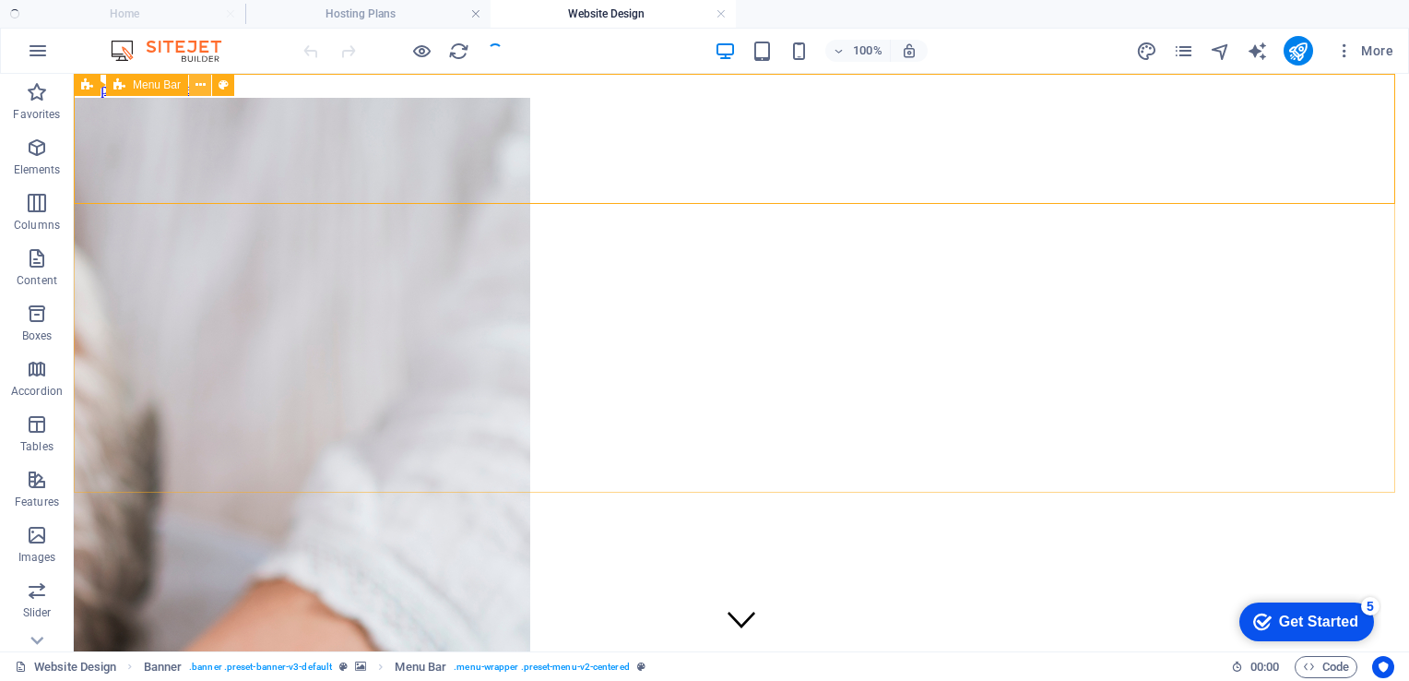
click at [192, 82] on button at bounding box center [200, 85] width 22 height 22
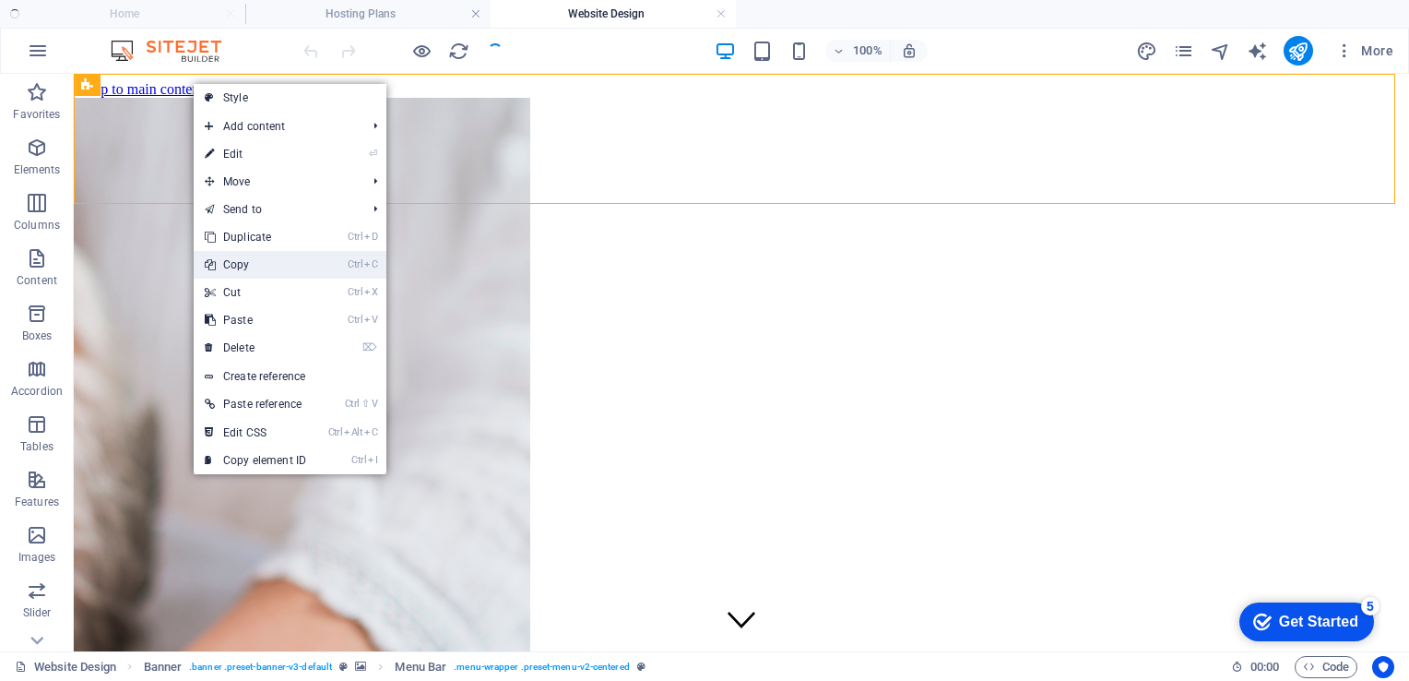
click at [266, 264] on link "Ctrl C Copy" at bounding box center [256, 265] width 124 height 28
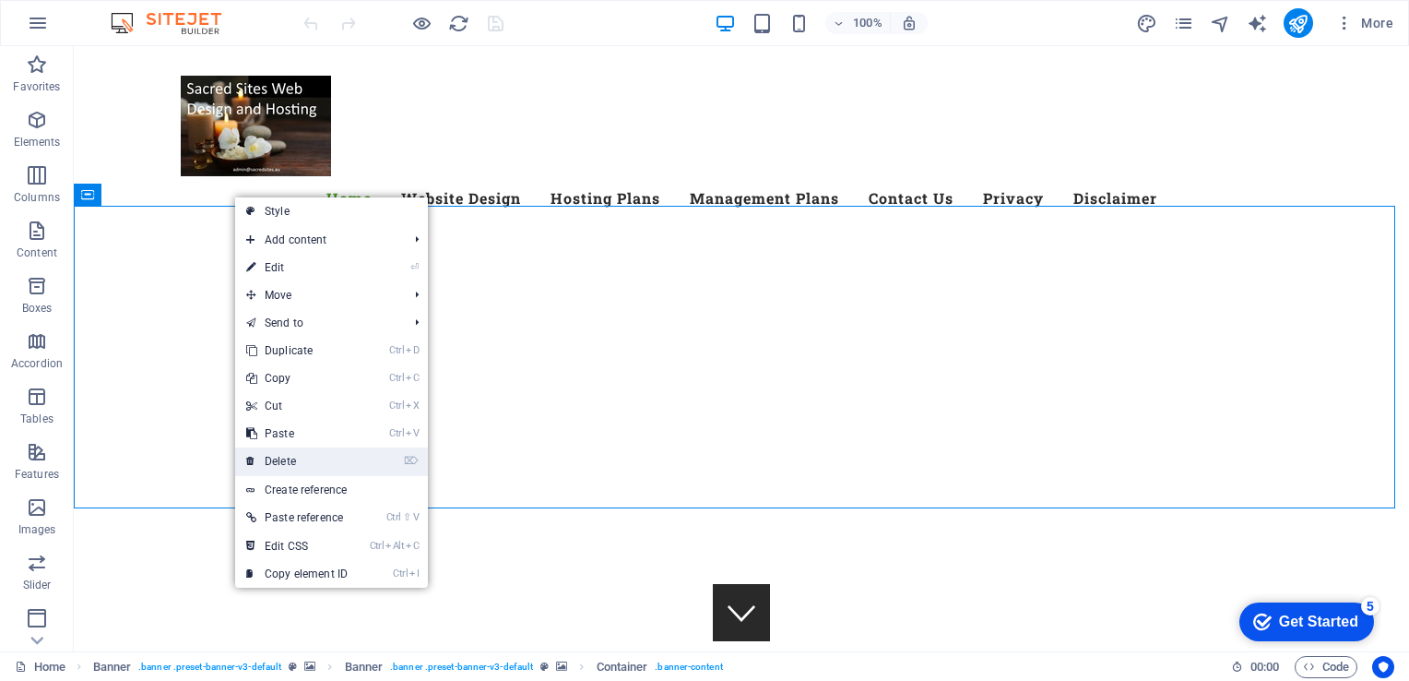
click at [255, 457] on link "⌦ Delete" at bounding box center [297, 461] width 124 height 28
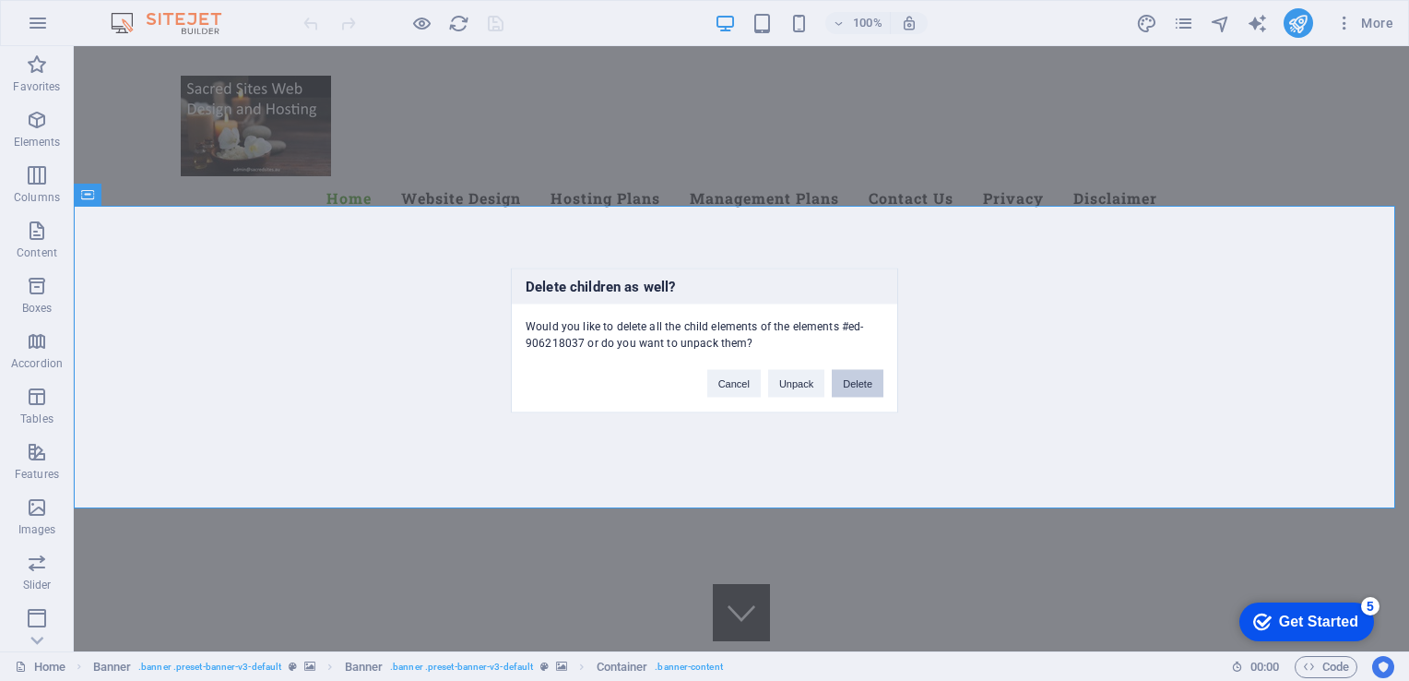
click at [863, 383] on button "Delete" at bounding box center [858, 384] width 52 height 28
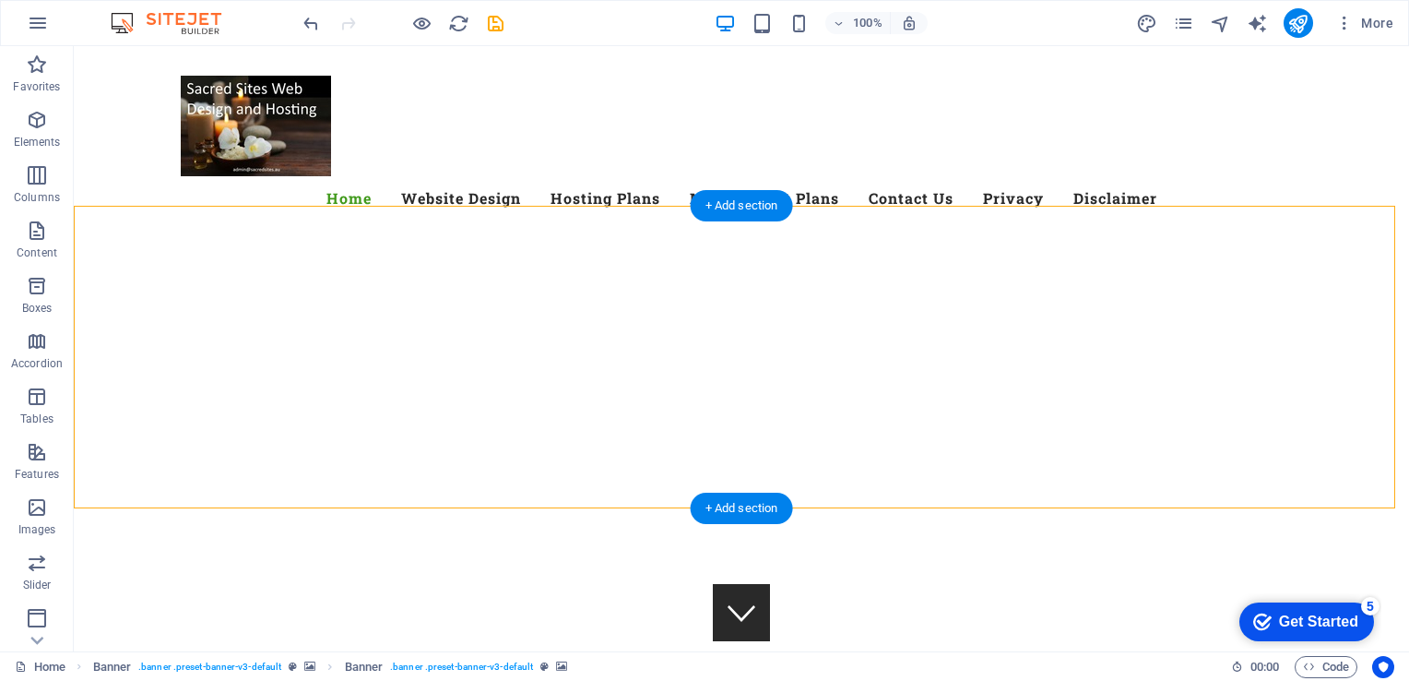
select select "vh"
select select "banner"
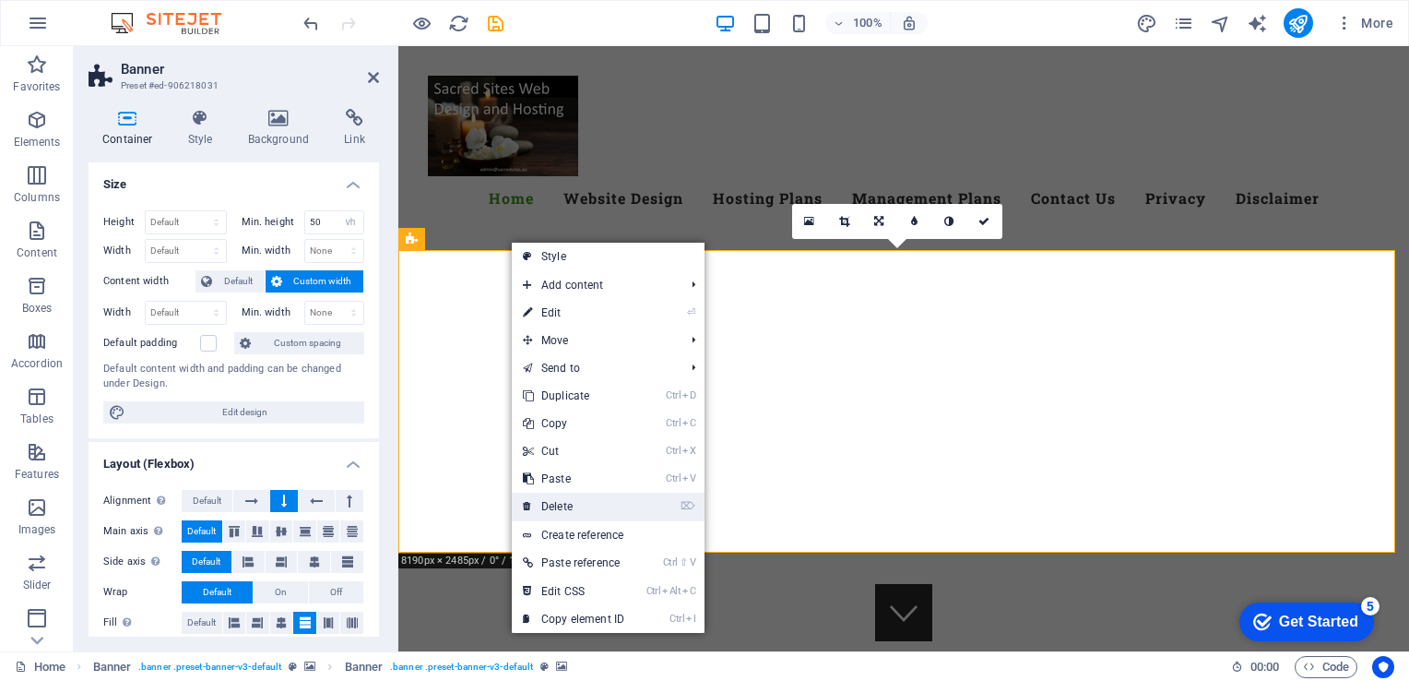
click at [556, 511] on link "⌦ Delete" at bounding box center [574, 506] width 124 height 28
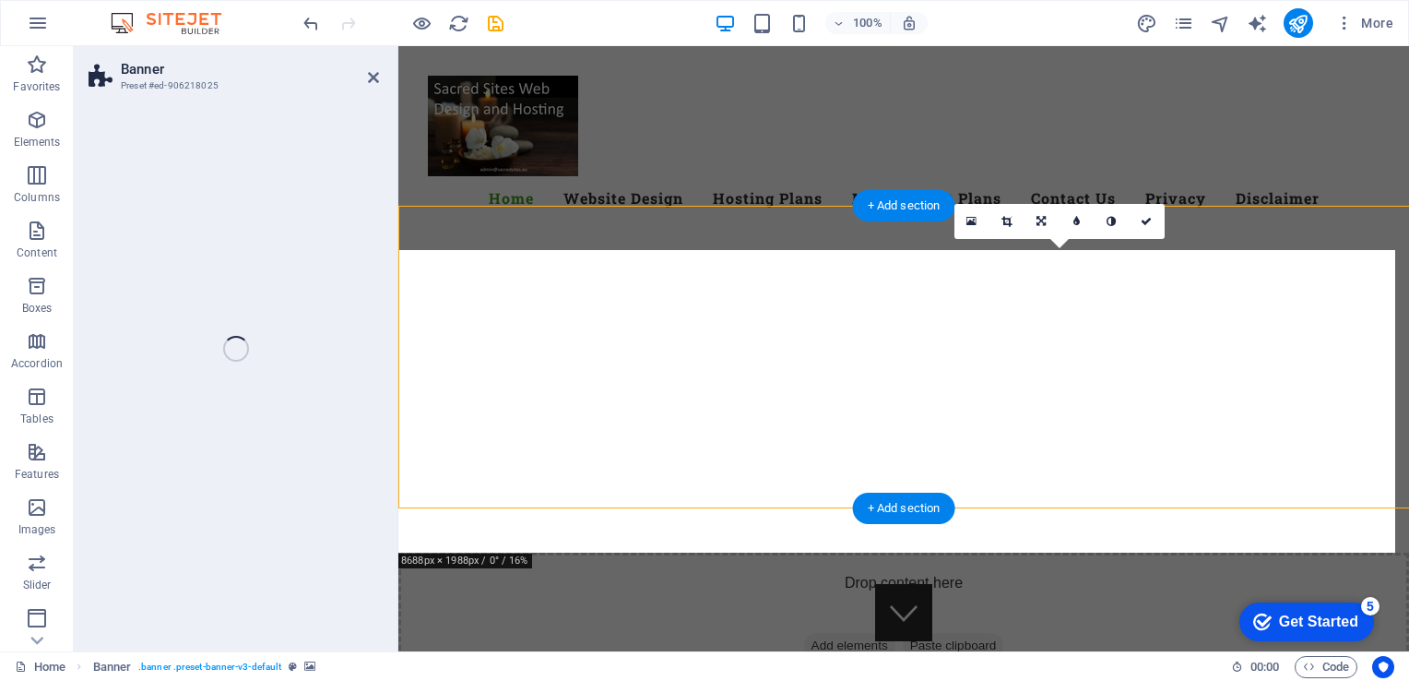
select select "vh"
select select "banner"
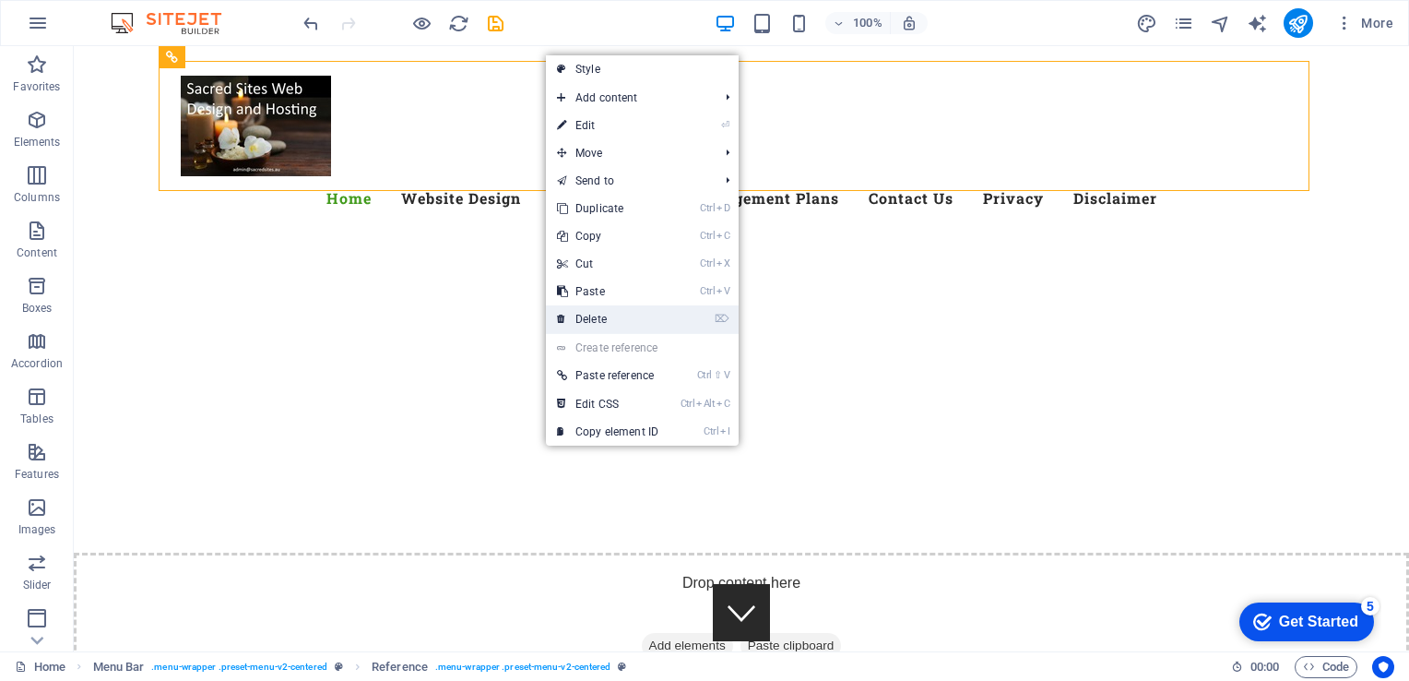
click at [605, 319] on link "⌦ Delete" at bounding box center [608, 319] width 124 height 28
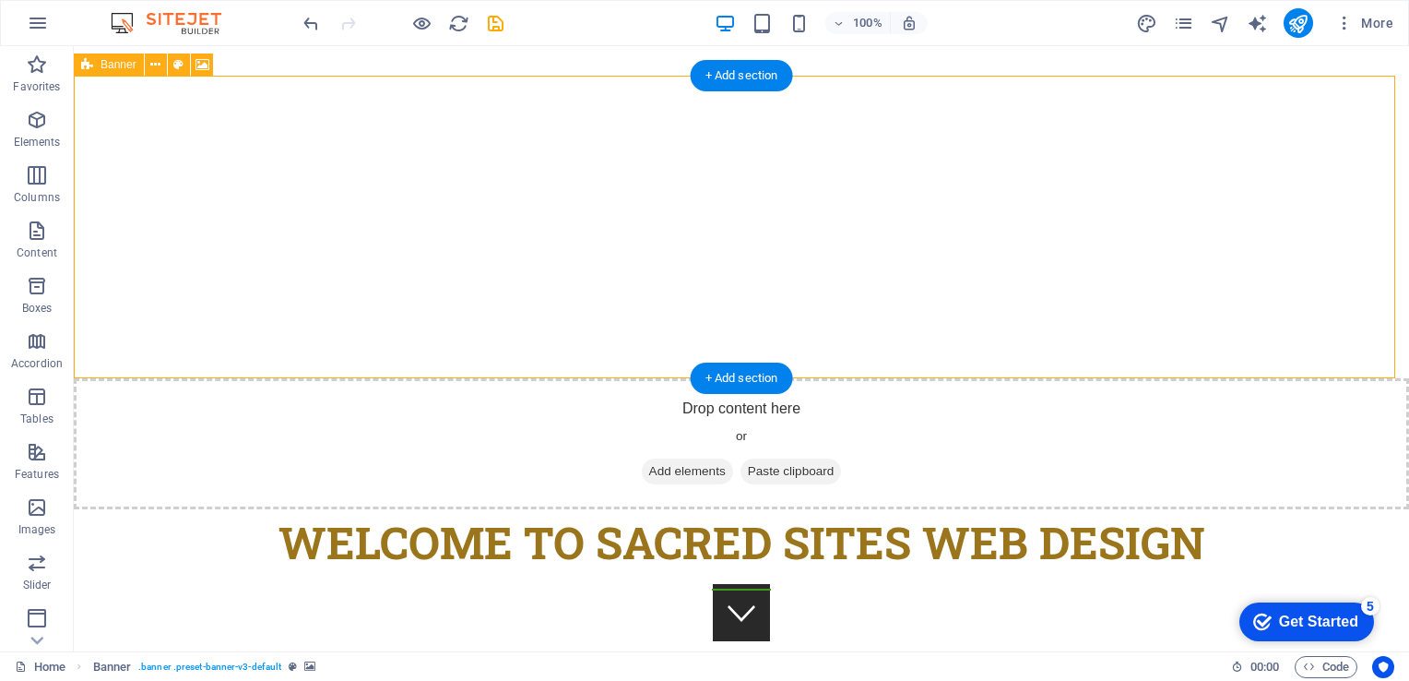
click at [154, 378] on div "Drop content here or Add elements Paste clipboard" at bounding box center [741, 443] width 1335 height 131
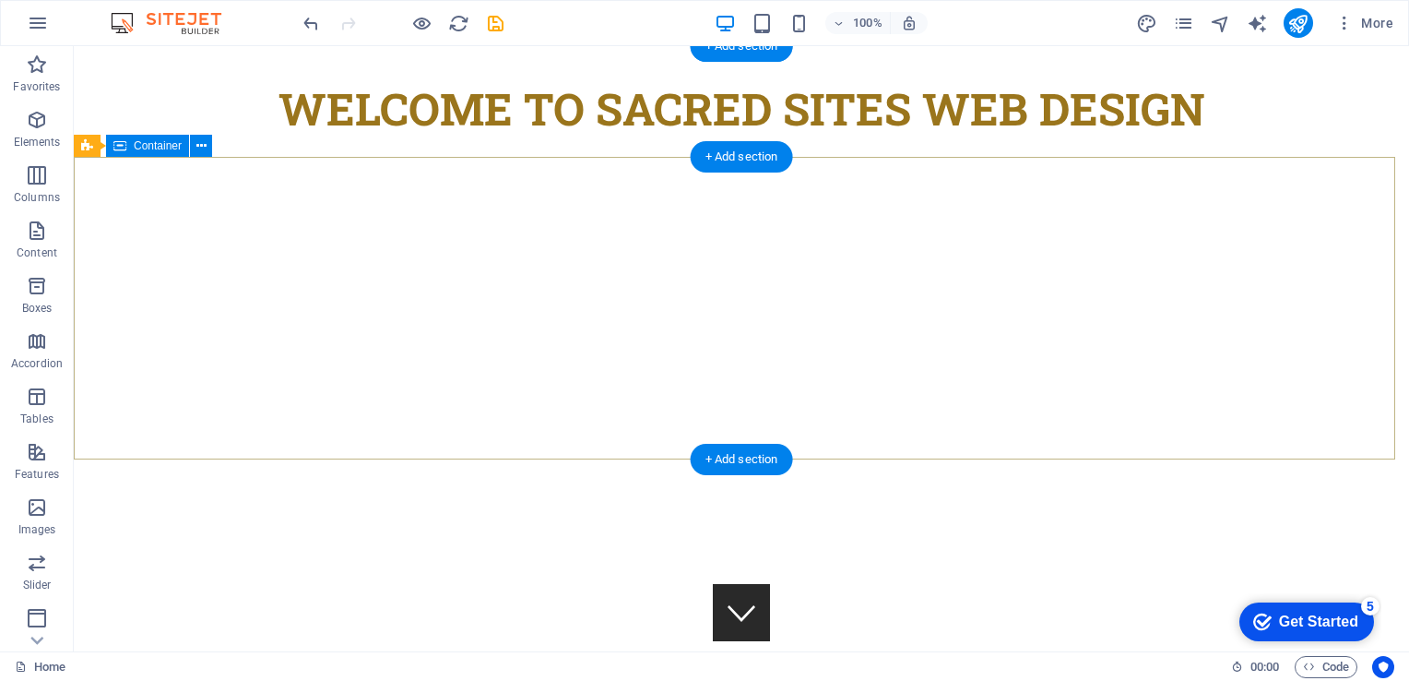
click at [436, 459] on div at bounding box center [741, 533] width 1335 height 148
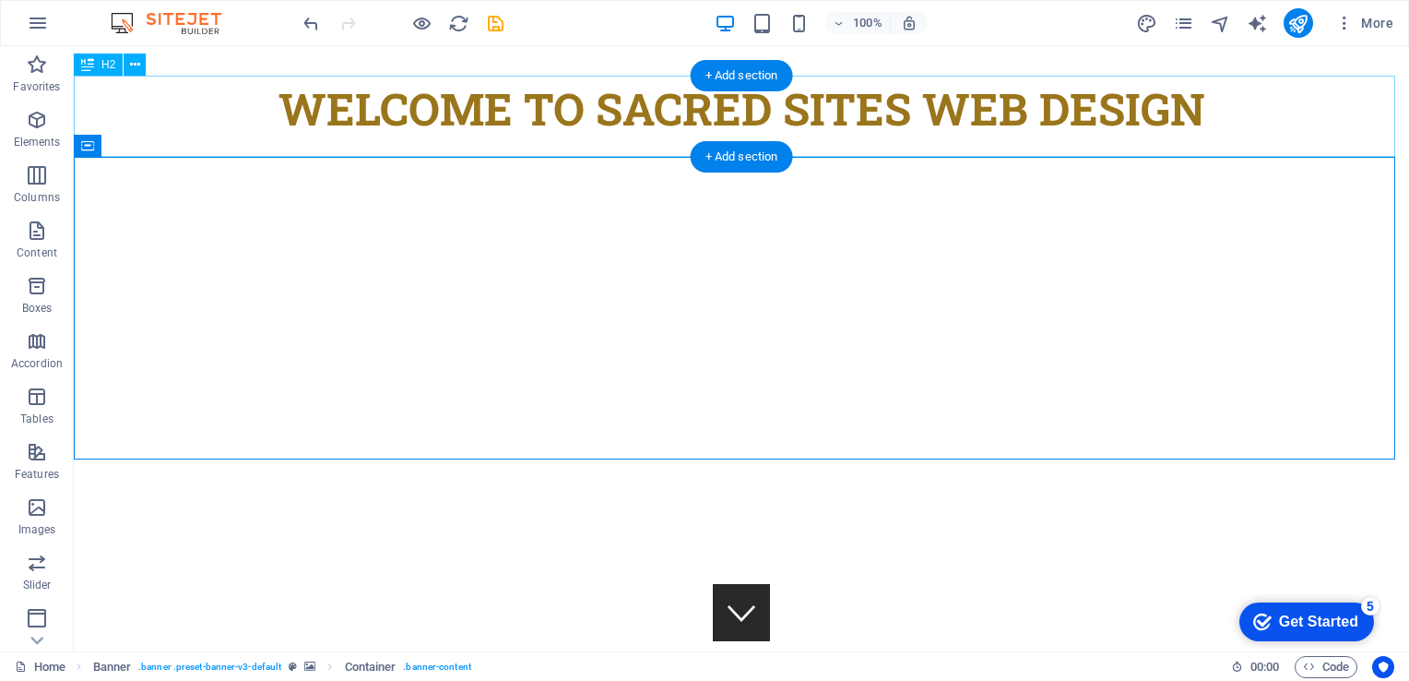
click at [232, 124] on div "Welcome to Sacred Sites Web Design" at bounding box center [741, 116] width 1335 height 81
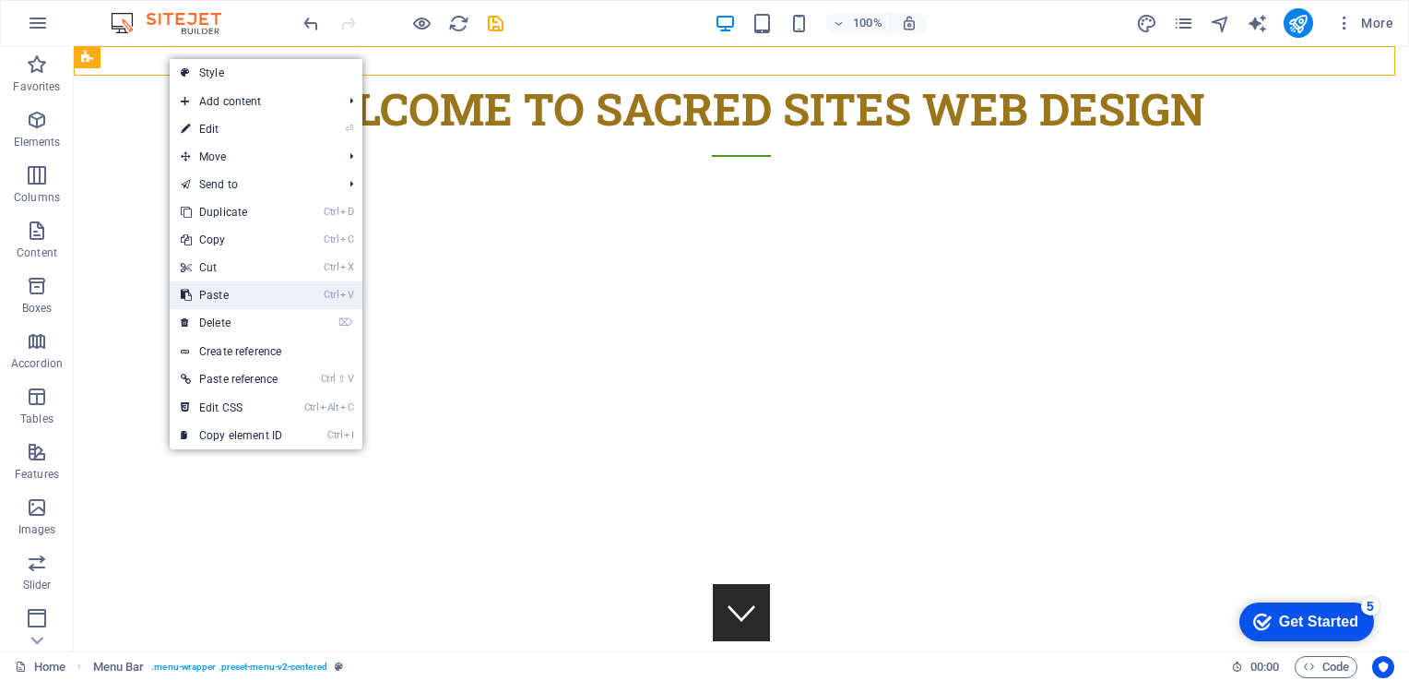
click at [217, 290] on link "Ctrl V Paste" at bounding box center [232, 295] width 124 height 28
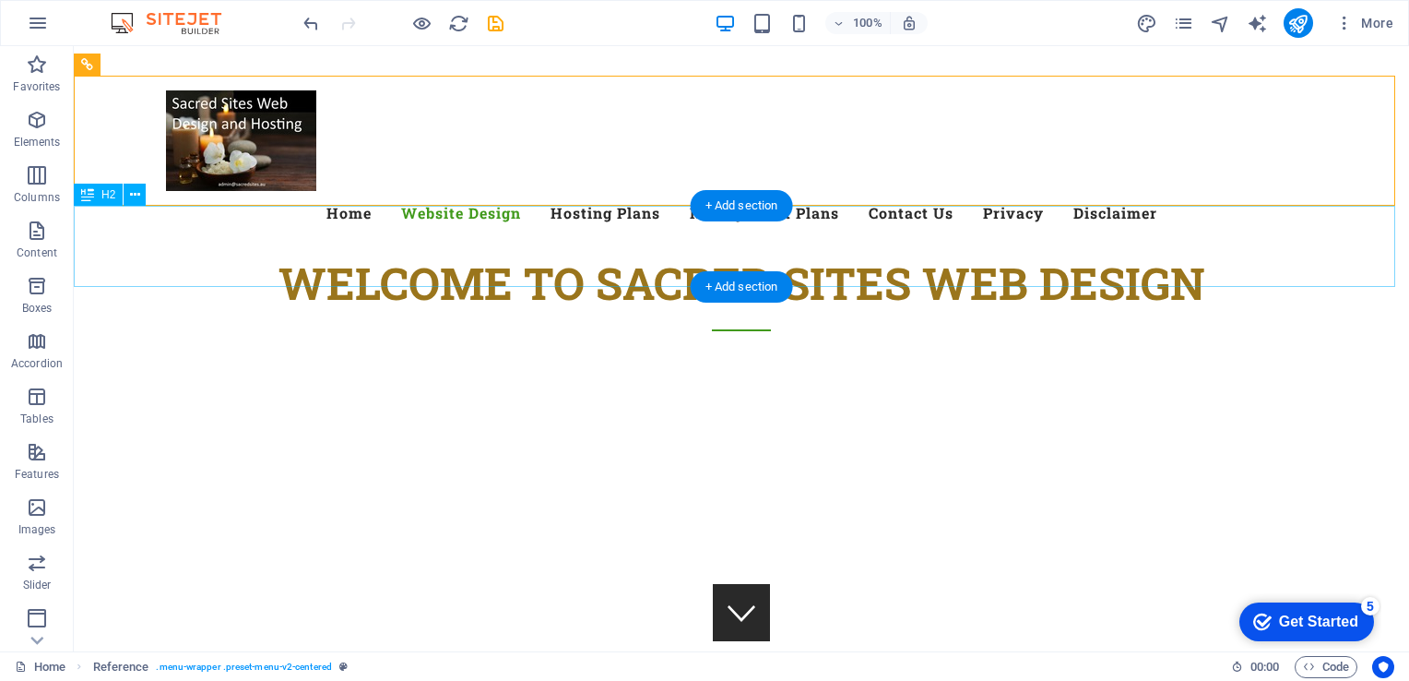
click at [572, 250] on div "Welcome to Sacred Sites Web Design" at bounding box center [741, 290] width 1335 height 81
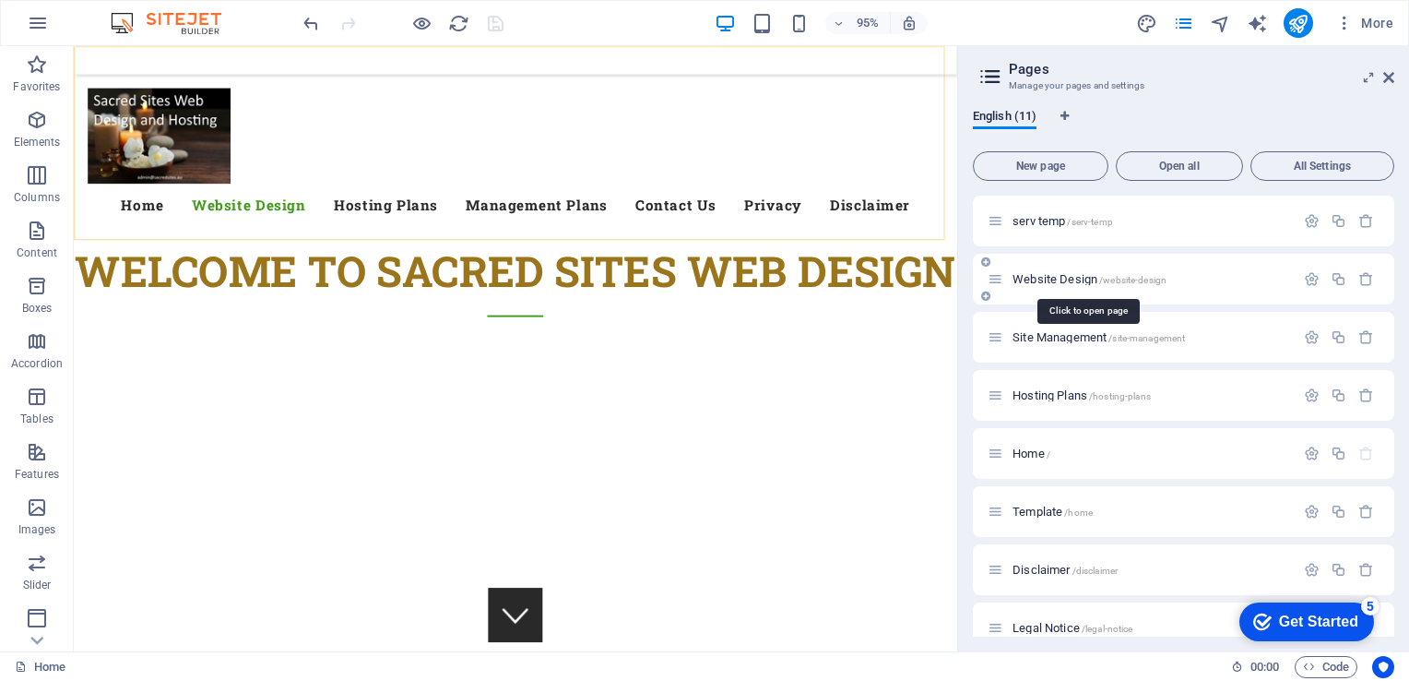
click at [1048, 276] on span "Website Design /website-design" at bounding box center [1090, 279] width 154 height 14
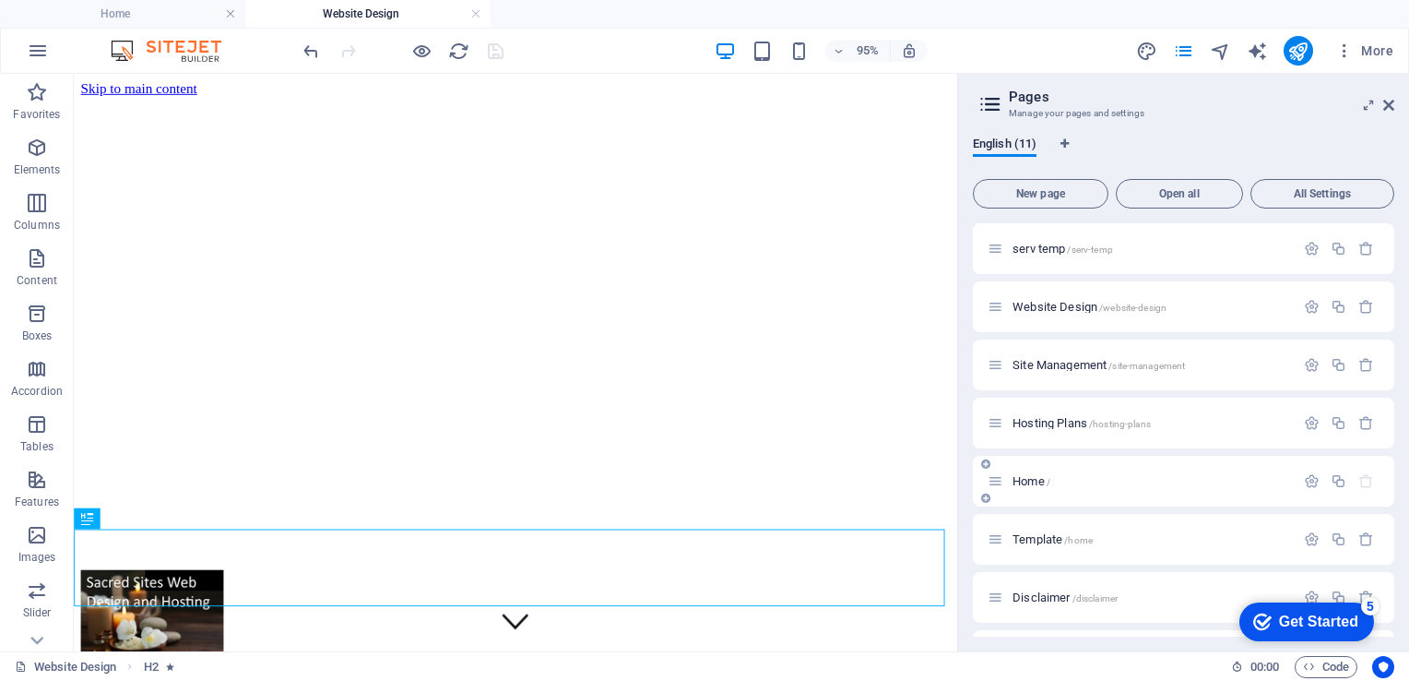
click at [1023, 482] on span "Home /" at bounding box center [1032, 481] width 38 height 14
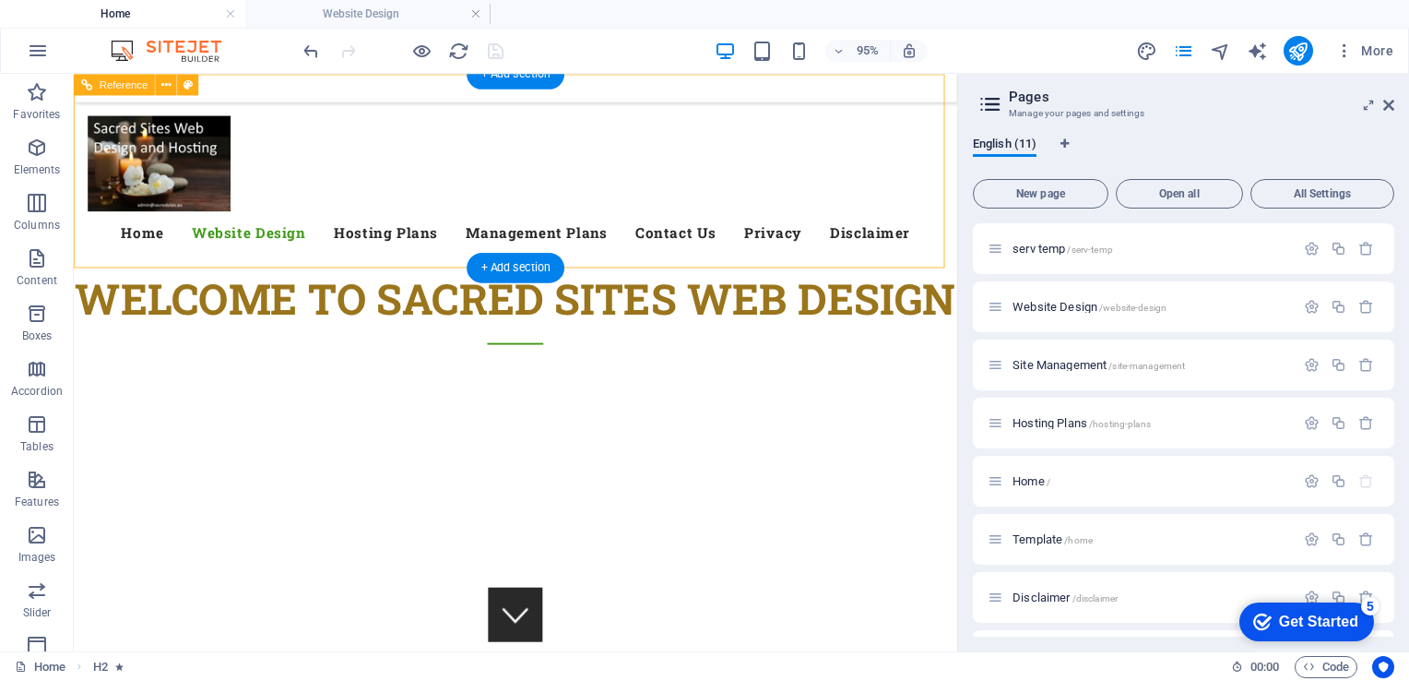
click at [184, 160] on div at bounding box center [539, 168] width 900 height 101
click at [157, 137] on div at bounding box center [539, 168] width 900 height 101
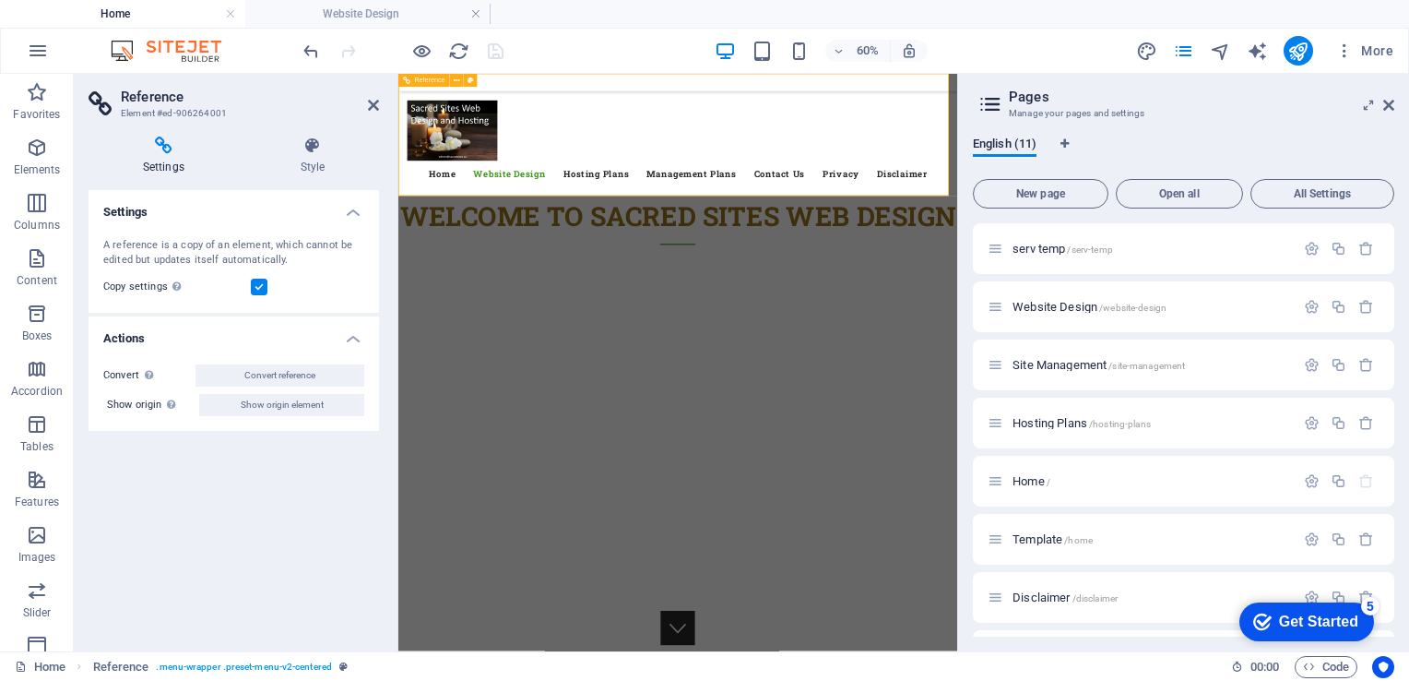
click at [470, 179] on div at bounding box center [864, 168] width 902 height 101
click at [378, 104] on icon at bounding box center [373, 105] width 11 height 15
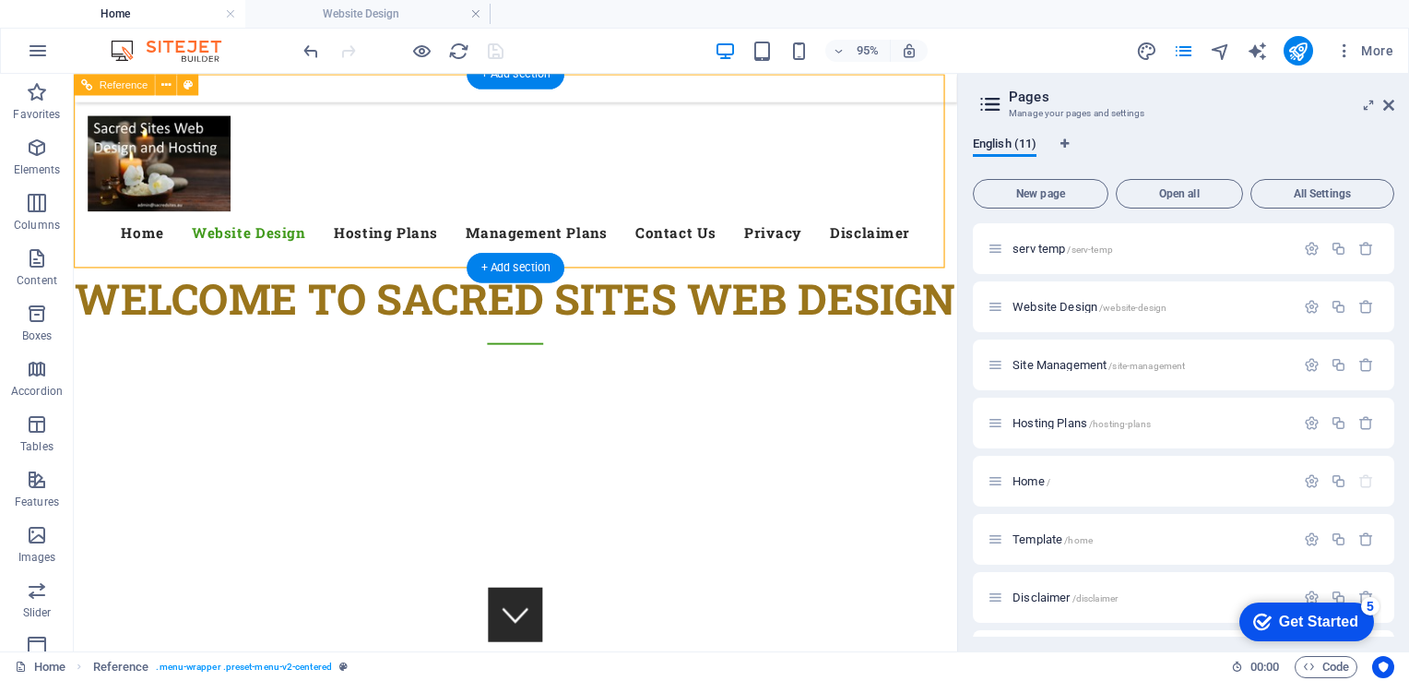
click at [183, 147] on div at bounding box center [539, 168] width 900 height 101
click at [155, 140] on div at bounding box center [539, 168] width 900 height 101
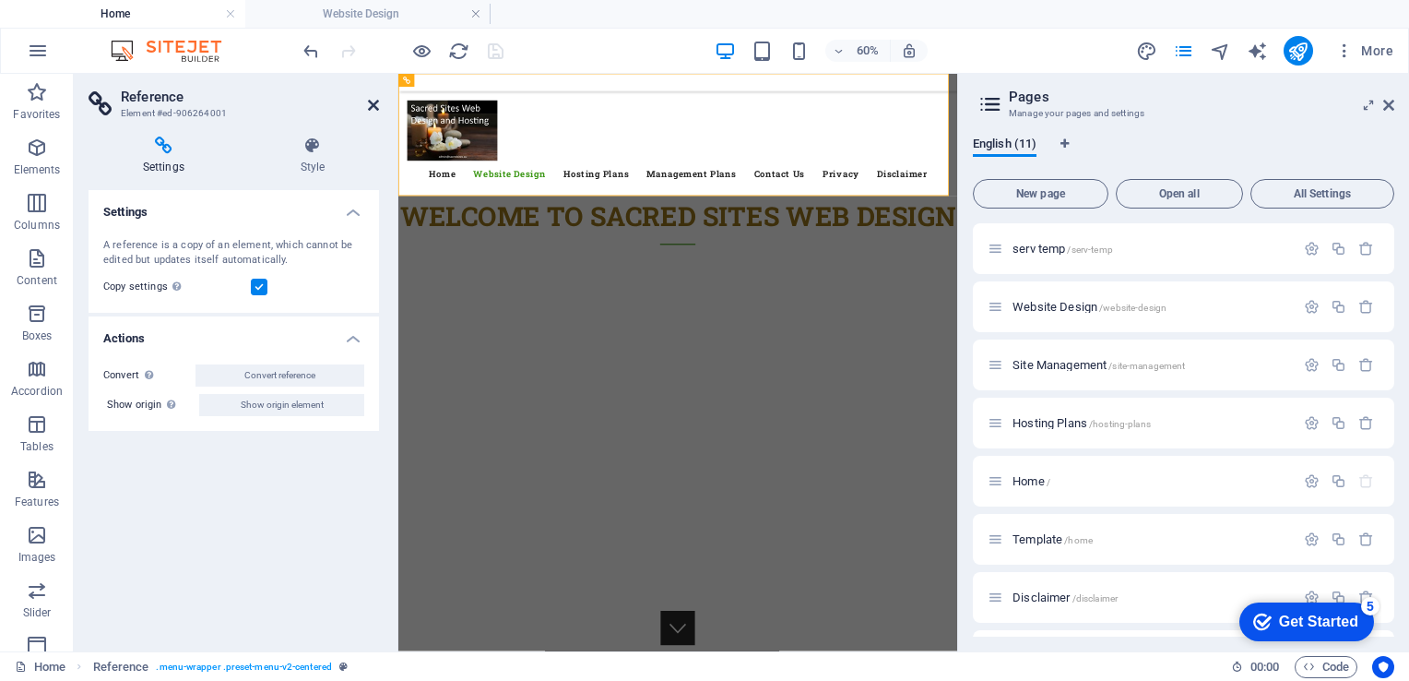
click at [370, 109] on icon at bounding box center [373, 105] width 11 height 15
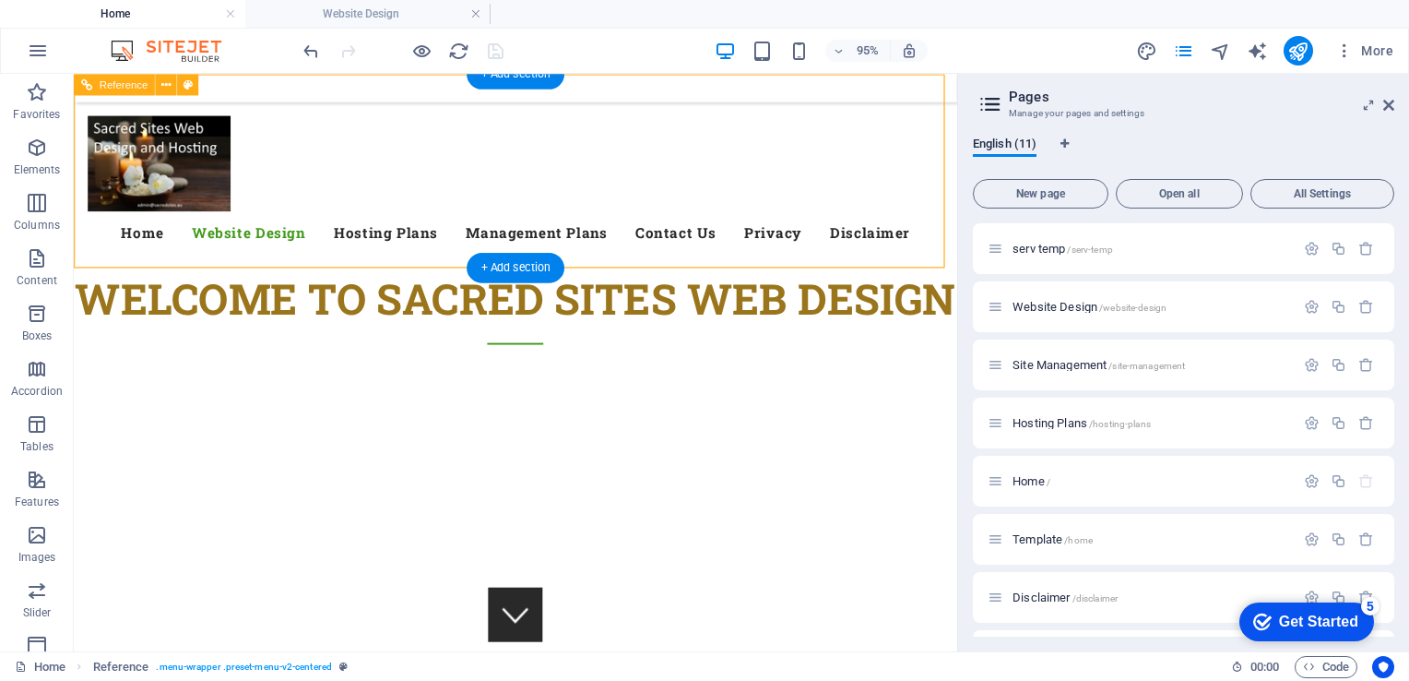
click at [568, 196] on div "Menu Home Website Design Hosting Plans Management Plans Contact Us Privacy Disc…" at bounding box center [539, 176] width 930 height 204
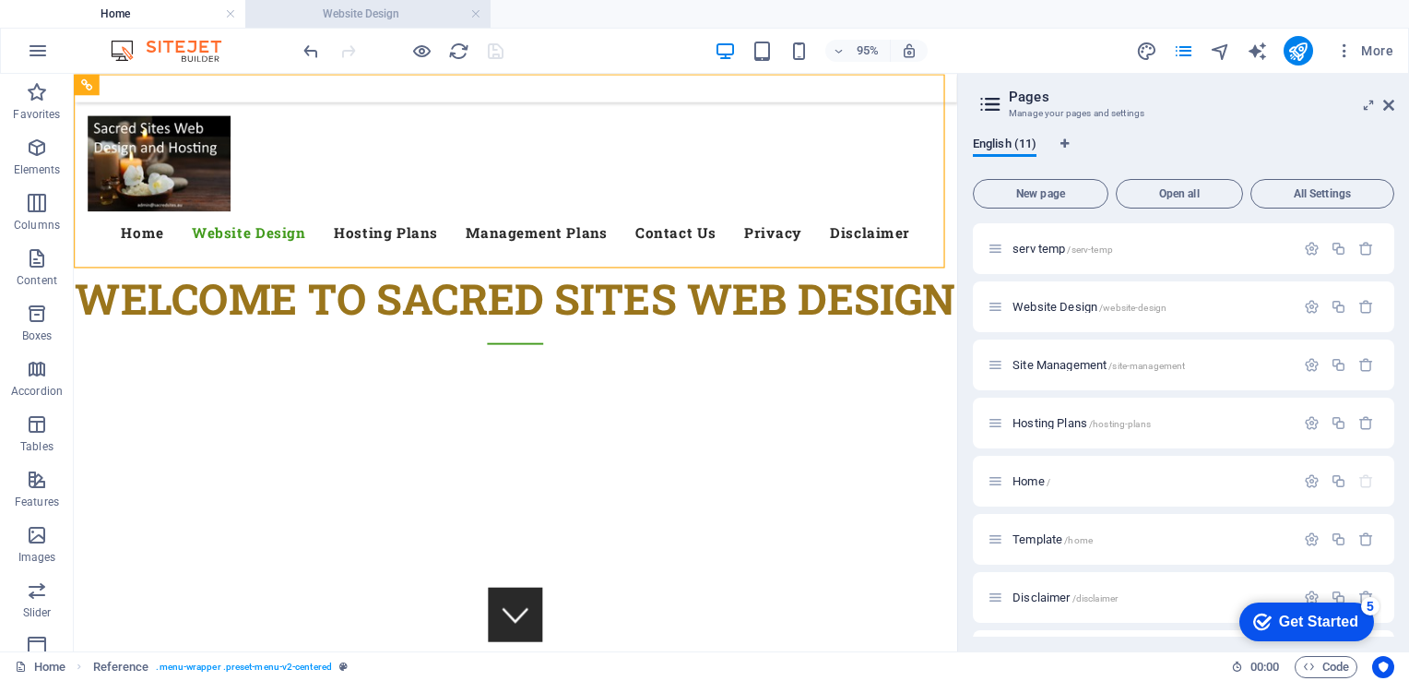
click at [367, 6] on h4 "Website Design" at bounding box center [367, 14] width 245 height 20
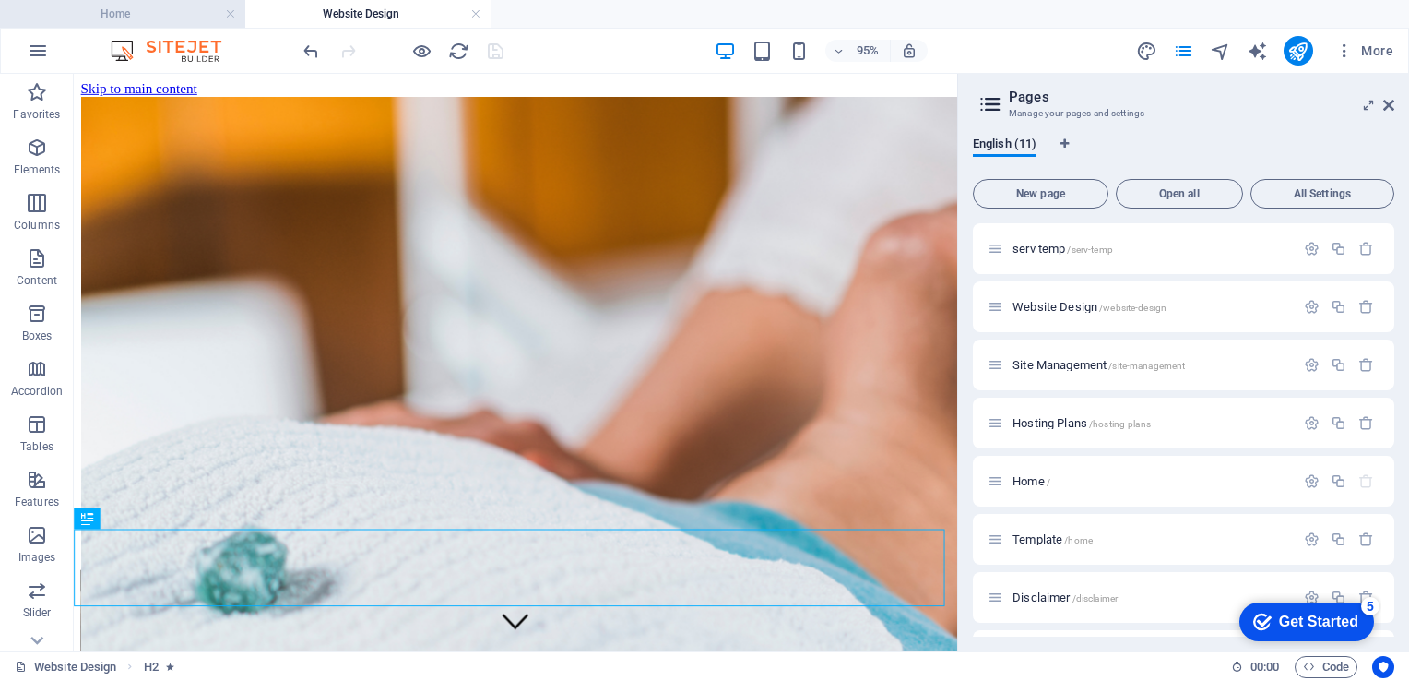
click at [123, 13] on h4 "Home" at bounding box center [122, 14] width 245 height 20
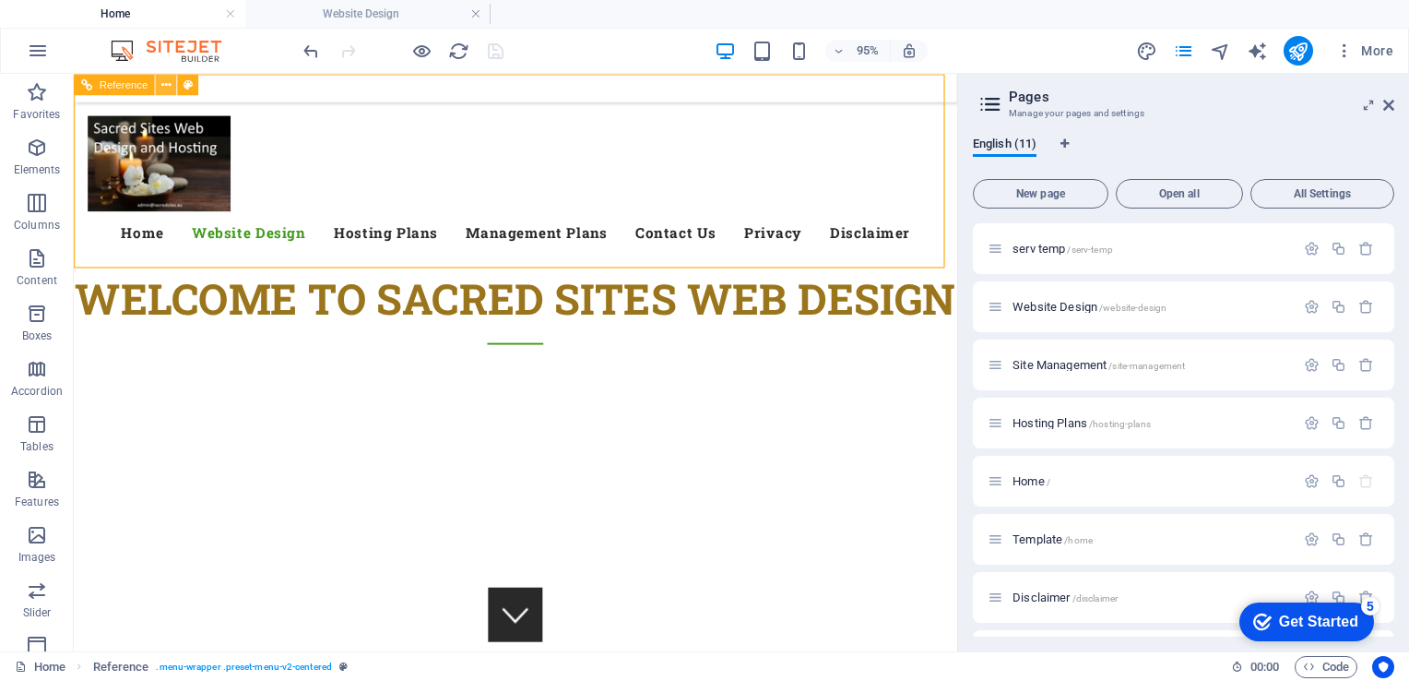
click at [163, 81] on icon at bounding box center [165, 84] width 9 height 18
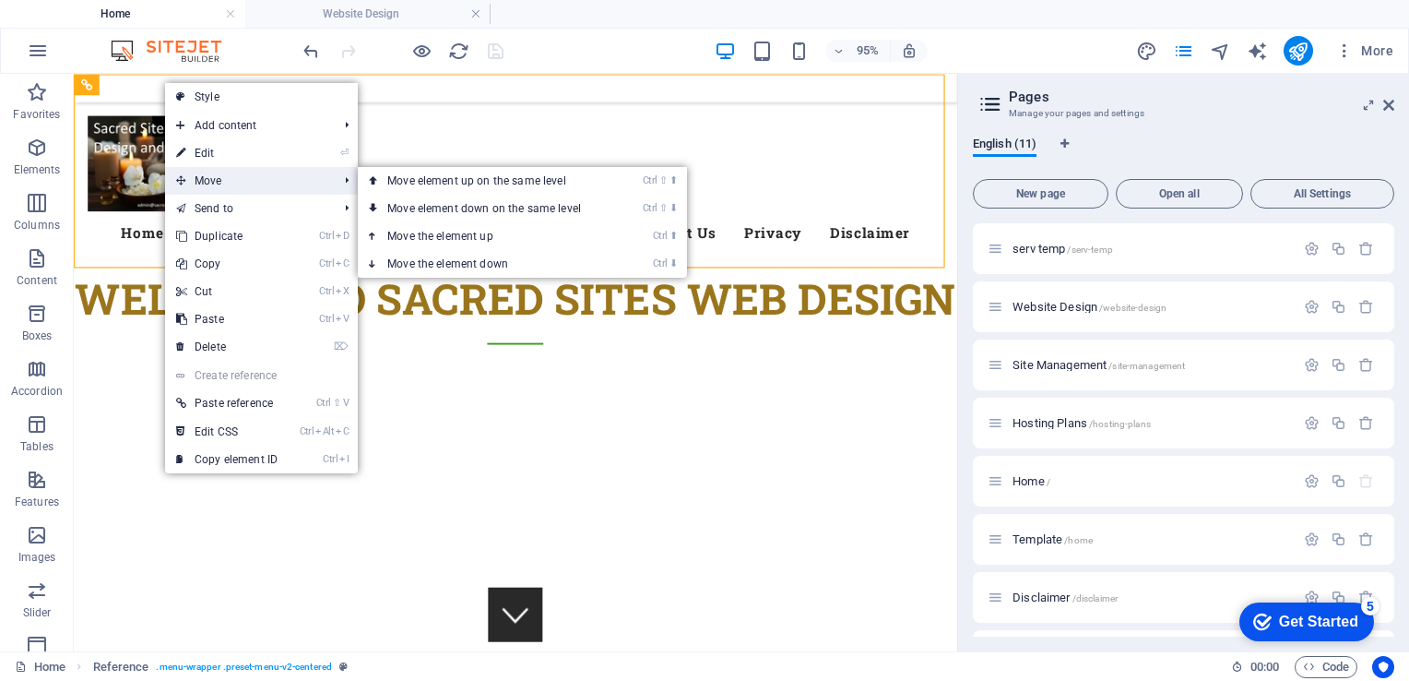
click at [212, 177] on span "Move" at bounding box center [247, 181] width 165 height 28
click at [428, 234] on link "Ctrl ⬆ Move the element up" at bounding box center [488, 236] width 260 height 28
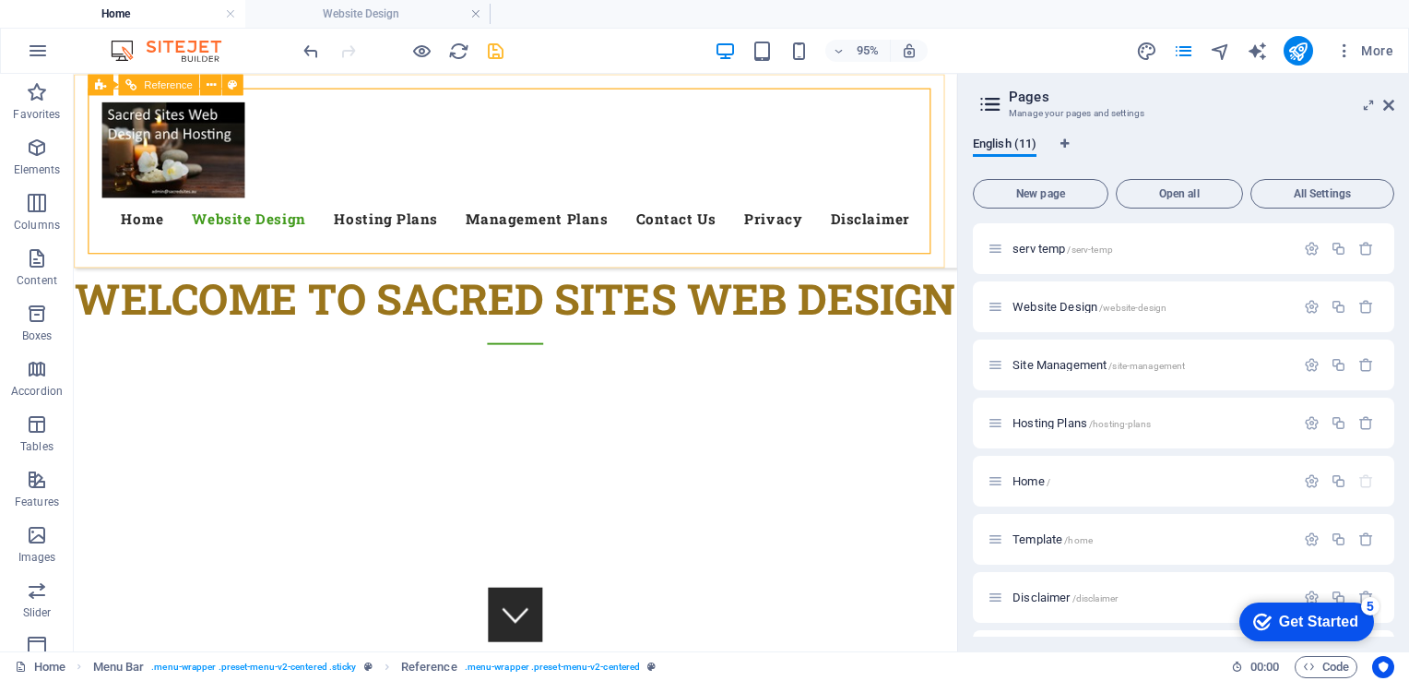
click at [358, 149] on div "Menu Home Website Design Hosting Plans Management Plans Contact Us Privacy Disc…" at bounding box center [539, 176] width 900 height 174
click at [494, 53] on icon "save" at bounding box center [495, 51] width 21 height 21
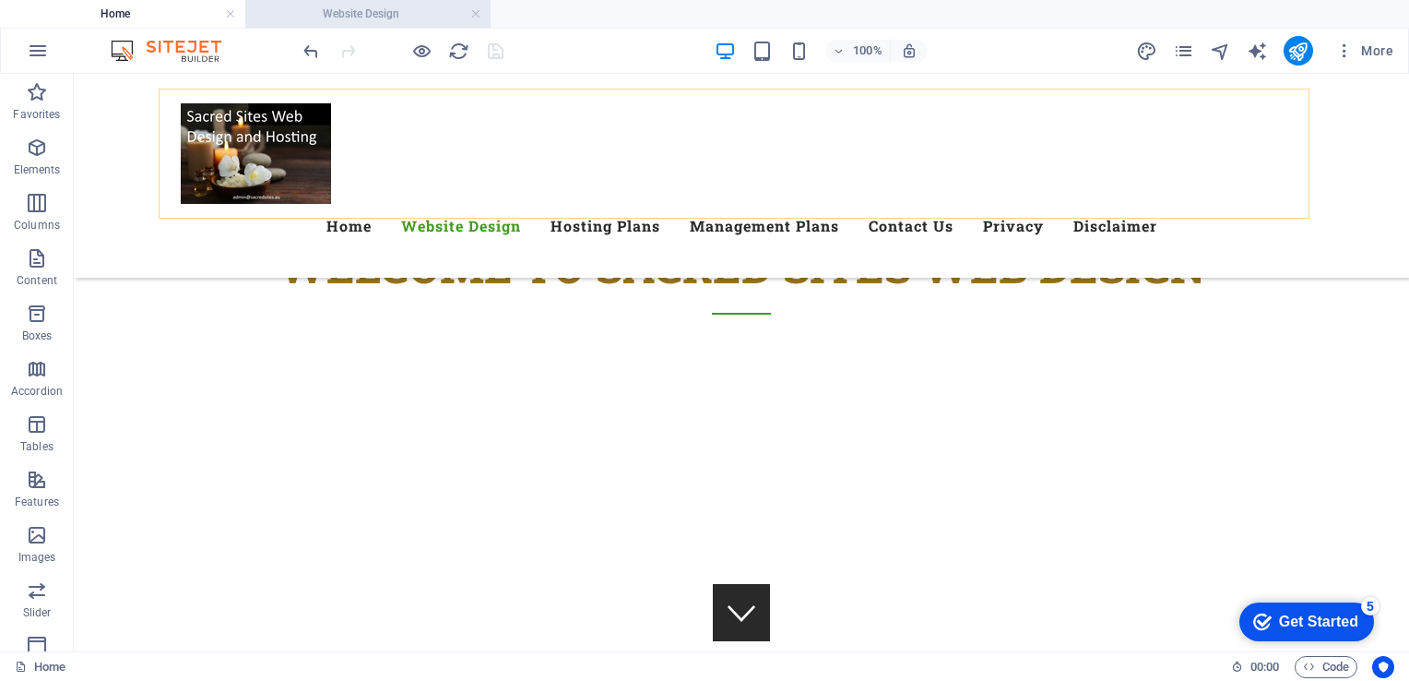
click at [351, 21] on h4 "Website Design" at bounding box center [367, 14] width 245 height 20
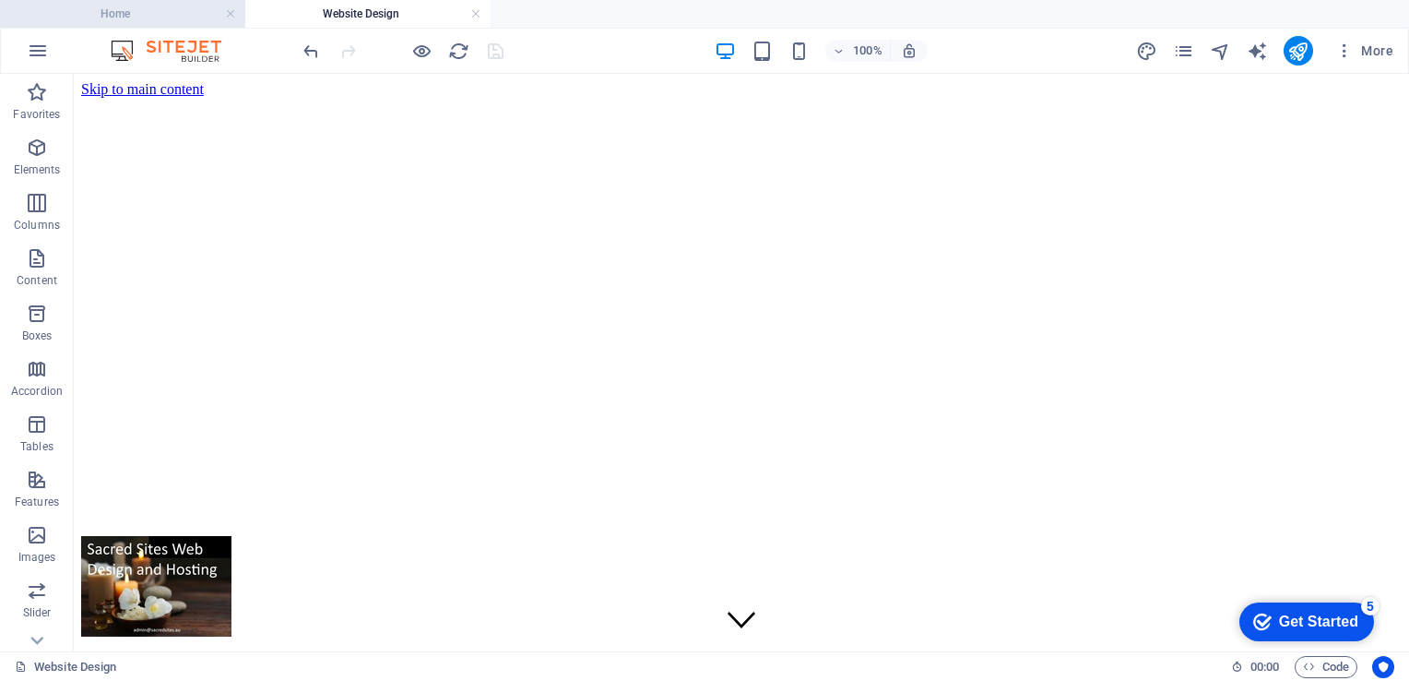
click at [103, 20] on h4 "Home" at bounding box center [122, 14] width 245 height 20
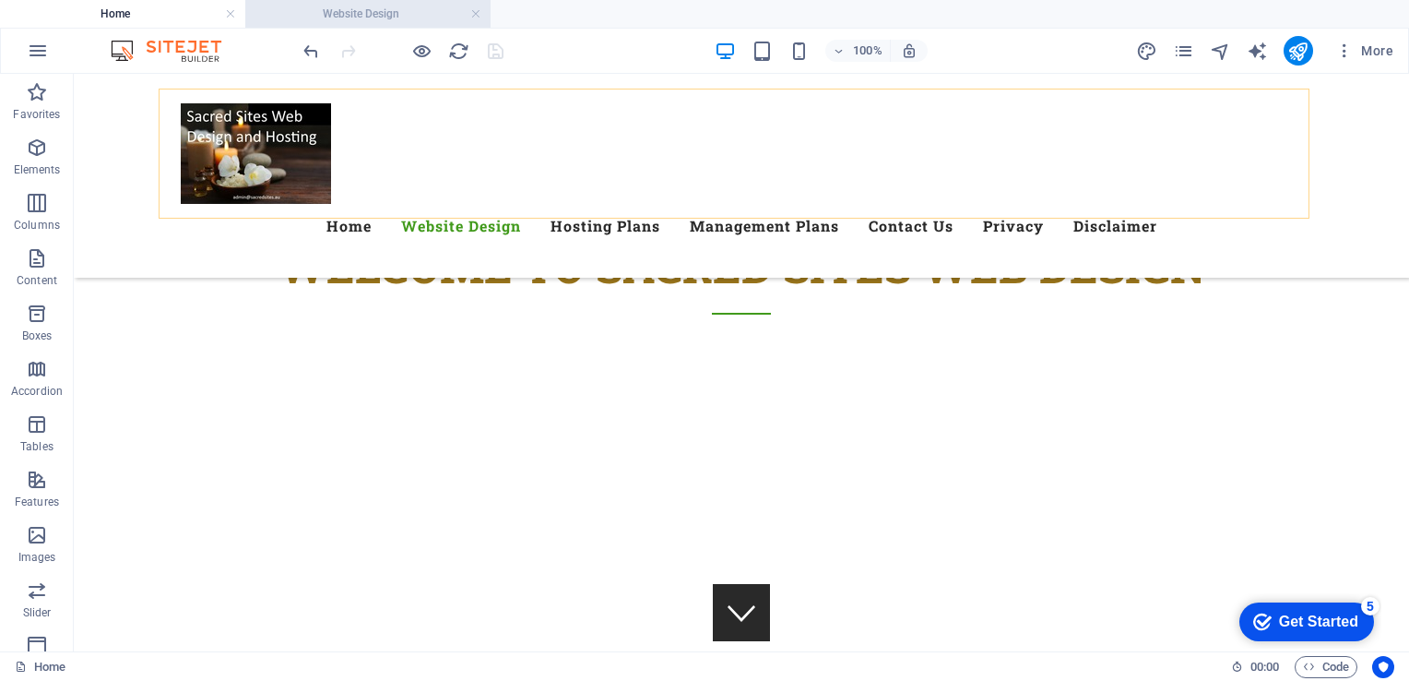
click at [339, 17] on h4 "Website Design" at bounding box center [367, 14] width 245 height 20
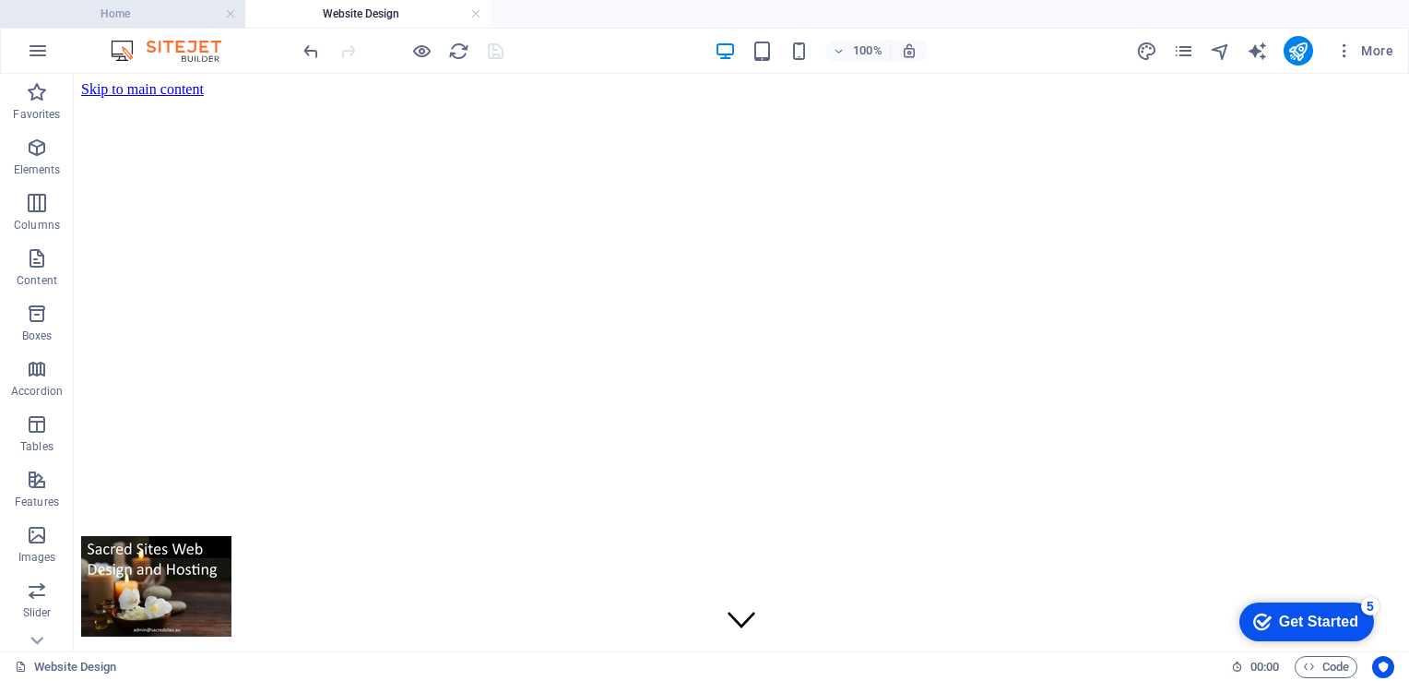
click at [122, 19] on h4 "Home" at bounding box center [122, 14] width 245 height 20
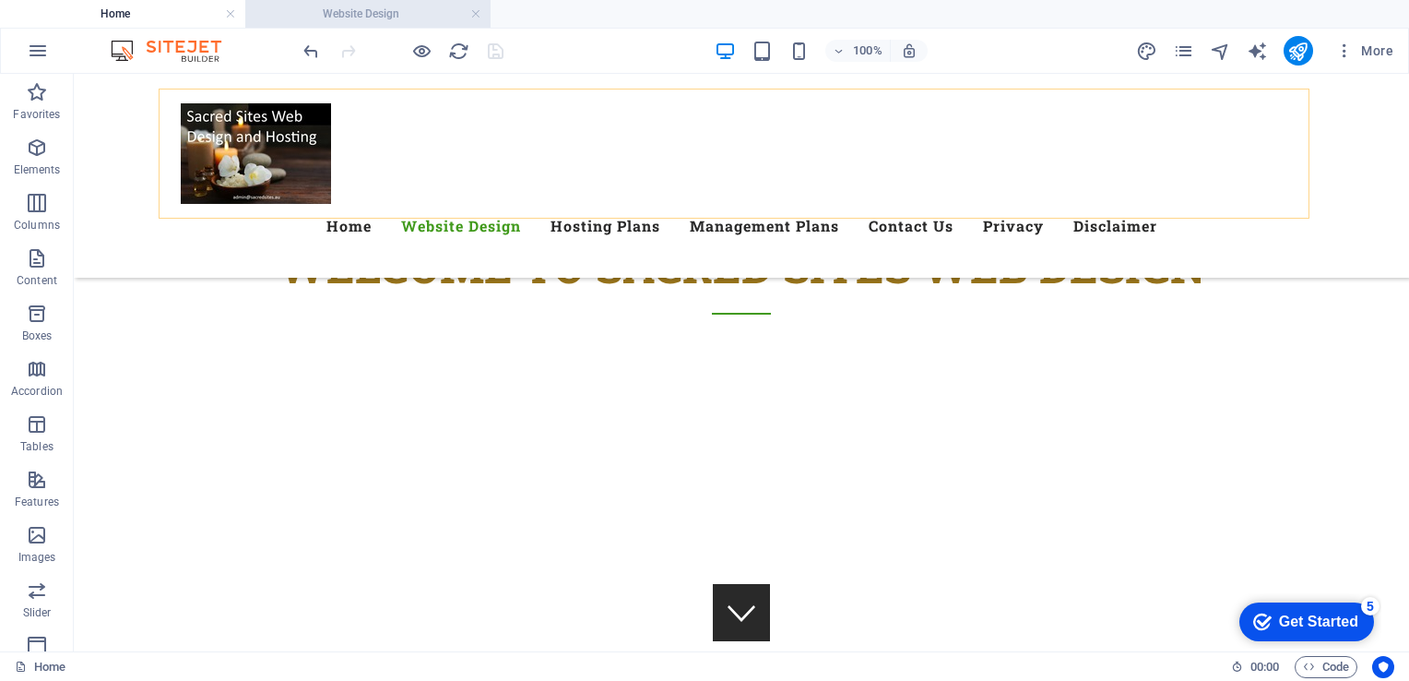
click at [344, 11] on h4 "Website Design" at bounding box center [367, 14] width 245 height 20
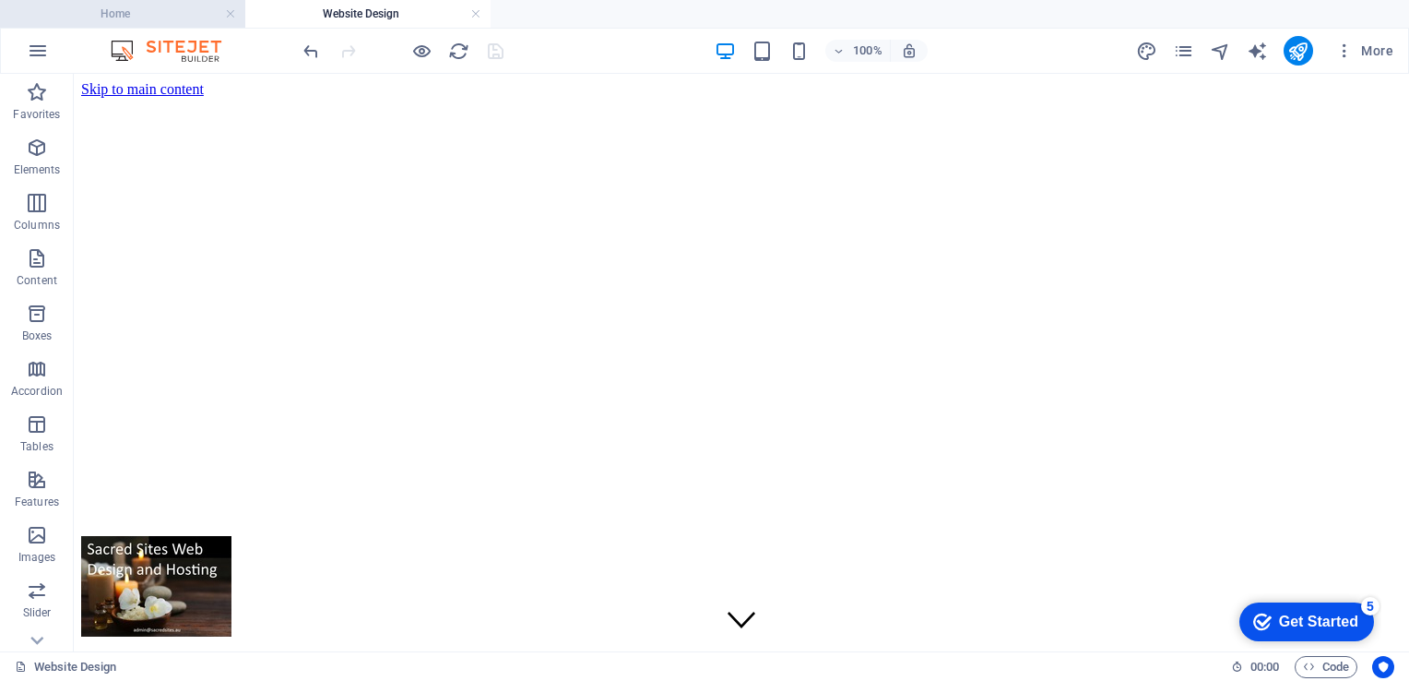
click at [160, 13] on h4 "Home" at bounding box center [122, 14] width 245 height 20
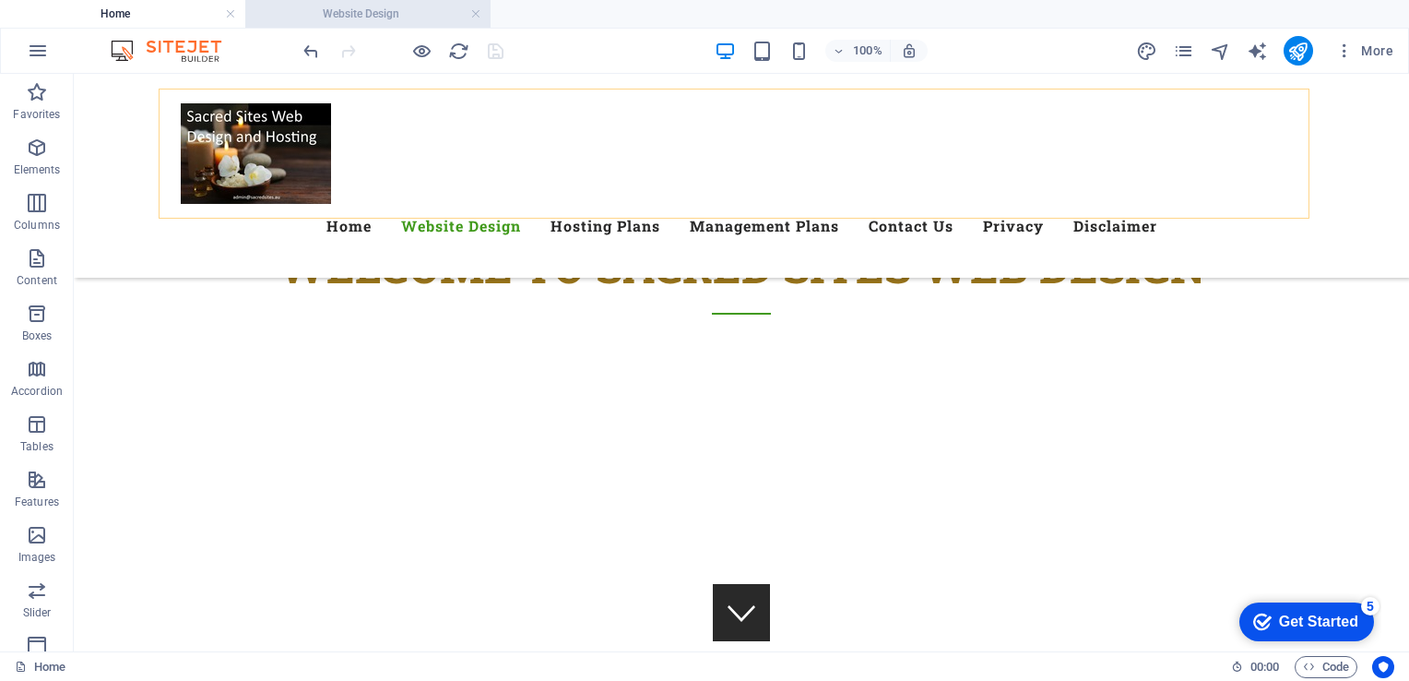
click at [344, 13] on h4 "Website Design" at bounding box center [367, 14] width 245 height 20
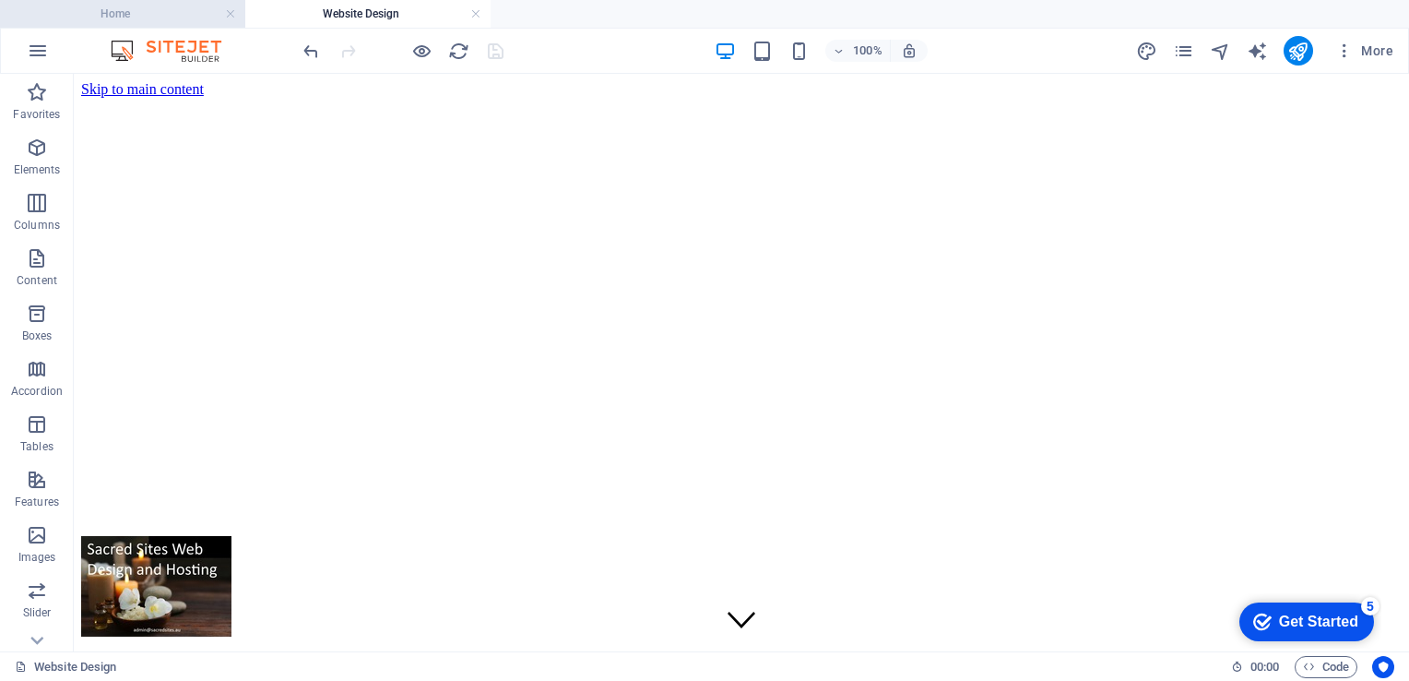
click at [136, 12] on h4 "Home" at bounding box center [122, 14] width 245 height 20
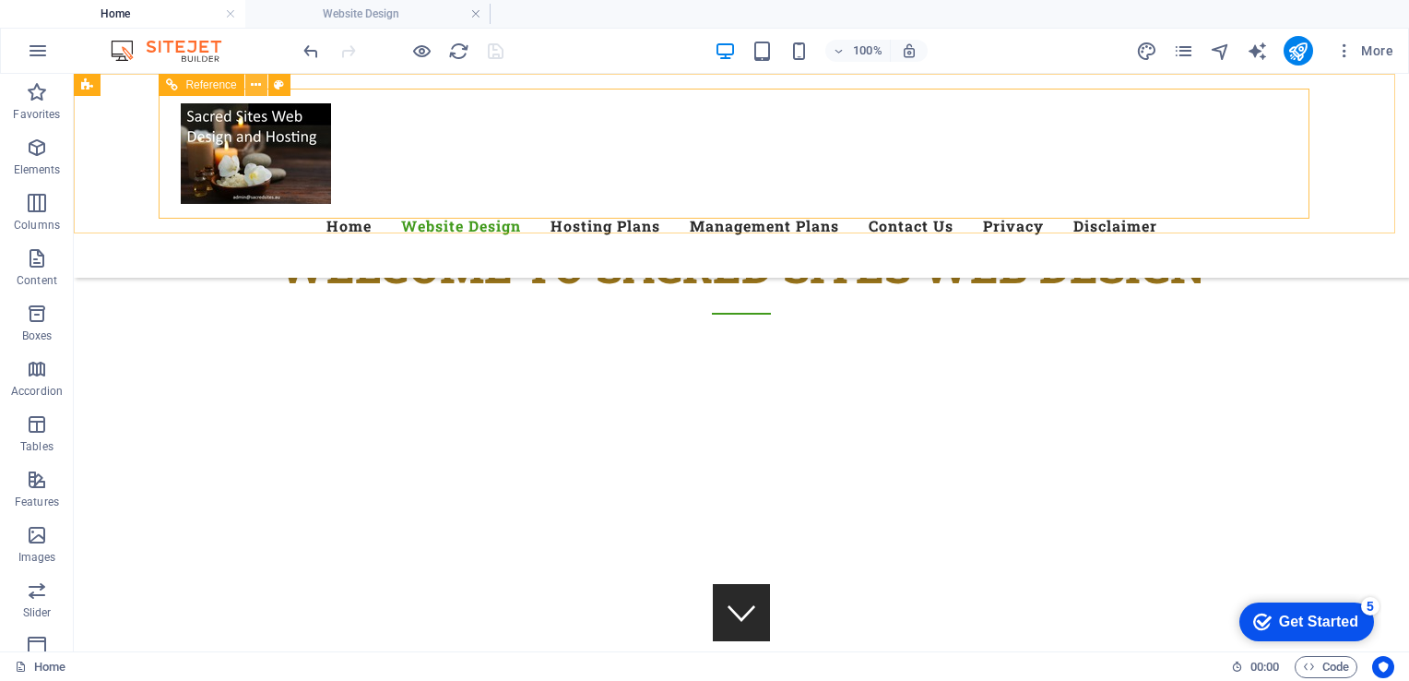
click at [253, 95] on button at bounding box center [256, 85] width 22 height 22
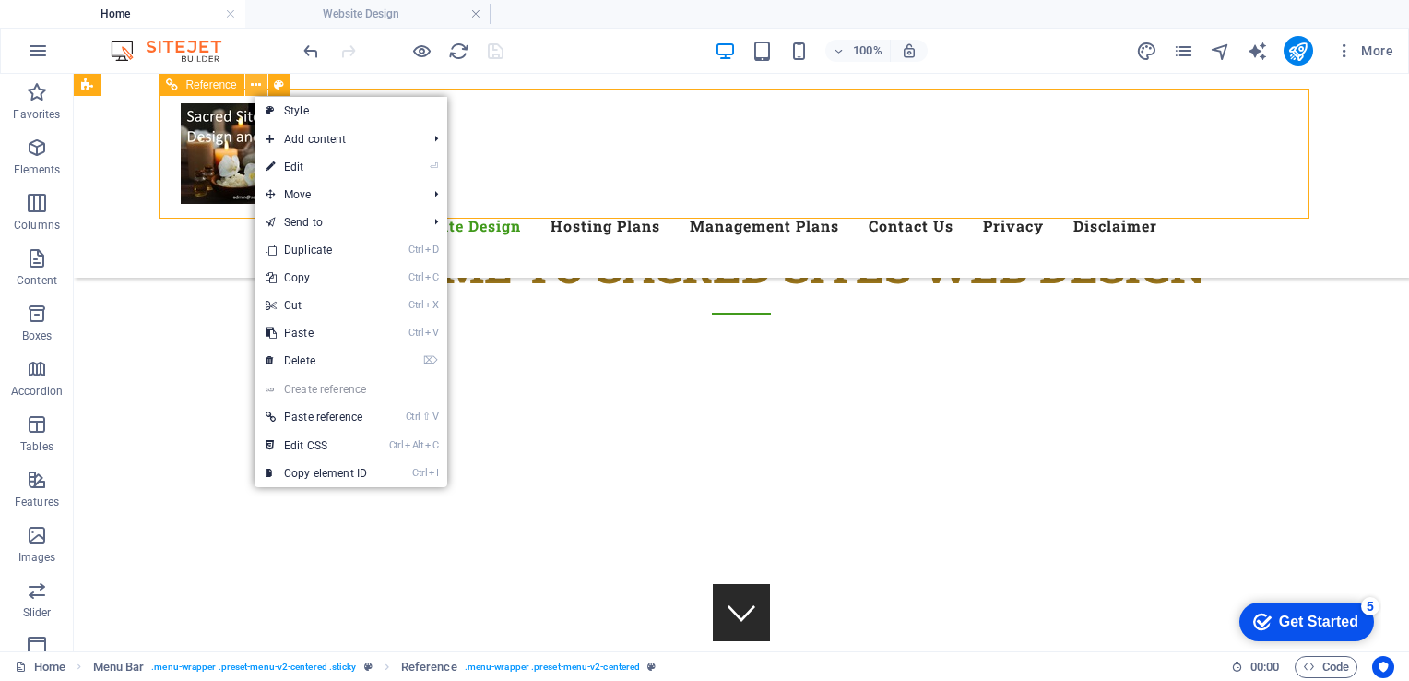
click at [253, 88] on icon at bounding box center [256, 85] width 10 height 19
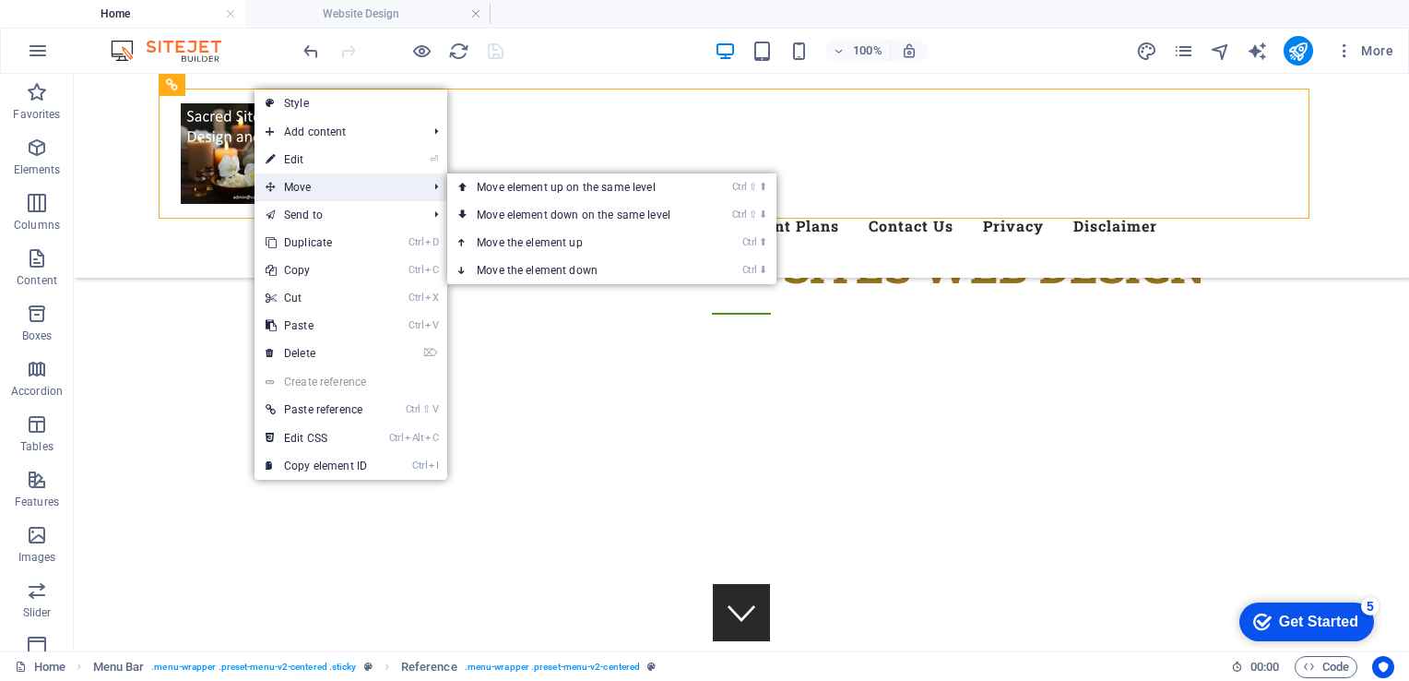
click at [314, 187] on span "Move" at bounding box center [337, 187] width 165 height 28
click at [571, 241] on link "Ctrl ⬆ Move the element up" at bounding box center [577, 243] width 260 height 28
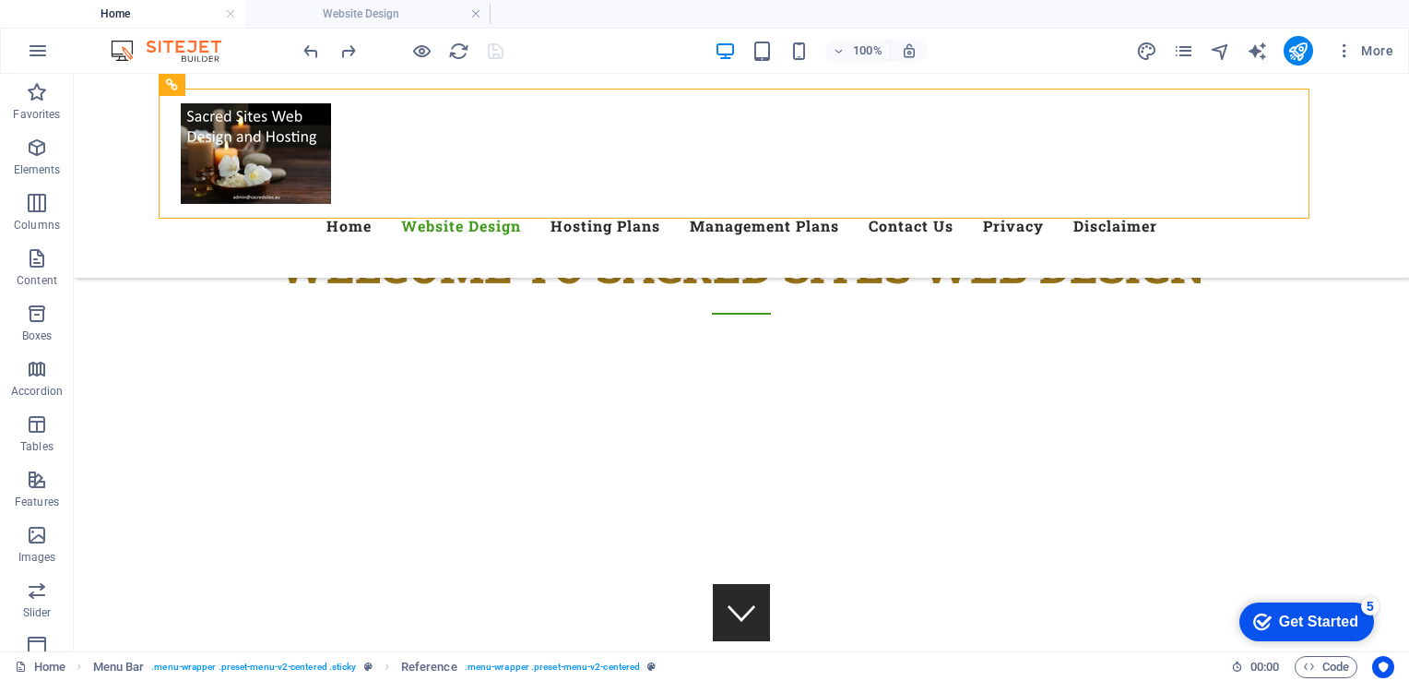
click at [1321, 166] on div "Menu Menu Home Website Design Hosting Plans Management Plans Contact Us Privacy…" at bounding box center [741, 176] width 1335 height 204
